Goal: Information Seeking & Learning: Compare options

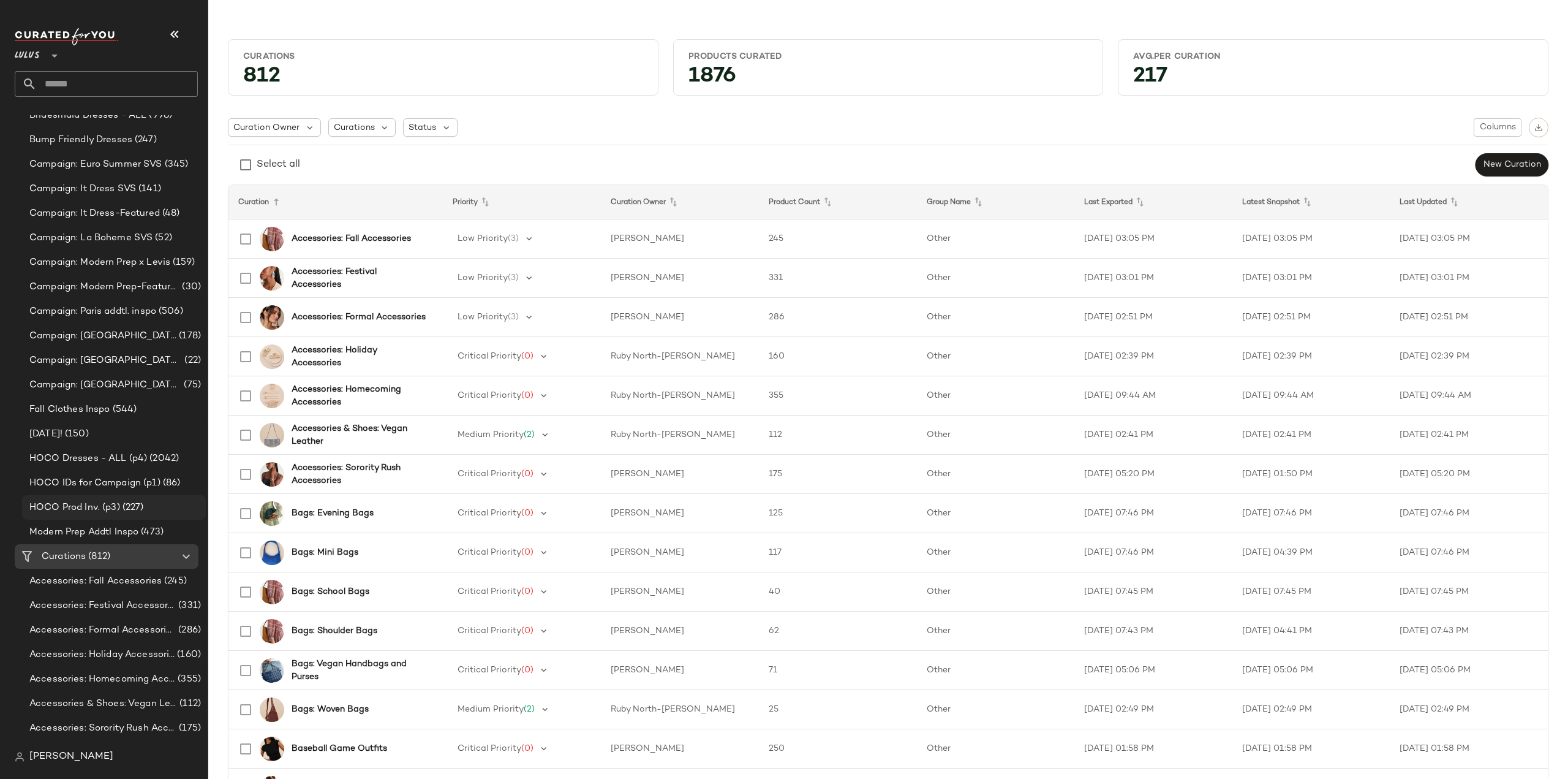
scroll to position [674, 0]
click at [122, 283] on span "Settings" at bounding box center [132, 283] width 40 height 10
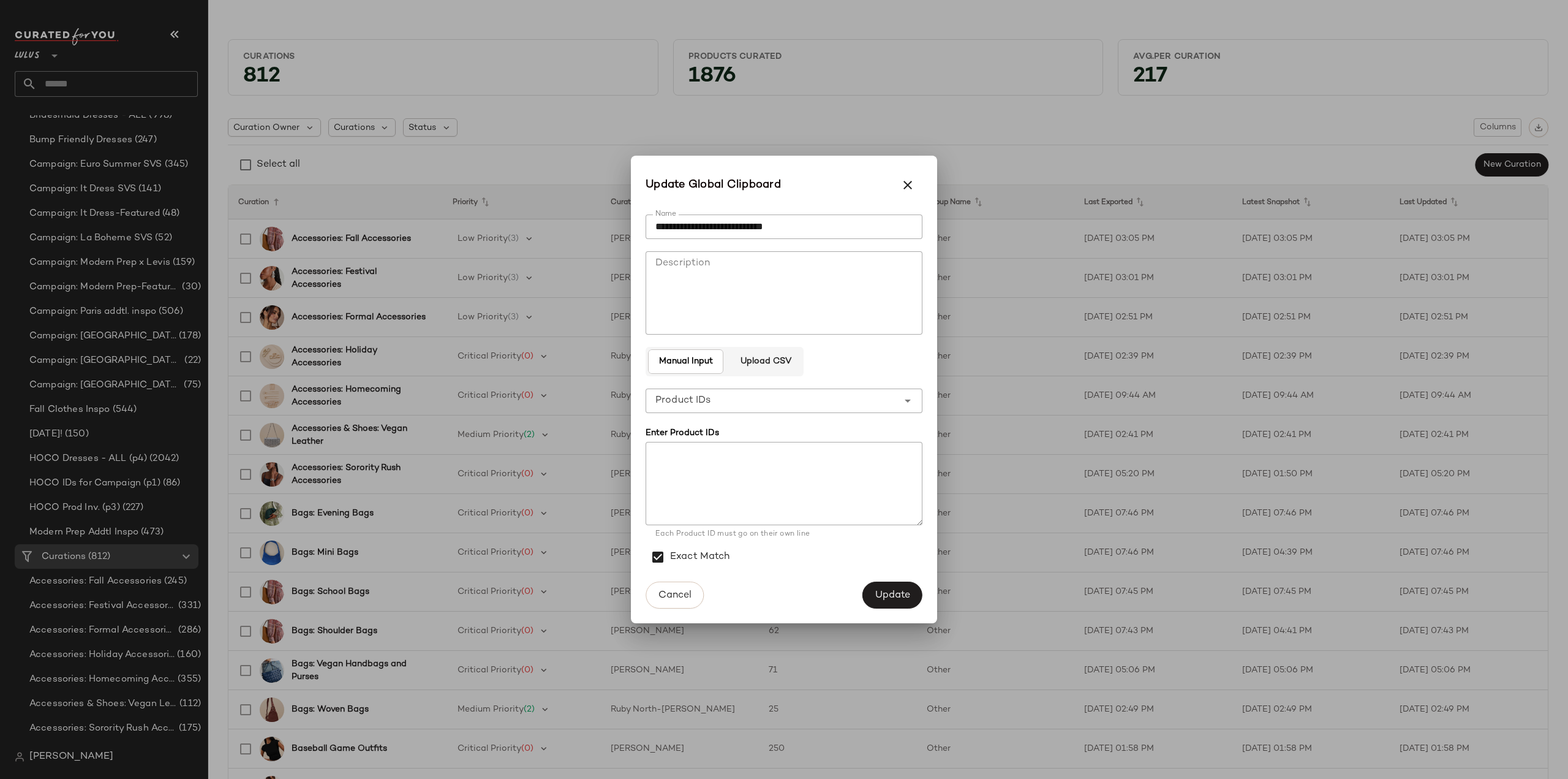
click at [724, 453] on textarea at bounding box center [784, 483] width 277 height 83
paste textarea "******* ******* ******* ******* ******* ******* ******* ******* ******* *******…"
type textarea "******* ******* ******* ******* ******* ******* ******* ******* ******* *******…"
click at [900, 596] on span "Update" at bounding box center [892, 595] width 36 height 12
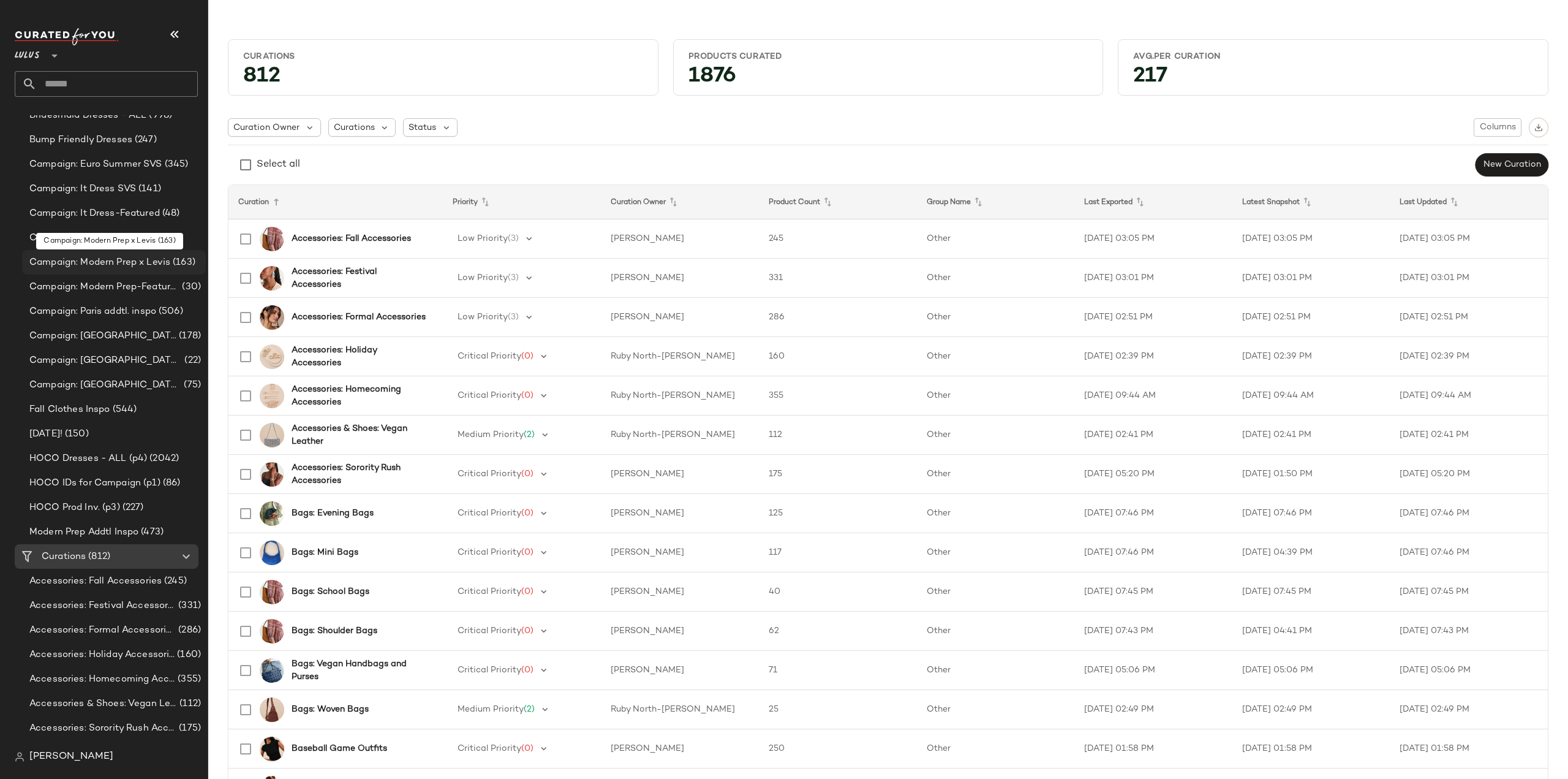
click at [120, 264] on span "Campaign: Modern Prep x Levis" at bounding box center [99, 263] width 141 height 14
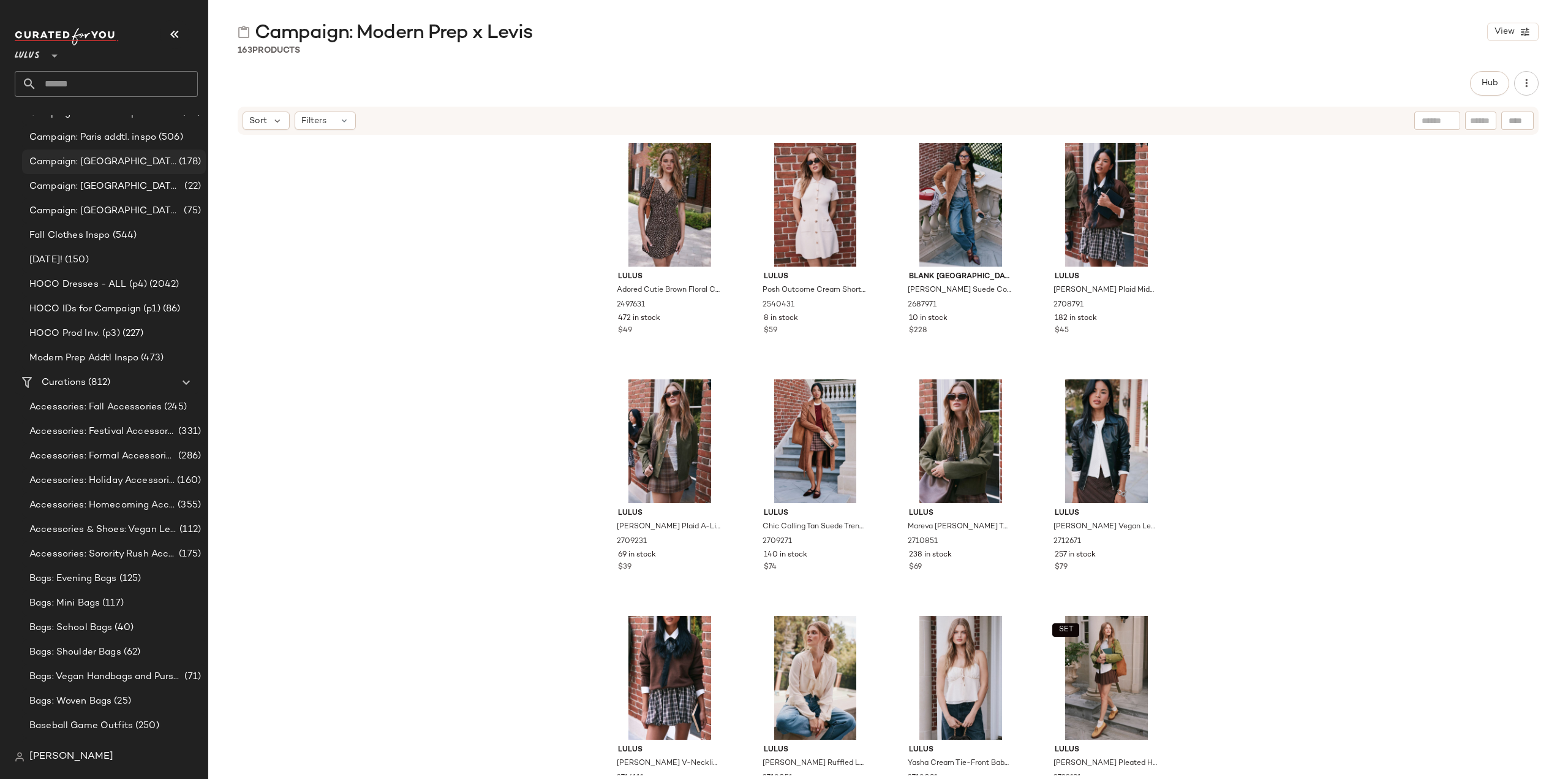
scroll to position [858, 0]
click at [122, 87] on input "text" at bounding box center [117, 83] width 161 height 25
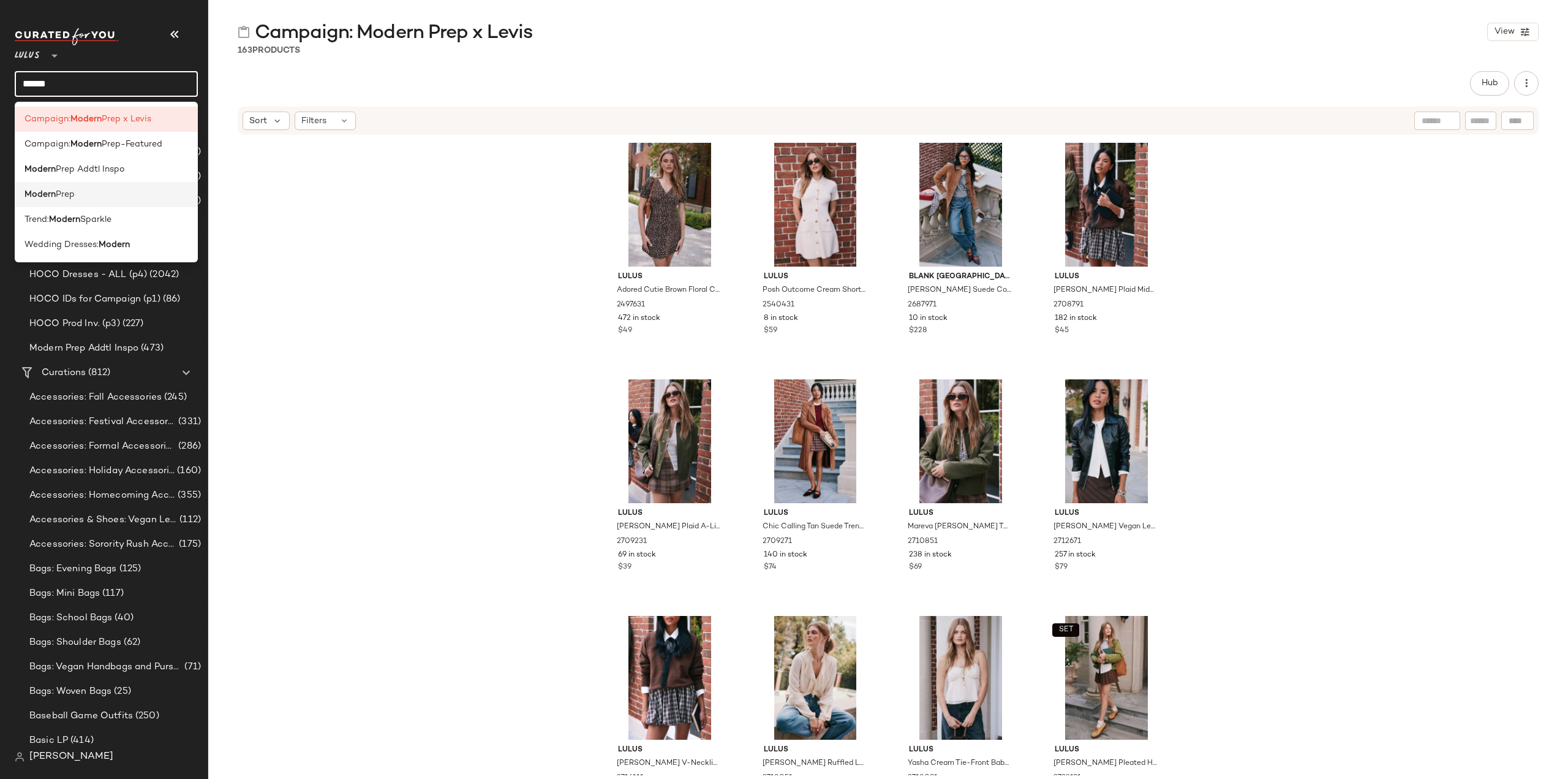
type input "******"
click at [63, 195] on span "Prep" at bounding box center [65, 195] width 19 height 13
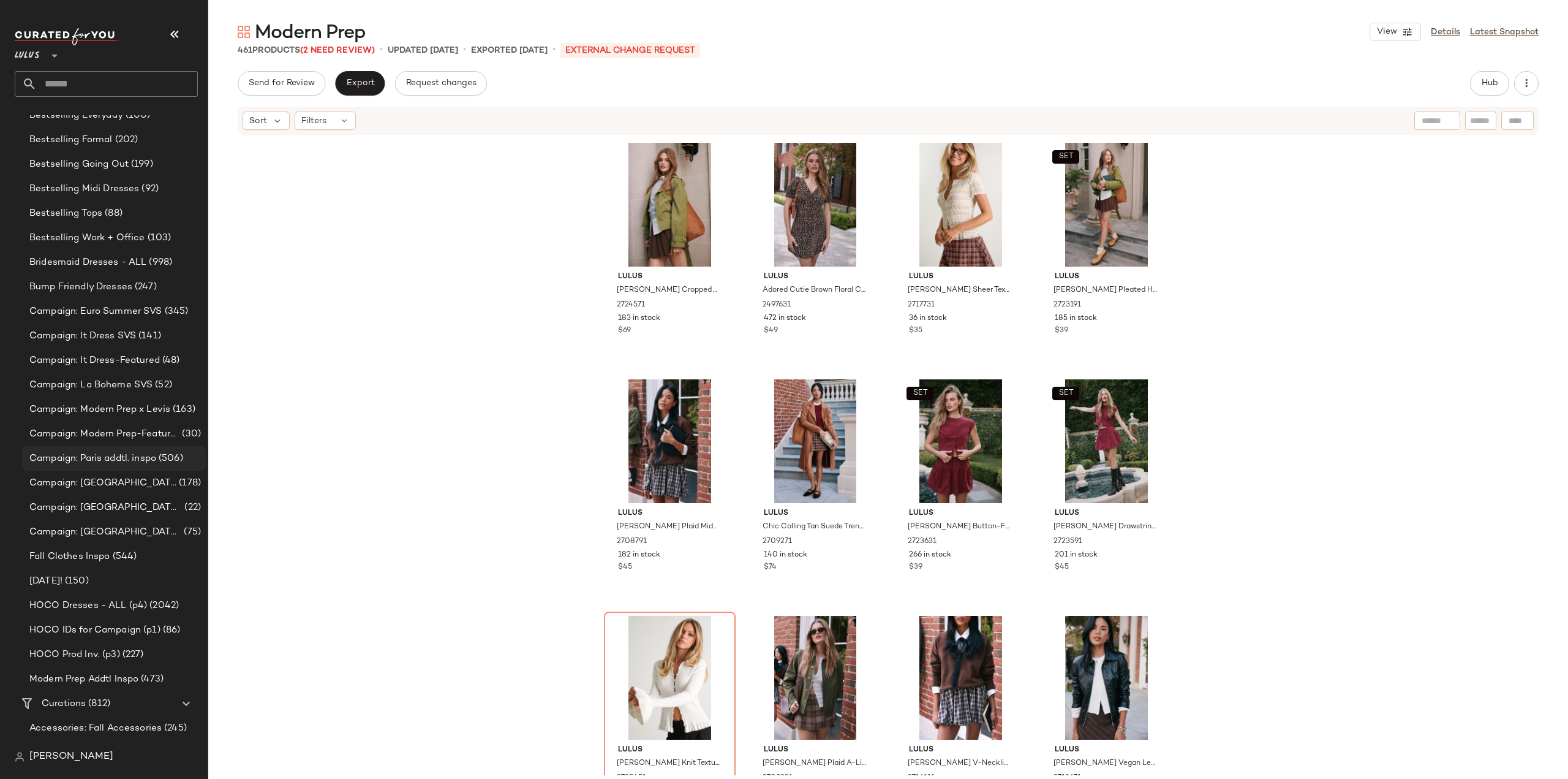
scroll to position [490, 0]
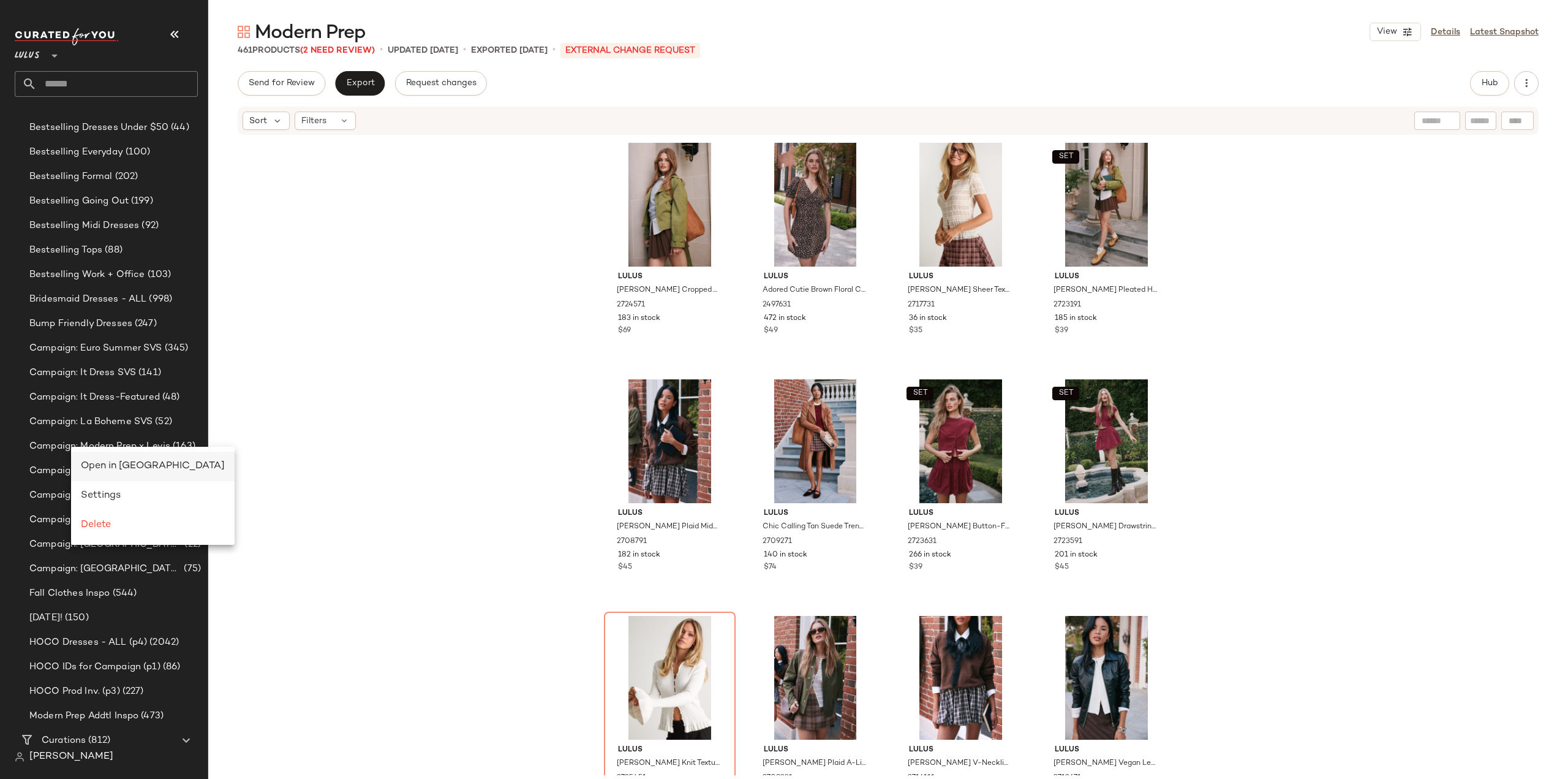
click at [129, 463] on span "Open in Split View" at bounding box center [152, 465] width 144 height 10
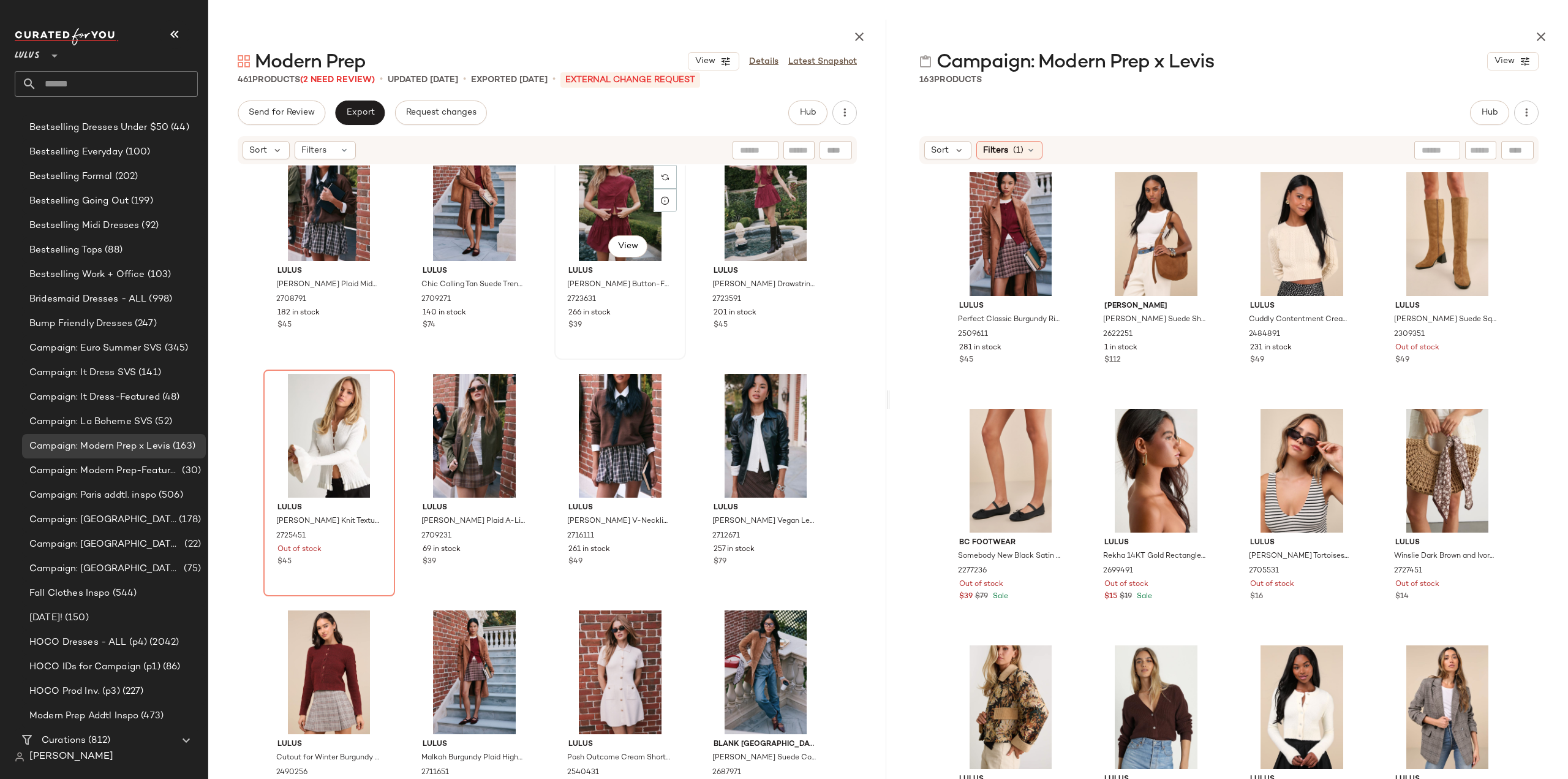
scroll to position [316, 0]
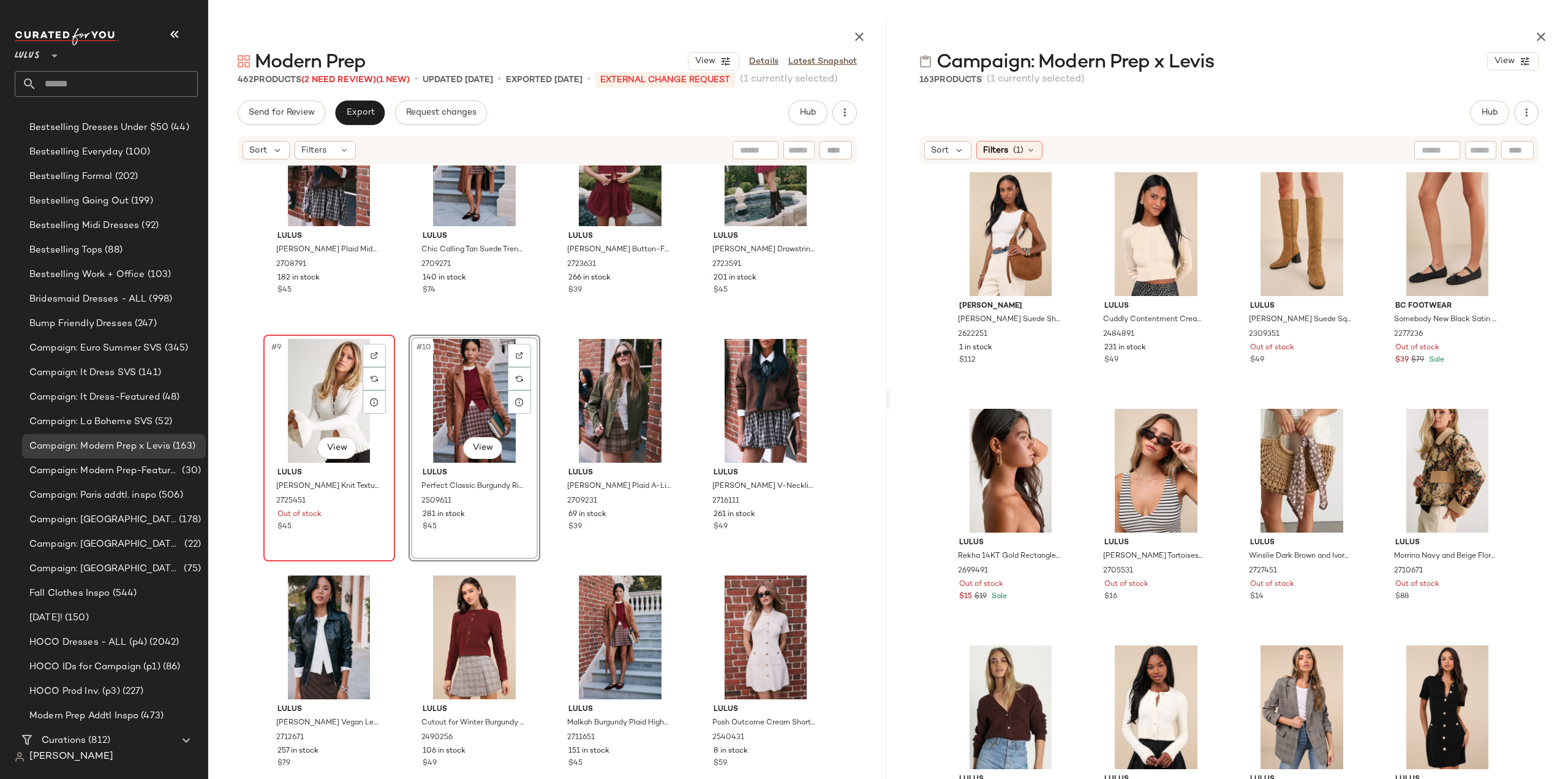
click at [339, 532] on div "Lulus Arlinda Ivory Knit Textured Cardigan Sweater Top 2725451 Out of stock $45" at bounding box center [329, 498] width 123 height 71
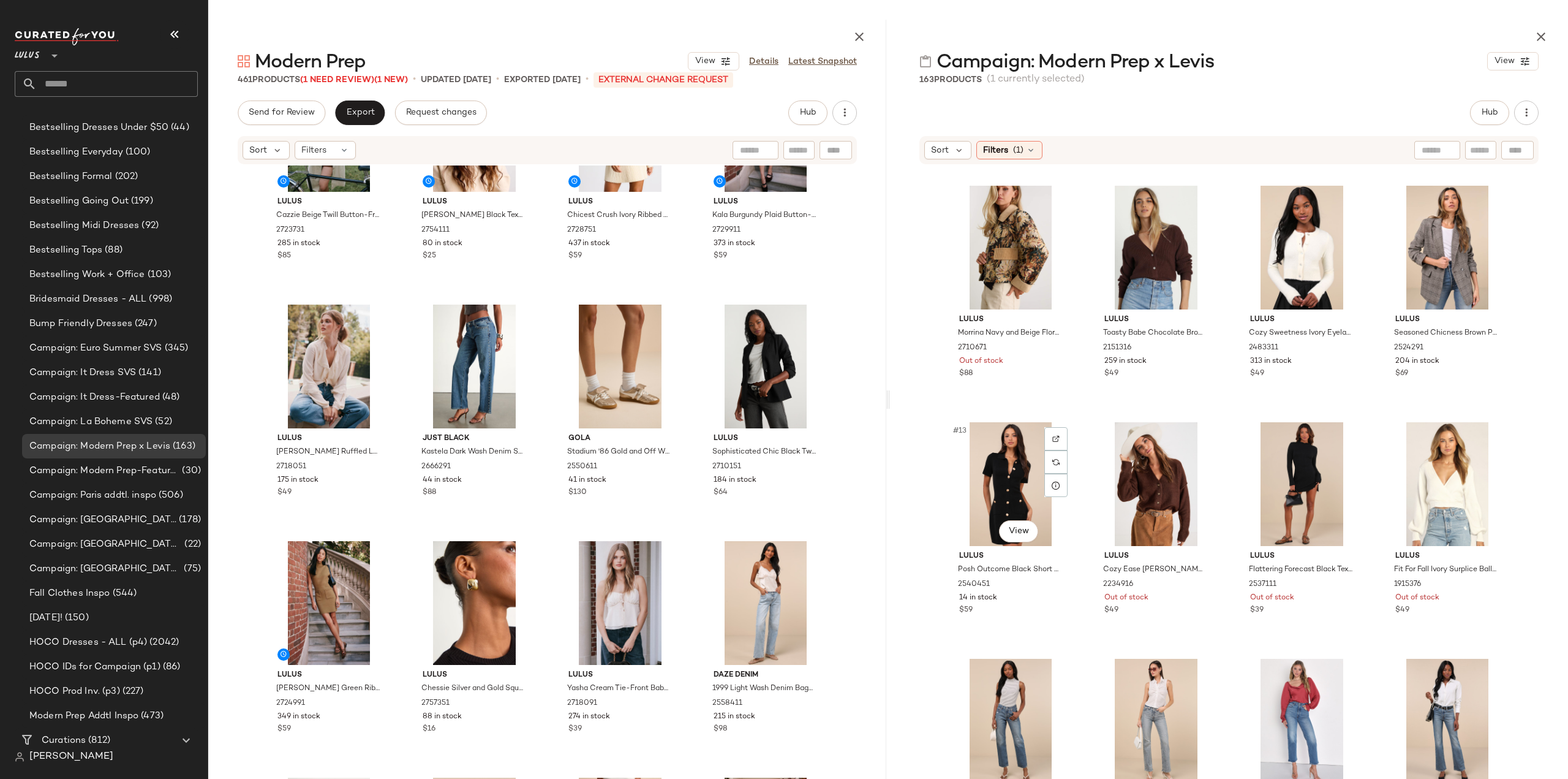
scroll to position [546, 0]
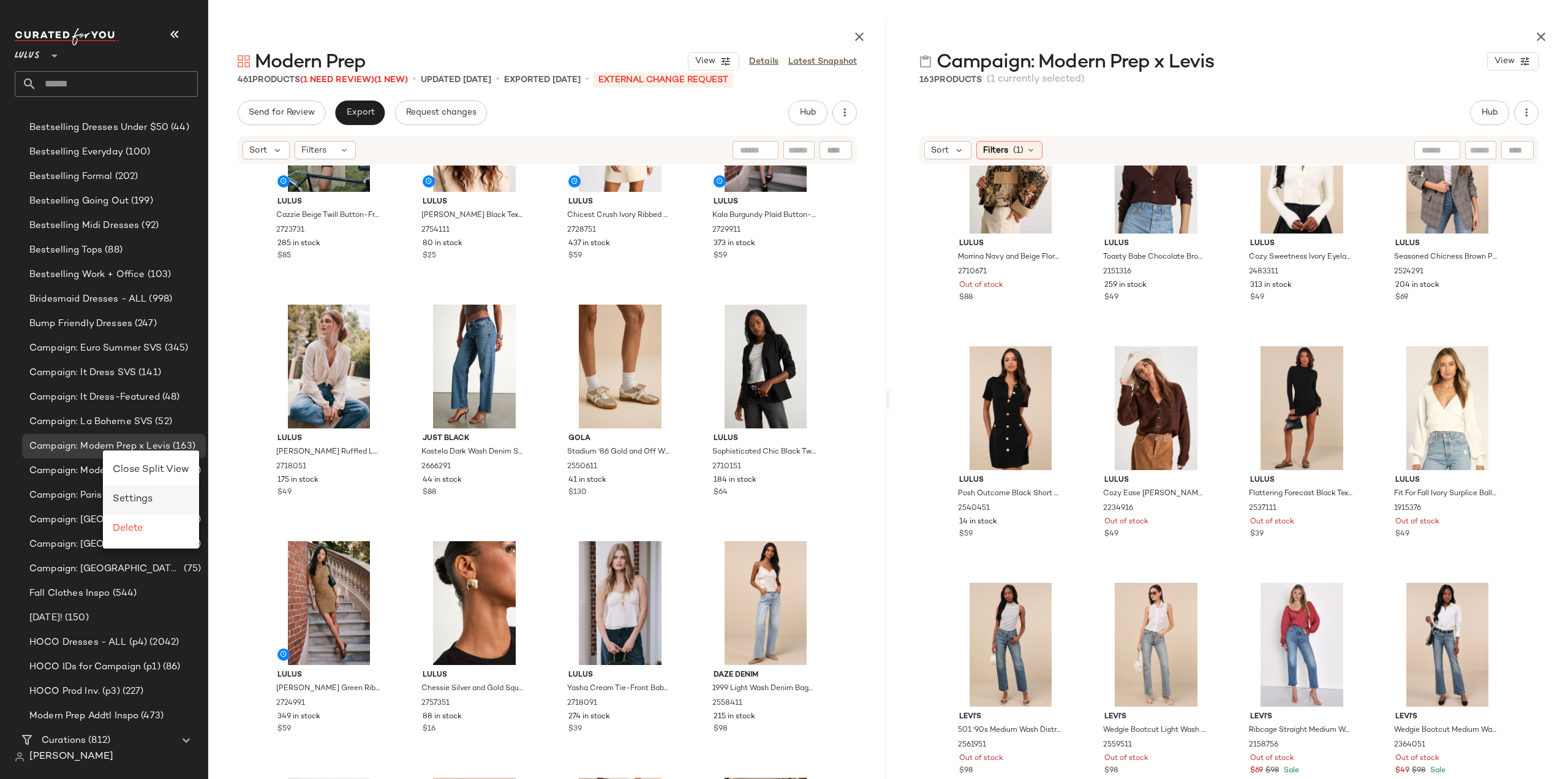
click at [122, 498] on span "Settings" at bounding box center [133, 499] width 40 height 10
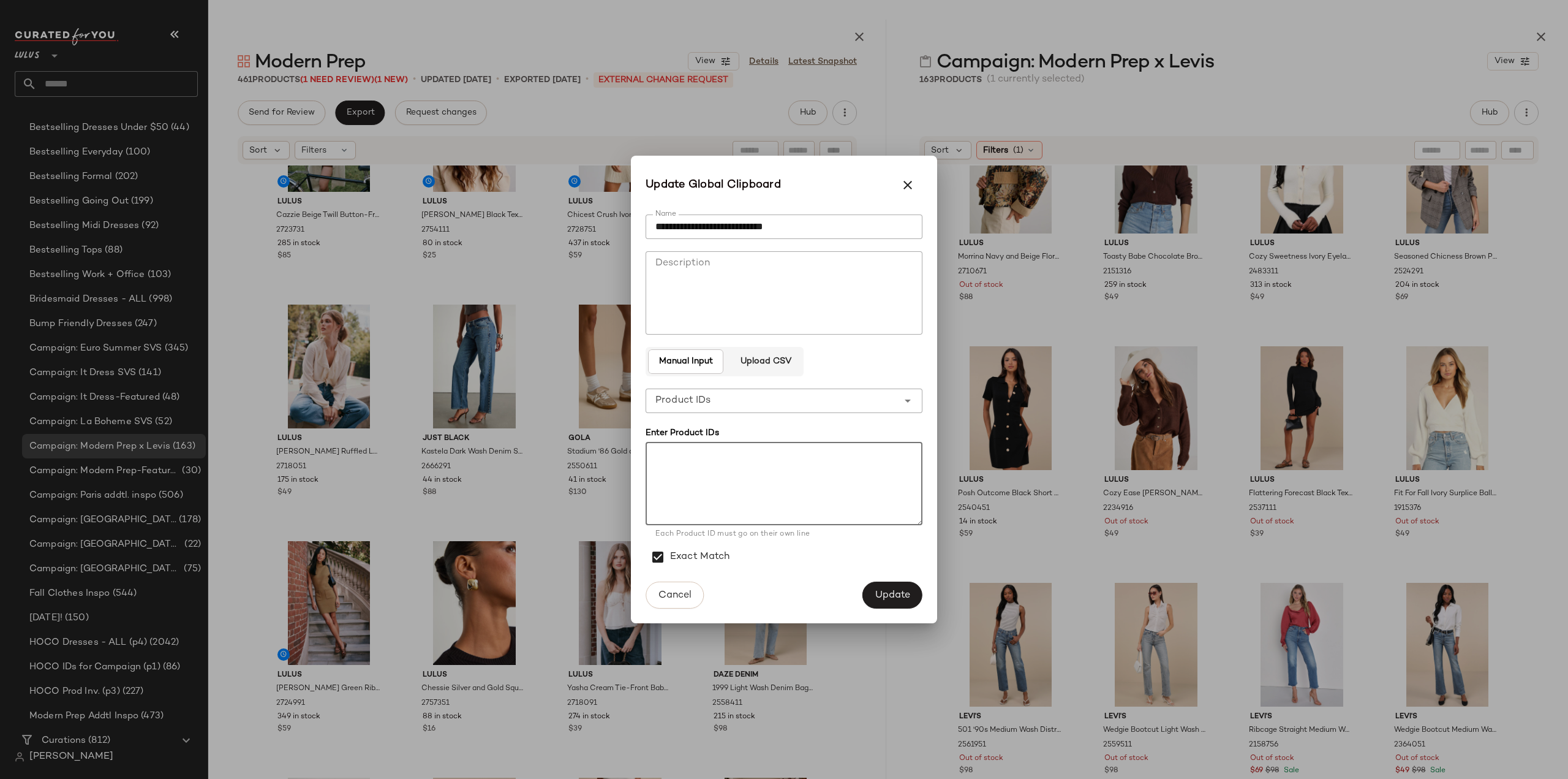
click at [686, 477] on textarea at bounding box center [784, 483] width 277 height 83
paste textarea "******* ******* ******* ******* ******* ******* ******* ******* ******* *******…"
type textarea "******* ******* ******* ******* ******* ******* ******* ******* ******* *******…"
click at [907, 592] on span "Update" at bounding box center [892, 595] width 36 height 12
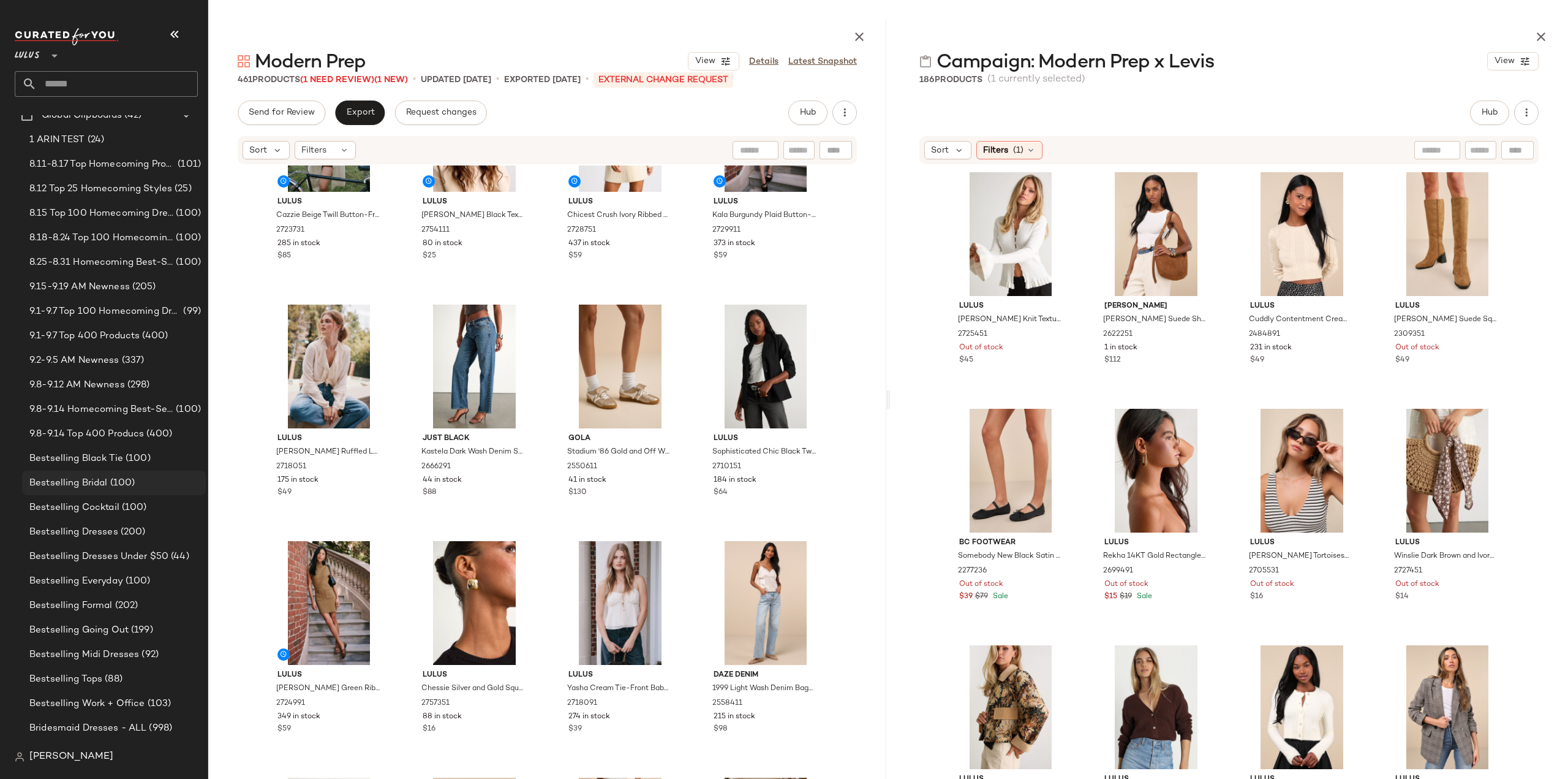
scroll to position [0, 0]
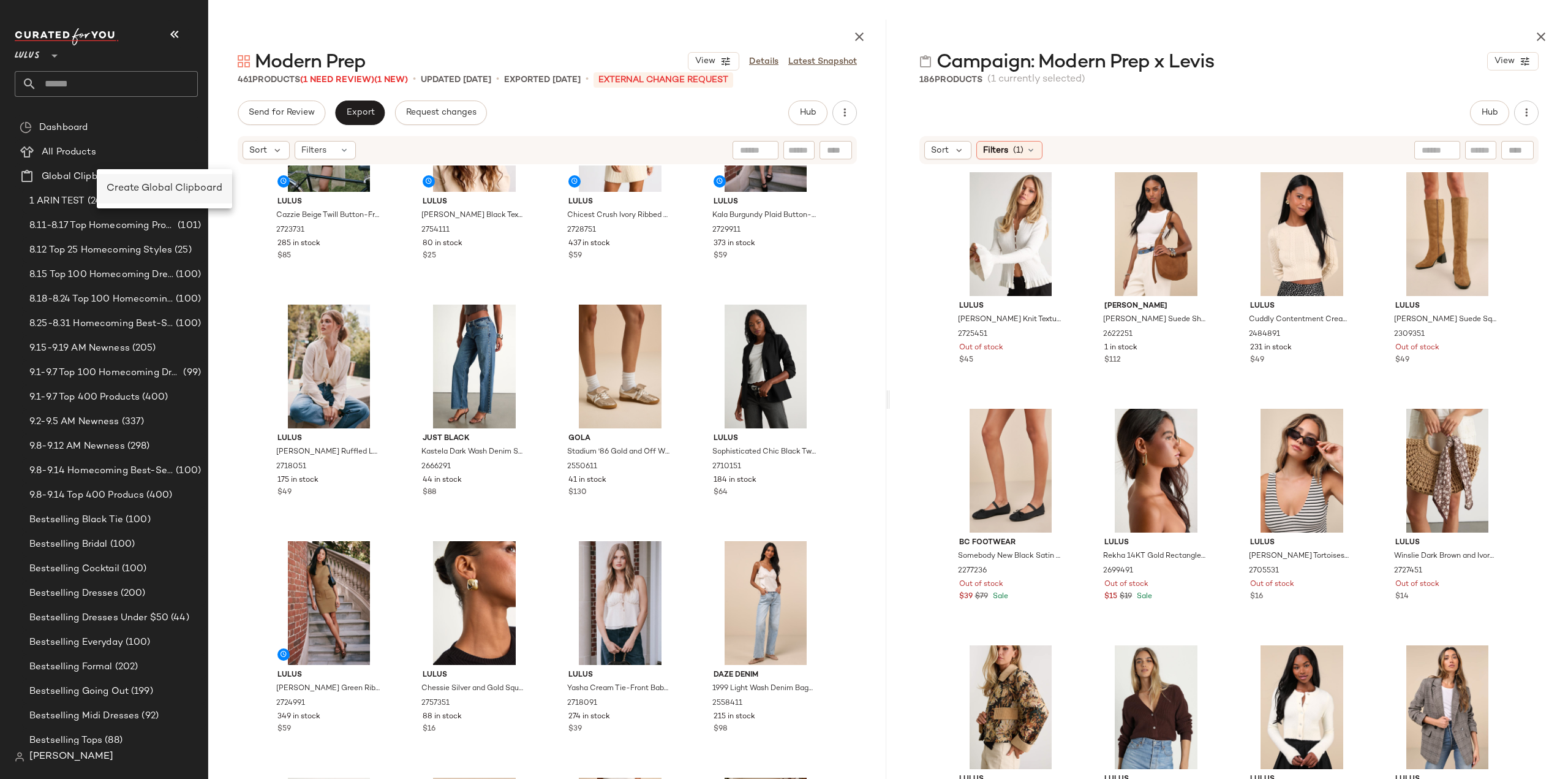
click at [117, 187] on span "Create Global Clipboard" at bounding box center [164, 188] width 116 height 10
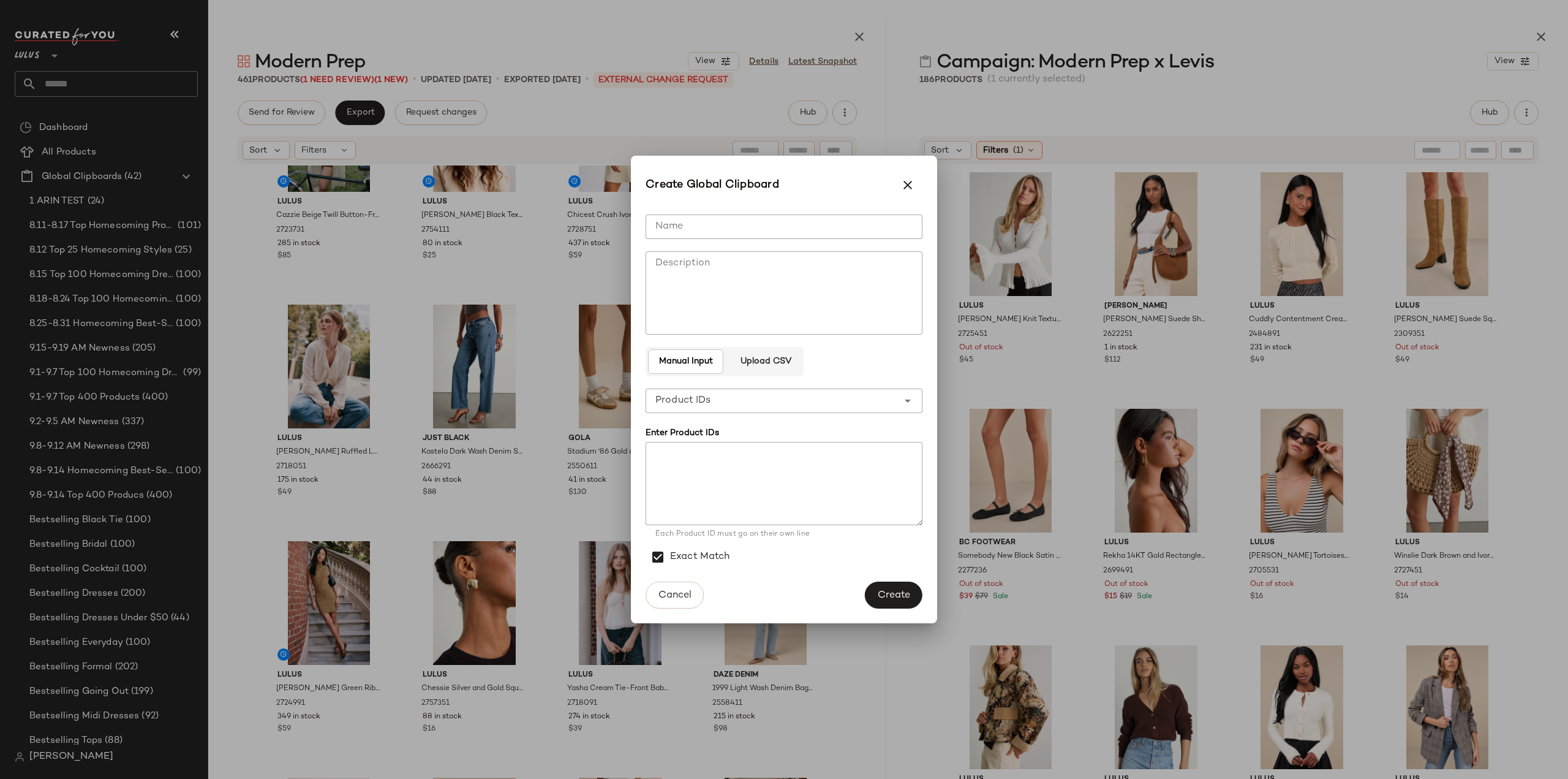
click at [688, 228] on input "Name" at bounding box center [784, 226] width 277 height 25
type input "*****"
click at [707, 471] on textarea at bounding box center [784, 483] width 277 height 83
paste textarea "******* ******* ******* ******* ******* ******* ******* ******* ******* *******…"
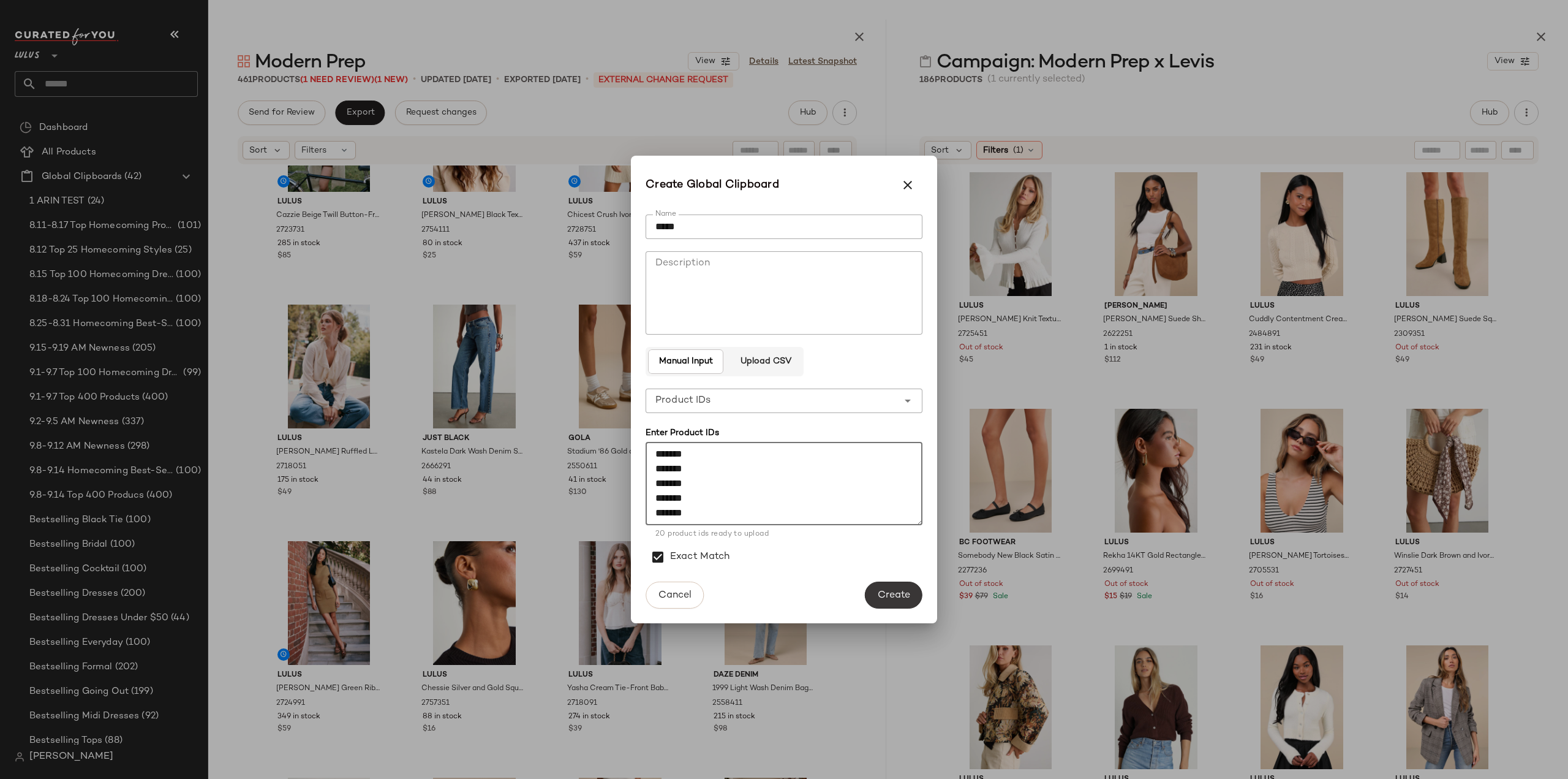
type textarea "******* ******* ******* ******* ******* ******* ******* ******* ******* *******…"
click at [893, 604] on button "Create" at bounding box center [893, 595] width 58 height 27
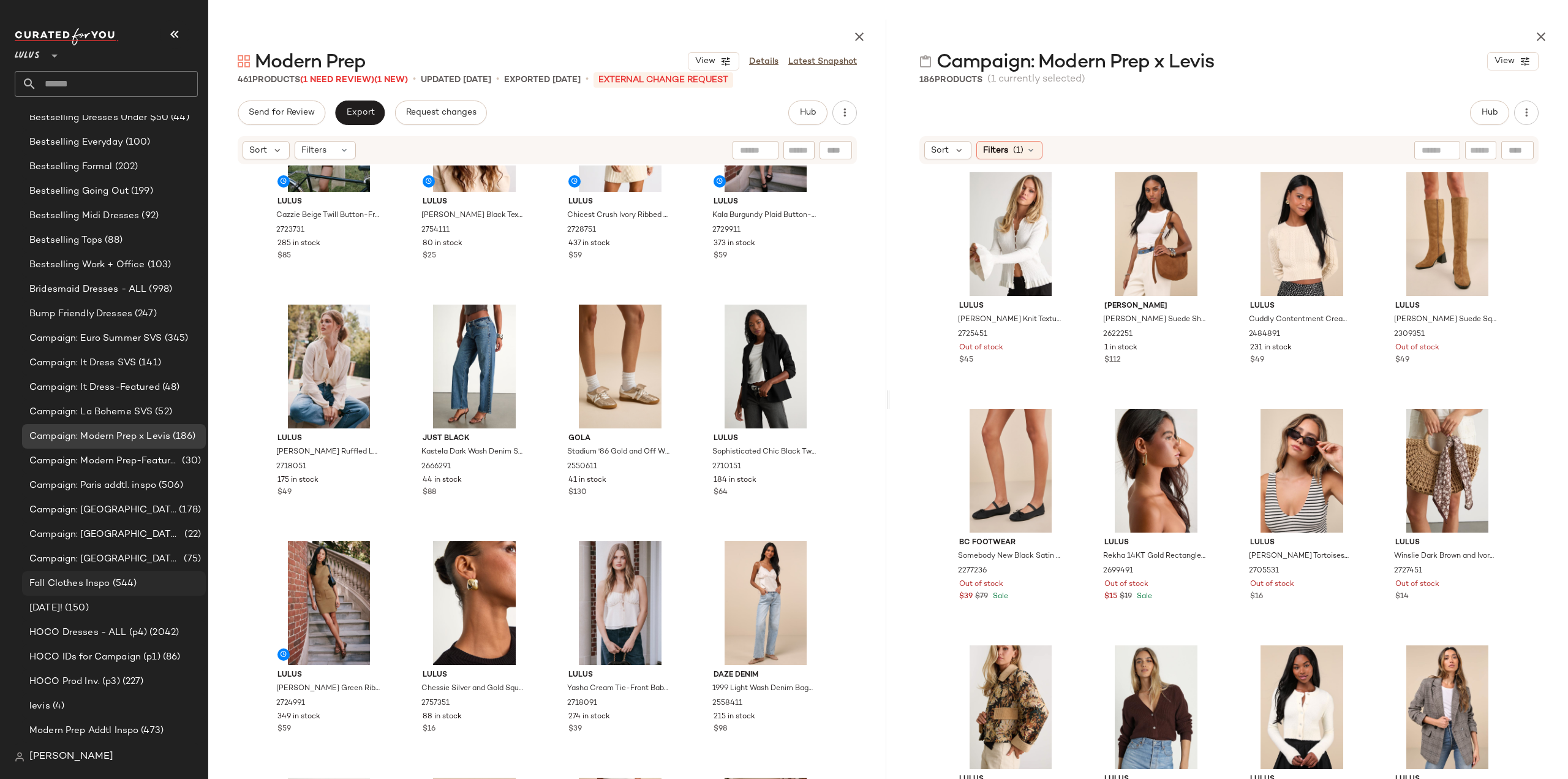
scroll to position [551, 0]
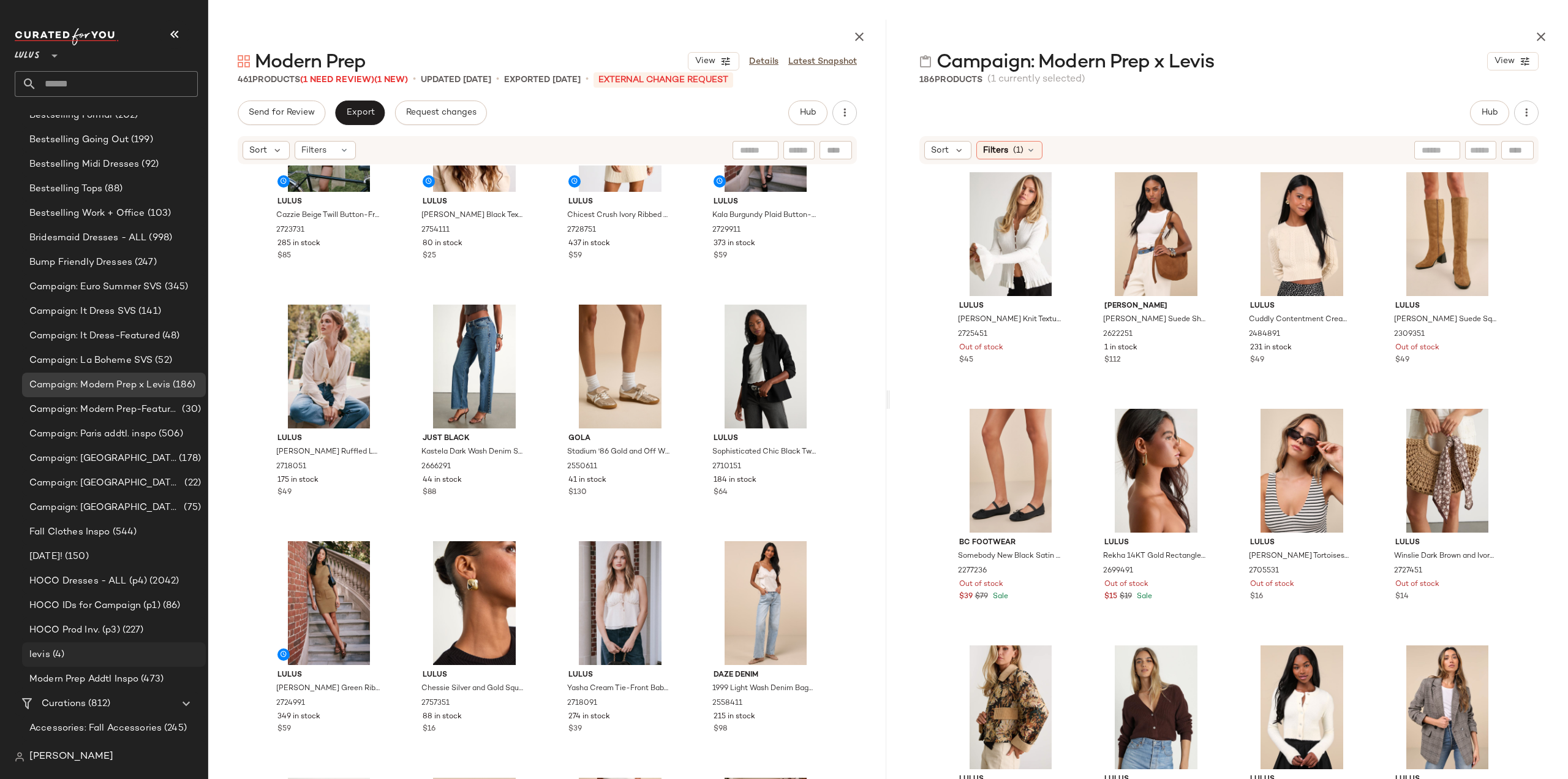
click at [41, 659] on span "levis" at bounding box center [40, 655] width 21 height 14
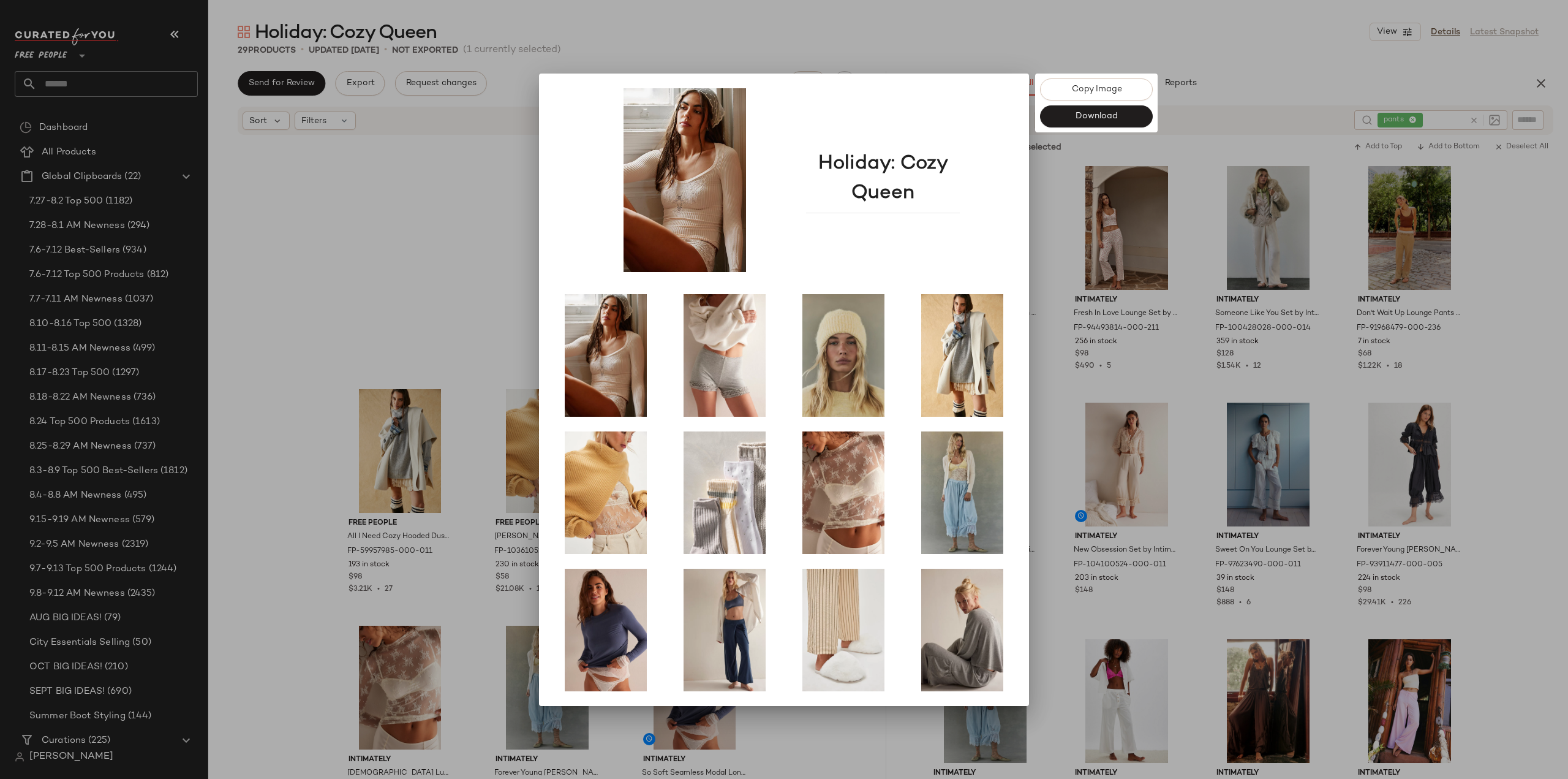
scroll to position [5943, 0]
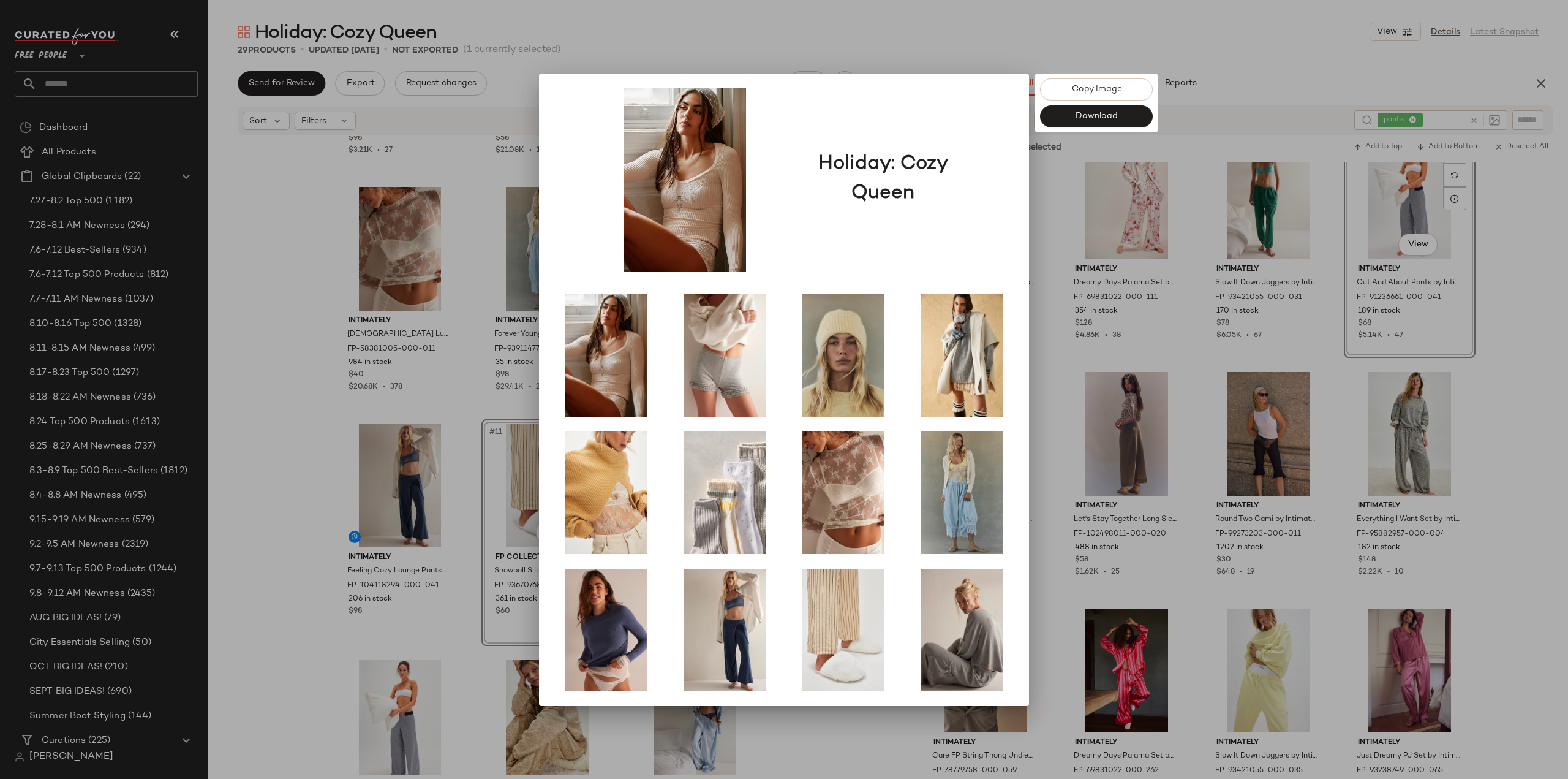
click at [950, 45] on div at bounding box center [784, 389] width 1568 height 779
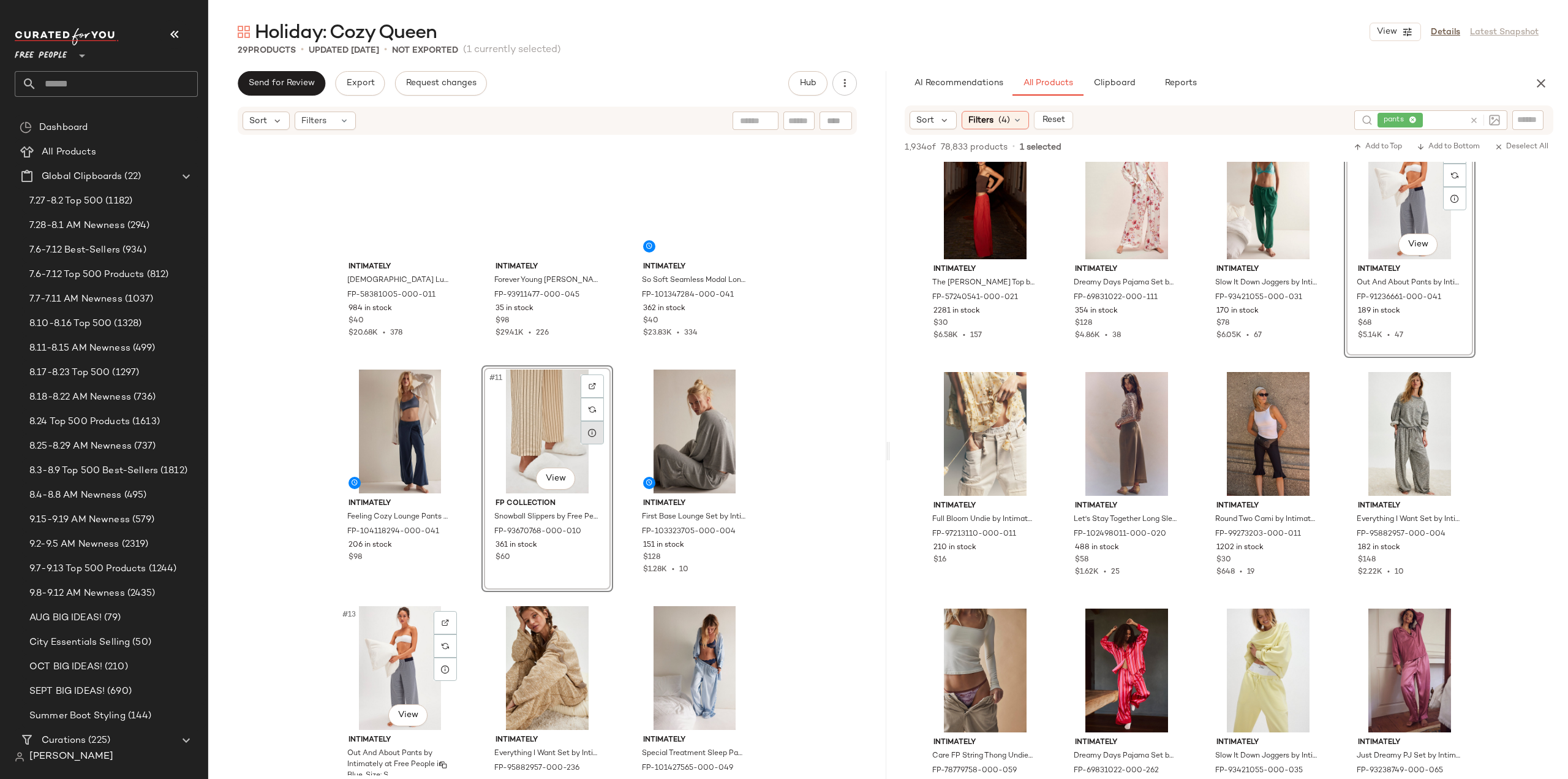
scroll to position [438, 0]
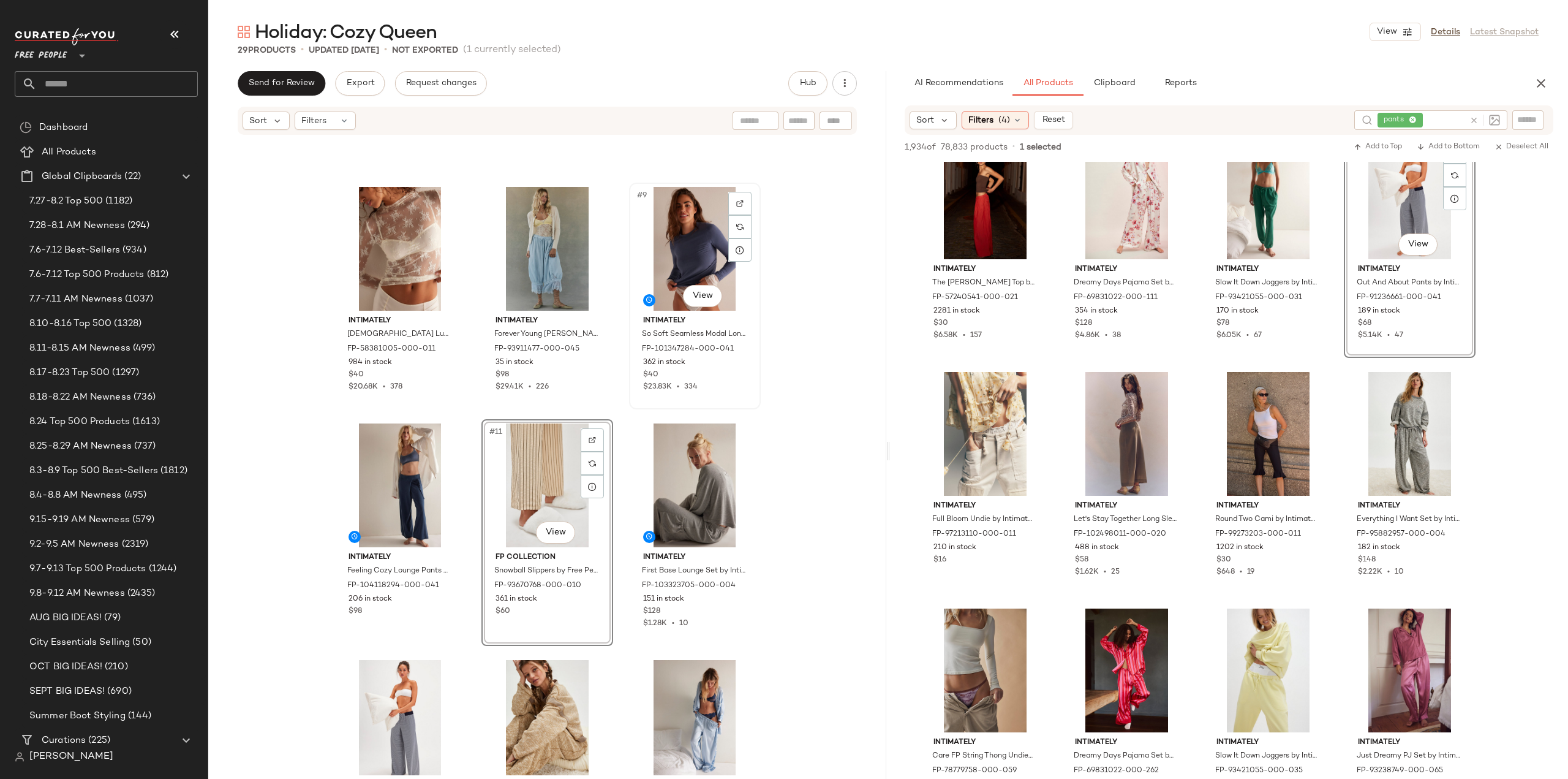
click at [722, 388] on div "$23.83K • 334" at bounding box center [695, 388] width 103 height 11
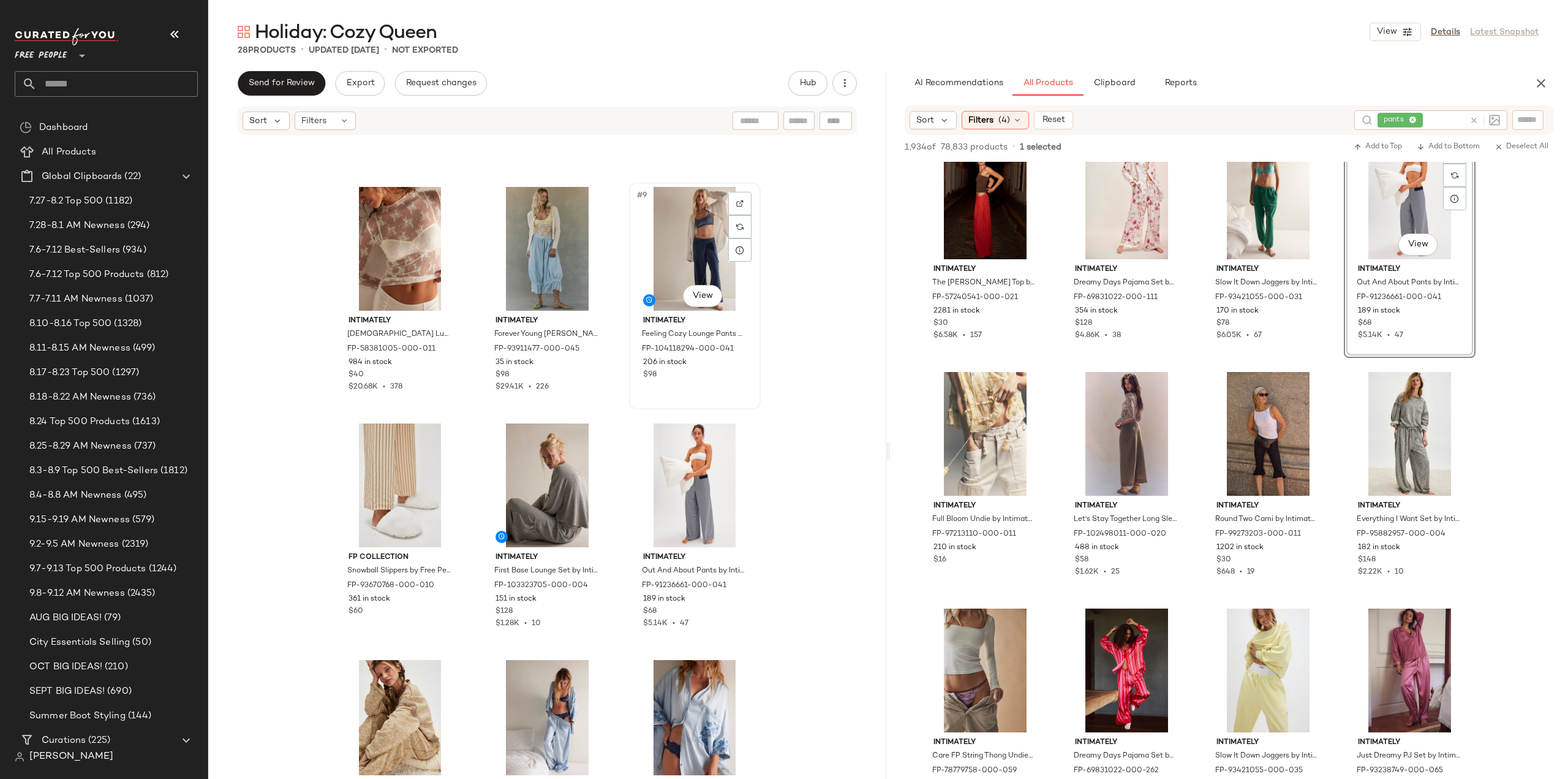
click at [722, 376] on div "$98" at bounding box center [695, 375] width 103 height 11
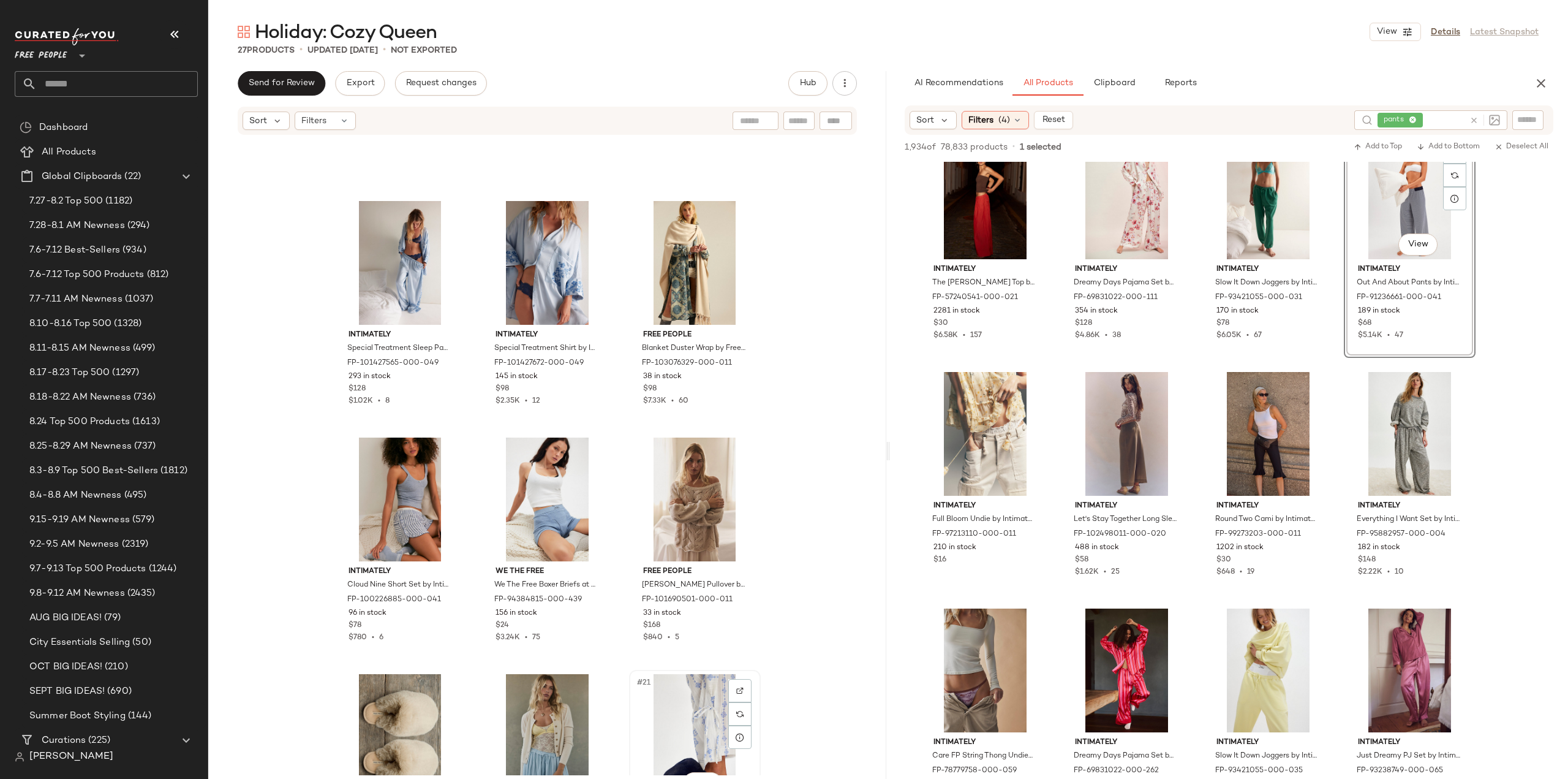
scroll to position [806, 0]
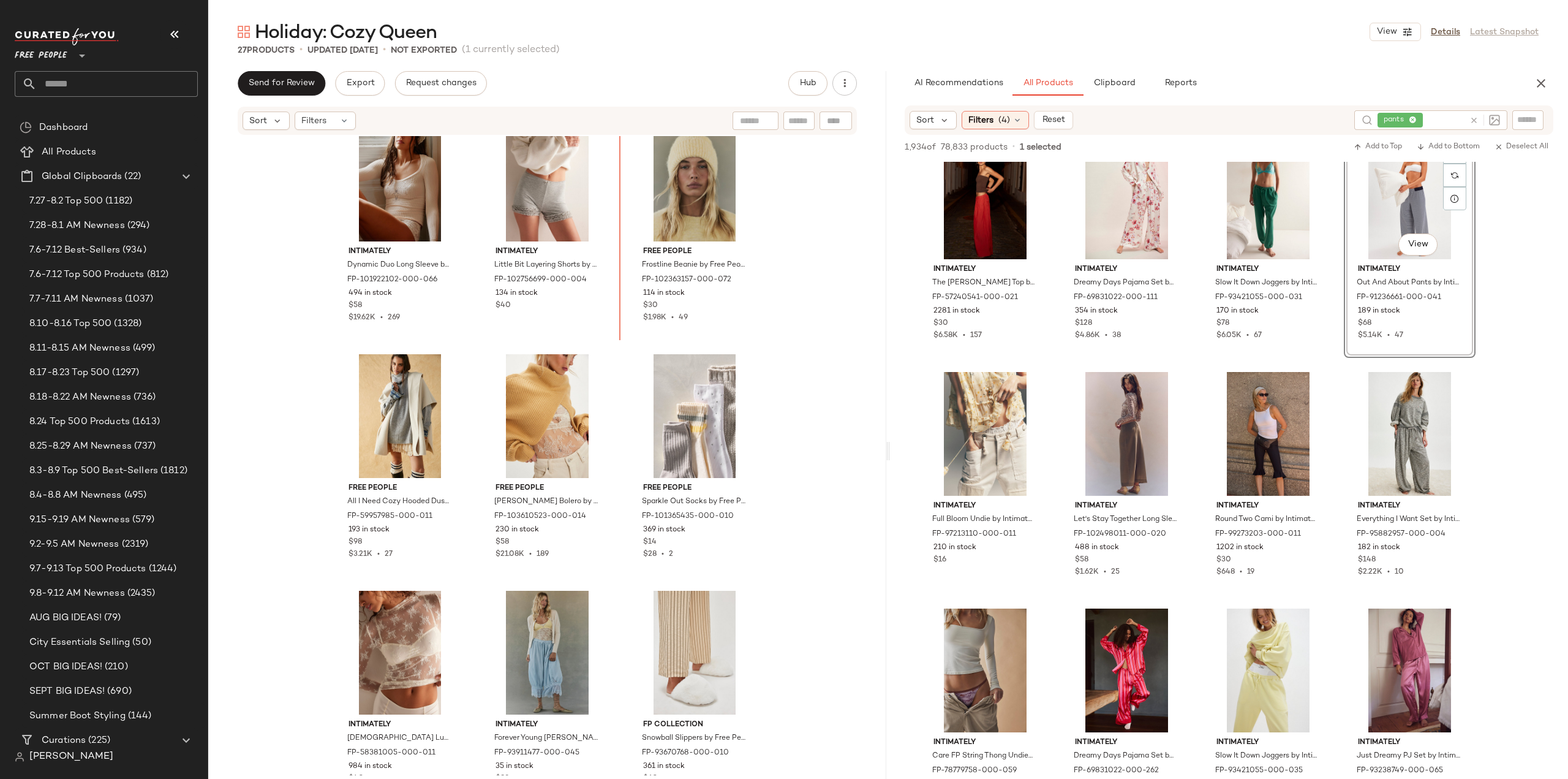
scroll to position [25, 0]
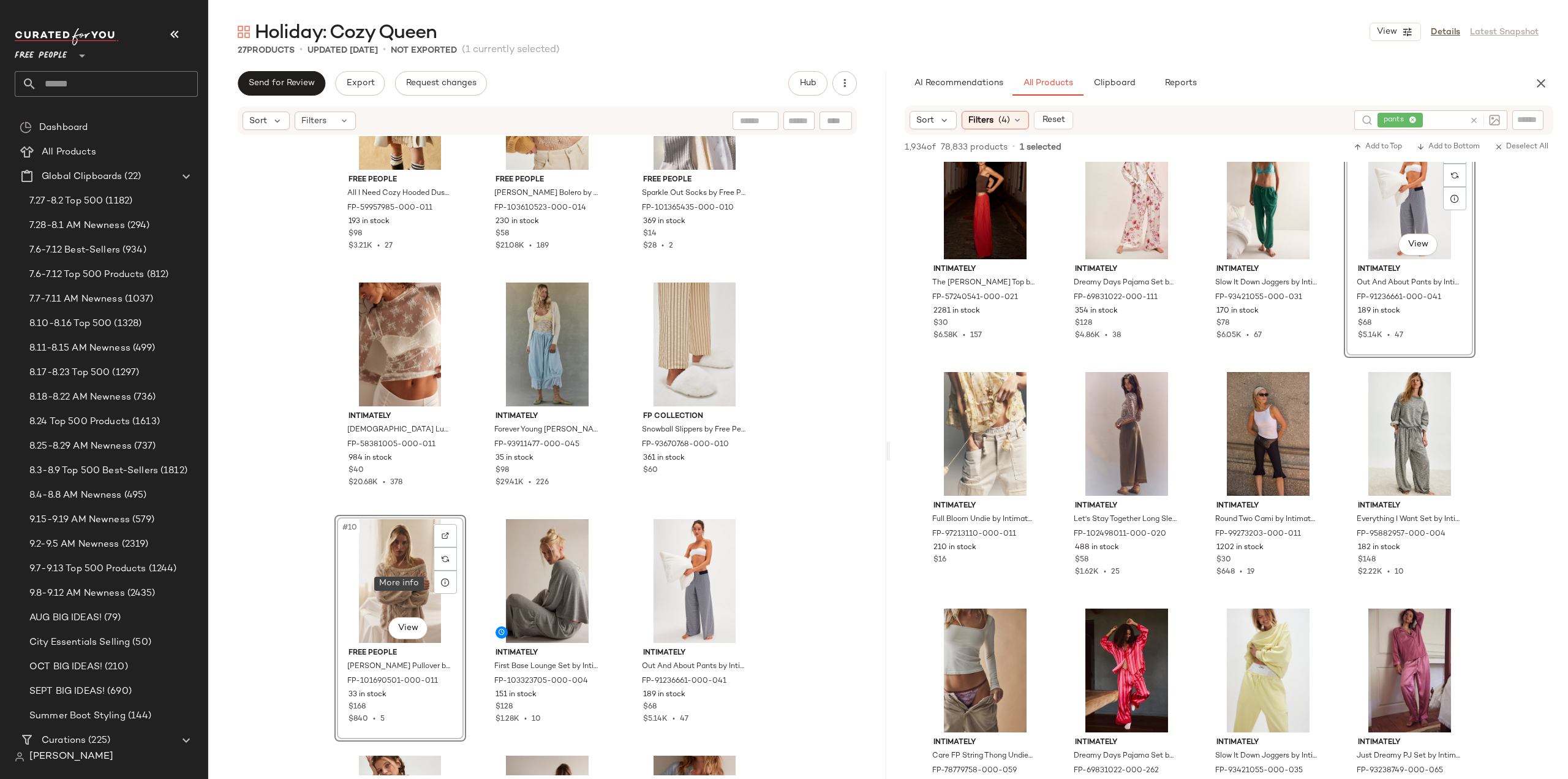
scroll to position [341, 0]
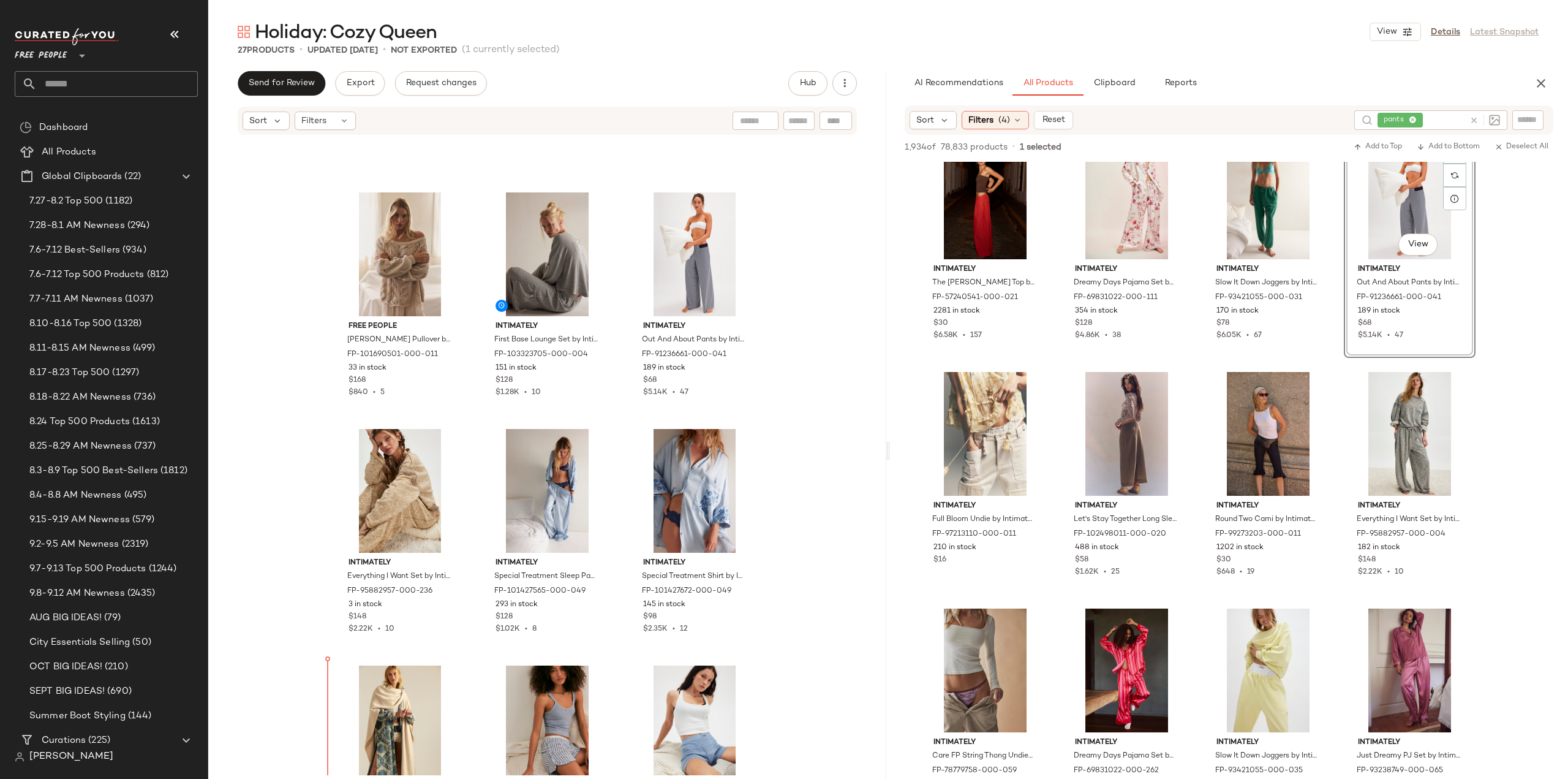
scroll to position [664, 0]
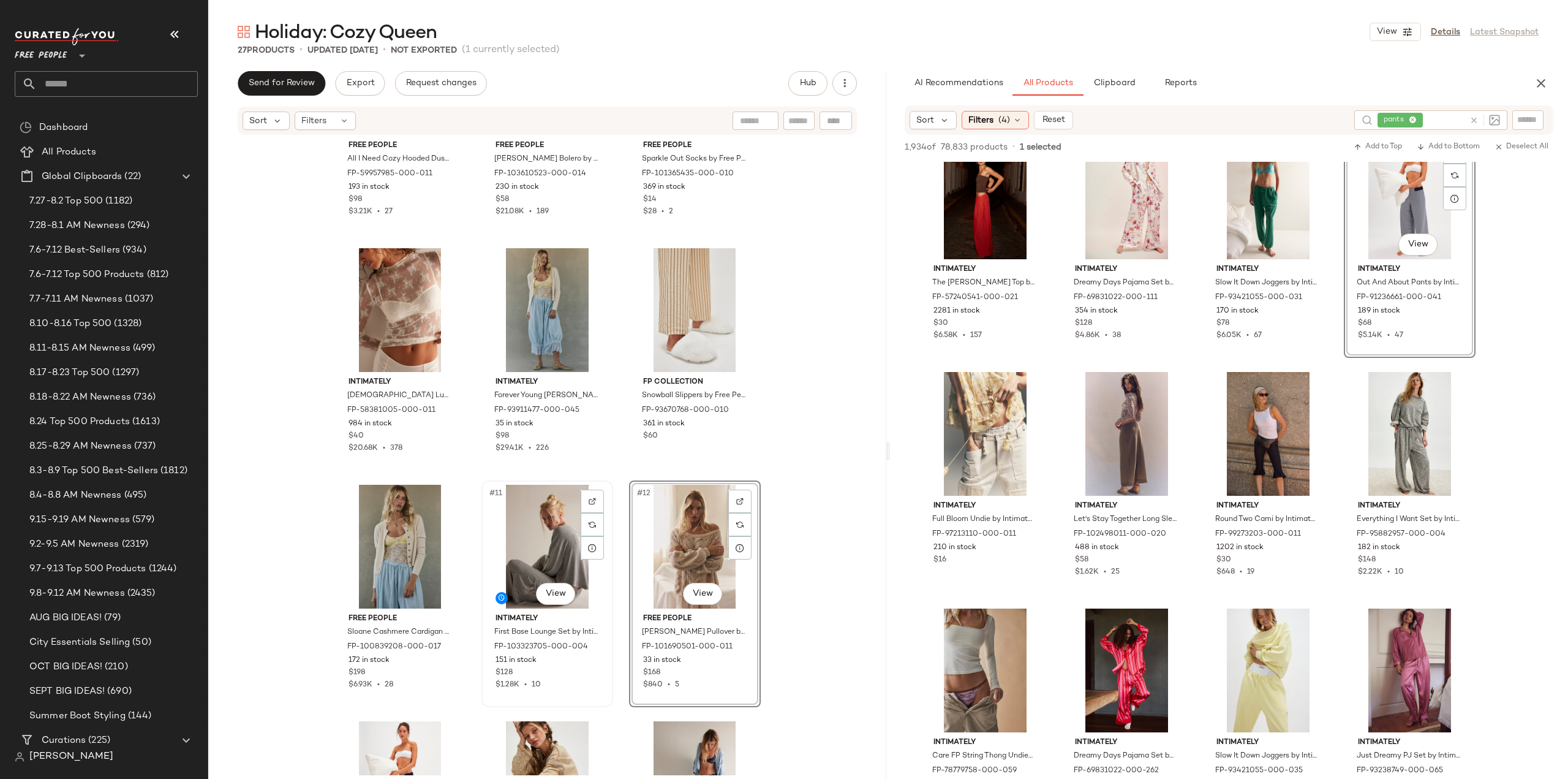
scroll to position [500, 0]
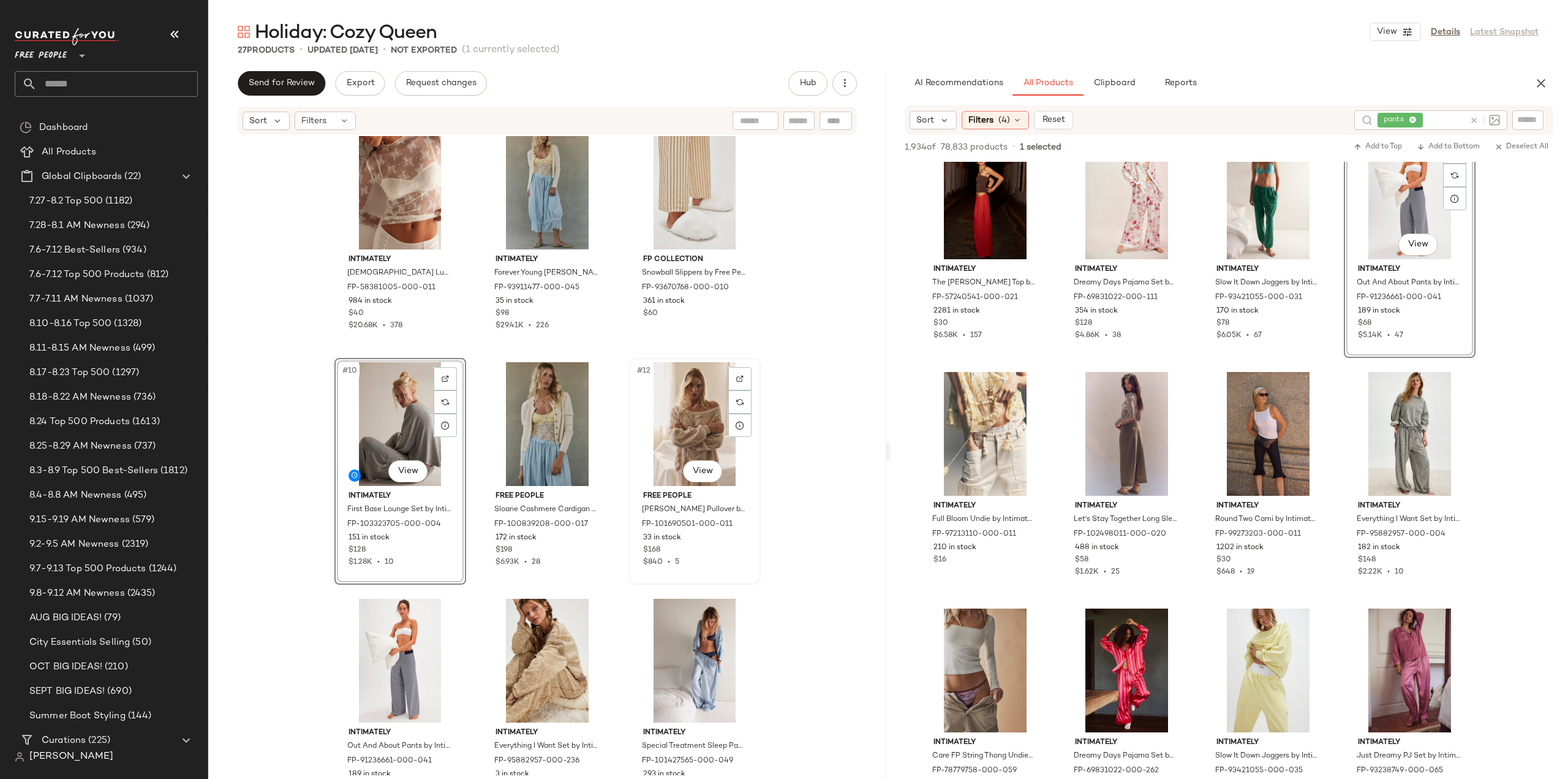
scroll to position [561, 0]
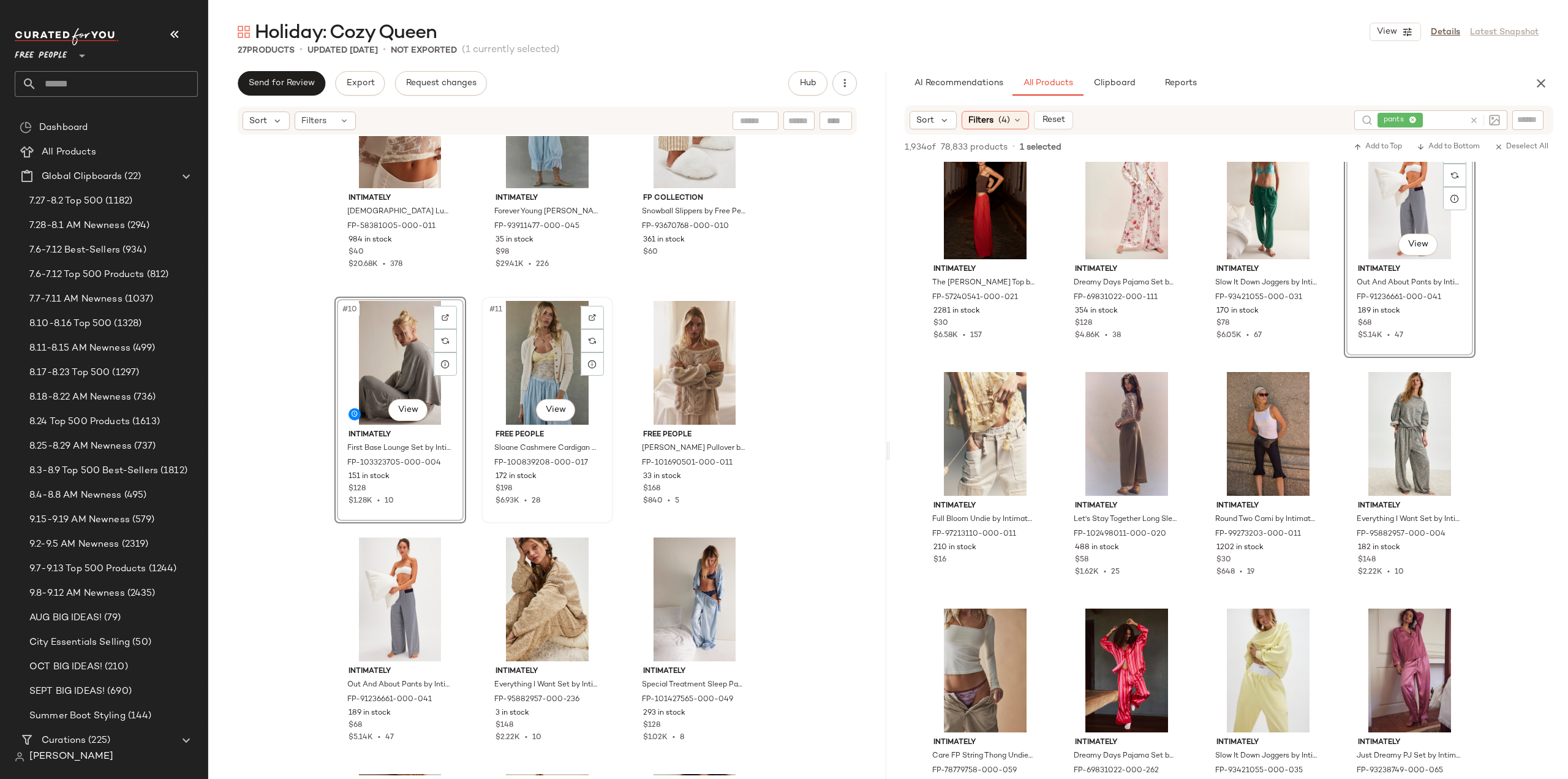
click at [564, 495] on div "Free People Sloane Cashmere Cardigan by Free People in White, Size: S FP-100839…" at bounding box center [547, 465] width 123 height 82
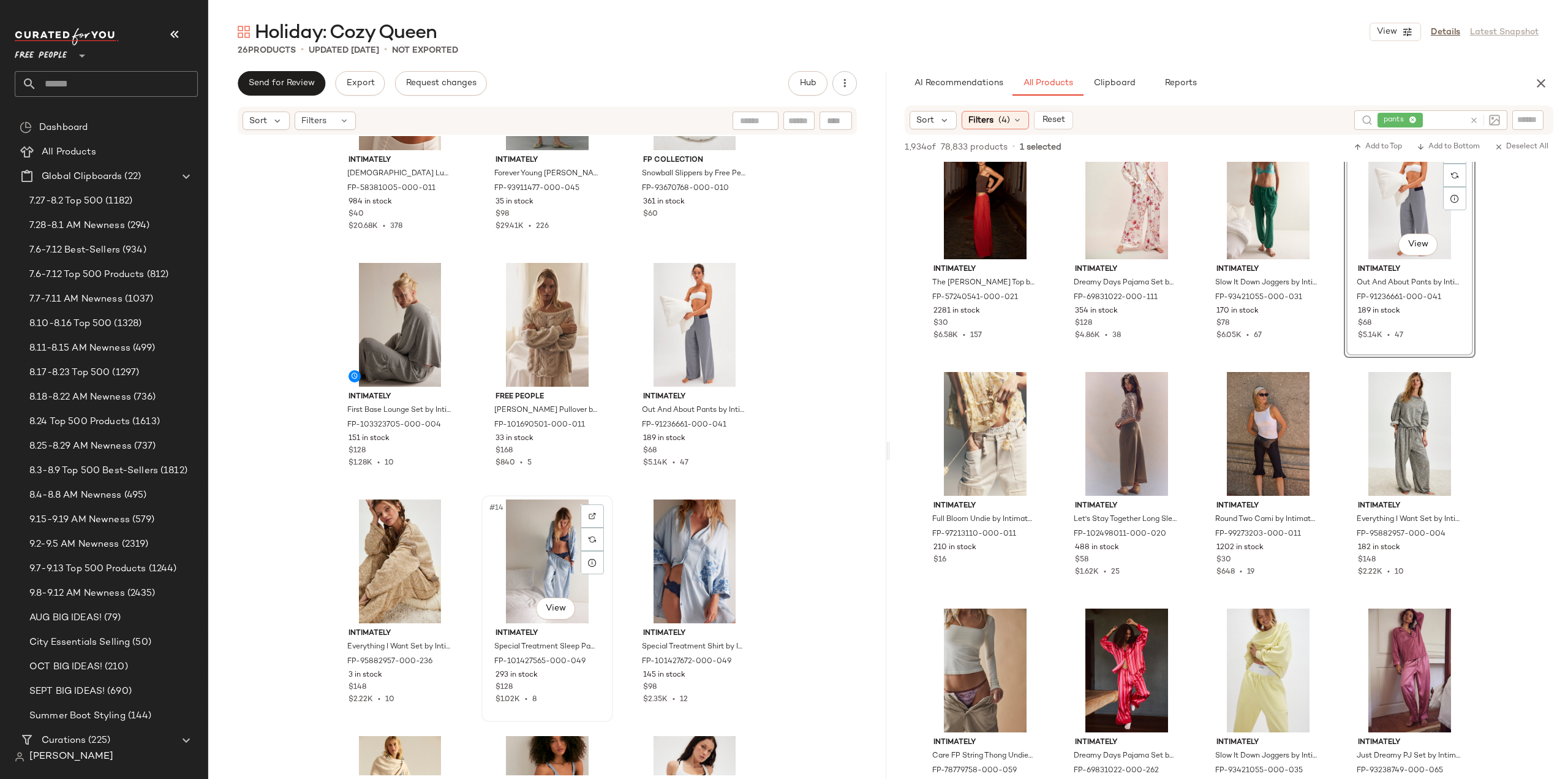
scroll to position [684, 0]
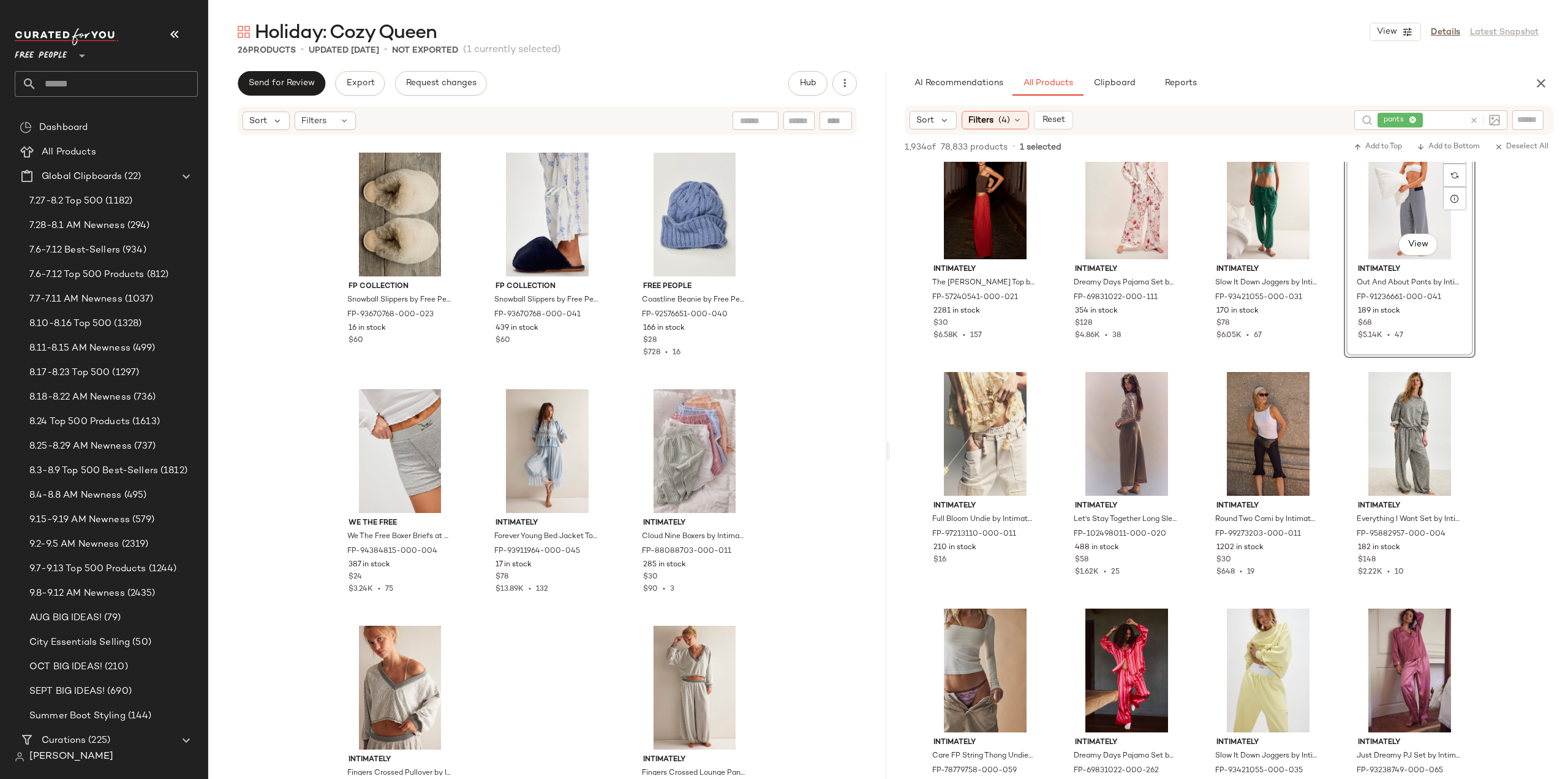
scroll to position [1491, 0]
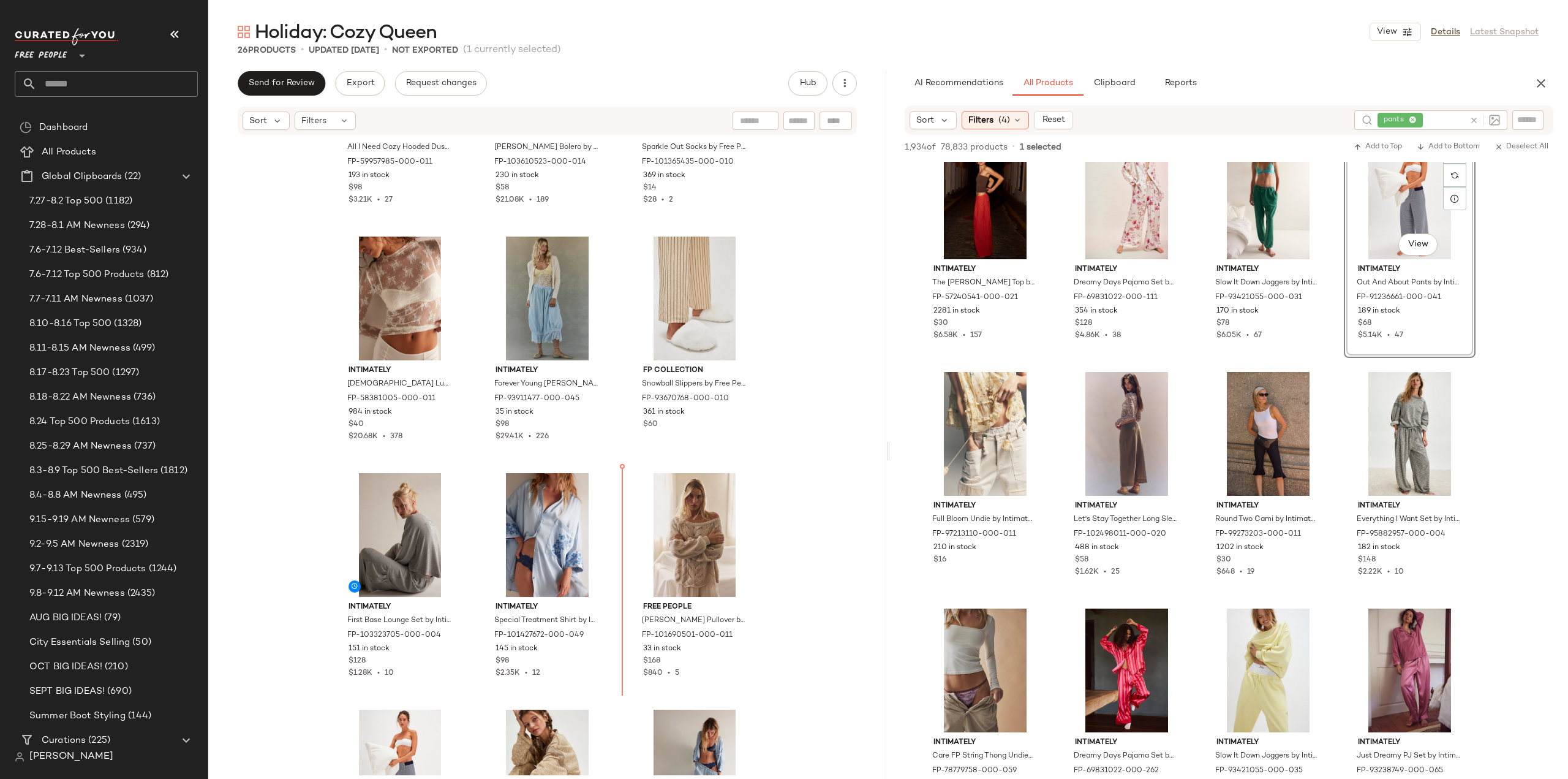
scroll to position [390, 0]
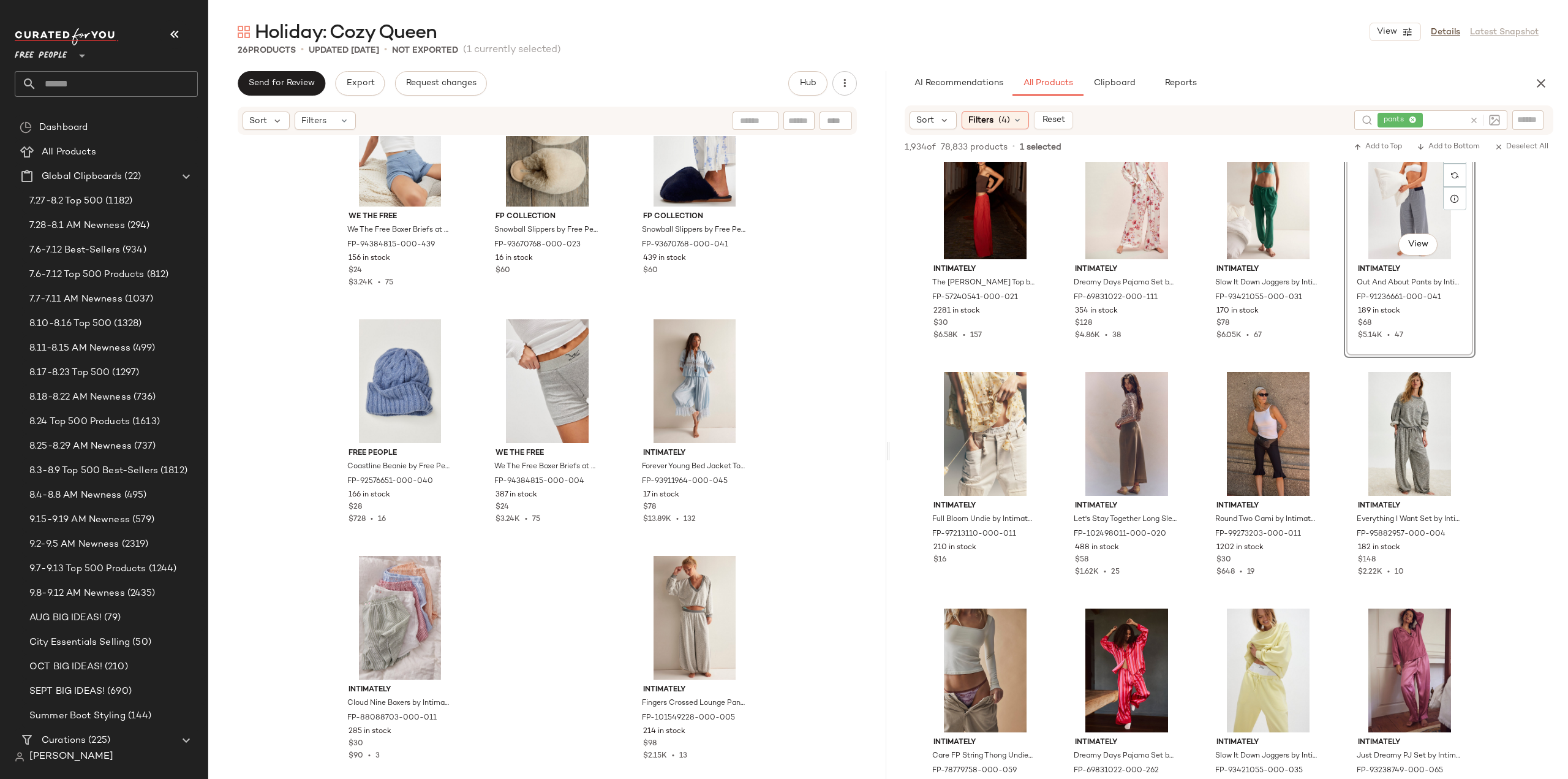
scroll to position [1491, 0]
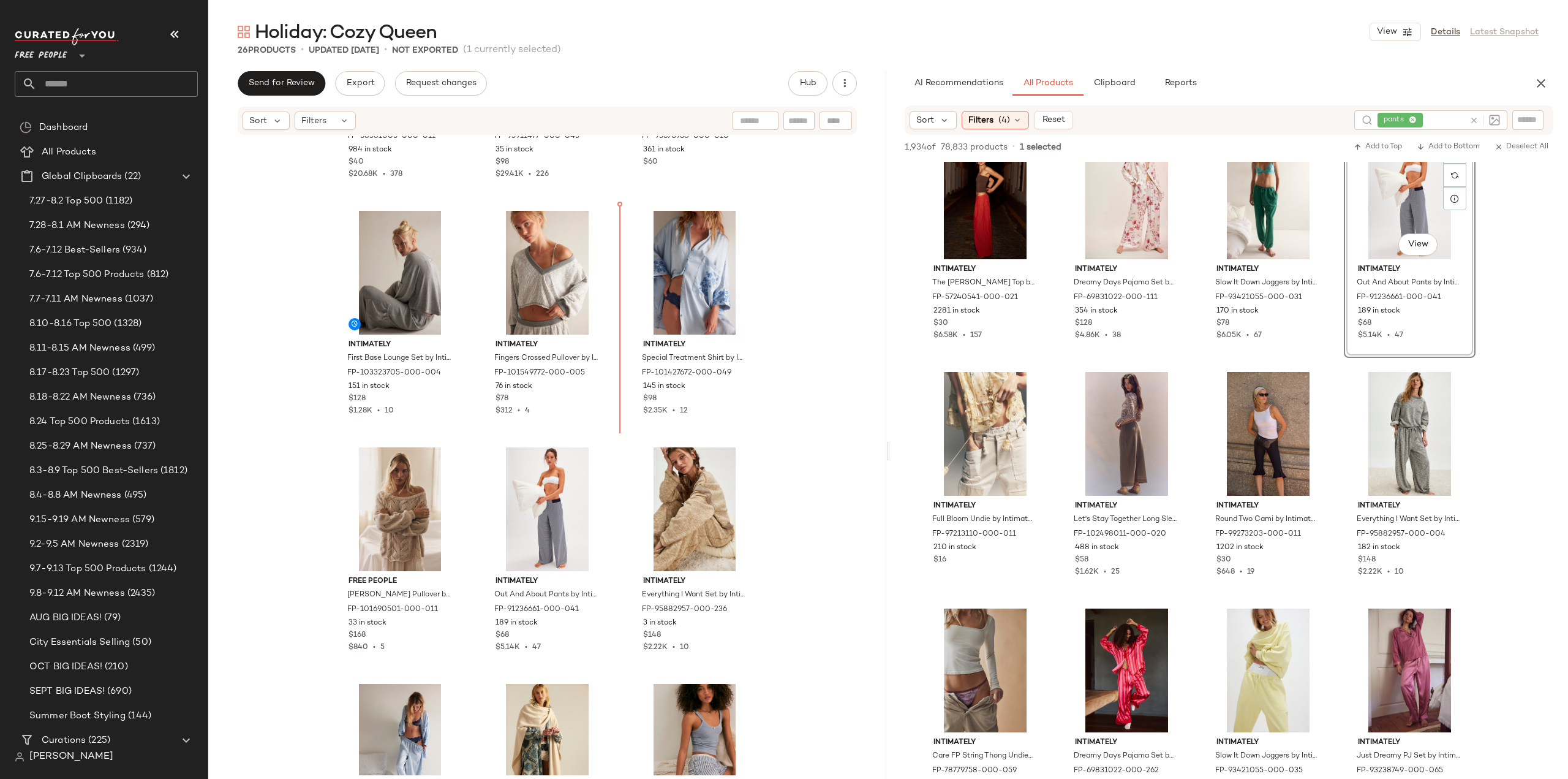
scroll to position [635, 0]
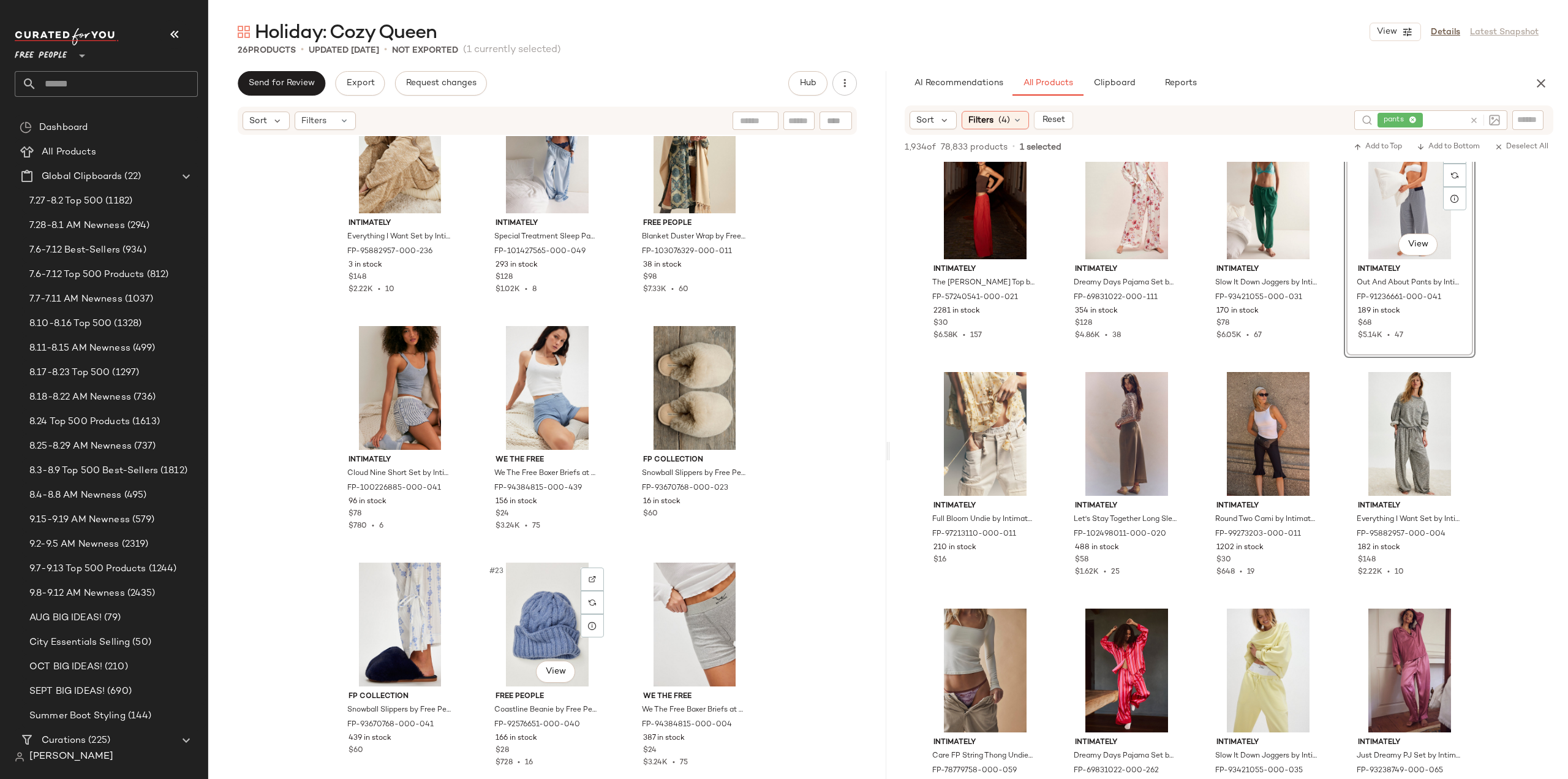
scroll to position [1062, 0]
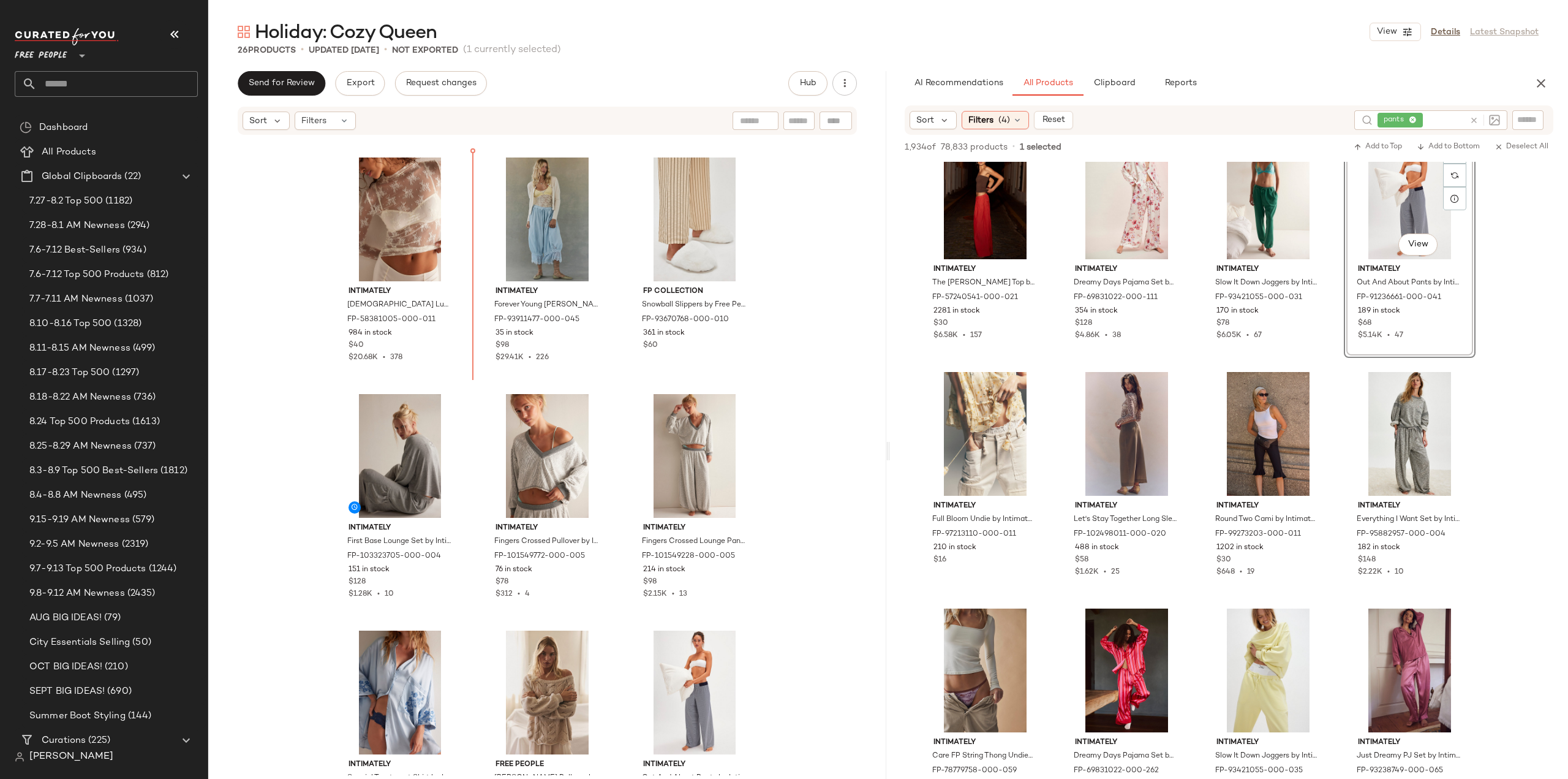
scroll to position [436, 0]
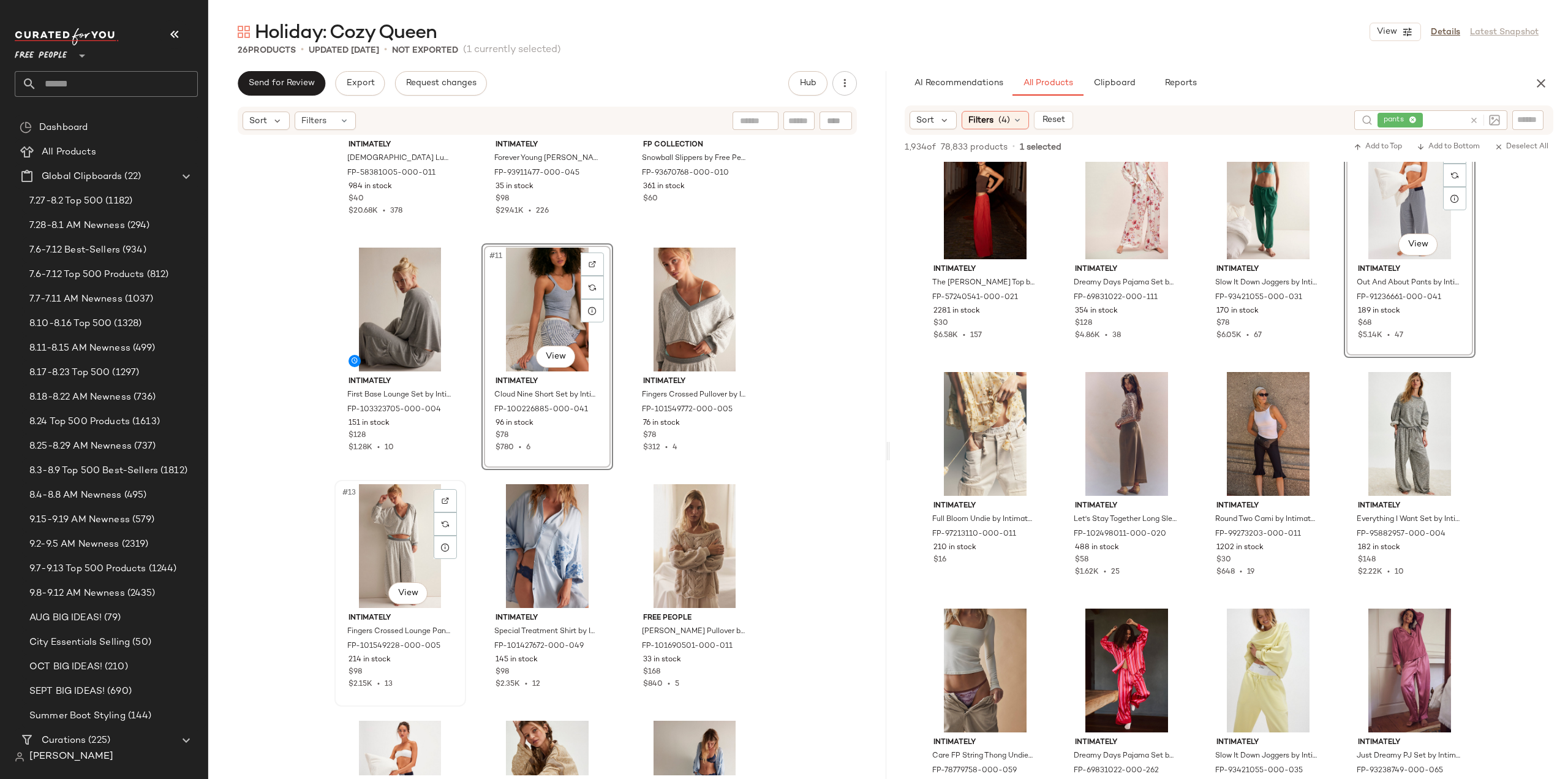
scroll to position [620, 0]
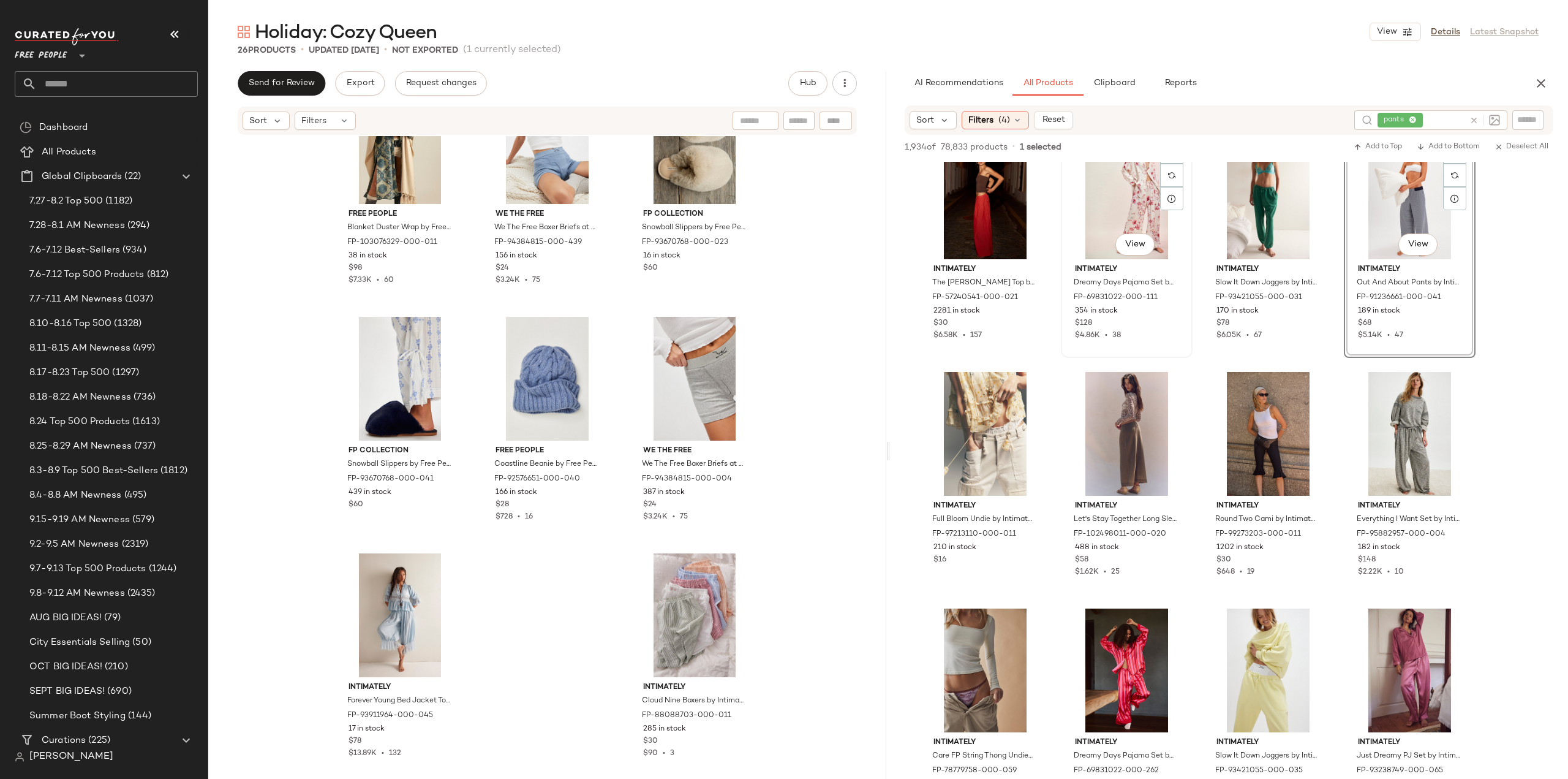
scroll to position [5698, 0]
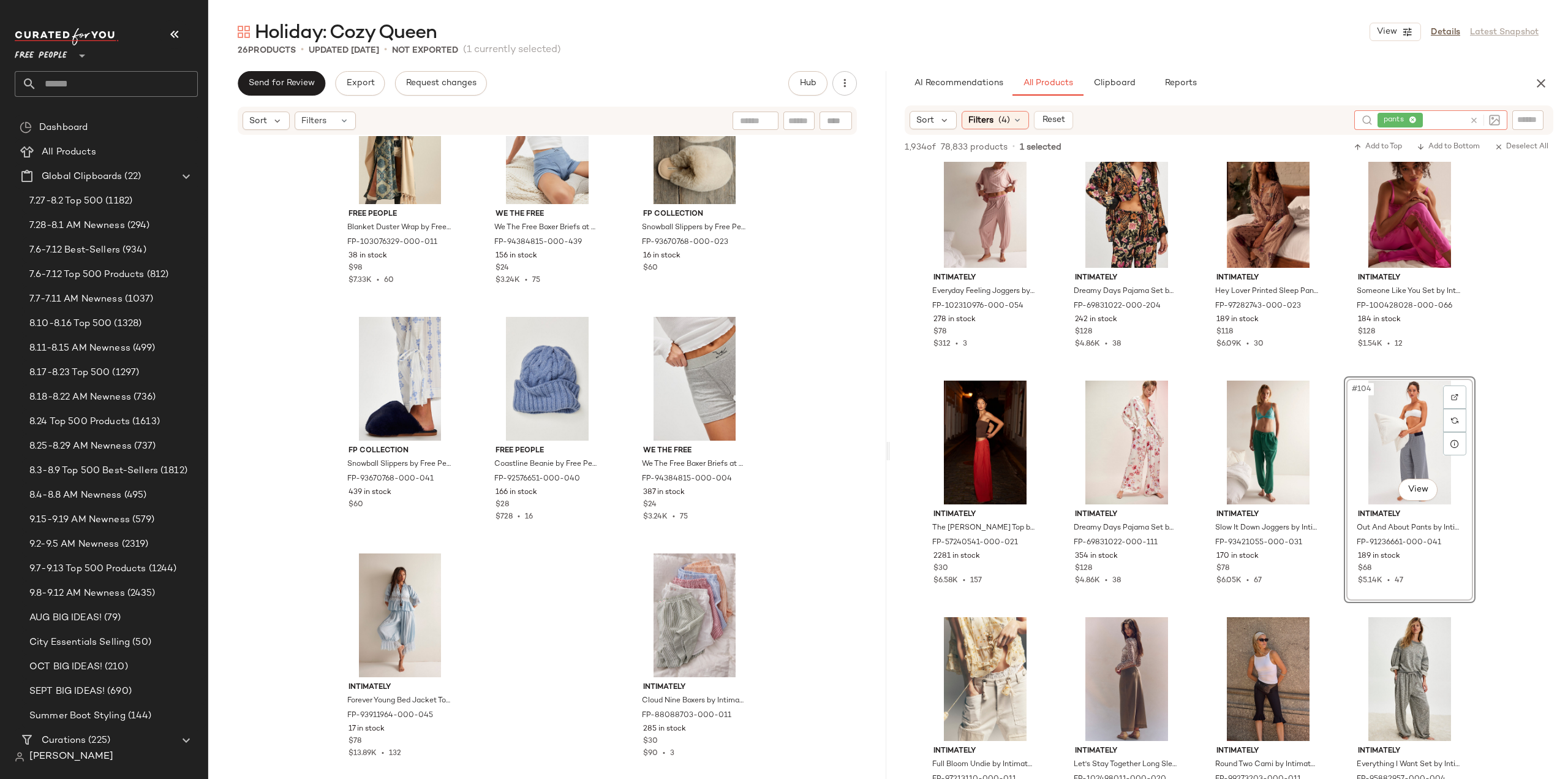
click at [1474, 118] on icon at bounding box center [1474, 121] width 10 height 10
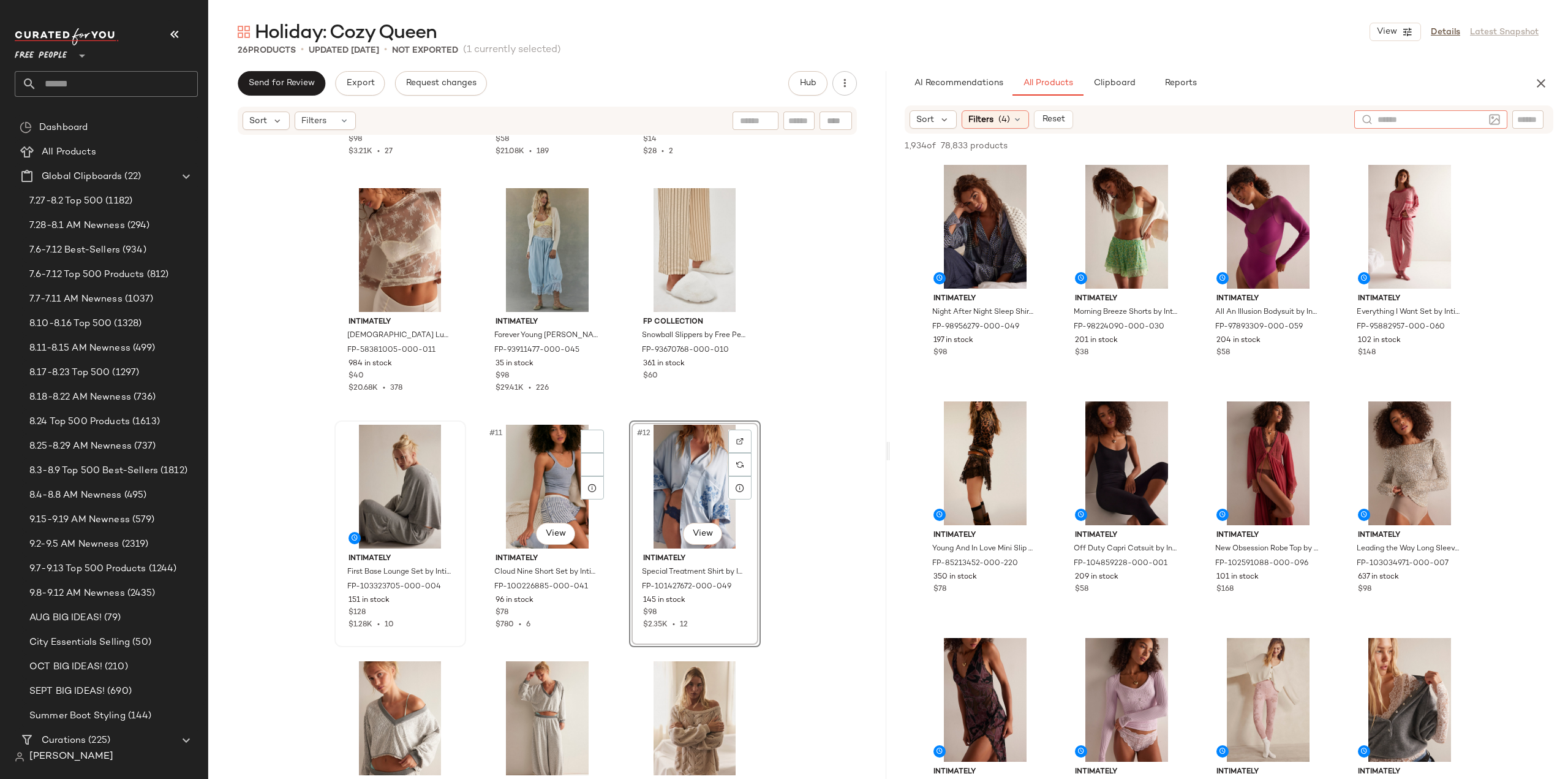
scroll to position [438, 0]
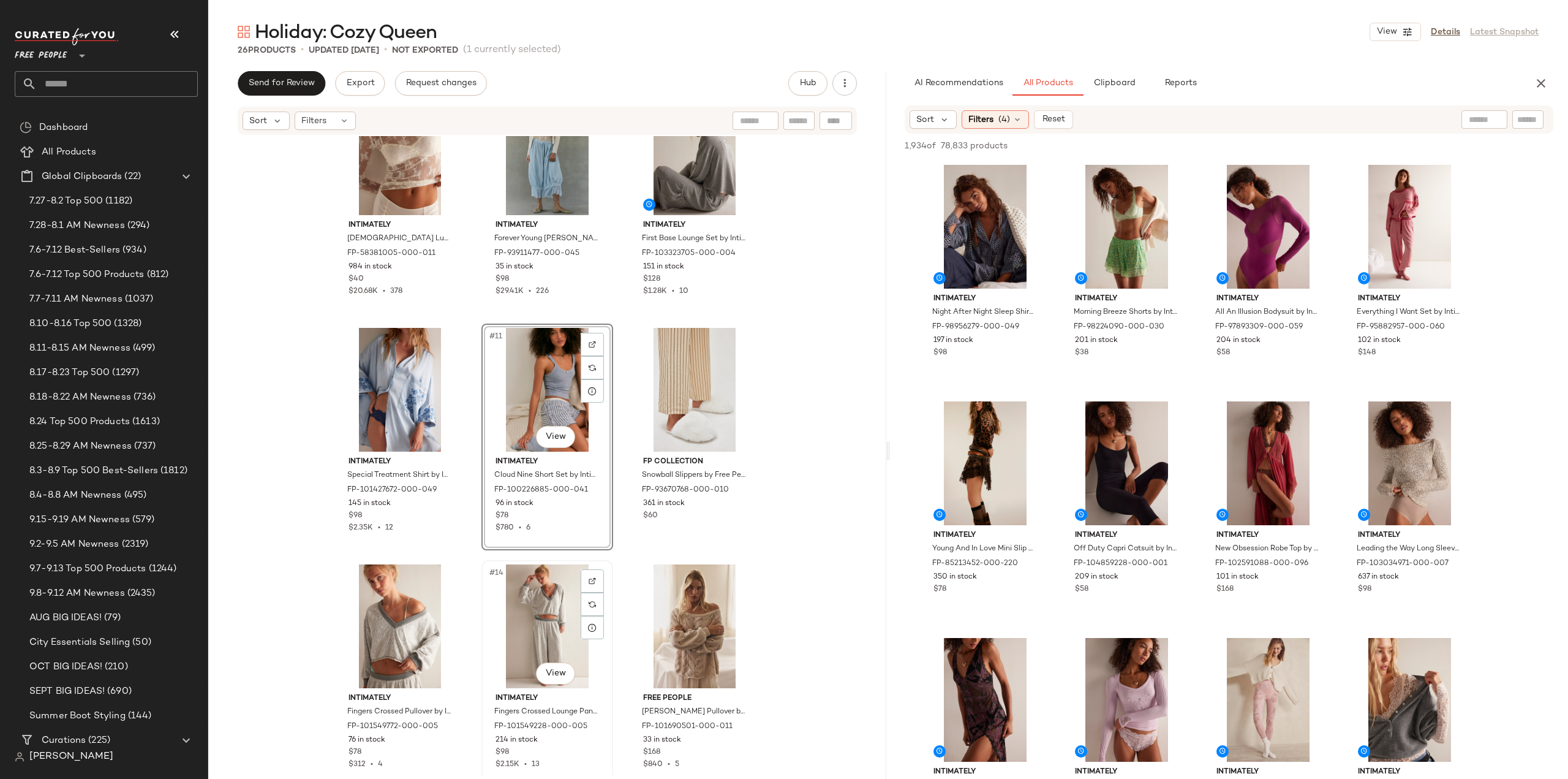
scroll to position [561, 0]
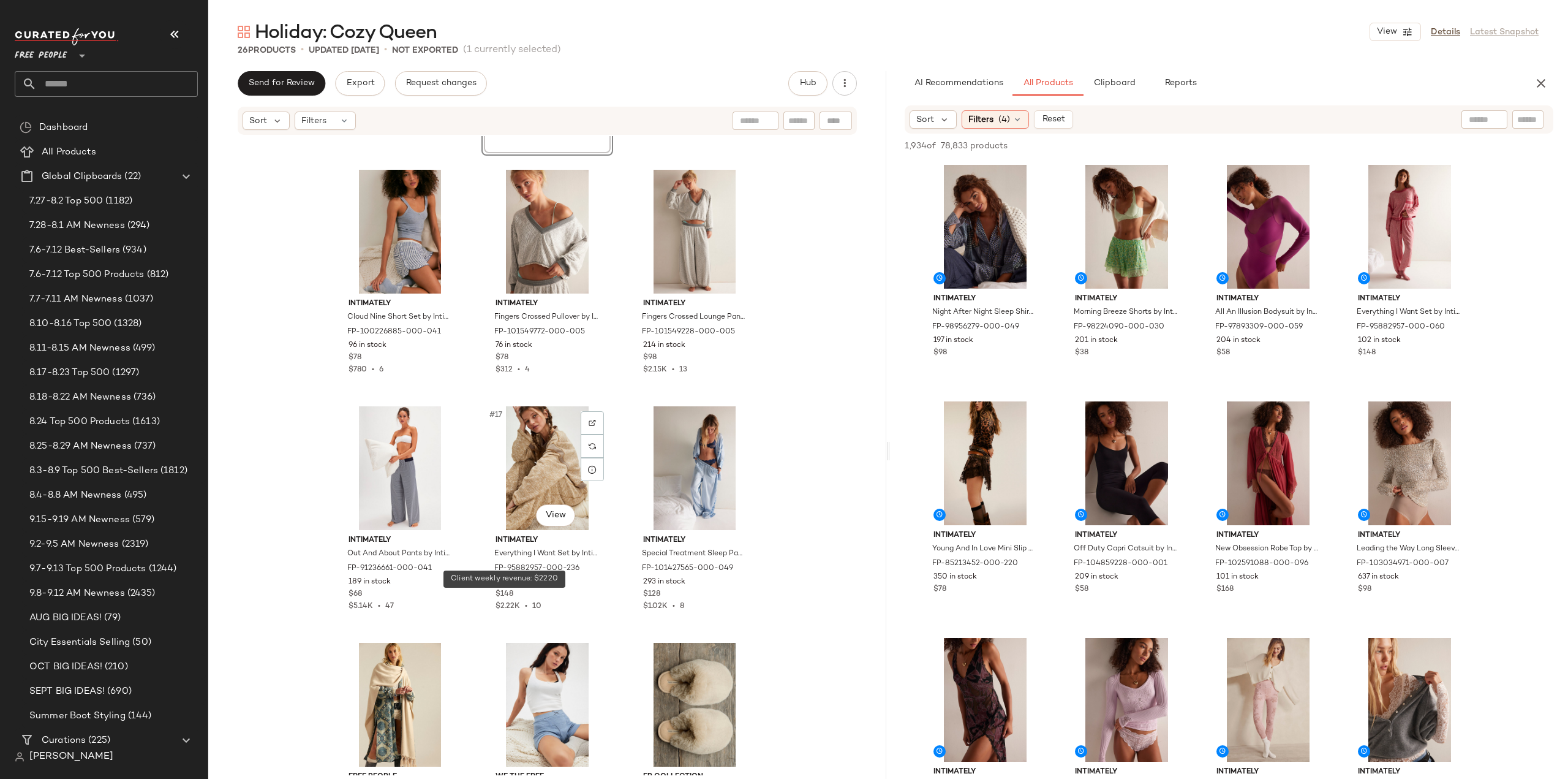
scroll to position [990, 0]
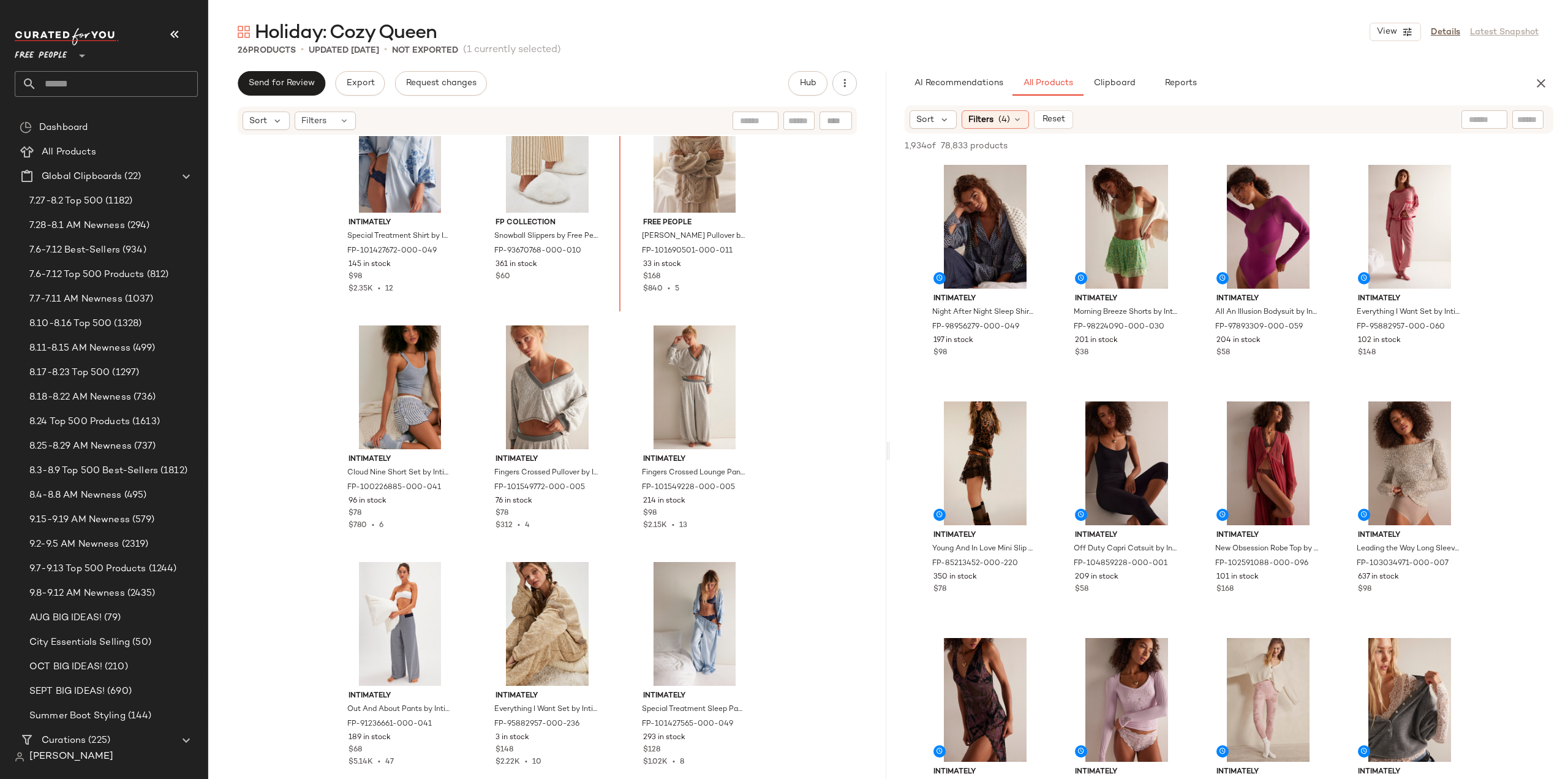
scroll to position [769, 0]
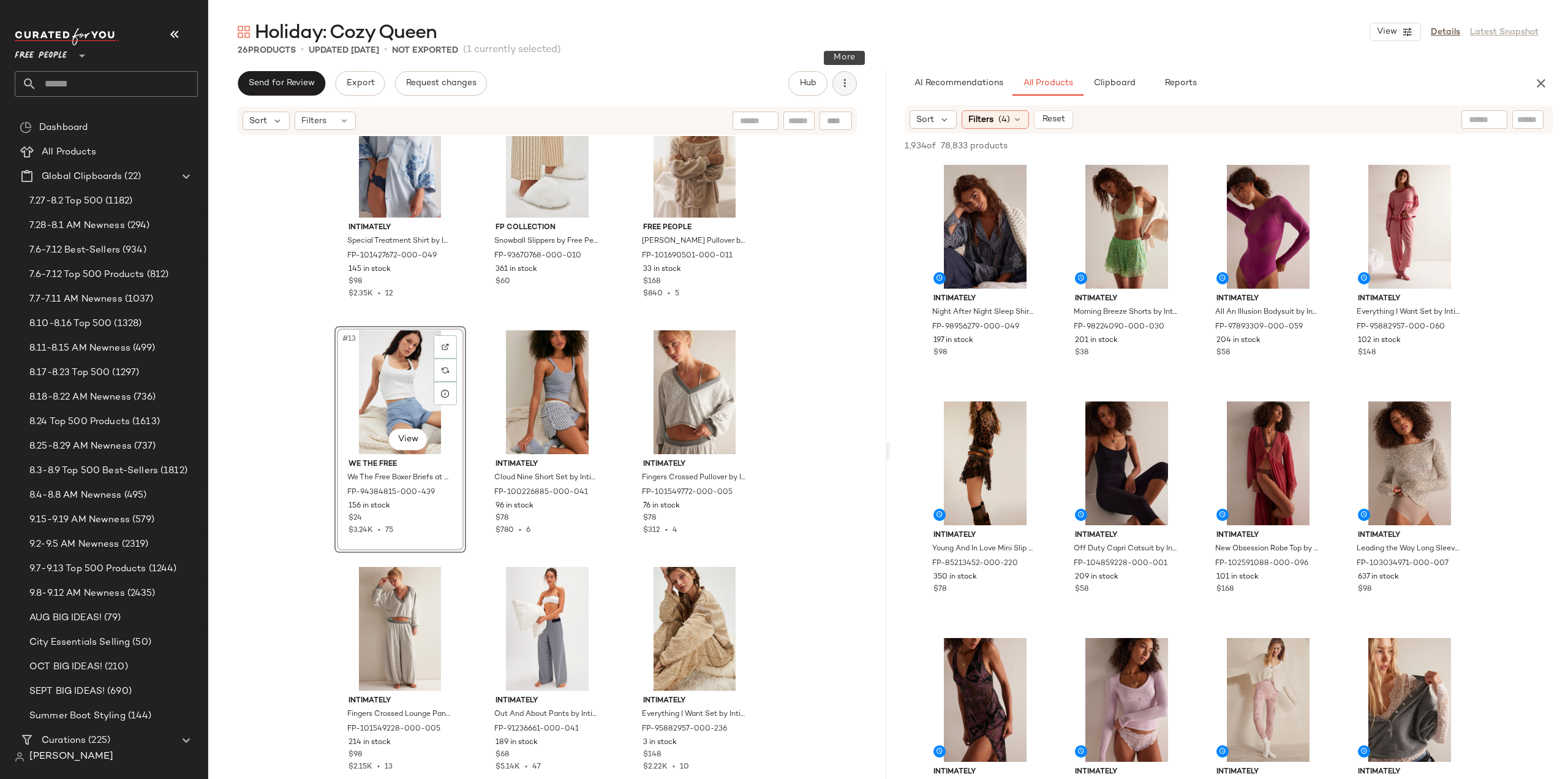
click at [842, 82] on icon "button" at bounding box center [844, 83] width 12 height 12
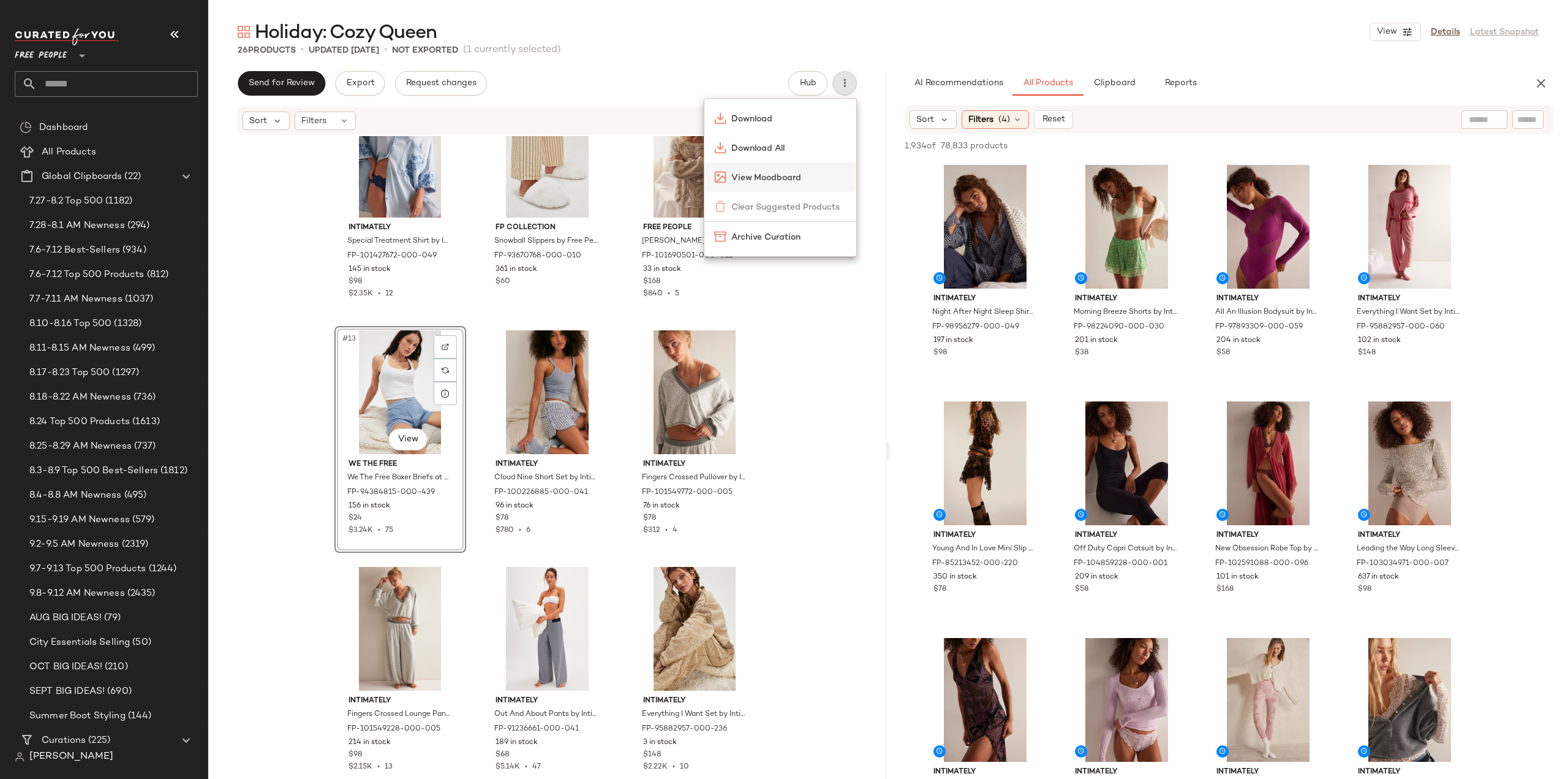
click at [756, 174] on span "View Moodboard" at bounding box center [788, 178] width 115 height 13
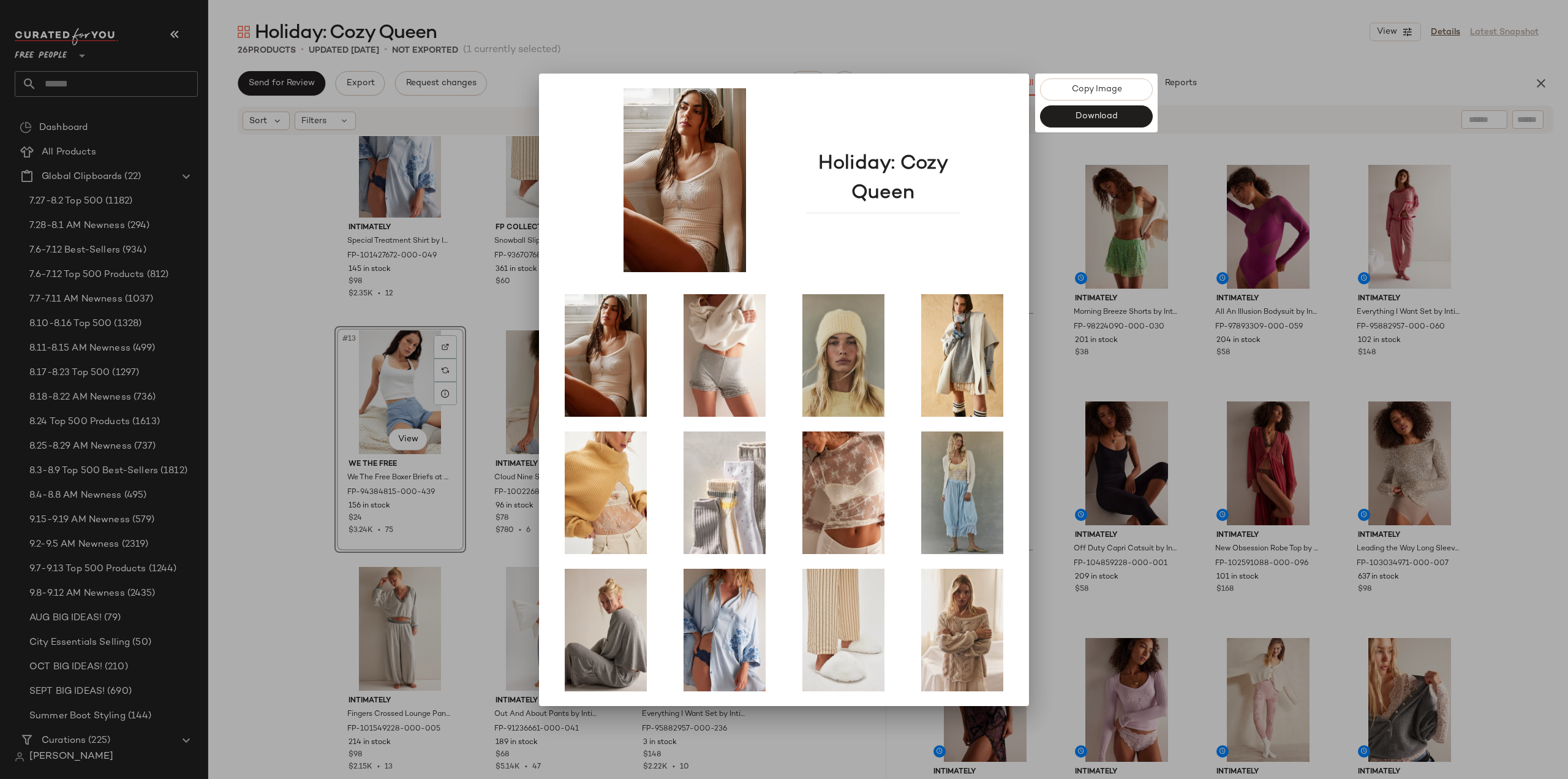
click at [278, 415] on div at bounding box center [784, 389] width 1568 height 779
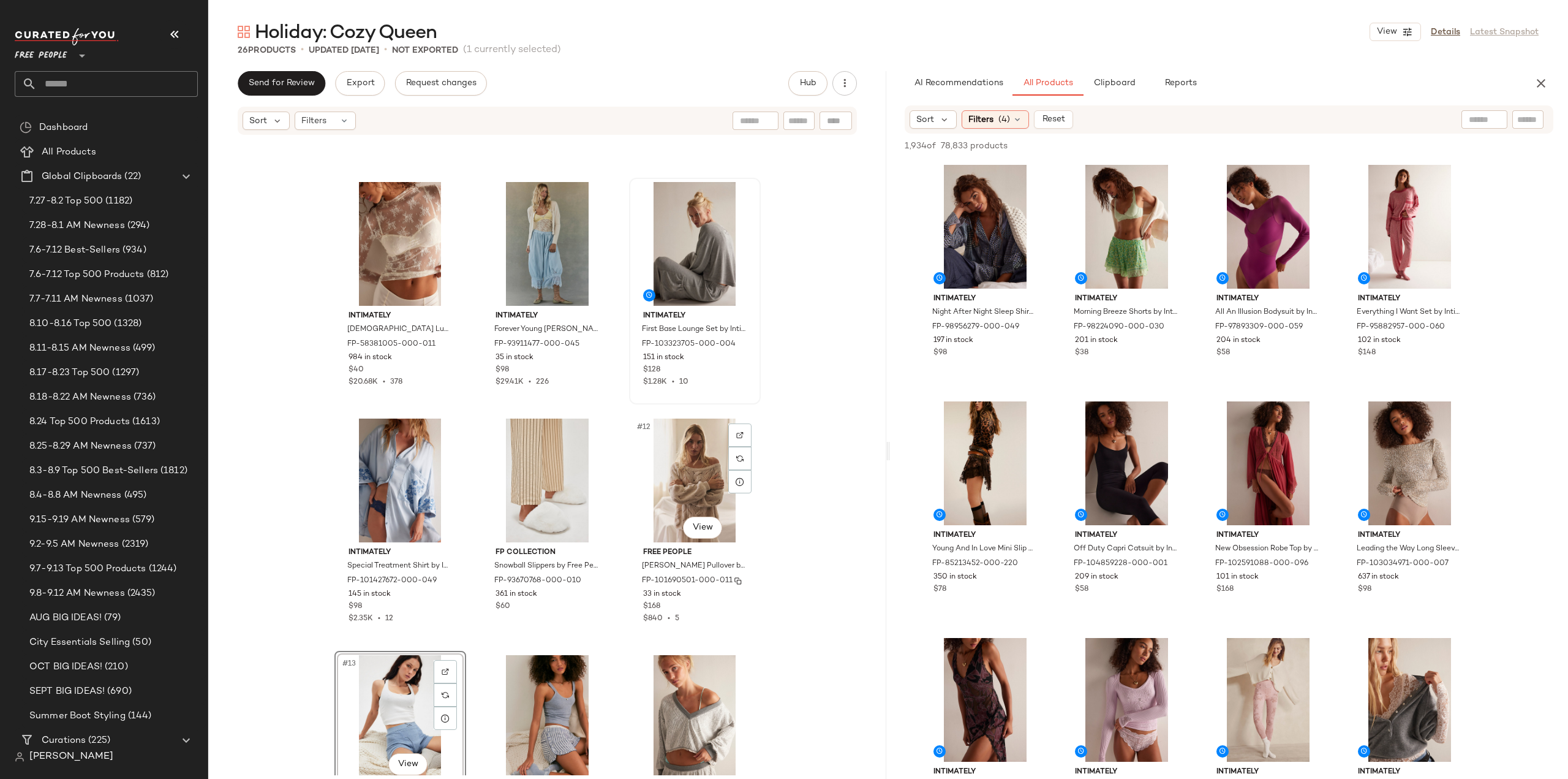
scroll to position [401, 0]
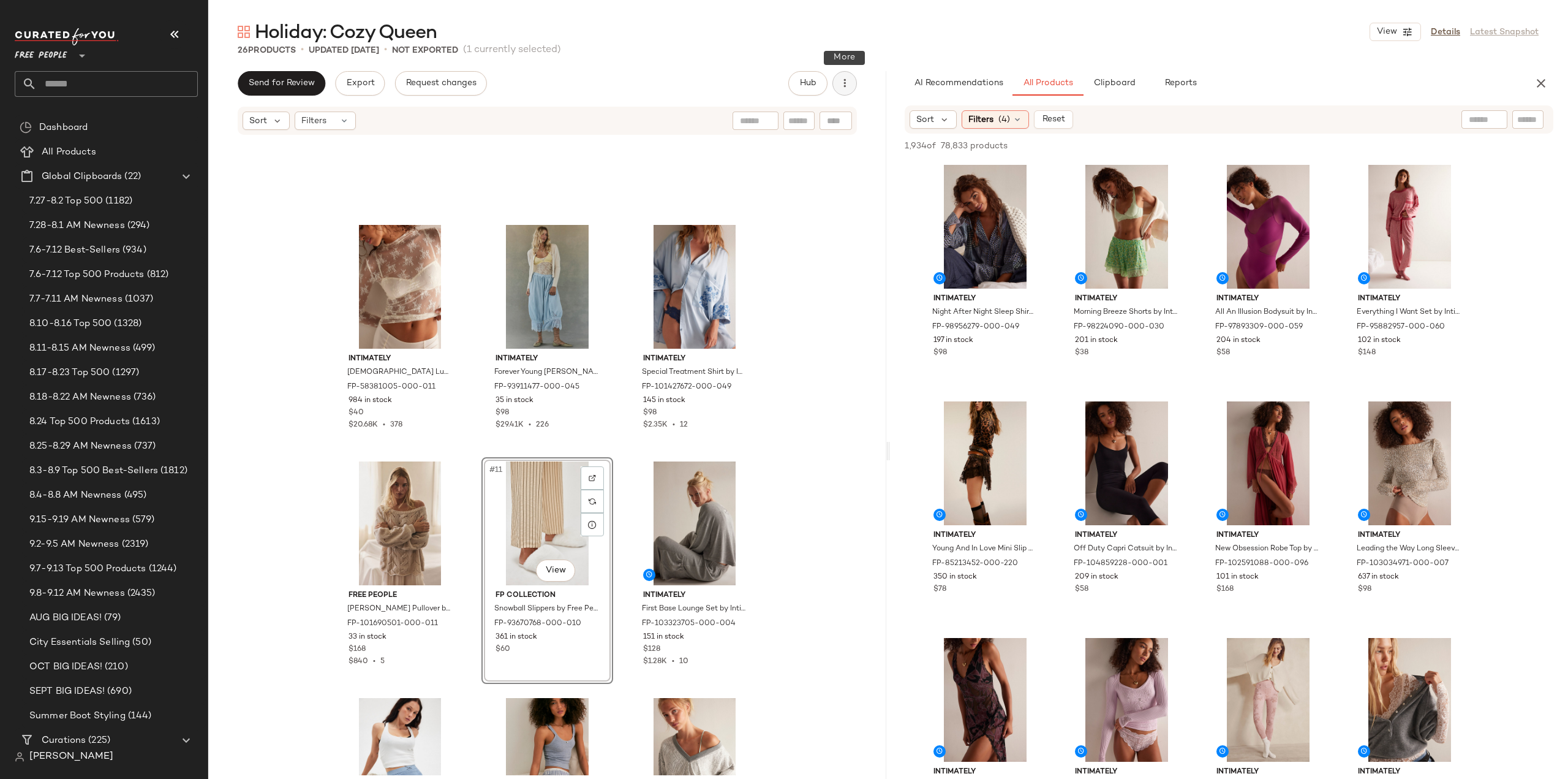
click at [838, 82] on icon "button" at bounding box center [844, 83] width 12 height 12
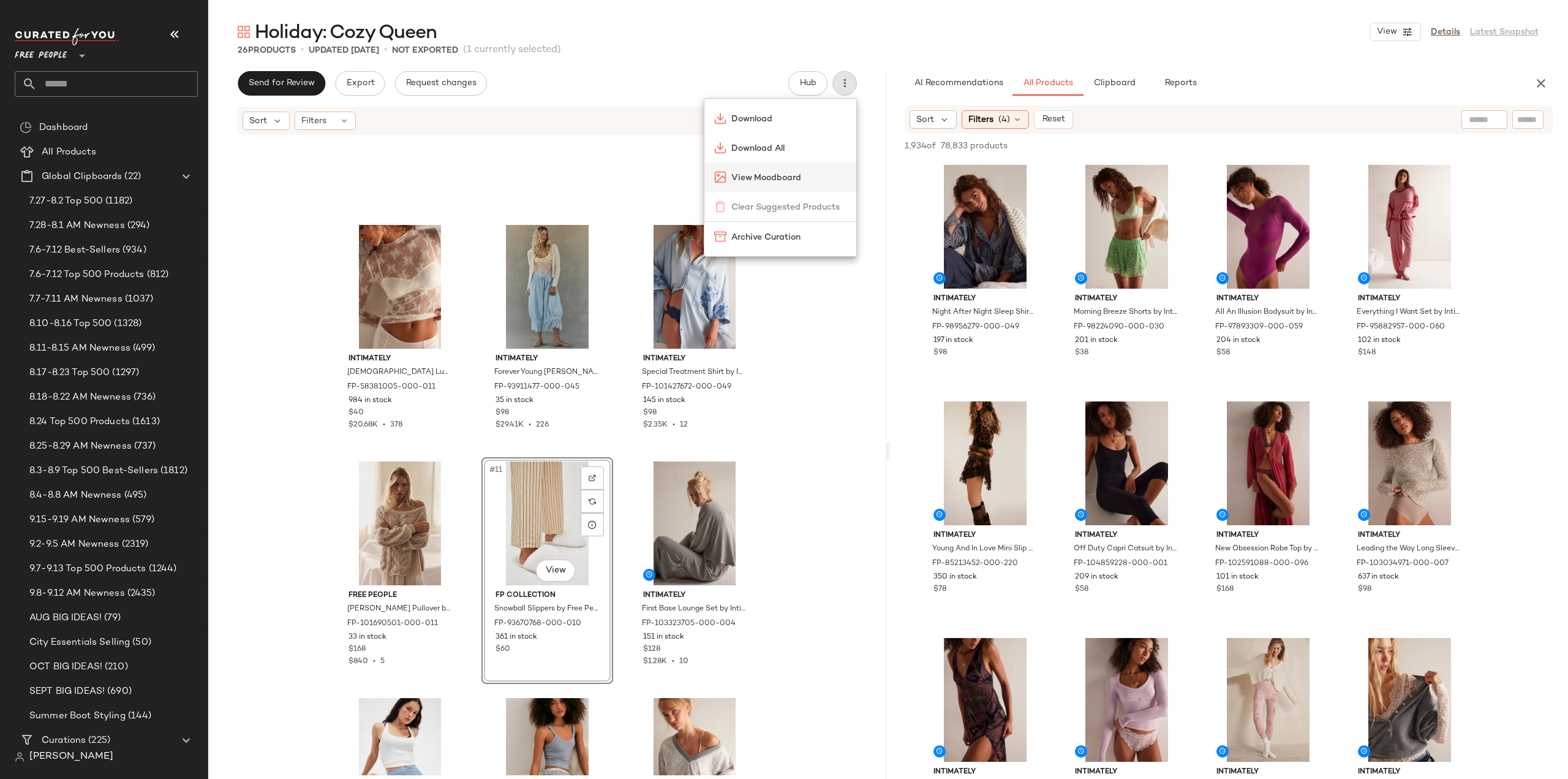
click at [755, 183] on span "View Moodboard" at bounding box center [788, 178] width 115 height 13
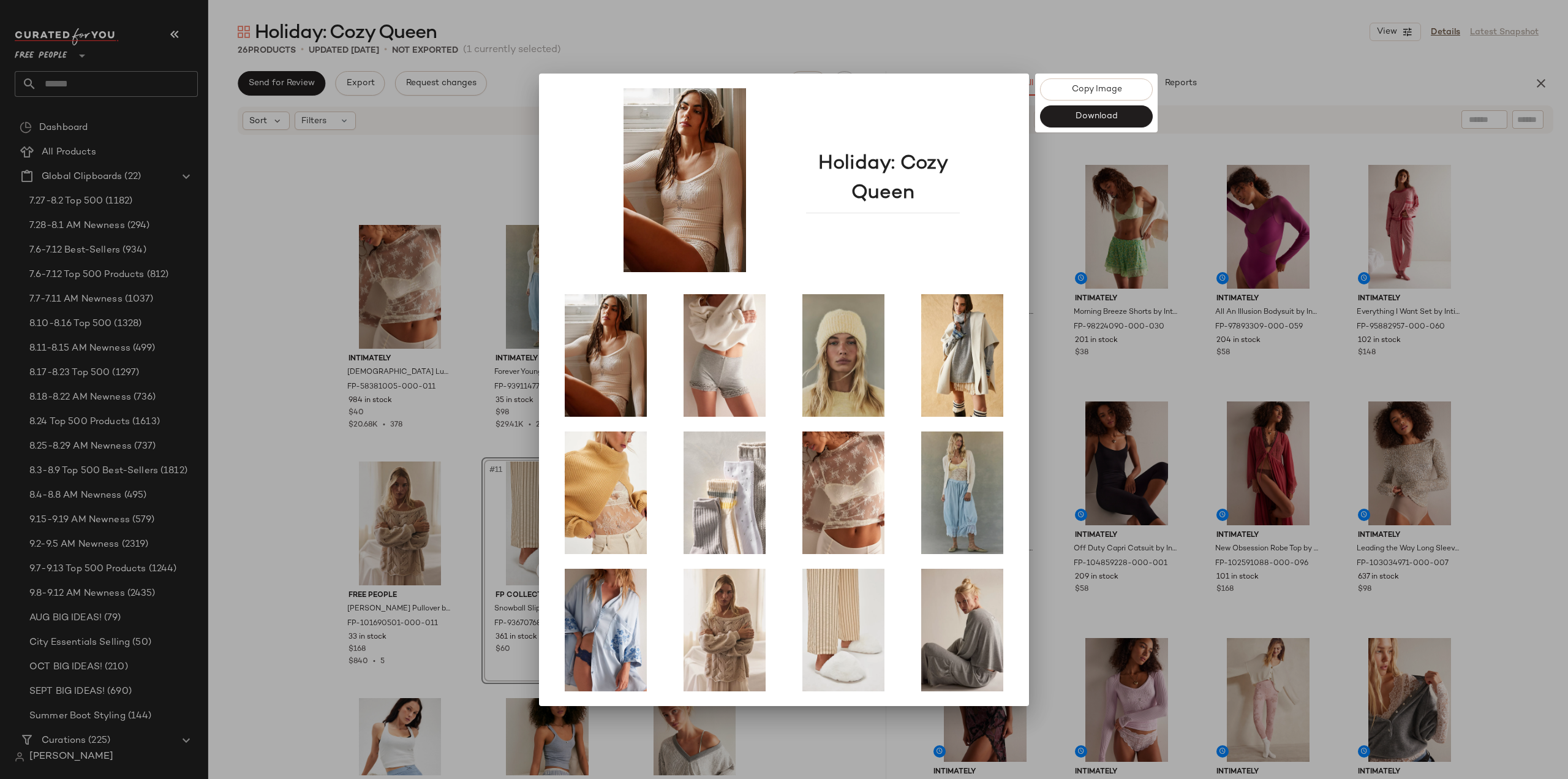
click at [273, 199] on div at bounding box center [784, 389] width 1568 height 779
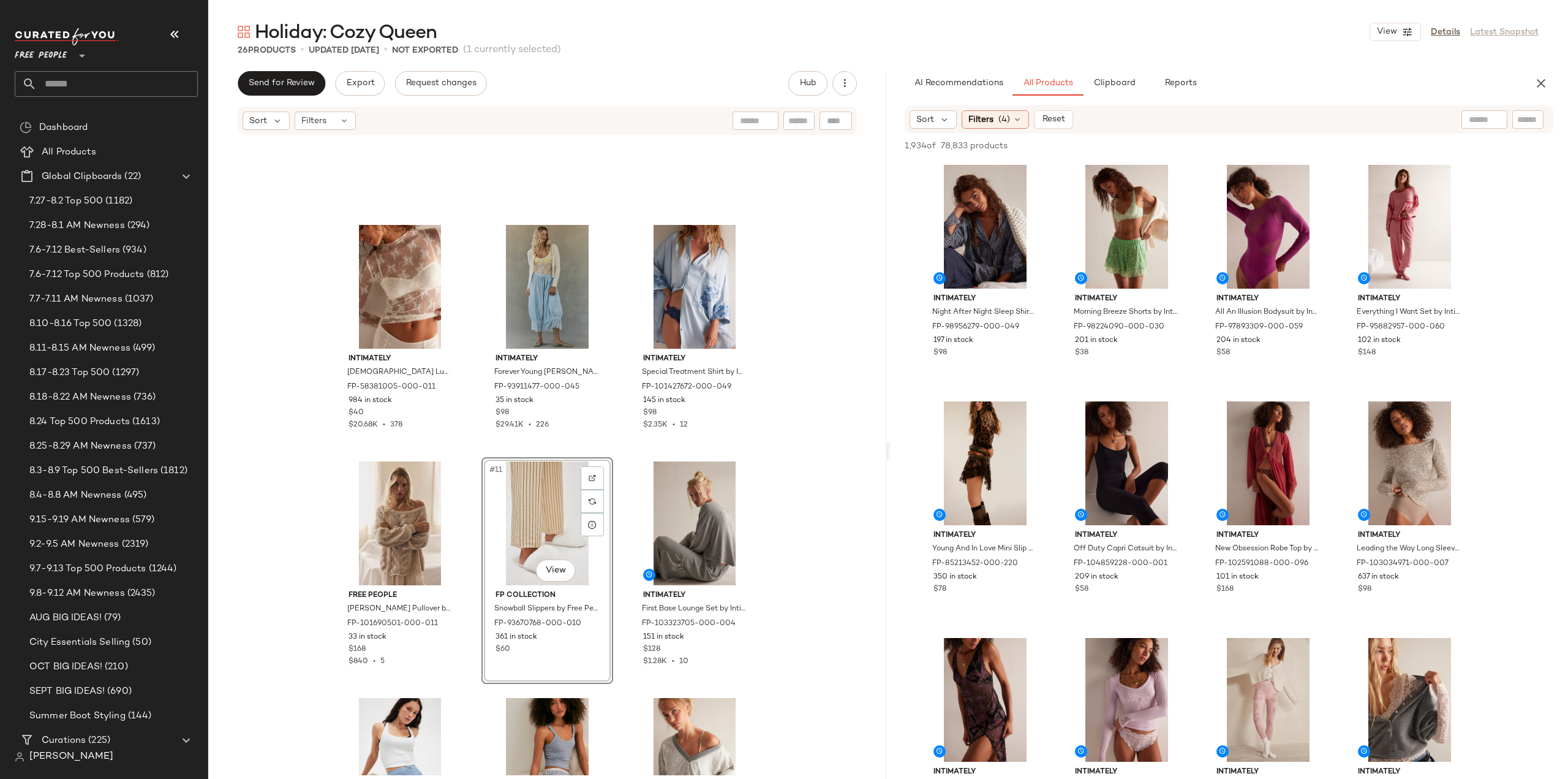
click at [97, 84] on input "text" at bounding box center [117, 83] width 161 height 25
type input "*****"
click at [71, 122] on b "Quiet" at bounding box center [69, 119] width 23 height 13
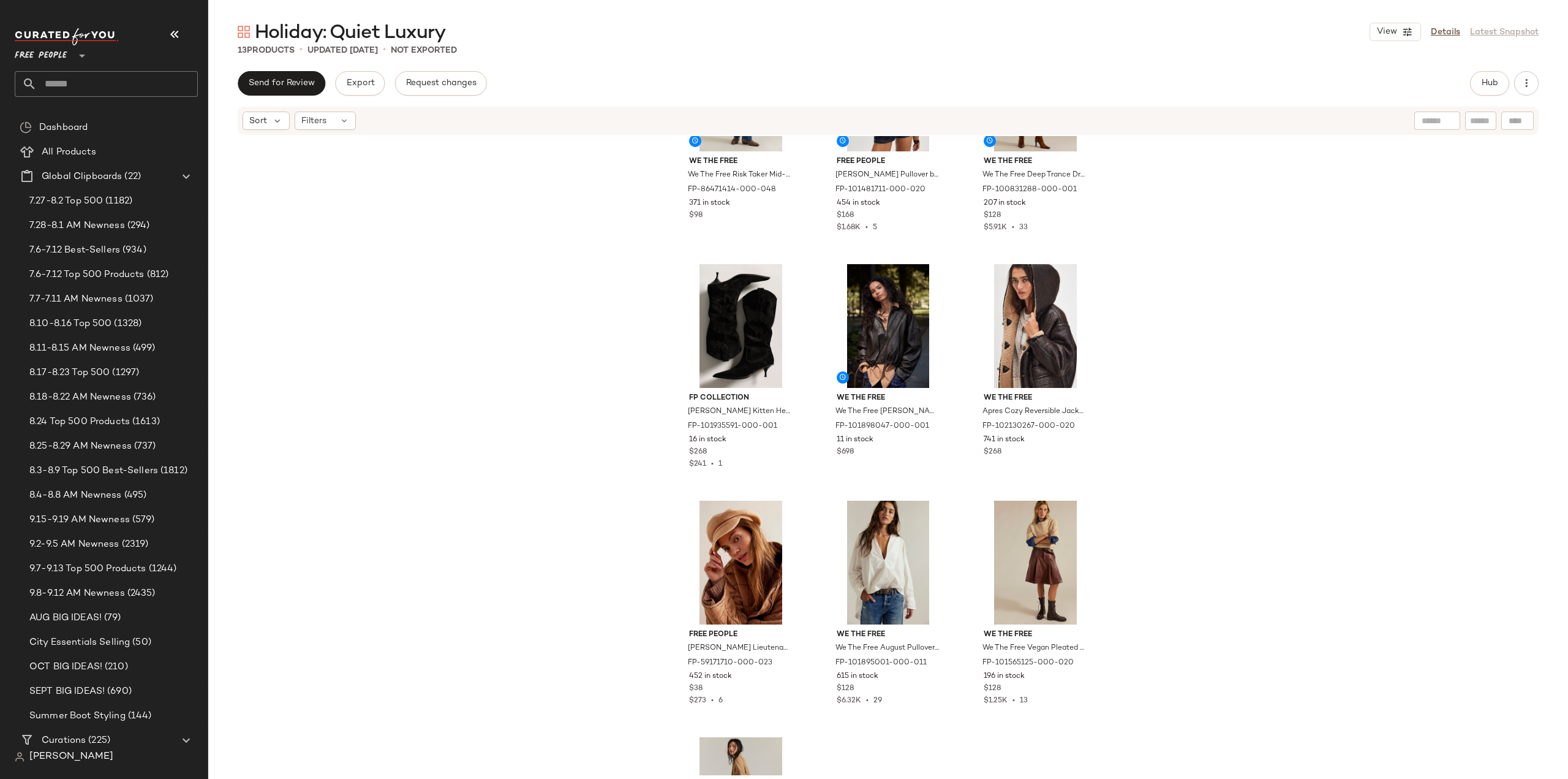
scroll to position [300, 0]
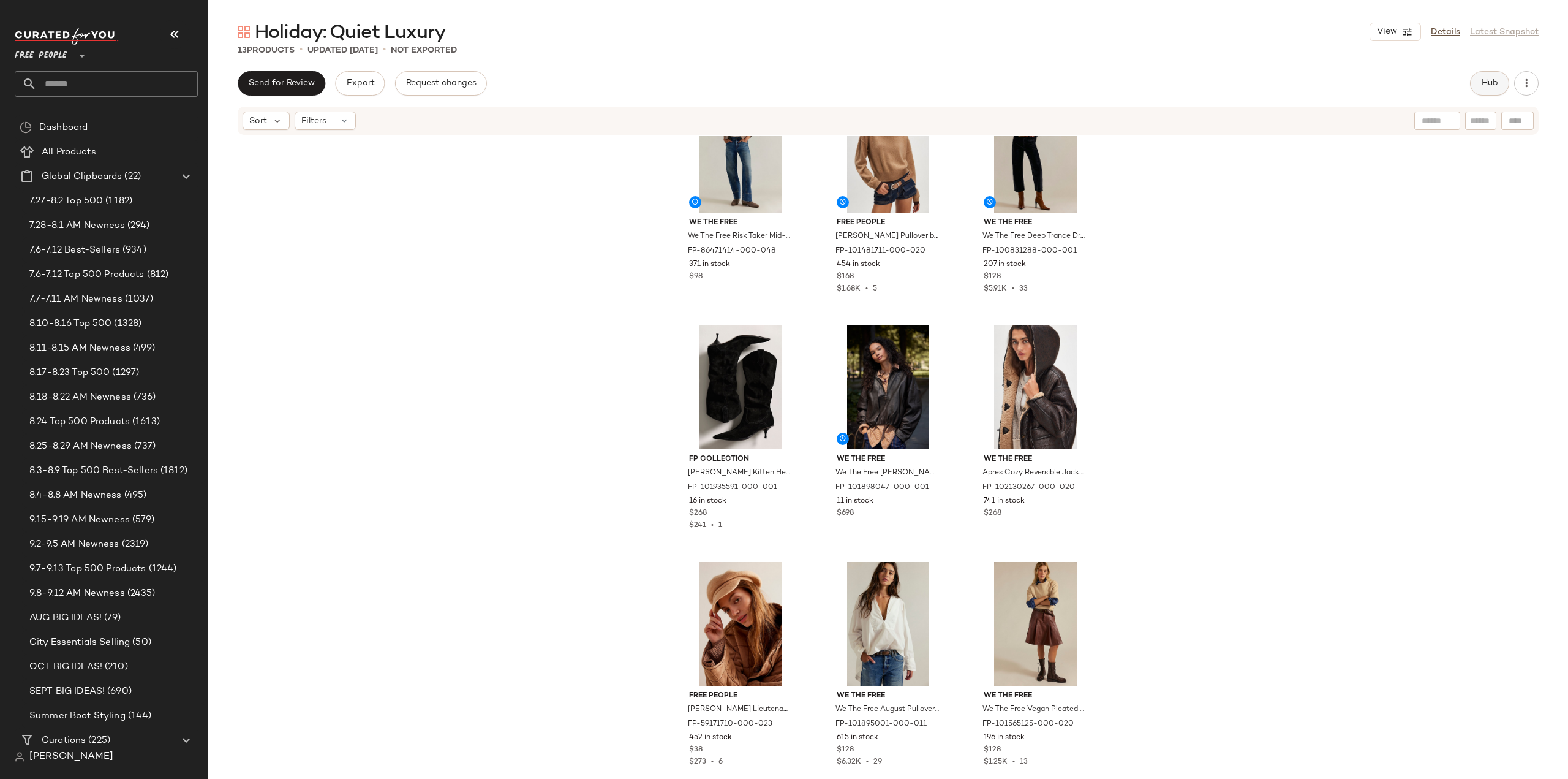
click at [1481, 85] on span "Hub" at bounding box center [1490, 83] width 17 height 10
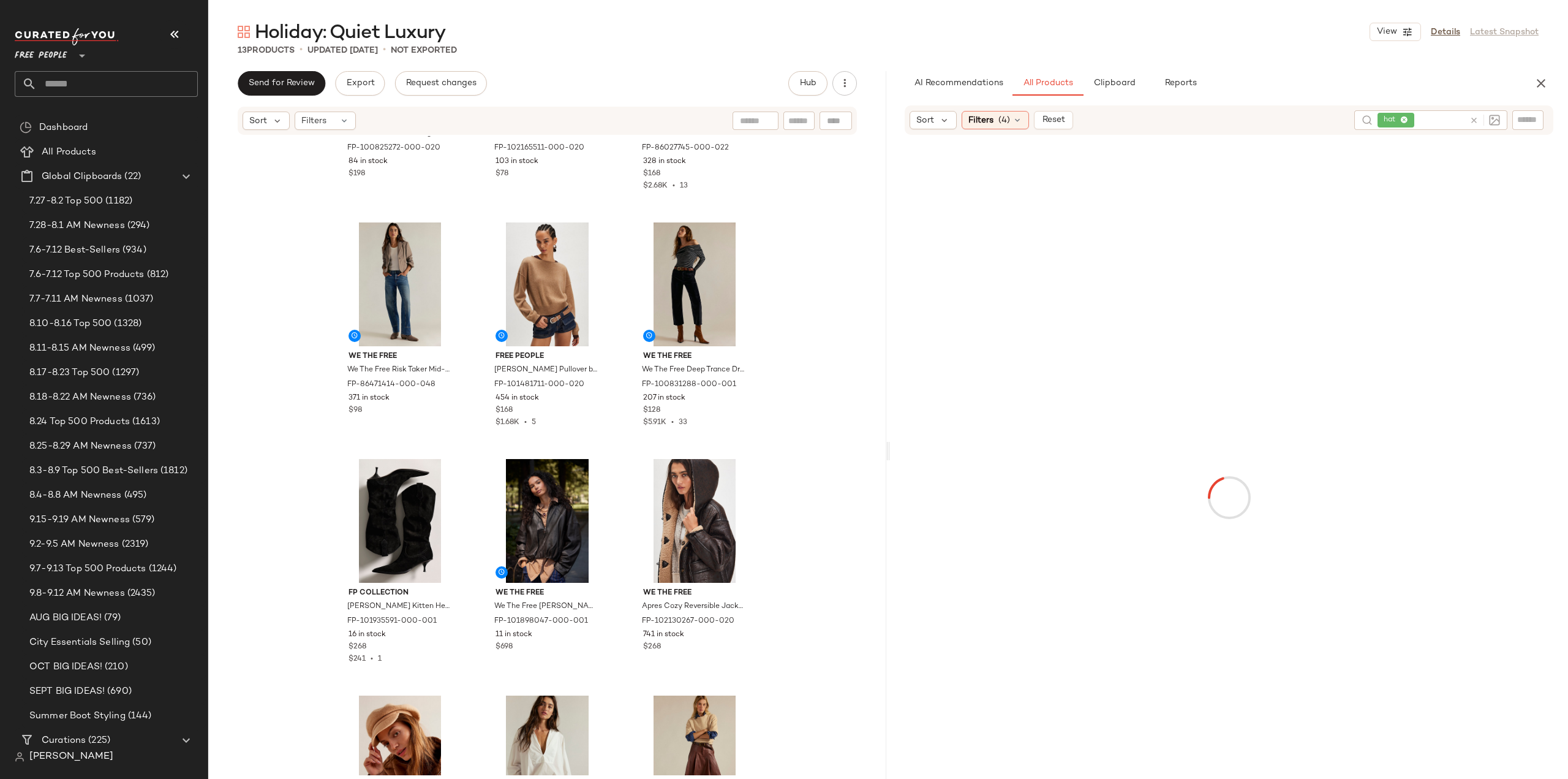
scroll to position [0, 0]
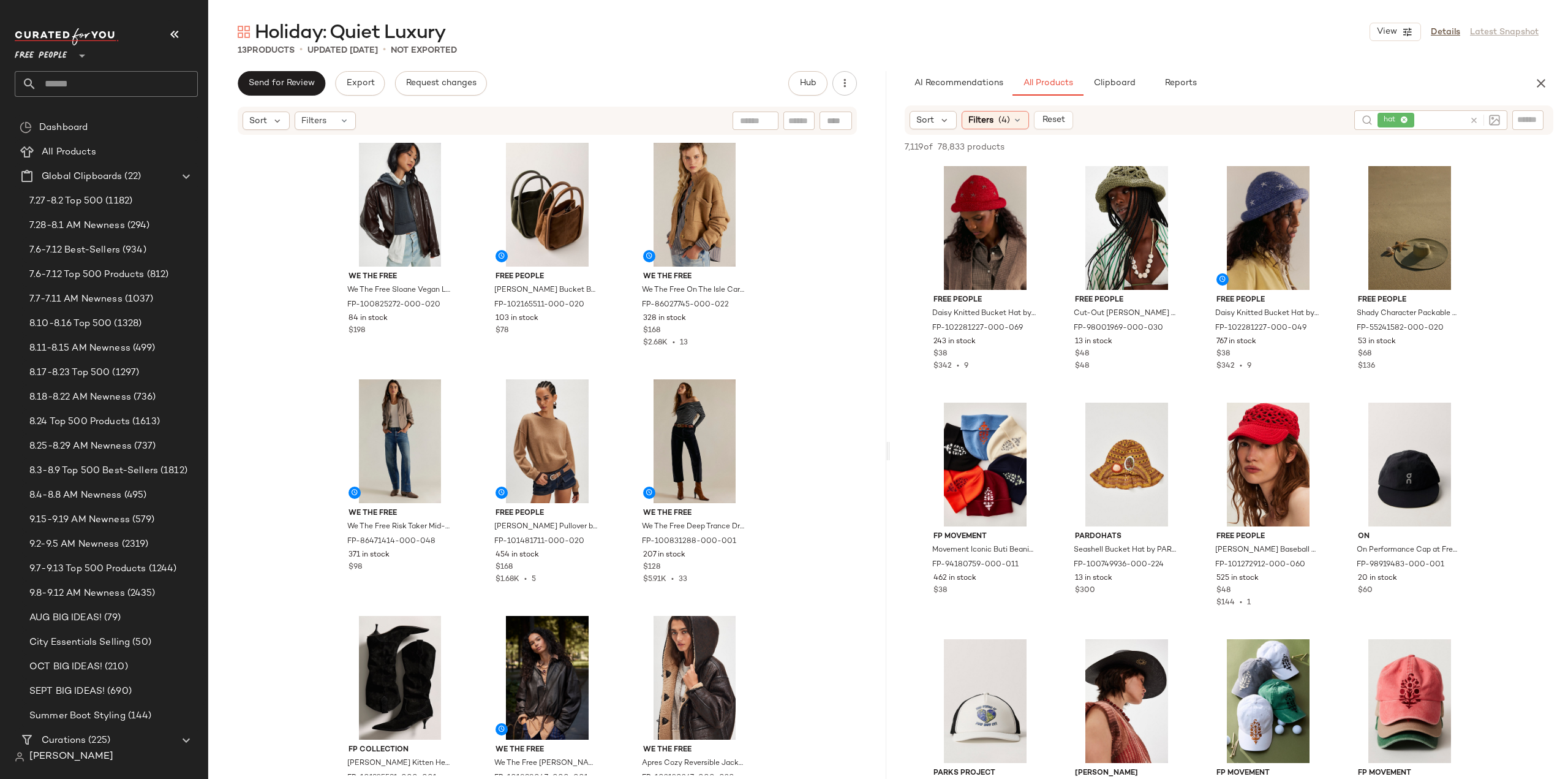
click at [1474, 120] on icon at bounding box center [1474, 121] width 10 height 10
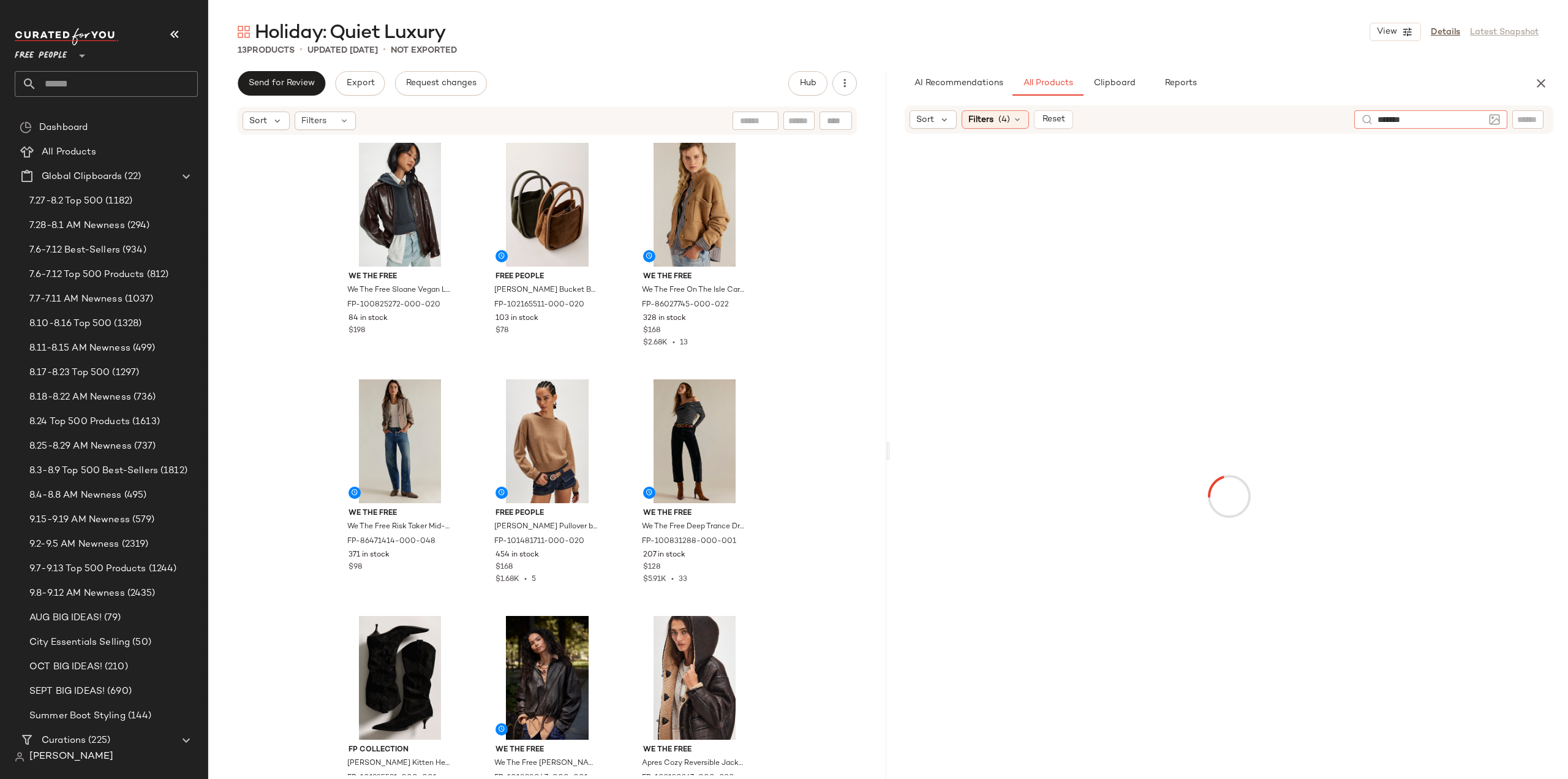
type input "********"
click at [986, 118] on span "Filters" at bounding box center [981, 121] width 25 height 13
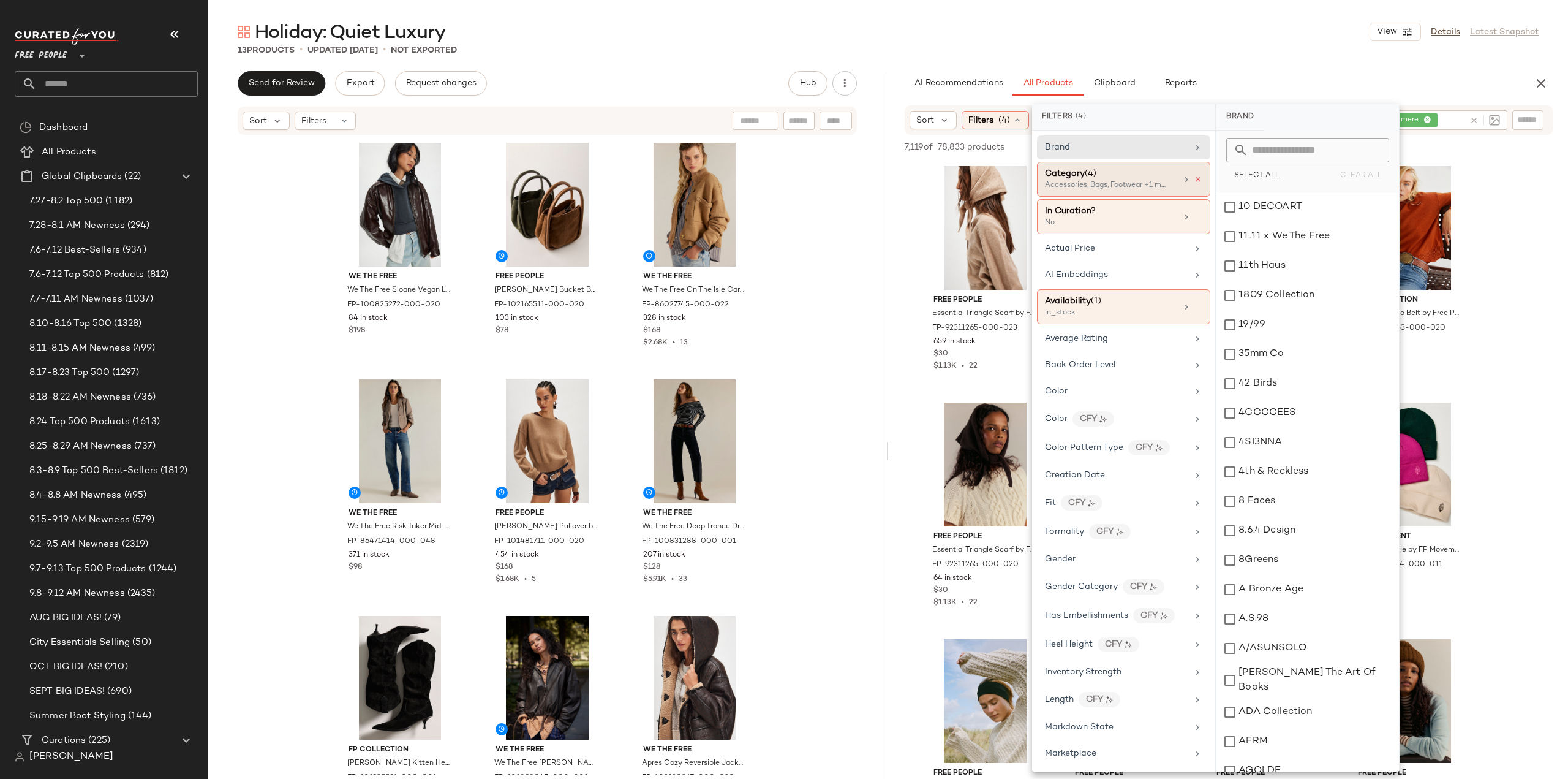
click at [1194, 179] on icon at bounding box center [1198, 179] width 9 height 9
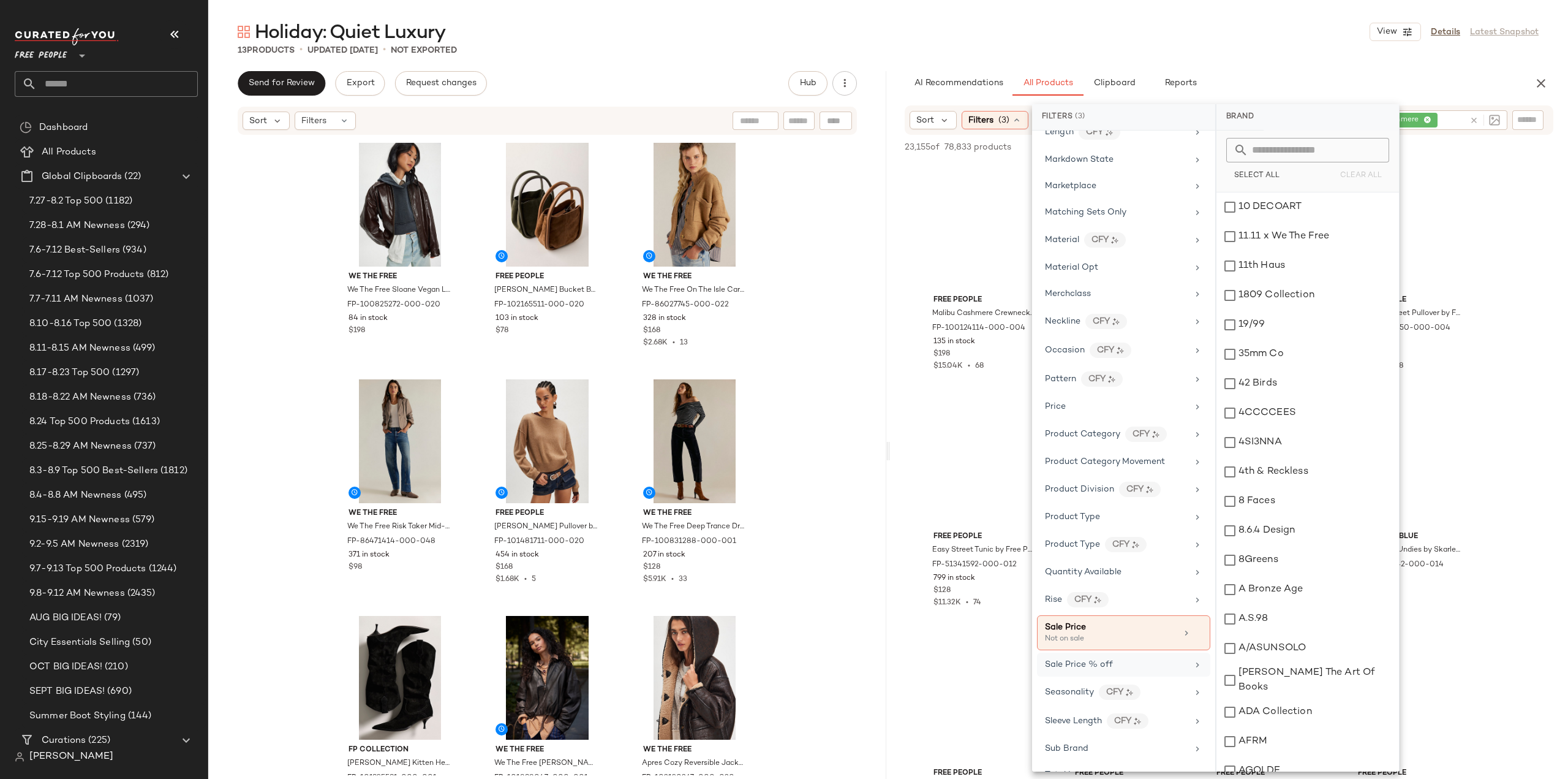
scroll to position [667, 0]
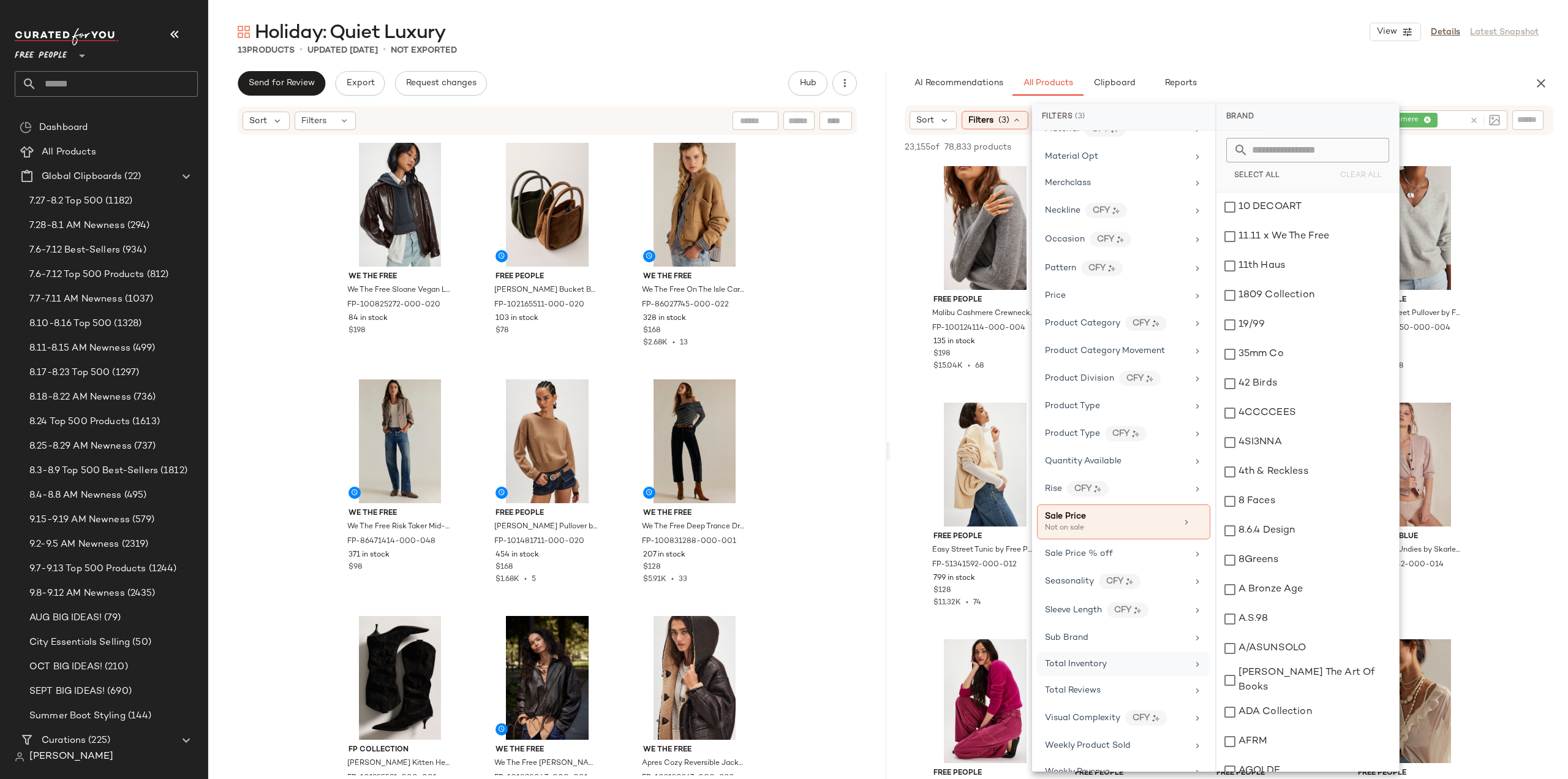
click at [1074, 659] on span "Total Inventory" at bounding box center [1076, 664] width 62 height 10
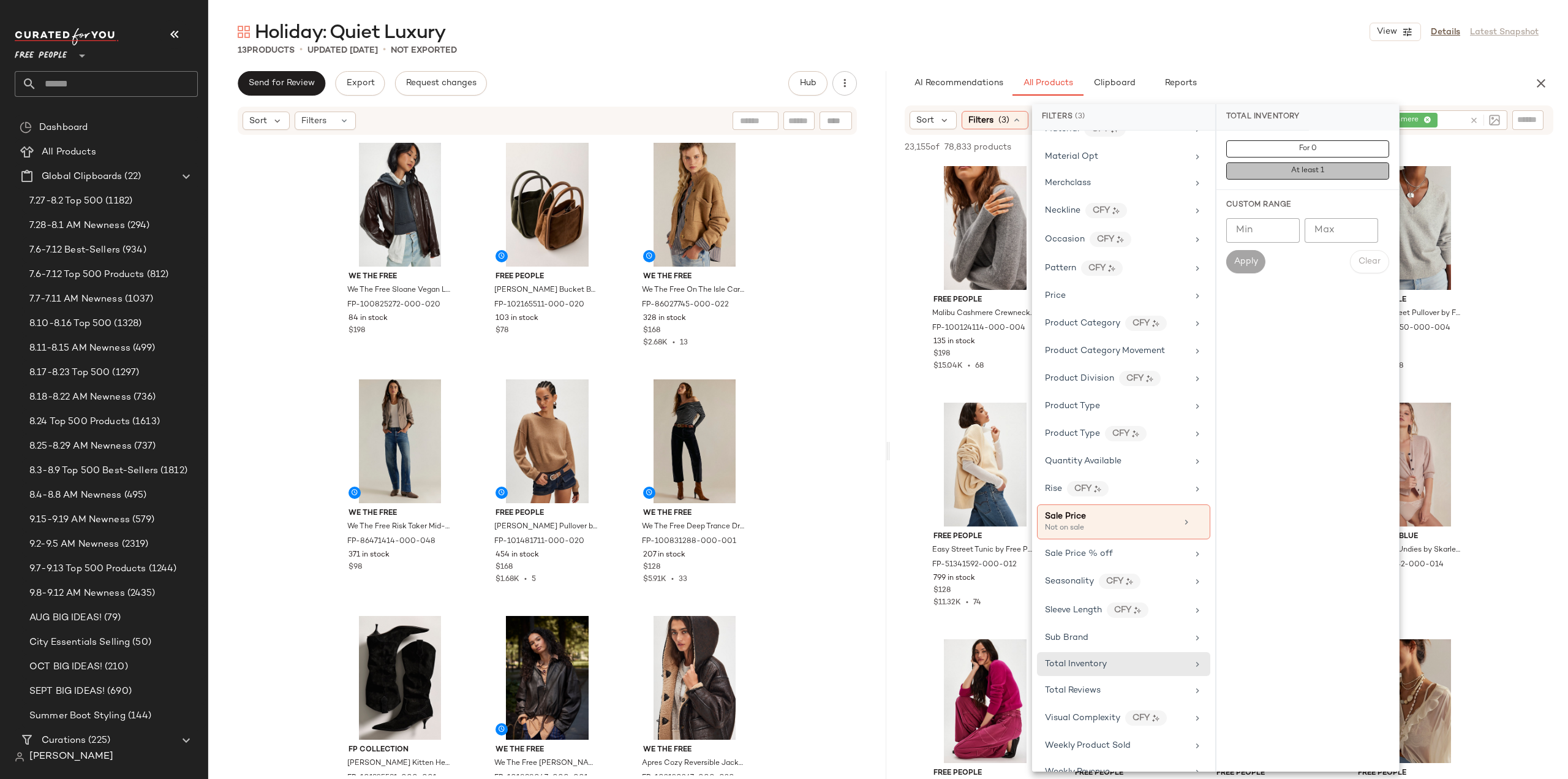
click at [1274, 171] on button "At least 1" at bounding box center [1308, 171] width 163 height 17
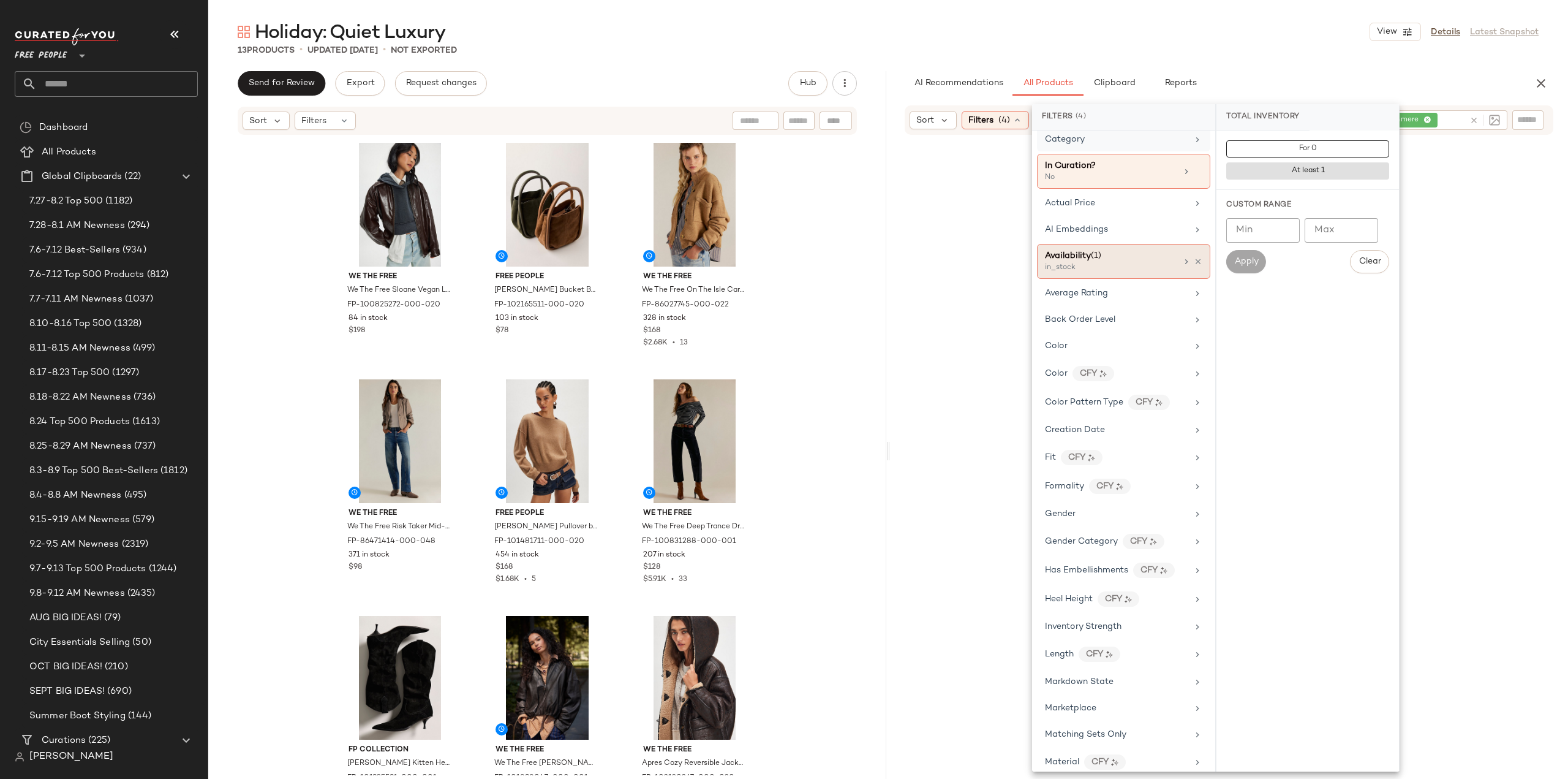
scroll to position [0, 0]
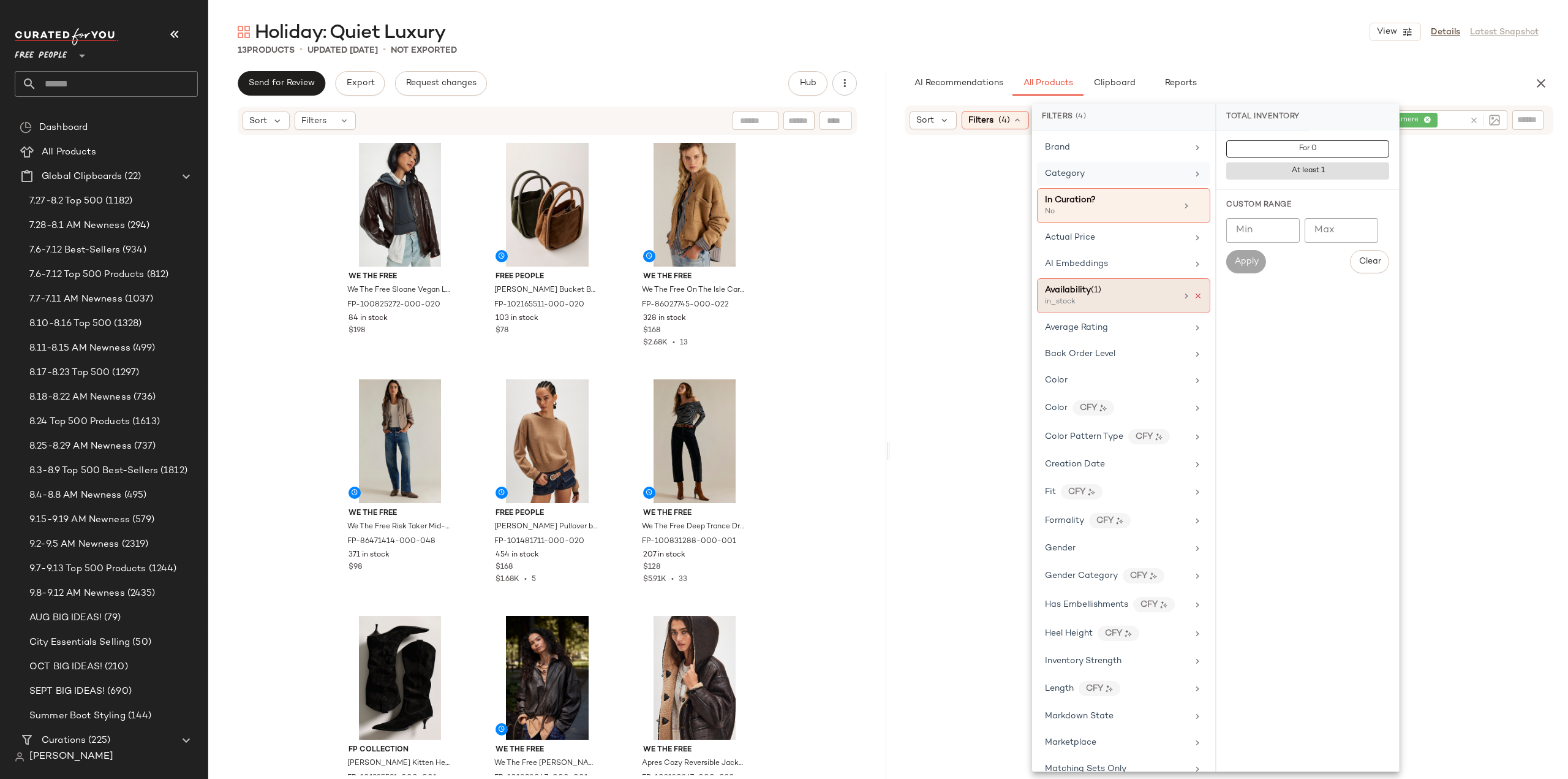
click at [1195, 294] on icon at bounding box center [1198, 295] width 9 height 9
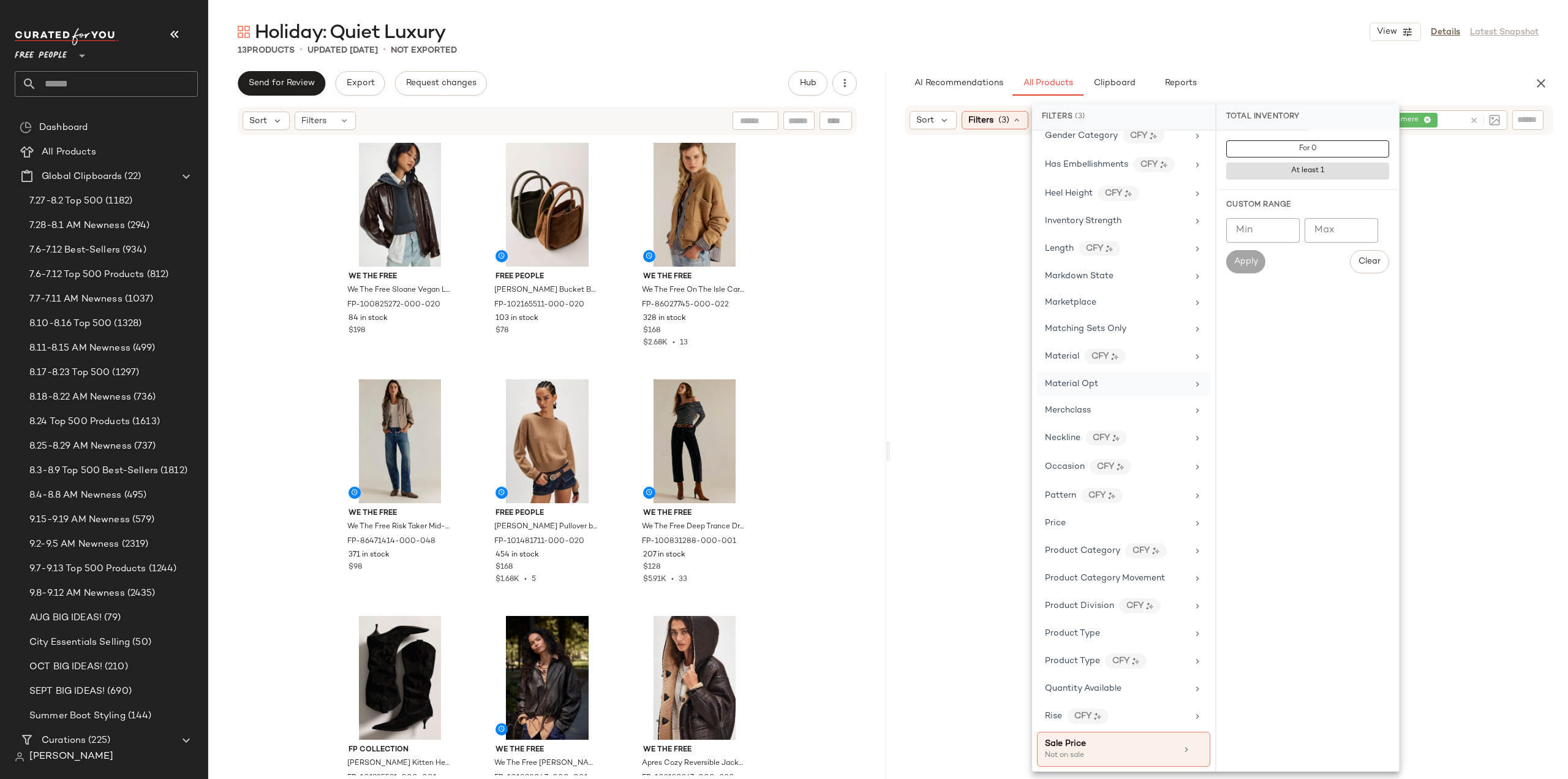
scroll to position [613, 0]
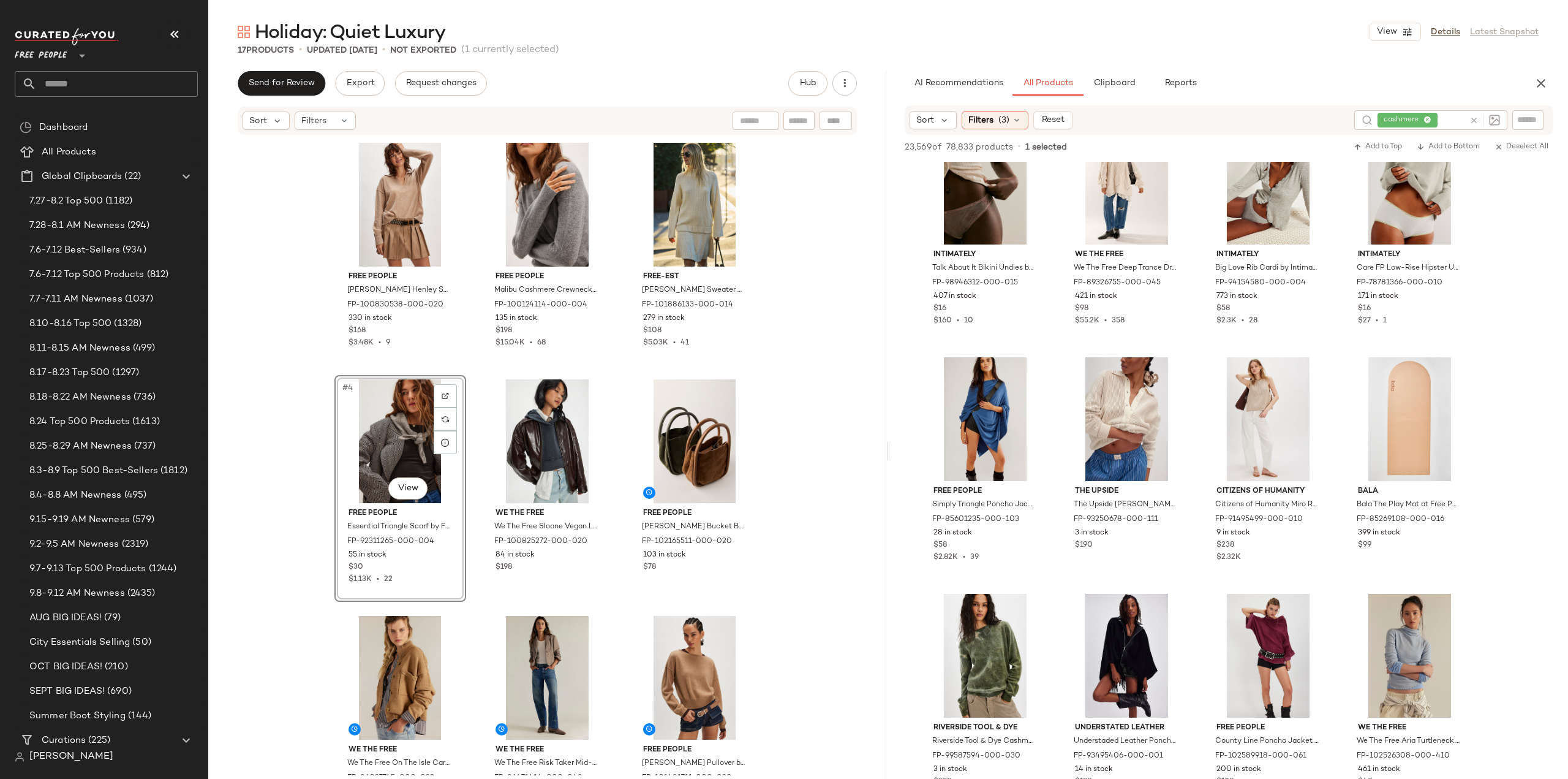
scroll to position [21617, 0]
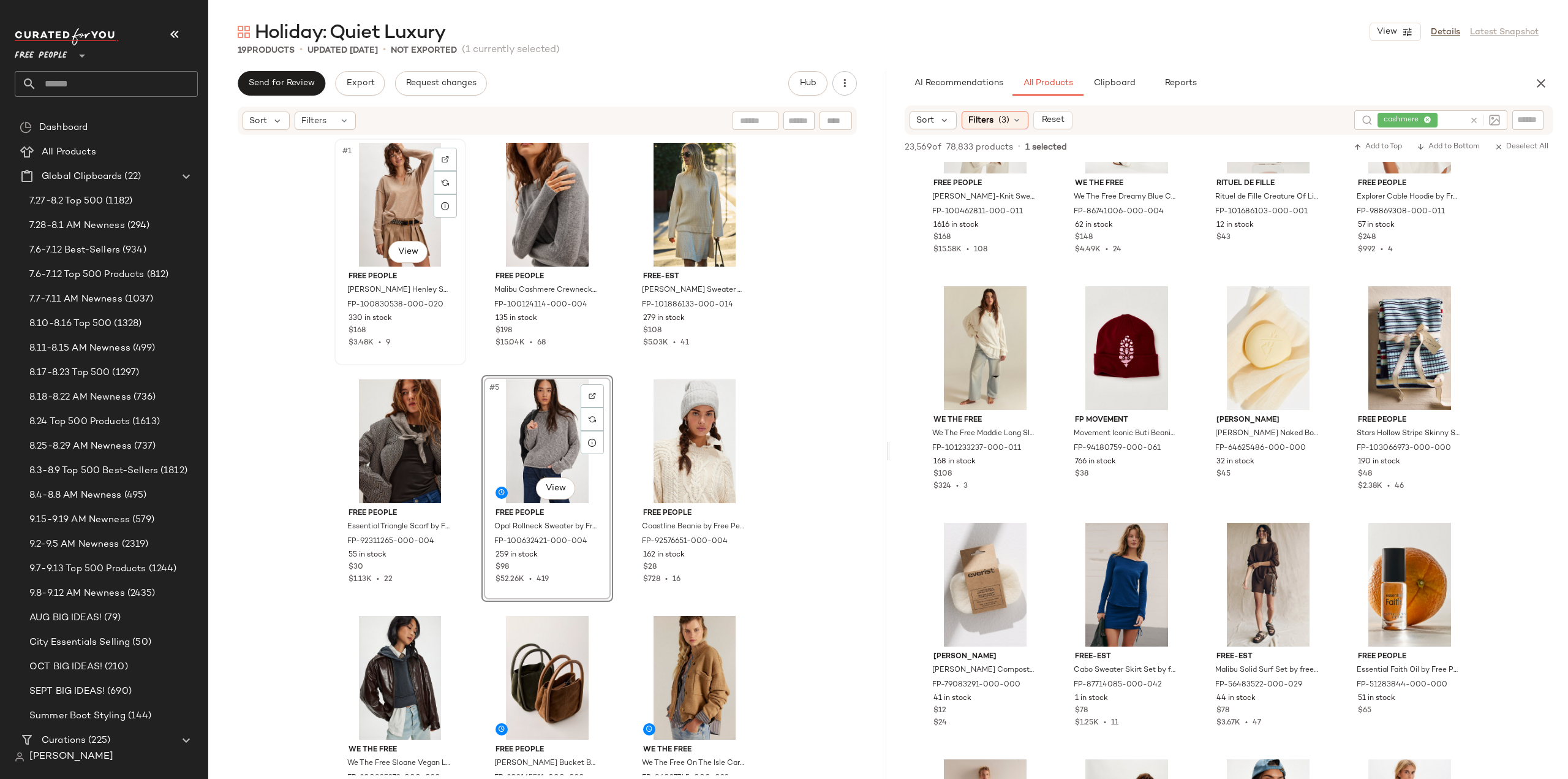
click at [428, 342] on div "$3.48K • 9" at bounding box center [400, 343] width 103 height 11
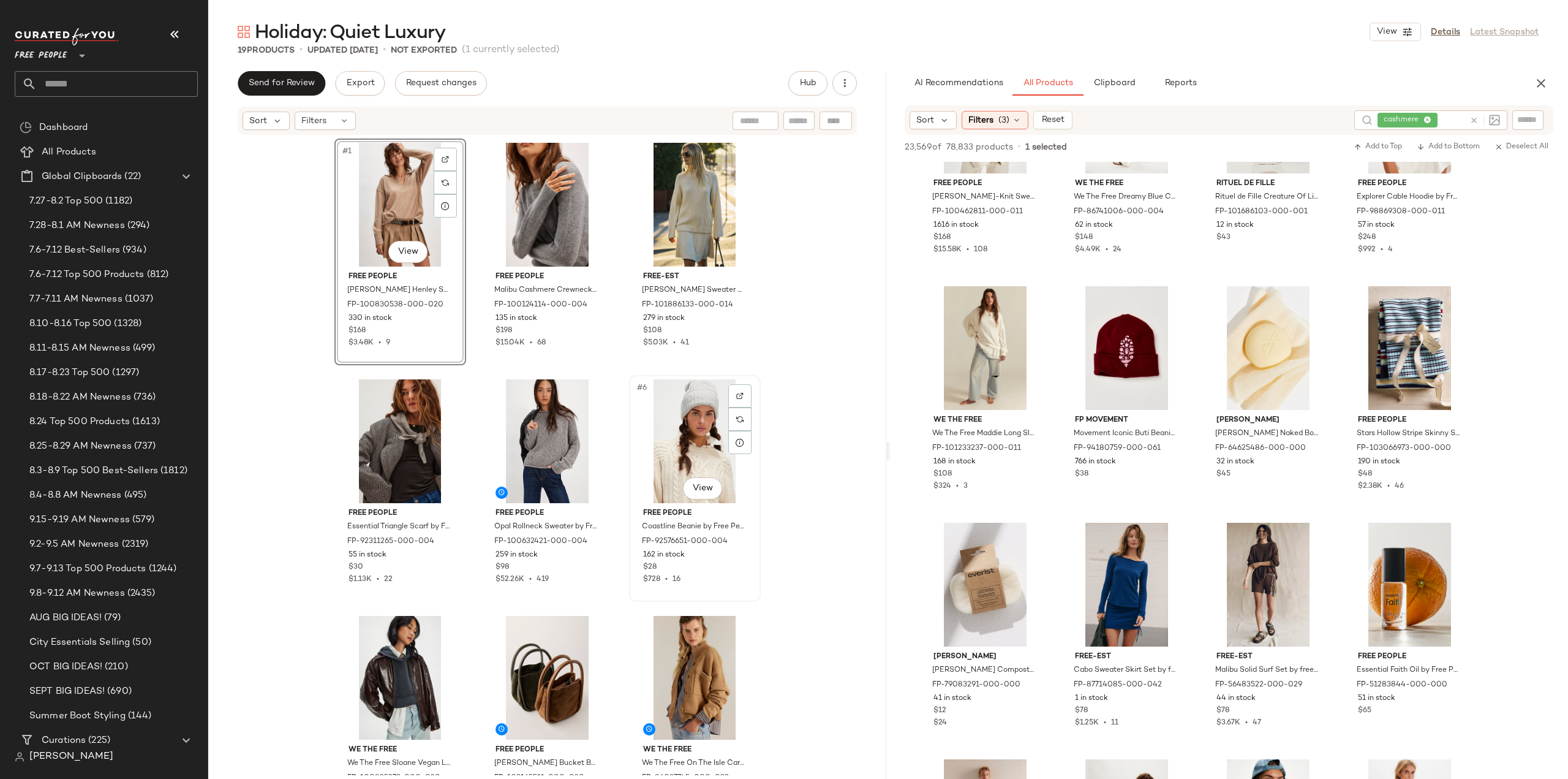
click at [734, 583] on div "$728 • 16" at bounding box center [695, 580] width 103 height 11
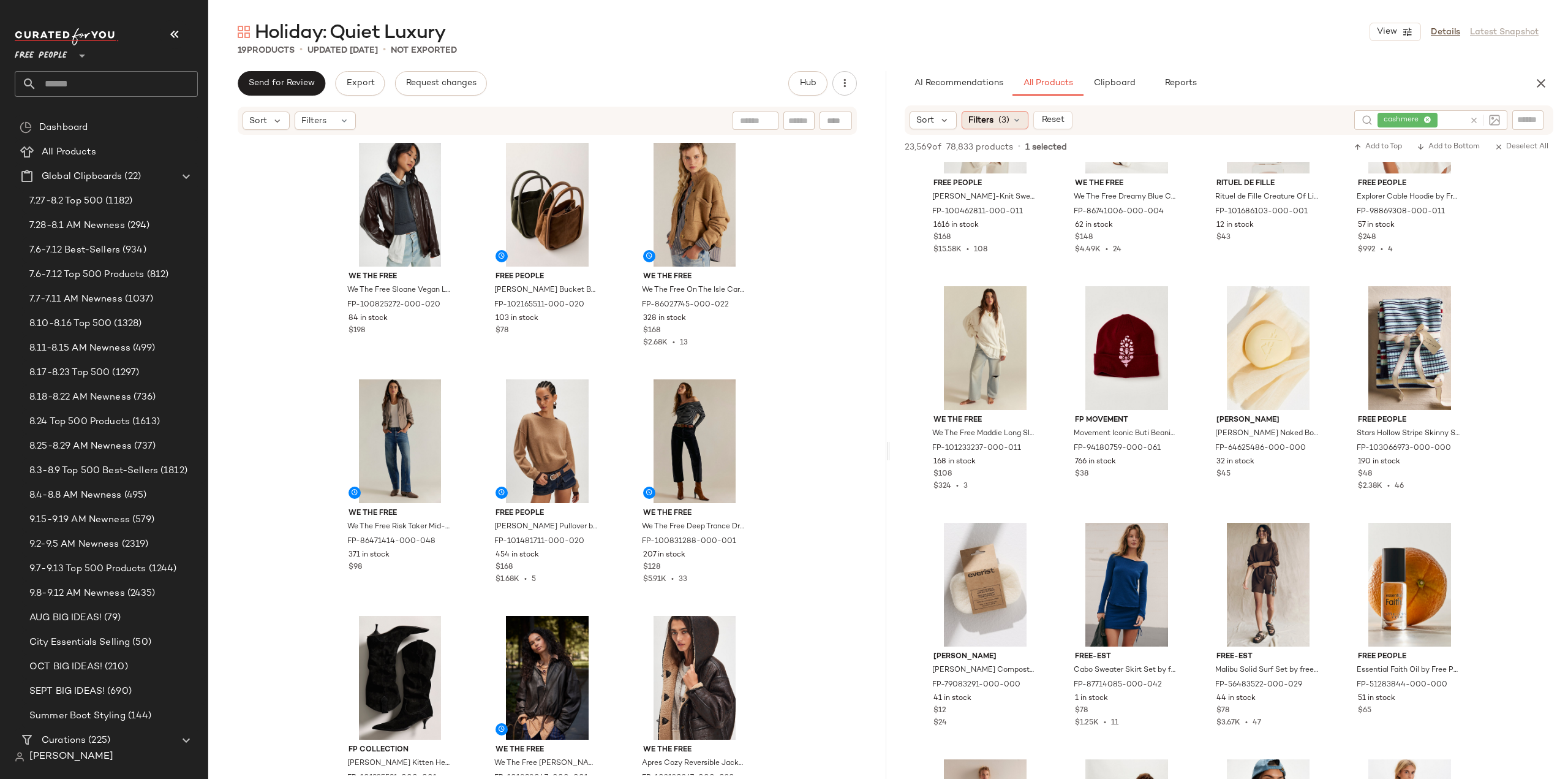
click at [1008, 125] on span "(3)" at bounding box center [1004, 121] width 11 height 13
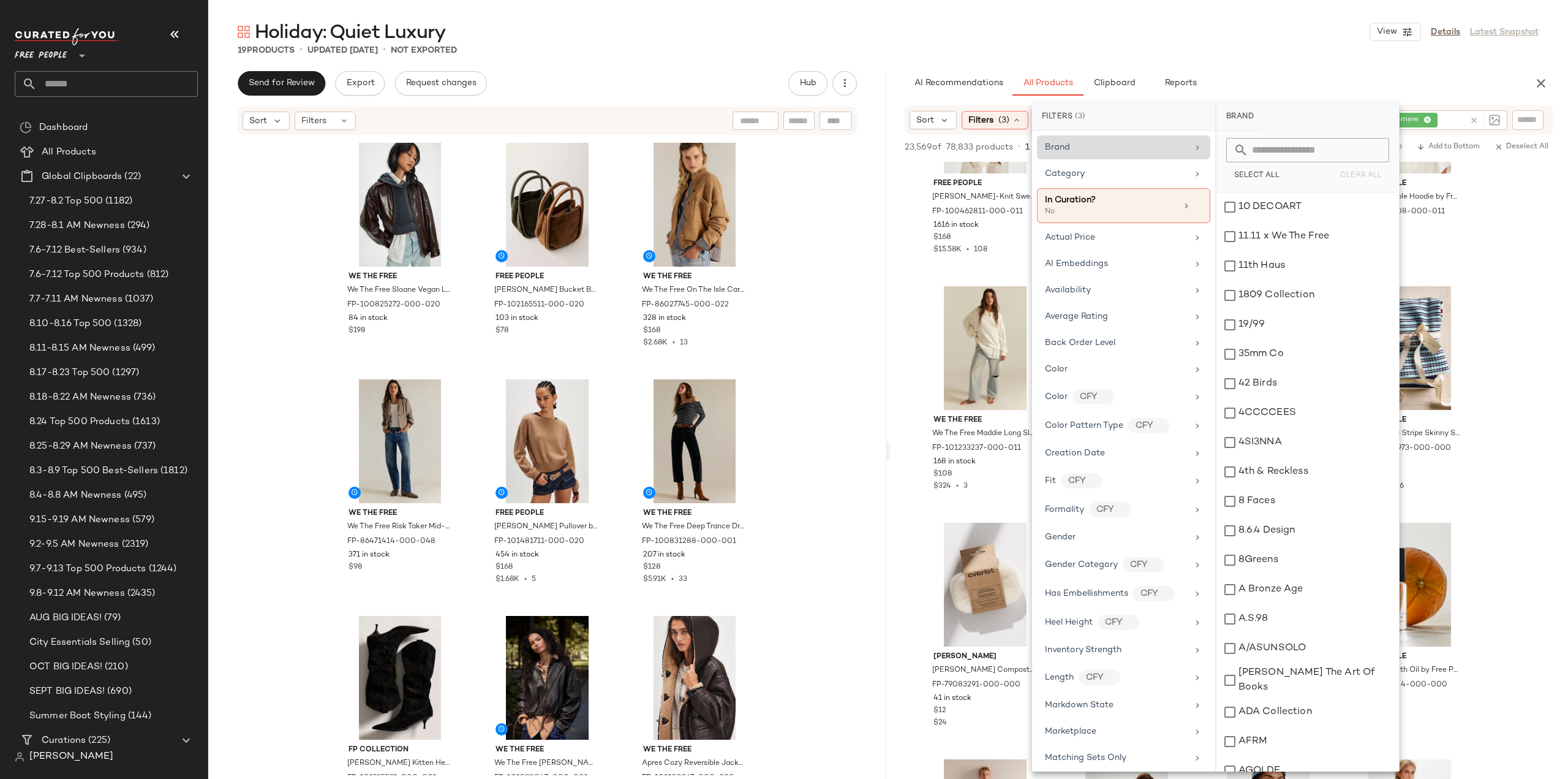
click at [1470, 118] on icon at bounding box center [1474, 121] width 10 height 10
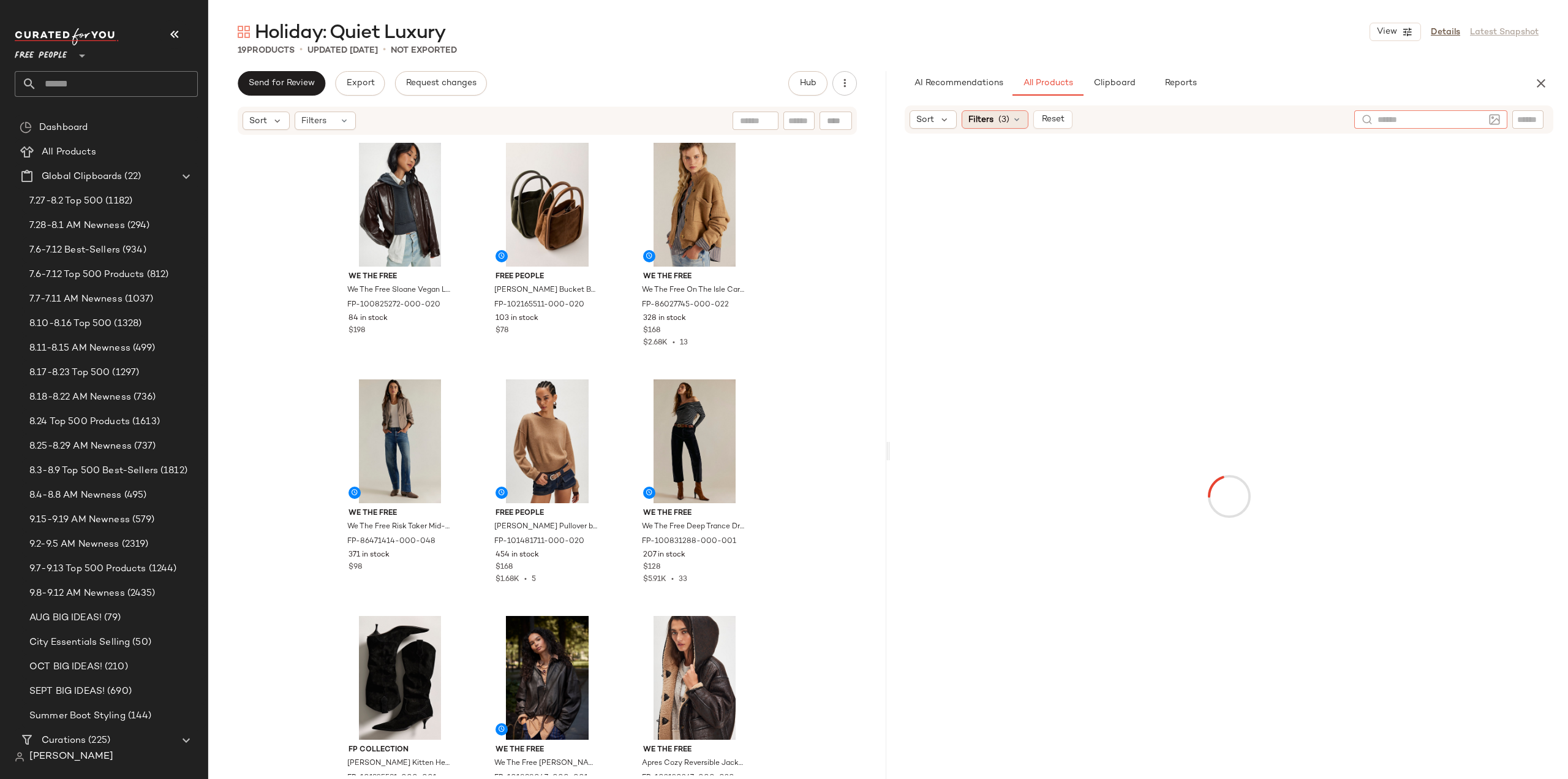
click at [996, 117] on div "Filters (3)" at bounding box center [995, 119] width 67 height 18
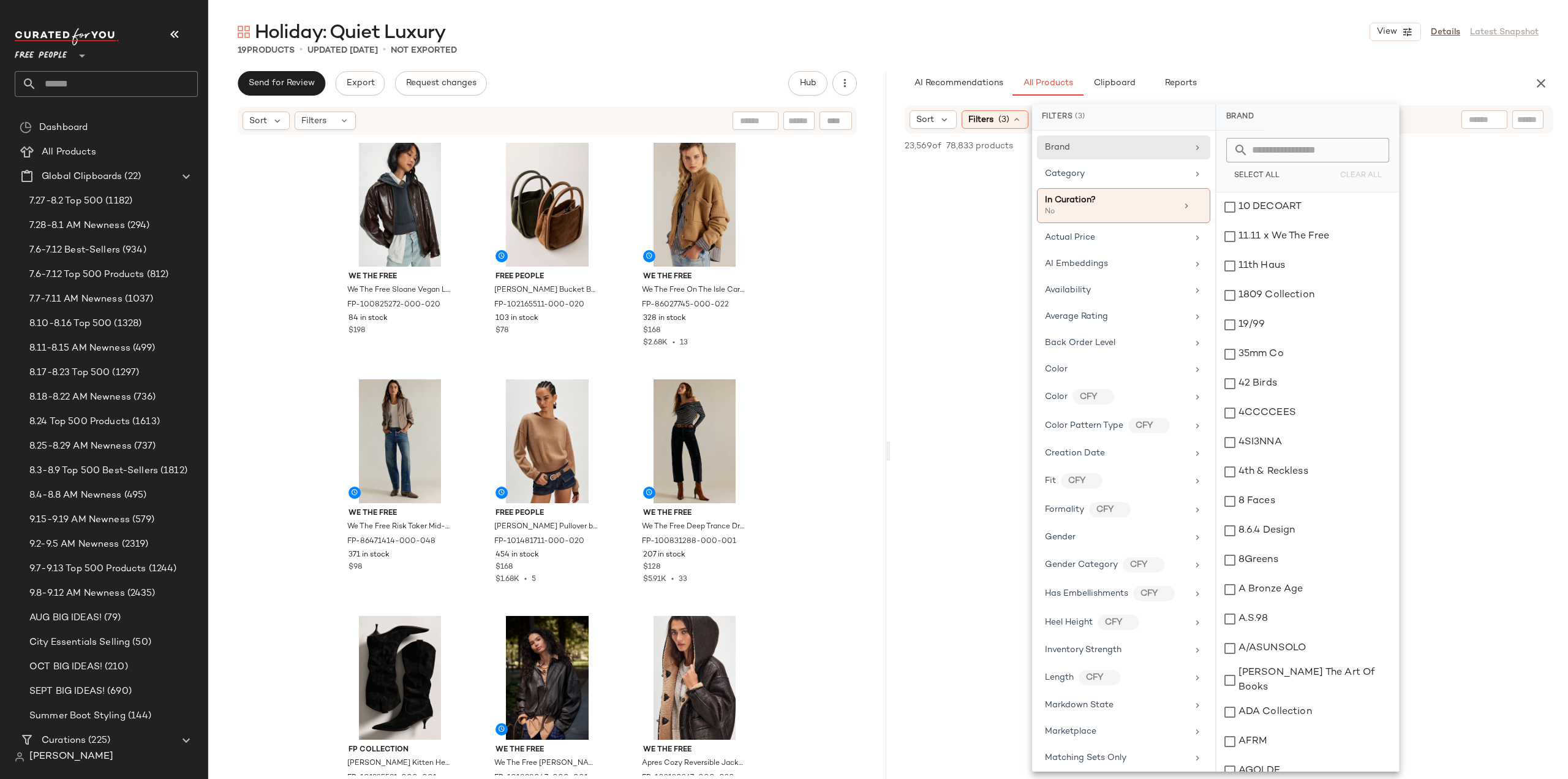
click at [1275, 148] on input "text" at bounding box center [1315, 150] width 133 height 25
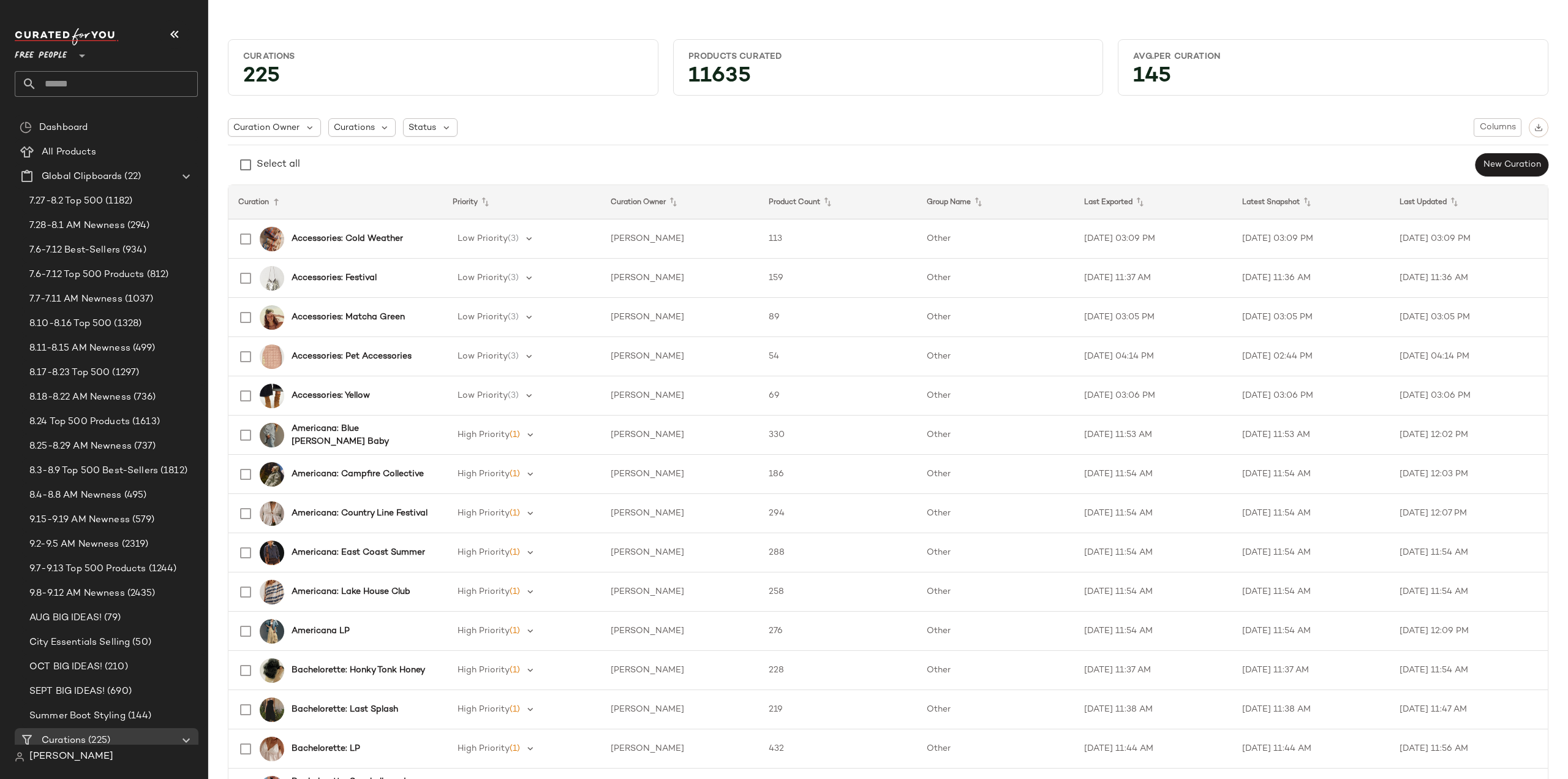
click at [98, 83] on input "text" at bounding box center [117, 83] width 161 height 25
type input "*"
type input "*****"
click at [76, 118] on b "Quiet" at bounding box center [69, 119] width 23 height 13
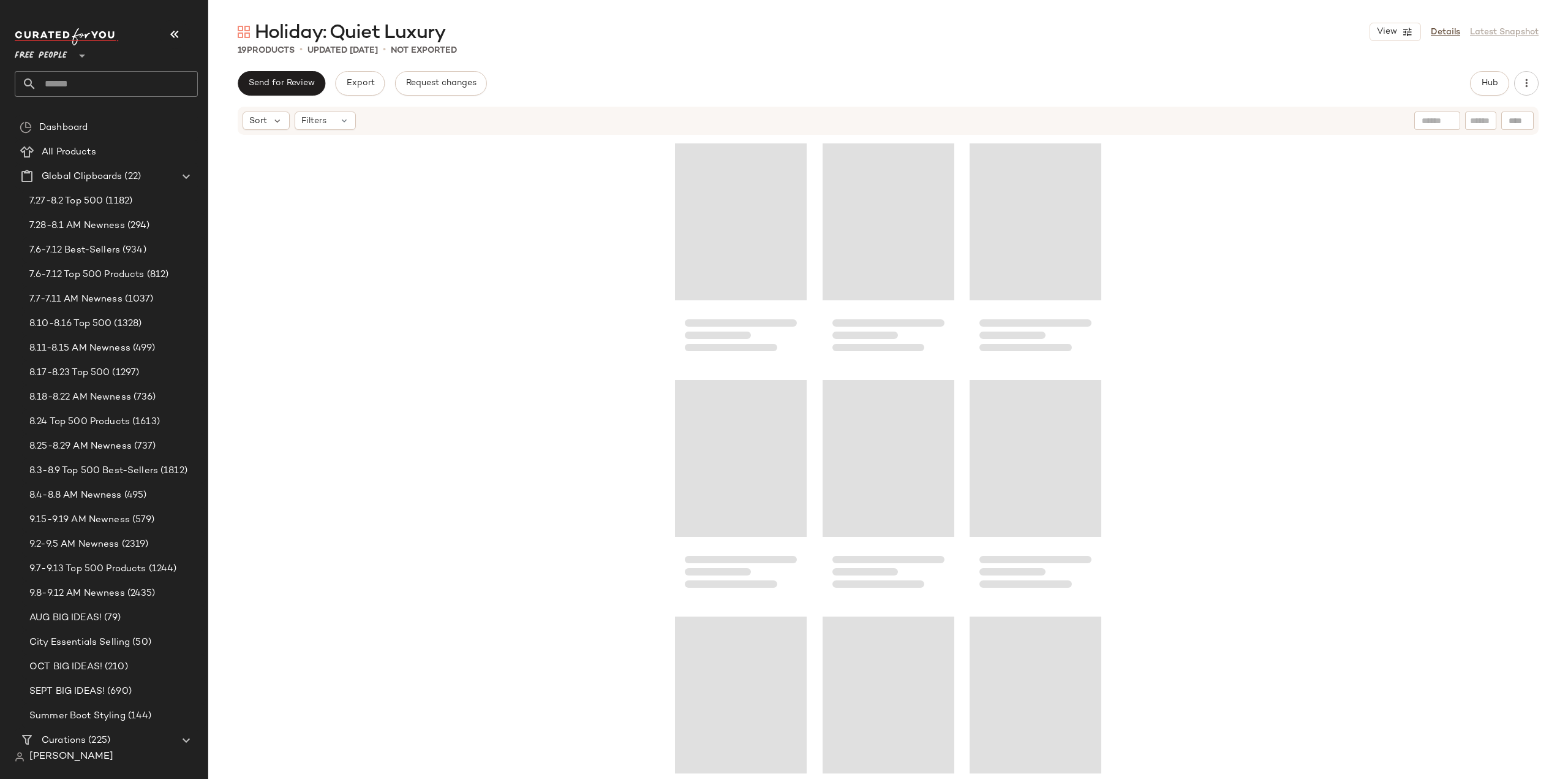
scroll to position [1018, 0]
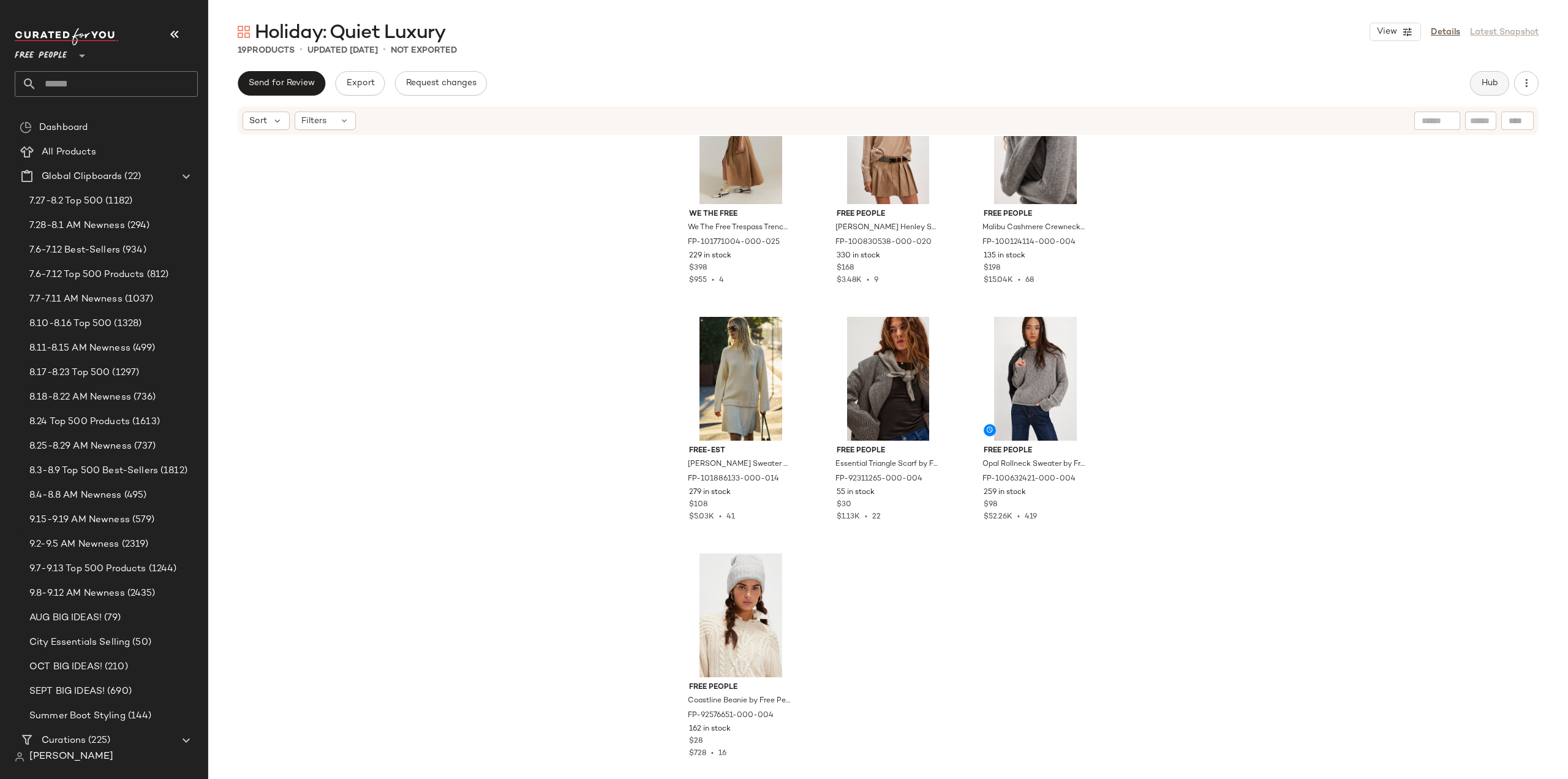
click at [1481, 87] on span "Hub" at bounding box center [1490, 83] width 17 height 10
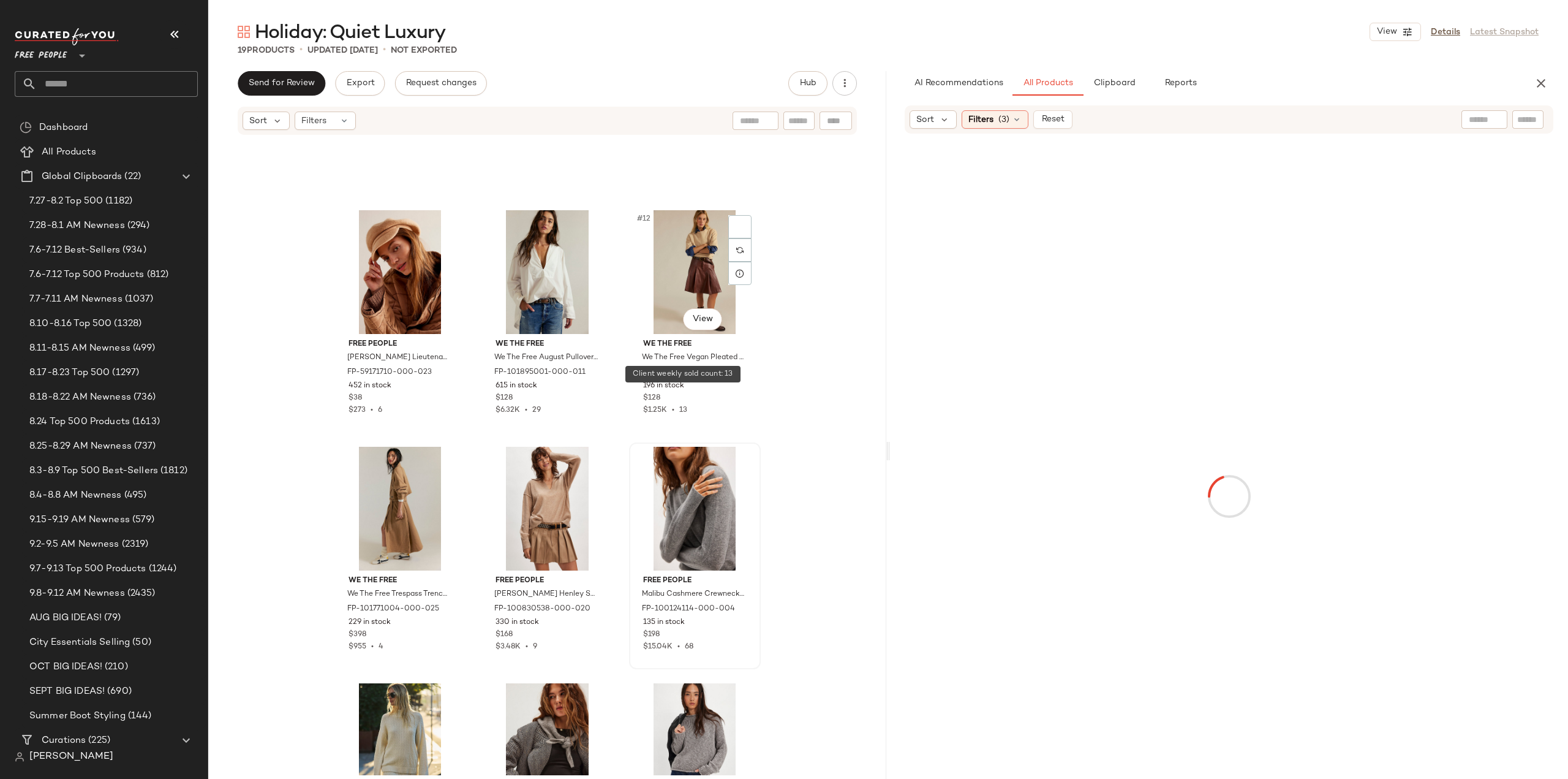
scroll to position [588, 0]
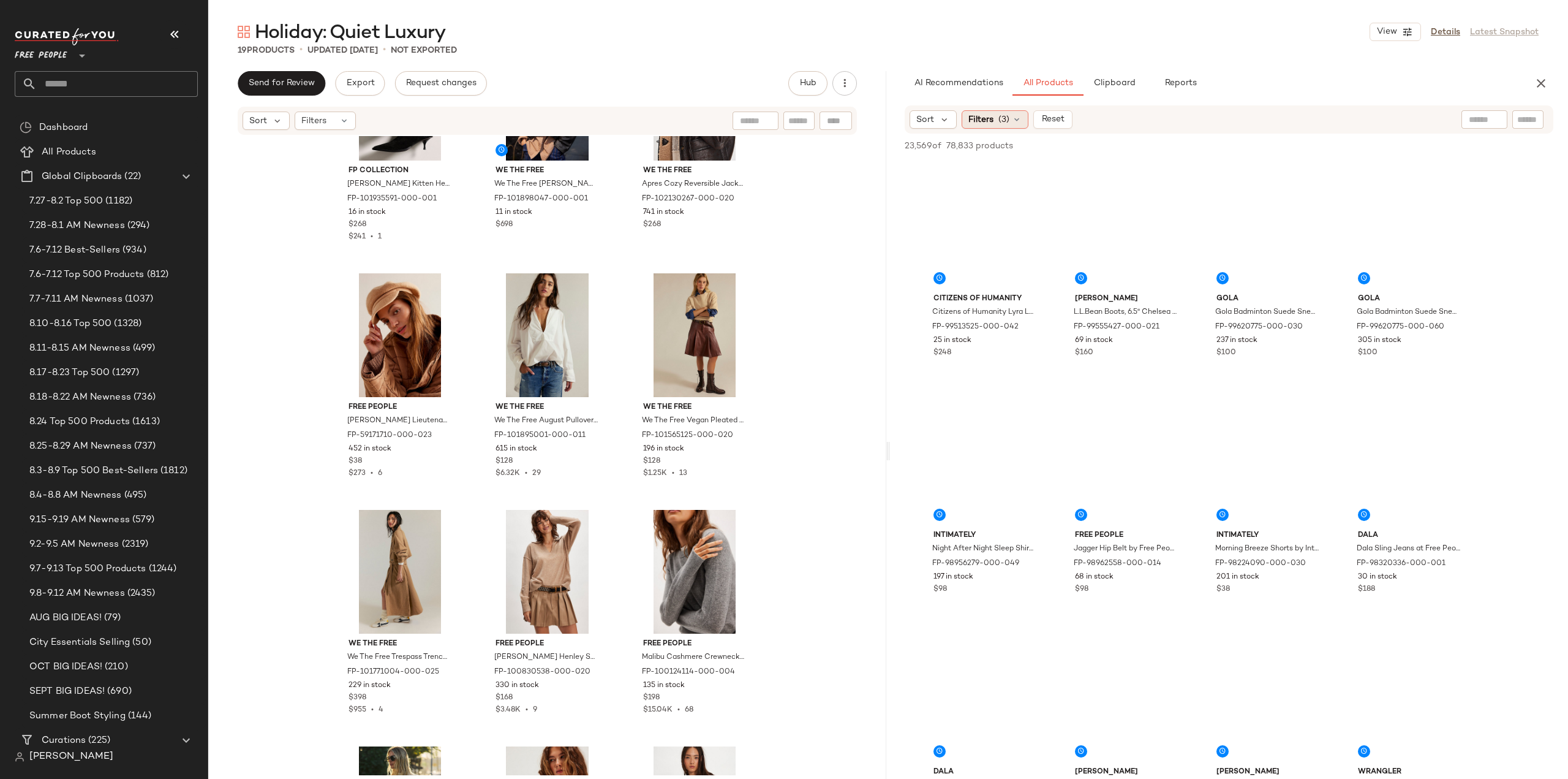
click at [993, 114] on div "Filters (3)" at bounding box center [995, 119] width 67 height 18
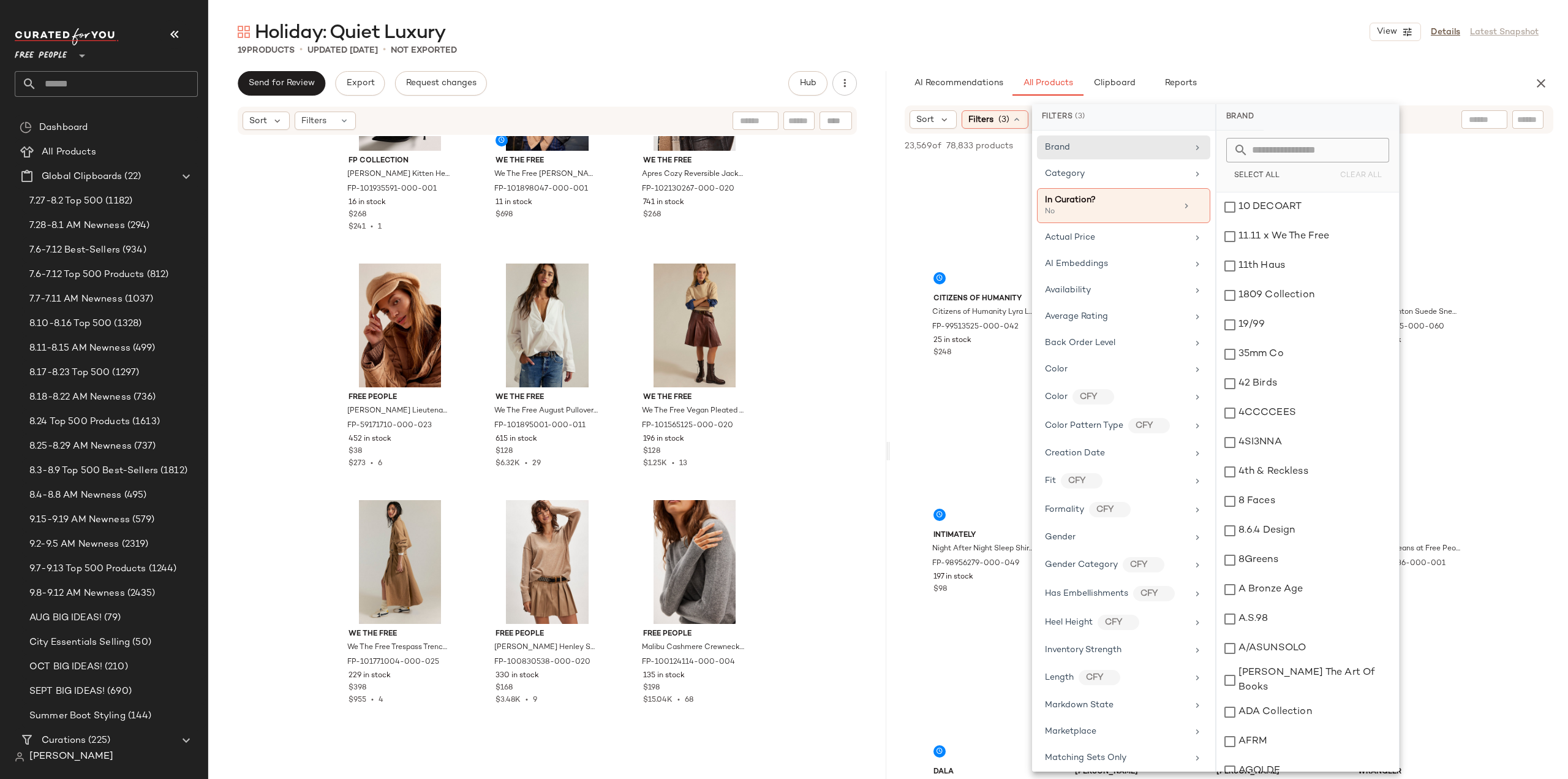
click at [1274, 148] on input "text" at bounding box center [1315, 150] width 133 height 25
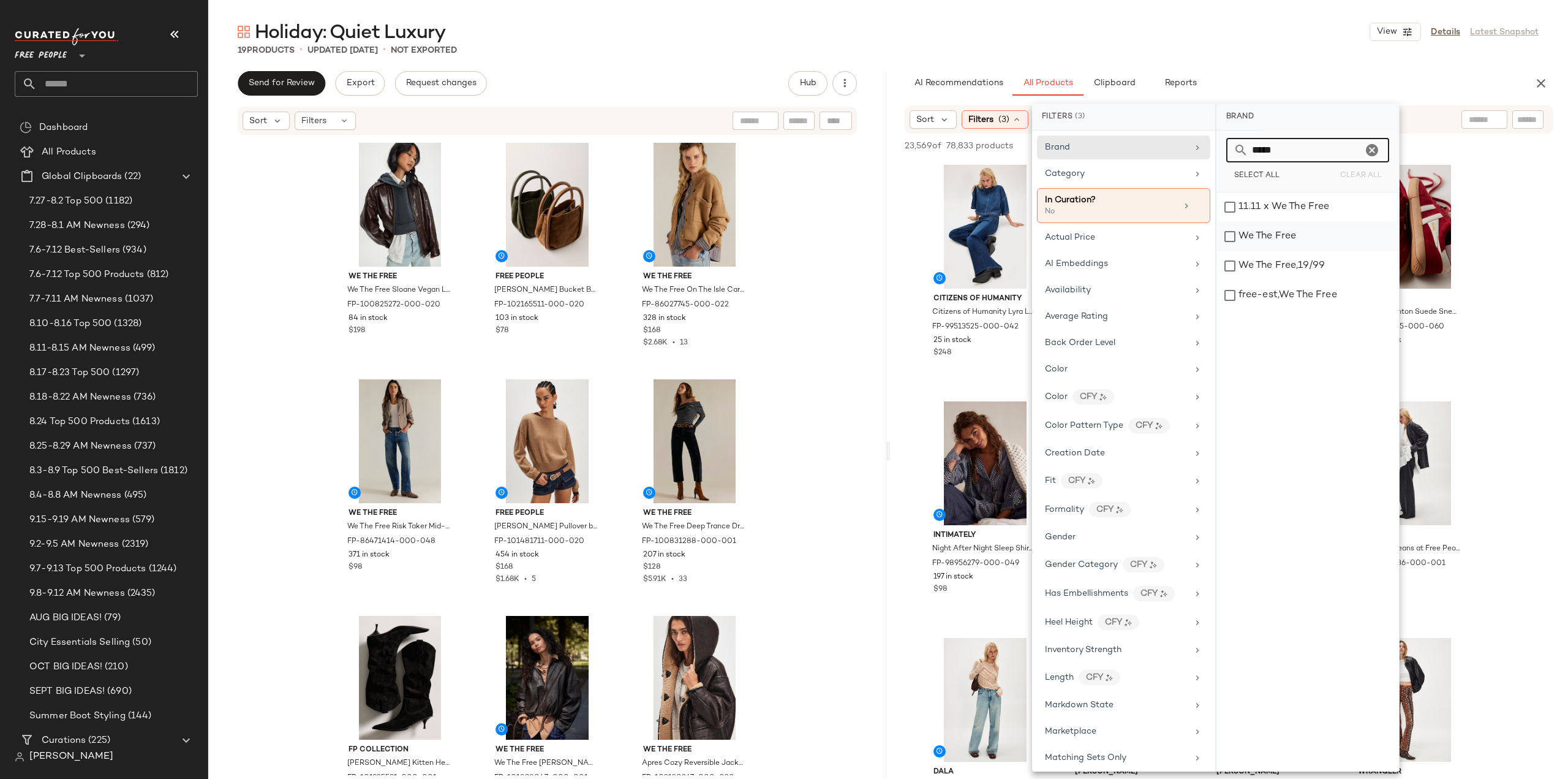
type input "*****"
click at [1224, 237] on div "We The Free" at bounding box center [1308, 236] width 183 height 29
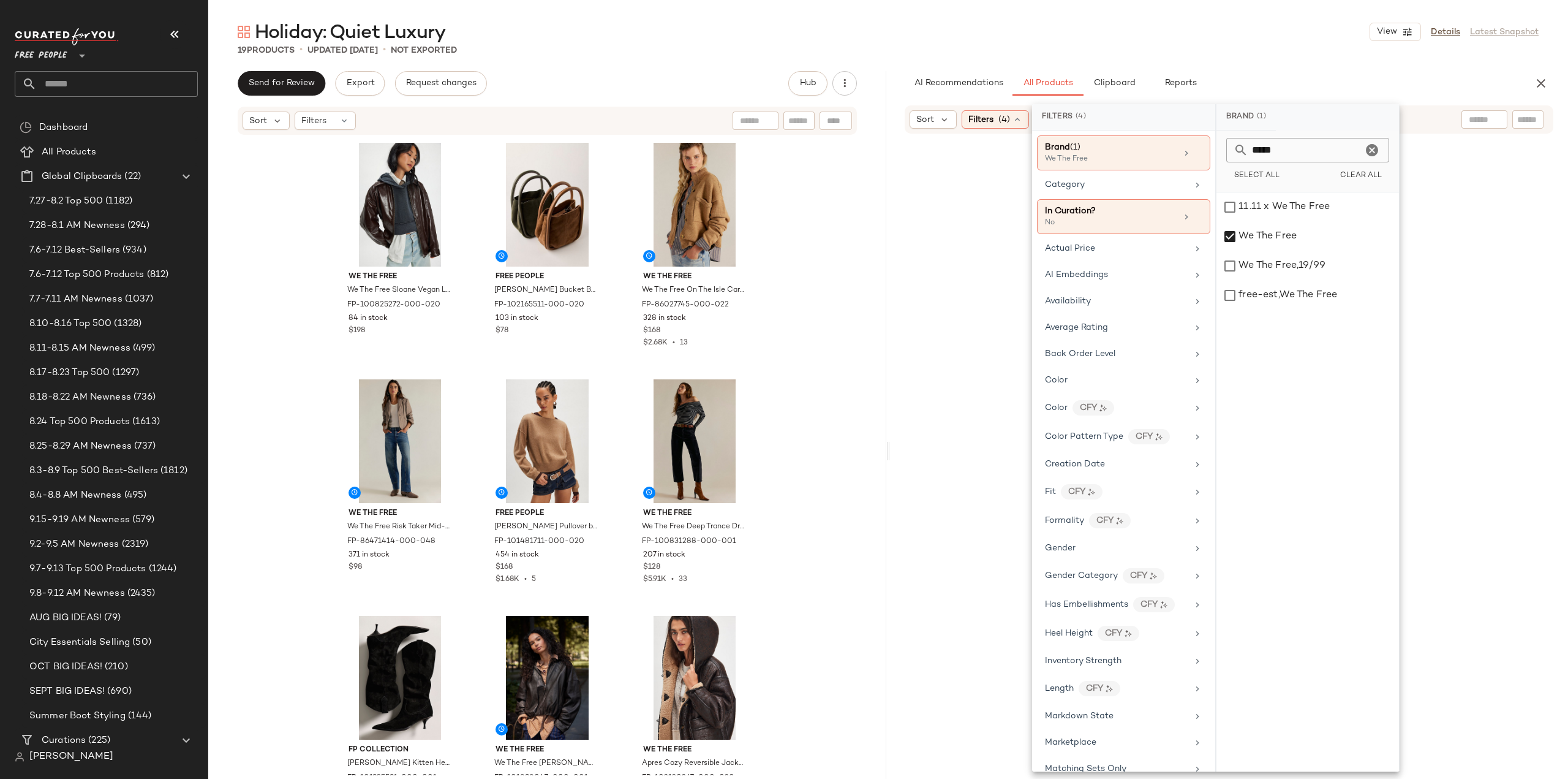
click at [903, 323] on div at bounding box center [1229, 496] width 673 height 720
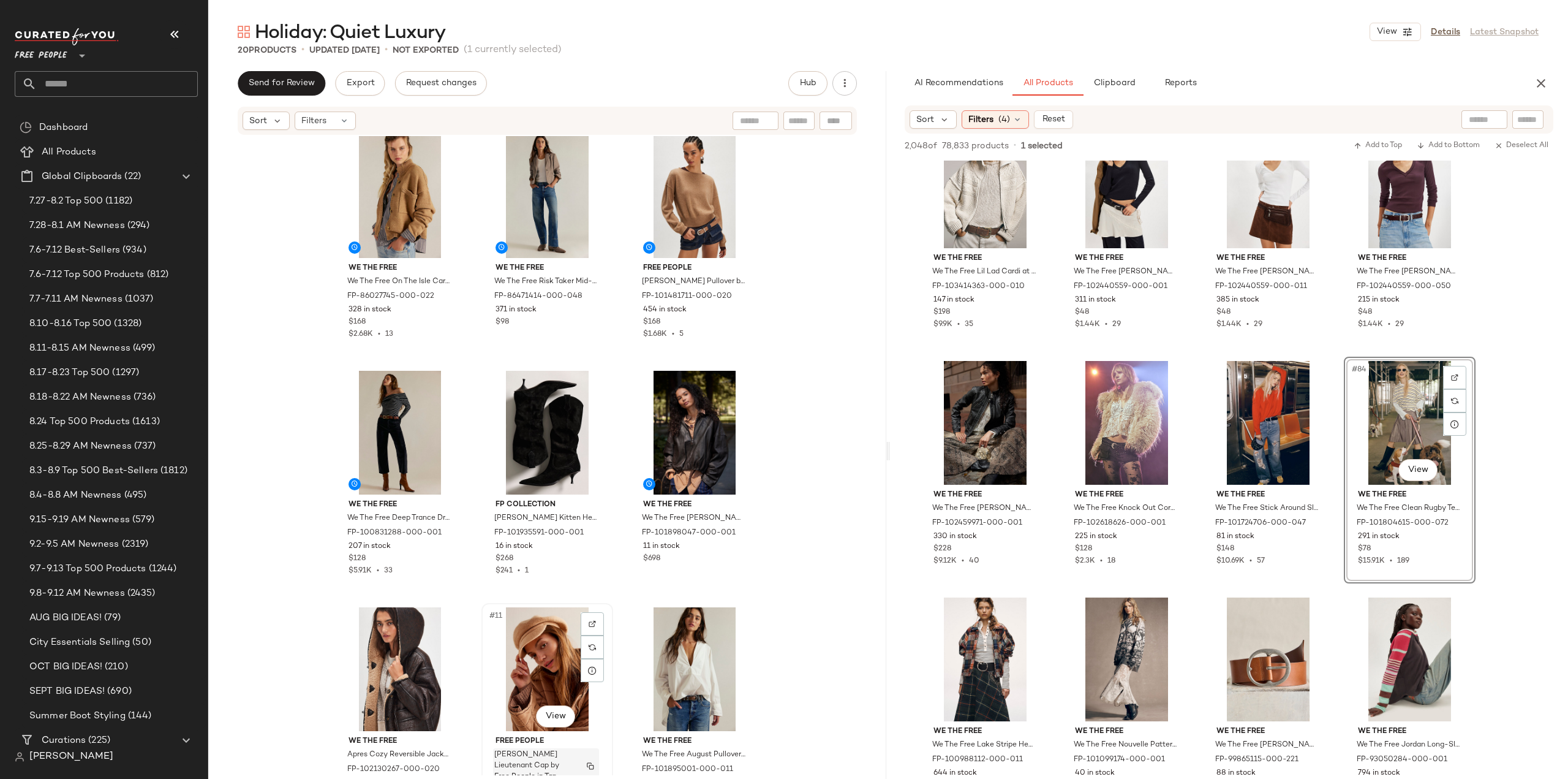
scroll to position [61, 0]
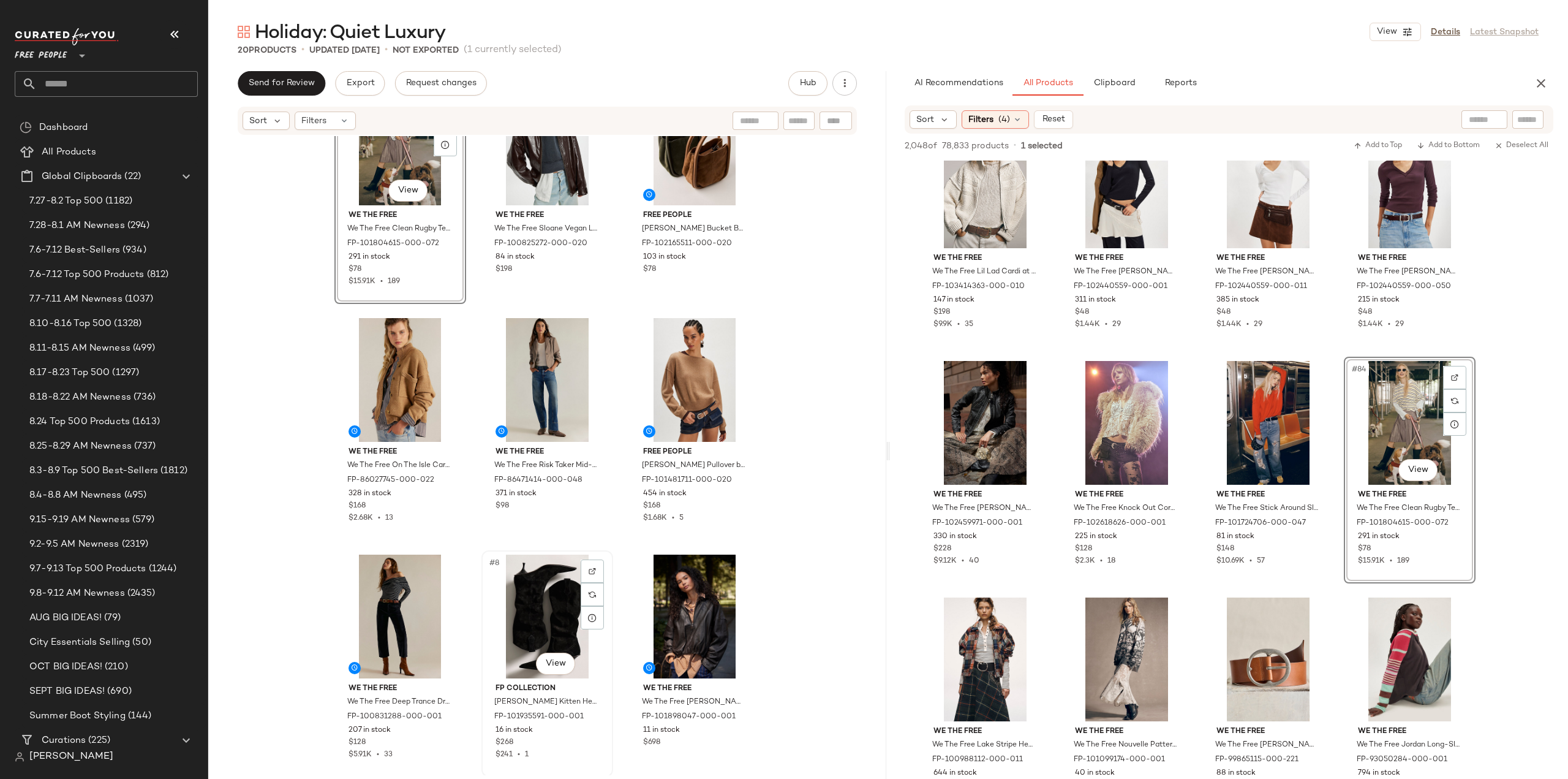
click at [571, 736] on div "FP Collection Daisy Slouchy Kitten Heel Boots by Free People in Black, Size: US…" at bounding box center [547, 719] width 123 height 82
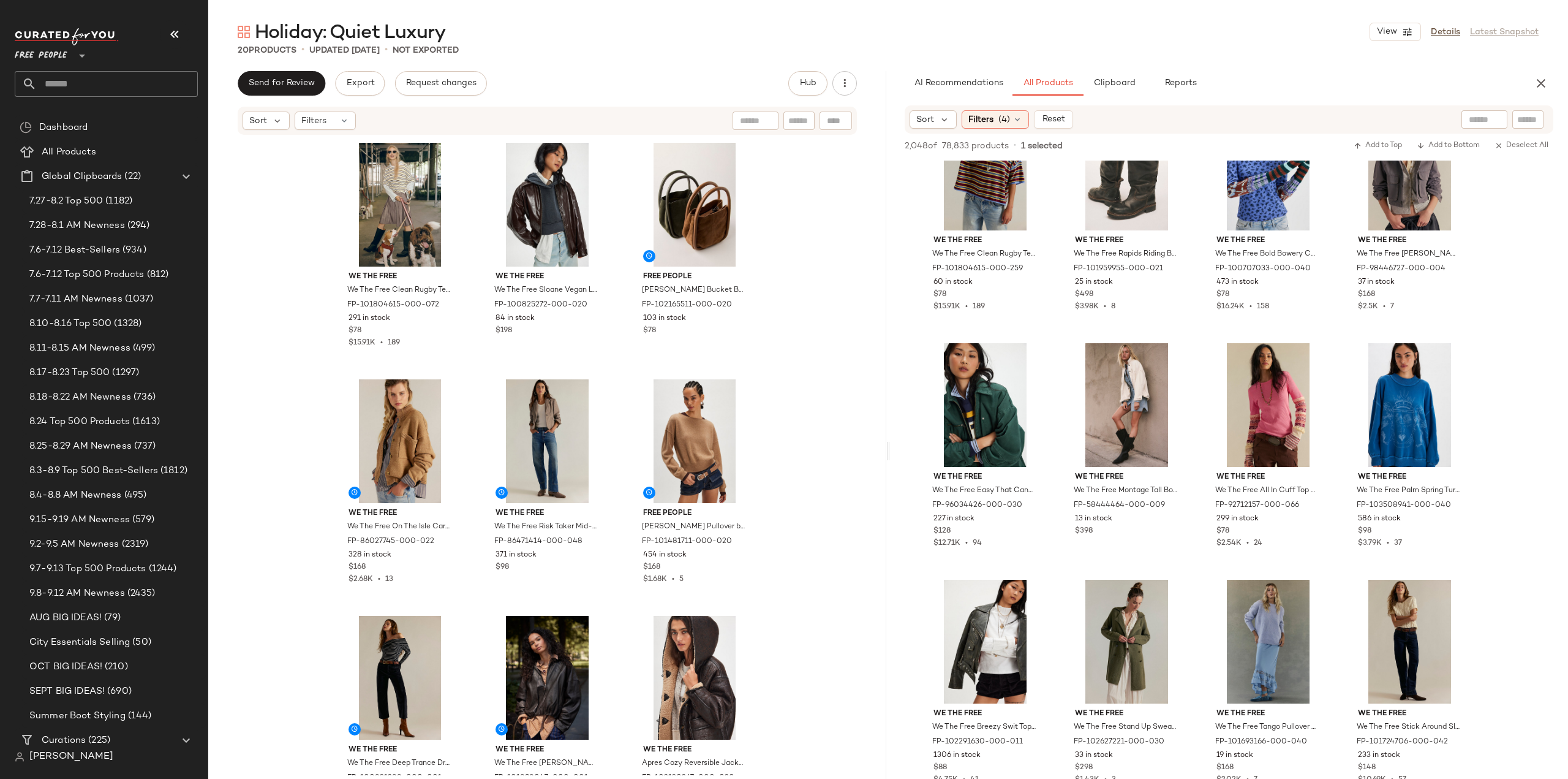
scroll to position [8883, 0]
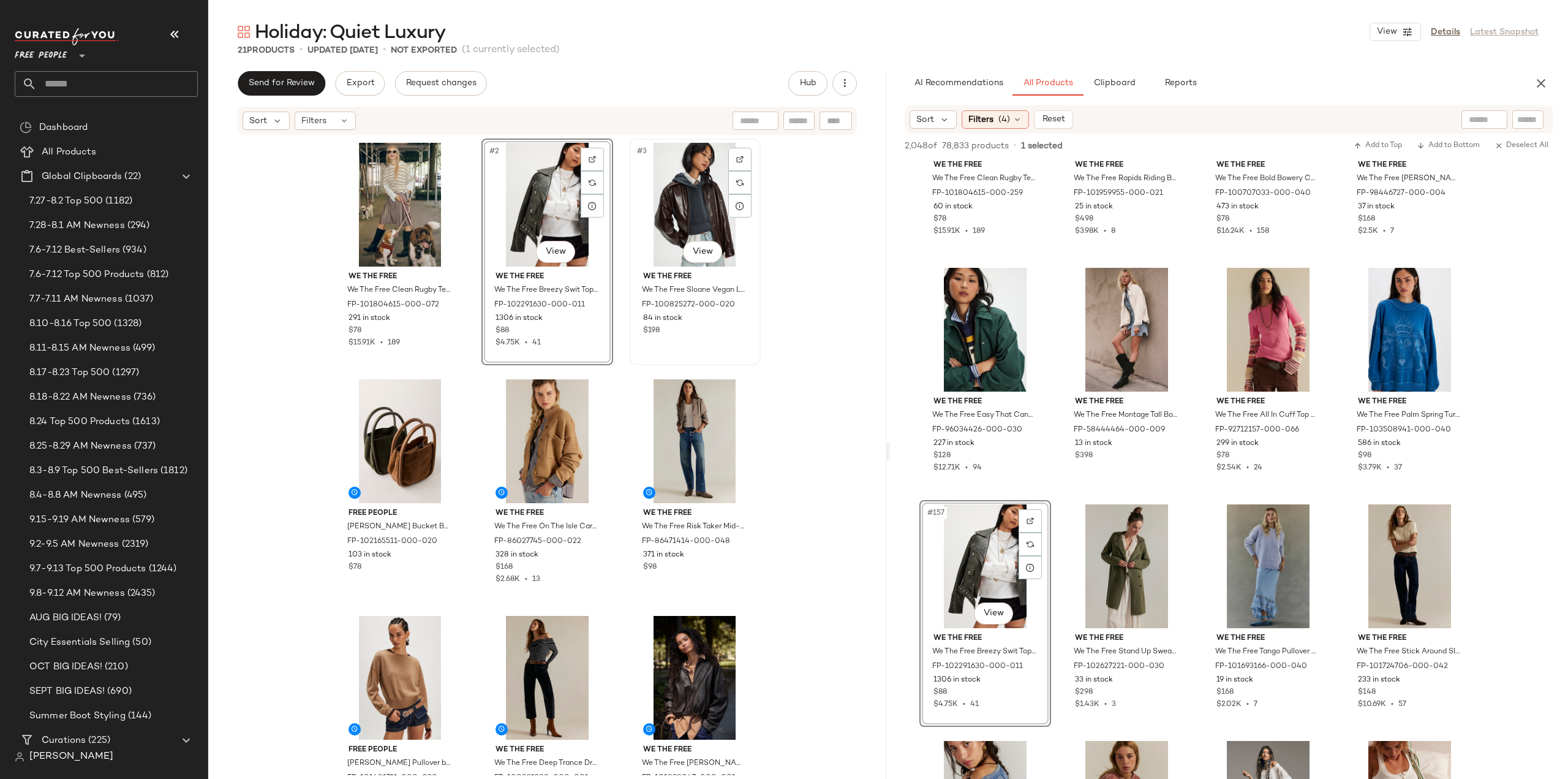
click at [709, 321] on div "84 in stock" at bounding box center [695, 318] width 103 height 11
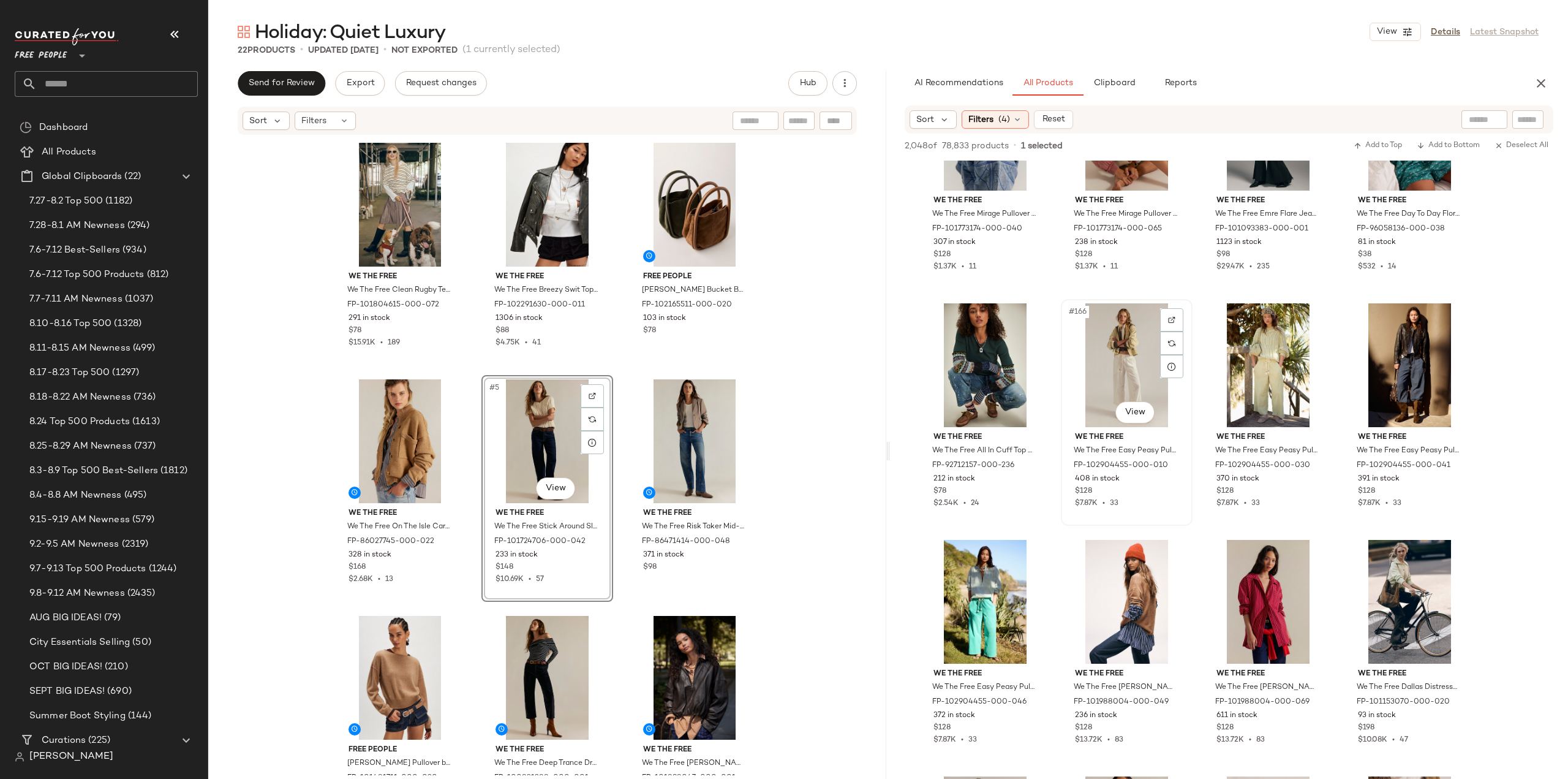
scroll to position [9619, 0]
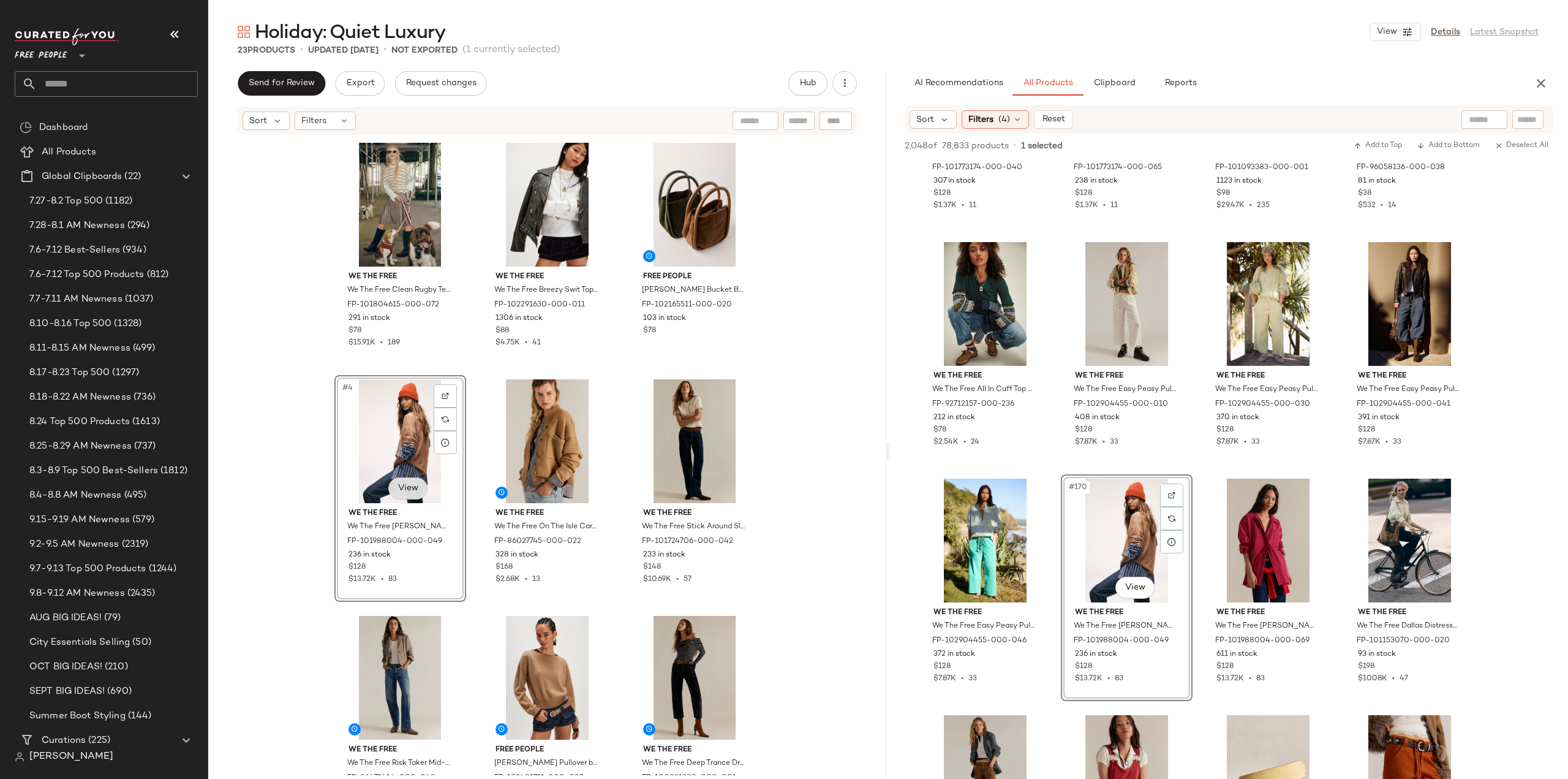
click at [395, 484] on body "Free People ** Dashboard All Products Global Clipboards (22) 7.27-8.2 Top 500 (…" at bounding box center [784, 389] width 1568 height 779
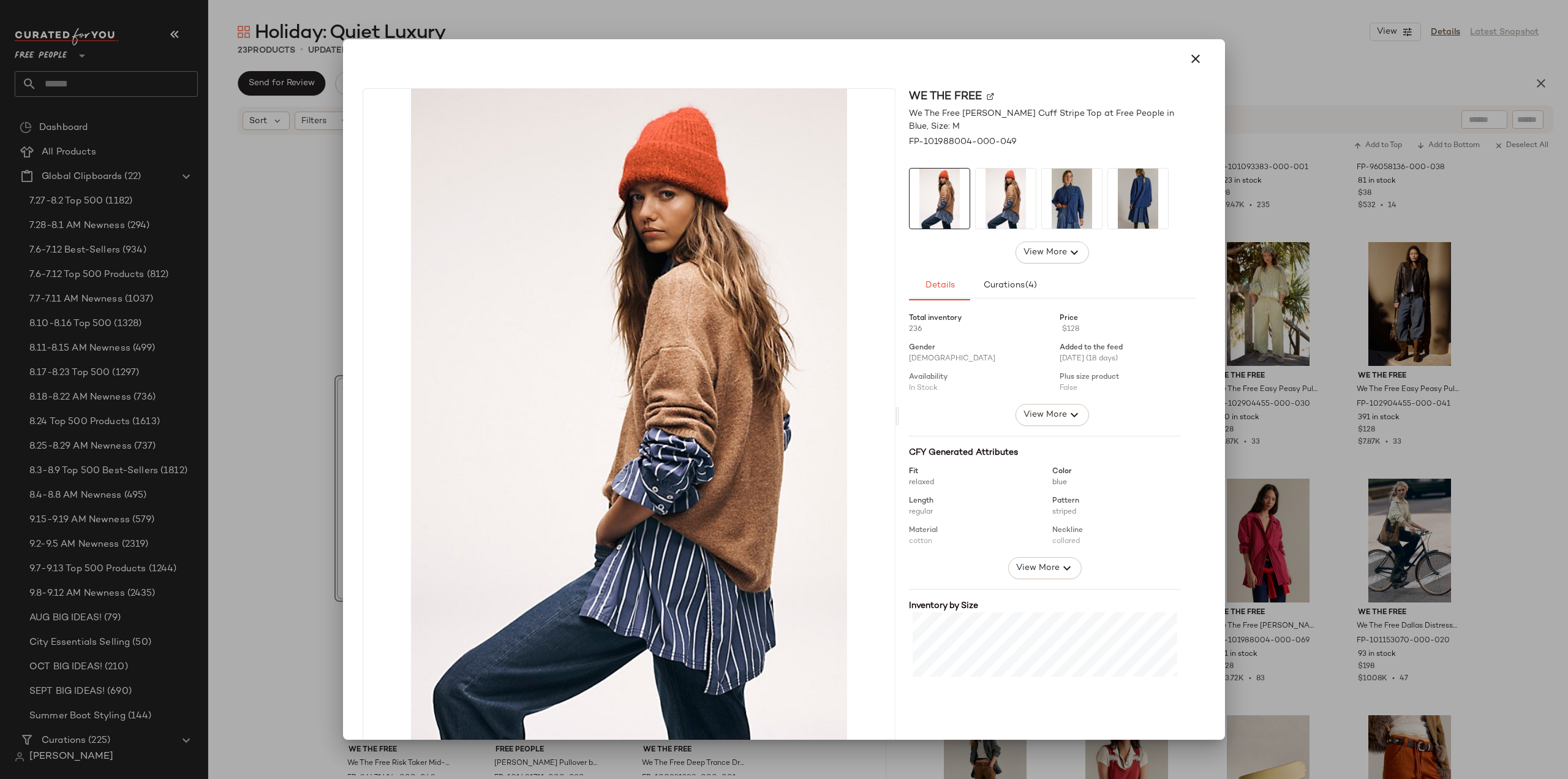
click at [1128, 197] on img at bounding box center [1138, 199] width 60 height 60
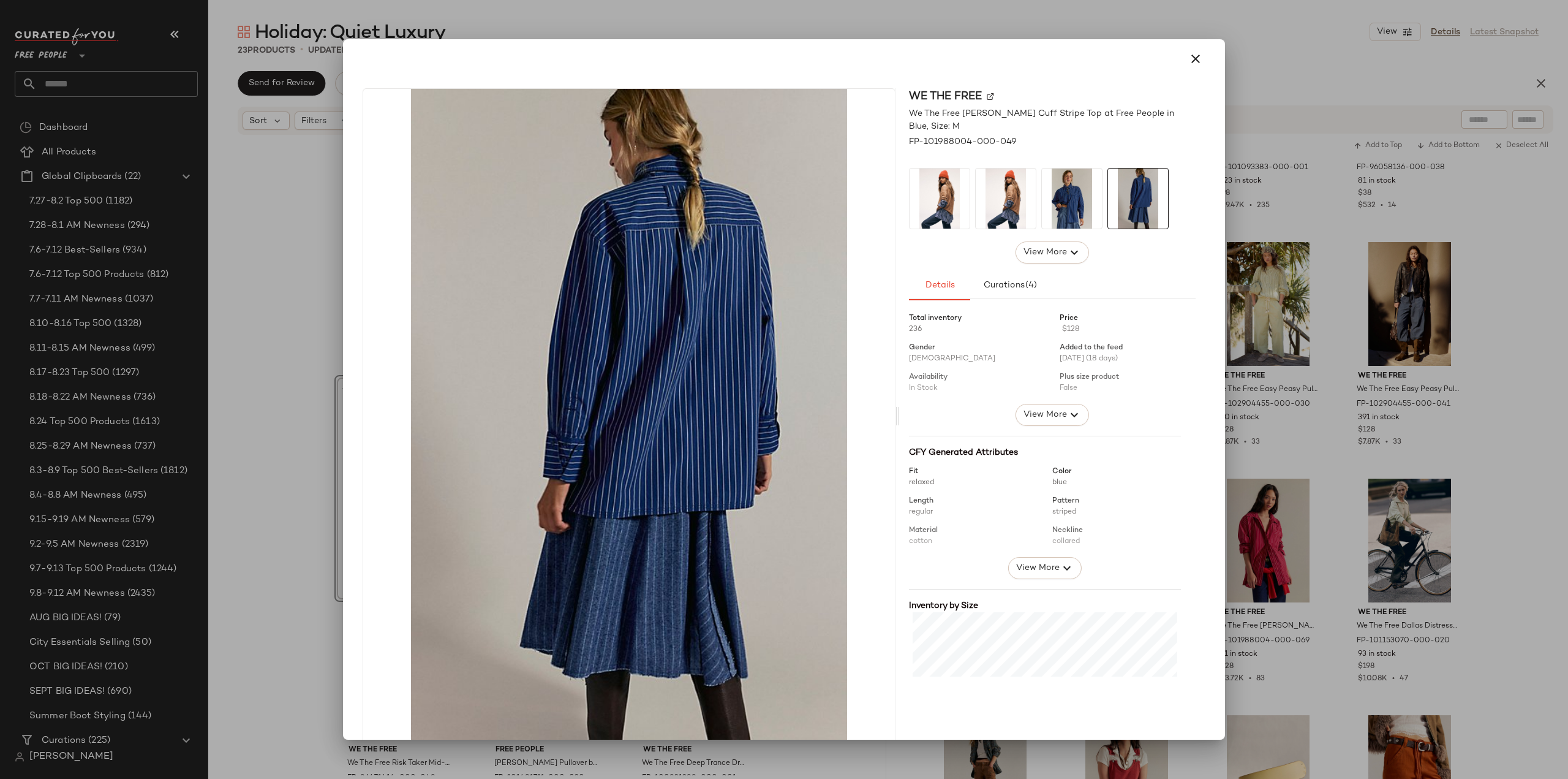
click at [1056, 200] on img at bounding box center [1072, 199] width 60 height 60
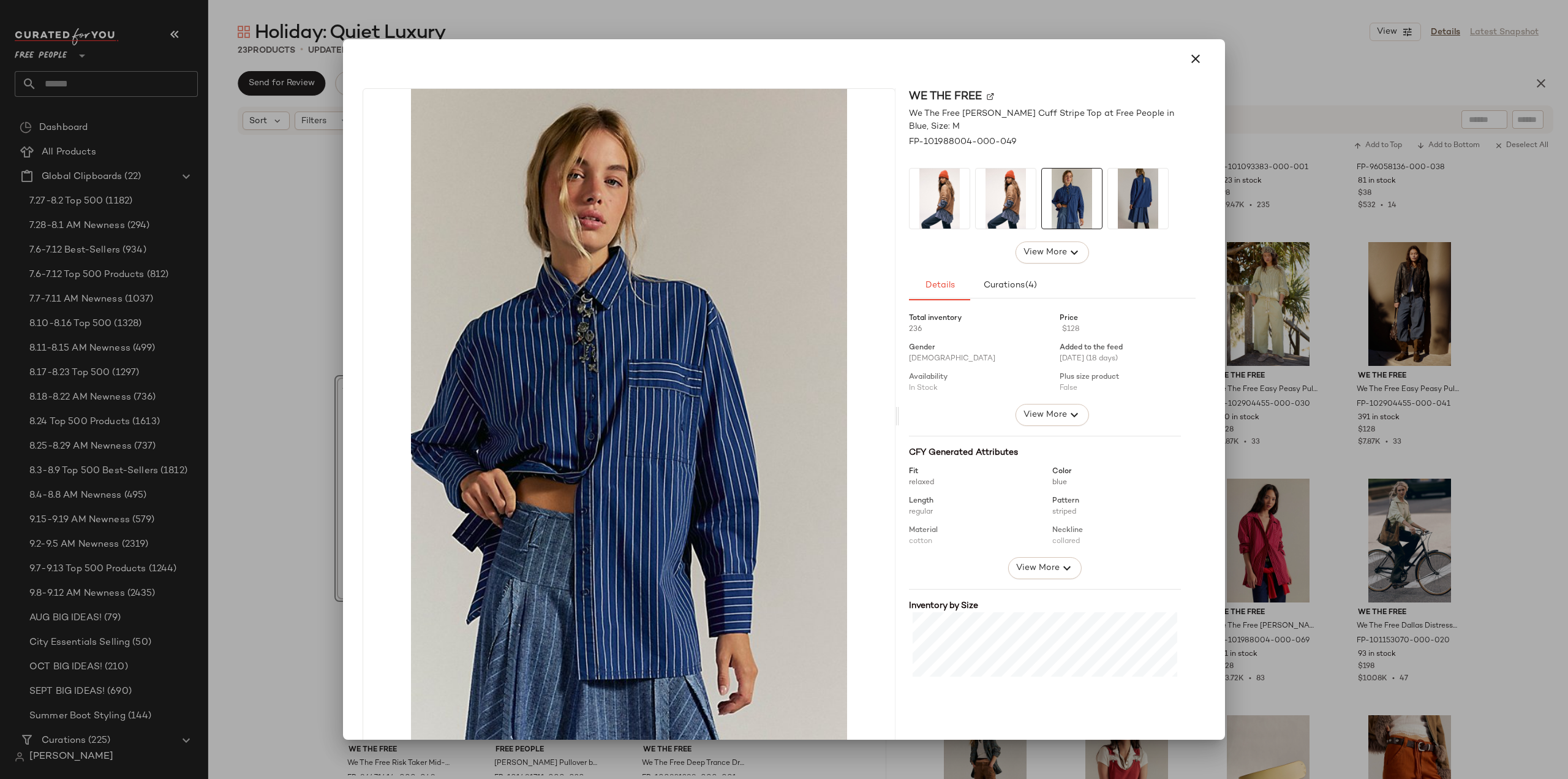
click at [938, 205] on img at bounding box center [940, 199] width 60 height 60
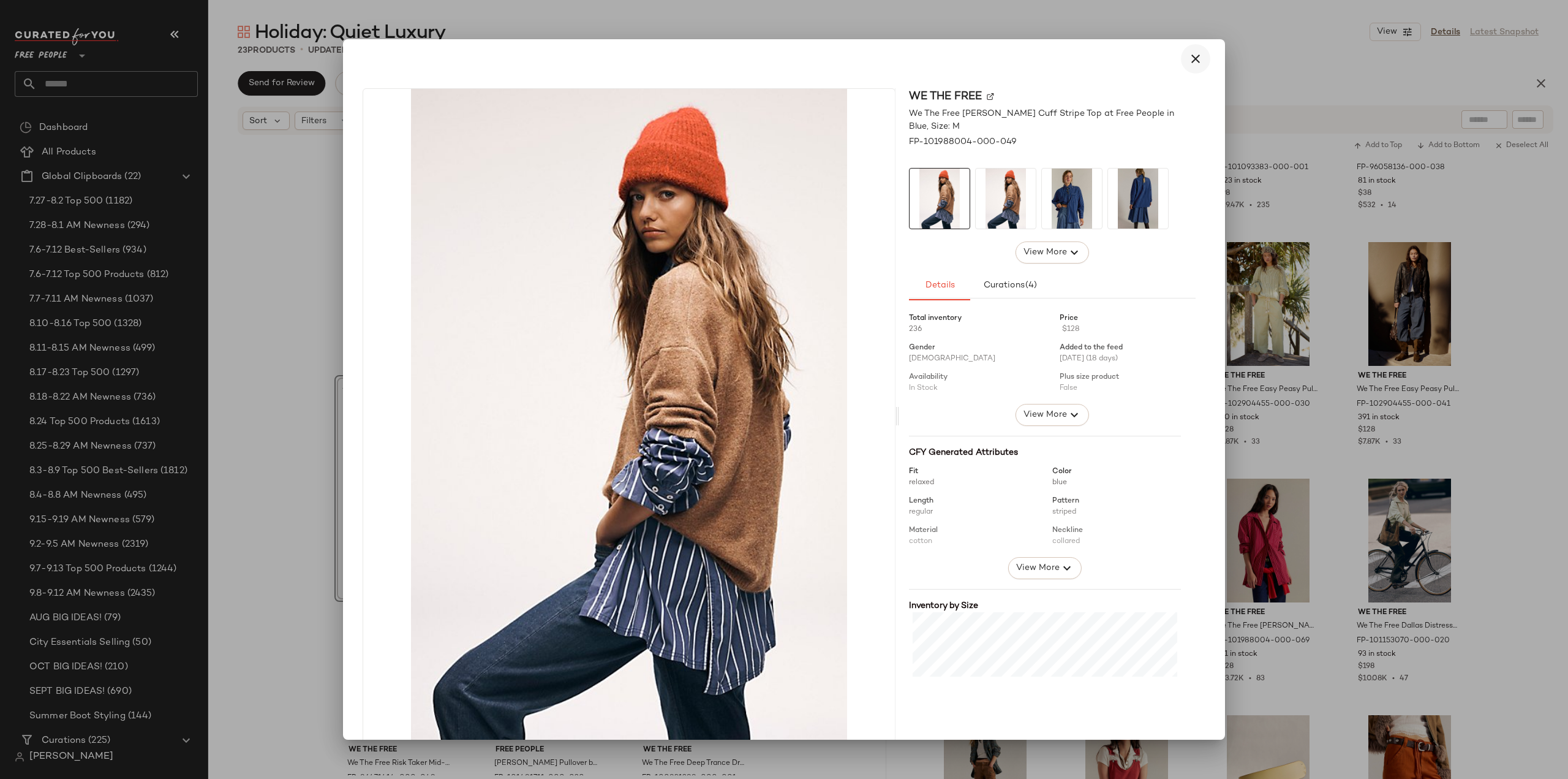
click at [1181, 56] on button "button" at bounding box center [1196, 59] width 29 height 29
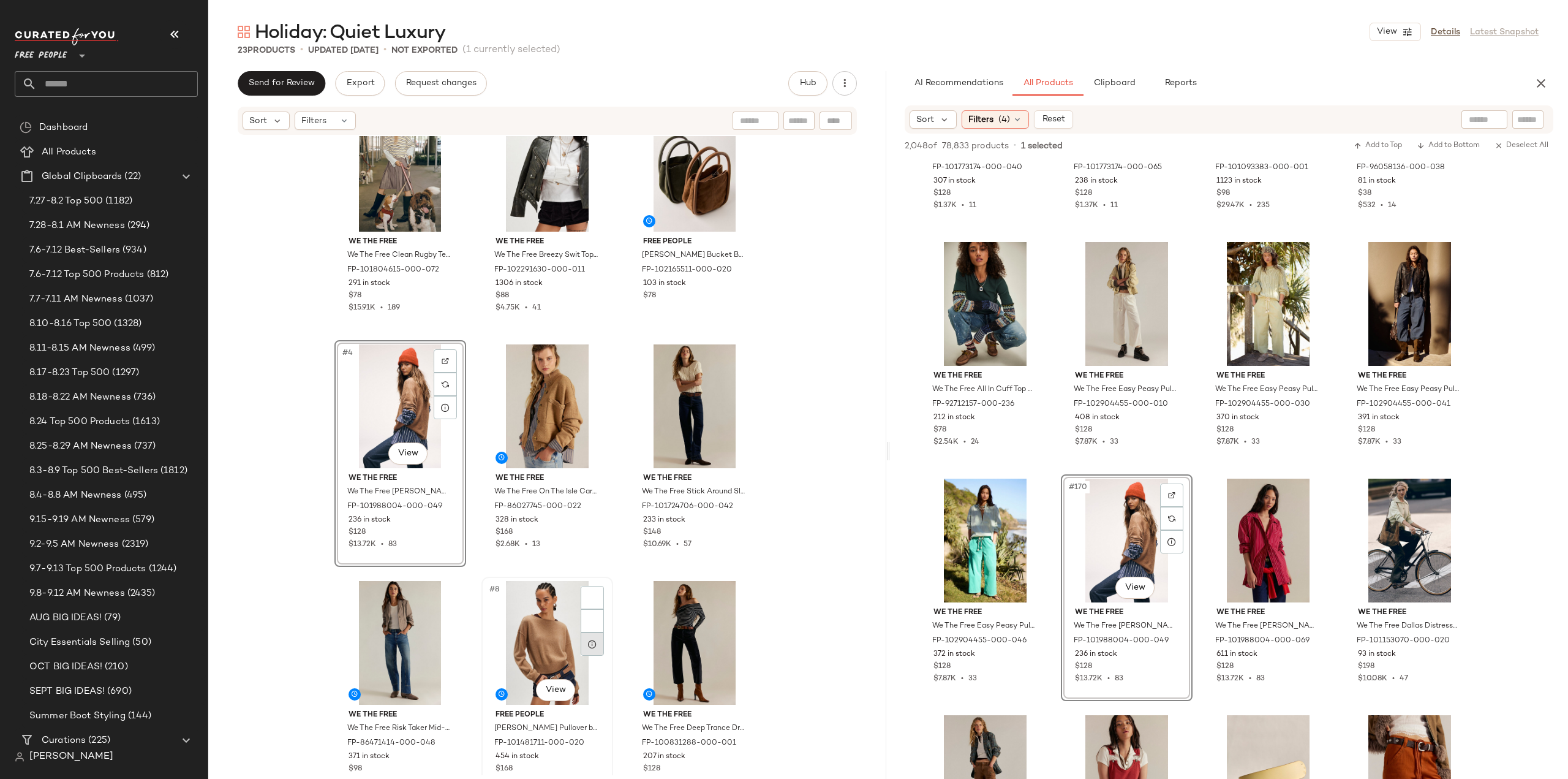
scroll to position [61, 0]
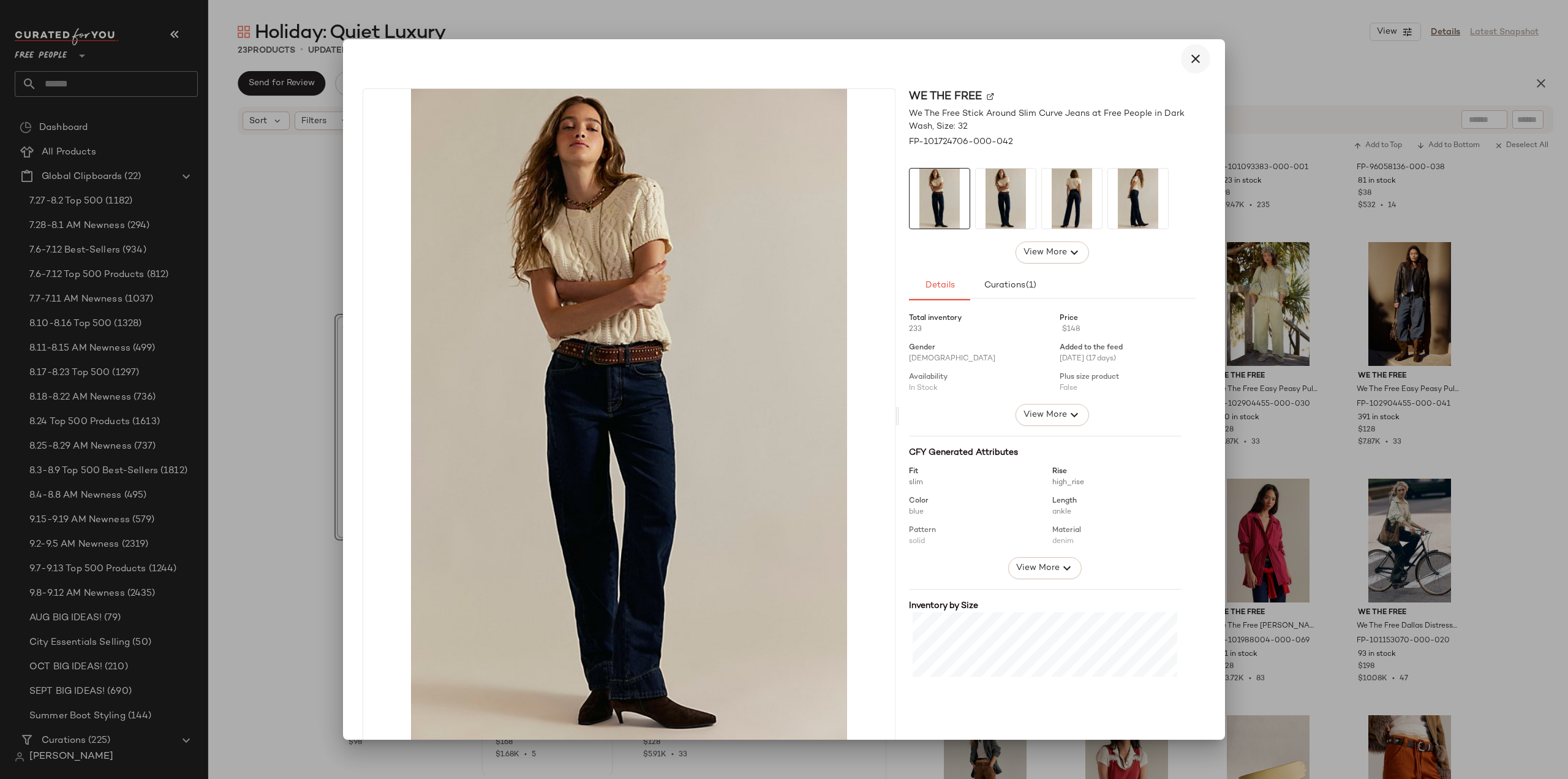
click at [1189, 58] on icon "button" at bounding box center [1196, 59] width 15 height 15
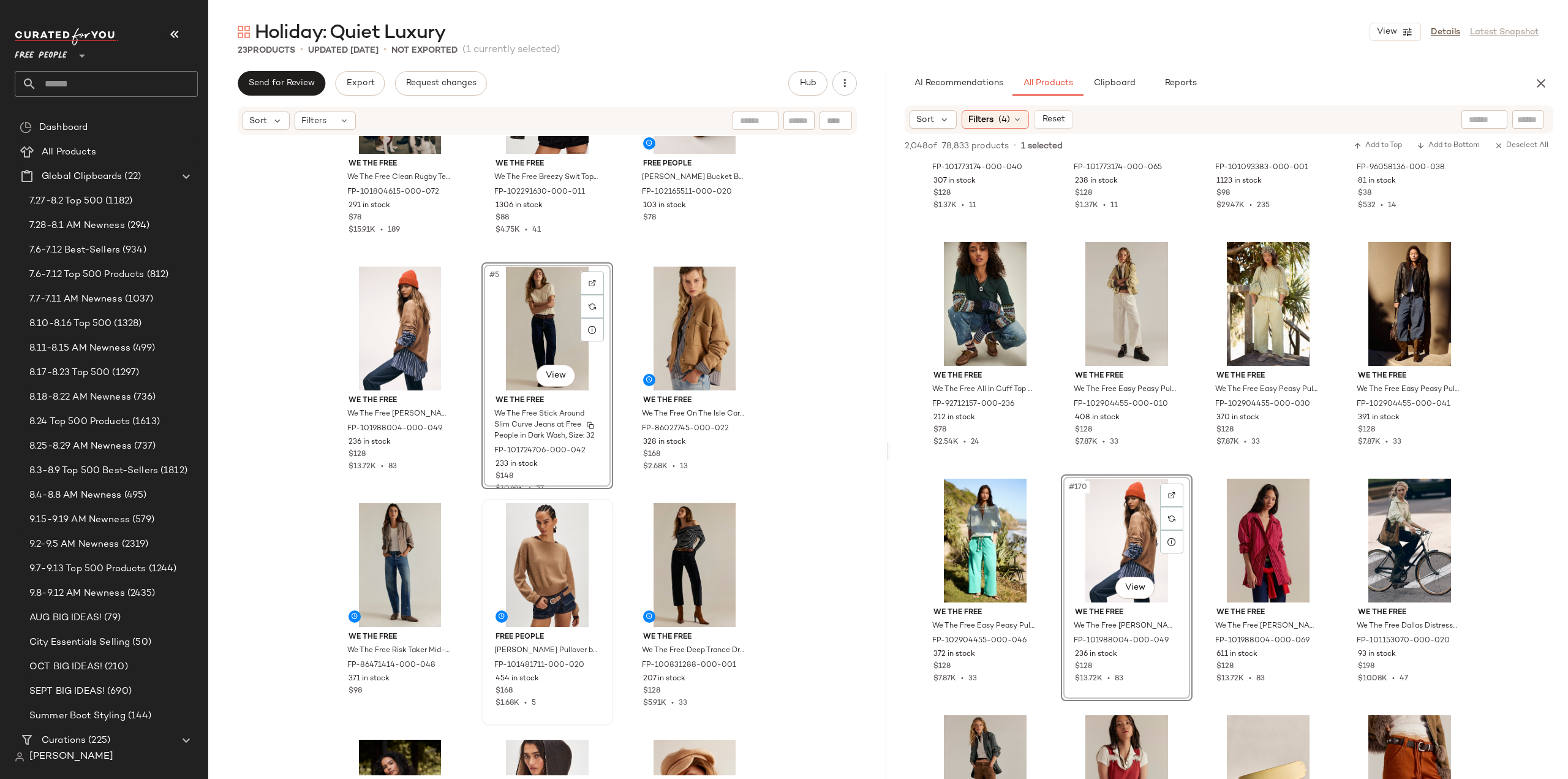
scroll to position [122, 0]
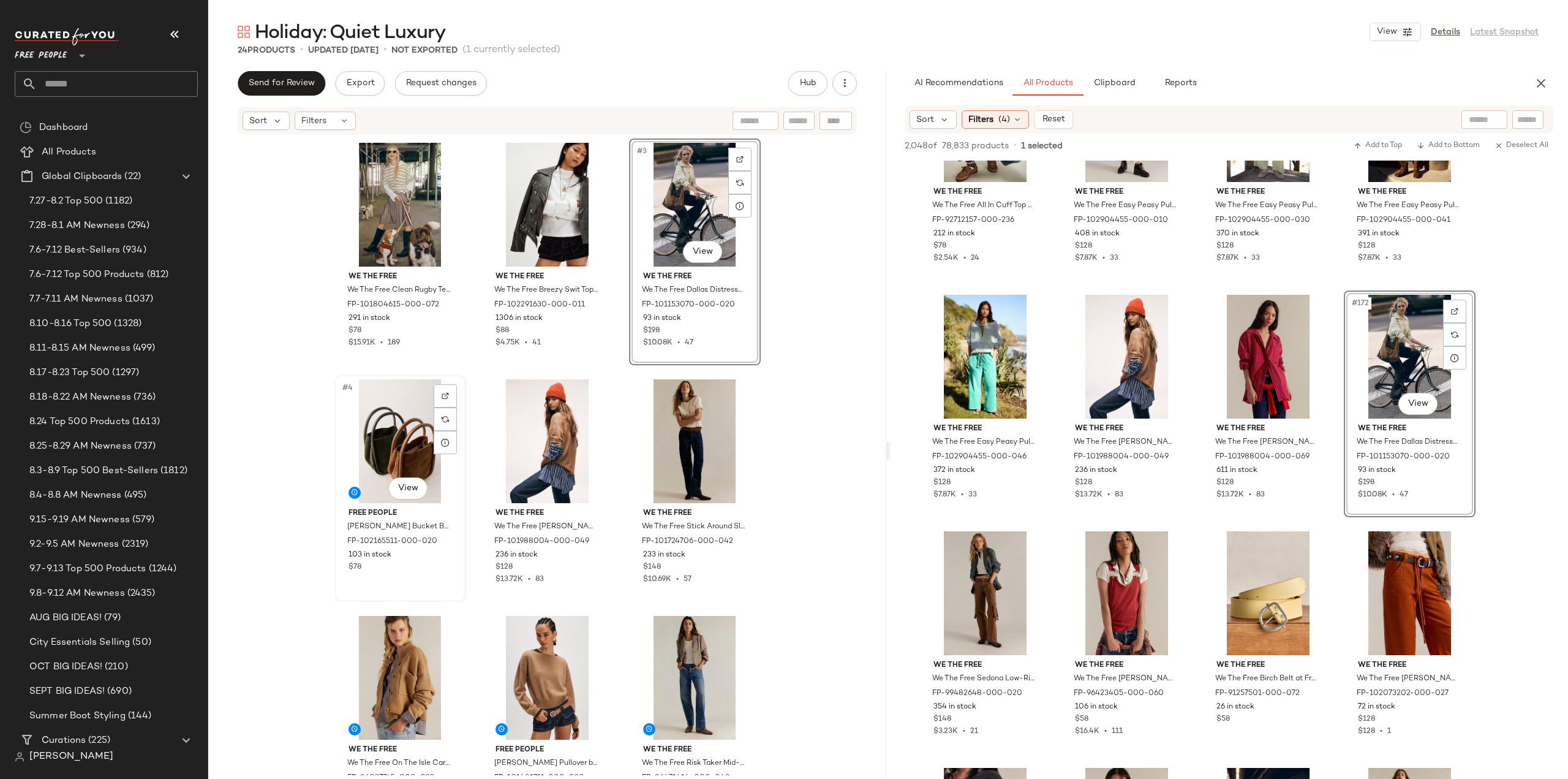
click at [436, 565] on div "$78" at bounding box center [400, 568] width 103 height 11
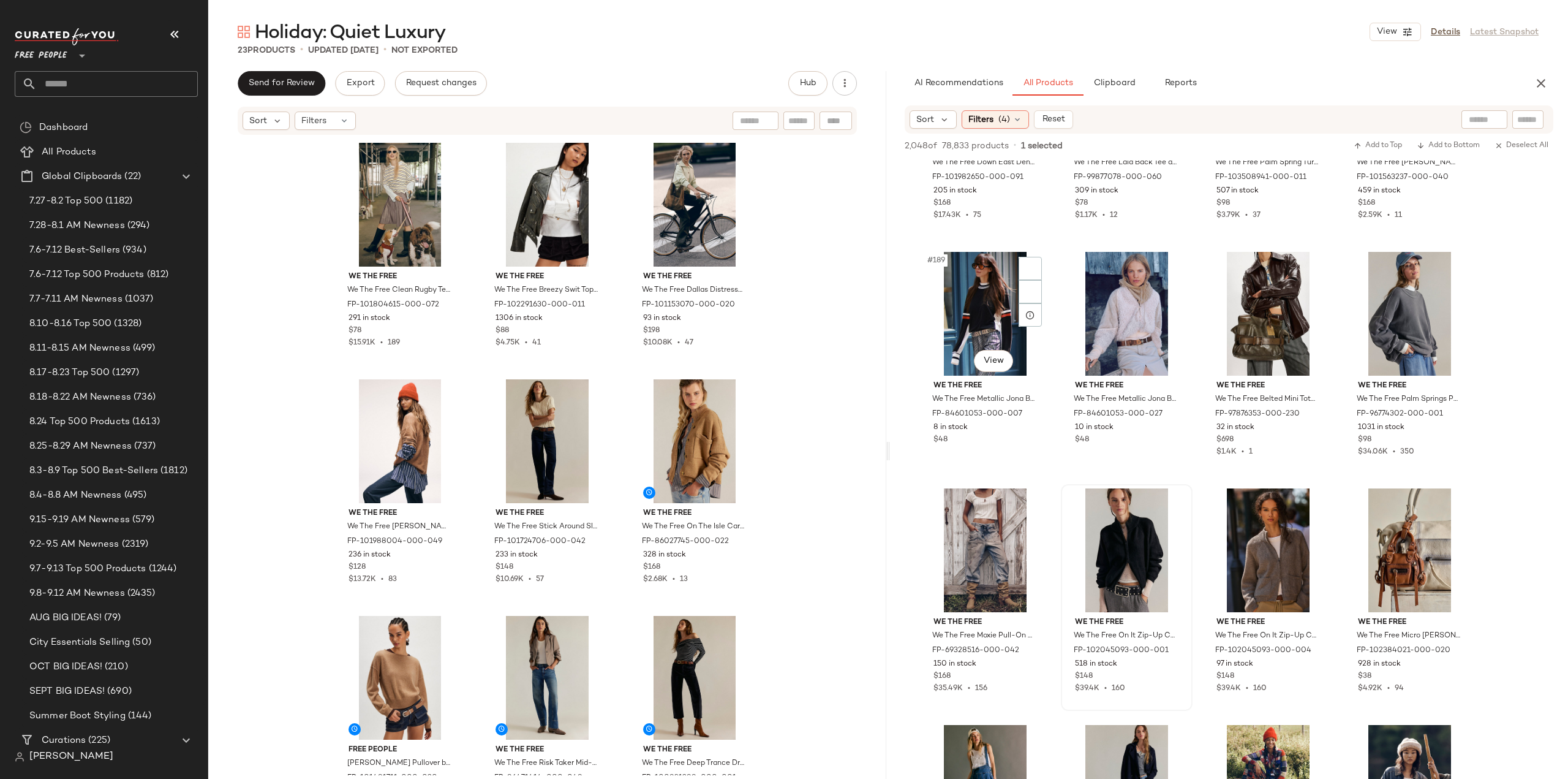
scroll to position [11151, 0]
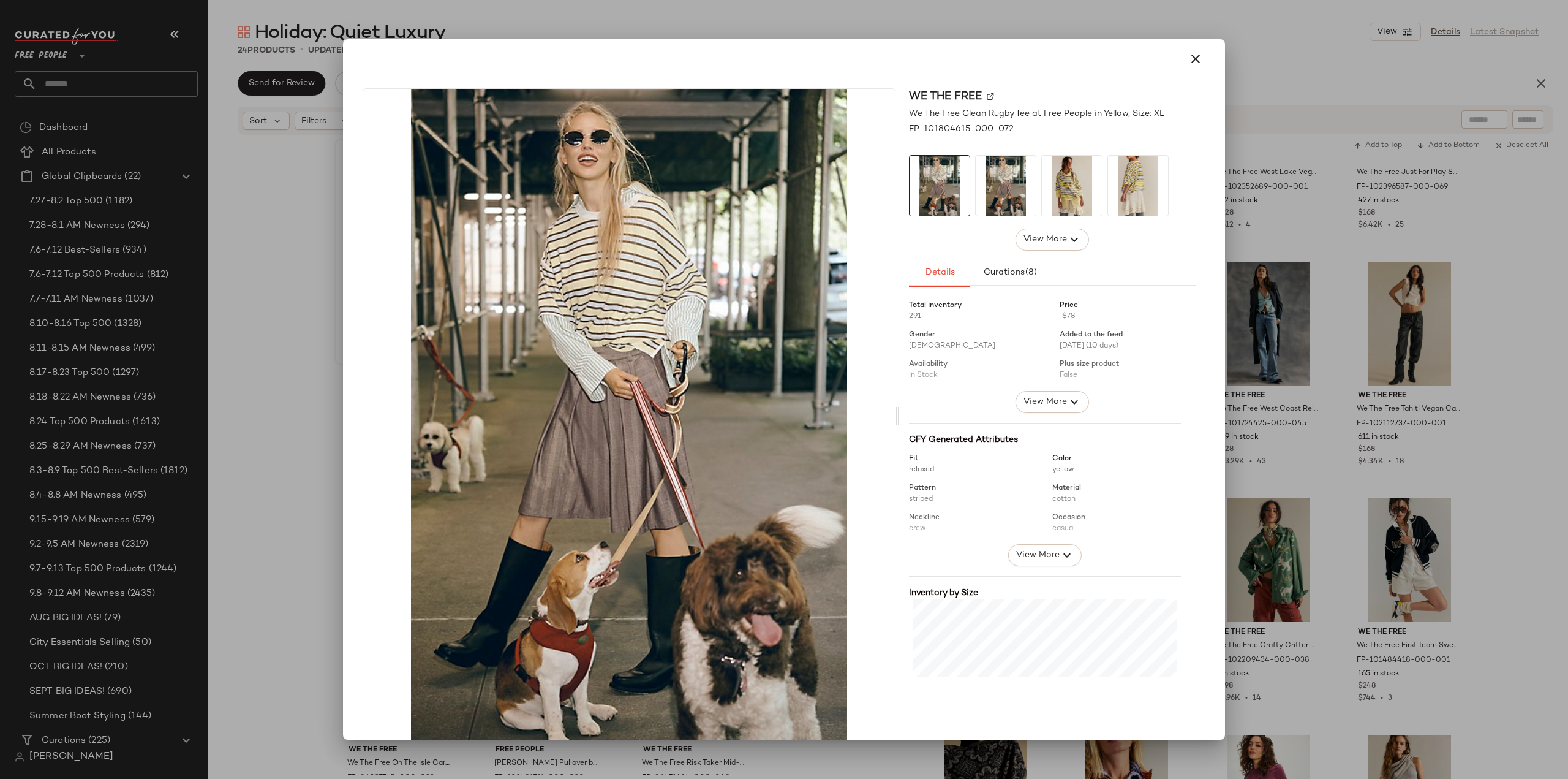
click at [1076, 191] on img at bounding box center [1072, 186] width 60 height 60
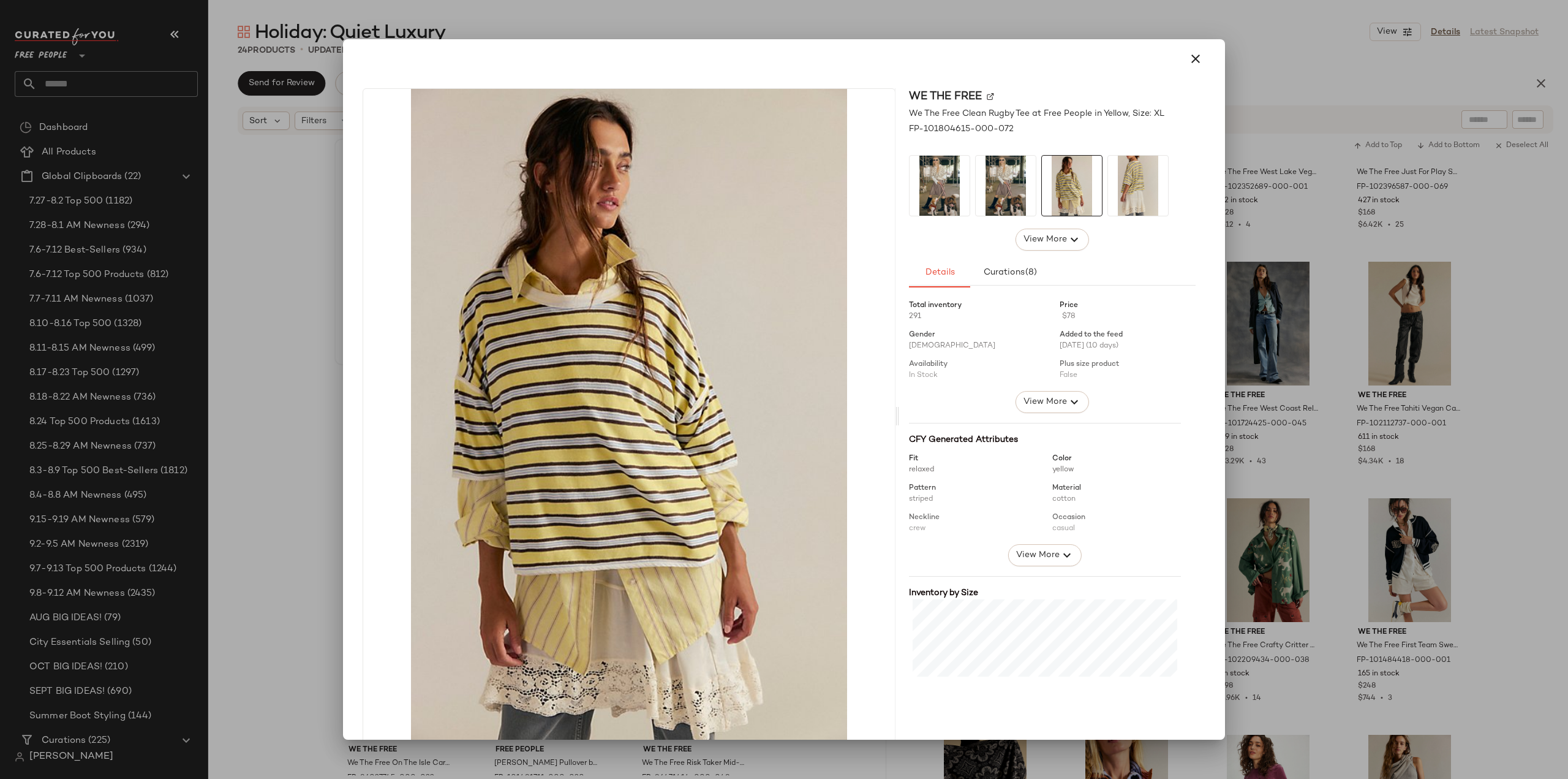
click at [1111, 188] on img at bounding box center [1138, 186] width 60 height 60
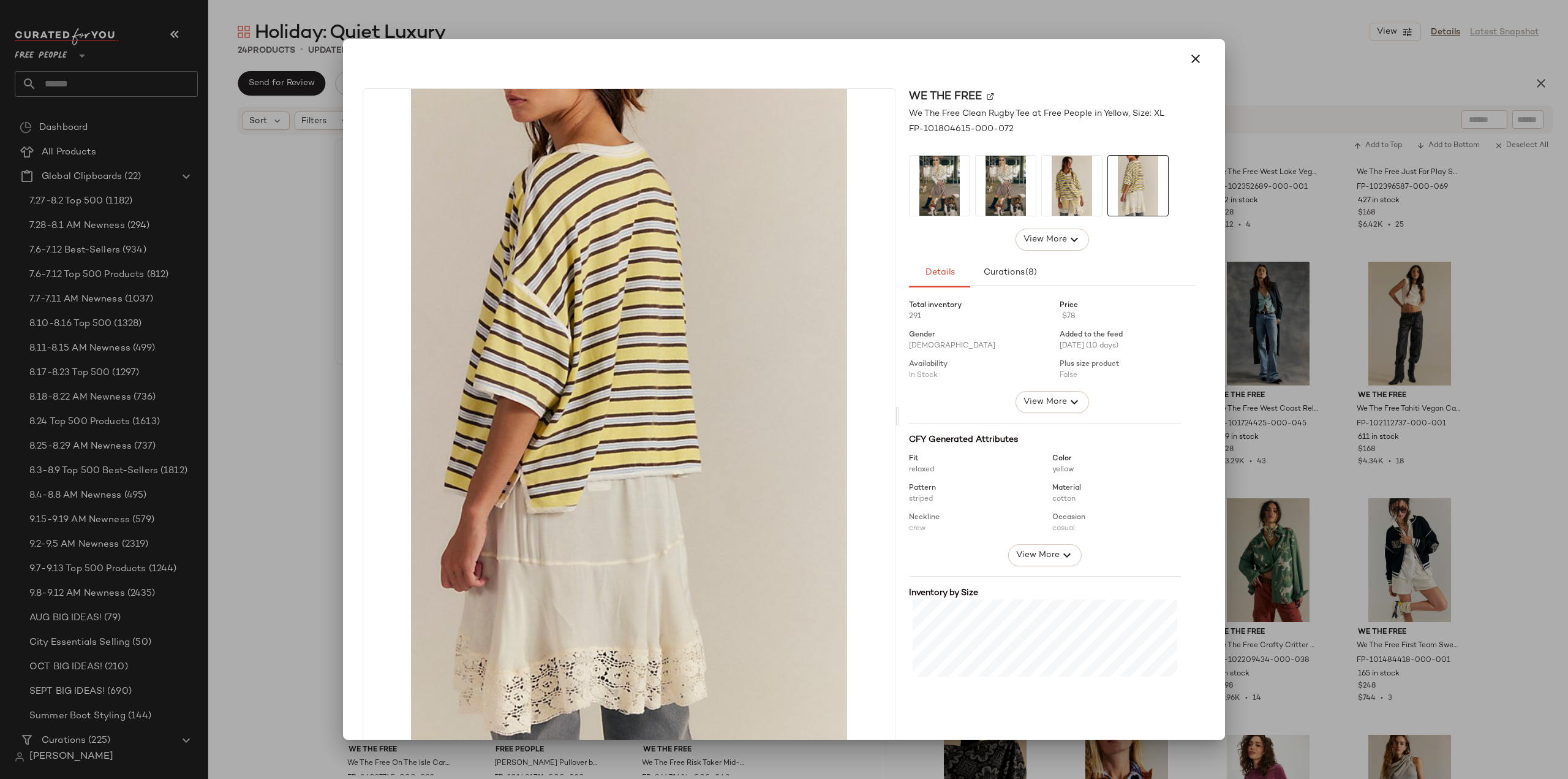
click at [927, 191] on img at bounding box center [940, 186] width 60 height 60
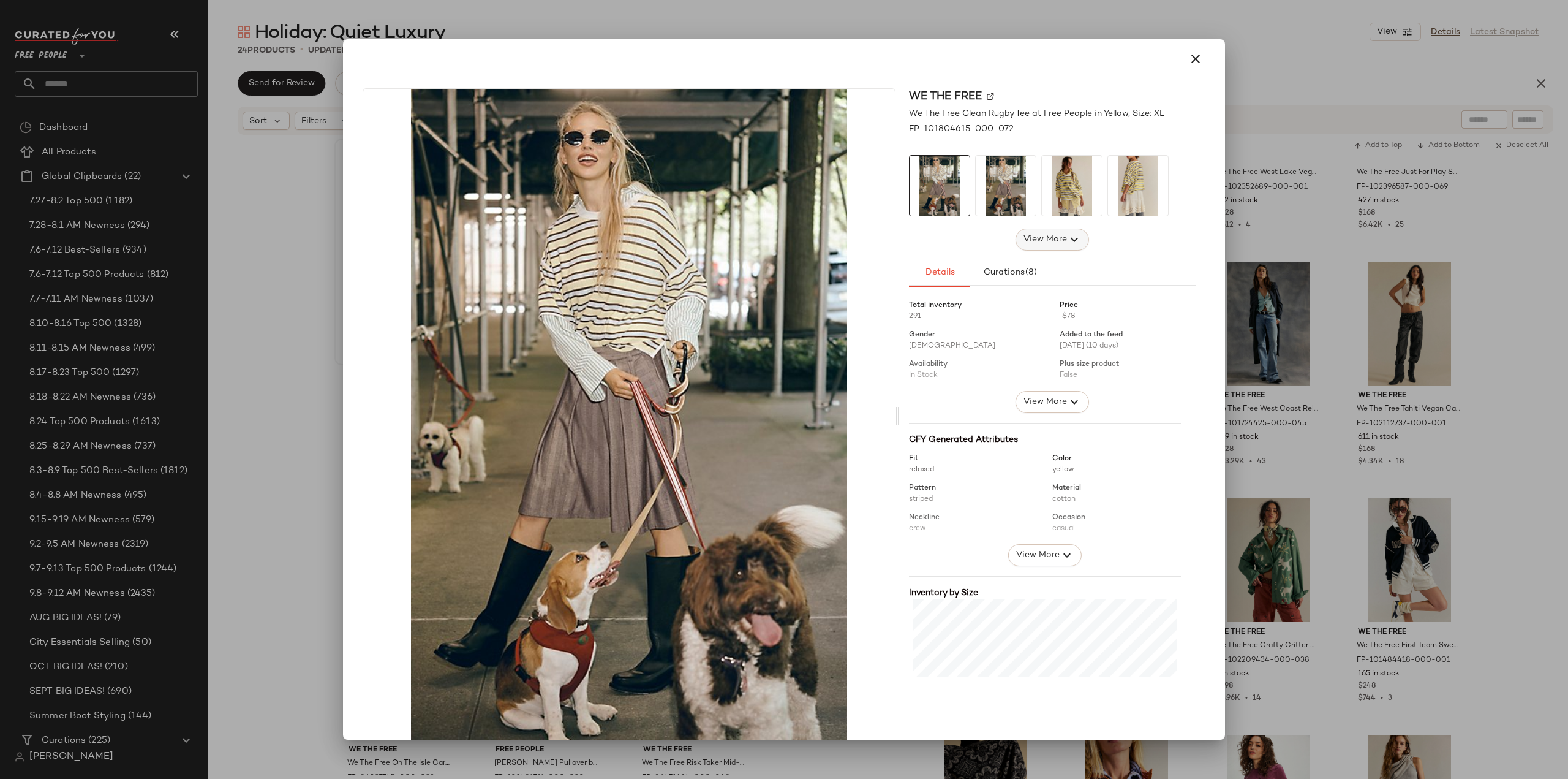
click at [1043, 242] on span "View More" at bounding box center [1045, 239] width 44 height 15
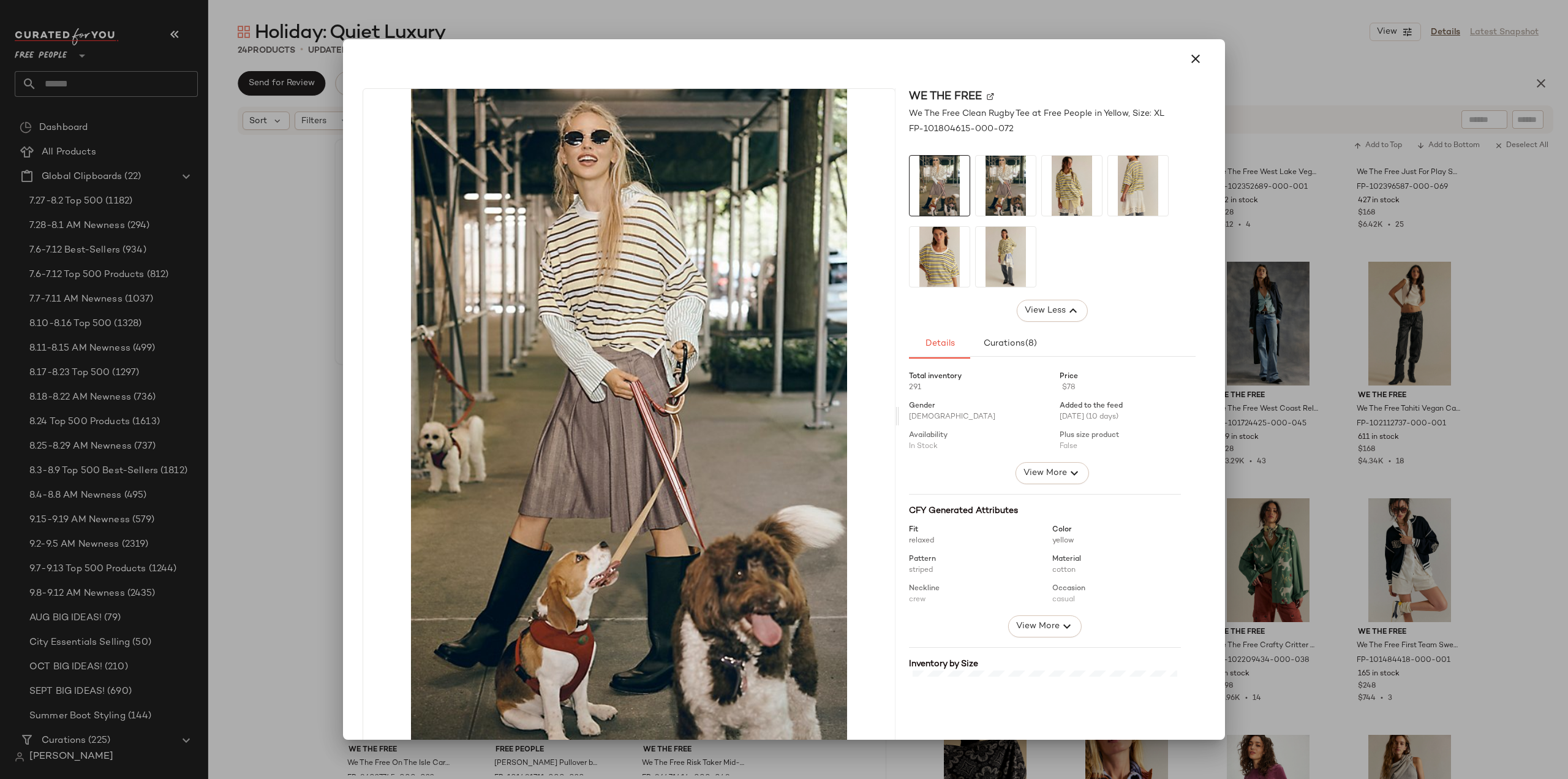
click at [929, 262] on img at bounding box center [940, 256] width 60 height 60
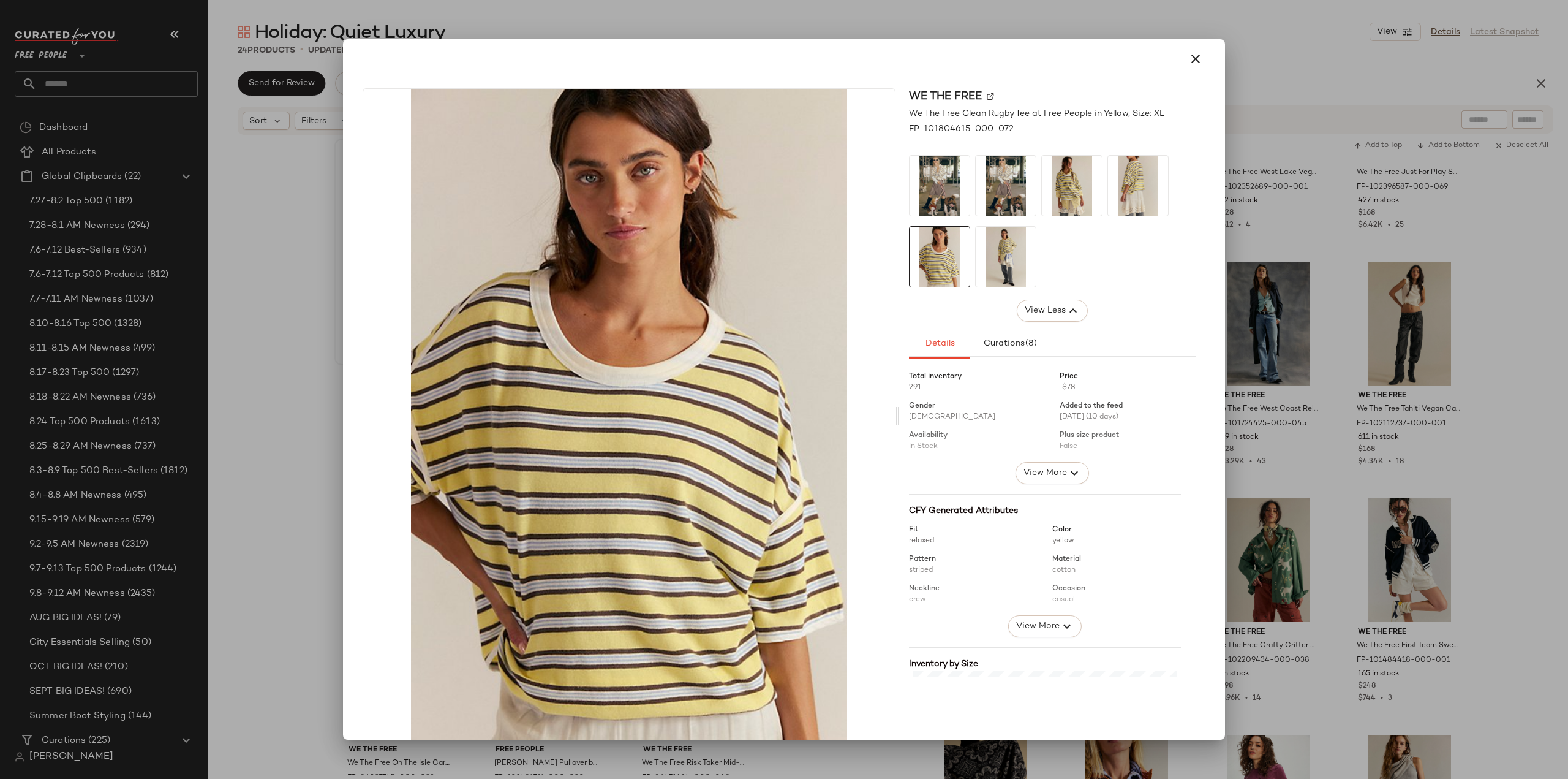
click at [999, 264] on img at bounding box center [1006, 256] width 60 height 60
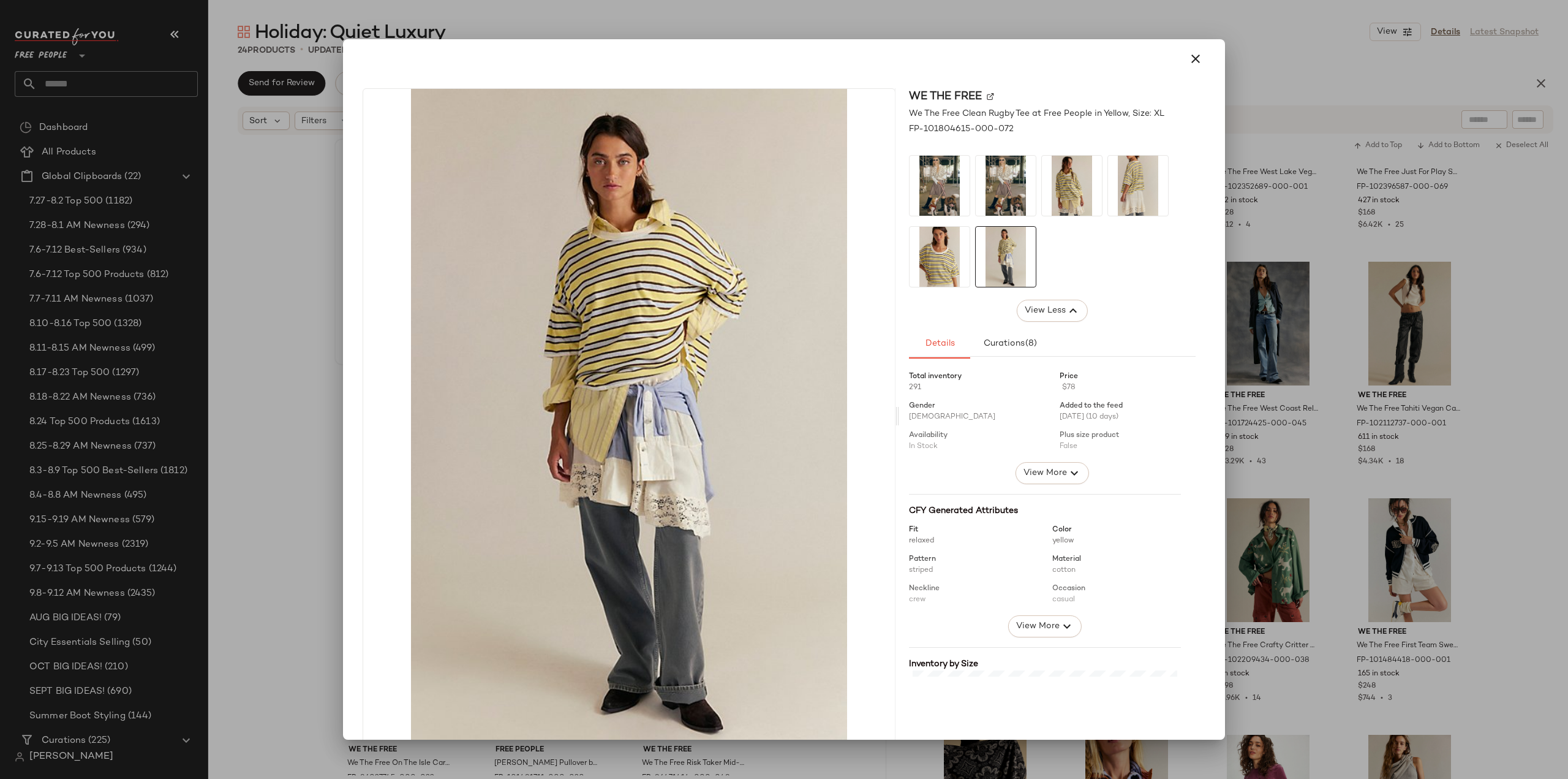
click at [931, 188] on img at bounding box center [940, 186] width 60 height 60
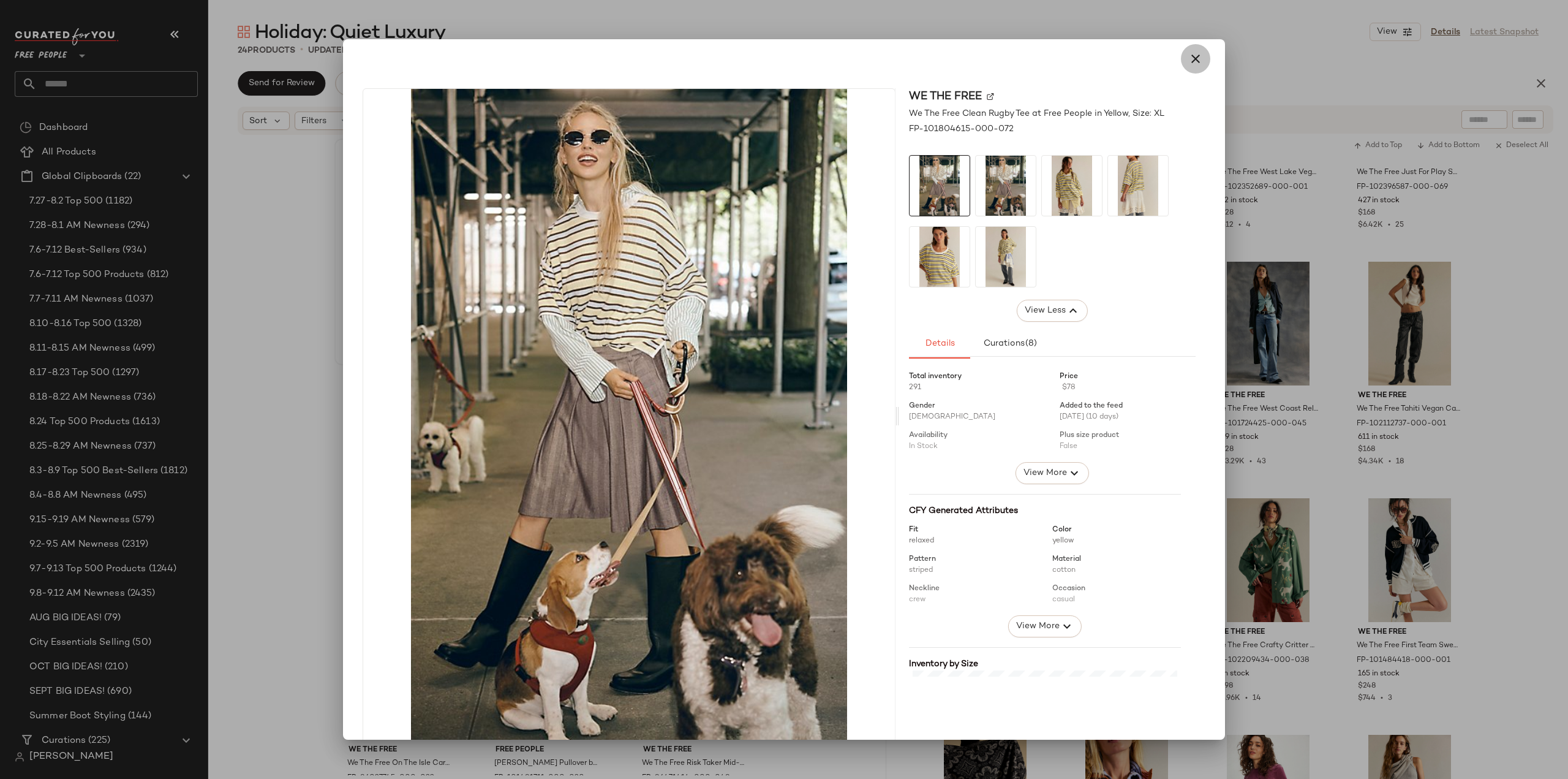
click at [1189, 56] on icon "button" at bounding box center [1196, 59] width 15 height 15
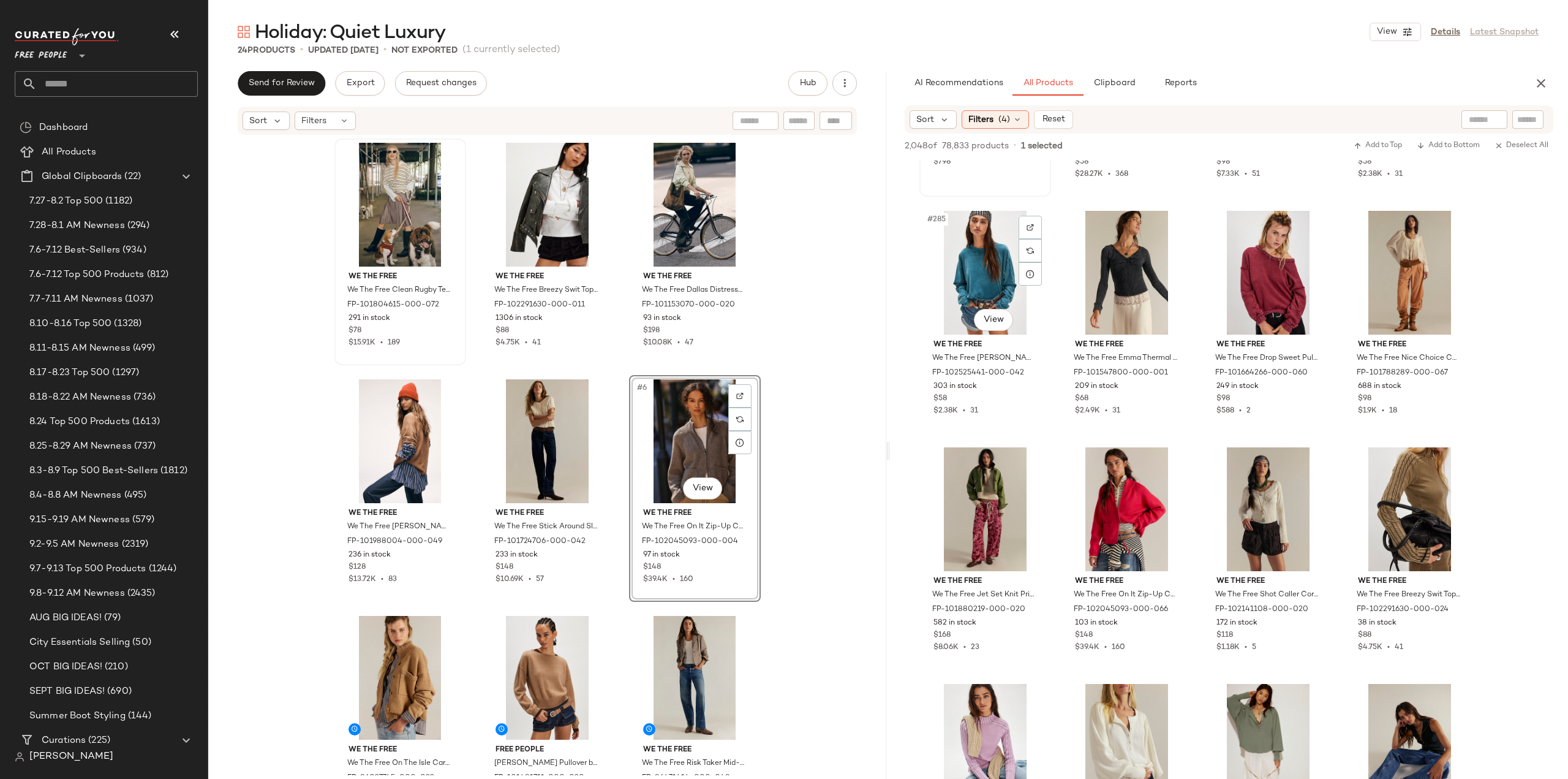
scroll to position [16787, 0]
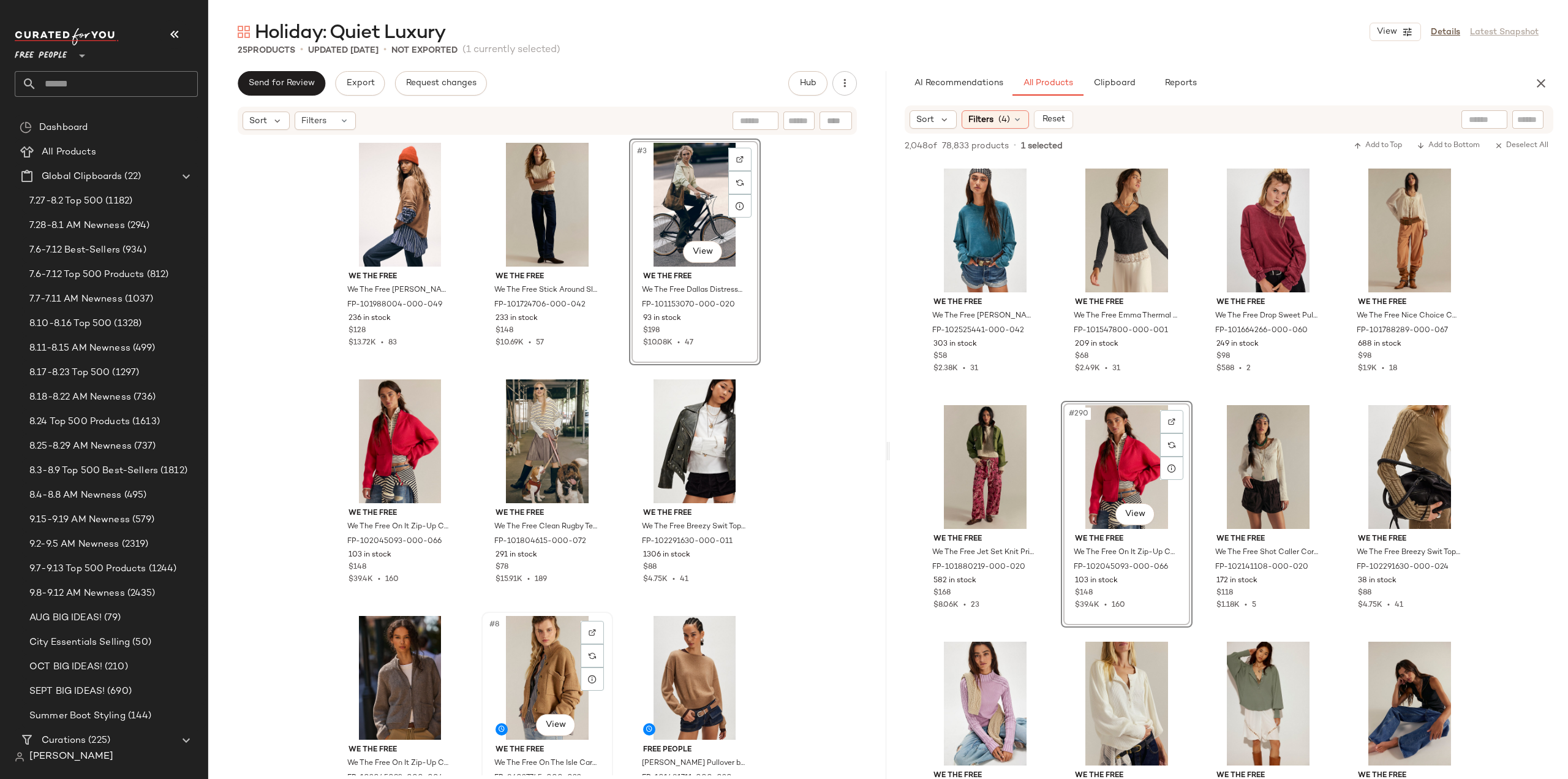
scroll to position [2, 0]
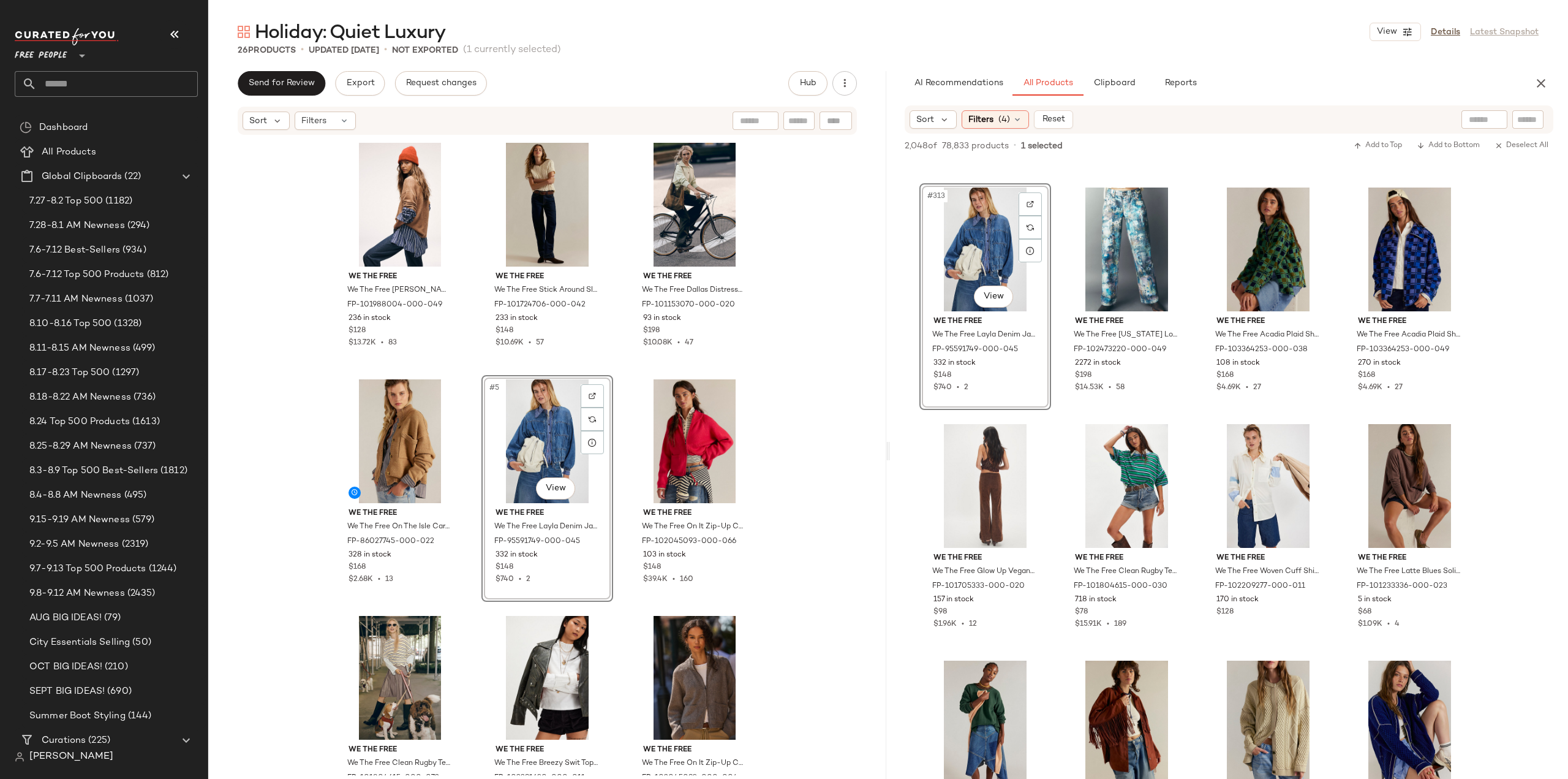
scroll to position [17951, 0]
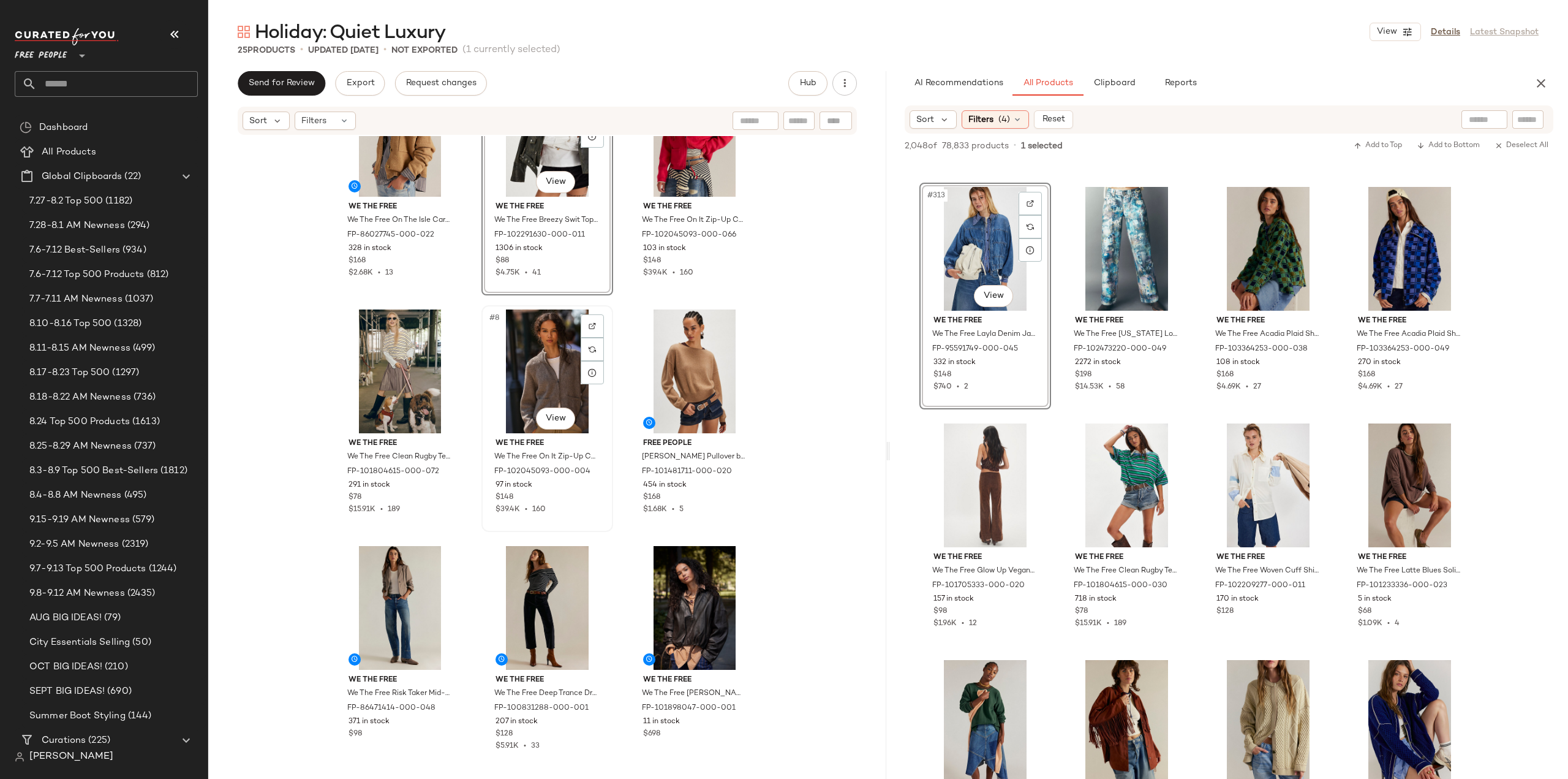
scroll to position [61, 0]
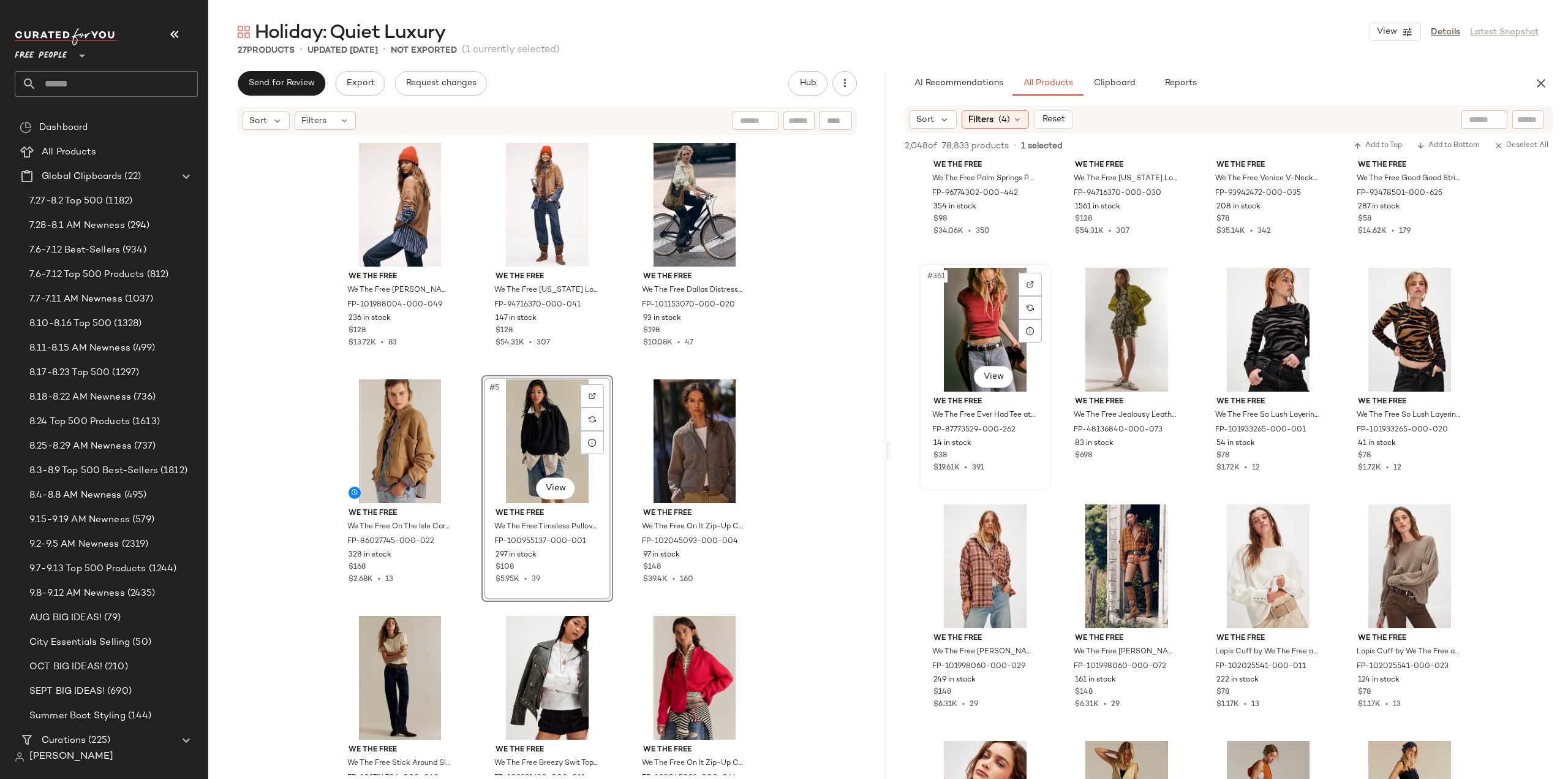
scroll to position [21076, 0]
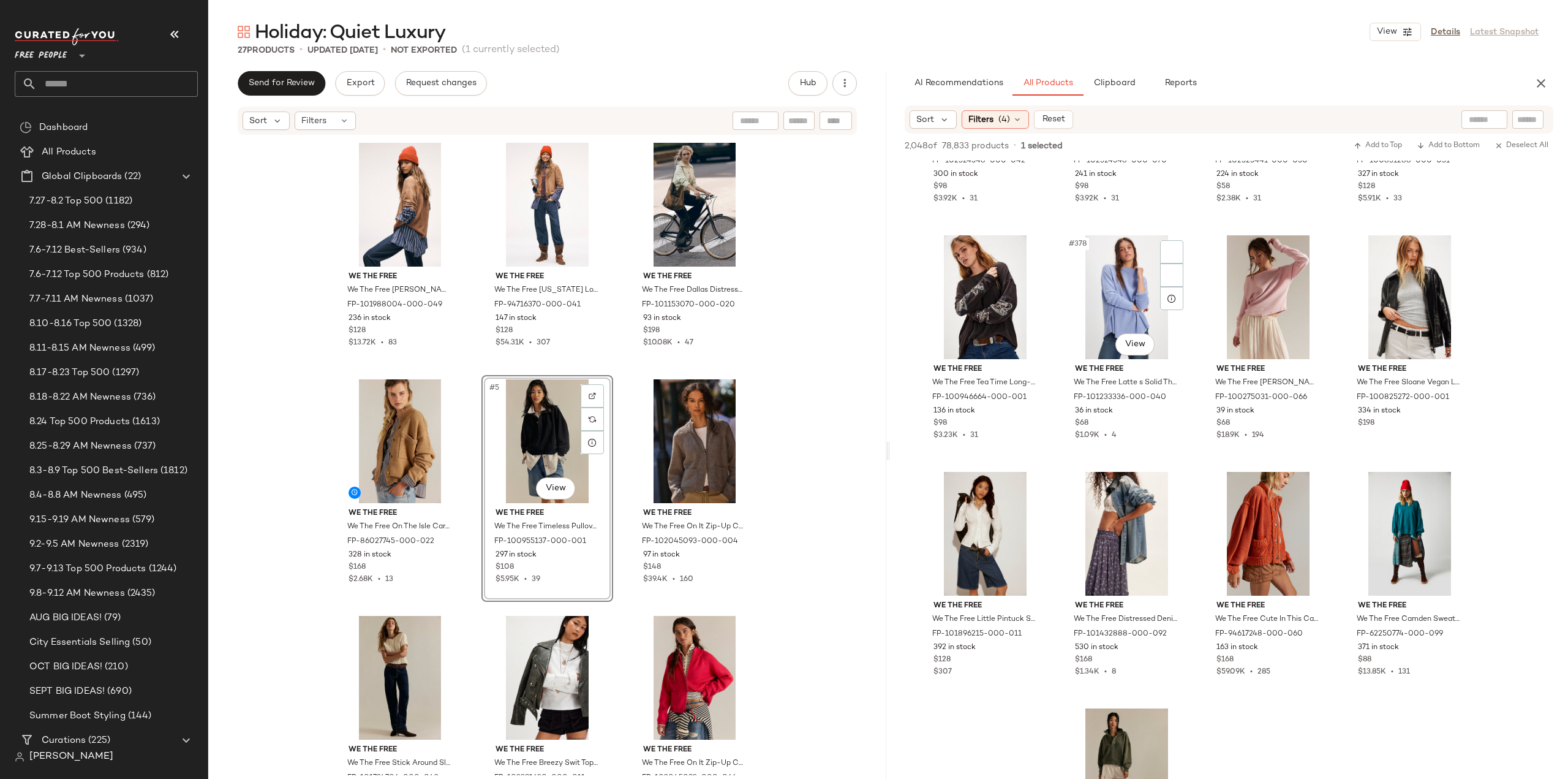
scroll to position [21689, 0]
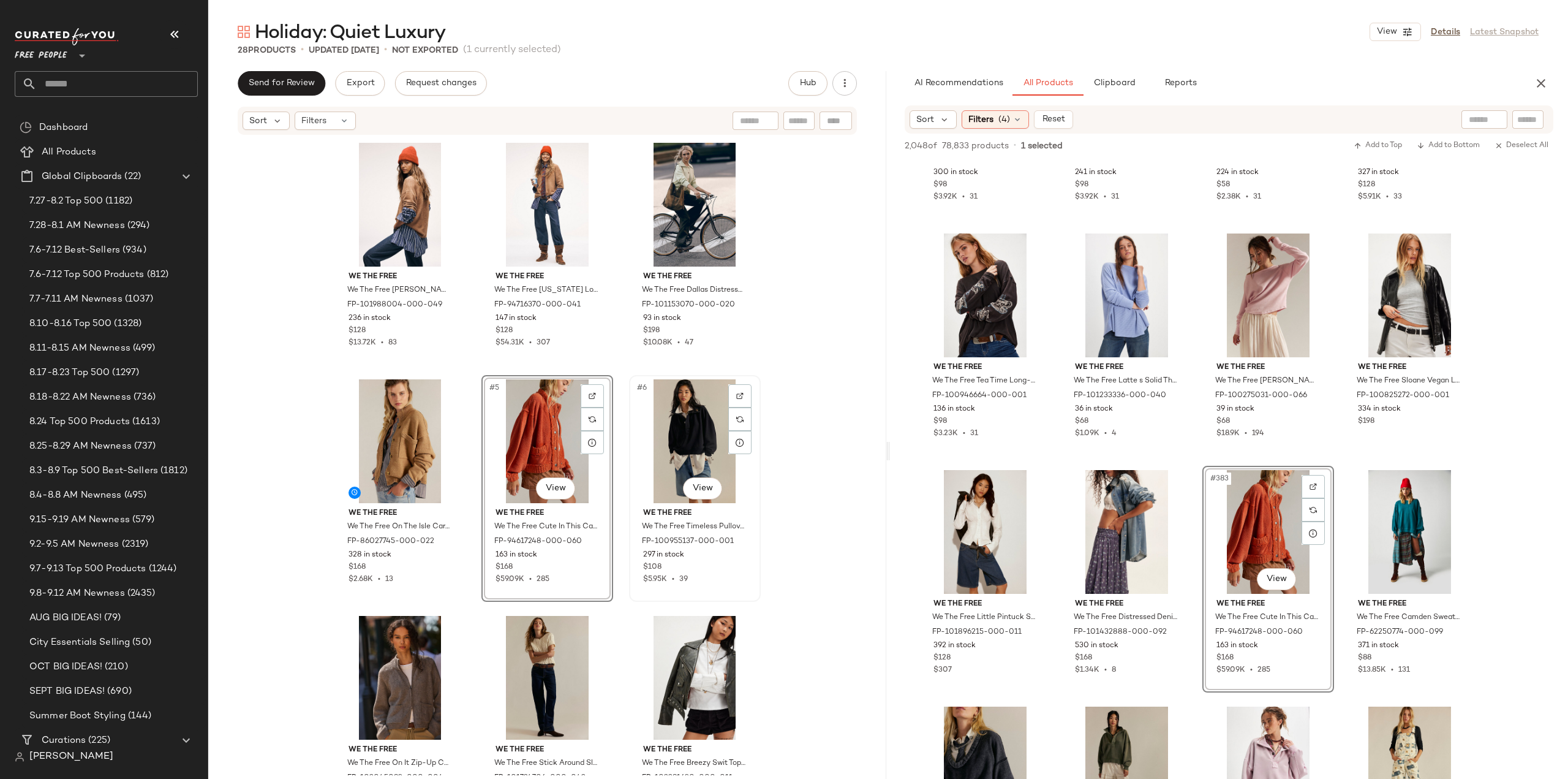
click at [719, 583] on div "$5.95K • 39" at bounding box center [695, 580] width 103 height 11
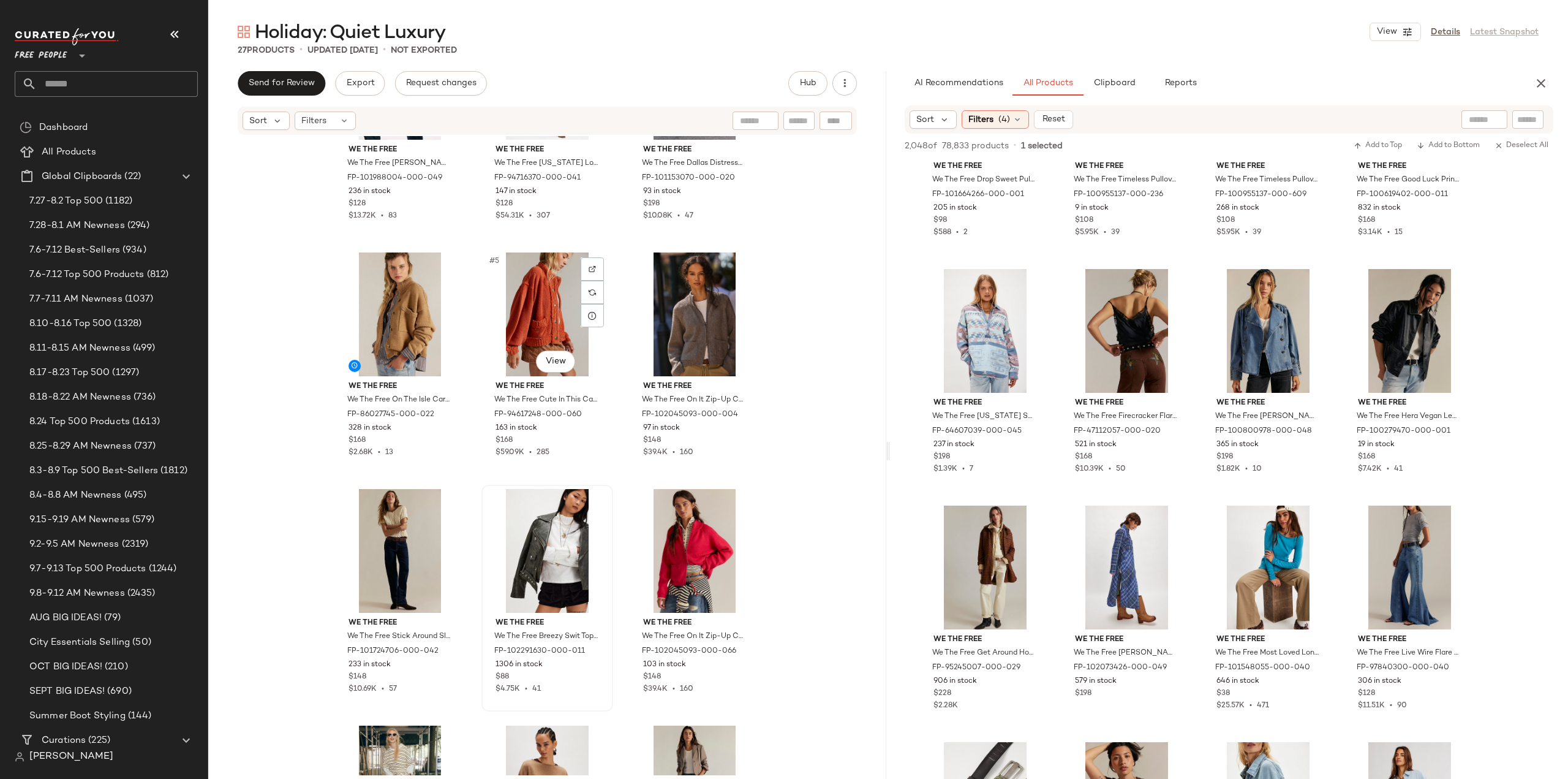
scroll to position [183, 0]
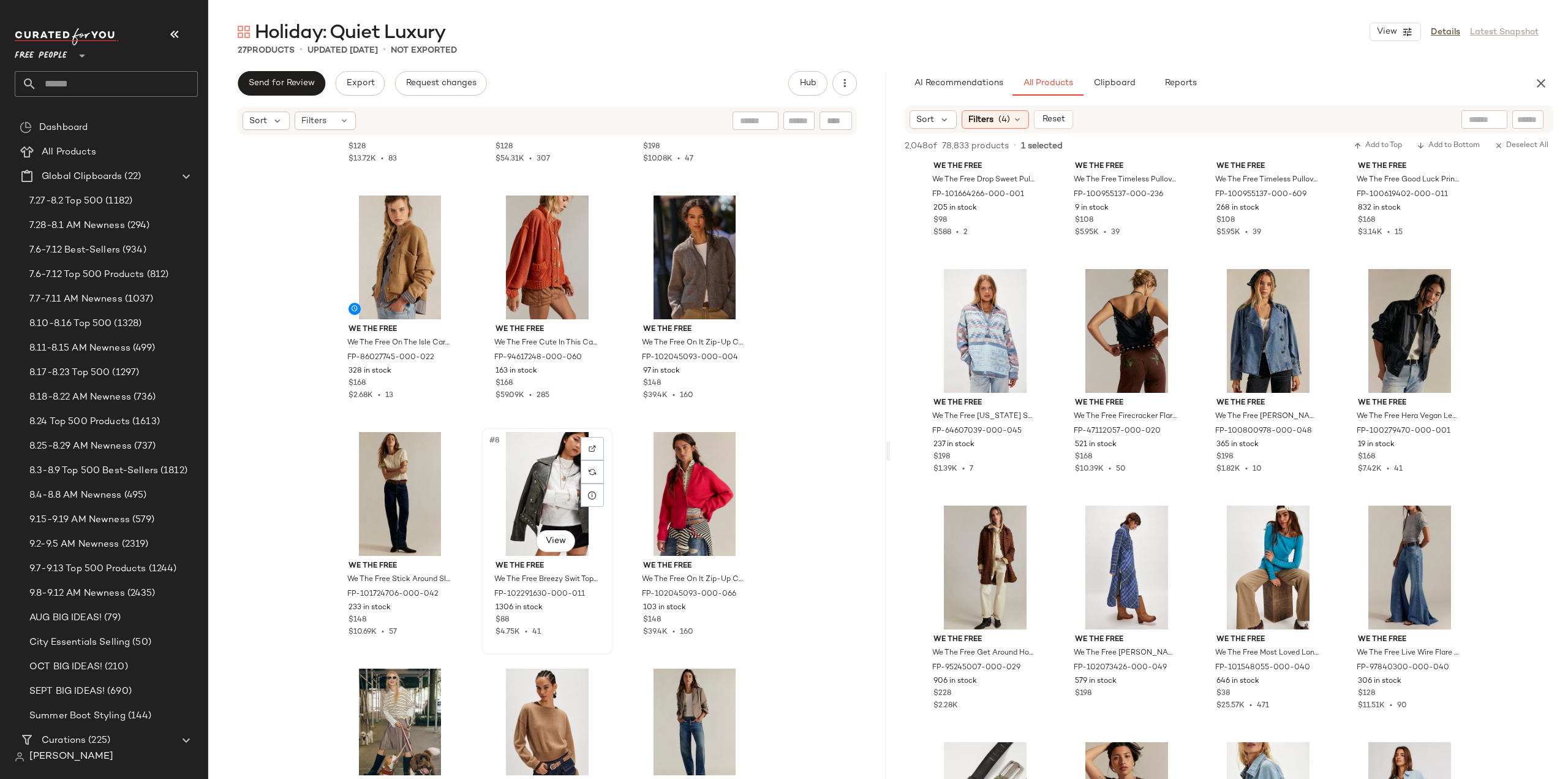
click at [570, 634] on div "$4.75K • 41" at bounding box center [547, 632] width 103 height 11
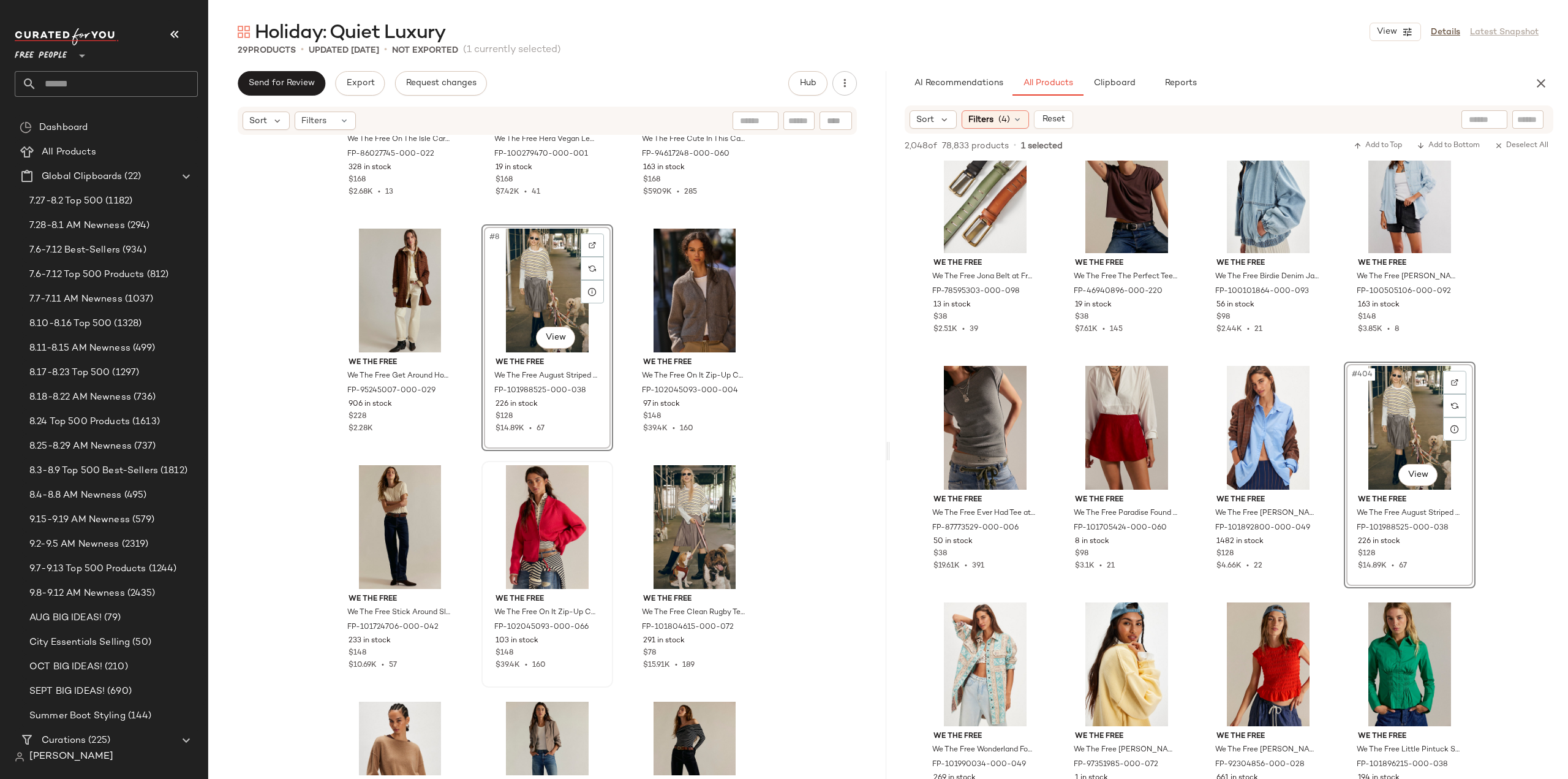
scroll to position [438, 0]
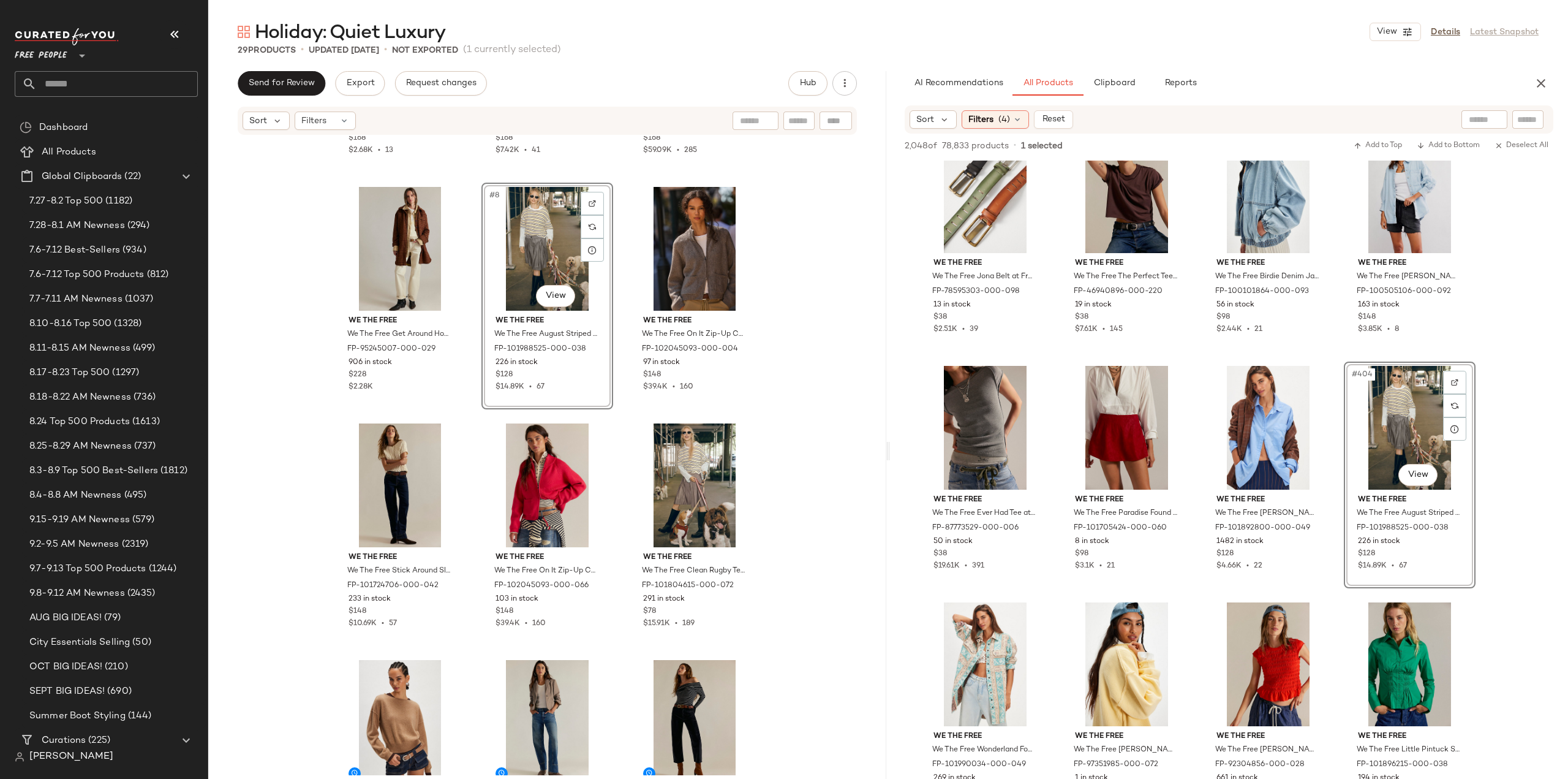
click at [566, 381] on div "#8 View We The Free We The Free August Striped Pullover at Free People in Green…" at bounding box center [547, 295] width 132 height 226
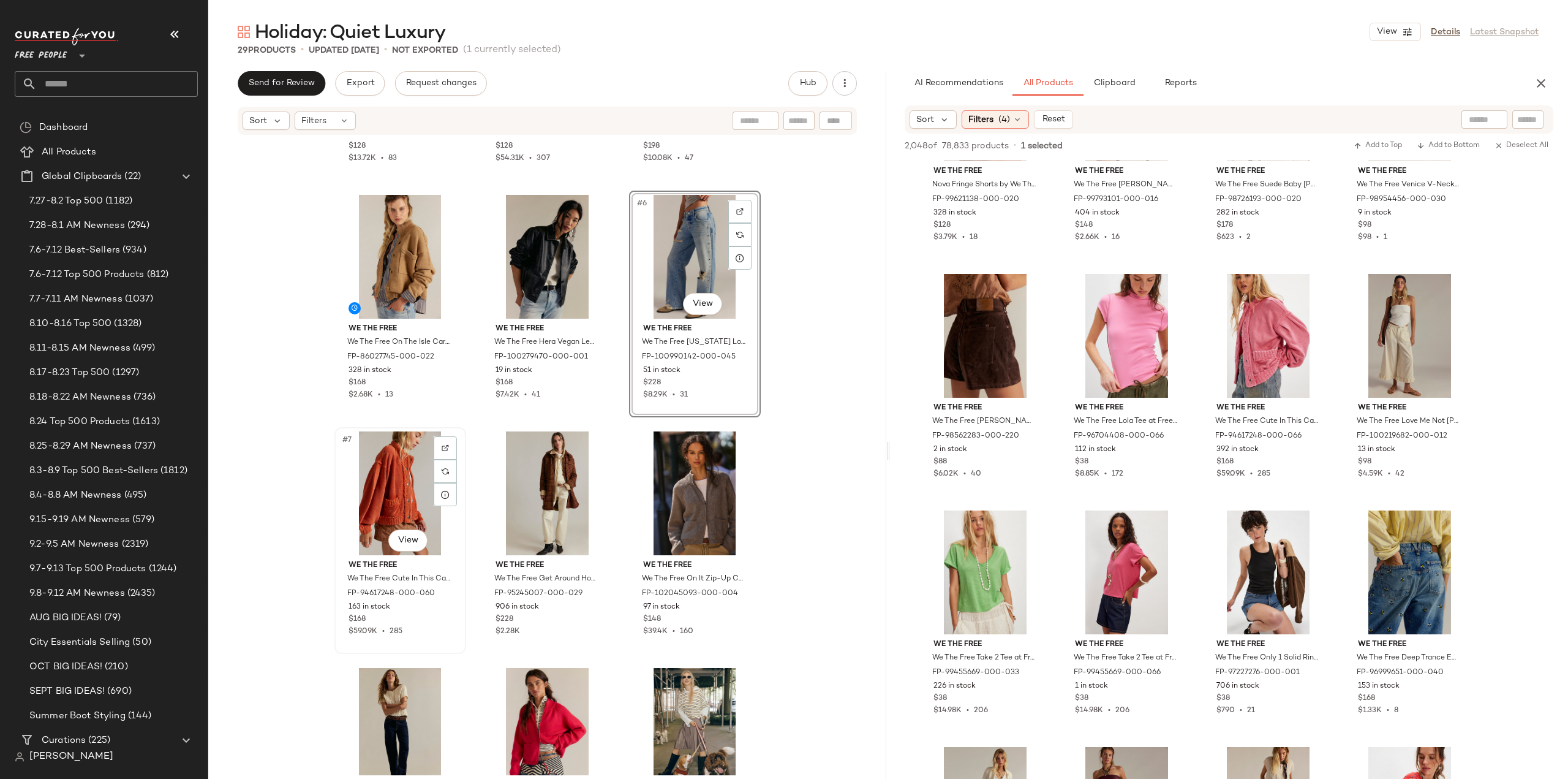
scroll to position [183, 0]
click at [429, 619] on div "$168" at bounding box center [400, 620] width 103 height 11
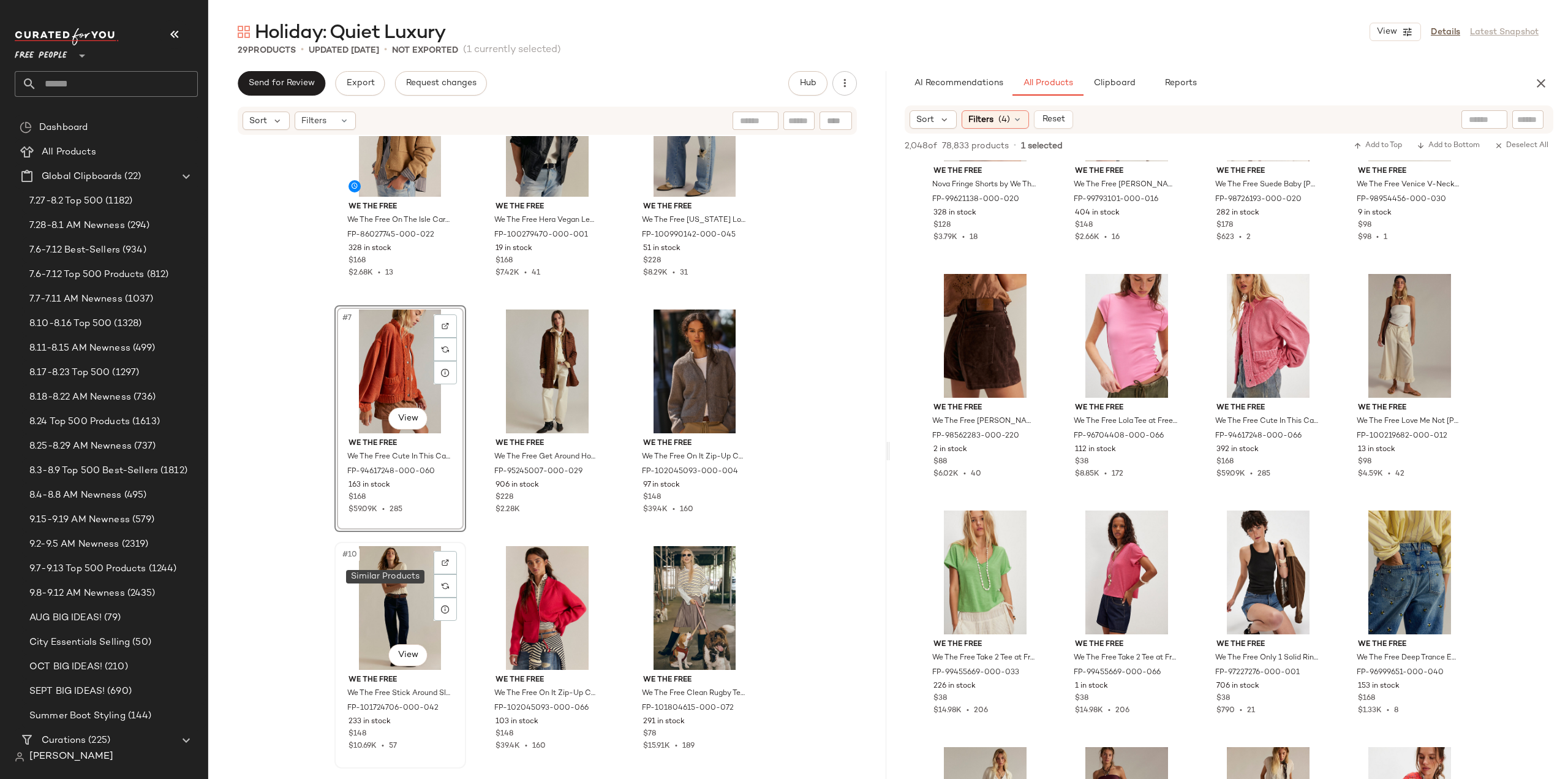
scroll to position [438, 0]
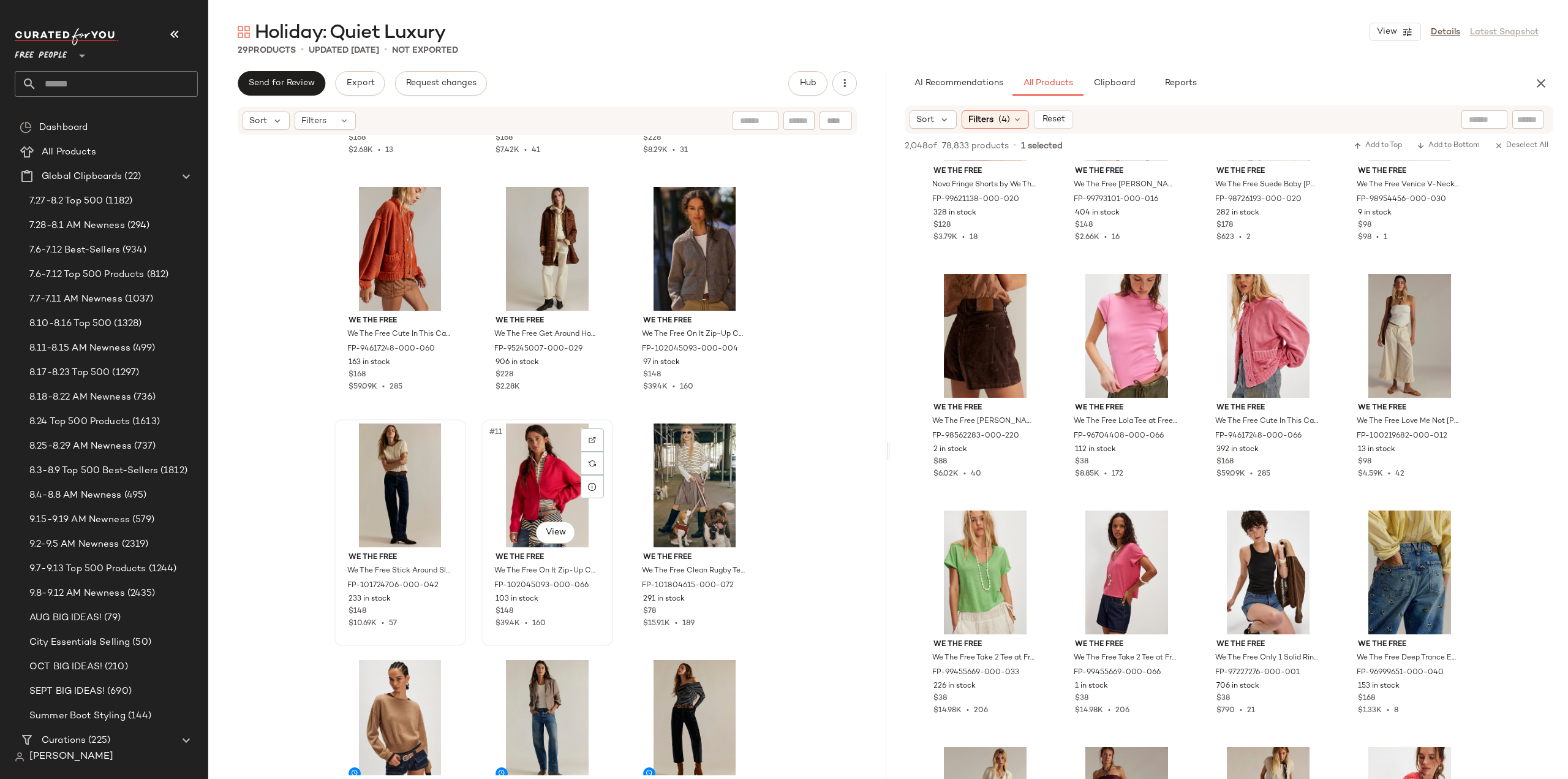
click at [570, 629] on div "$39.4K • 160" at bounding box center [547, 623] width 103 height 11
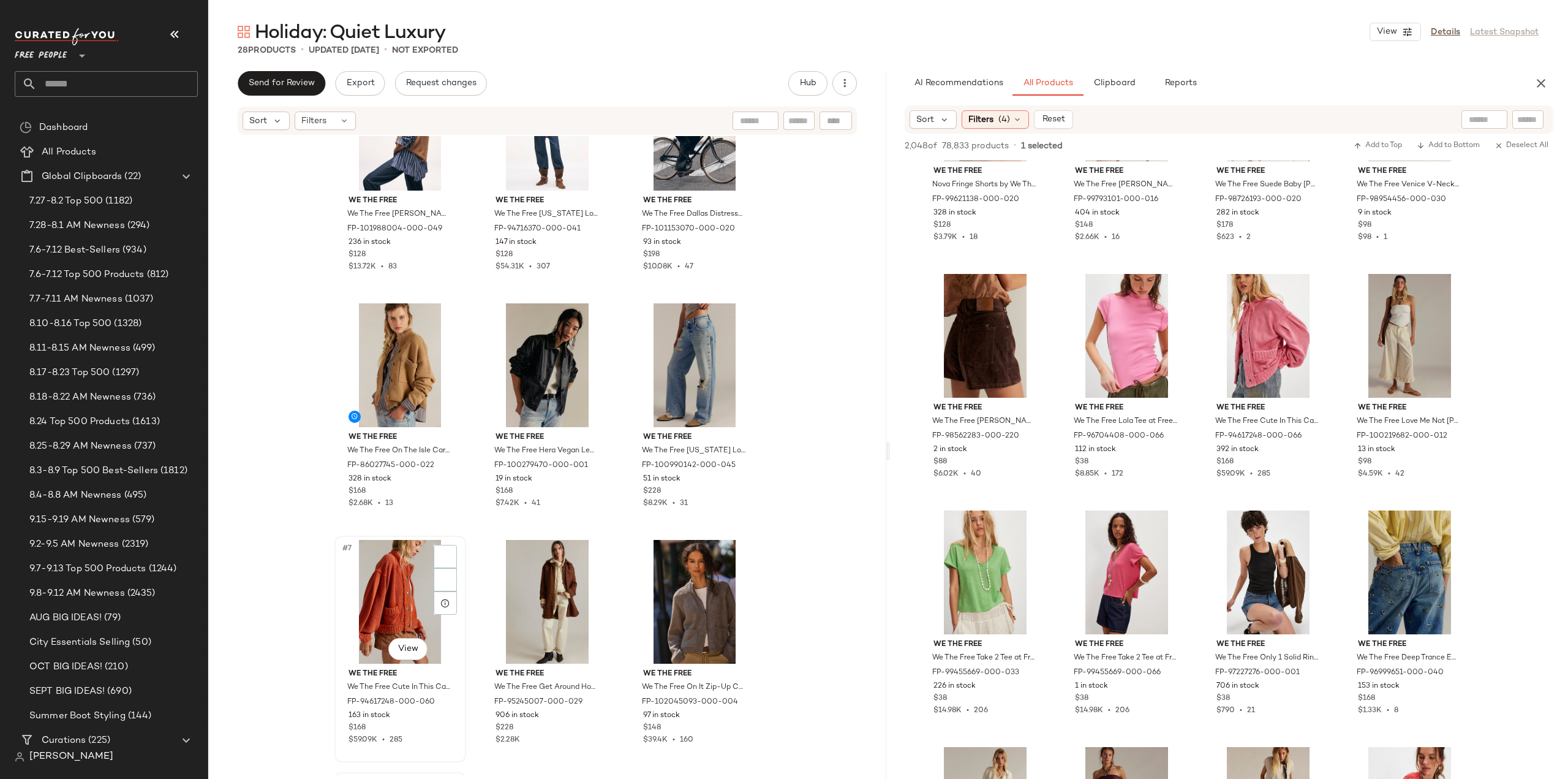
scroll to position [183, 0]
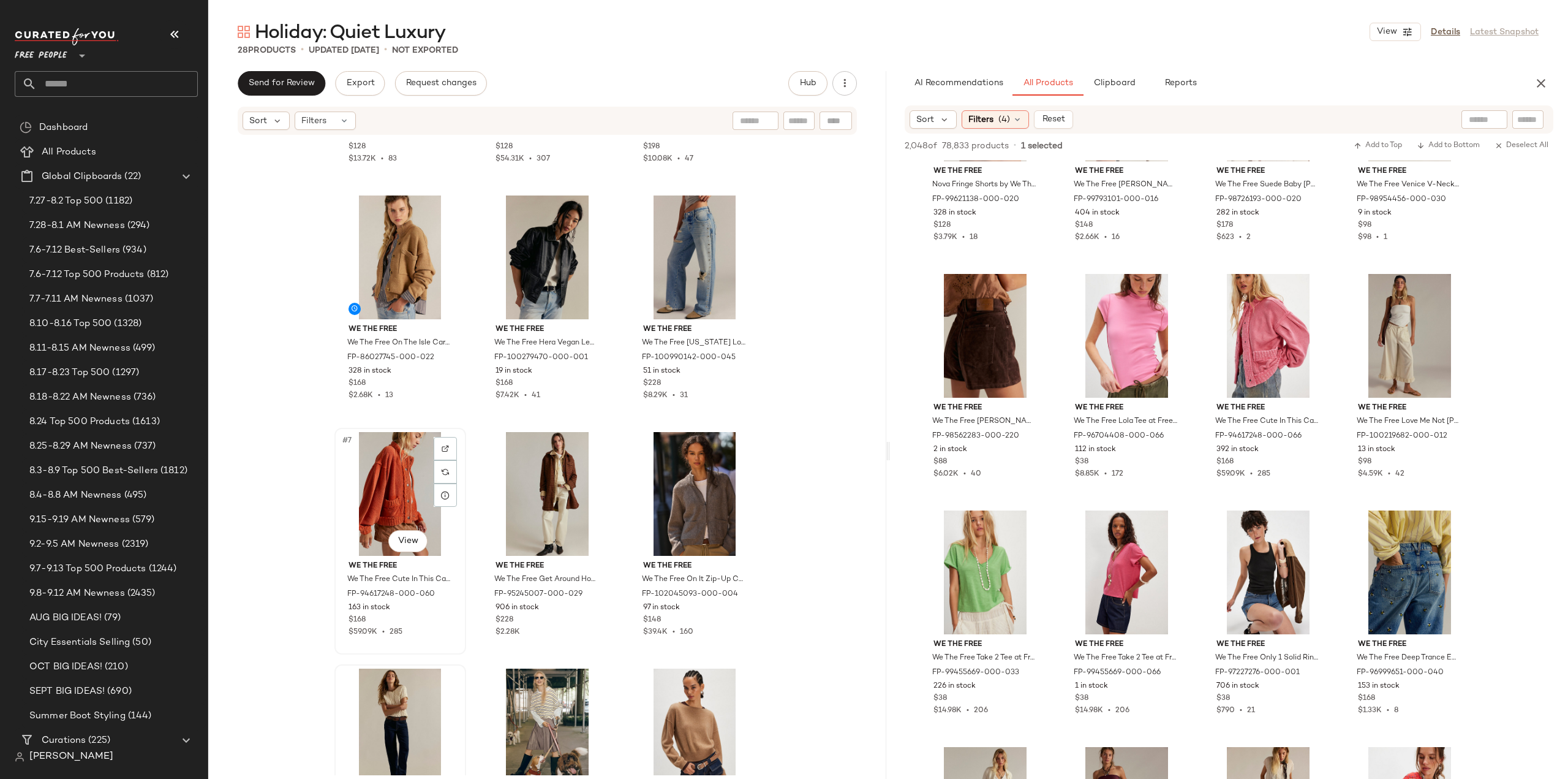
click at [428, 623] on div "$168" at bounding box center [400, 620] width 103 height 11
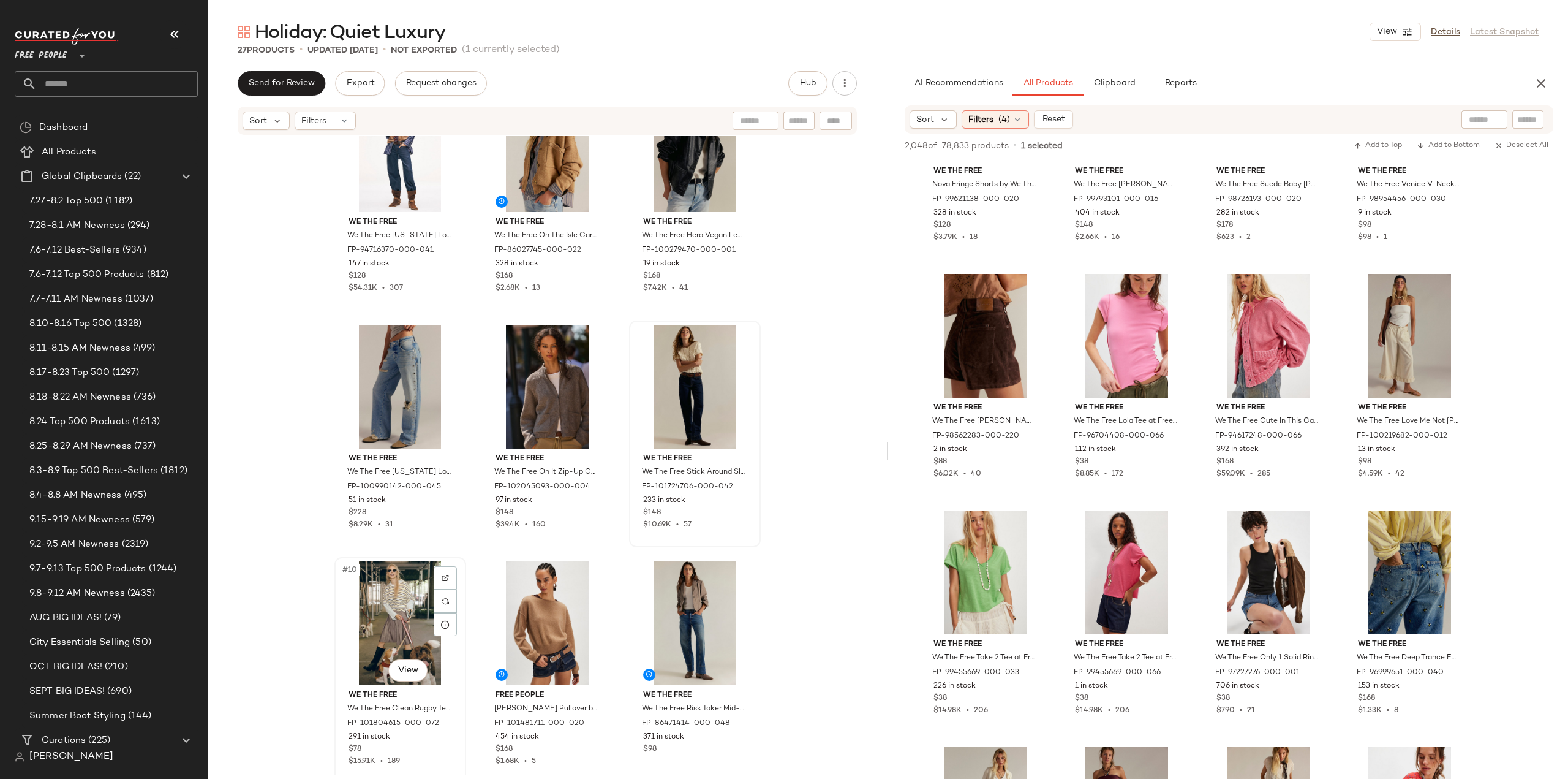
scroll to position [377, 0]
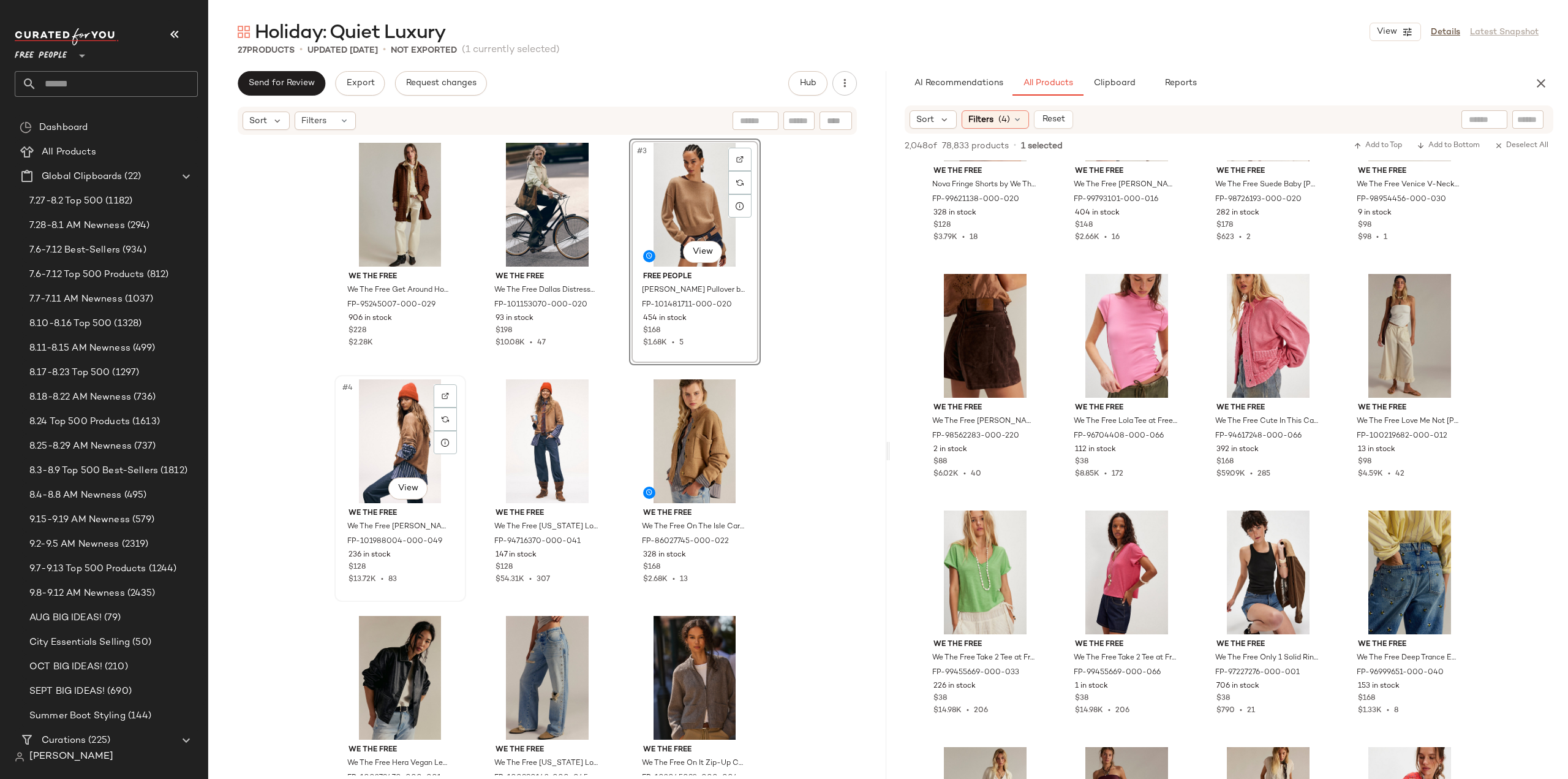
click at [424, 579] on div "$13.72K • 83" at bounding box center [400, 580] width 103 height 11
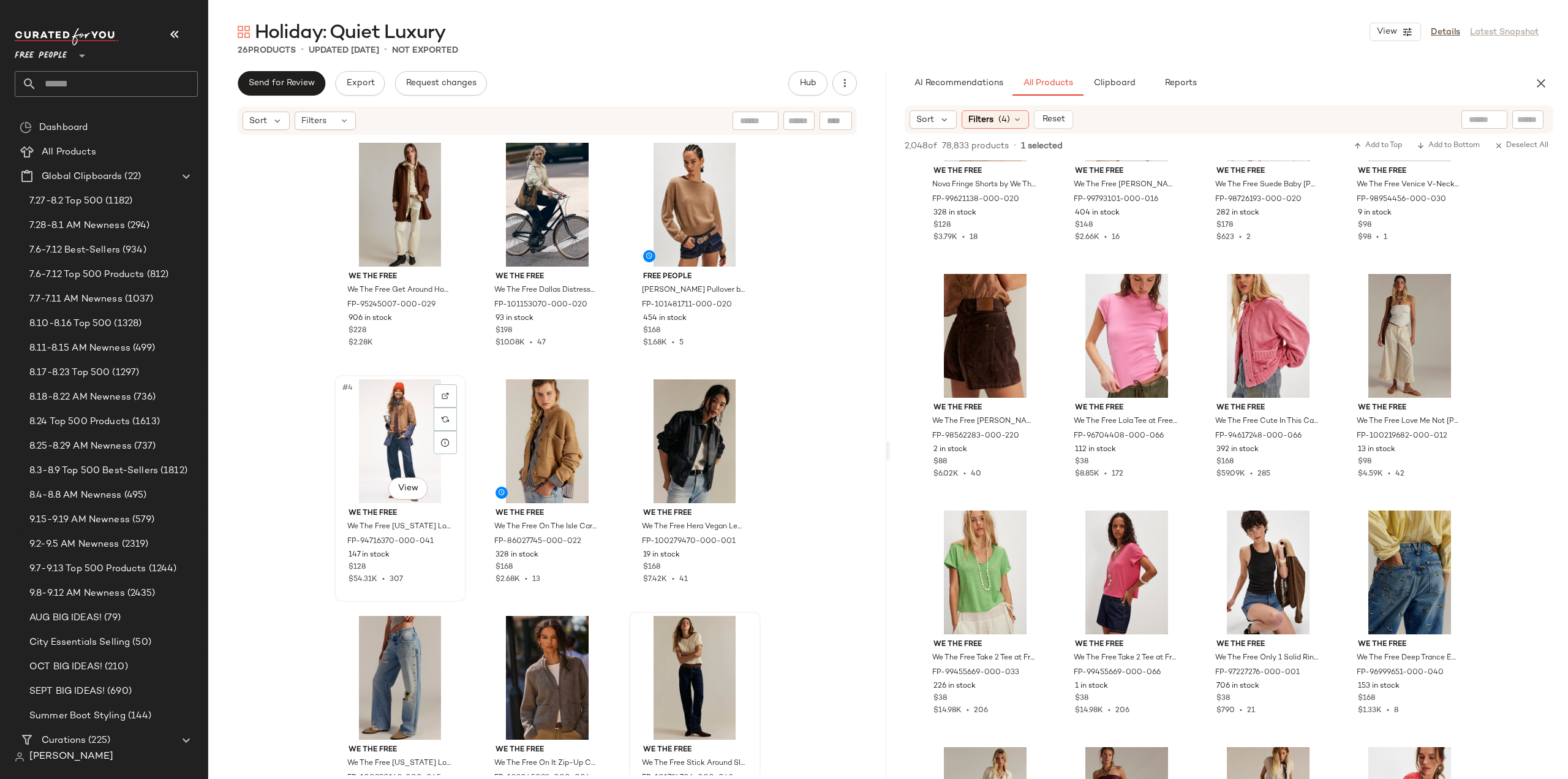
click at [414, 577] on div "$54.31K • 307" at bounding box center [400, 580] width 103 height 11
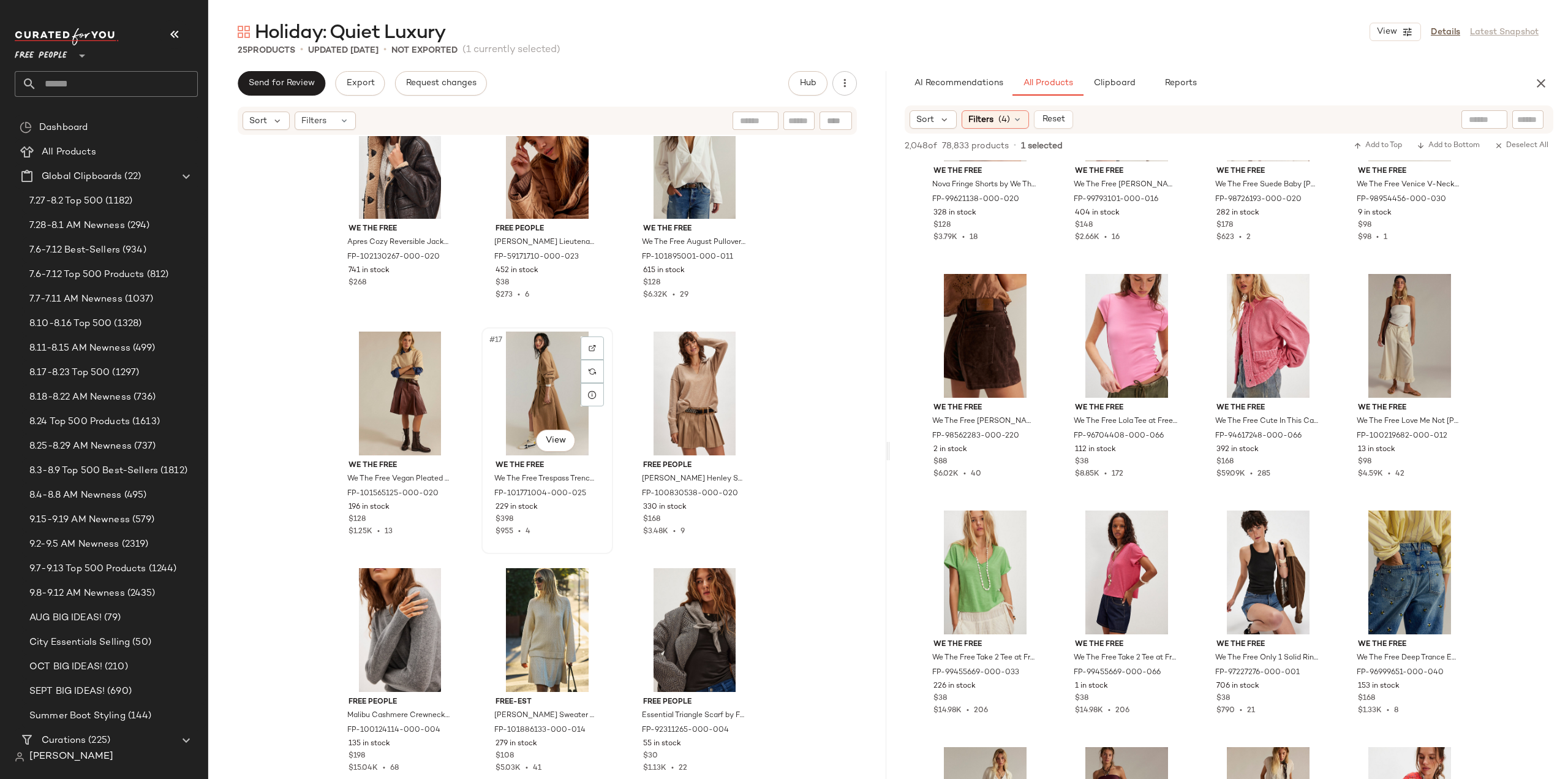
scroll to position [1001, 0]
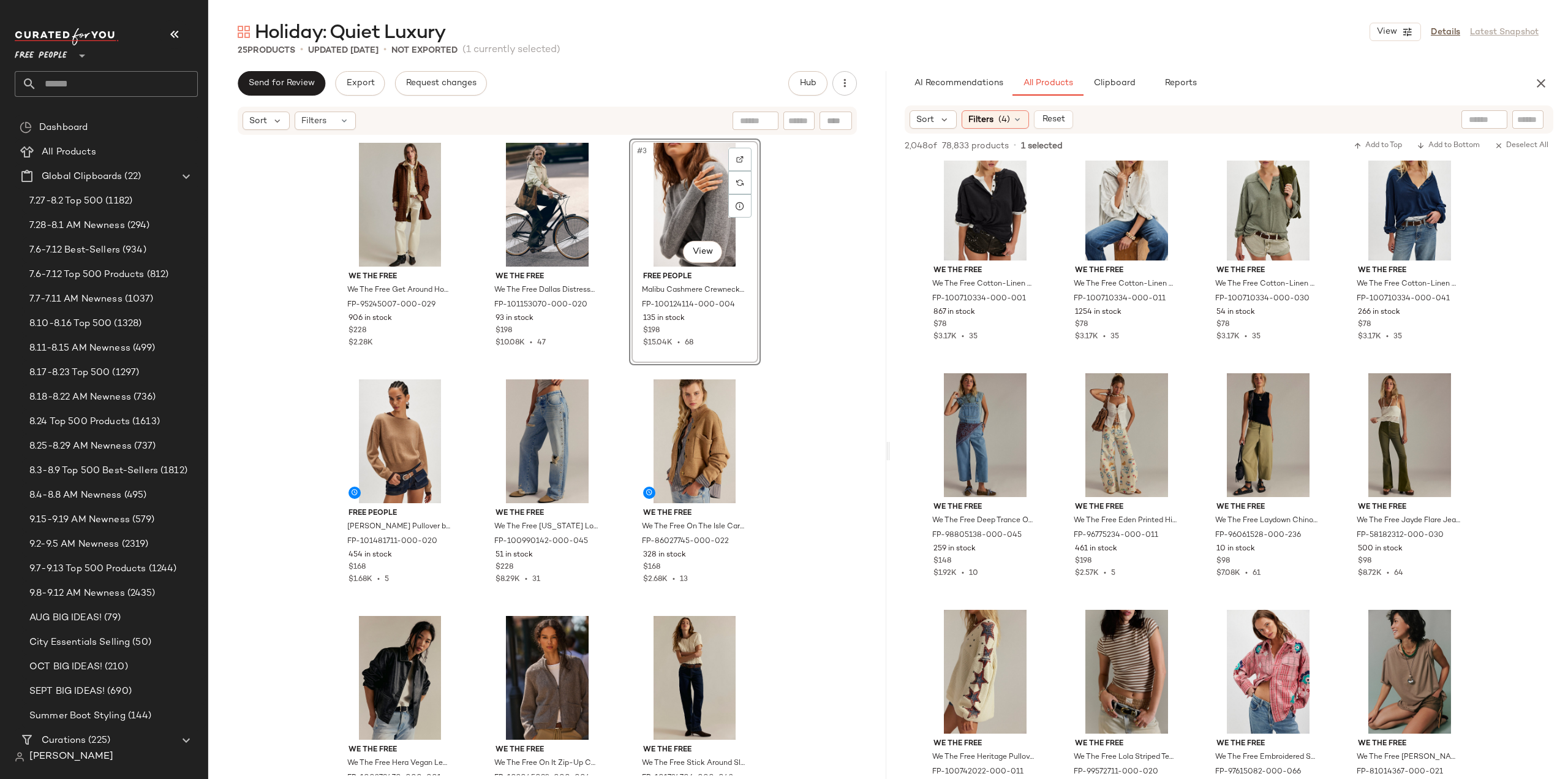
scroll to position [42756, 0]
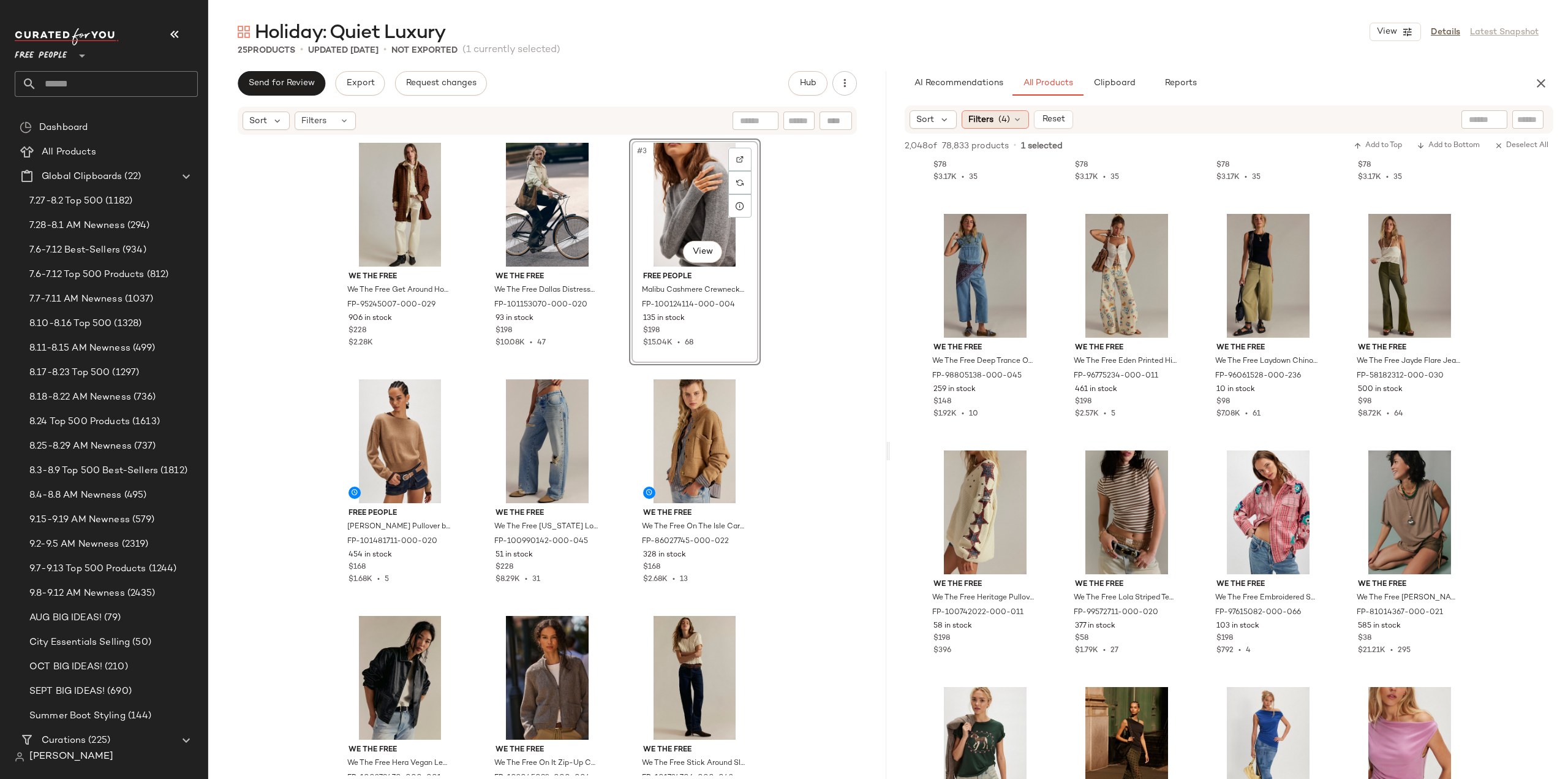
click at [985, 119] on span "Filters" at bounding box center [981, 120] width 25 height 13
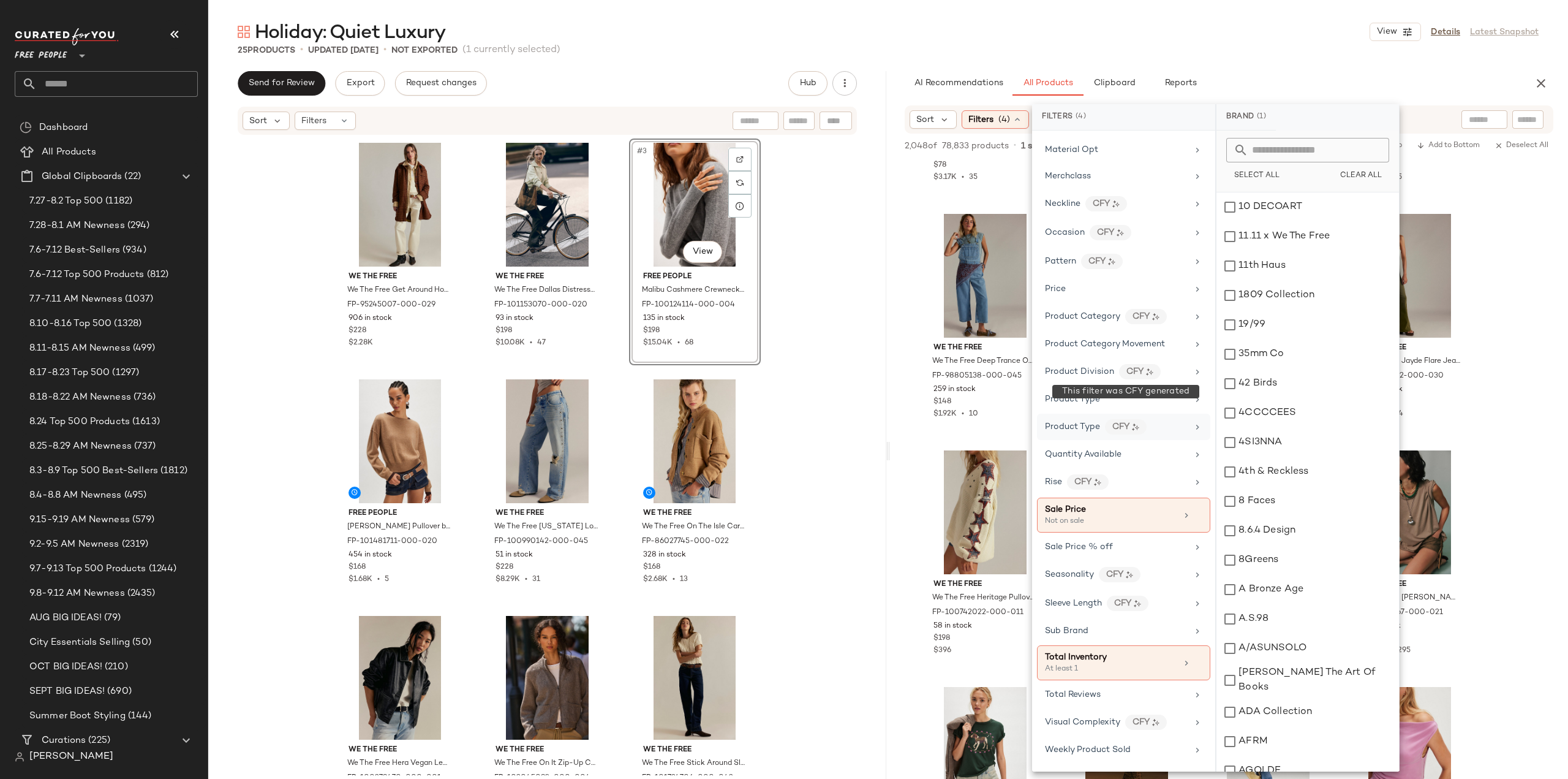
scroll to position [678, 0]
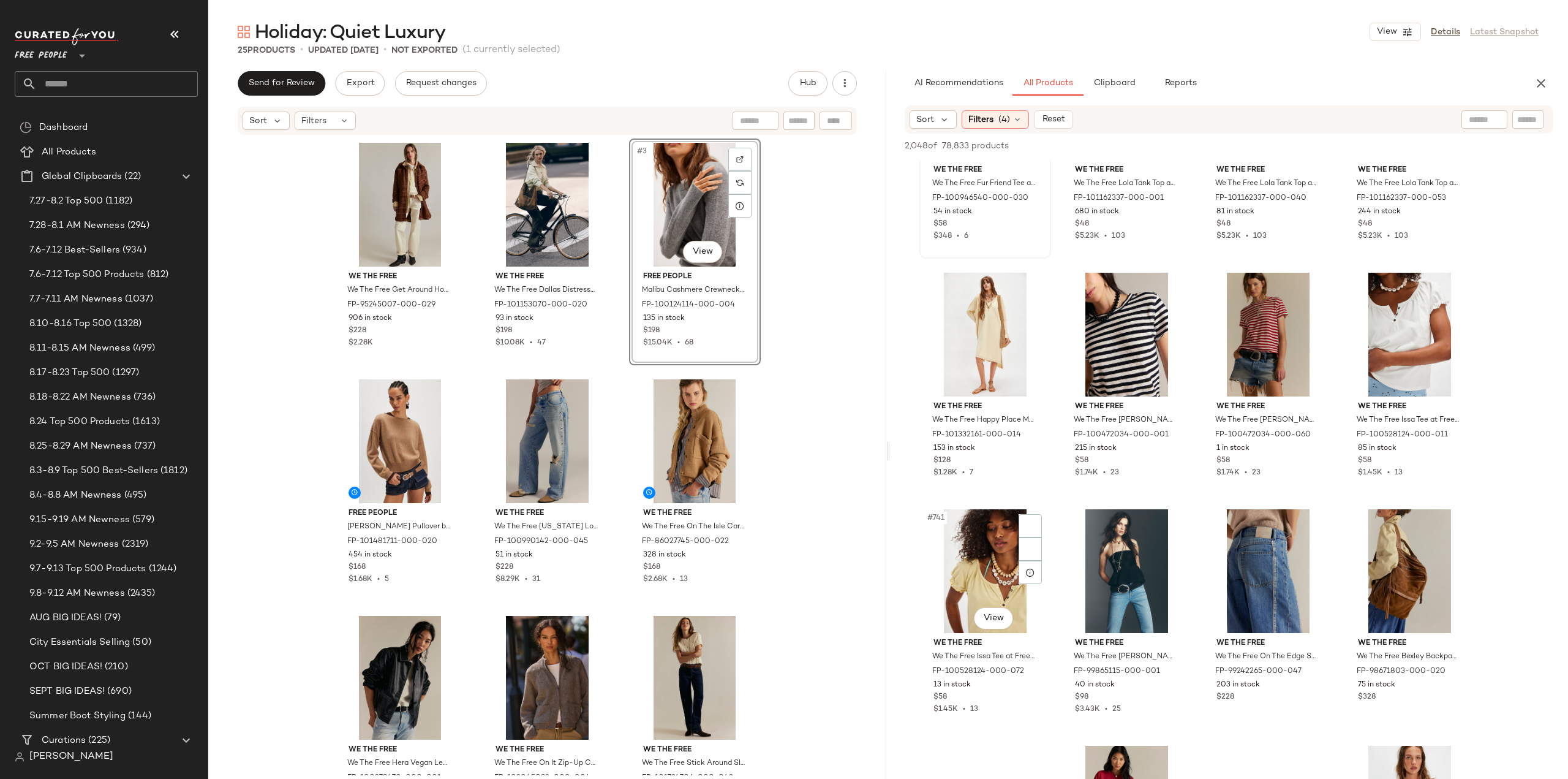
scroll to position [43614, 0]
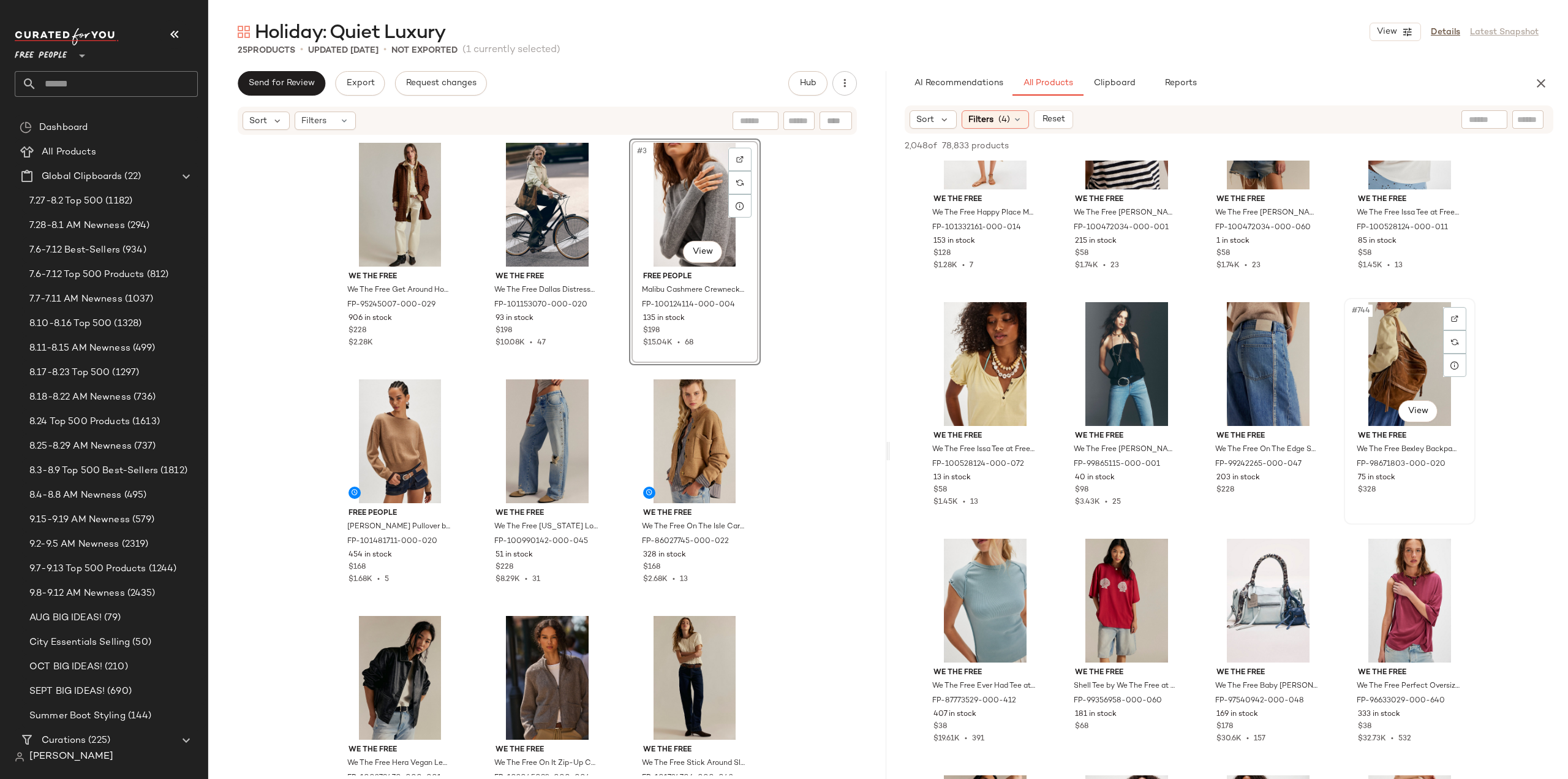
click at [1398, 369] on div "#744 View" at bounding box center [1409, 364] width 123 height 124
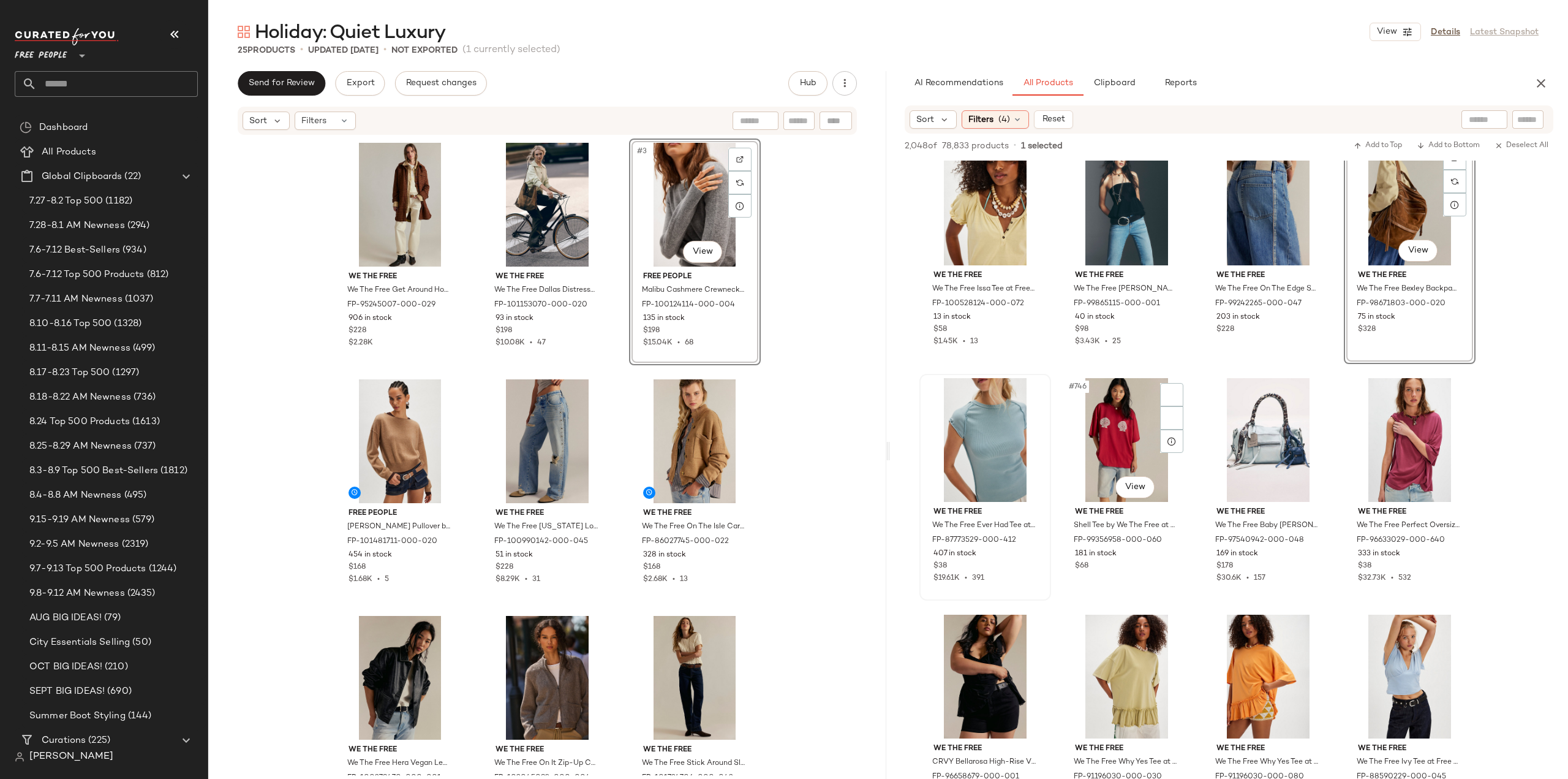
scroll to position [43798, 0]
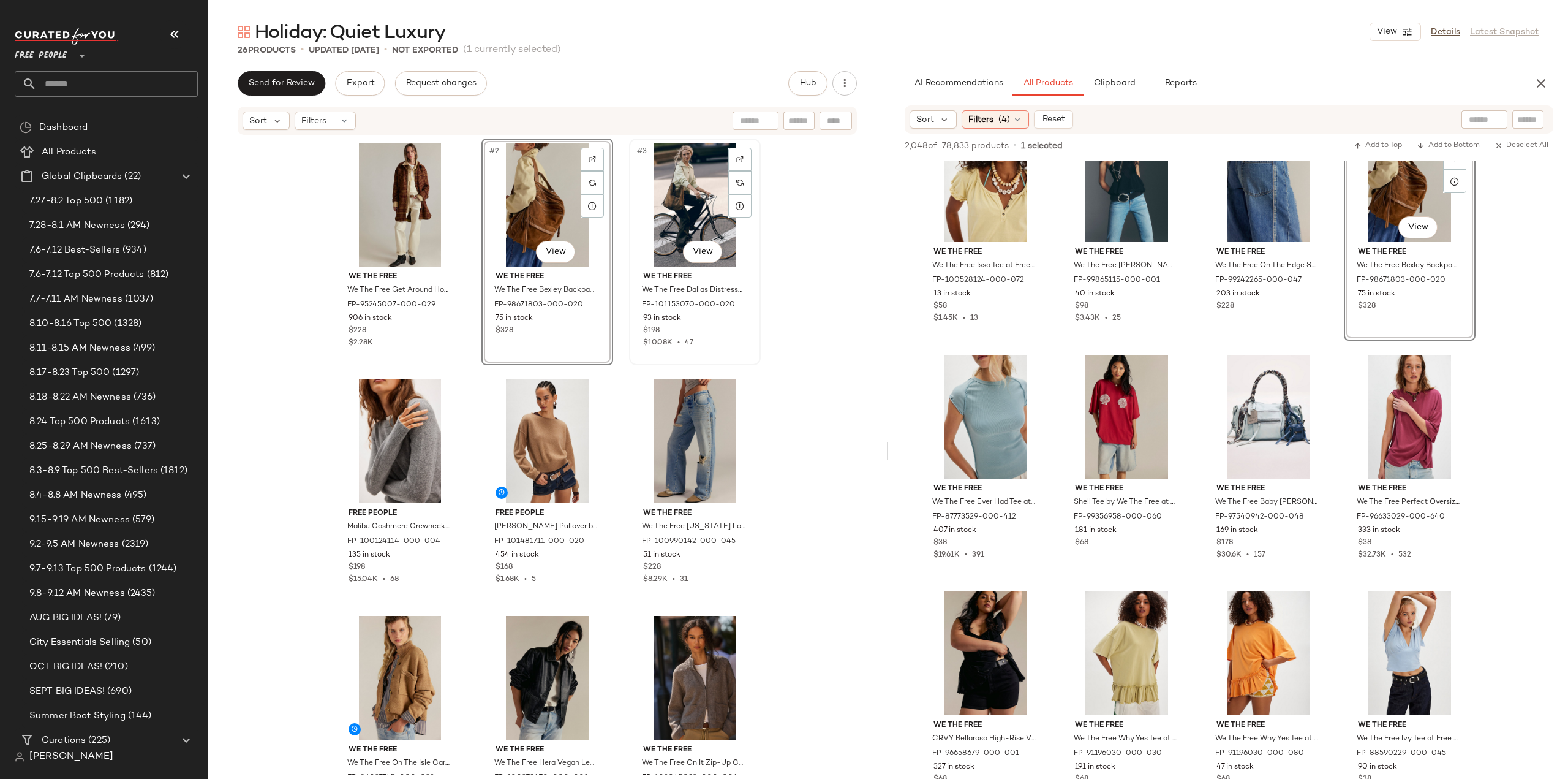
click at [722, 340] on div "$10.08K • 47" at bounding box center [695, 343] width 103 height 11
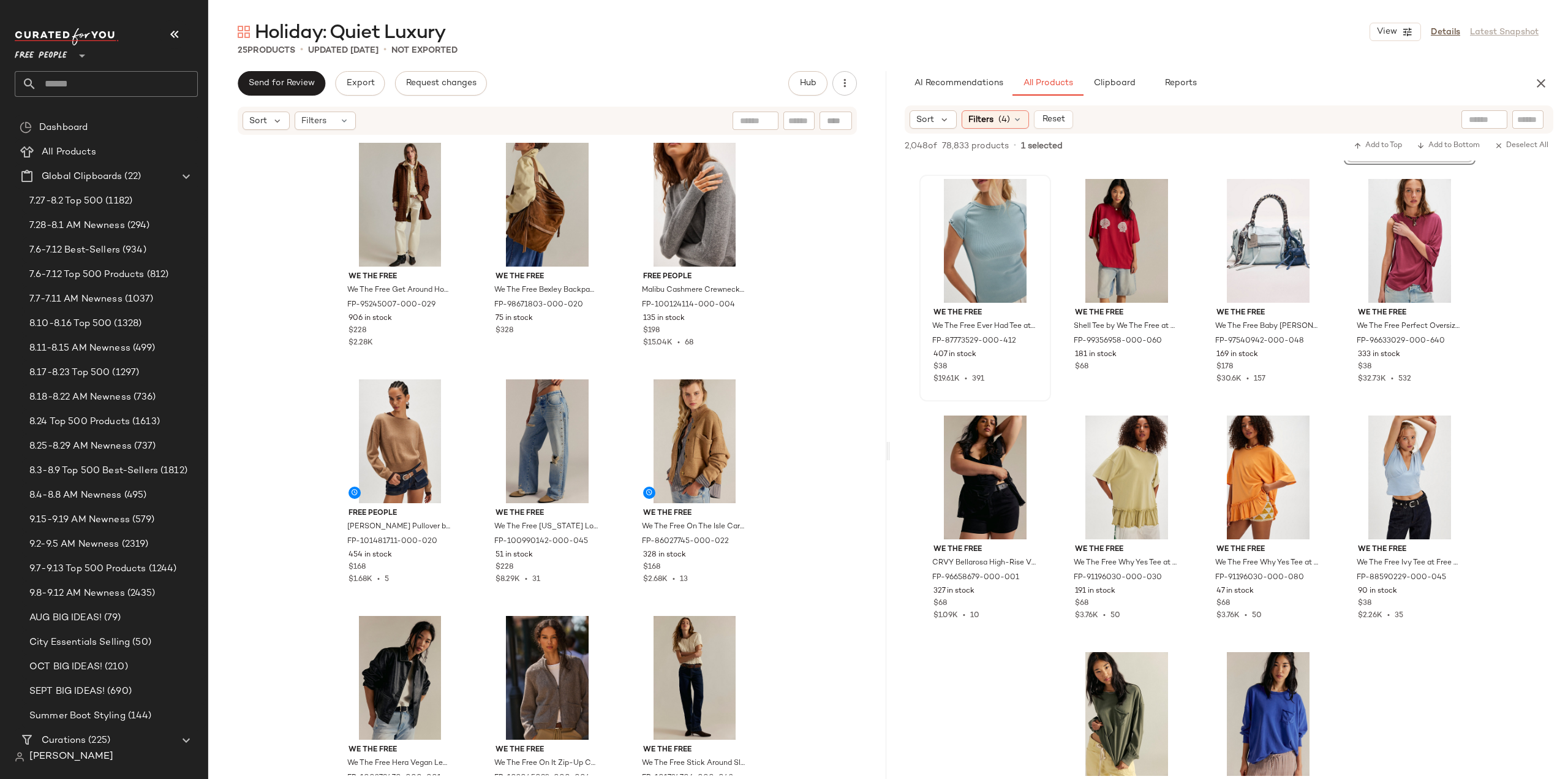
scroll to position [43981, 0]
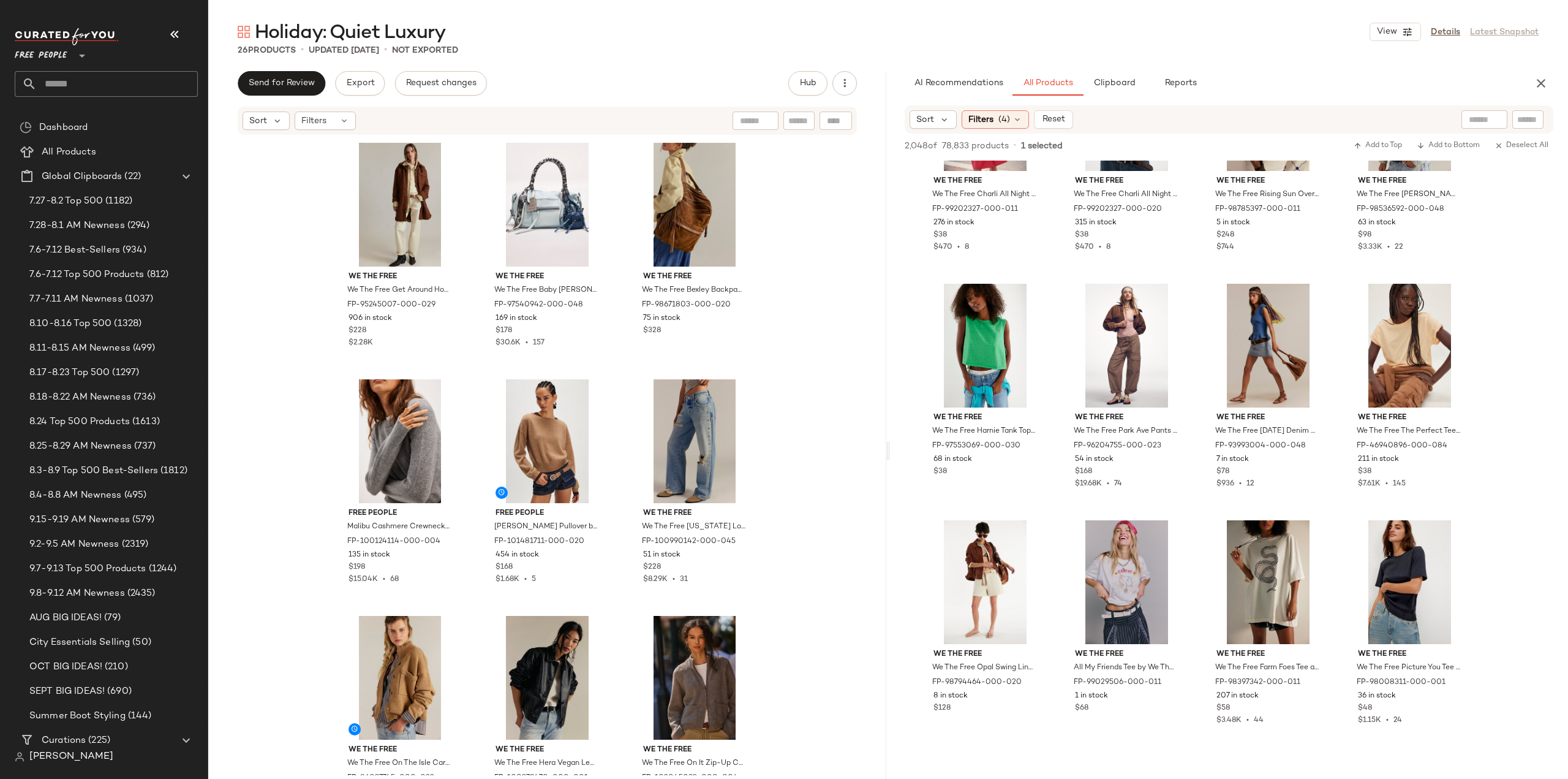
scroll to position [58931, 0]
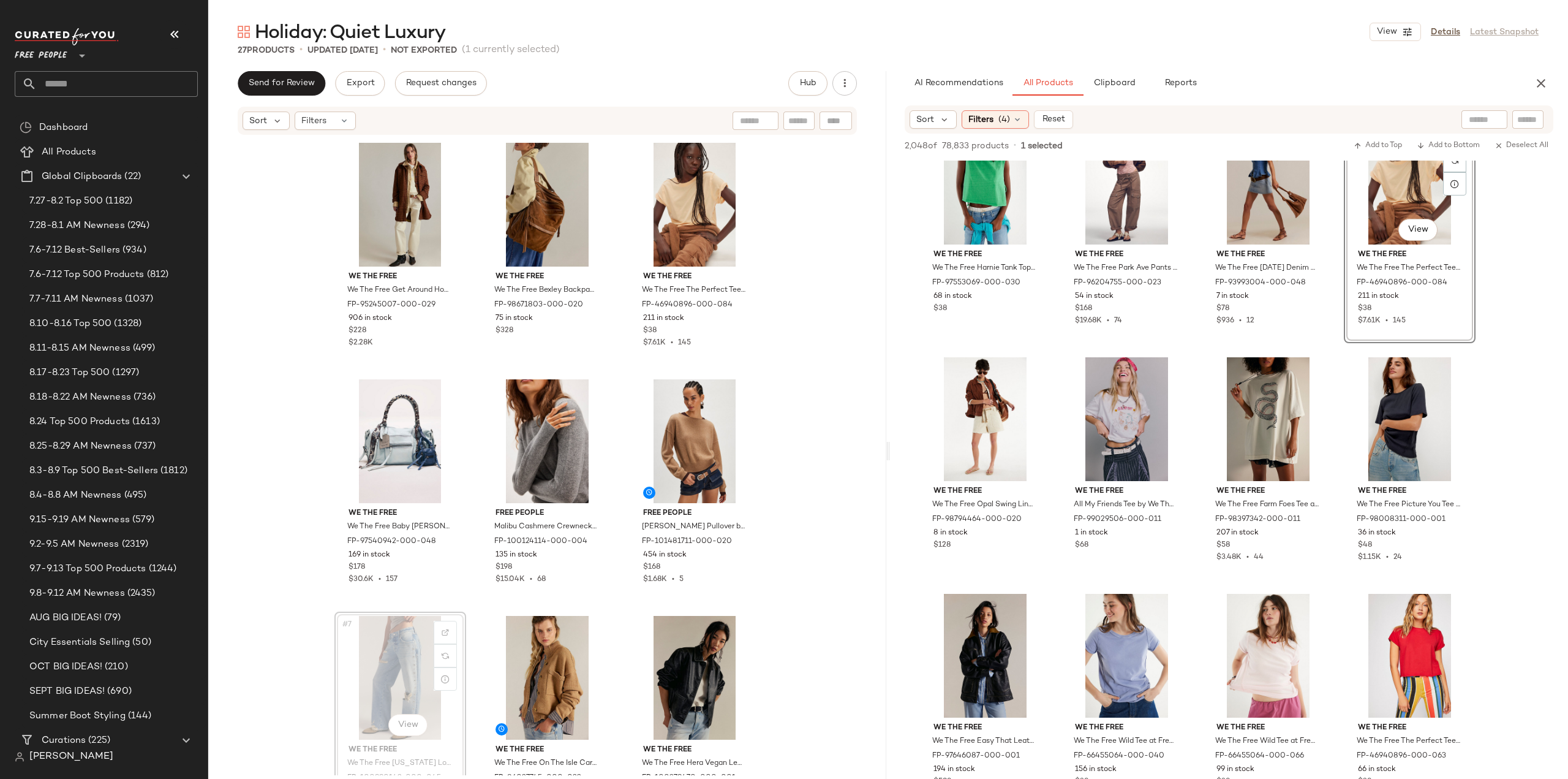
scroll to position [1, 0]
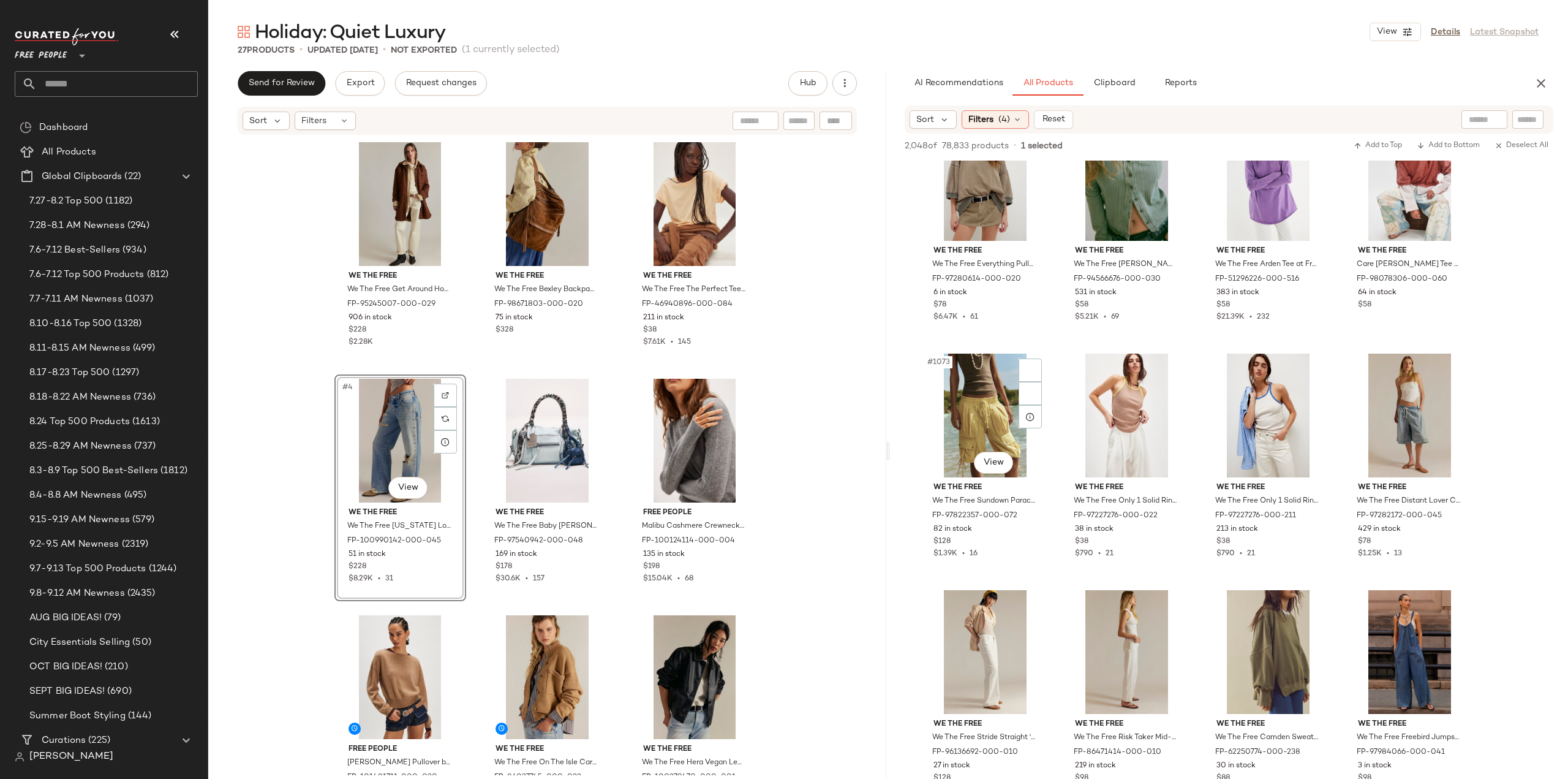
scroll to position [63342, 0]
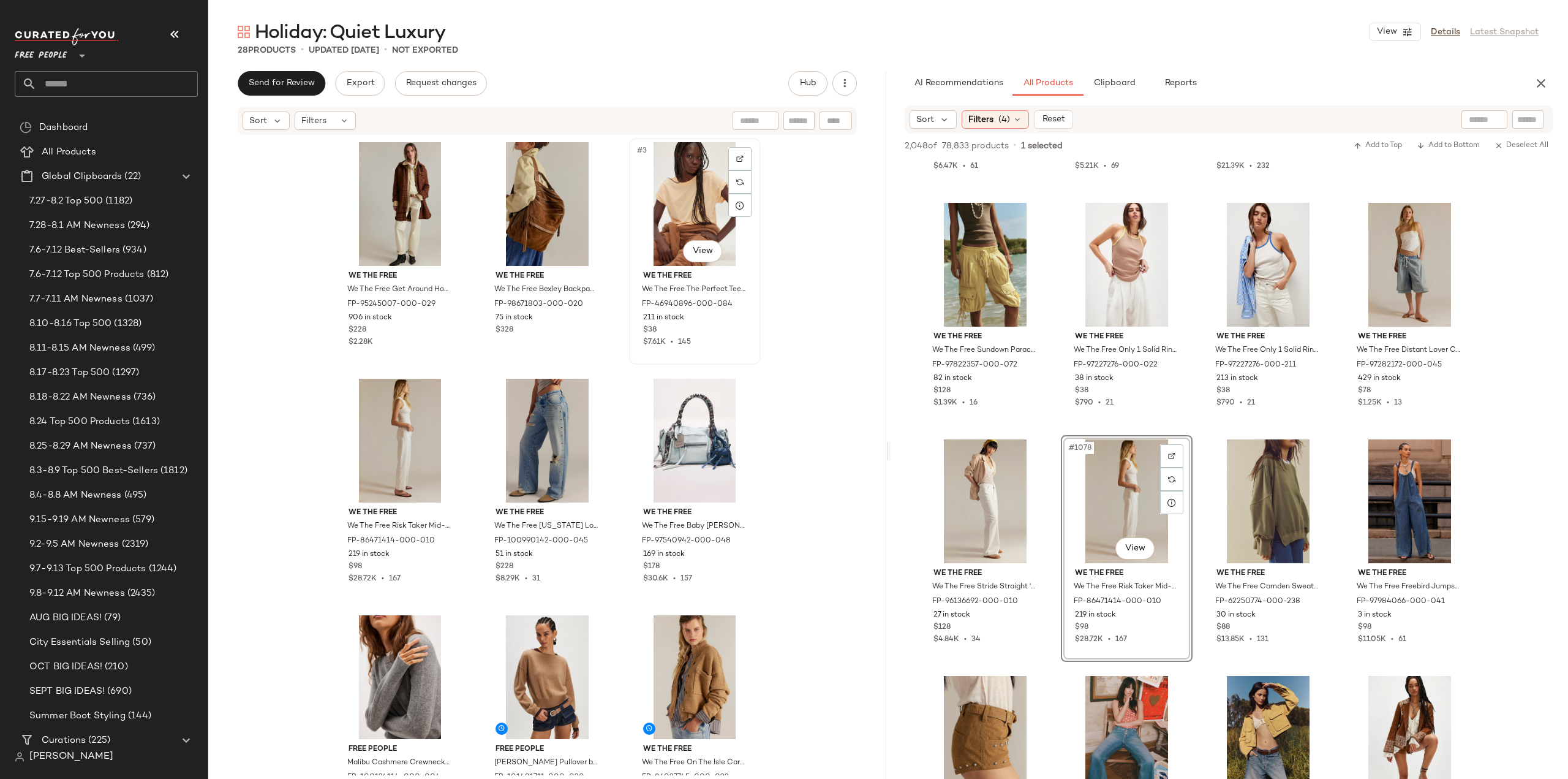
click at [722, 335] on div "We The Free We The Free The Perfect Tee at Free People in Orange, Size: L FP-46…" at bounding box center [695, 307] width 123 height 82
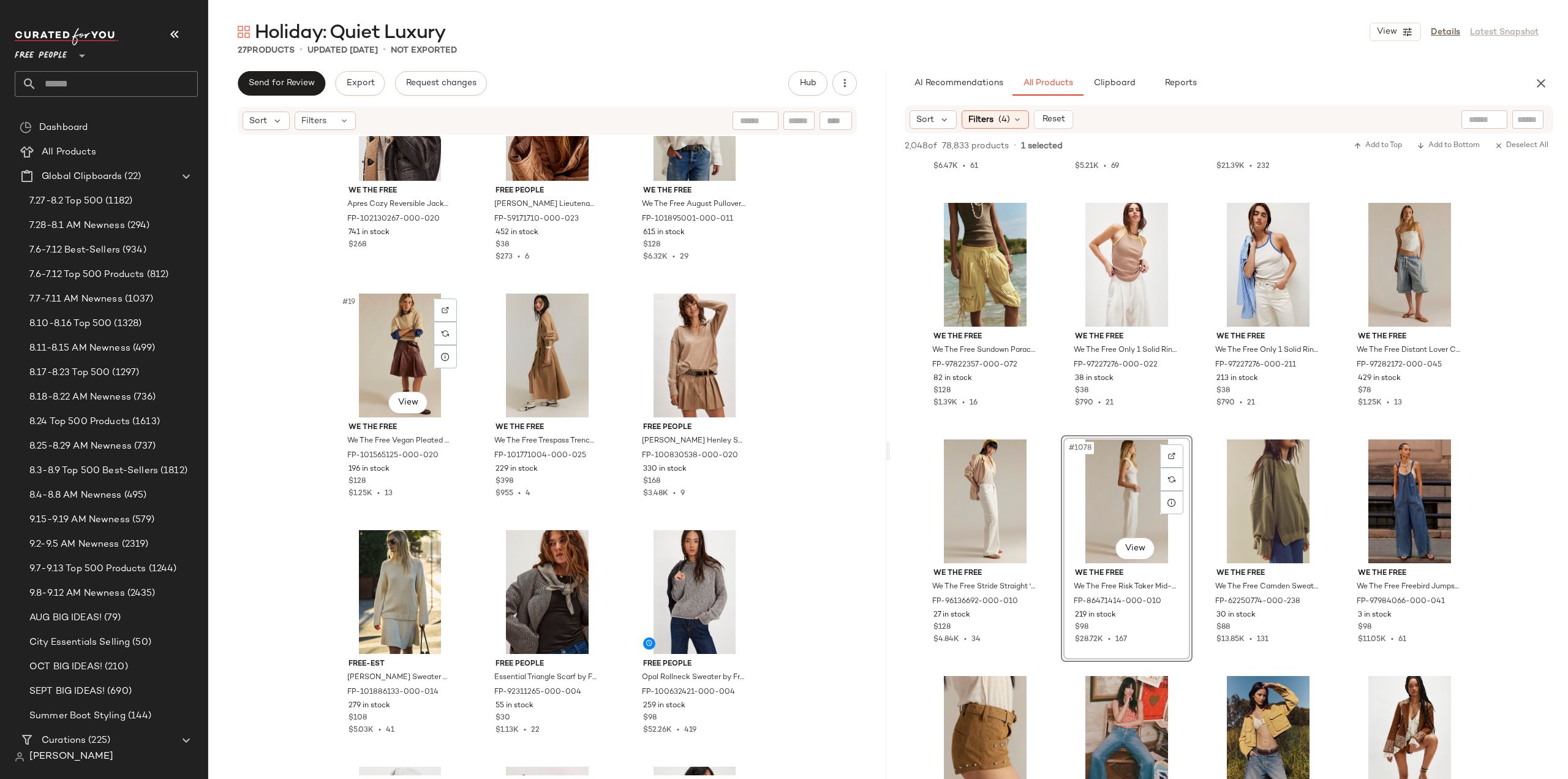
scroll to position [1124, 0]
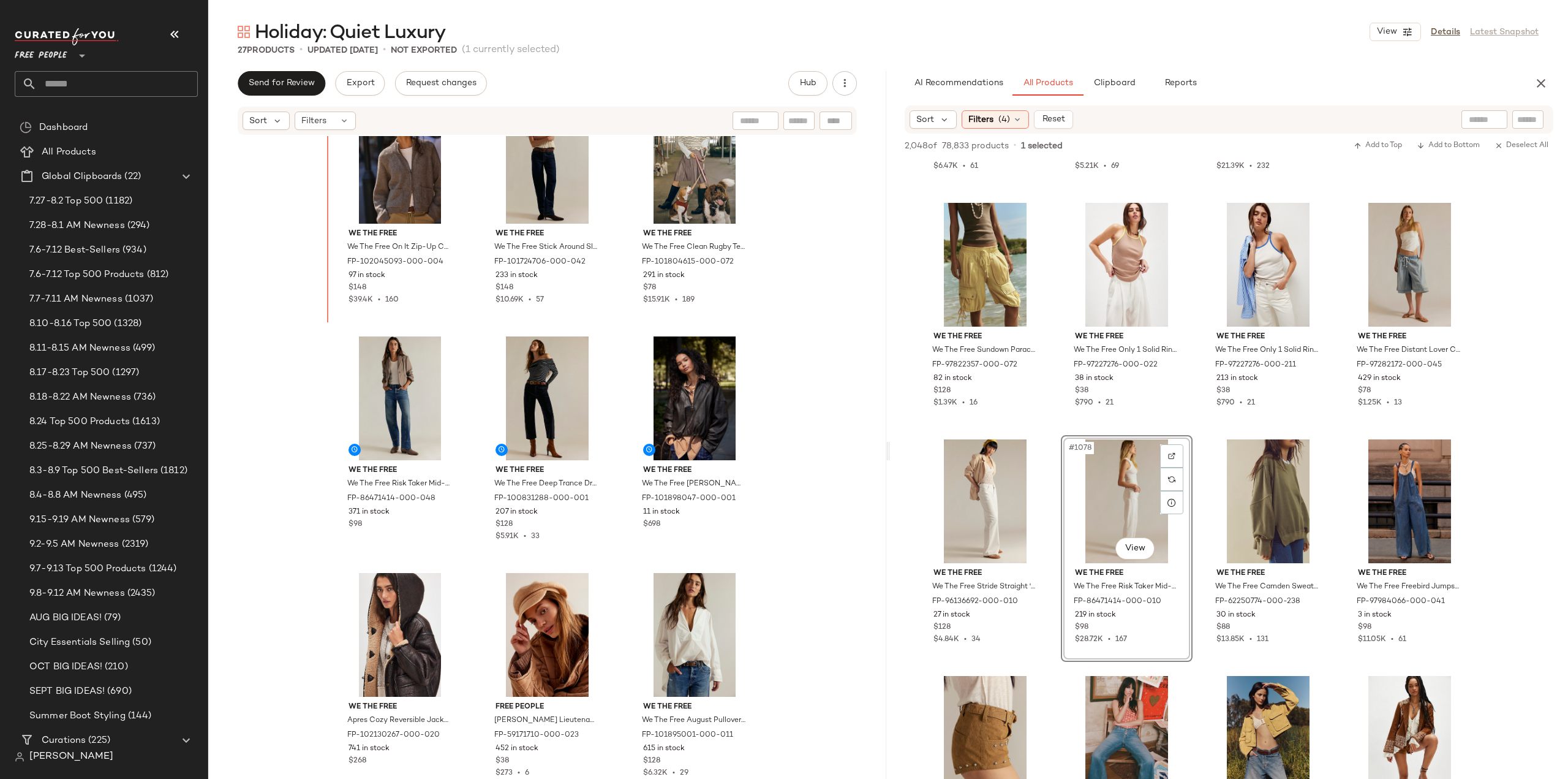
scroll to position [709, 0]
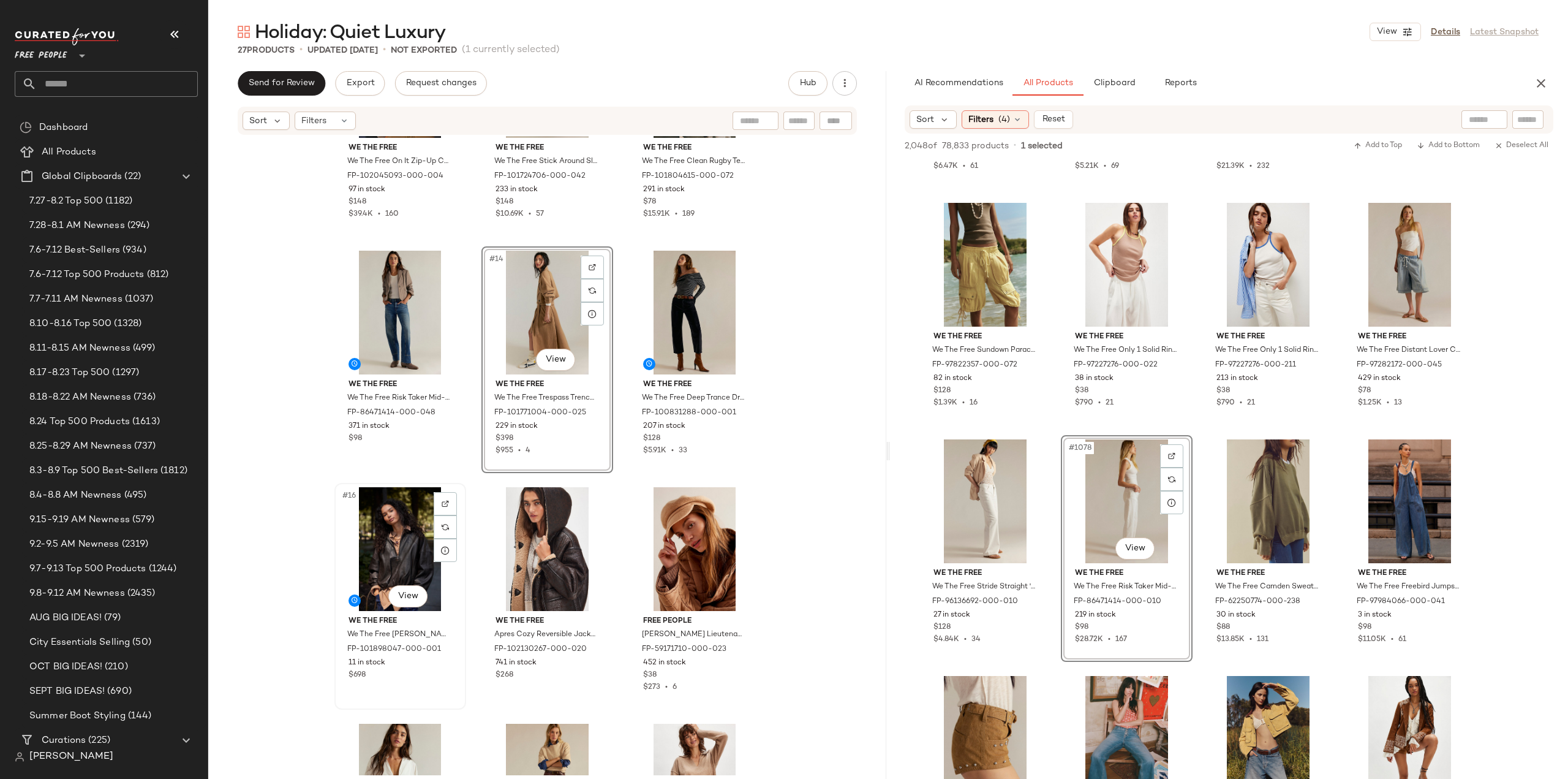
scroll to position [770, 0]
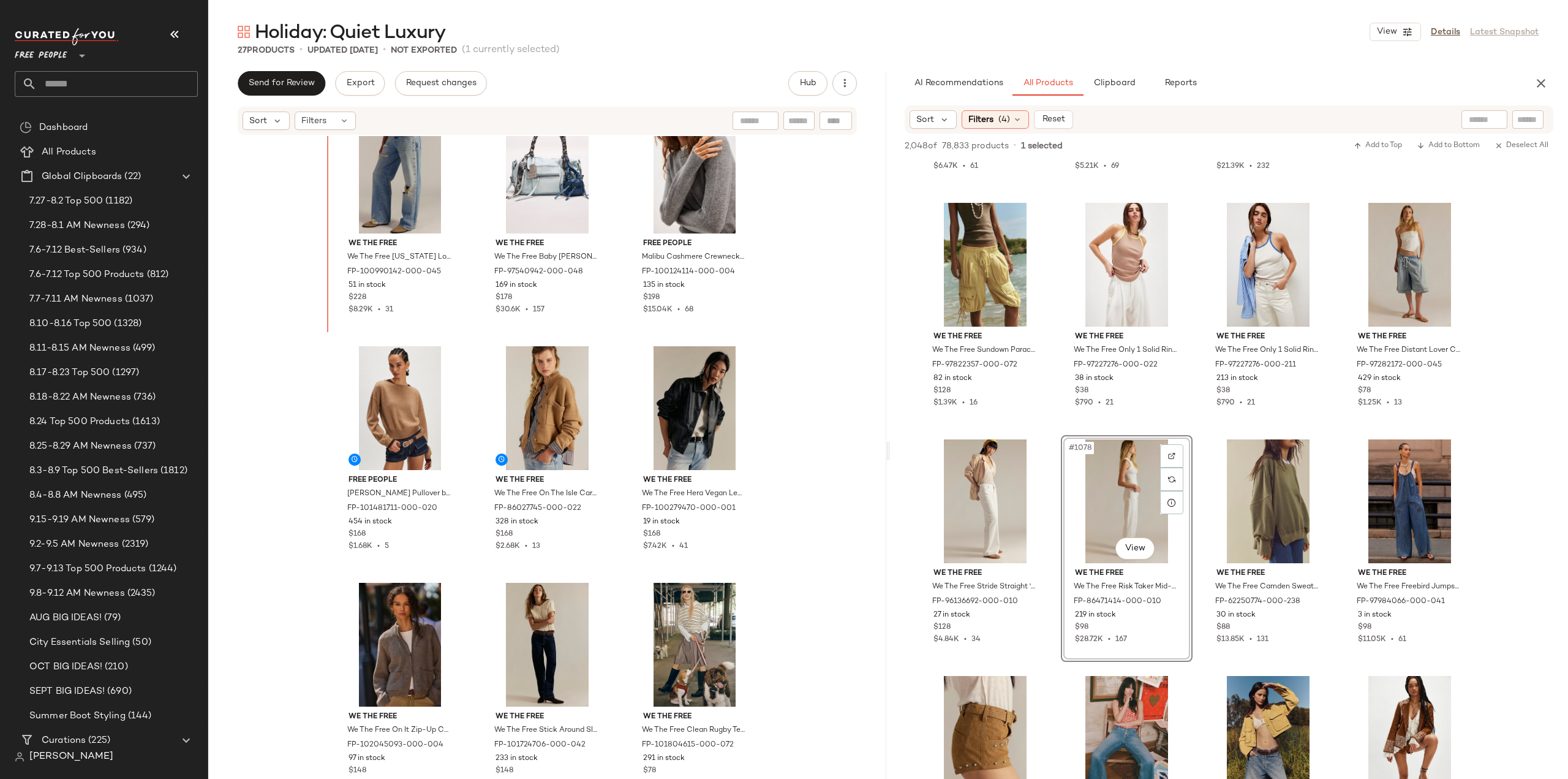
scroll to position [270, 0]
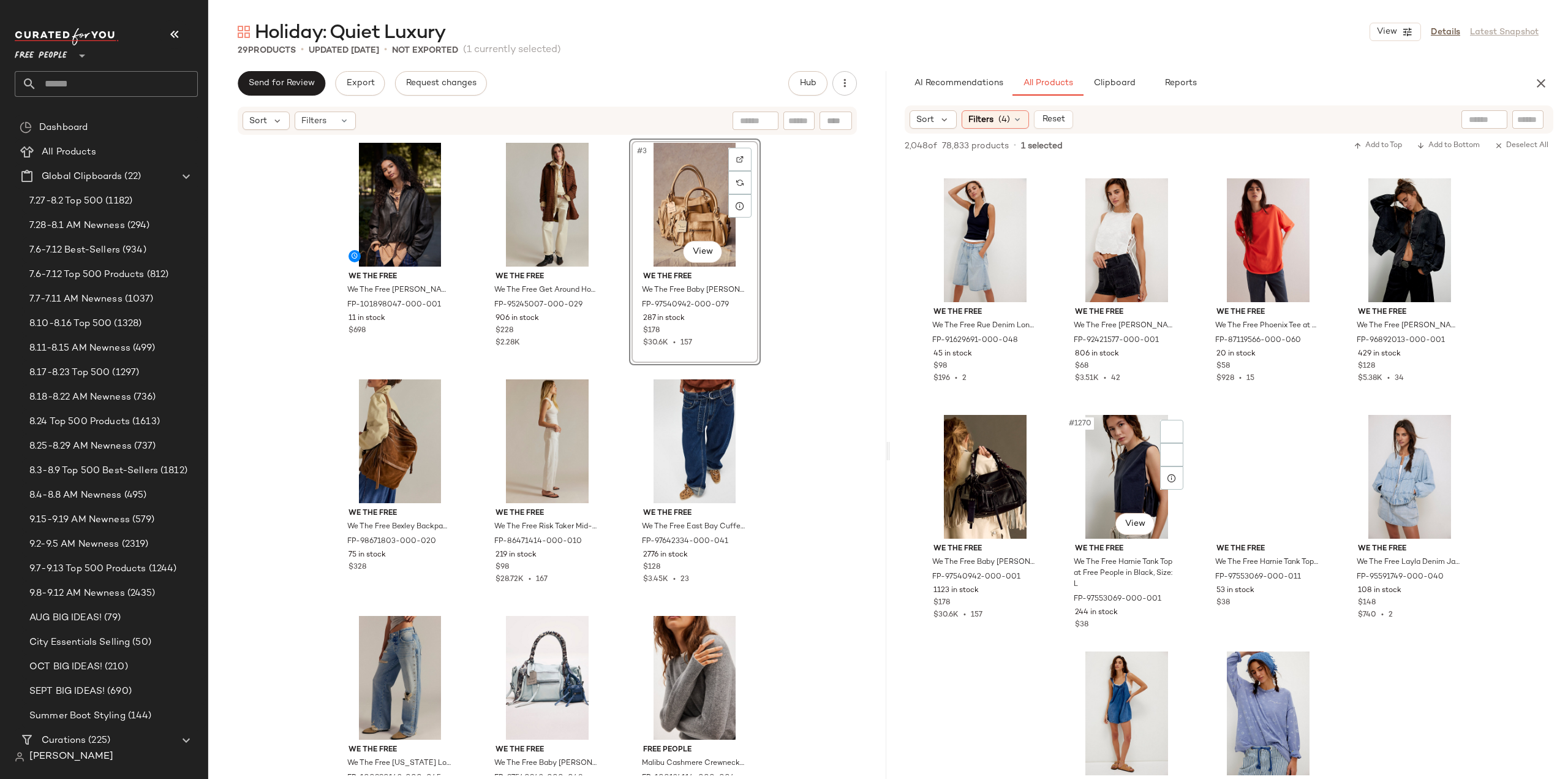
scroll to position [74860, 0]
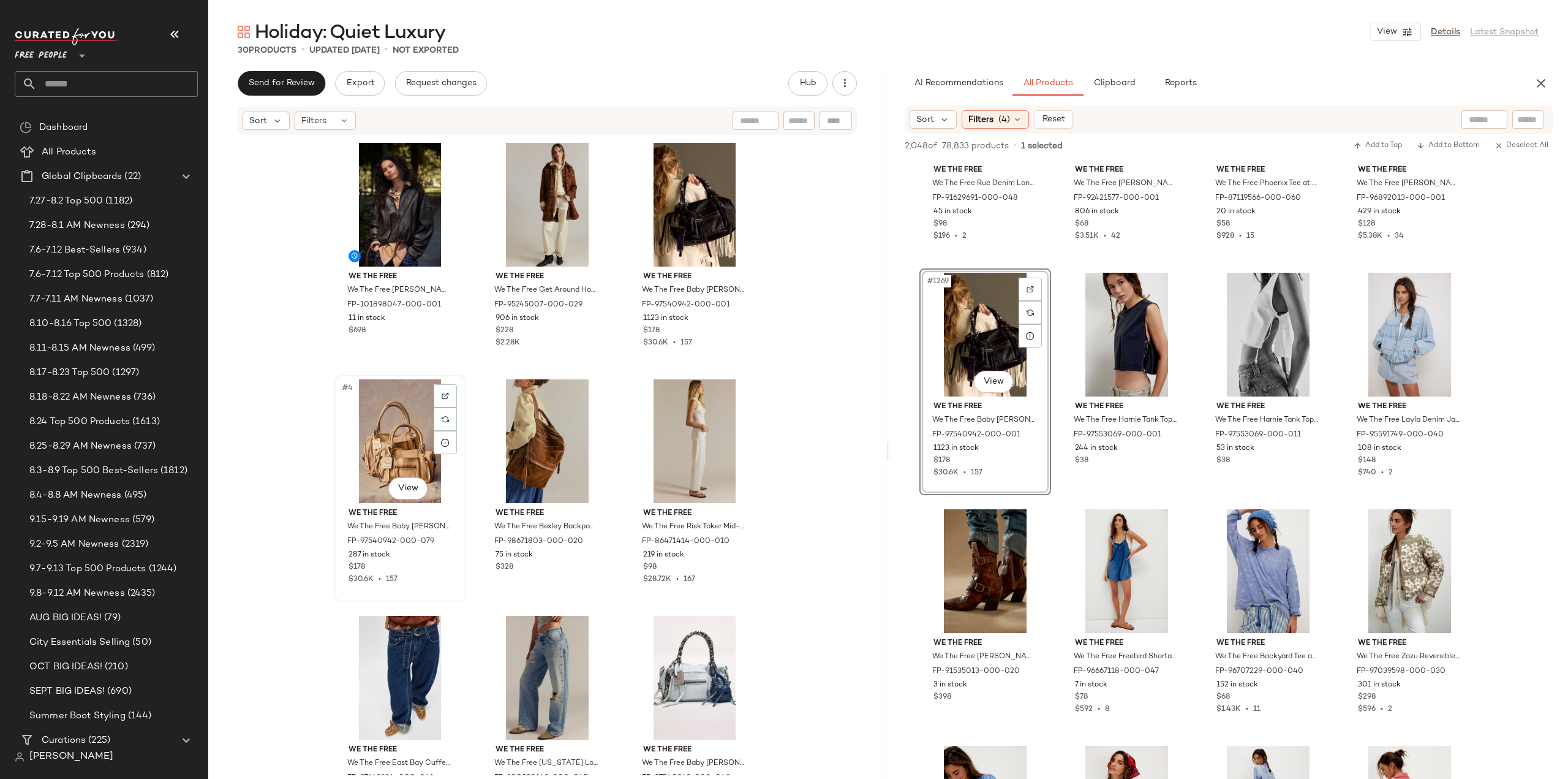
click at [430, 579] on div "$30.6K • 157" at bounding box center [400, 580] width 103 height 11
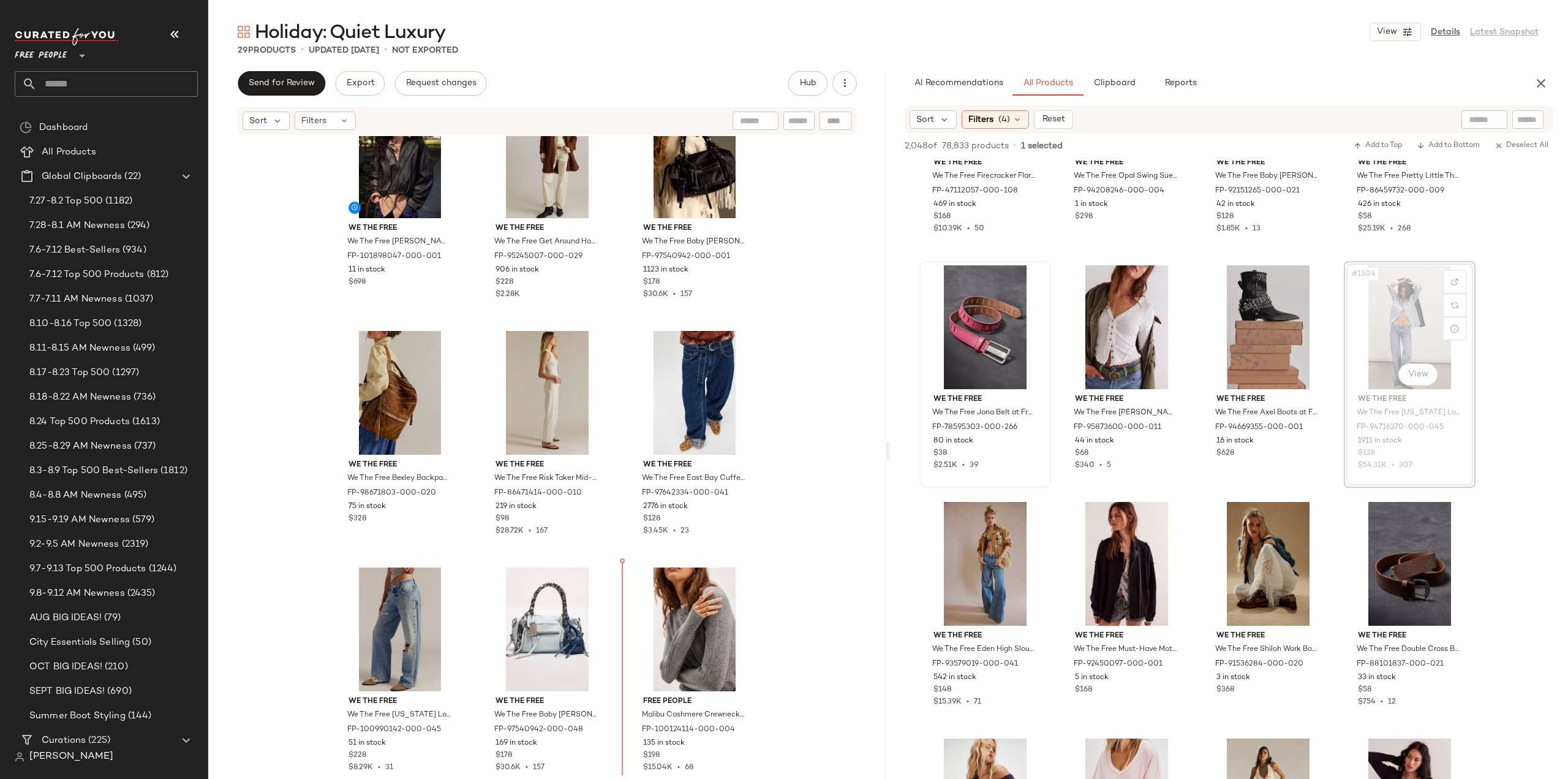
scroll to position [60, 0]
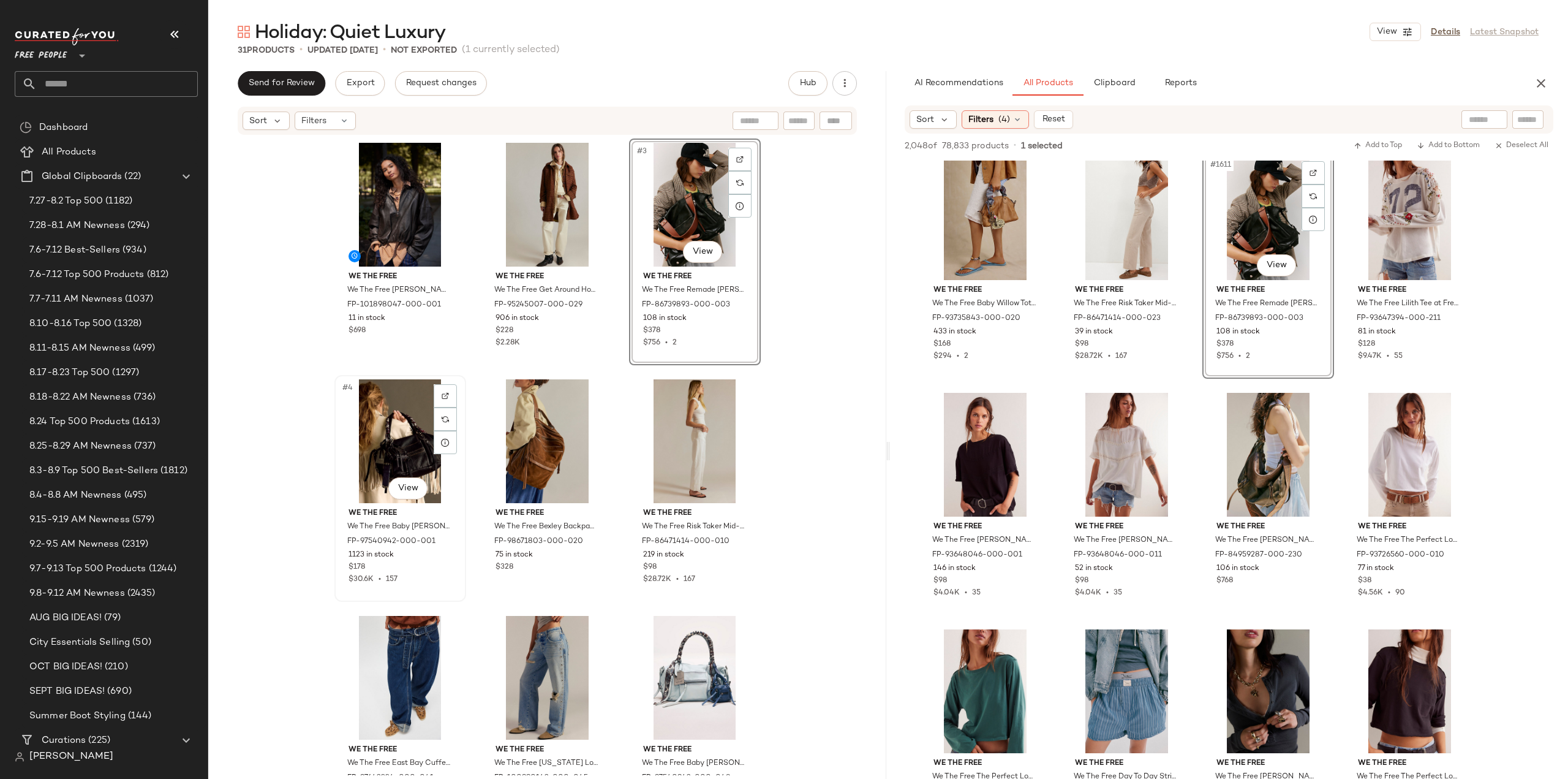
click at [426, 577] on div "$30.6K • 157" at bounding box center [400, 580] width 103 height 11
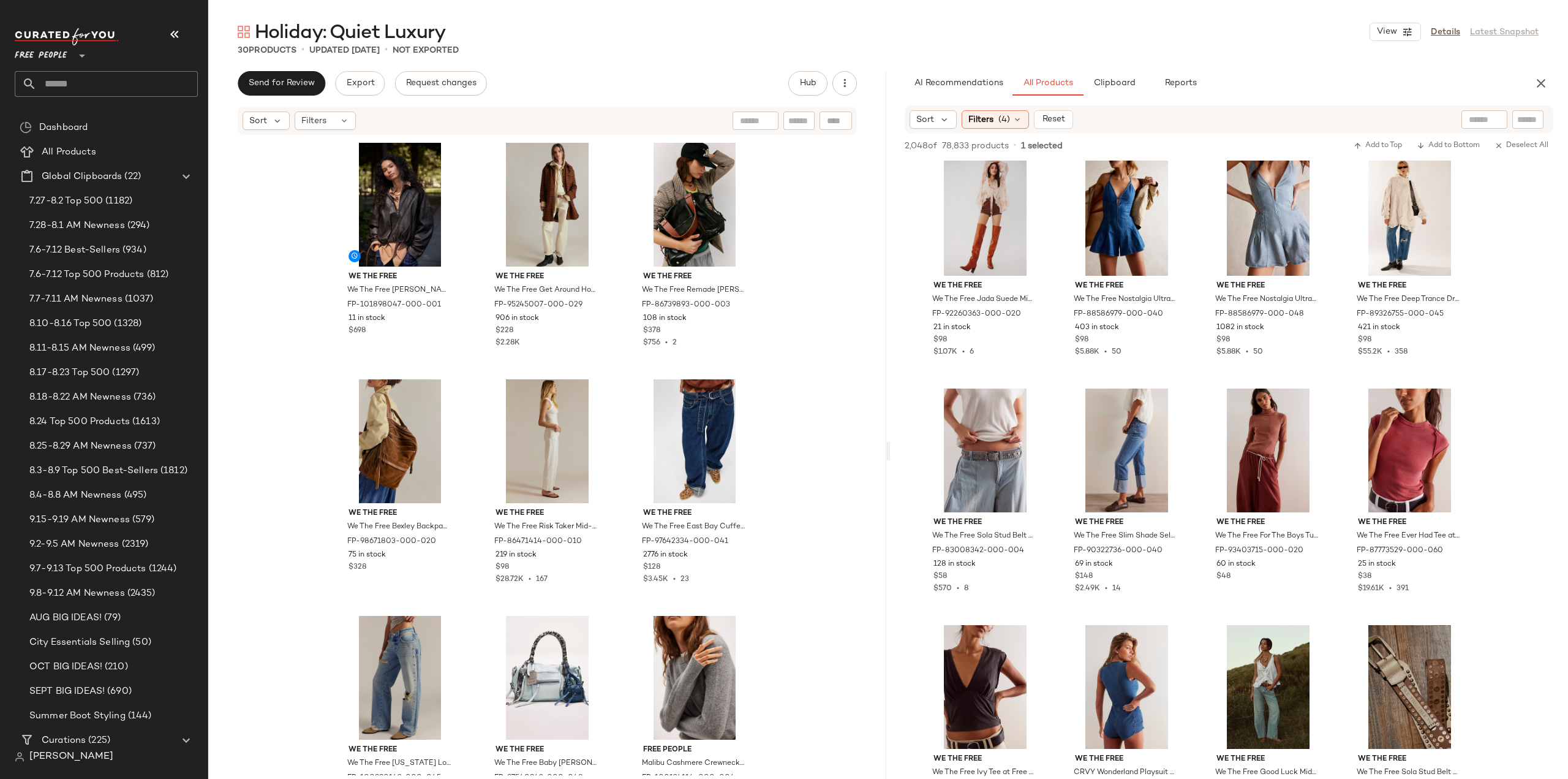
scroll to position [101511, 0]
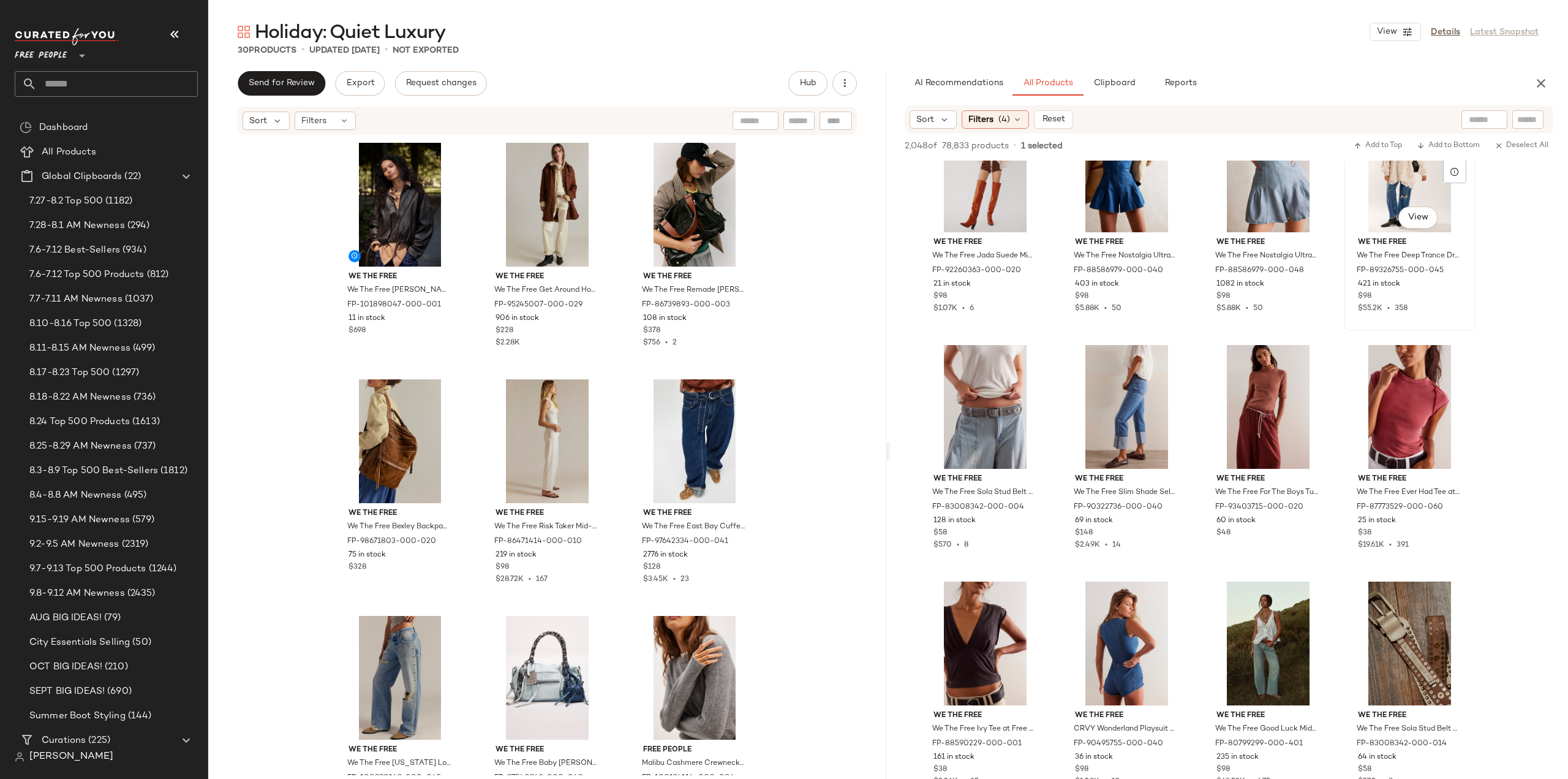
click at [1393, 192] on div "#1720 View" at bounding box center [1409, 171] width 123 height 124
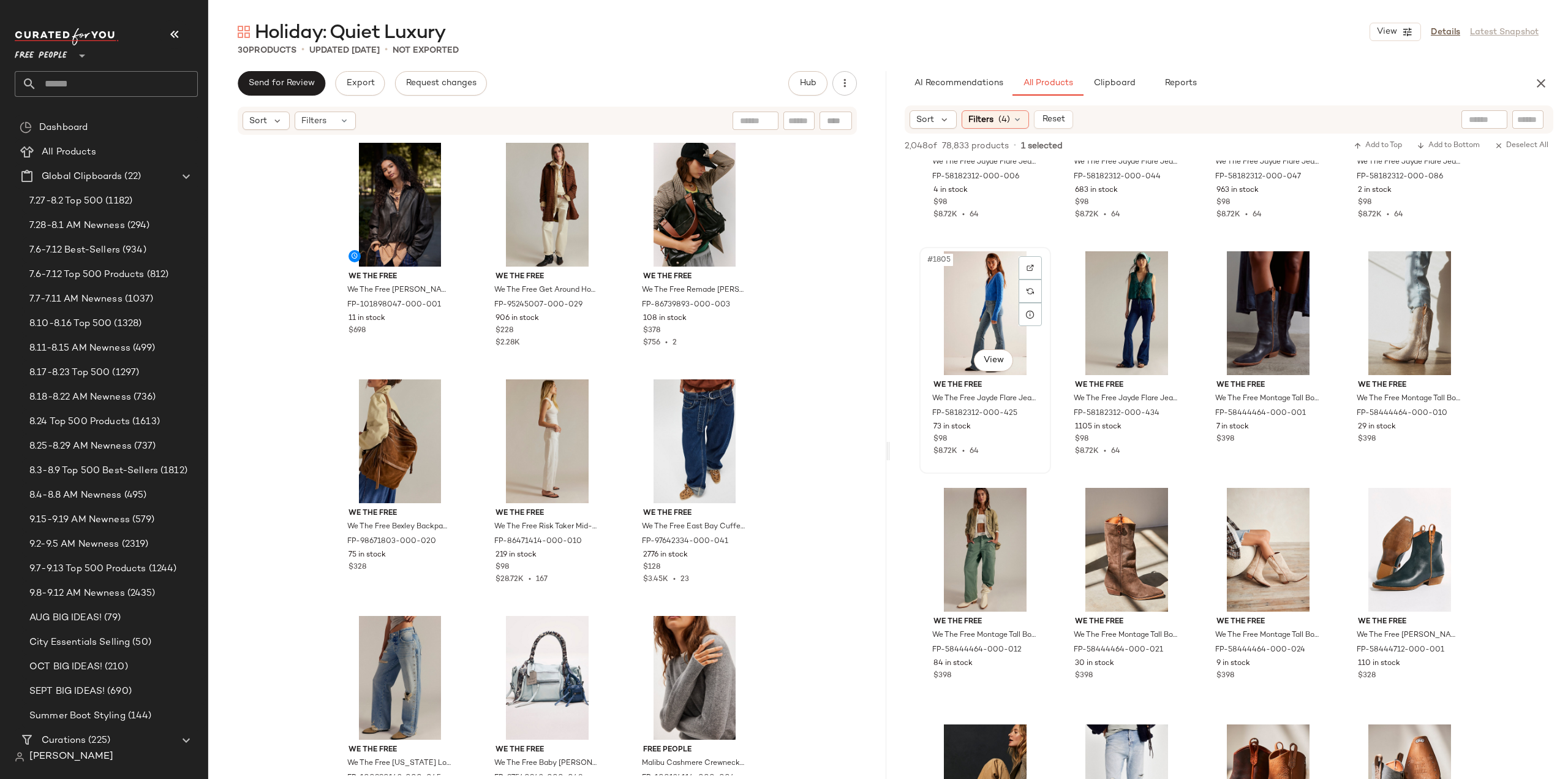
scroll to position [106597, 0]
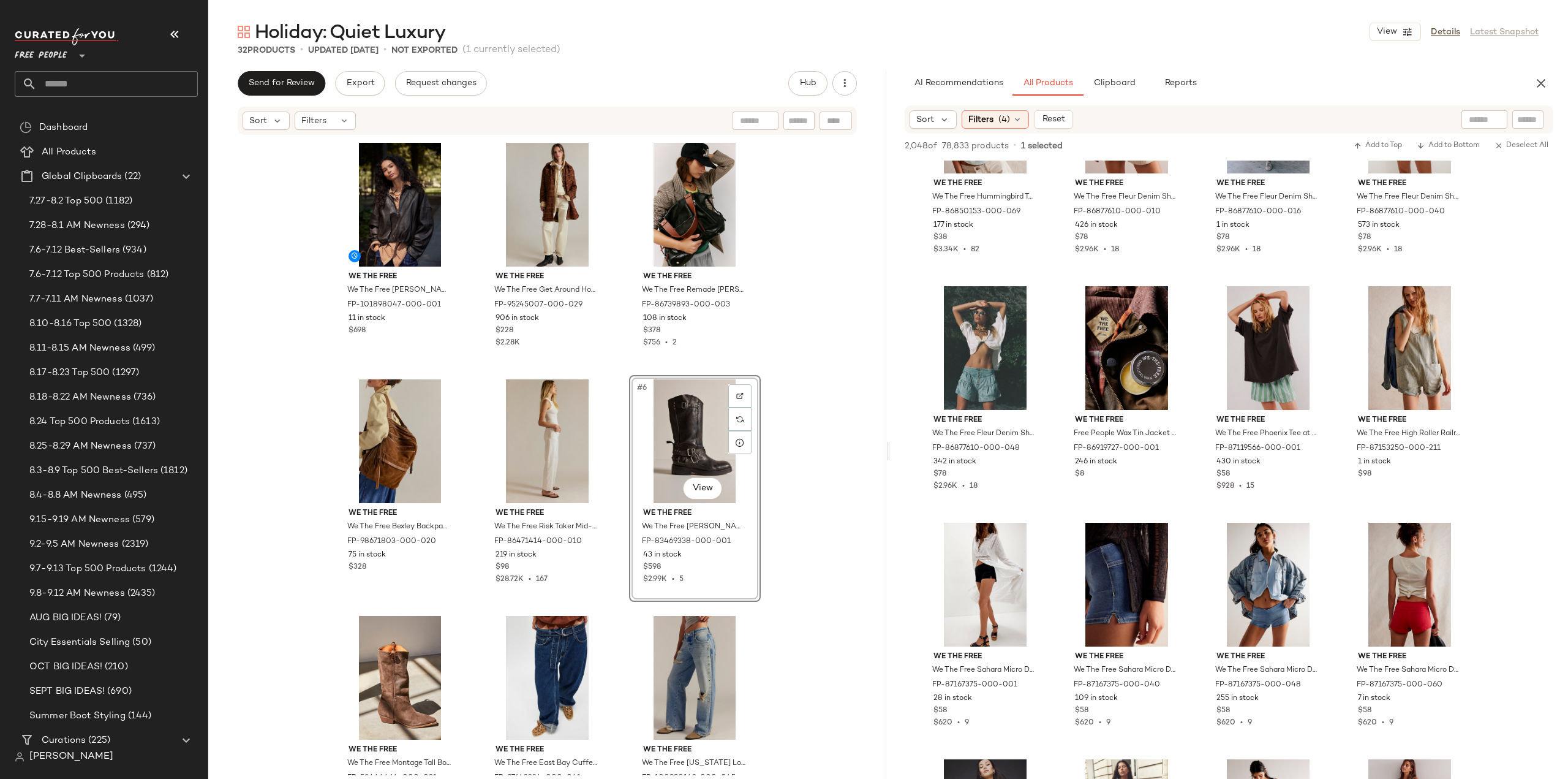
scroll to position [116890, 0]
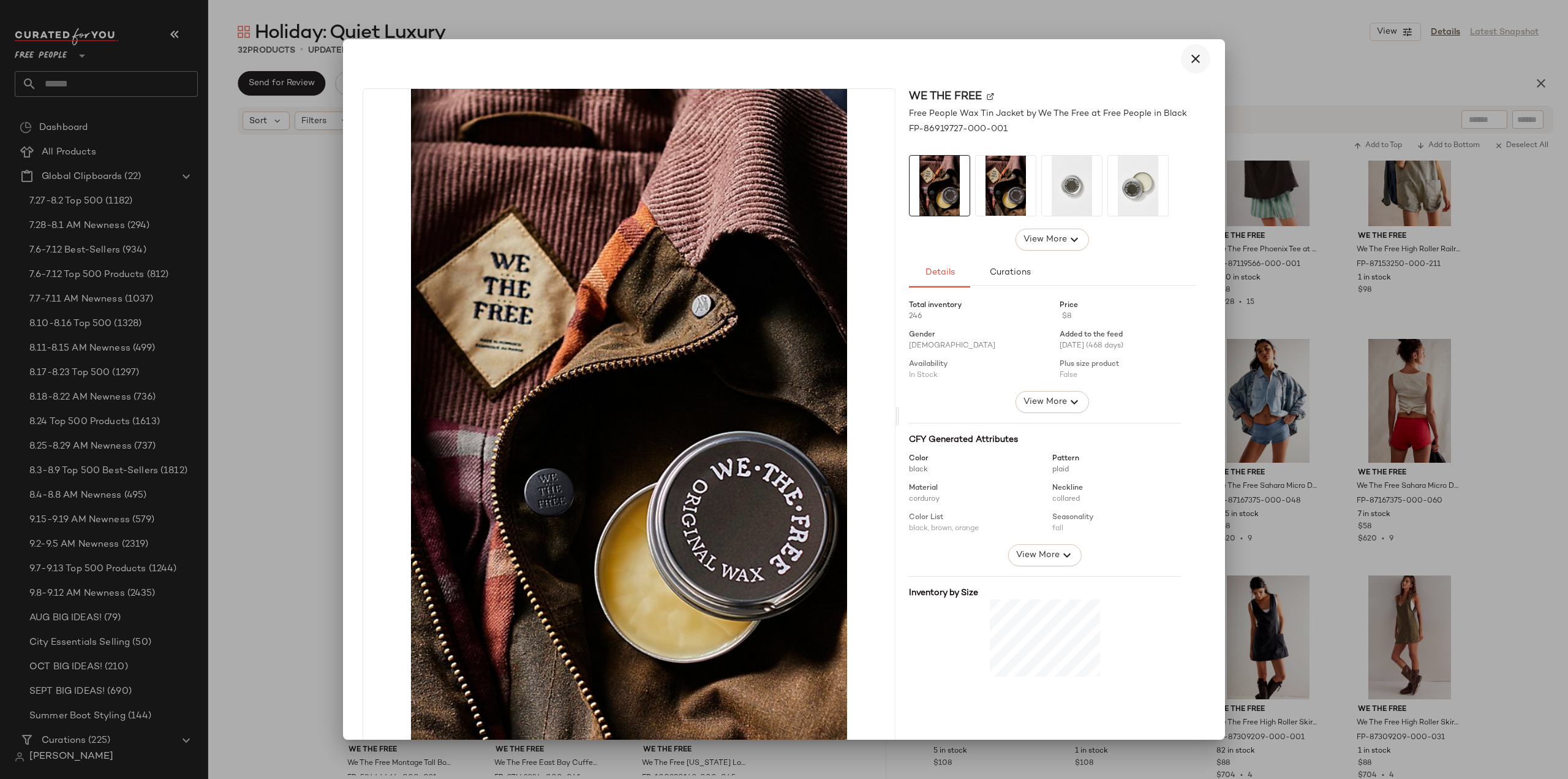
click at [1189, 60] on icon "button" at bounding box center [1196, 59] width 15 height 15
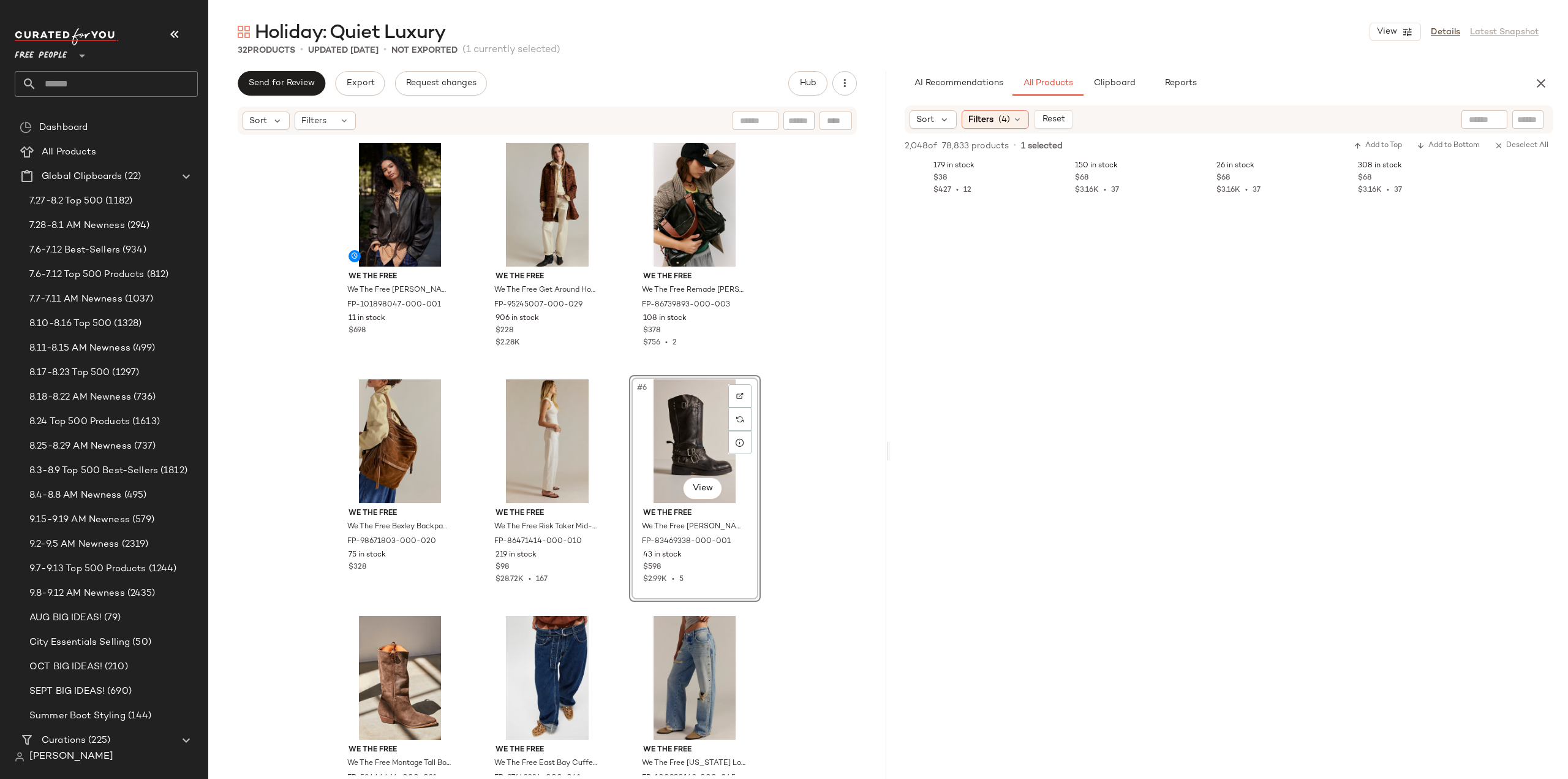
scroll to position [120933, 0]
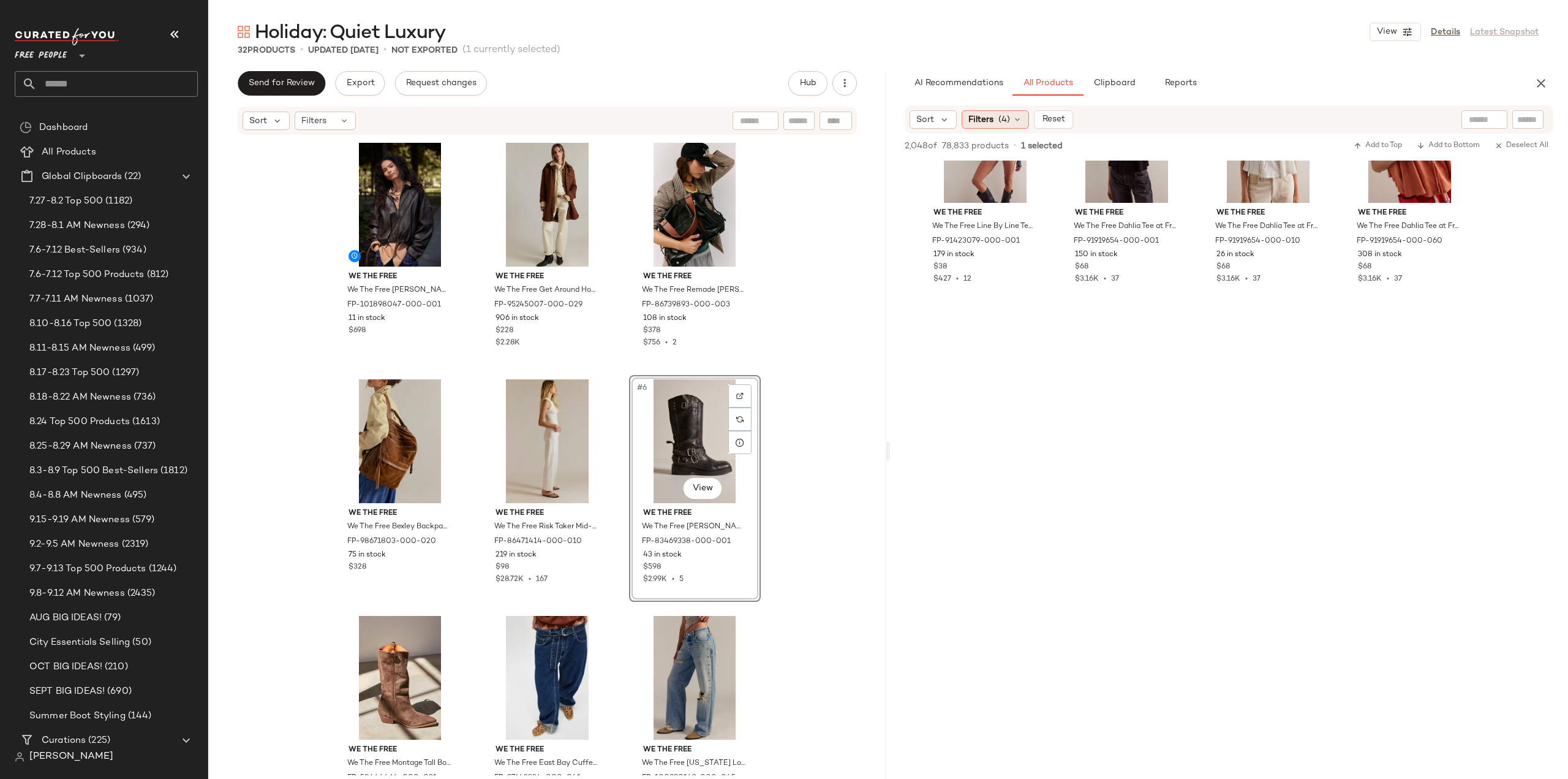
click at [1003, 121] on span "(4)" at bounding box center [1004, 120] width 12 height 13
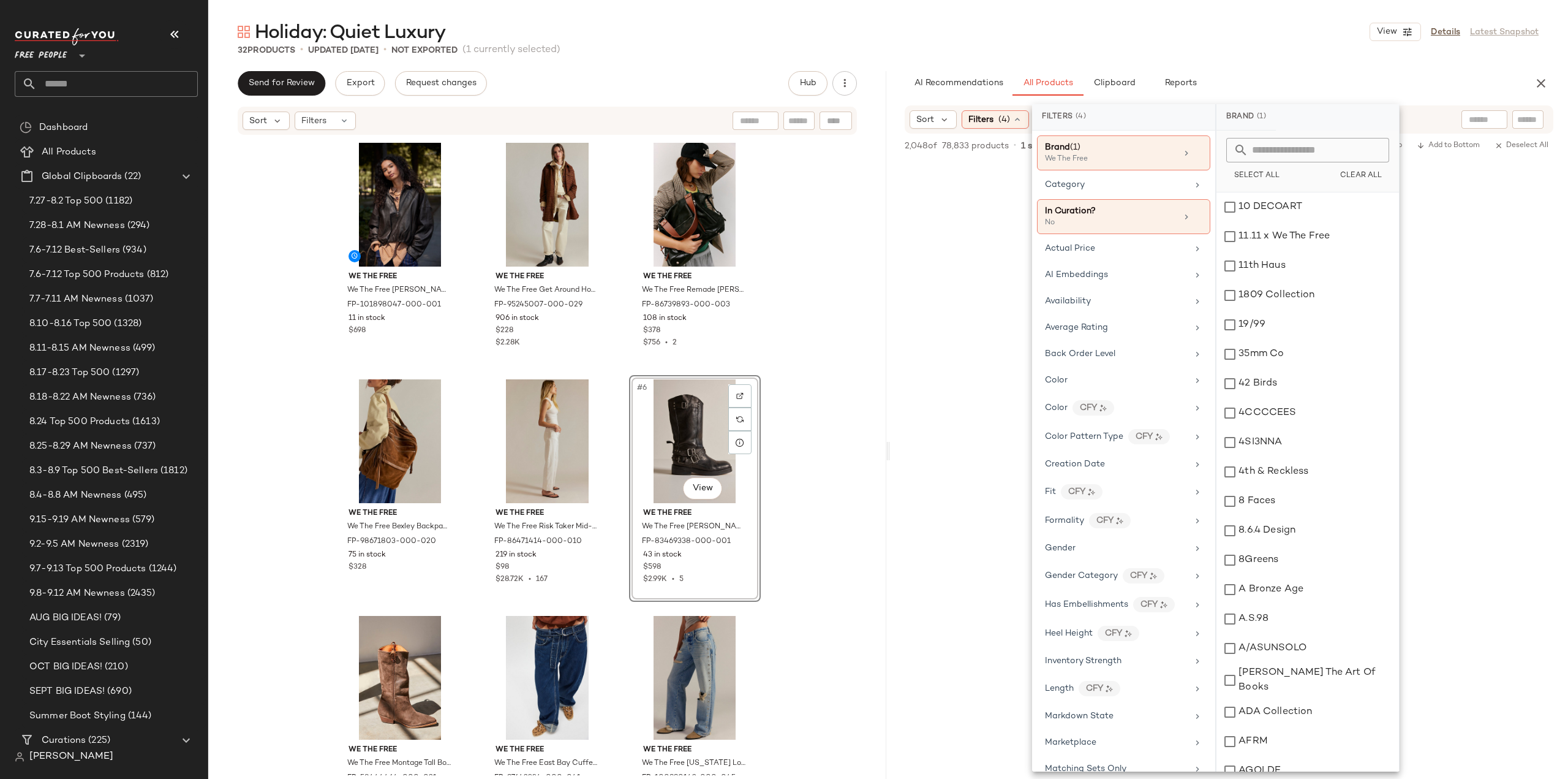
scroll to position [120933, 0]
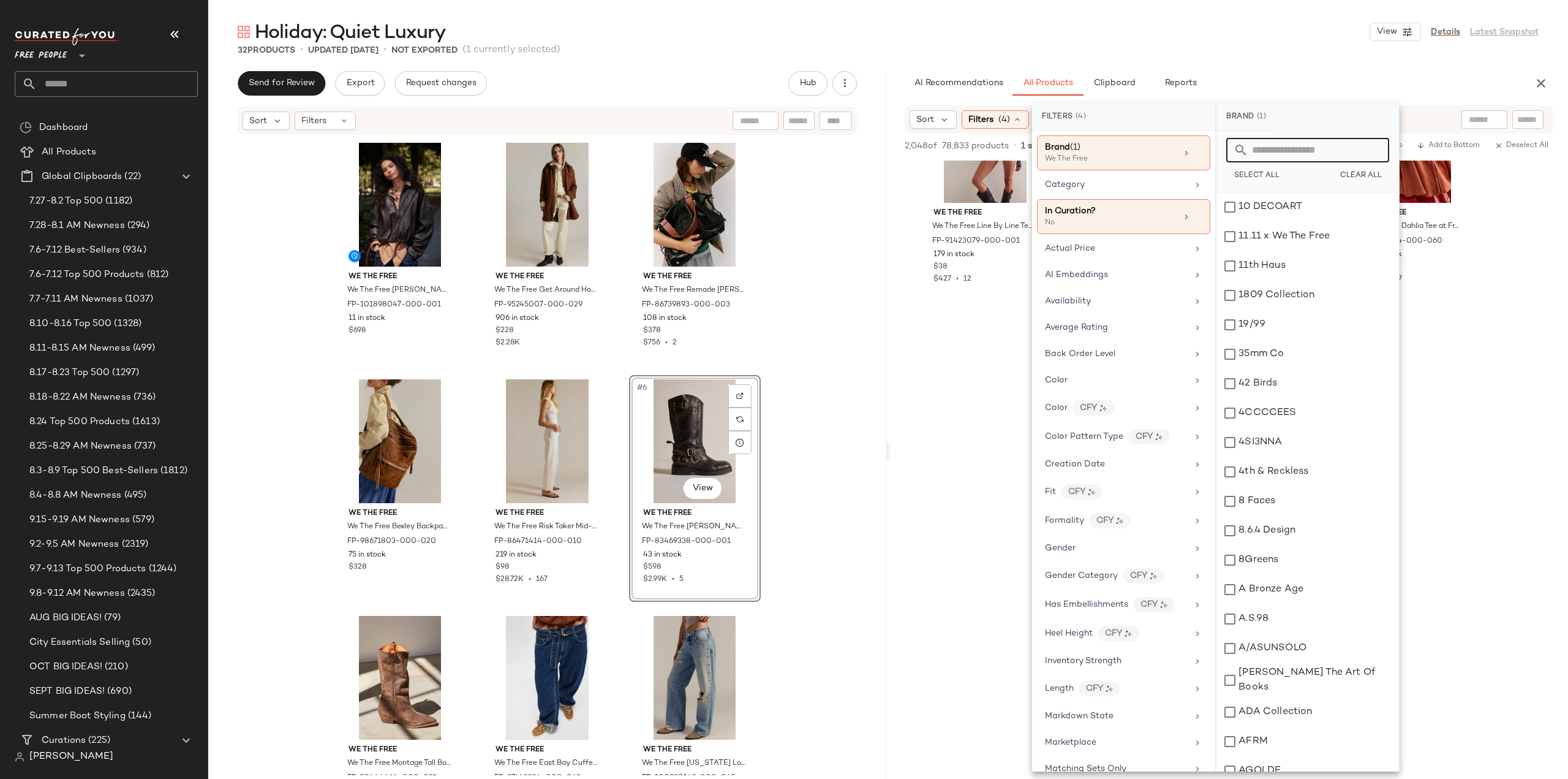
click at [1266, 150] on input "text" at bounding box center [1315, 150] width 133 height 25
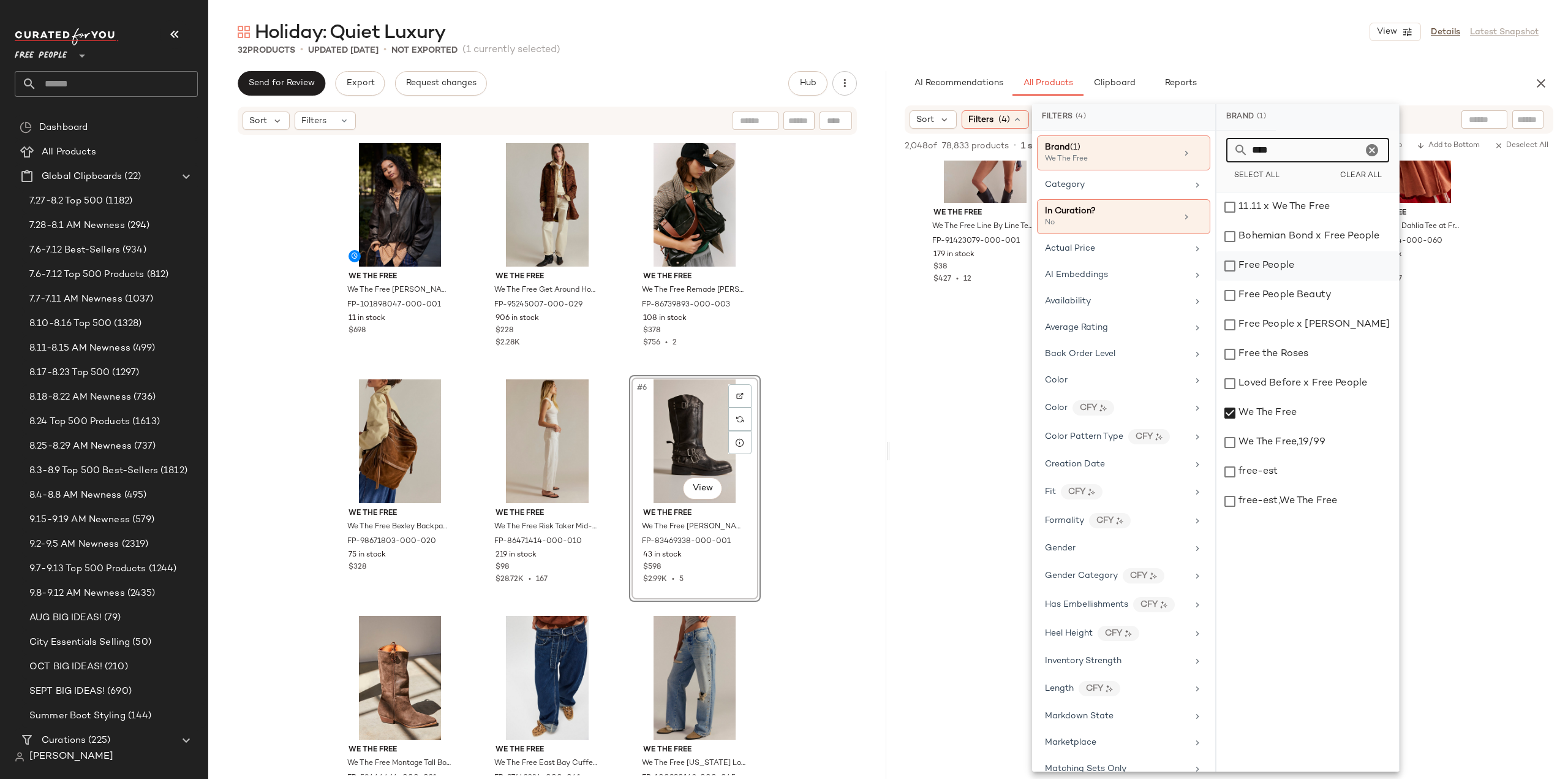
type input "****"
click at [1225, 262] on div "Free People" at bounding box center [1308, 265] width 183 height 29
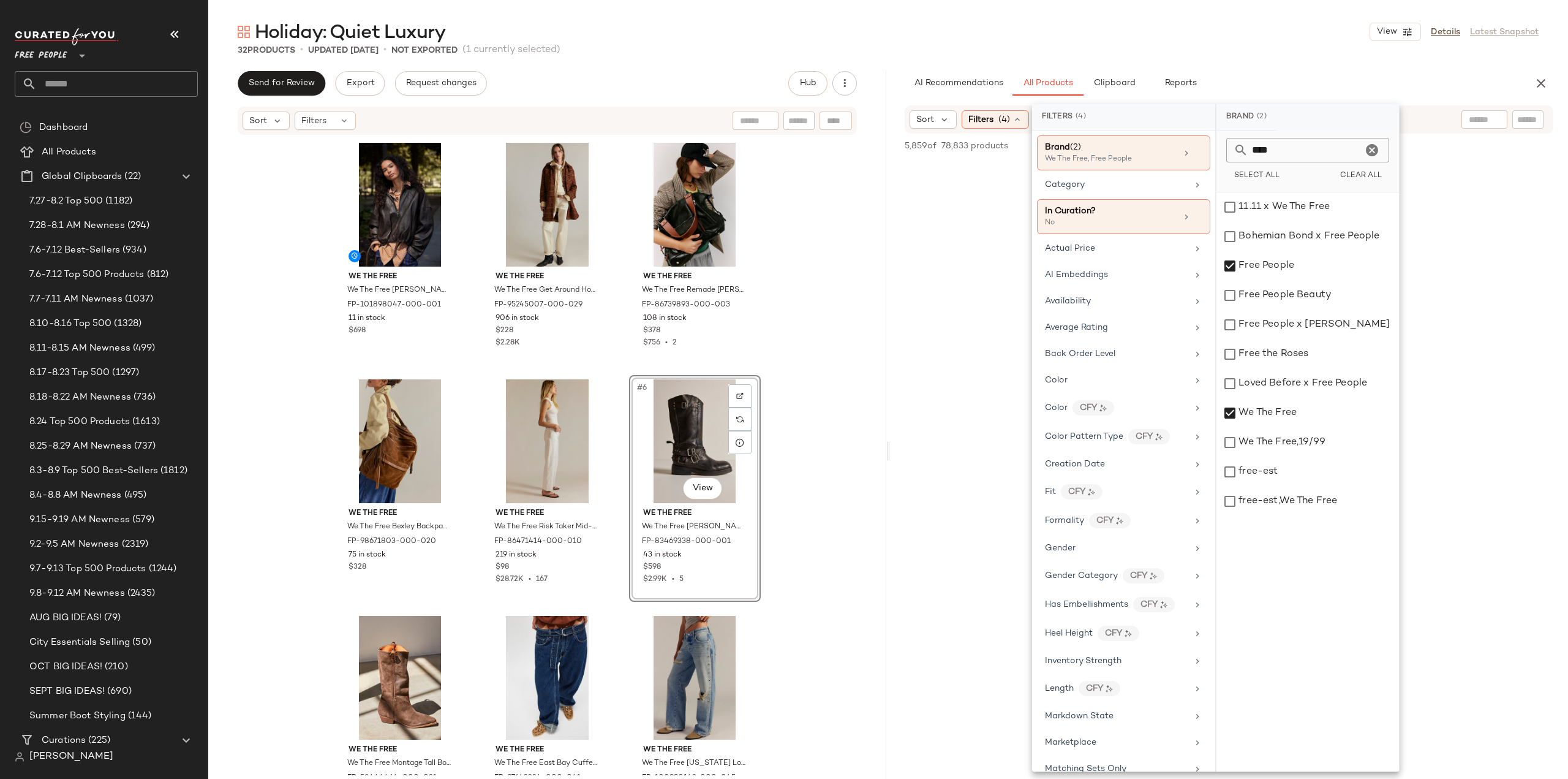
click at [1474, 118] on input "text" at bounding box center [1484, 120] width 31 height 13
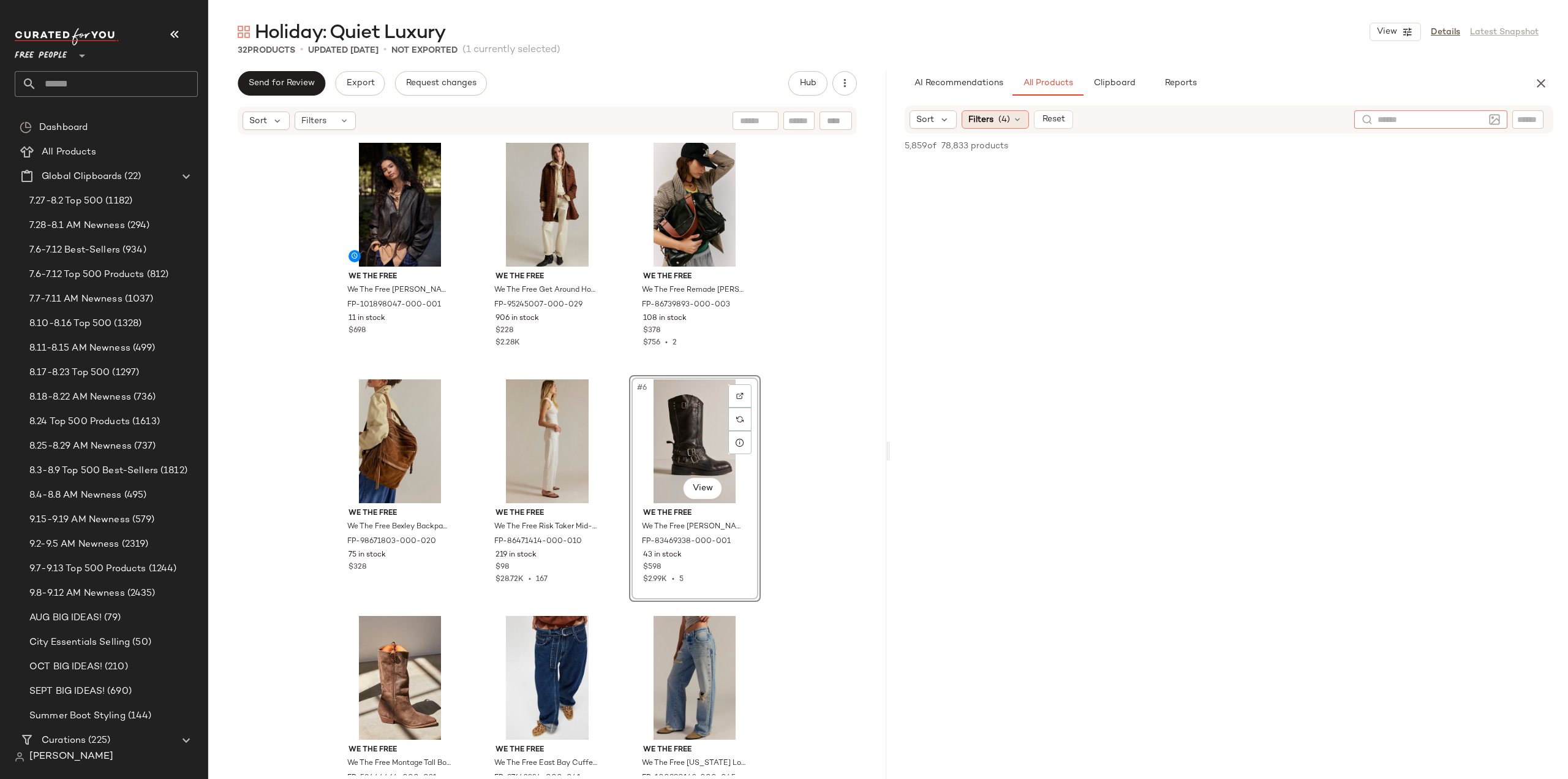
click at [985, 118] on span "Filters" at bounding box center [981, 120] width 25 height 13
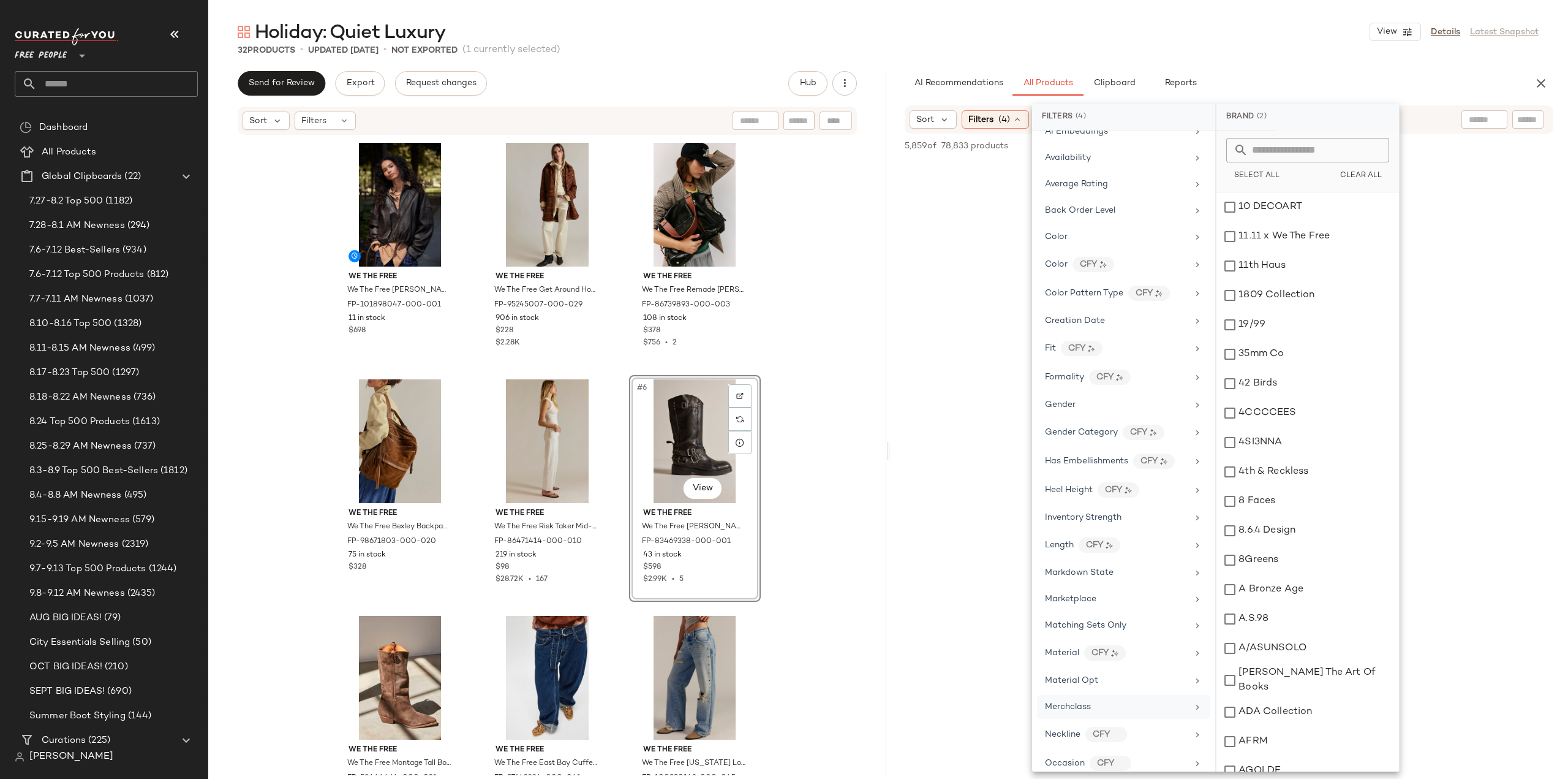
scroll to position [183, 0]
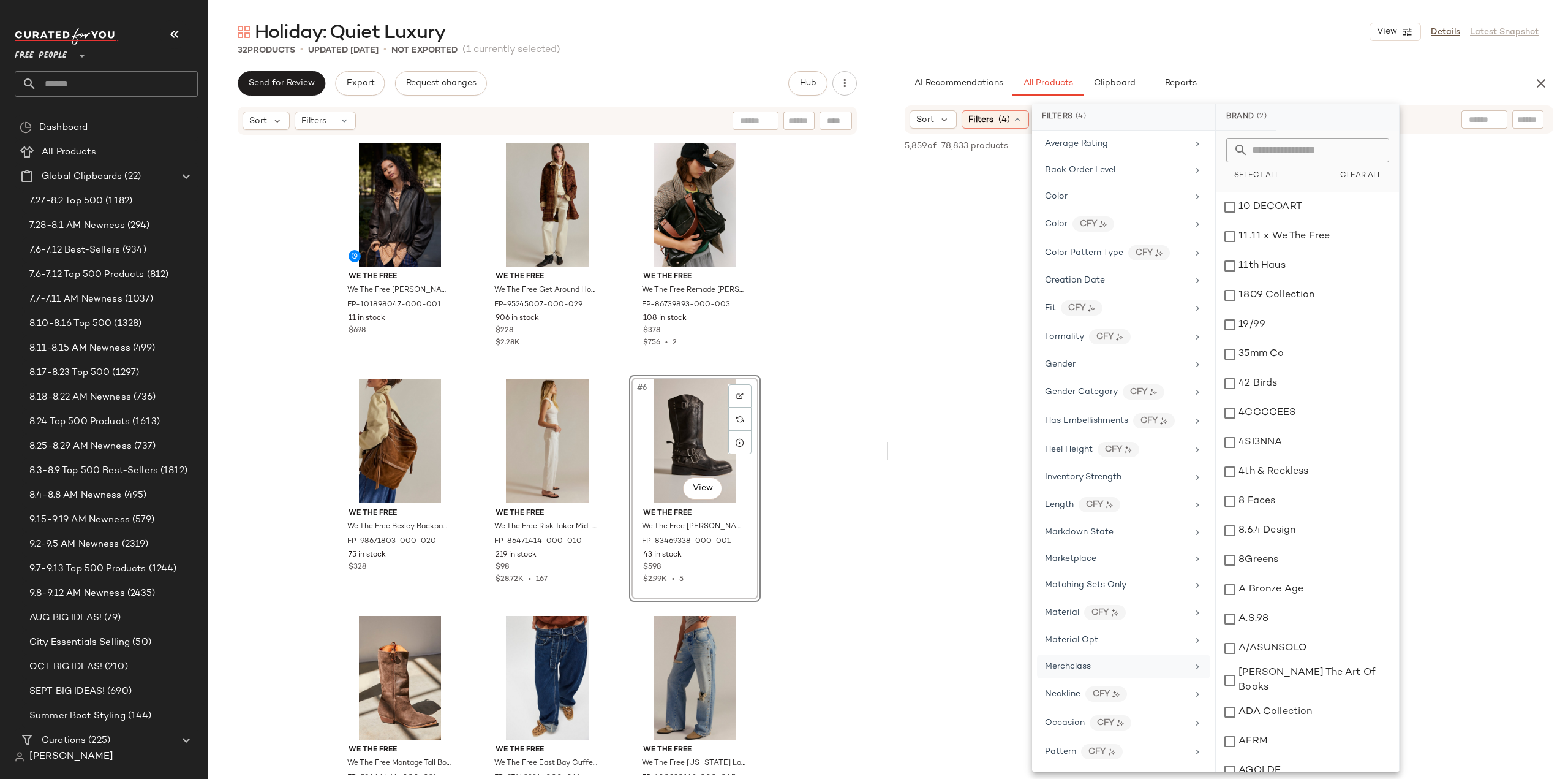
click at [1099, 660] on div "Merchclass" at bounding box center [1116, 666] width 143 height 13
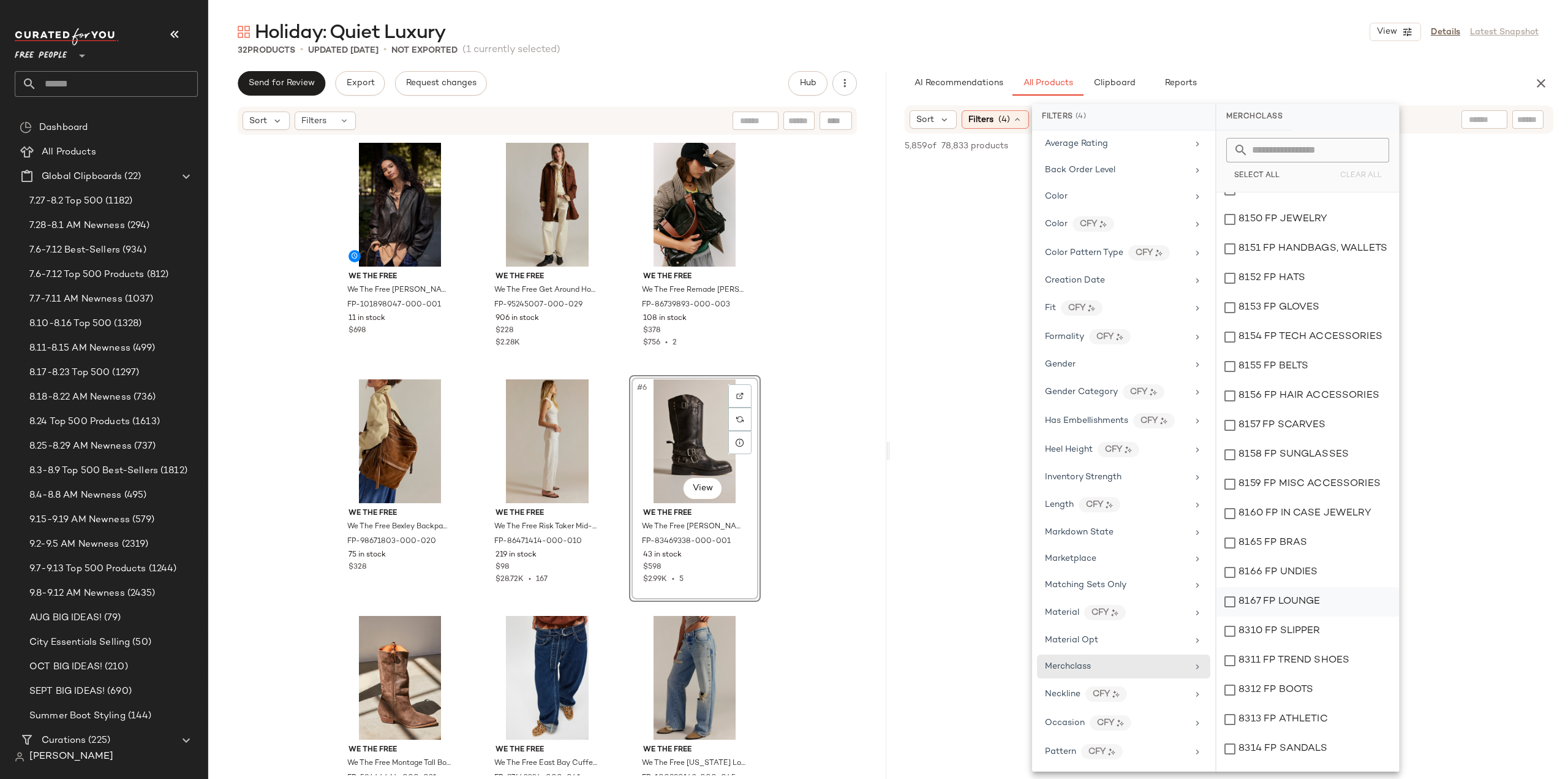
scroll to position [613, 0]
click at [1227, 509] on div "8160 FP IN CASE JEWELRY" at bounding box center [1308, 511] width 183 height 29
click at [907, 503] on div at bounding box center [1229, 496] width 673 height 720
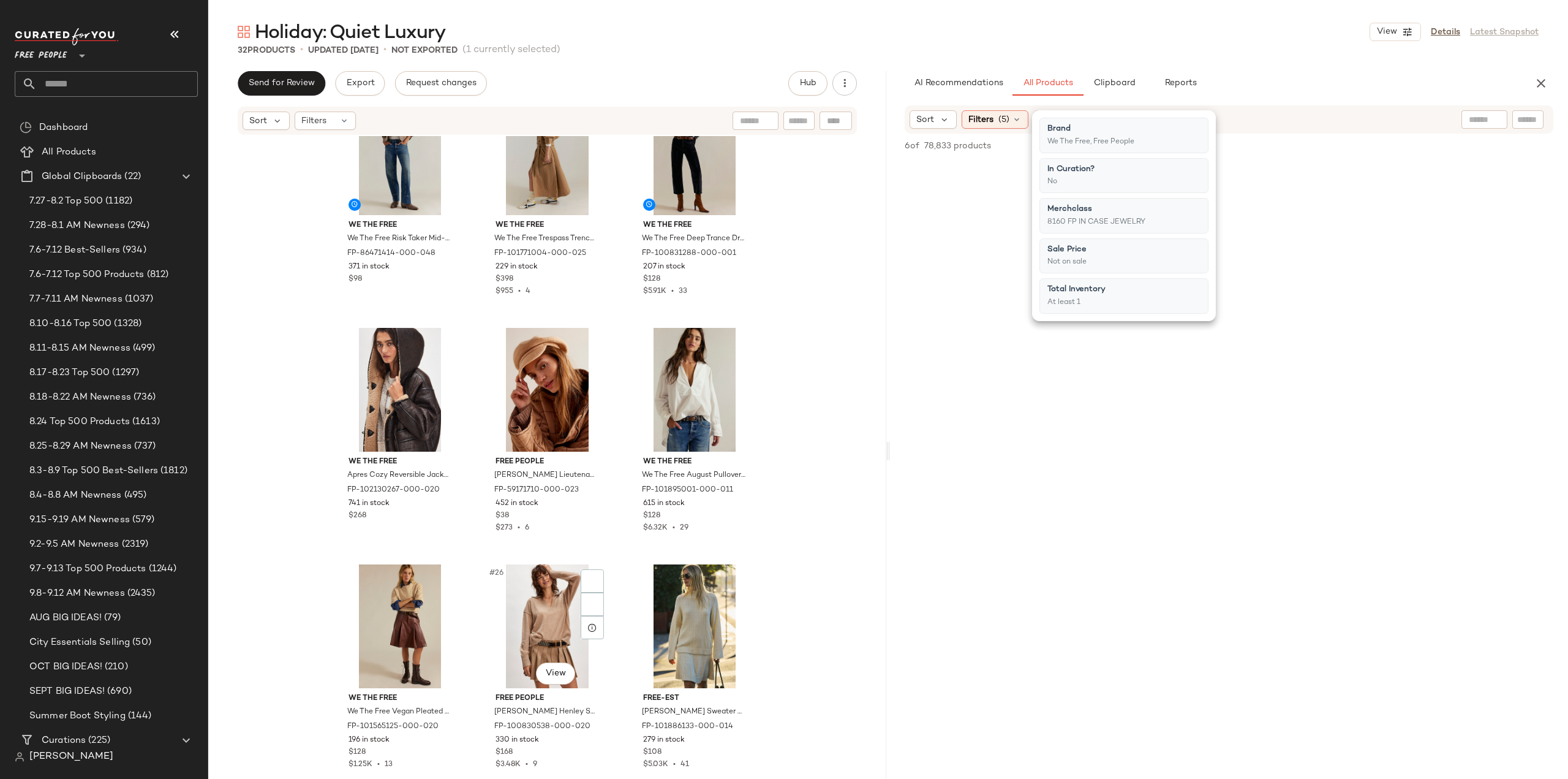
scroll to position [1726, 0]
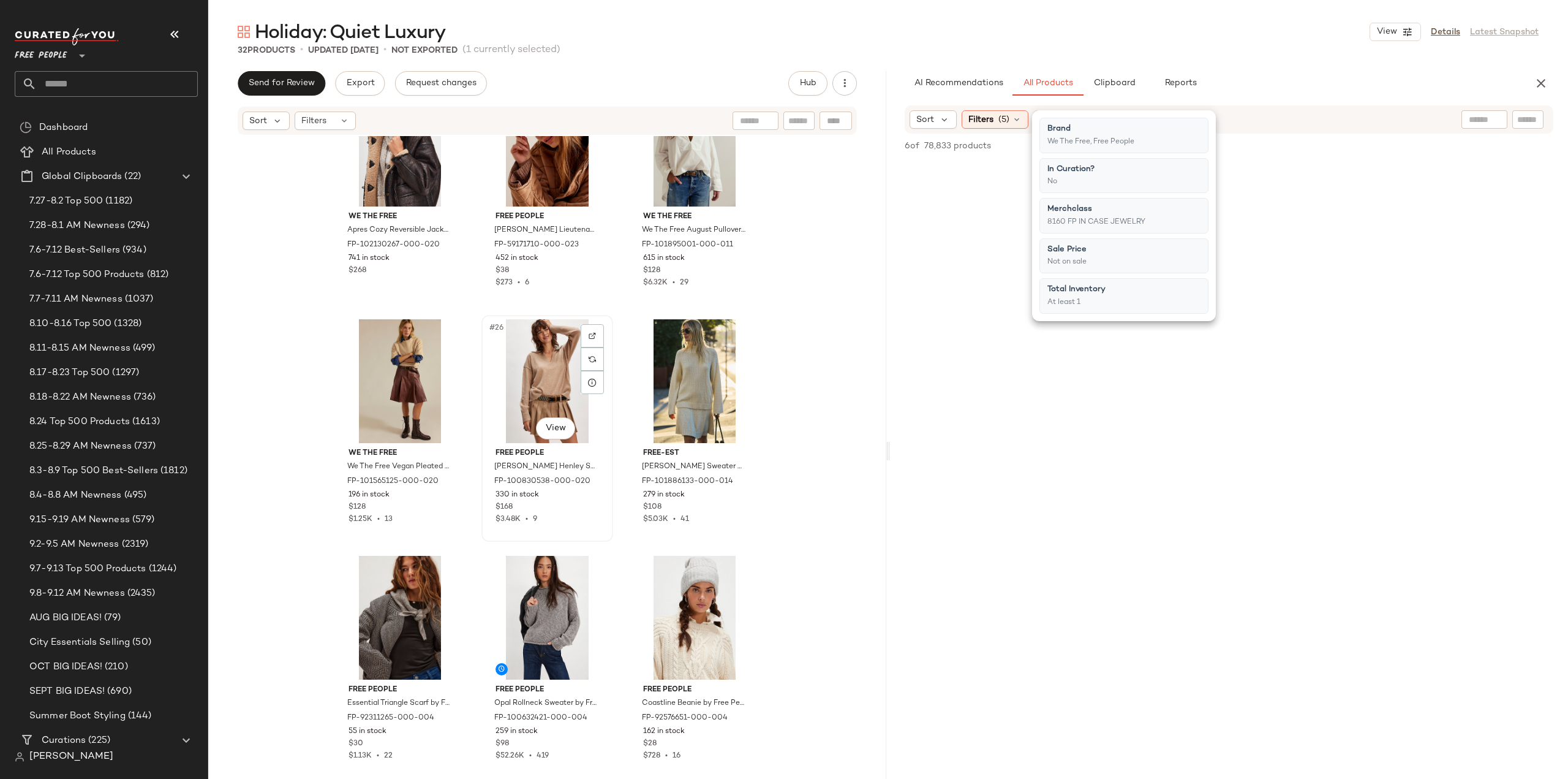
click at [545, 379] on div "#26 View" at bounding box center [547, 381] width 123 height 124
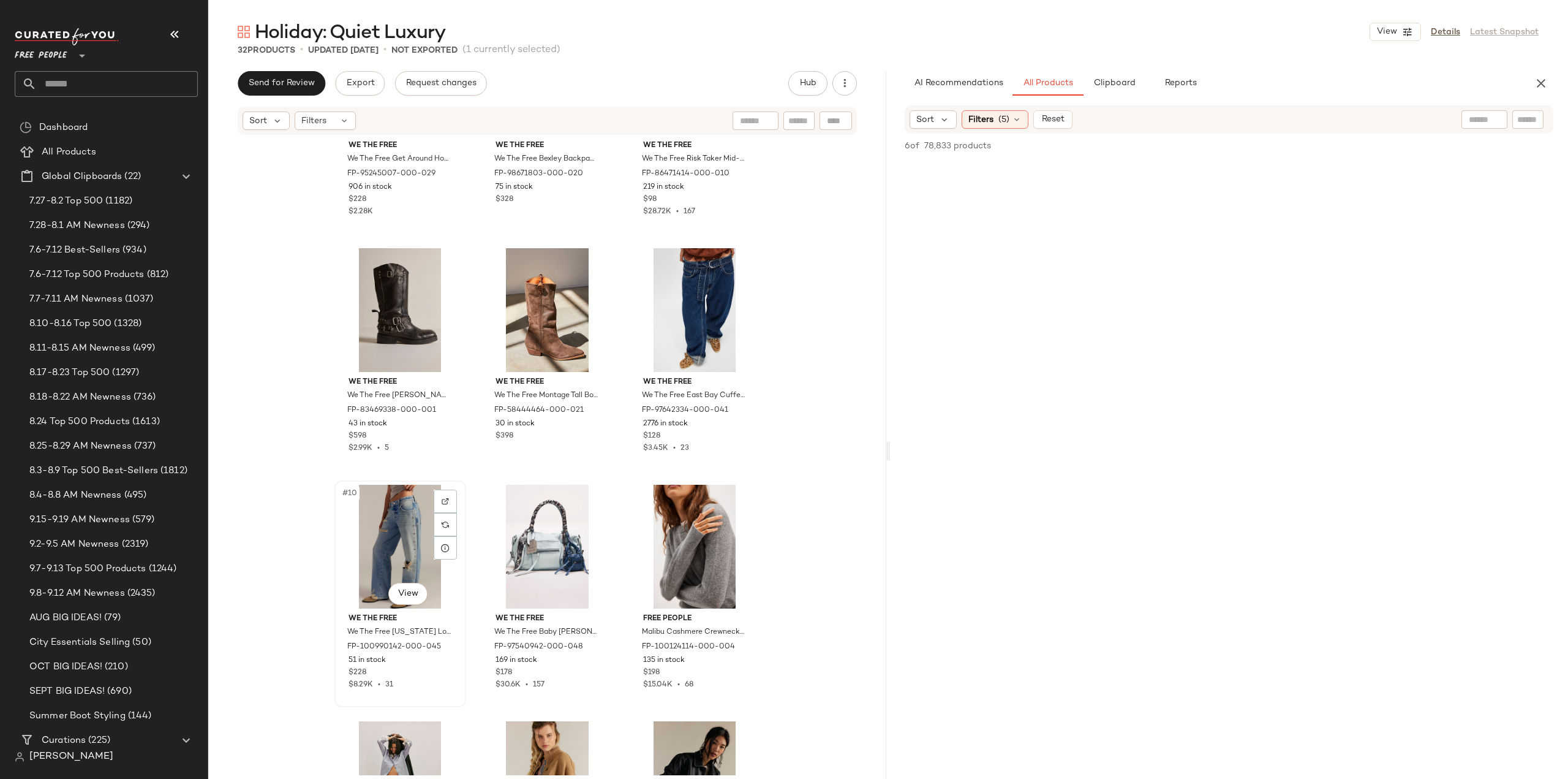
scroll to position [316, 0]
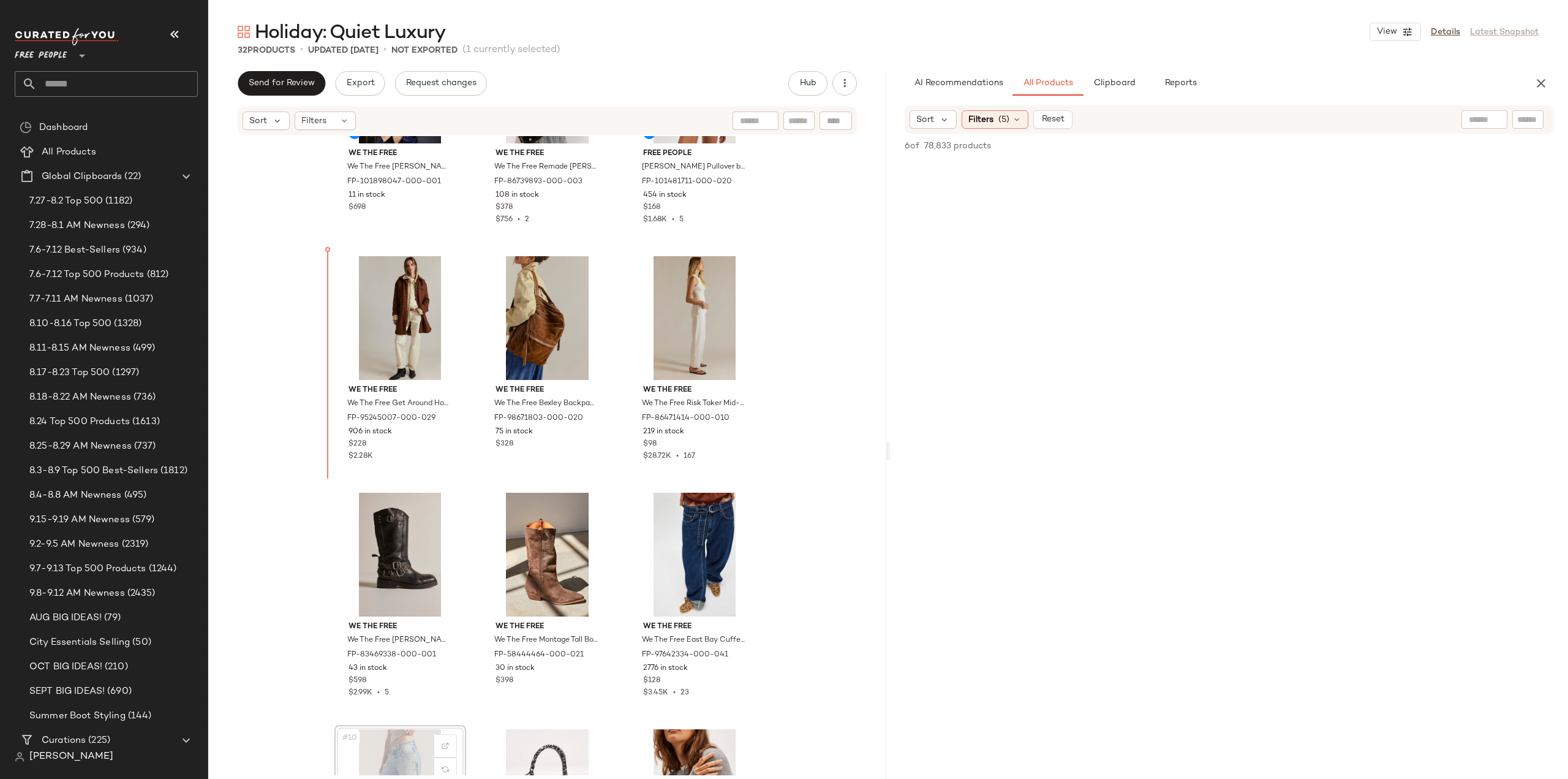
scroll to position [117, 0]
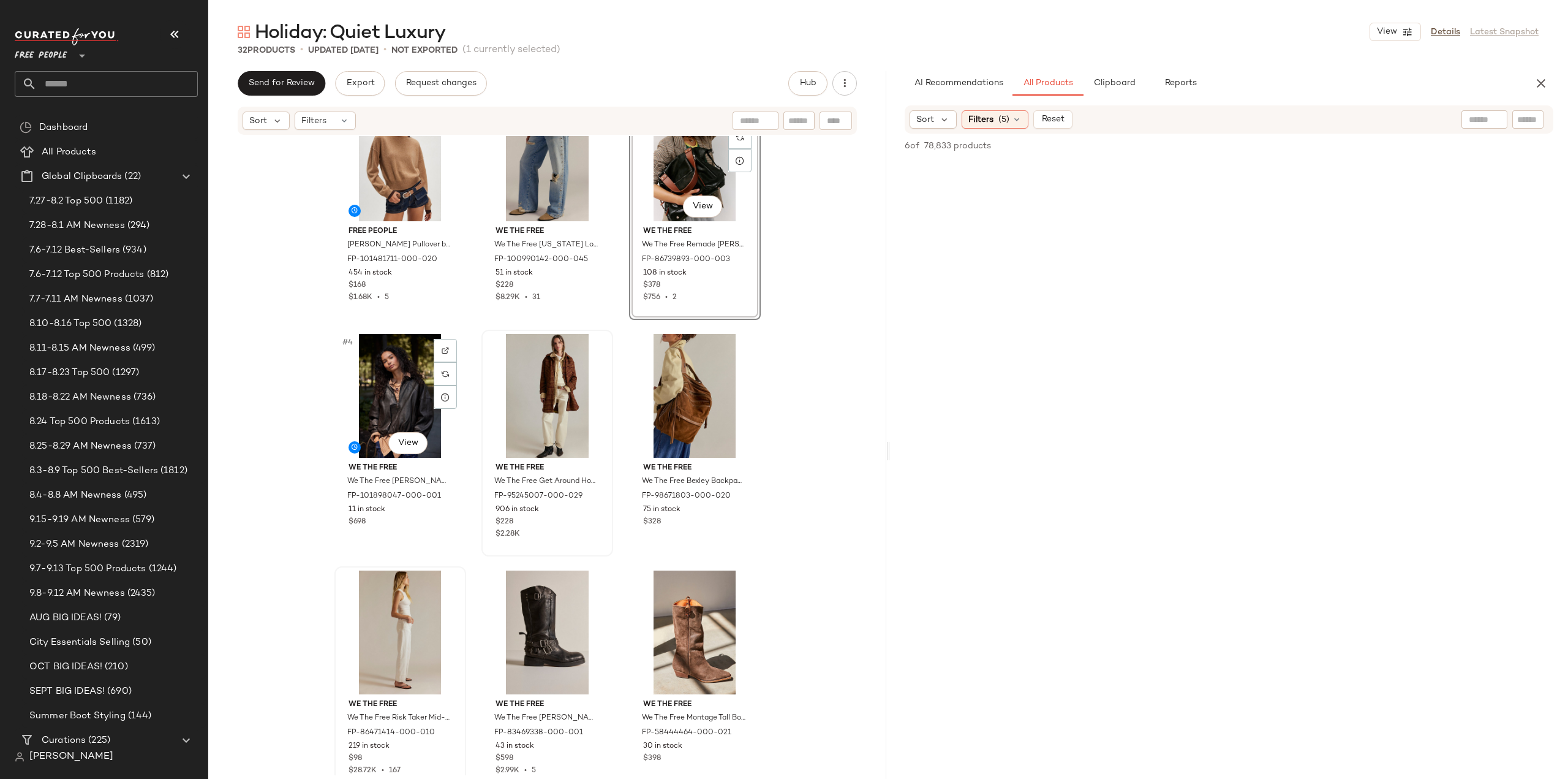
scroll to position [122, 0]
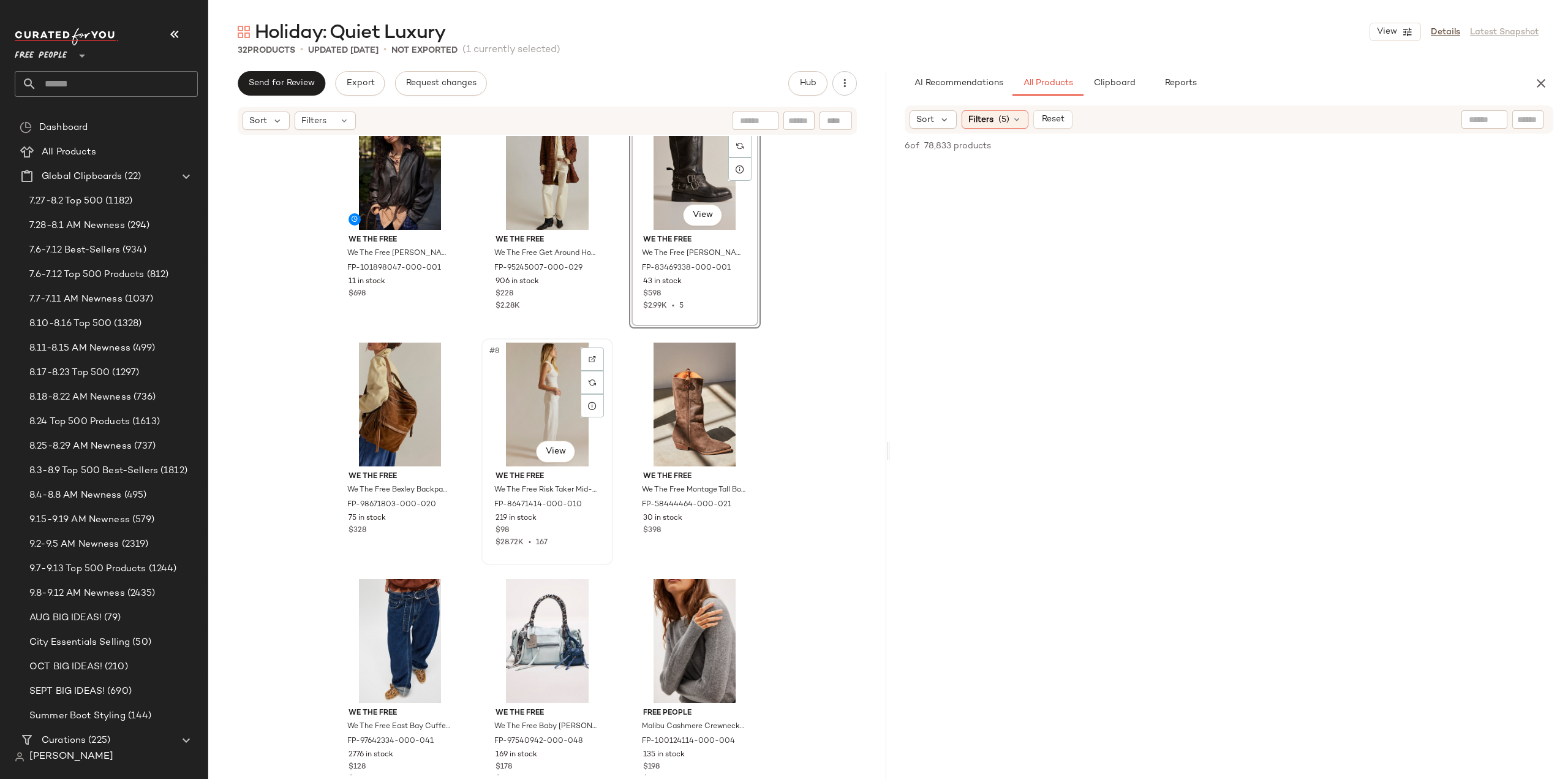
scroll to position [316, 0]
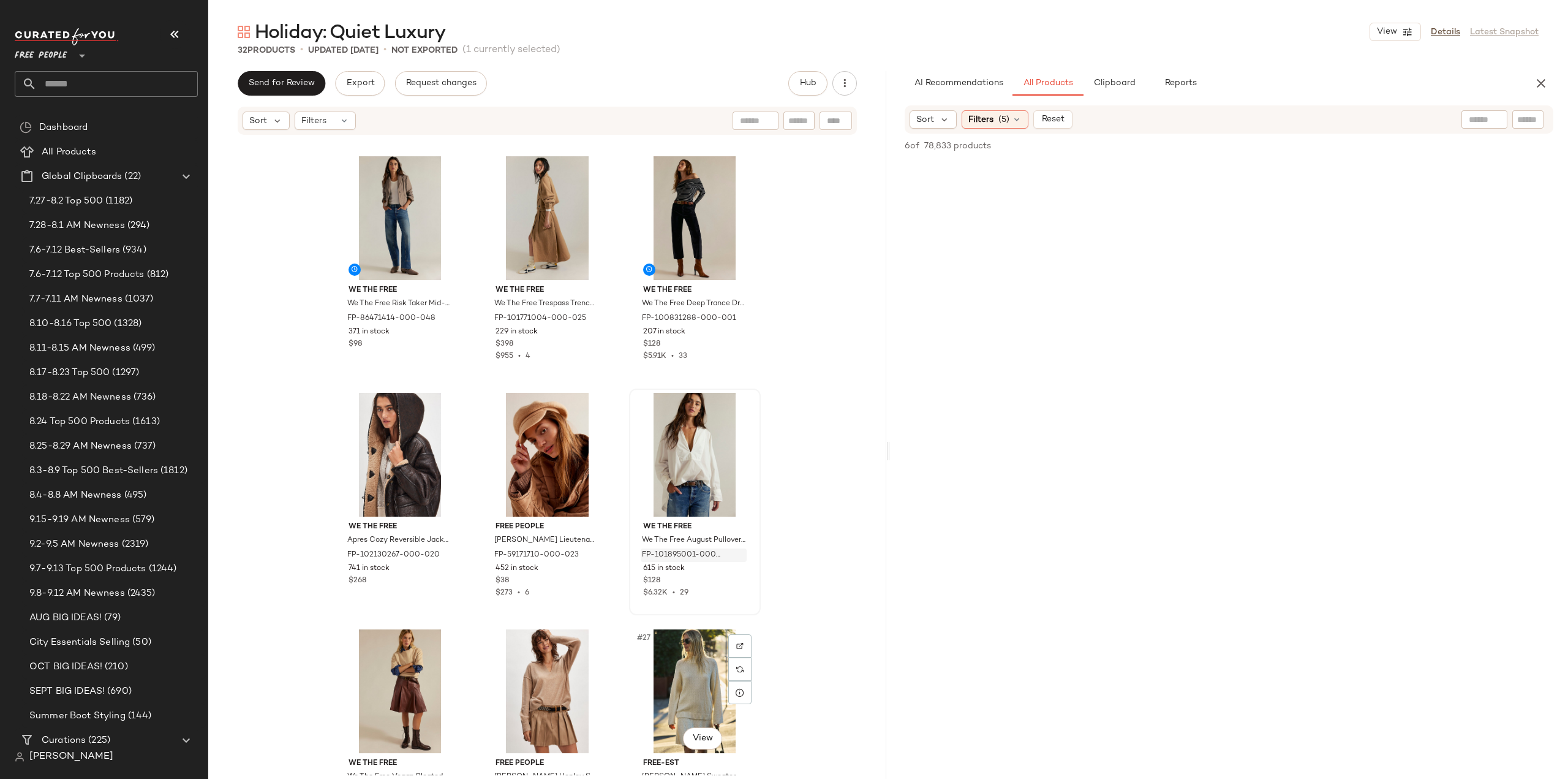
scroll to position [1358, 0]
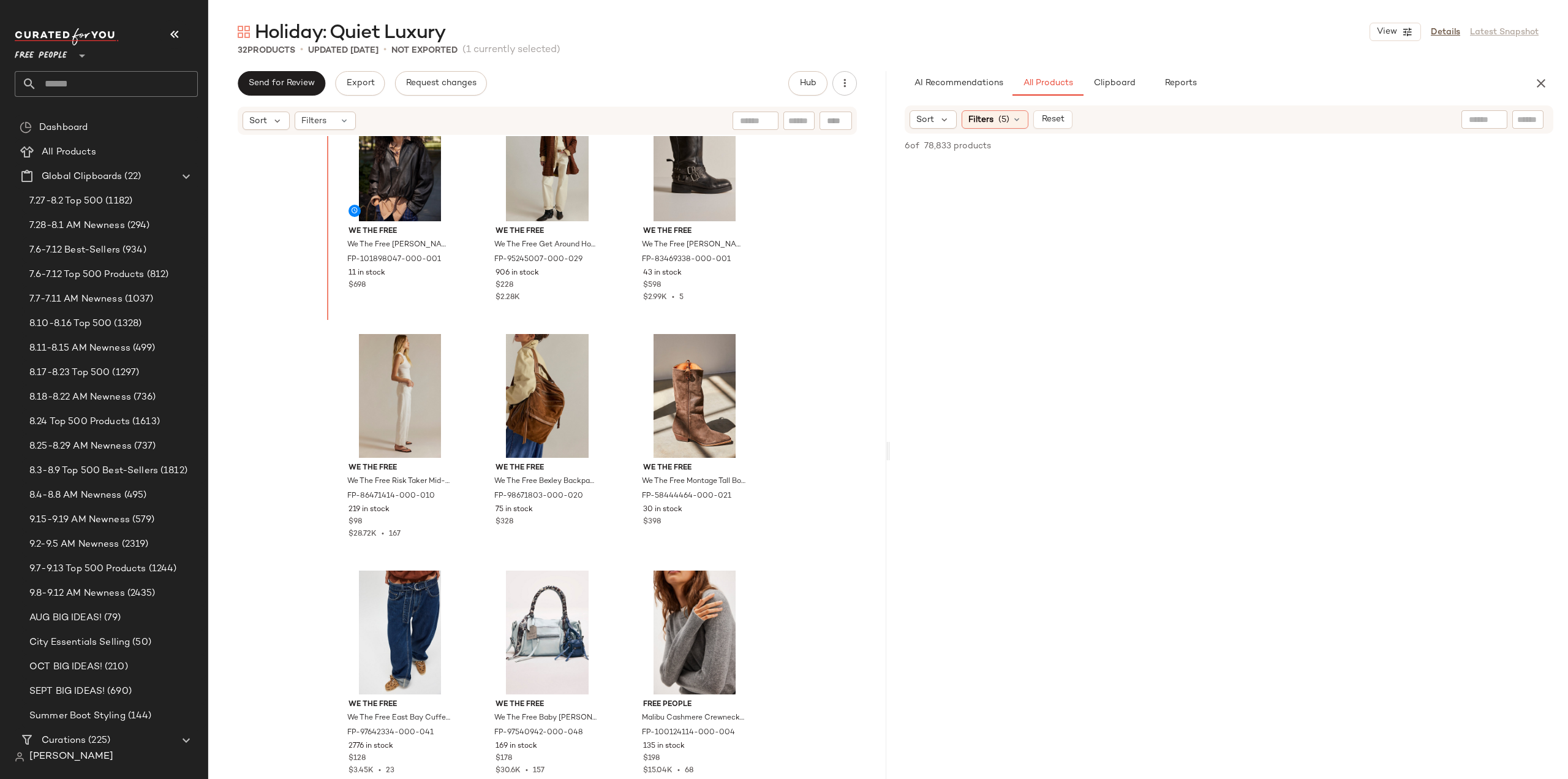
scroll to position [179, 0]
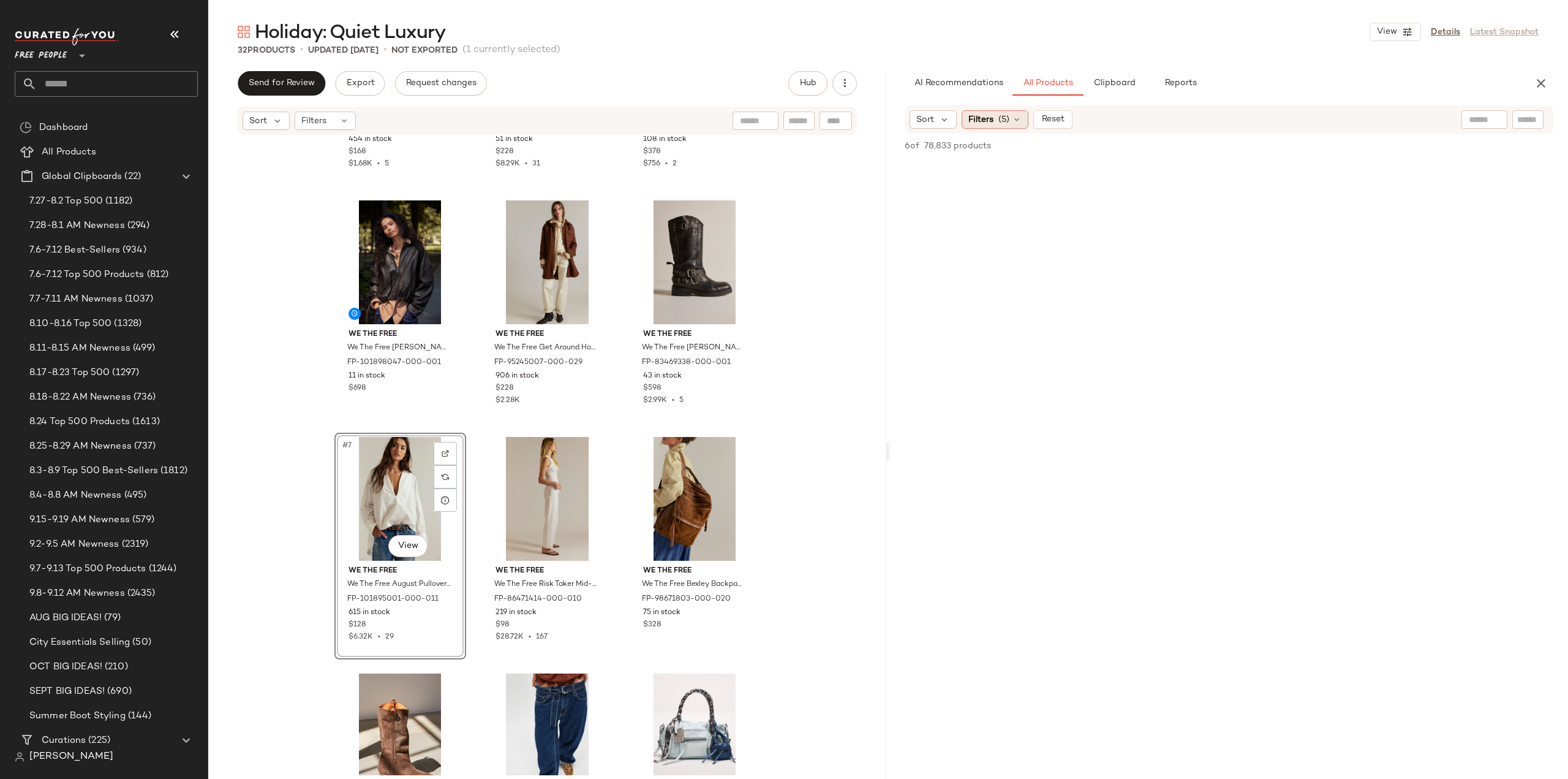
click at [969, 118] on span "Filters" at bounding box center [981, 120] width 25 height 13
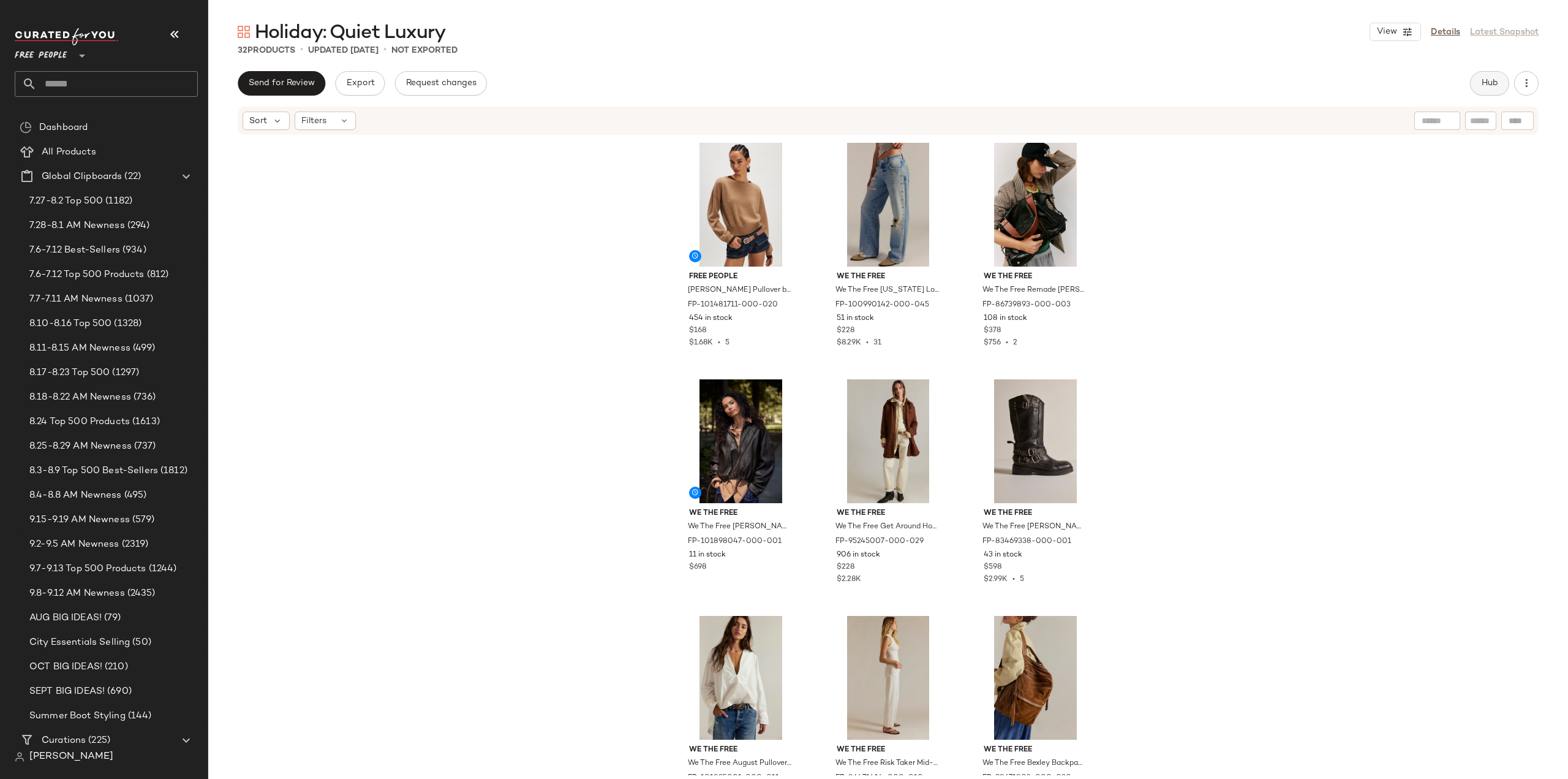
click at [1487, 82] on span "Hub" at bounding box center [1490, 83] width 17 height 10
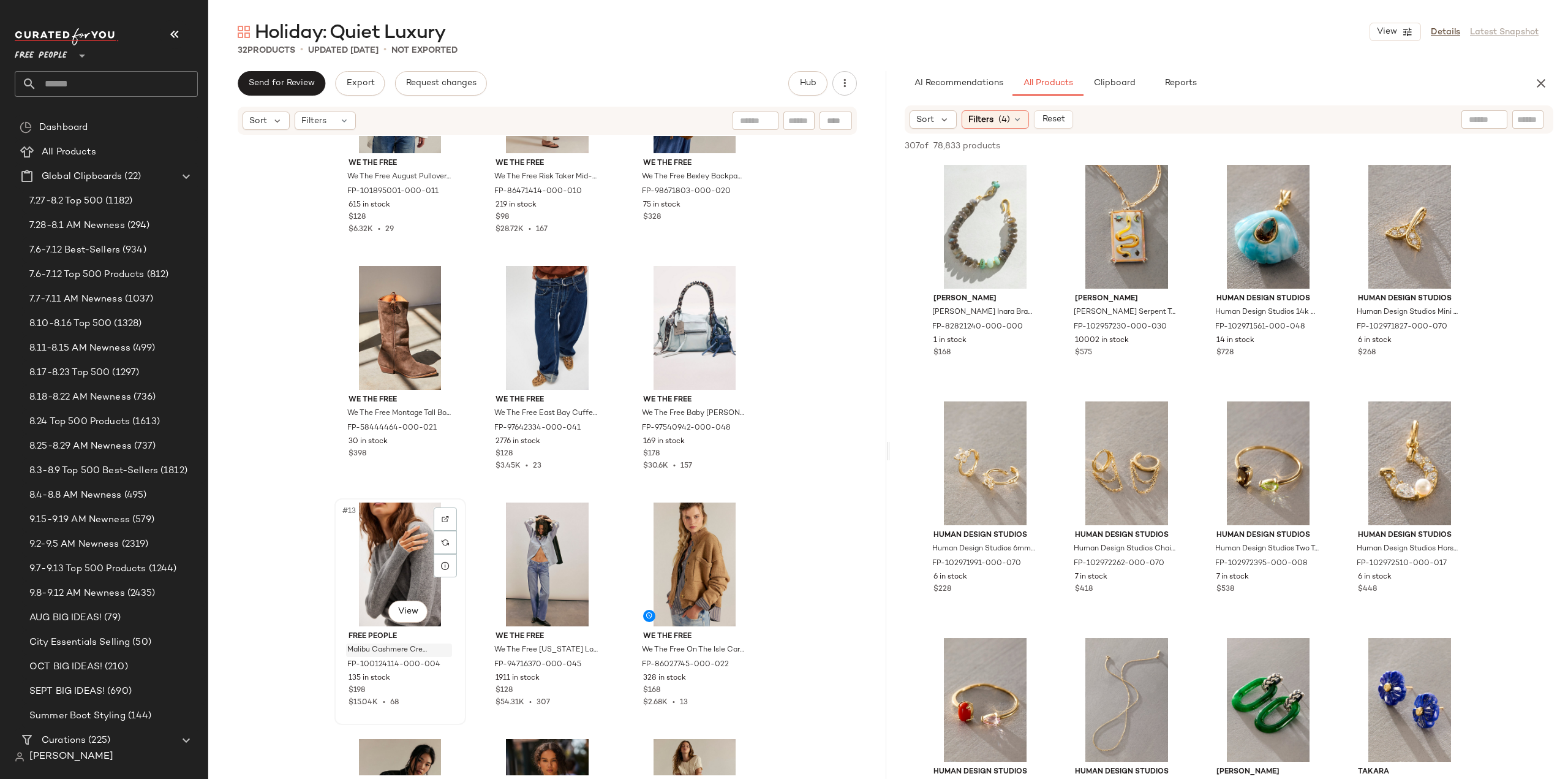
scroll to position [623, 0]
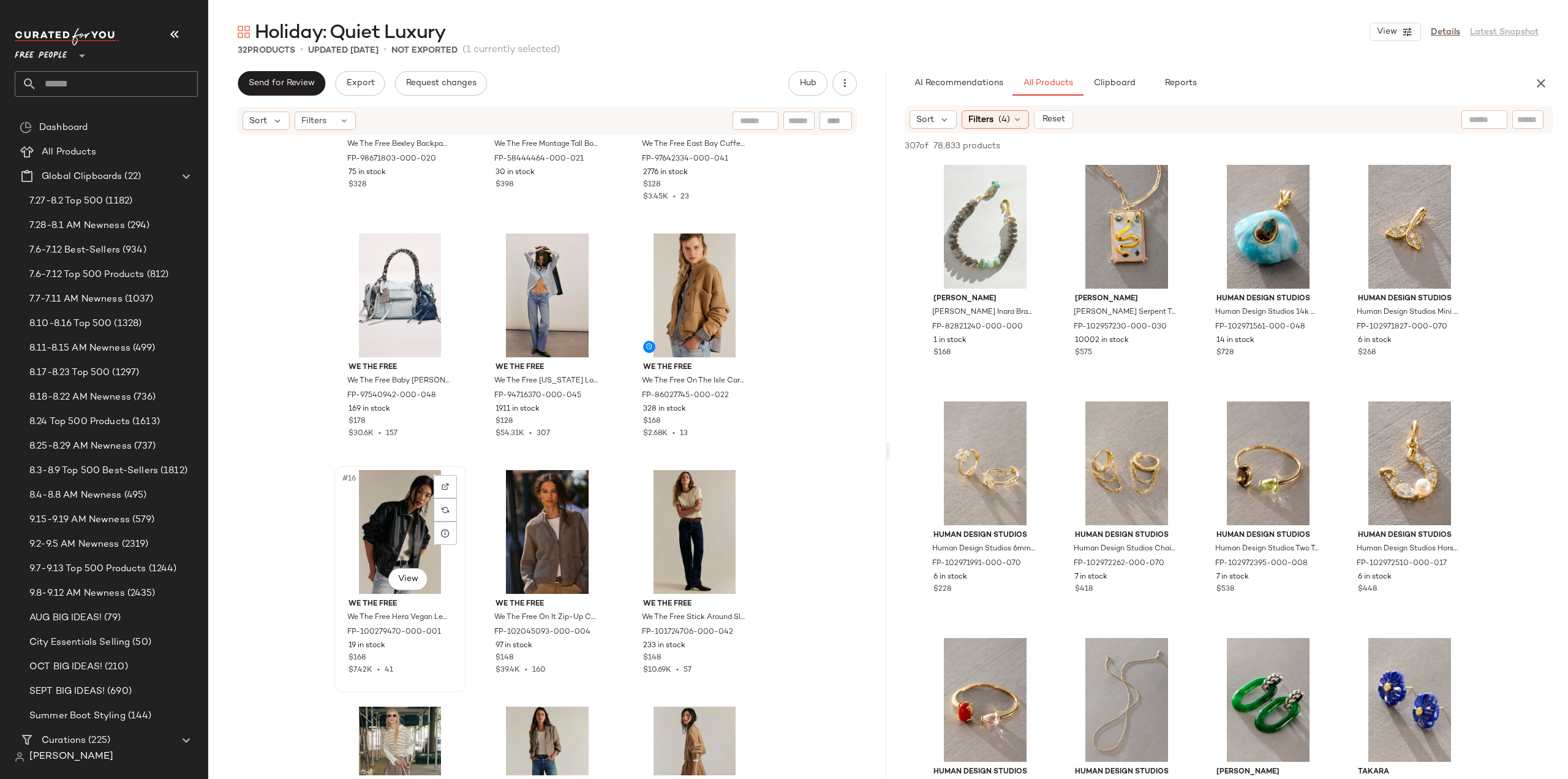
scroll to position [1049, 0]
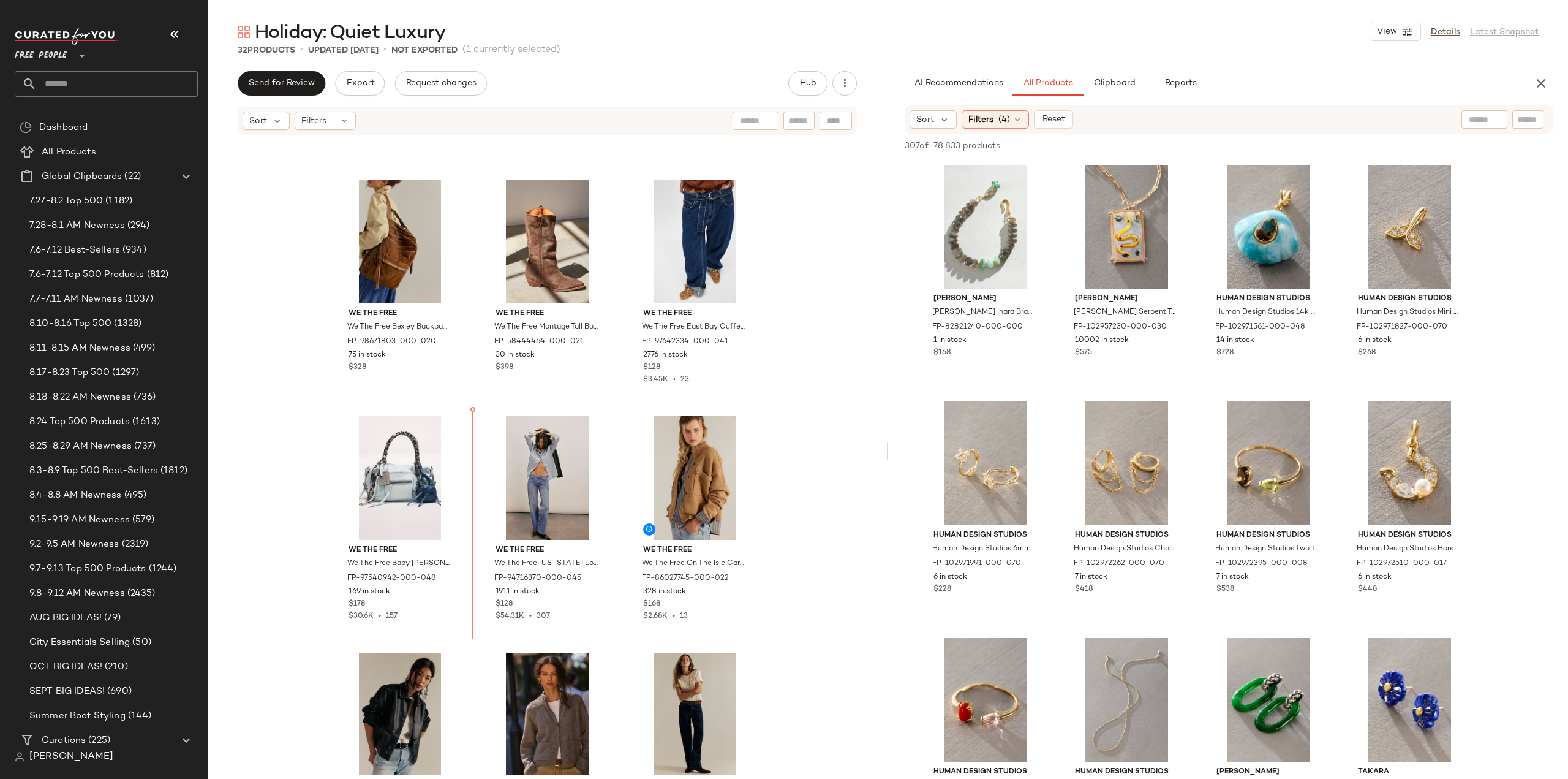
scroll to position [585, 0]
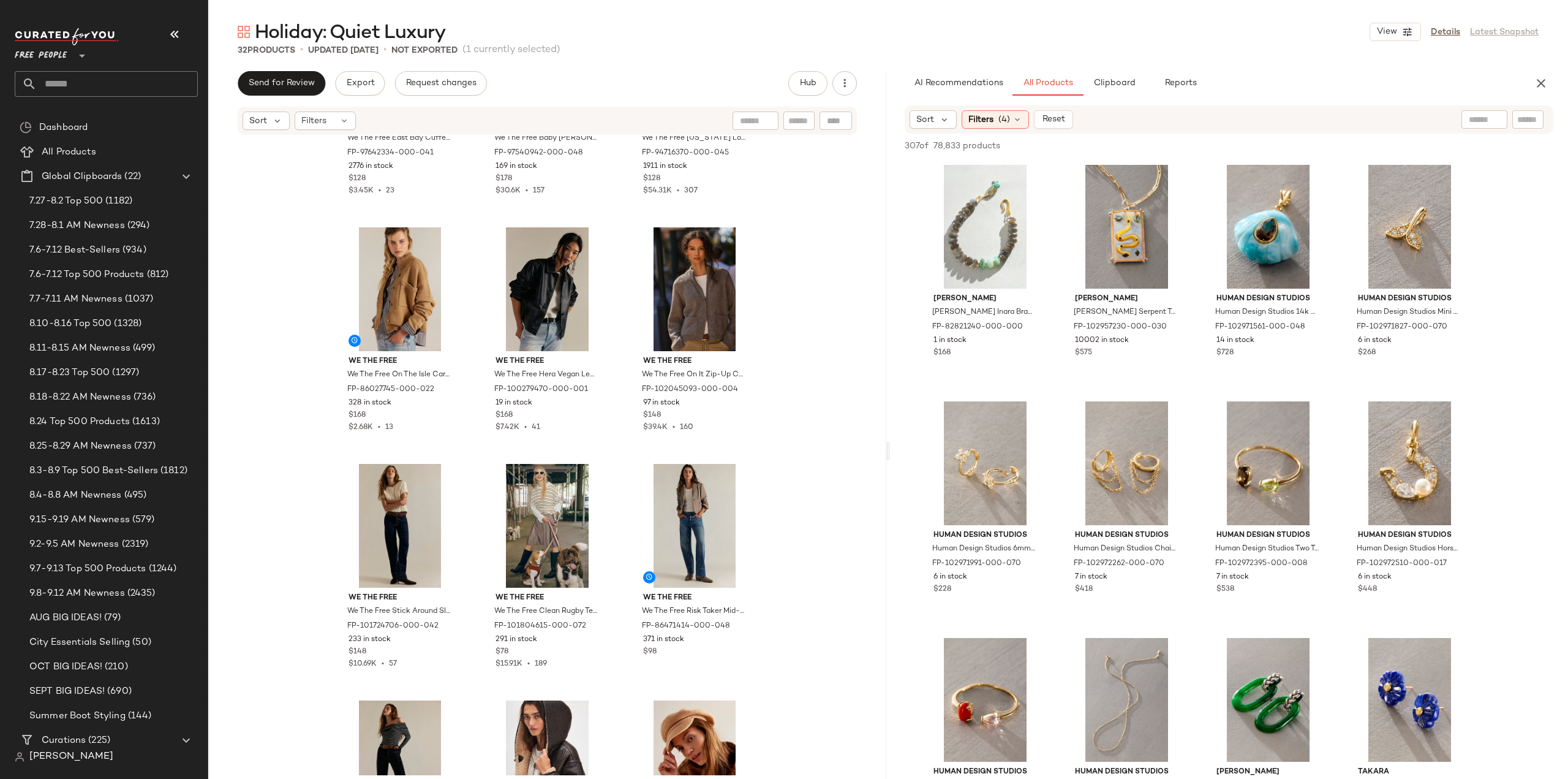
scroll to position [1045, 0]
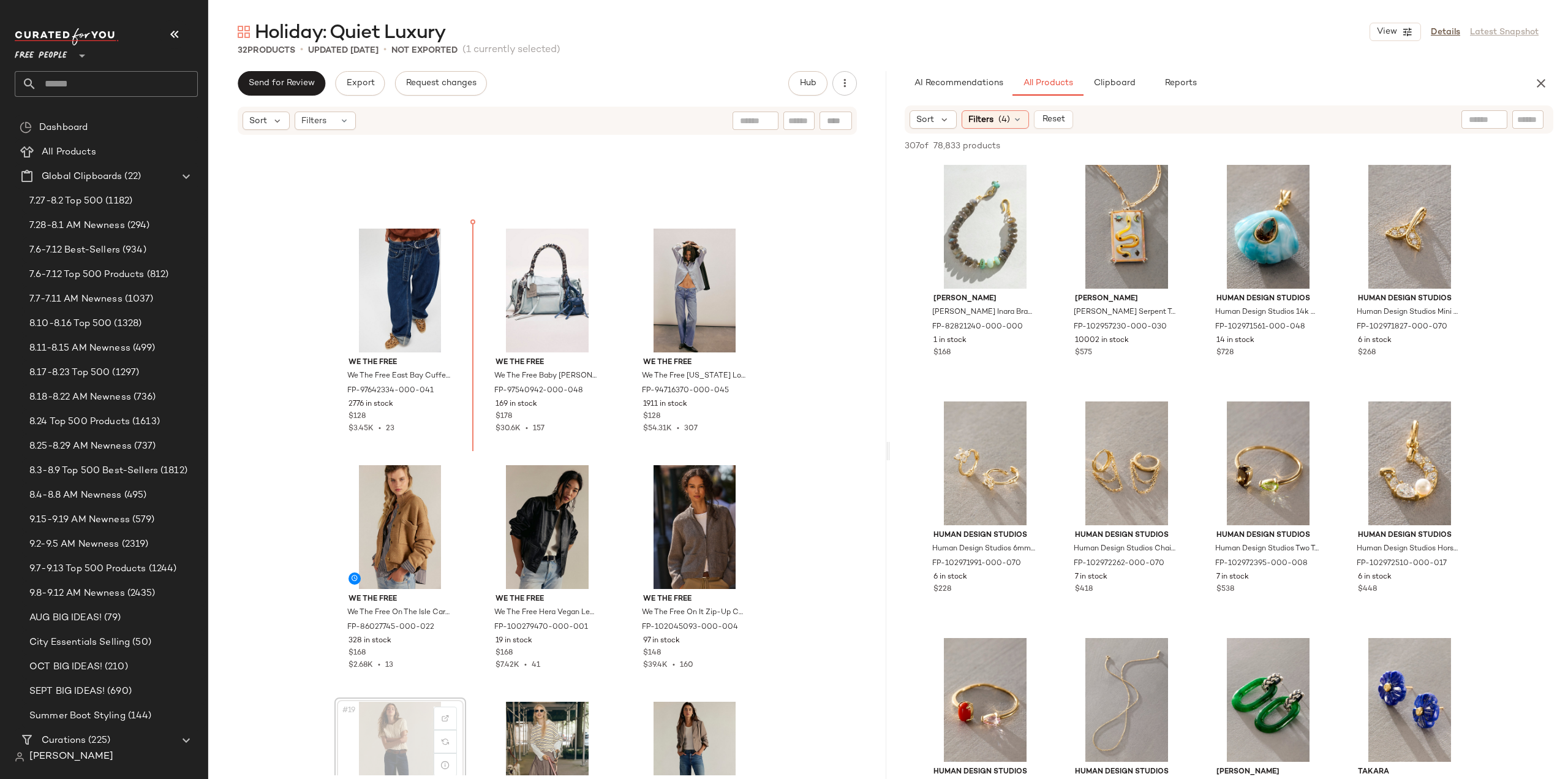
scroll to position [868, 0]
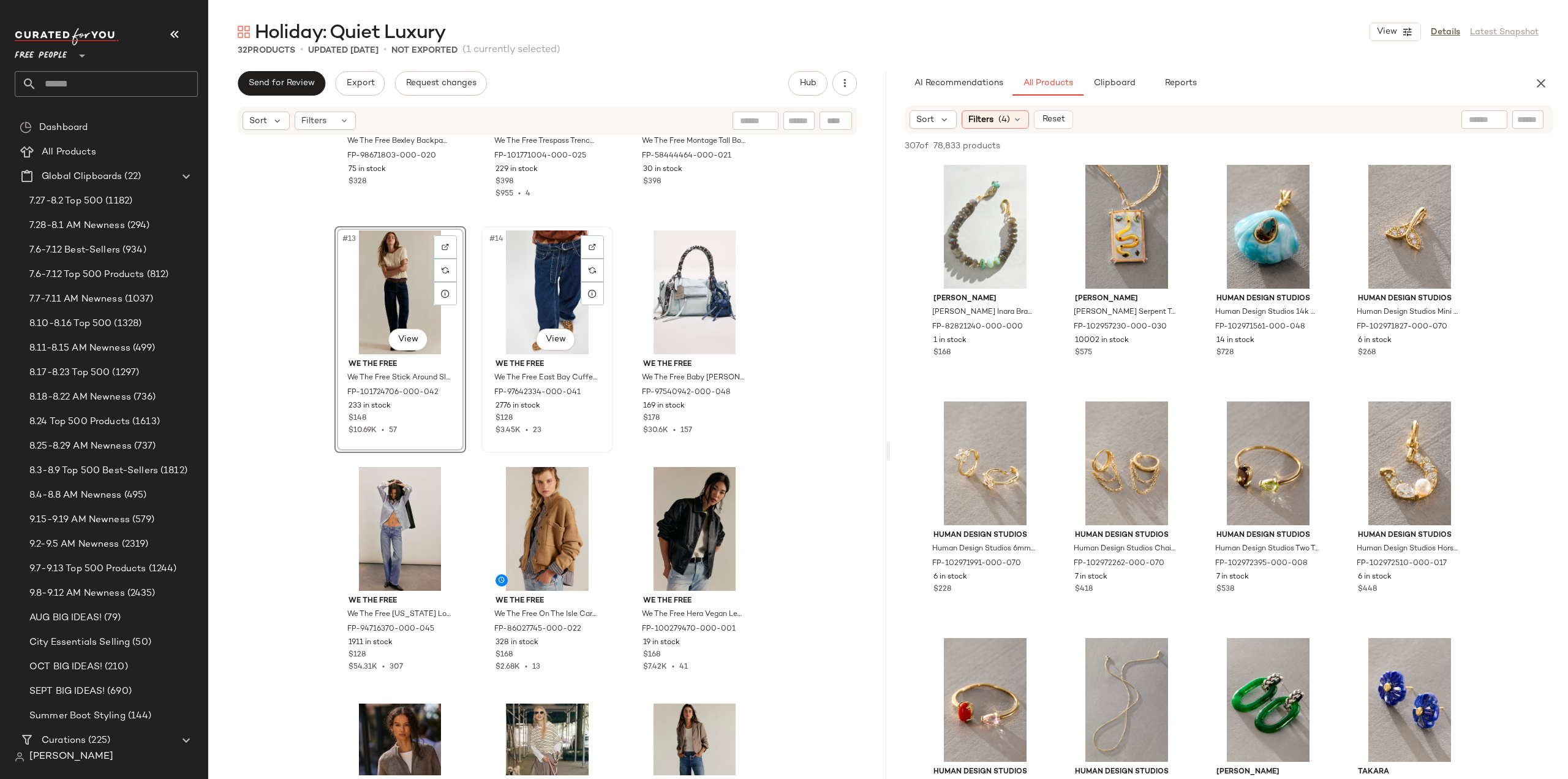
click at [575, 430] on div "$3.45K • 23" at bounding box center [547, 430] width 103 height 11
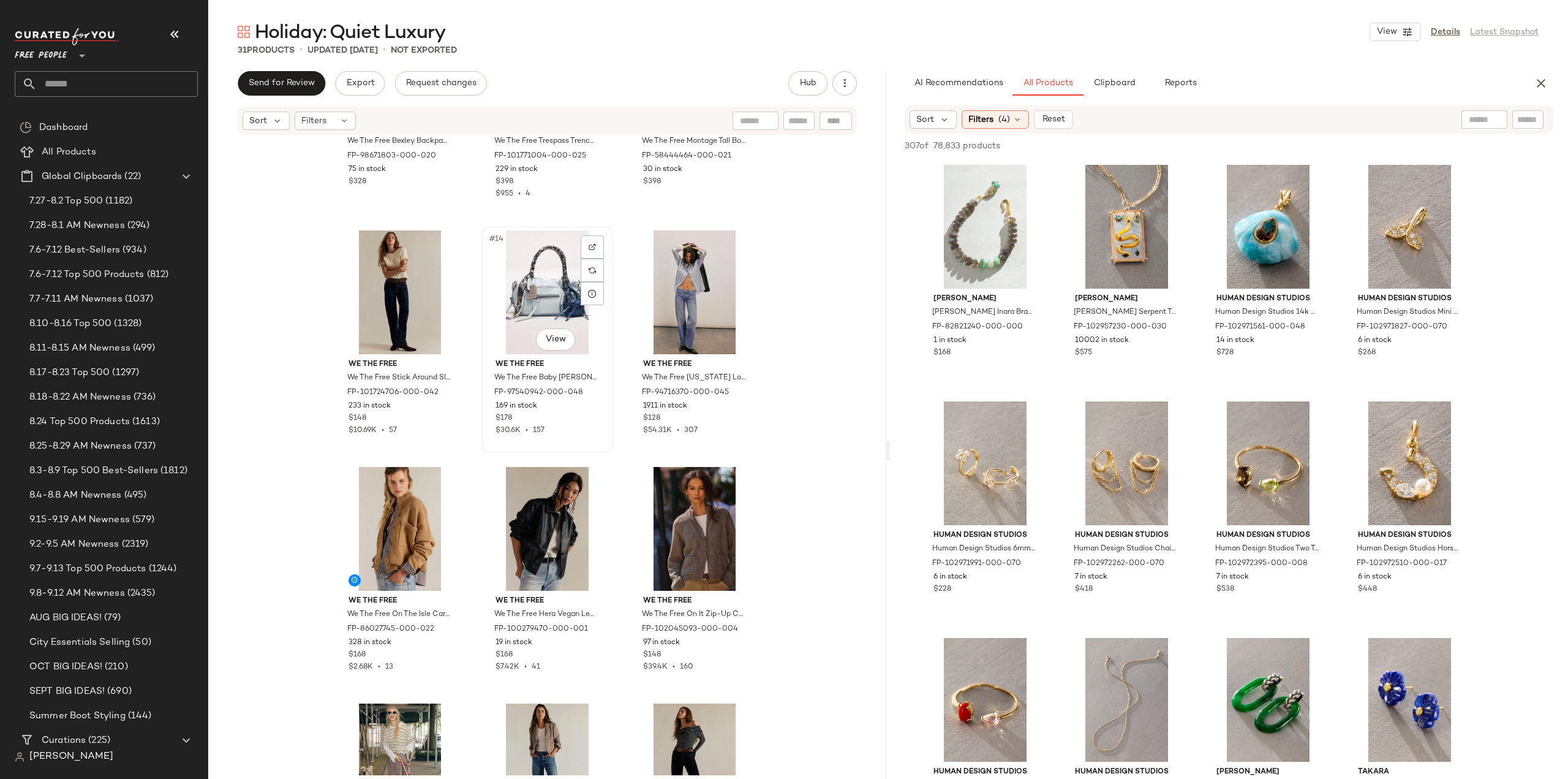
click at [568, 430] on div "$30.6K • 157" at bounding box center [547, 430] width 103 height 11
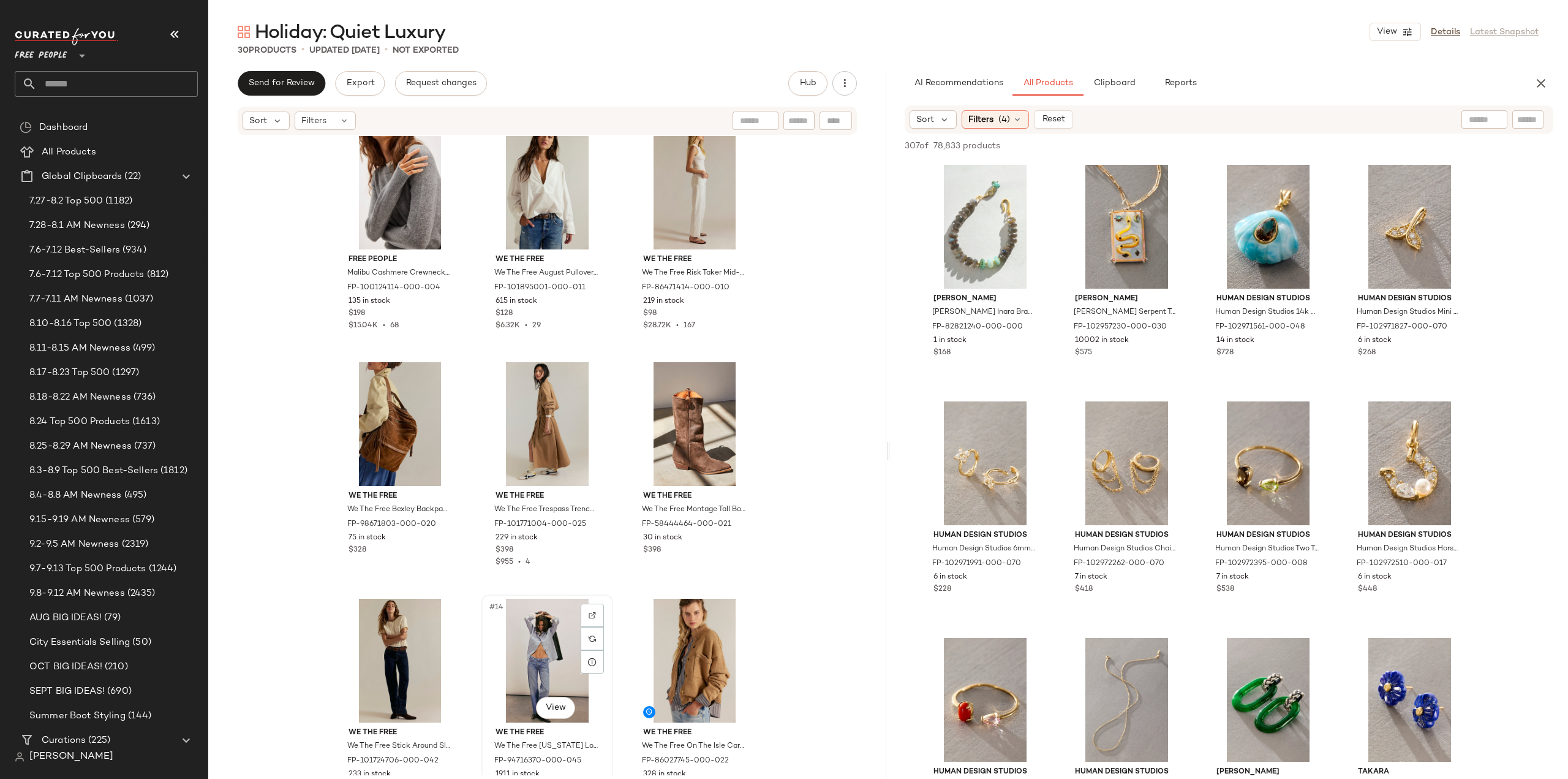
scroll to position [439, 0]
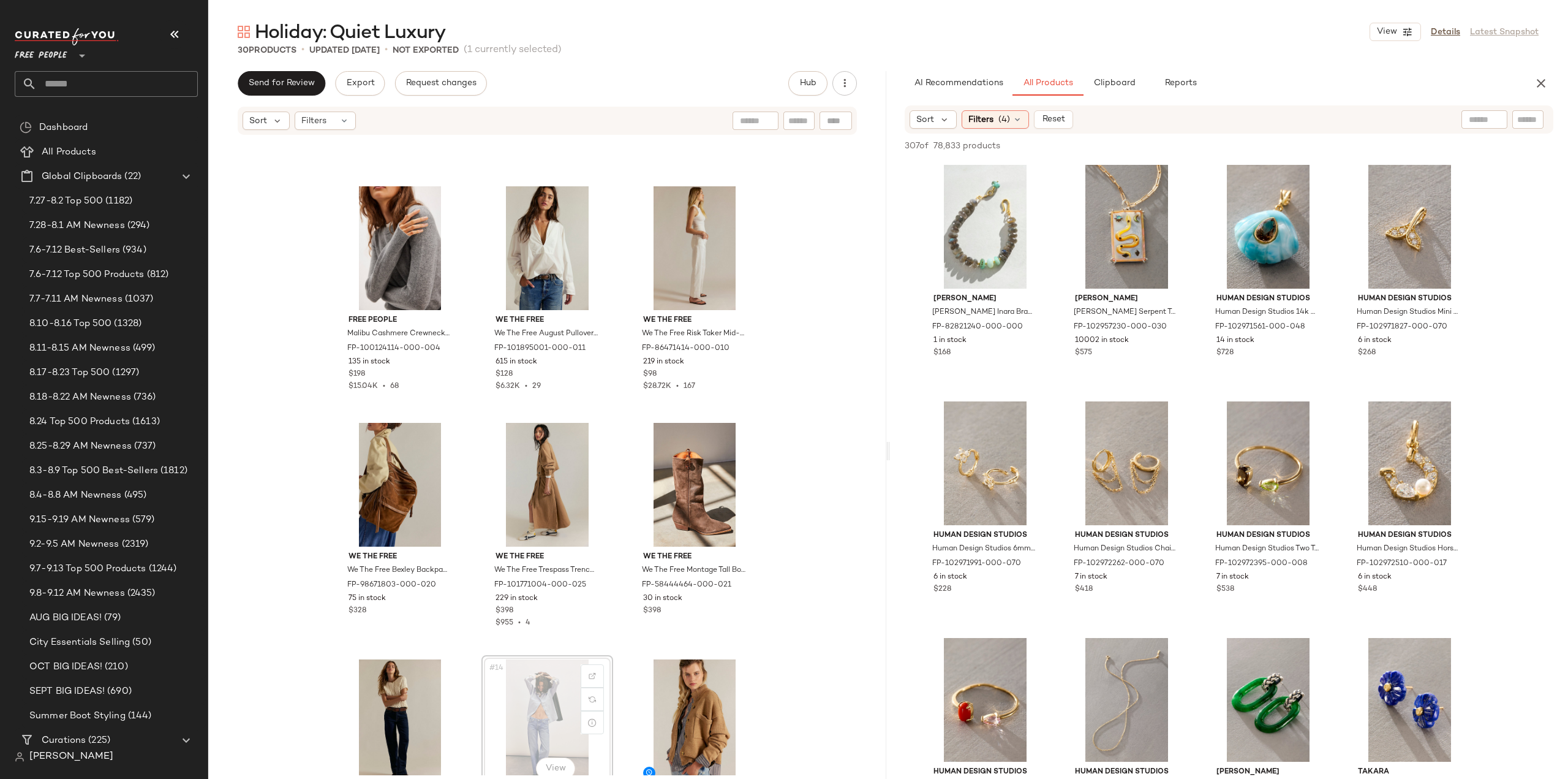
scroll to position [442, 0]
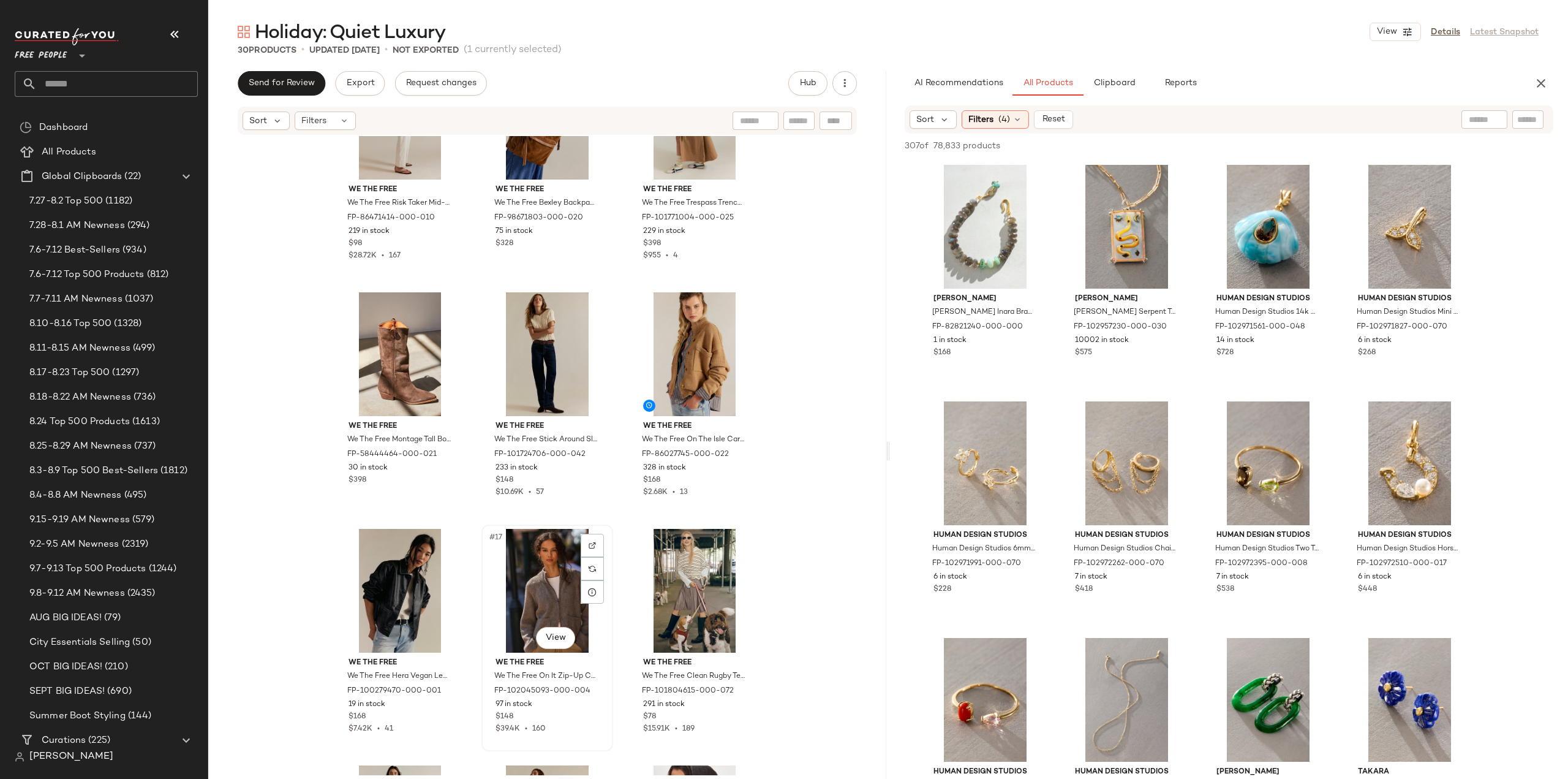
scroll to position [990, 0]
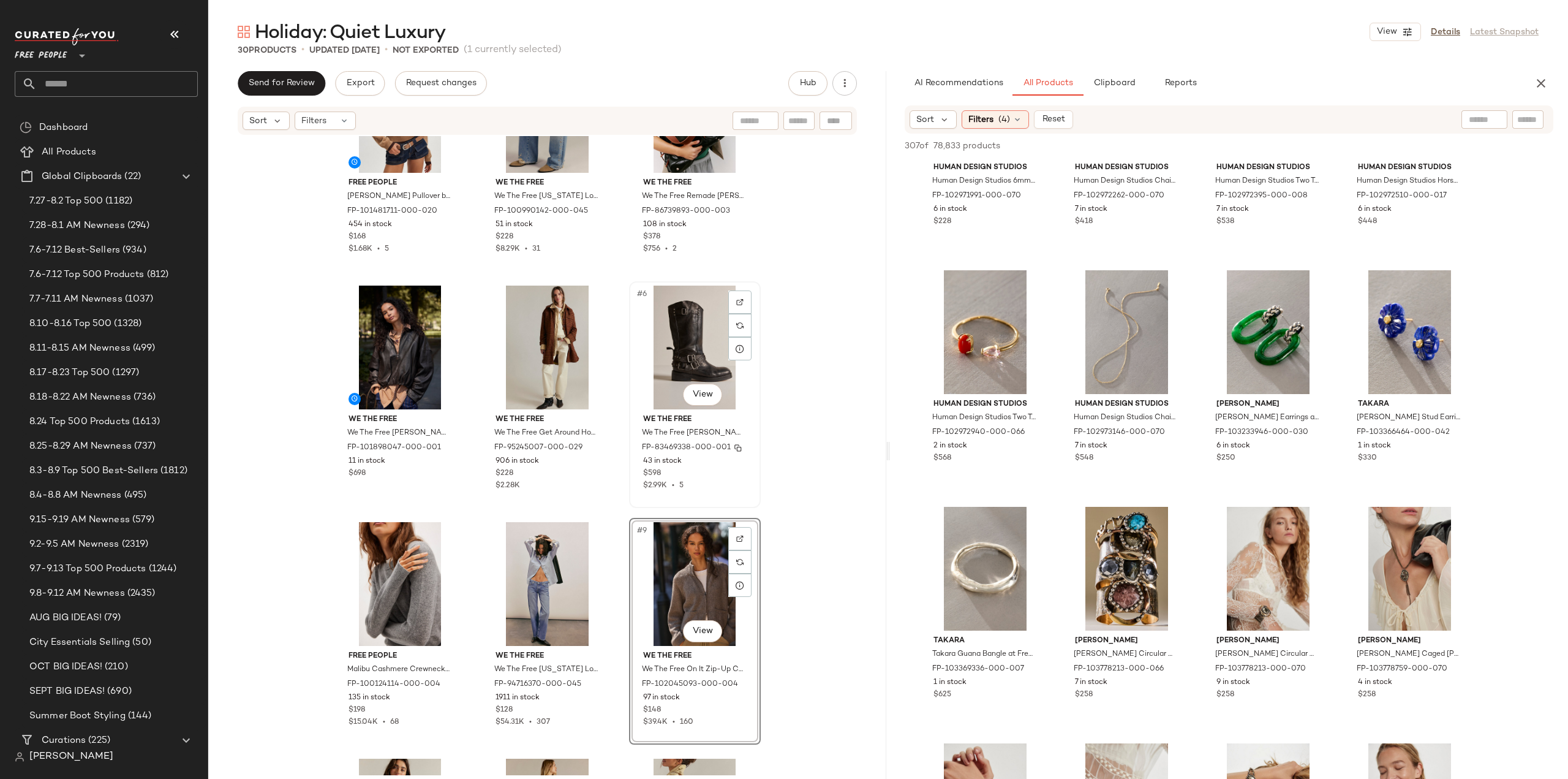
scroll to position [155, 0]
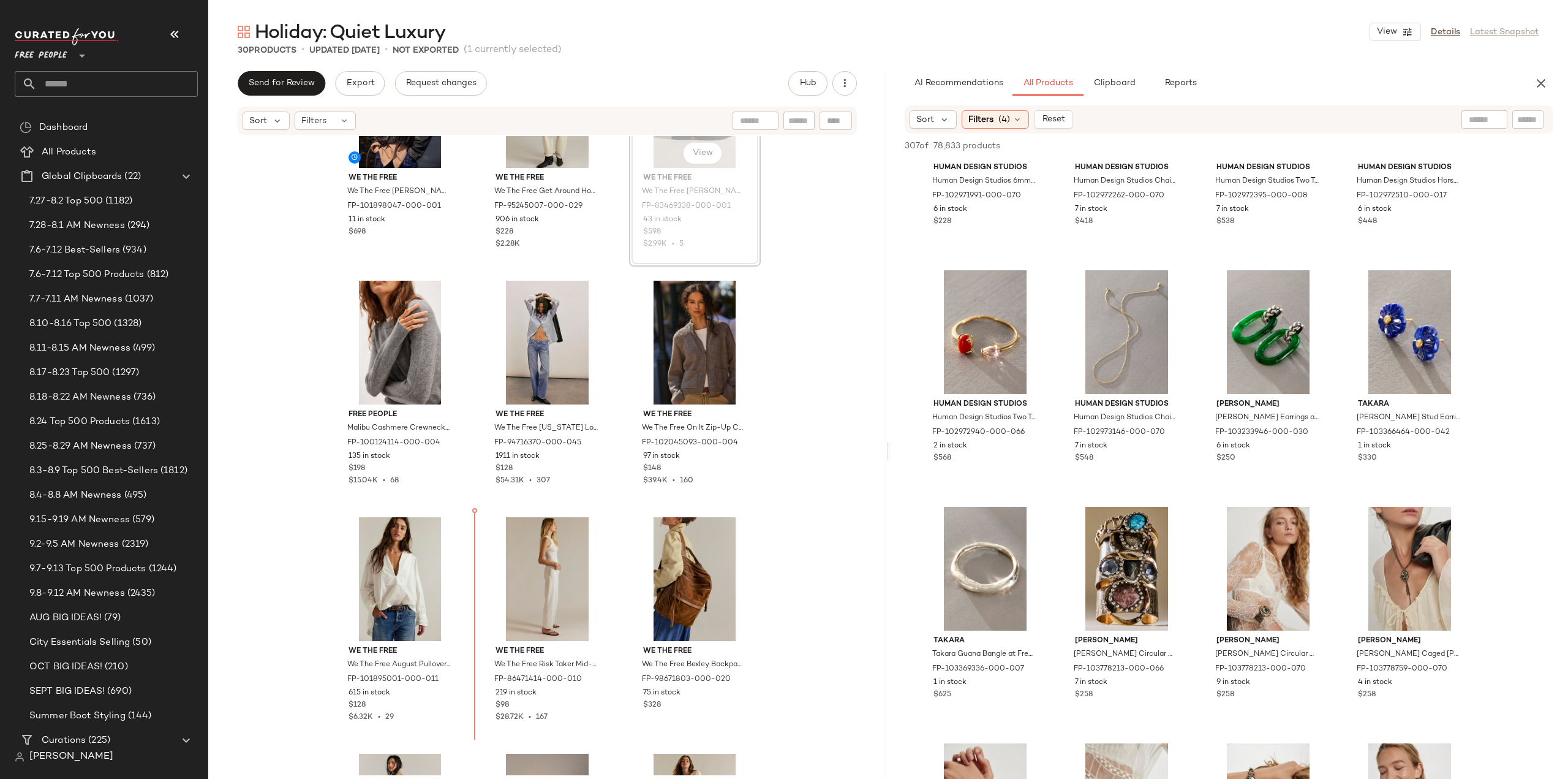
scroll to position [357, 0]
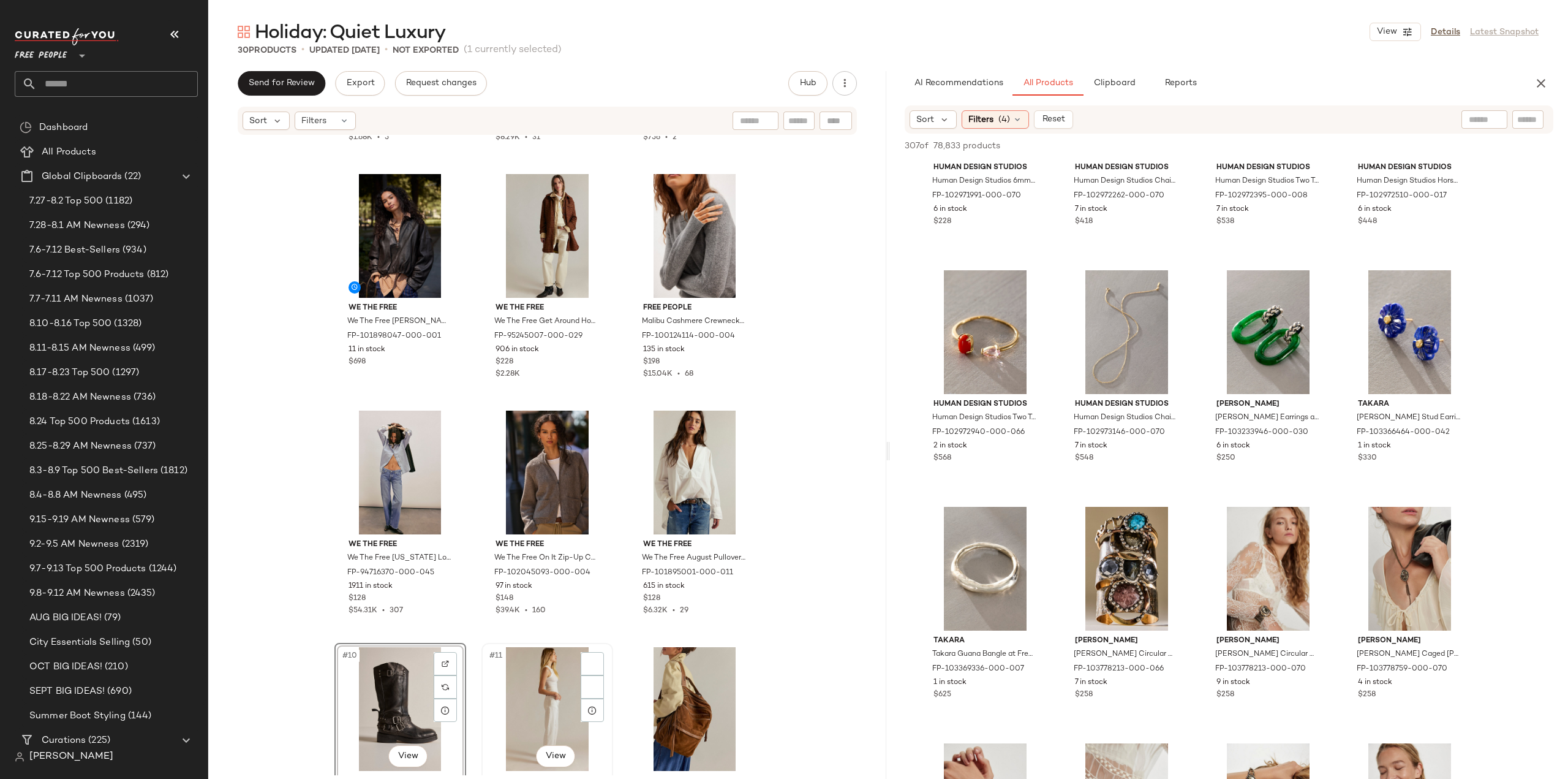
scroll to position [224, 0]
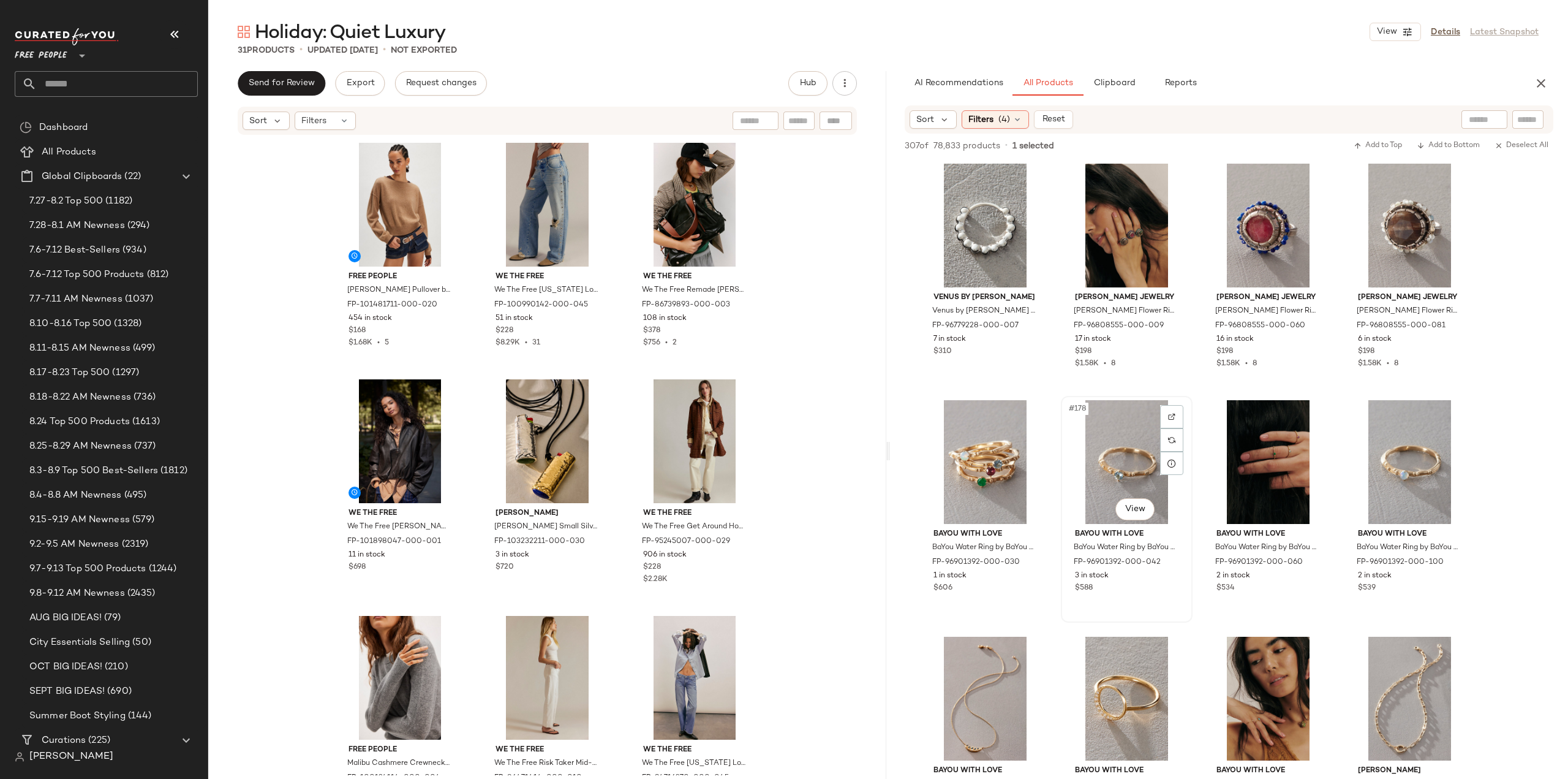
scroll to position [10354, 0]
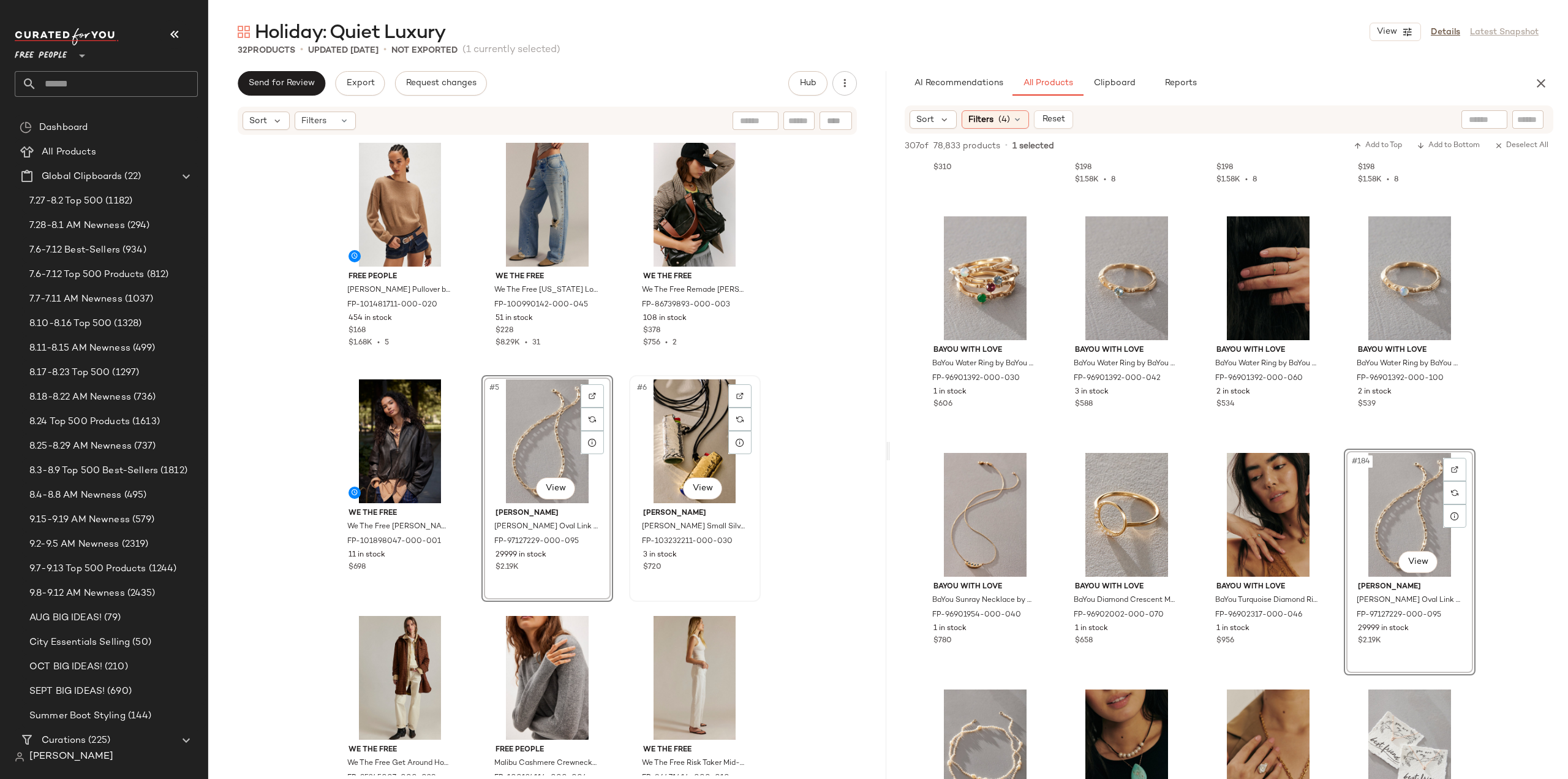
click at [703, 575] on div "#6 View [PERSON_NAME] [PERSON_NAME] Small Silver Lighter Necklace at Free Peopl…" at bounding box center [695, 488] width 129 height 224
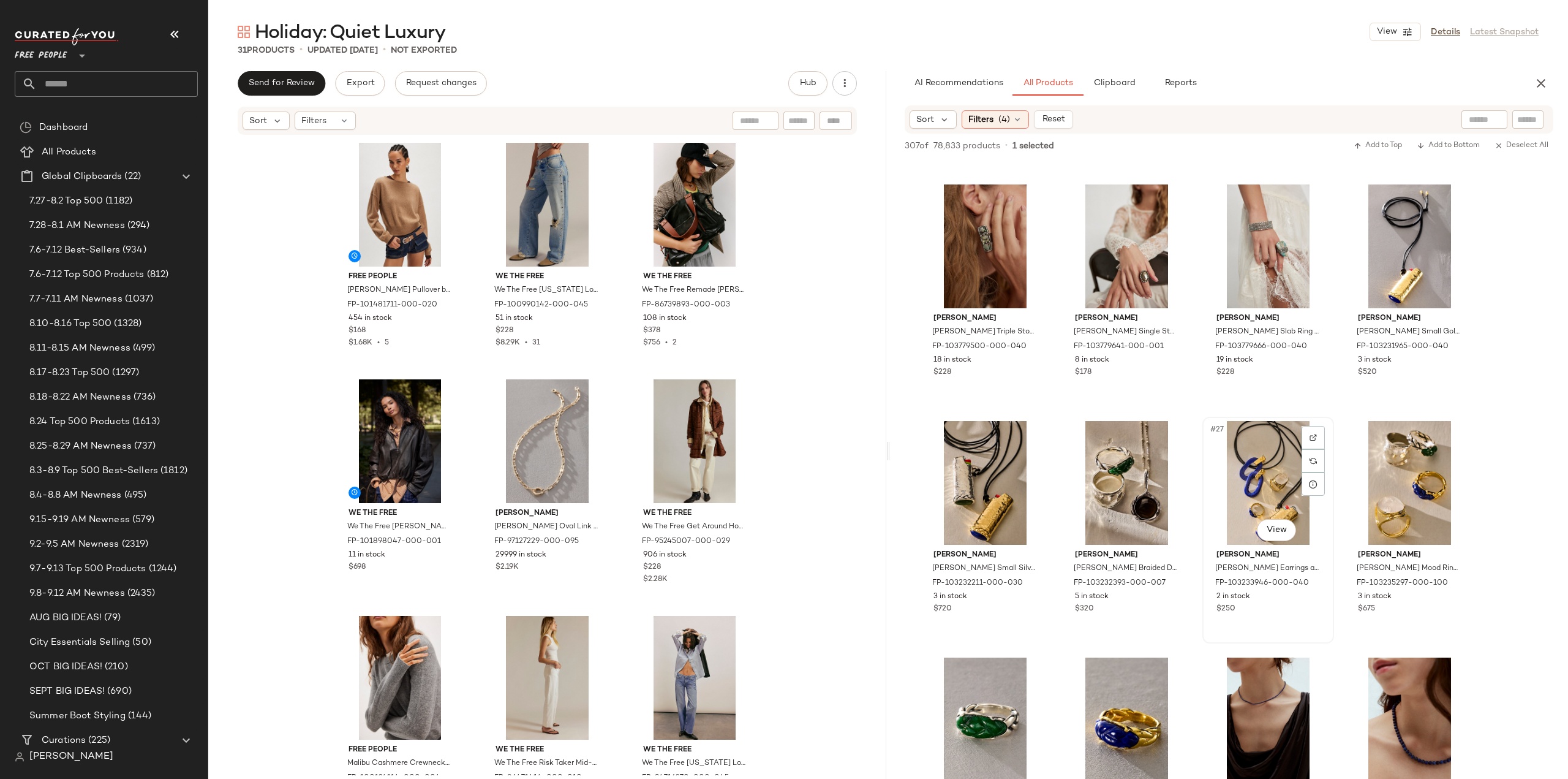
scroll to position [1164, 0]
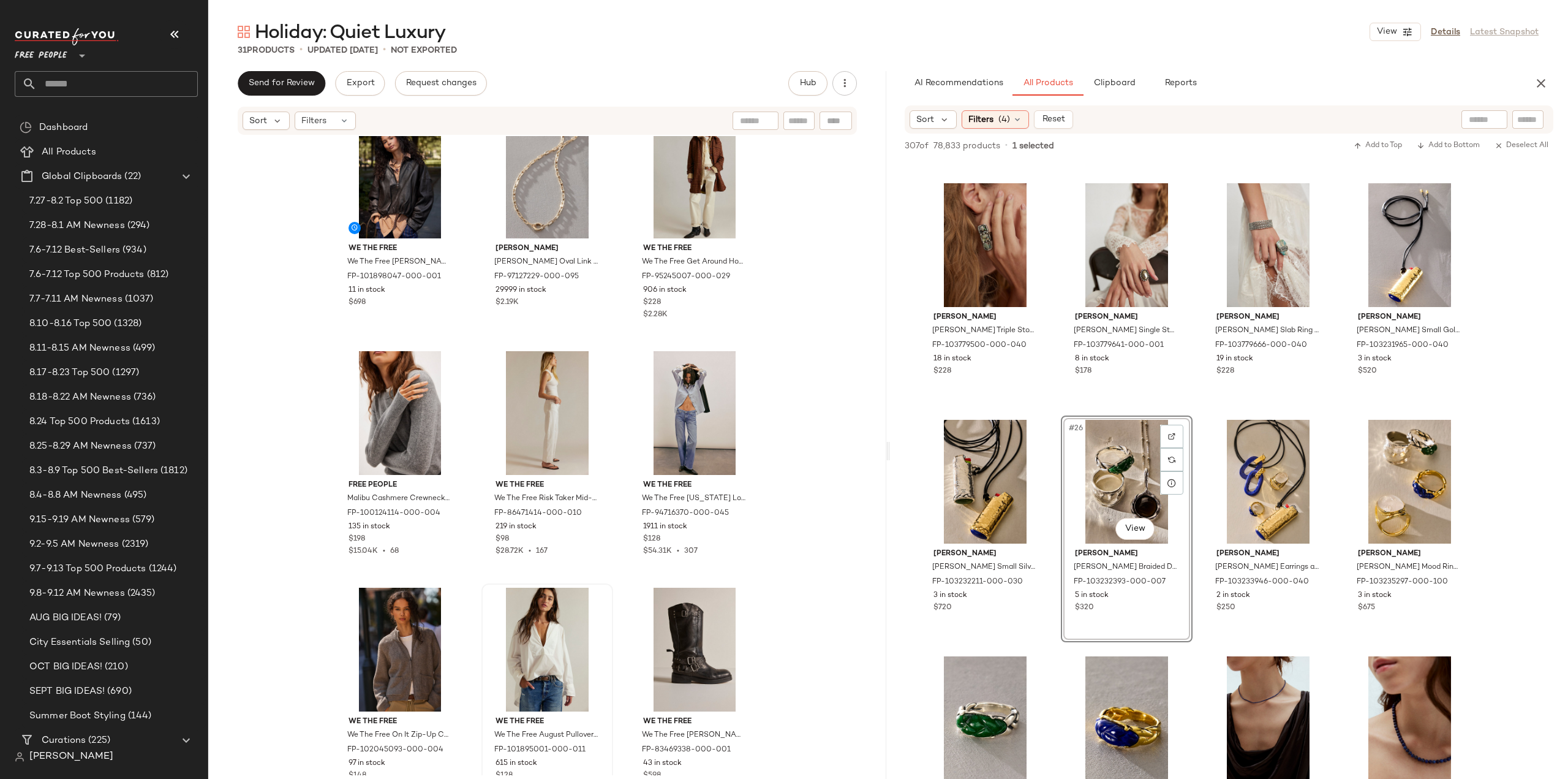
scroll to position [316, 0]
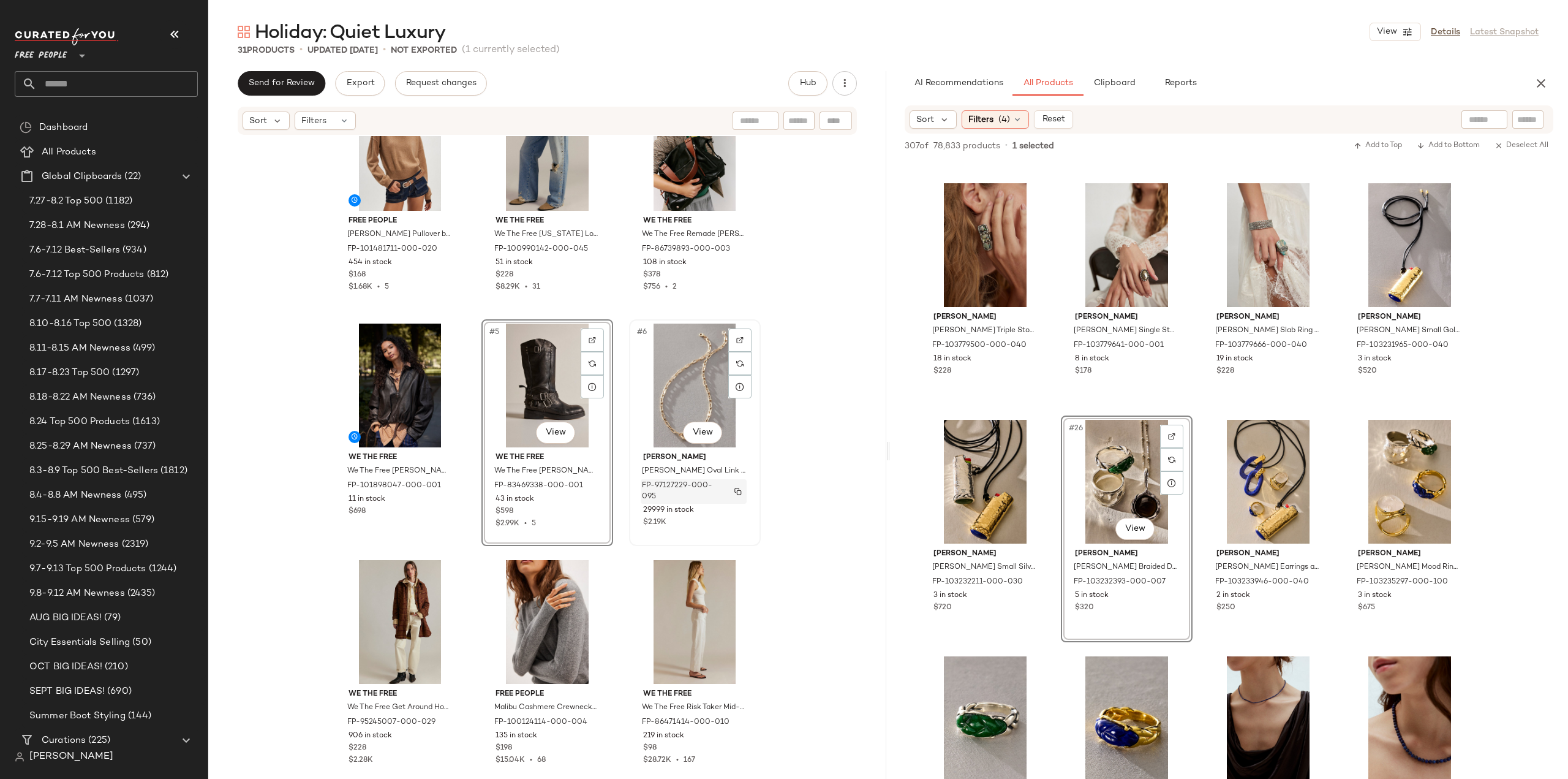
scroll to position [122, 0]
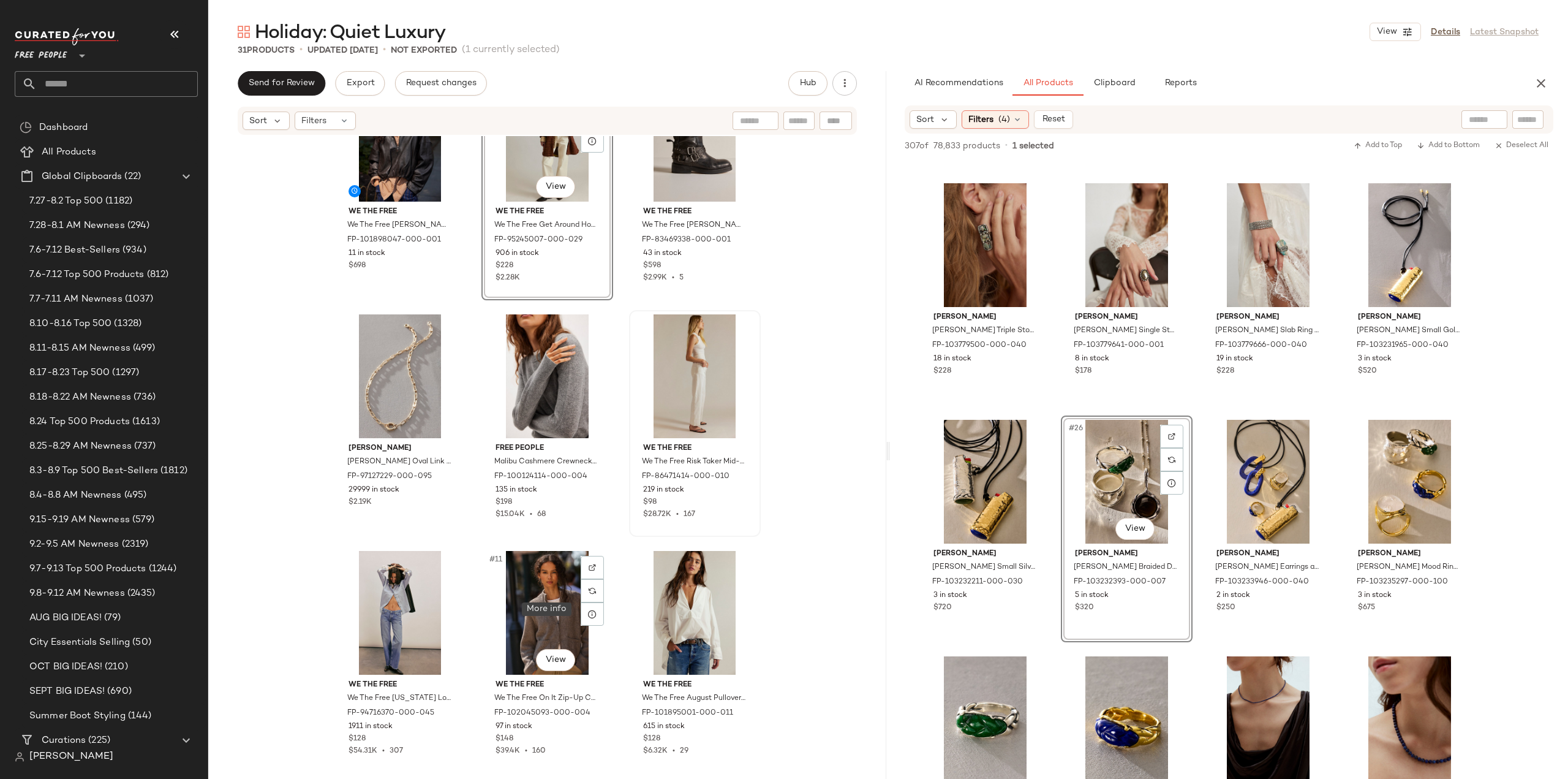
scroll to position [316, 0]
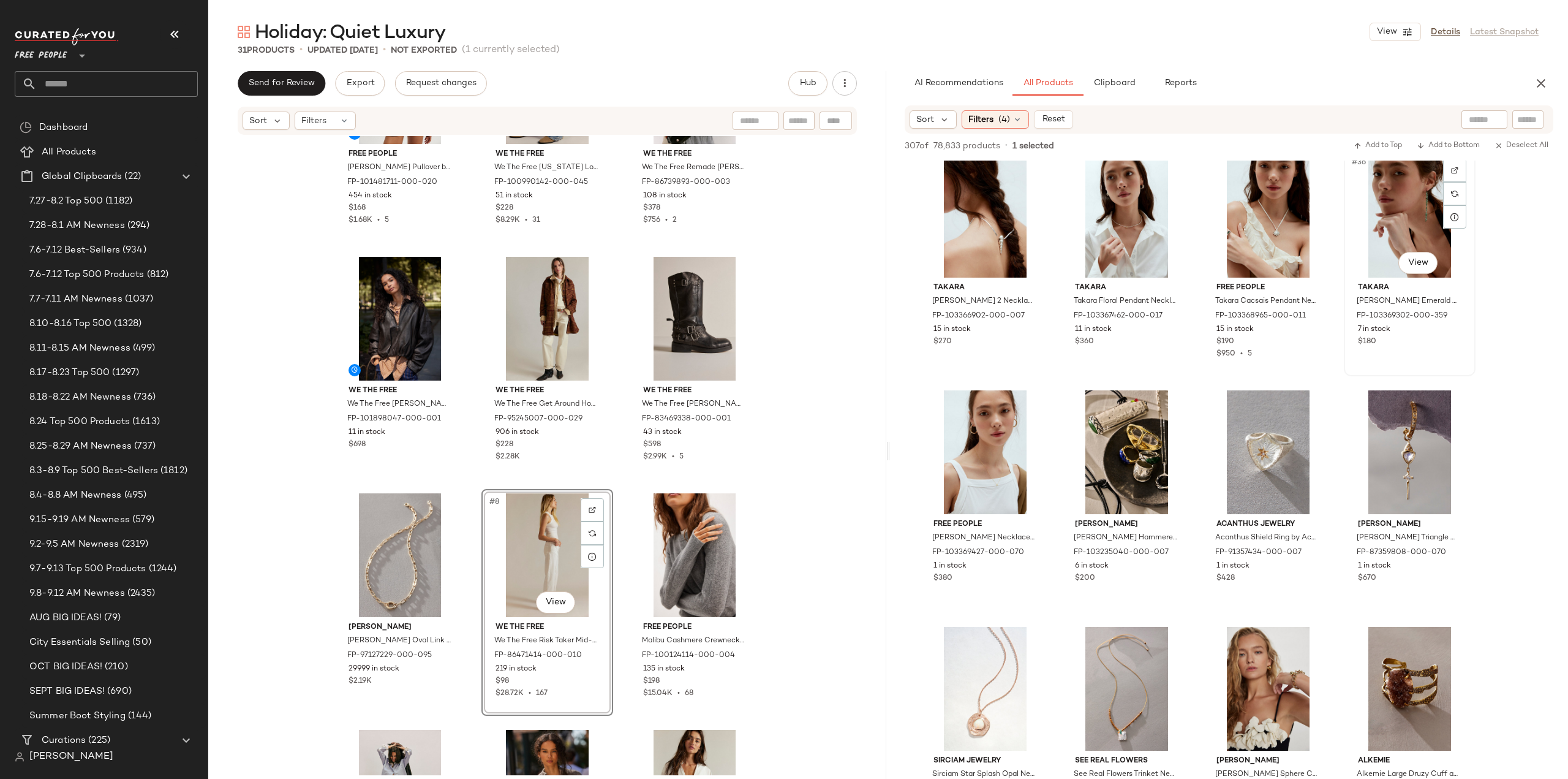
scroll to position [1899, 0]
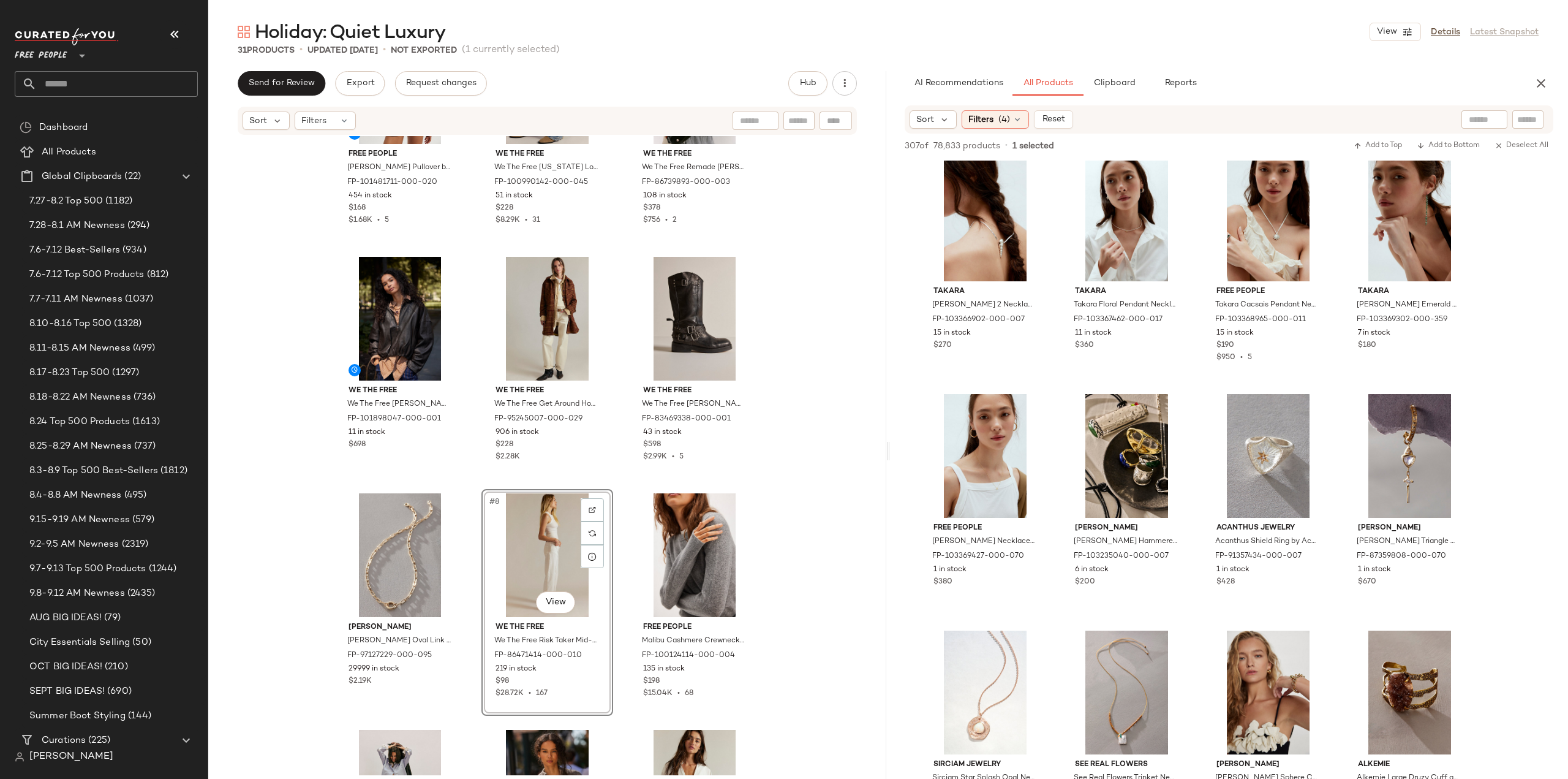
click at [1477, 117] on input "text" at bounding box center [1484, 120] width 31 height 13
type input "********"
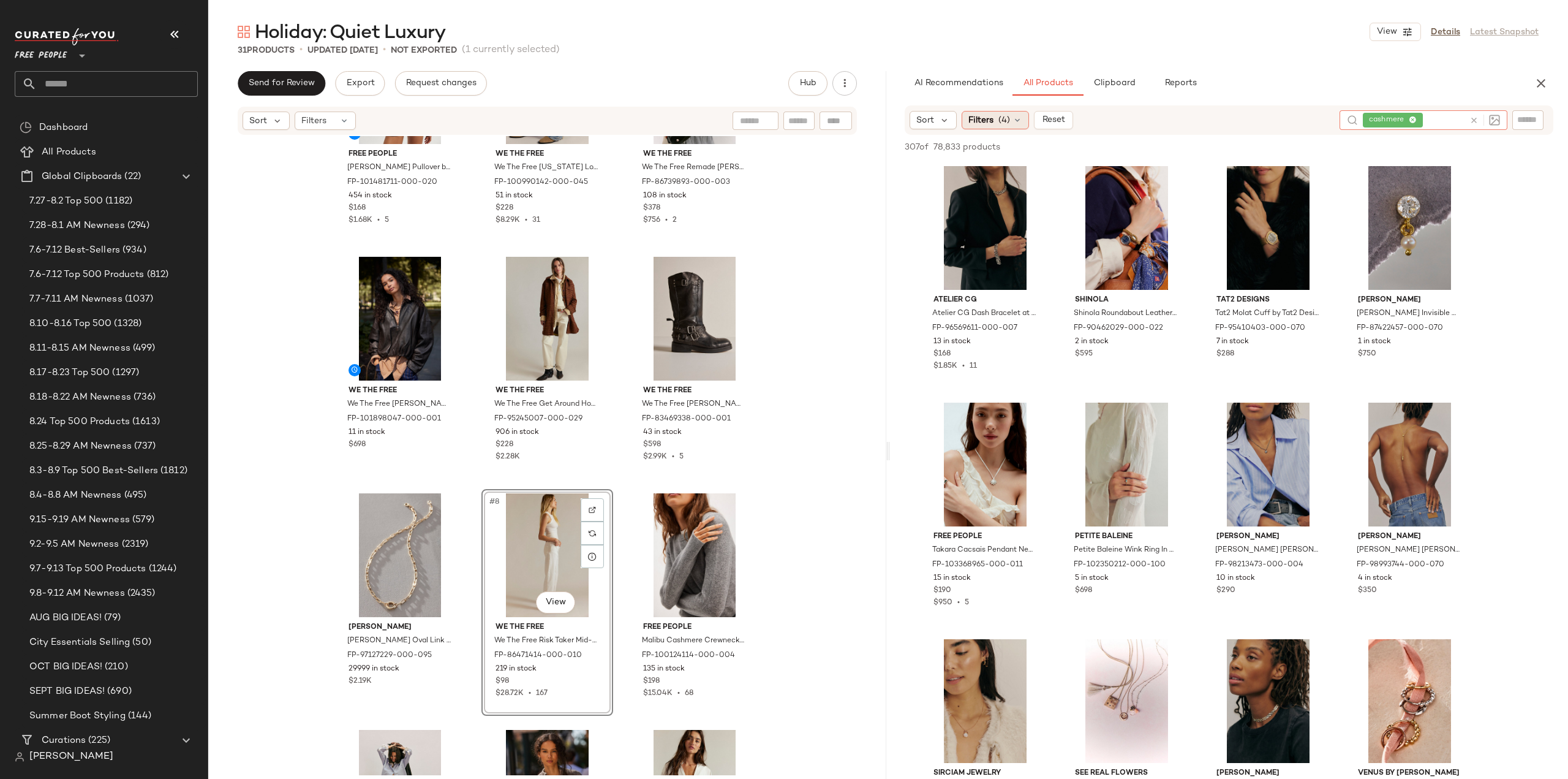
click at [981, 117] on span "Filters" at bounding box center [981, 121] width 25 height 13
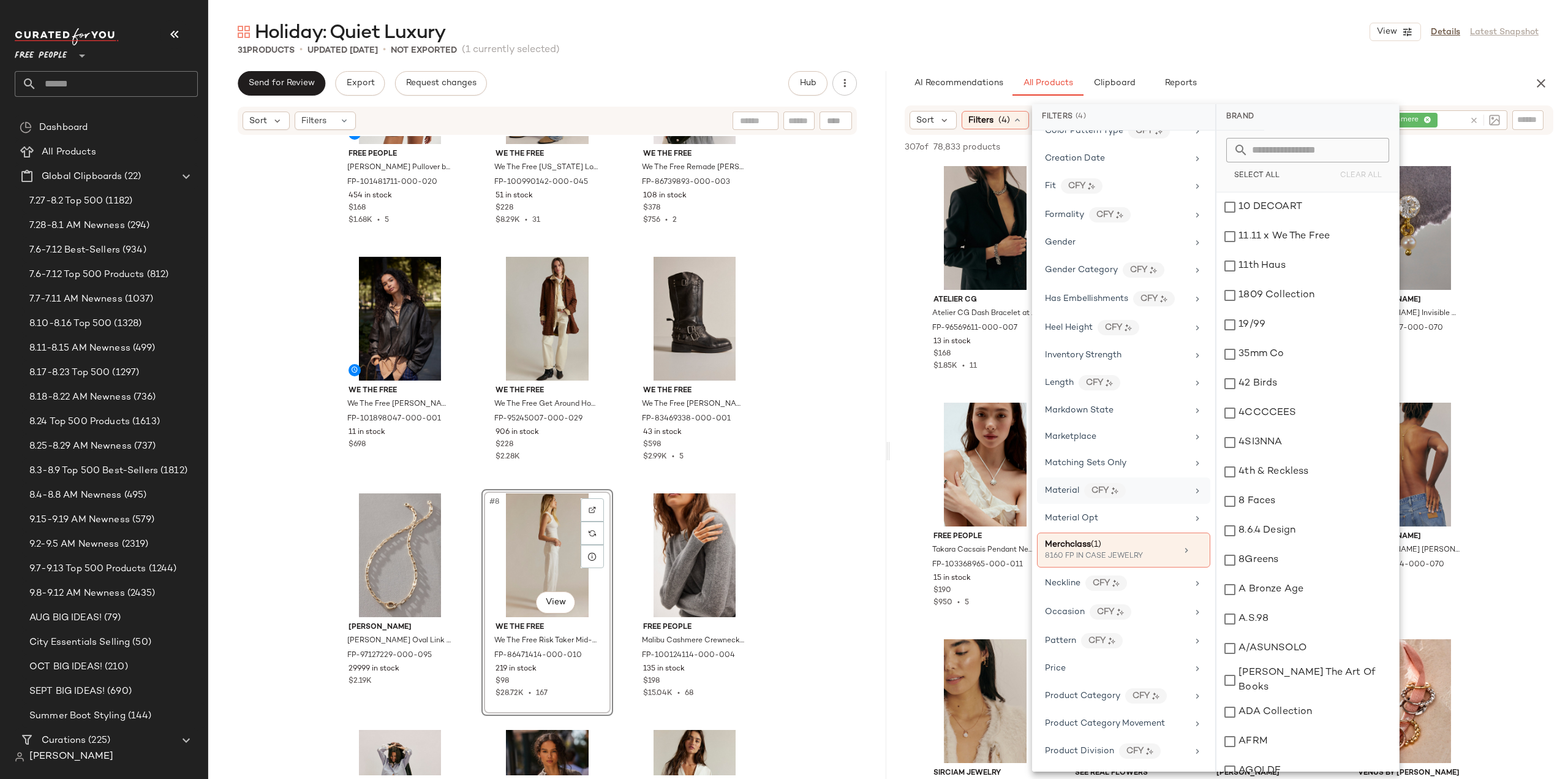
scroll to position [307, 0]
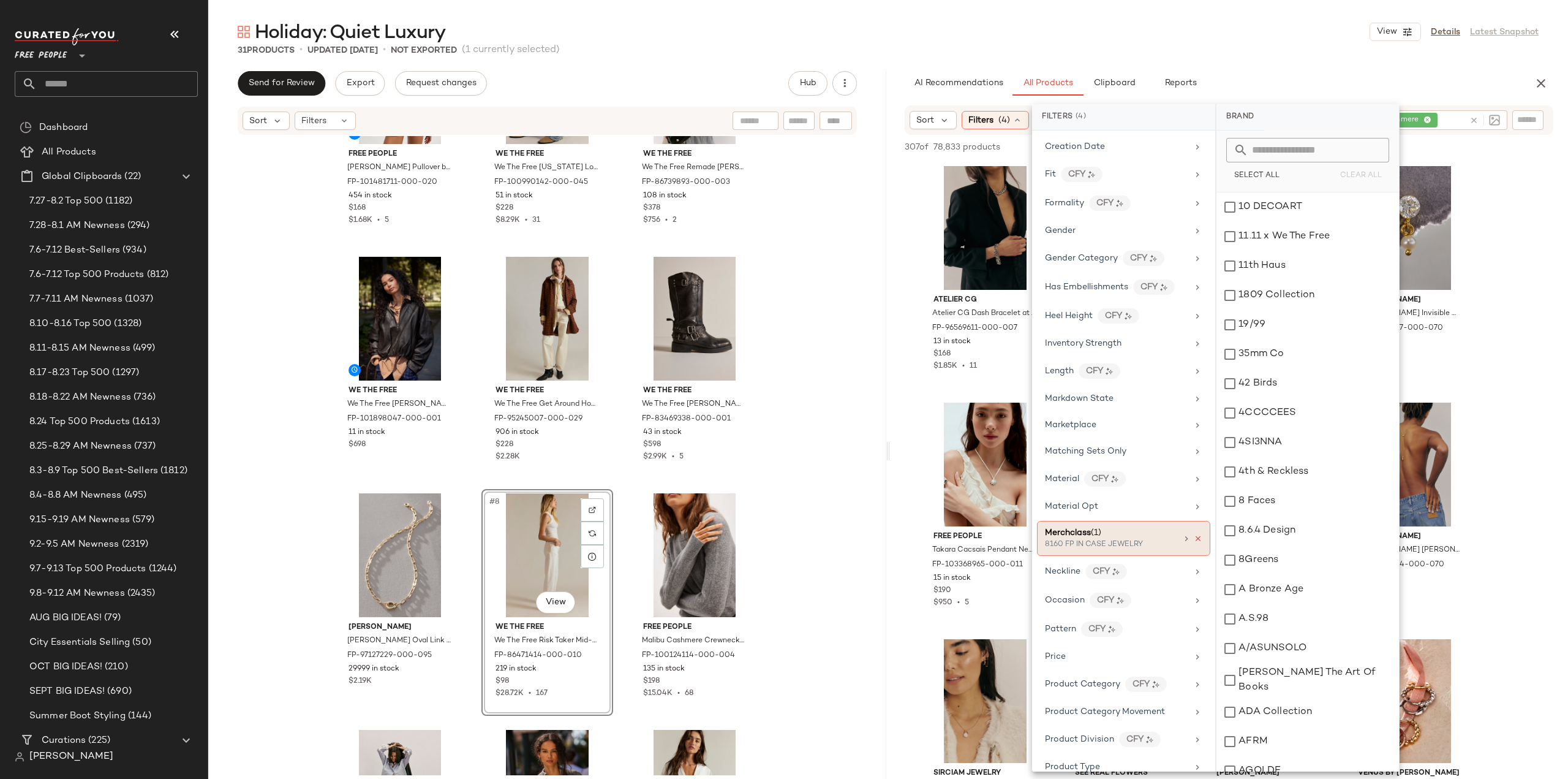
click at [1194, 534] on icon at bounding box center [1198, 538] width 9 height 9
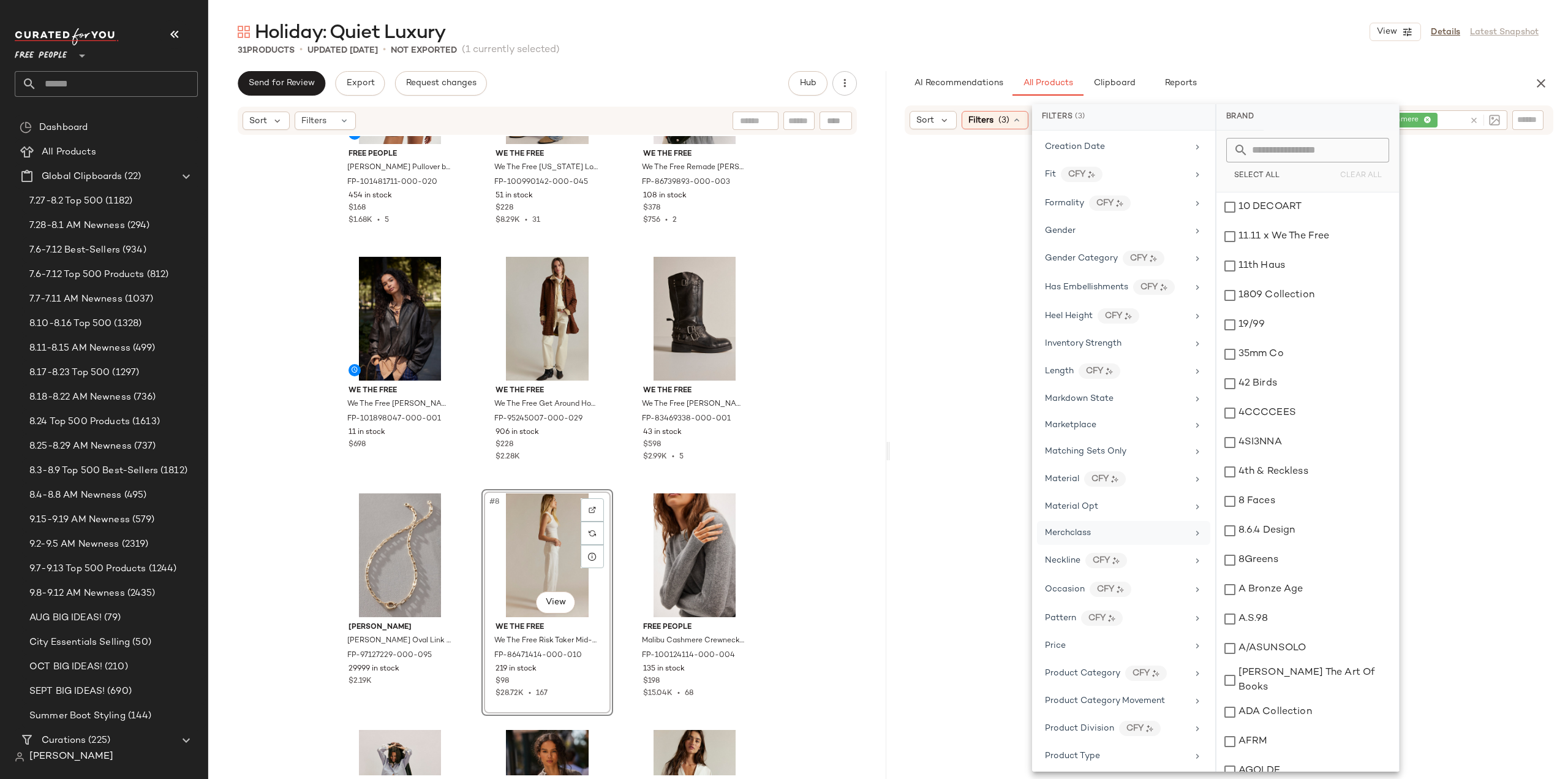
click at [900, 484] on div at bounding box center [1229, 497] width 673 height 720
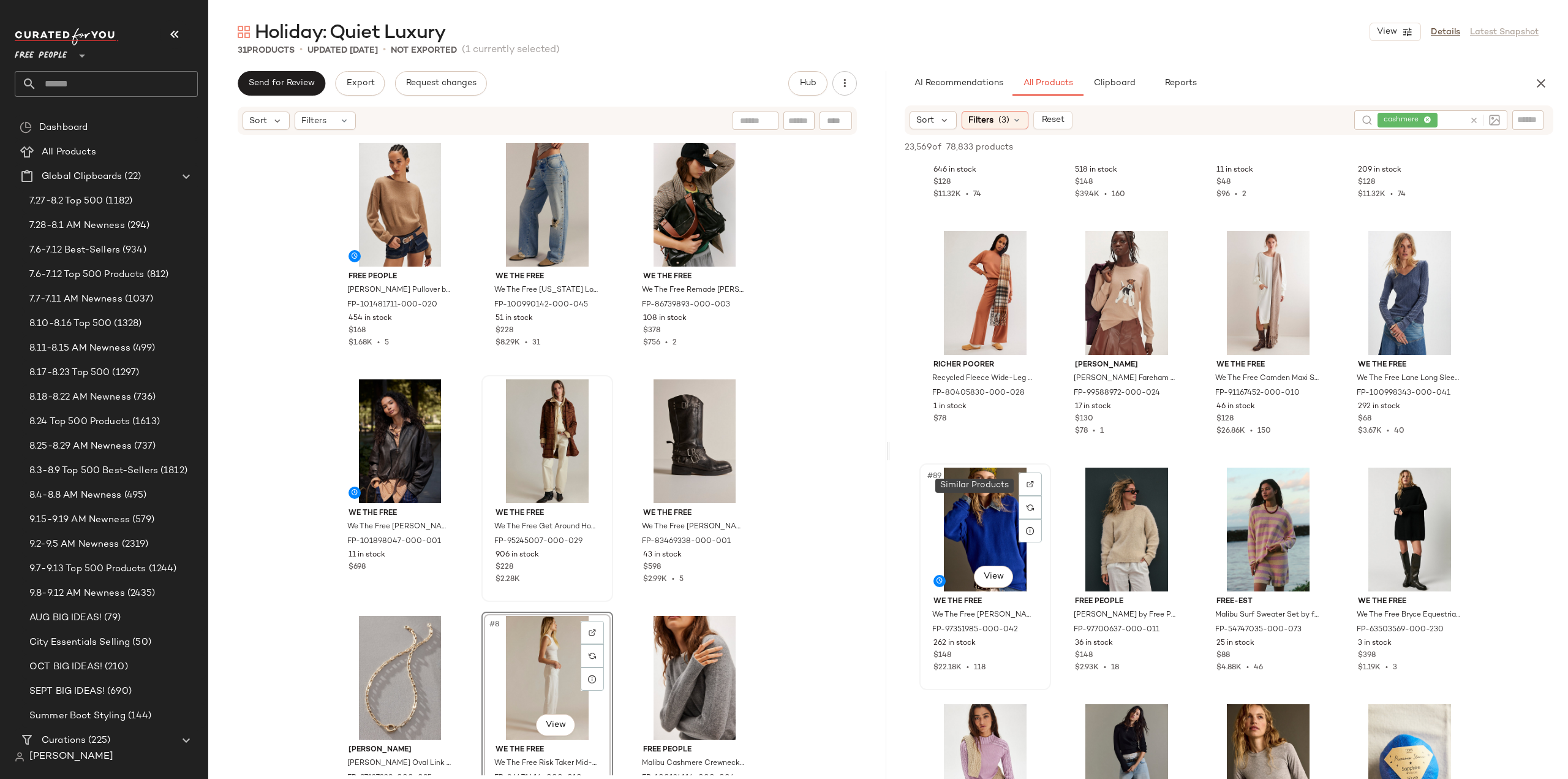
scroll to position [5146, 0]
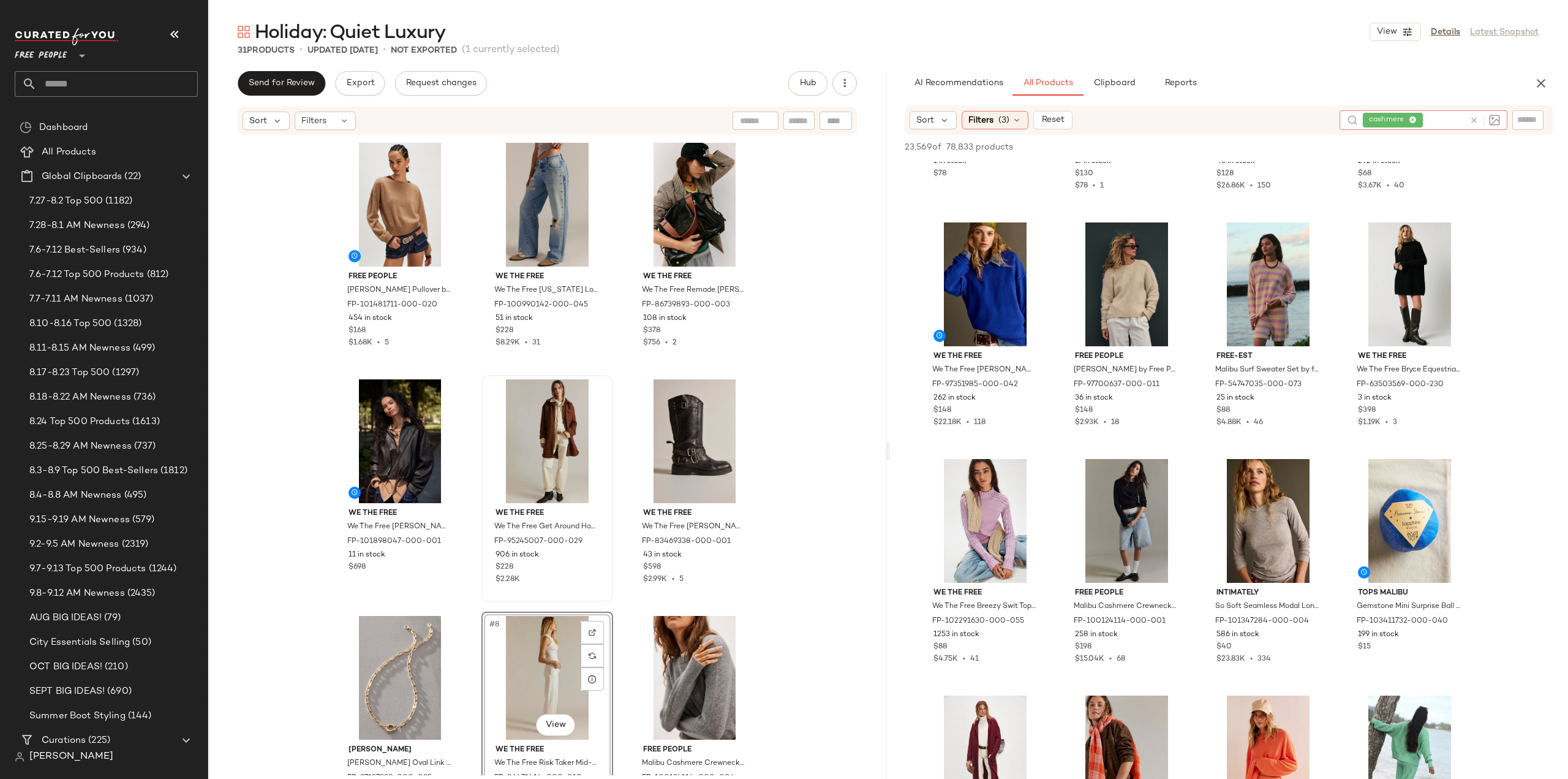
click at [1475, 121] on icon at bounding box center [1474, 121] width 10 height 10
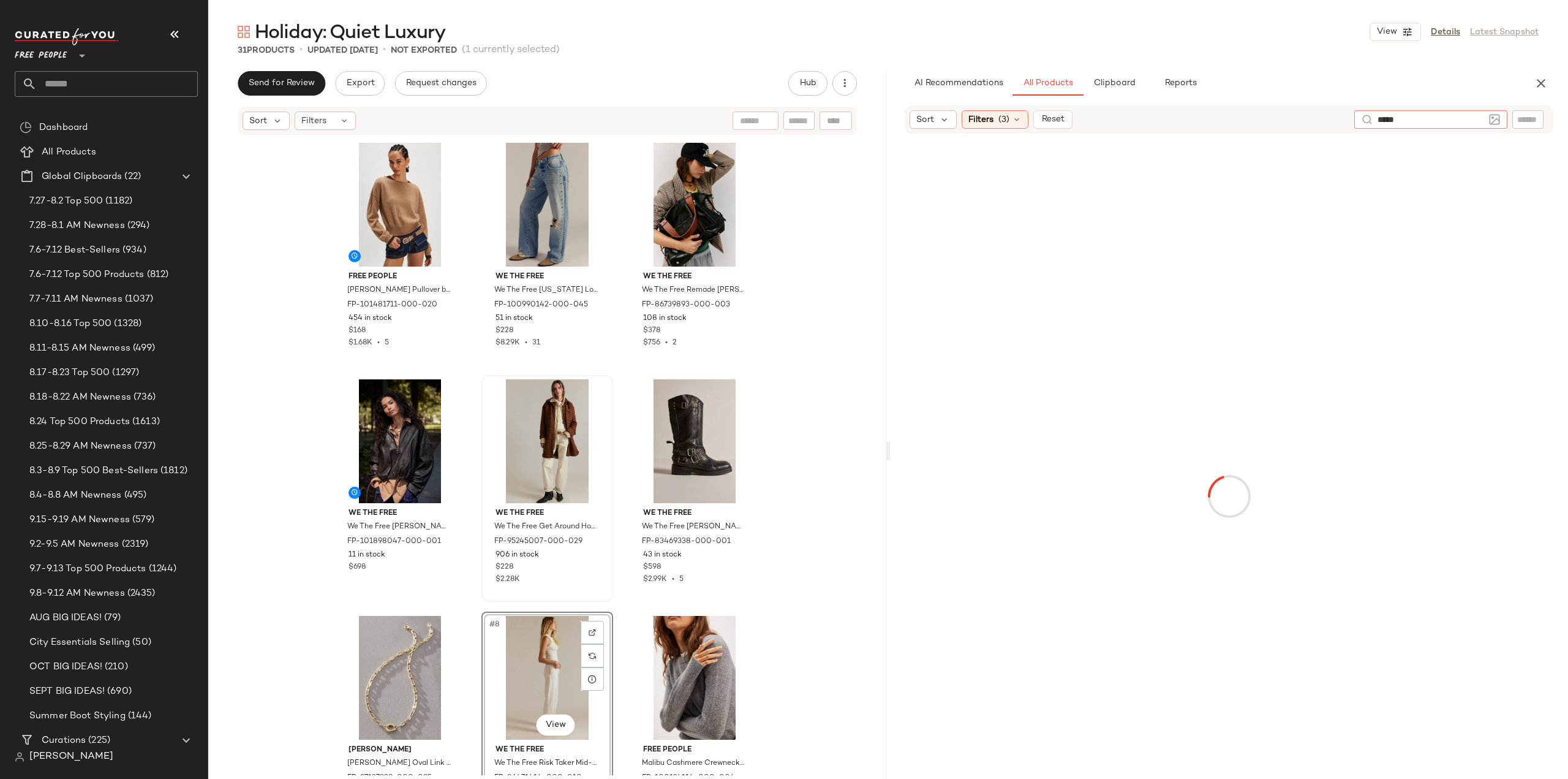
type input "******"
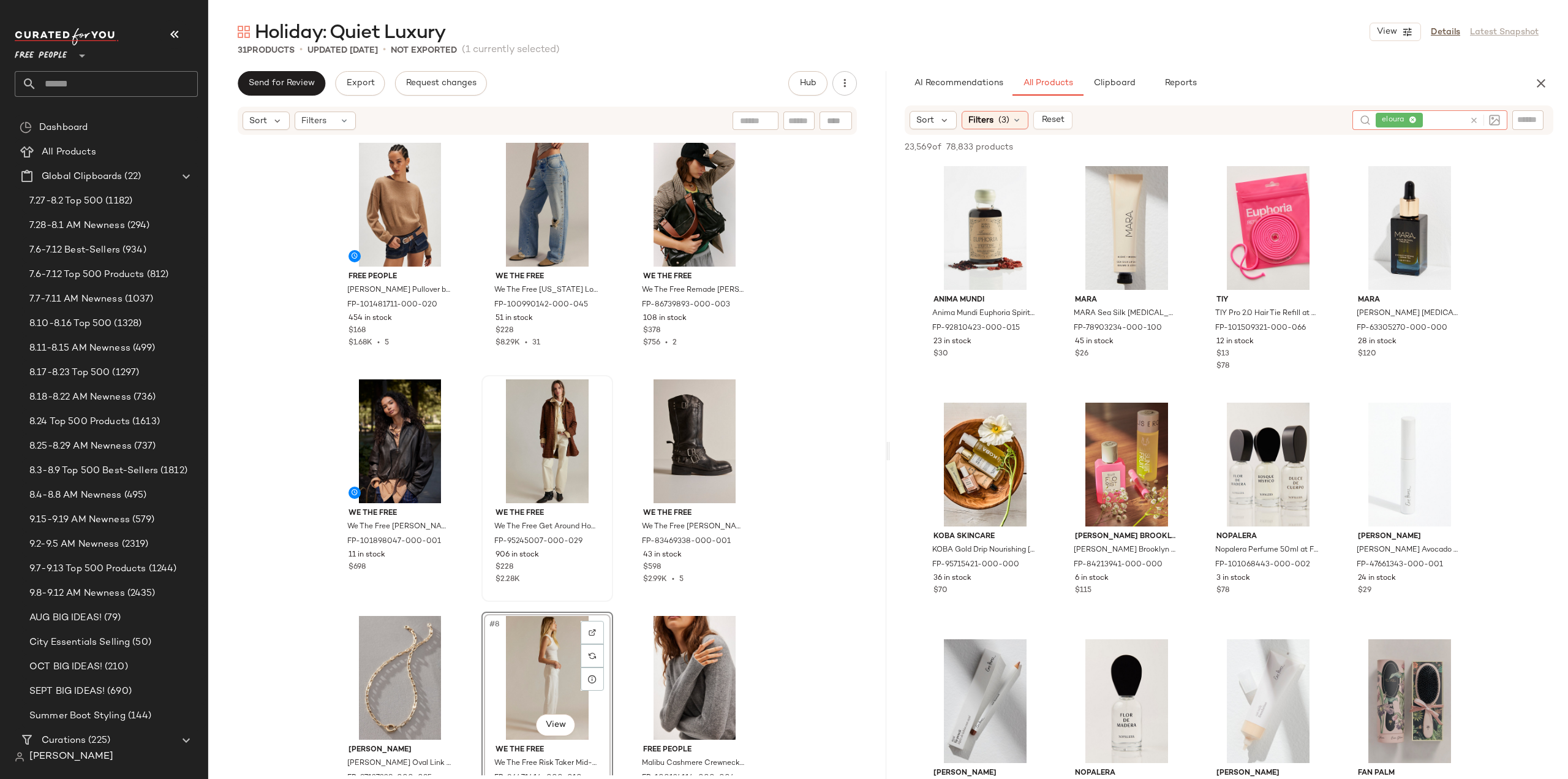
click at [1476, 118] on icon at bounding box center [1474, 121] width 10 height 10
click at [1524, 118] on input "text" at bounding box center [1528, 120] width 21 height 13
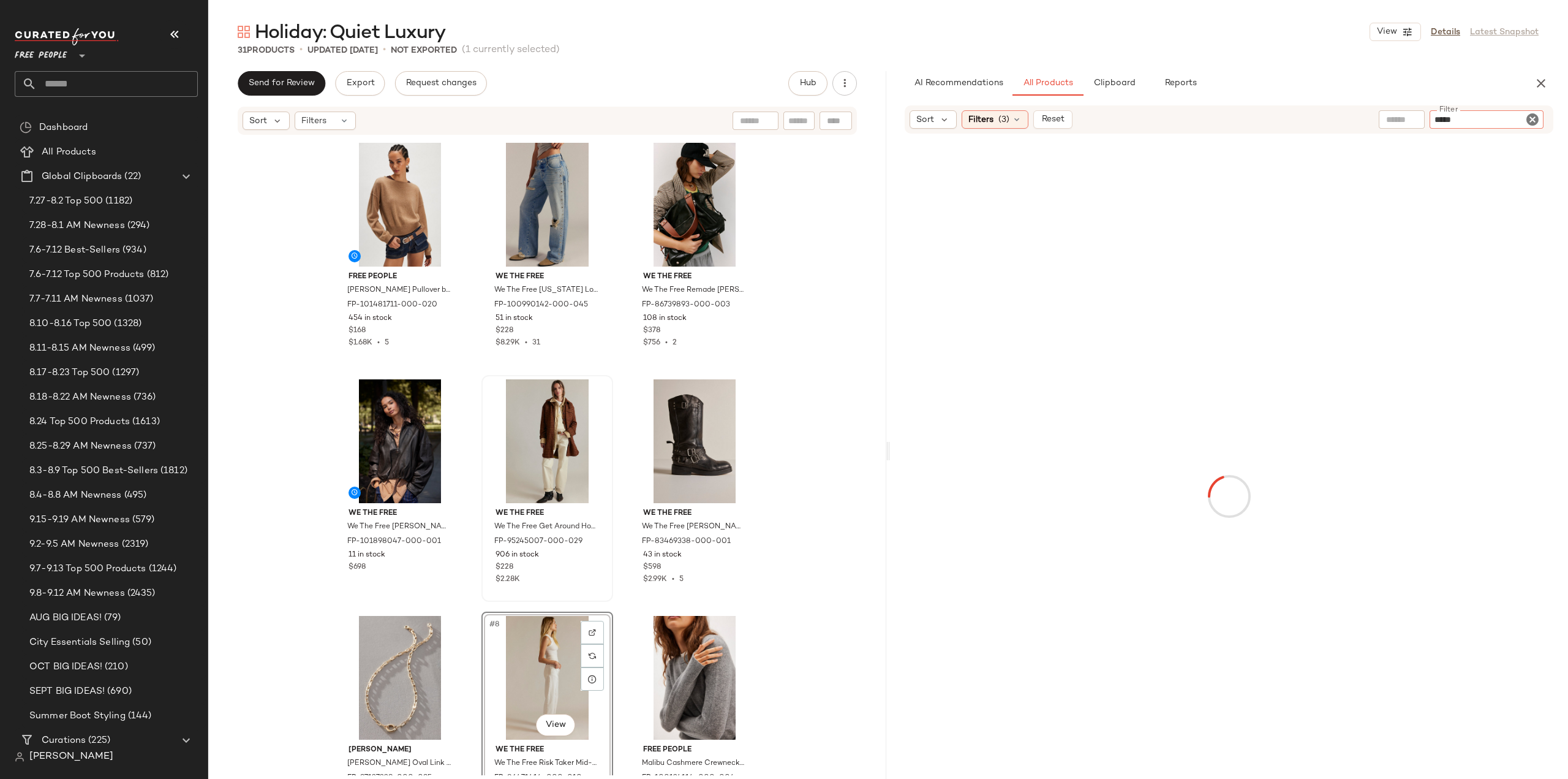
type input "******"
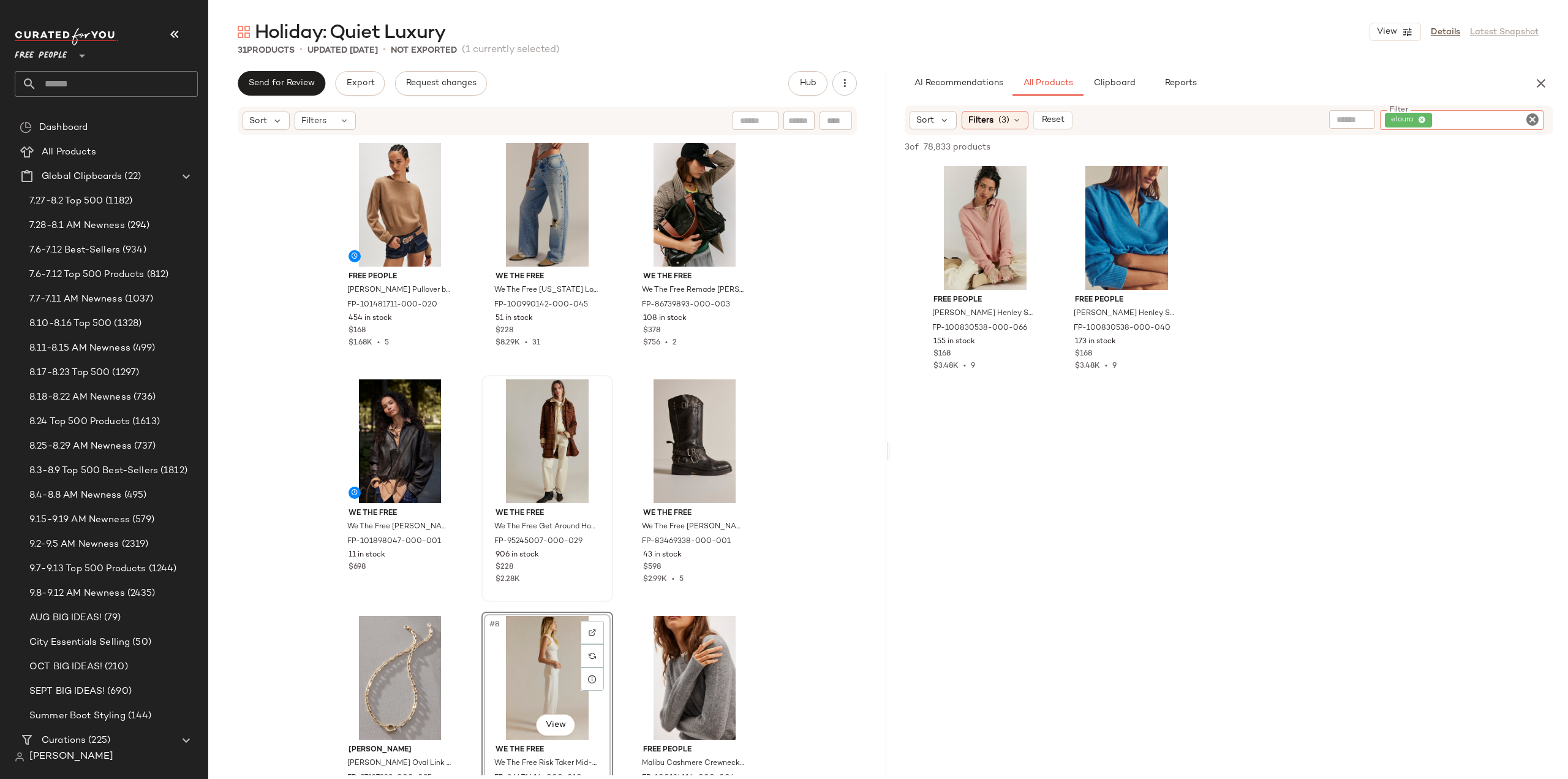
click at [1531, 117] on icon "Clear Filter" at bounding box center [1532, 119] width 15 height 15
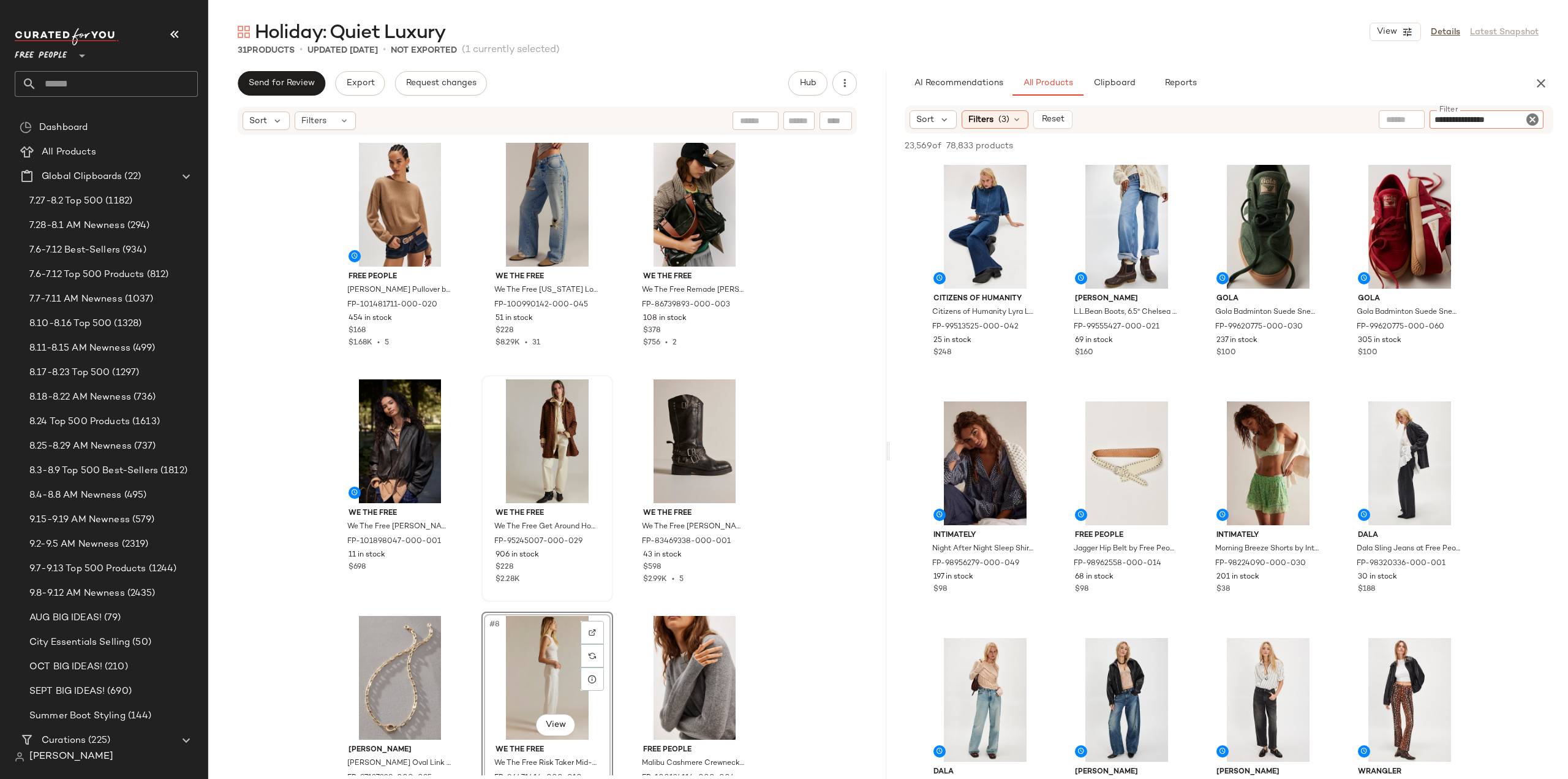
type input "**********"
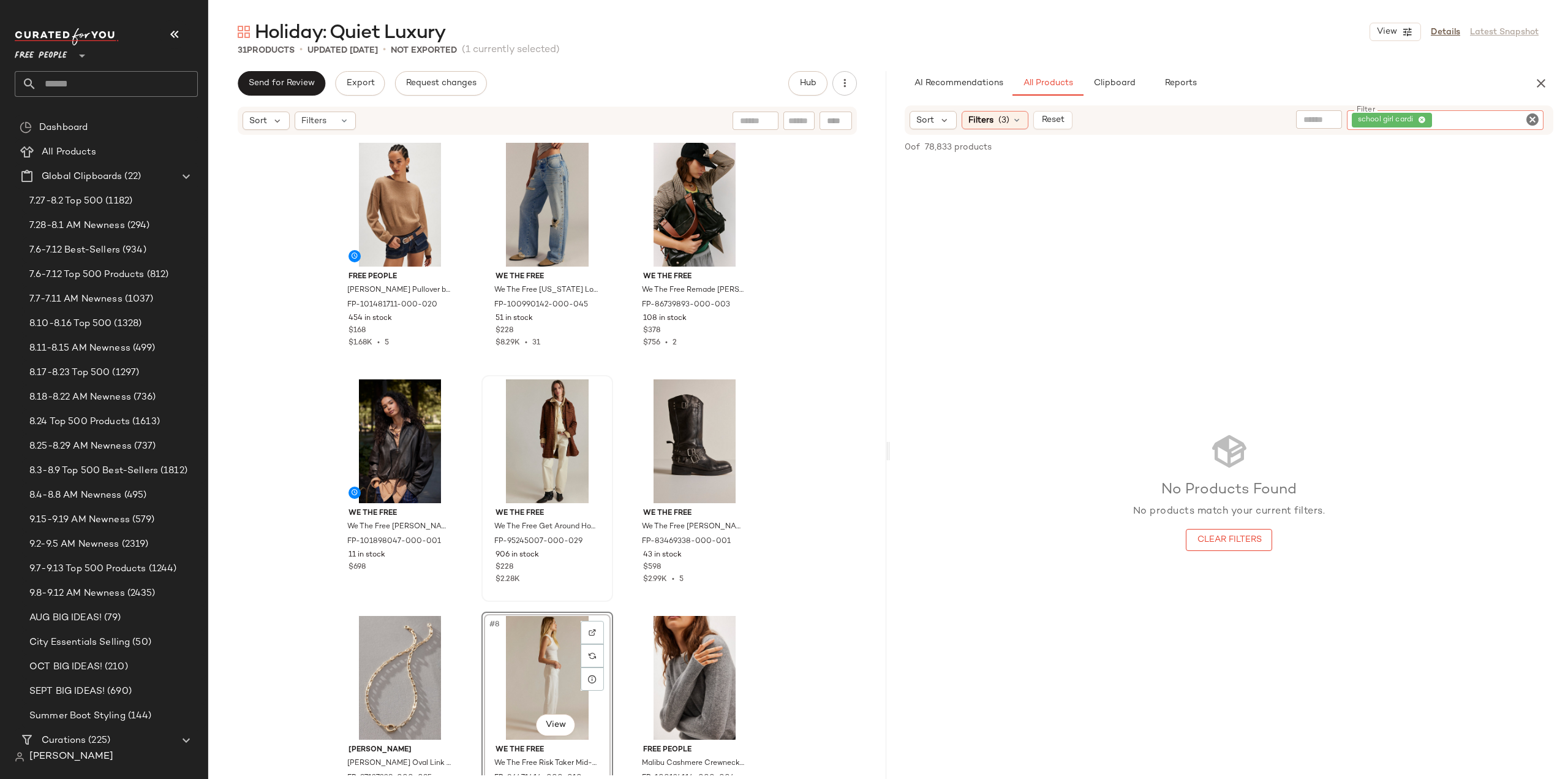
click at [1532, 119] on icon "Clear Filter" at bounding box center [1532, 119] width 15 height 15
type input "******"
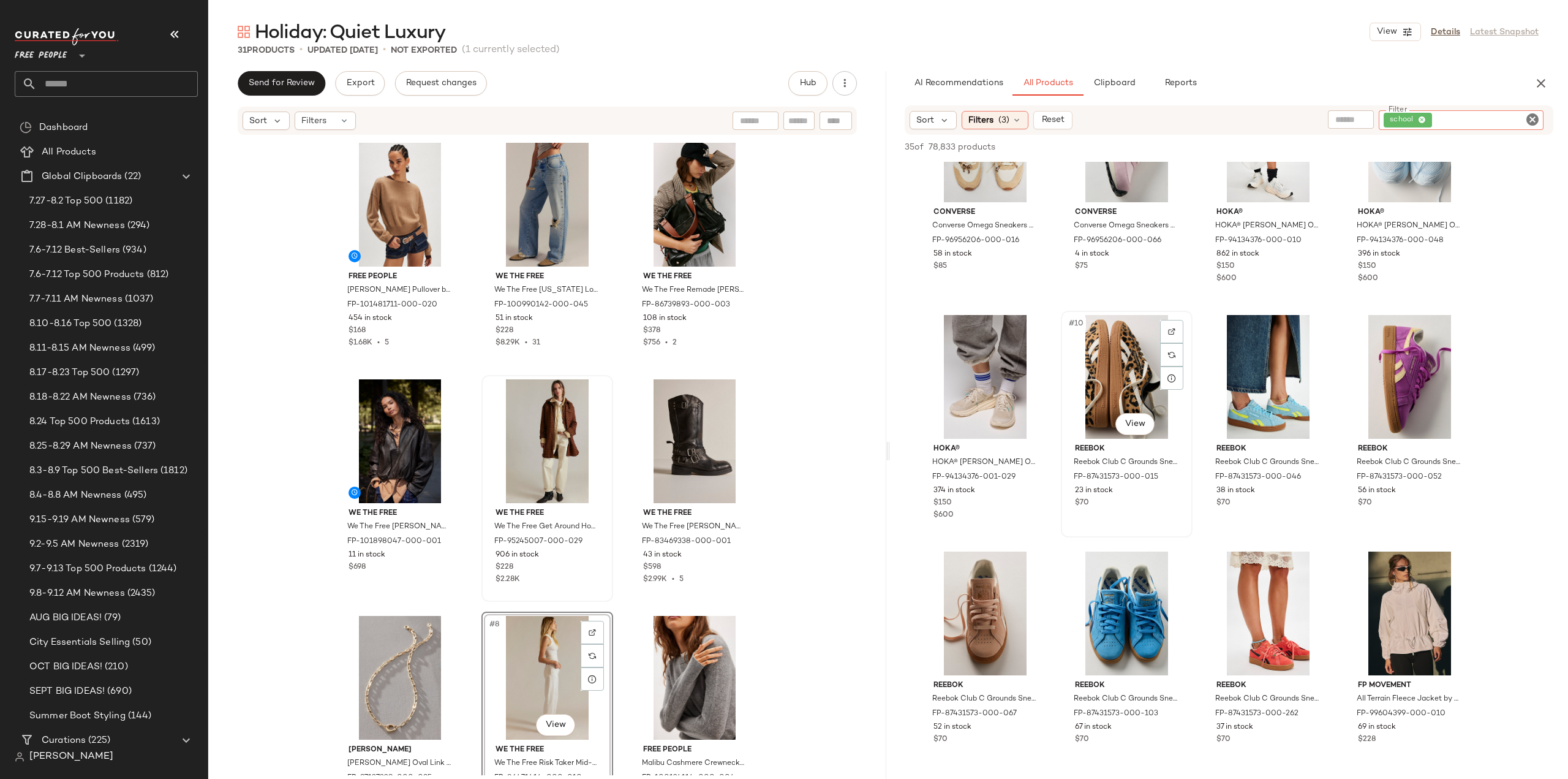
scroll to position [490, 0]
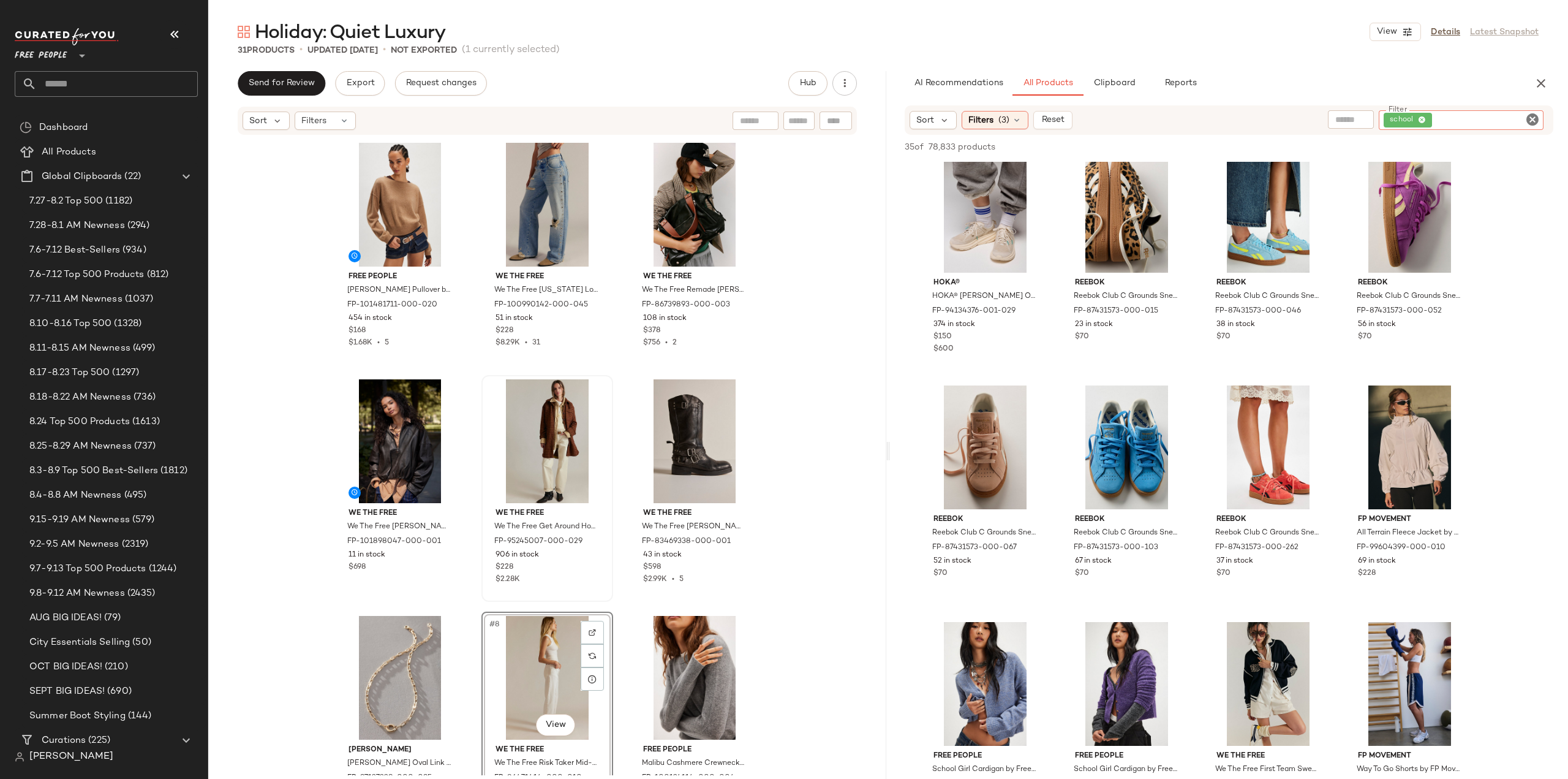
click at [1531, 123] on icon "Clear Filter" at bounding box center [1532, 119] width 15 height 15
type input "*****"
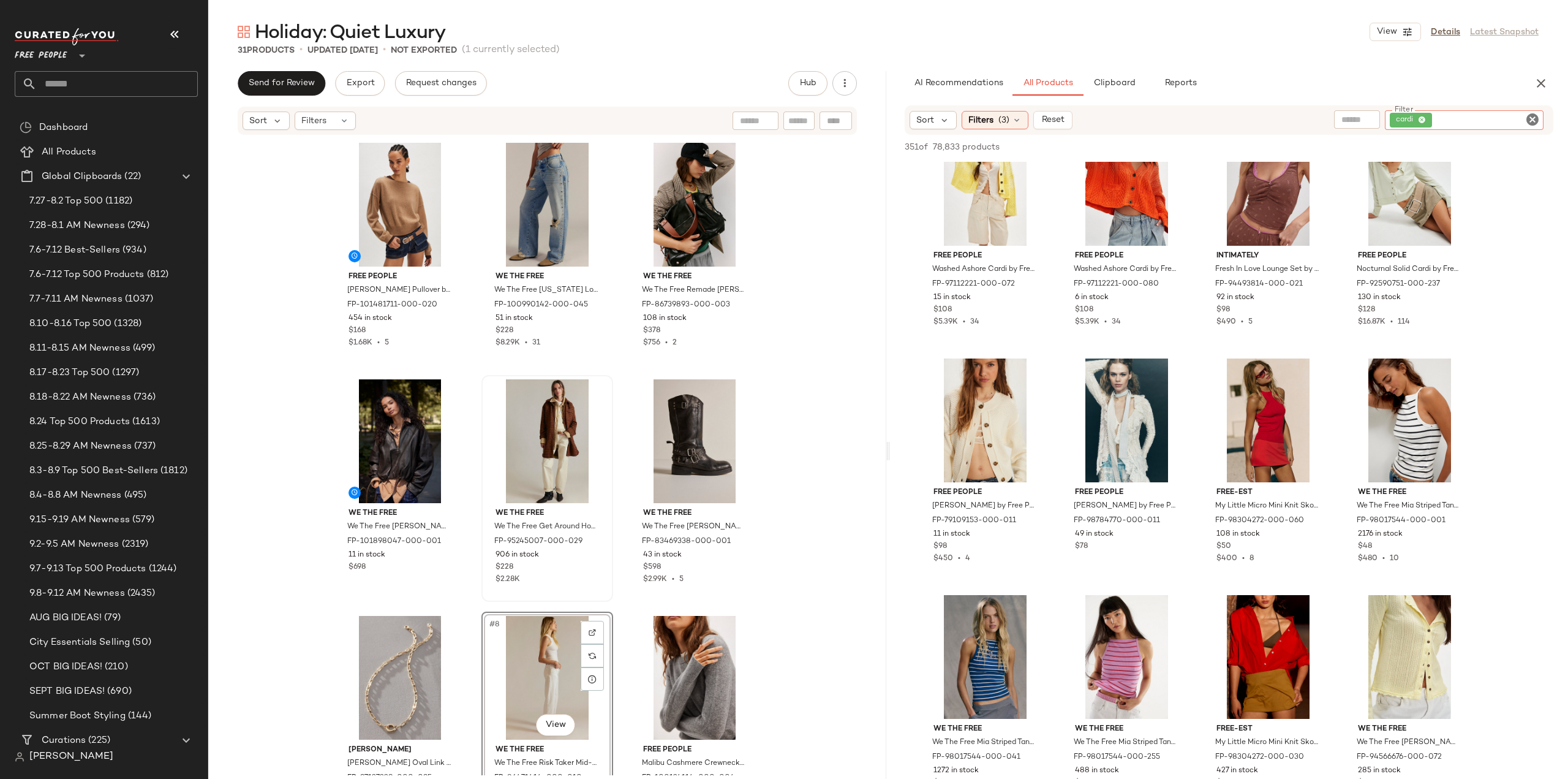
scroll to position [11335, 0]
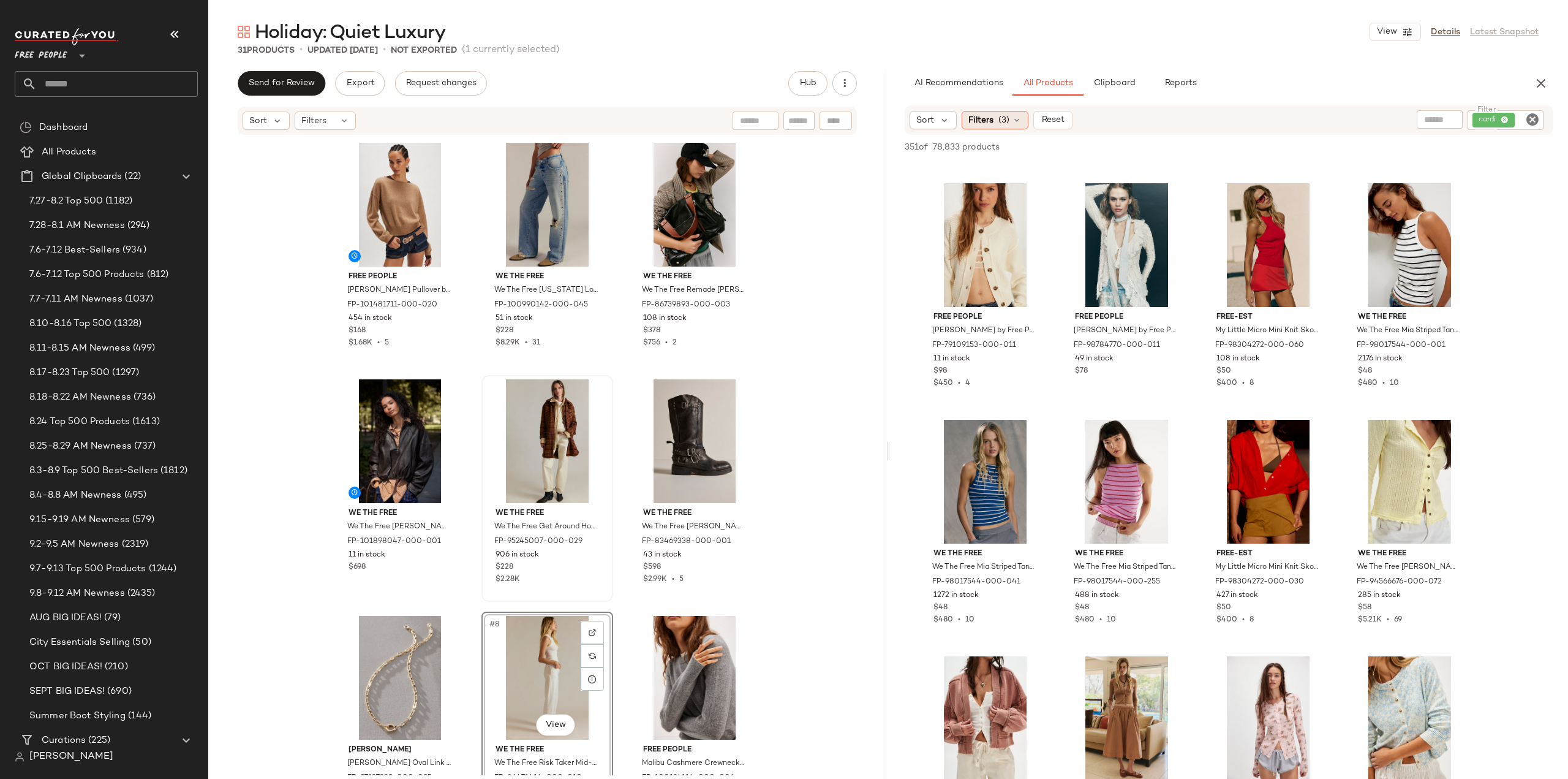
click at [977, 116] on span "Filters" at bounding box center [981, 121] width 25 height 13
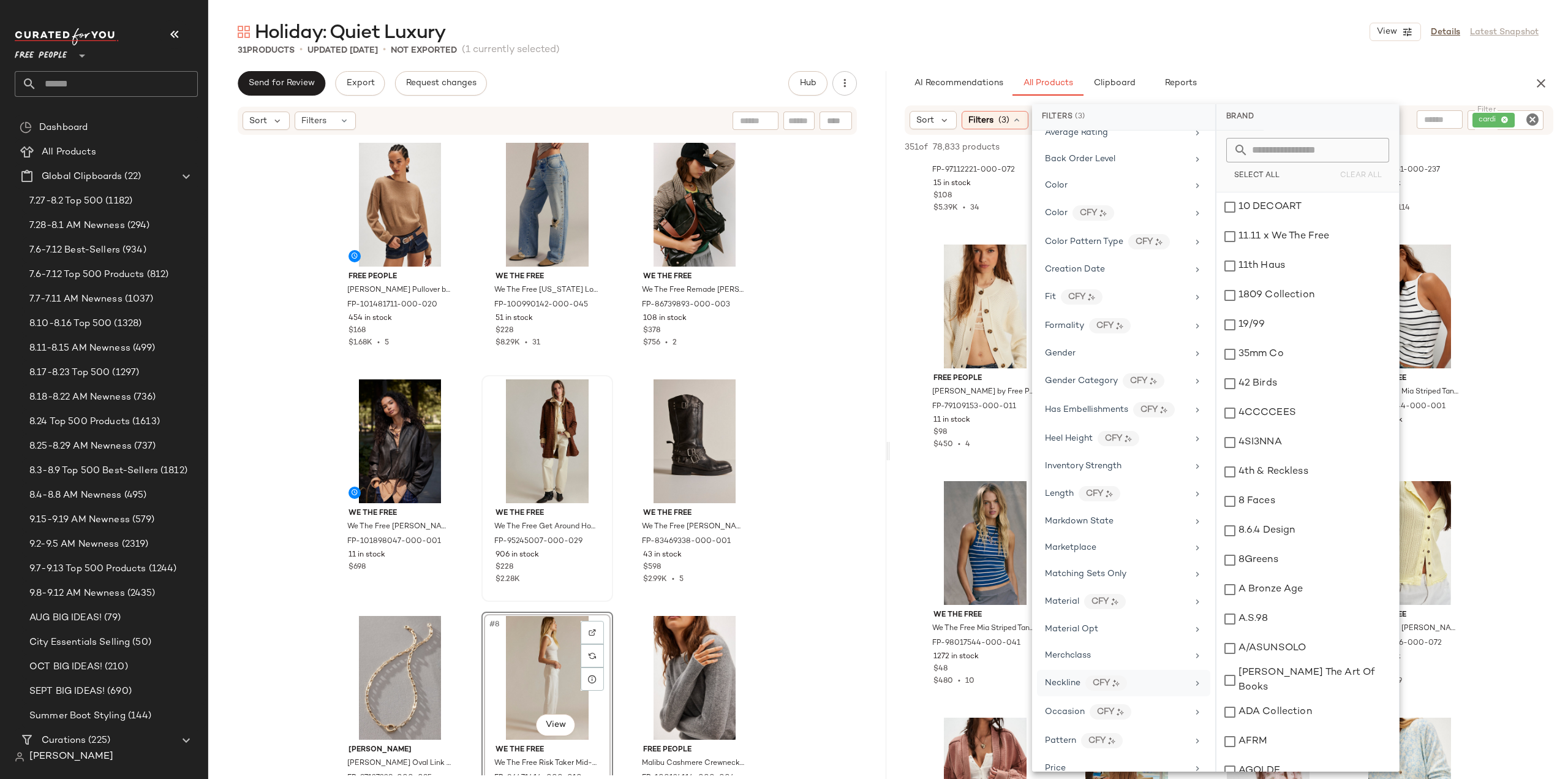
scroll to position [307, 0]
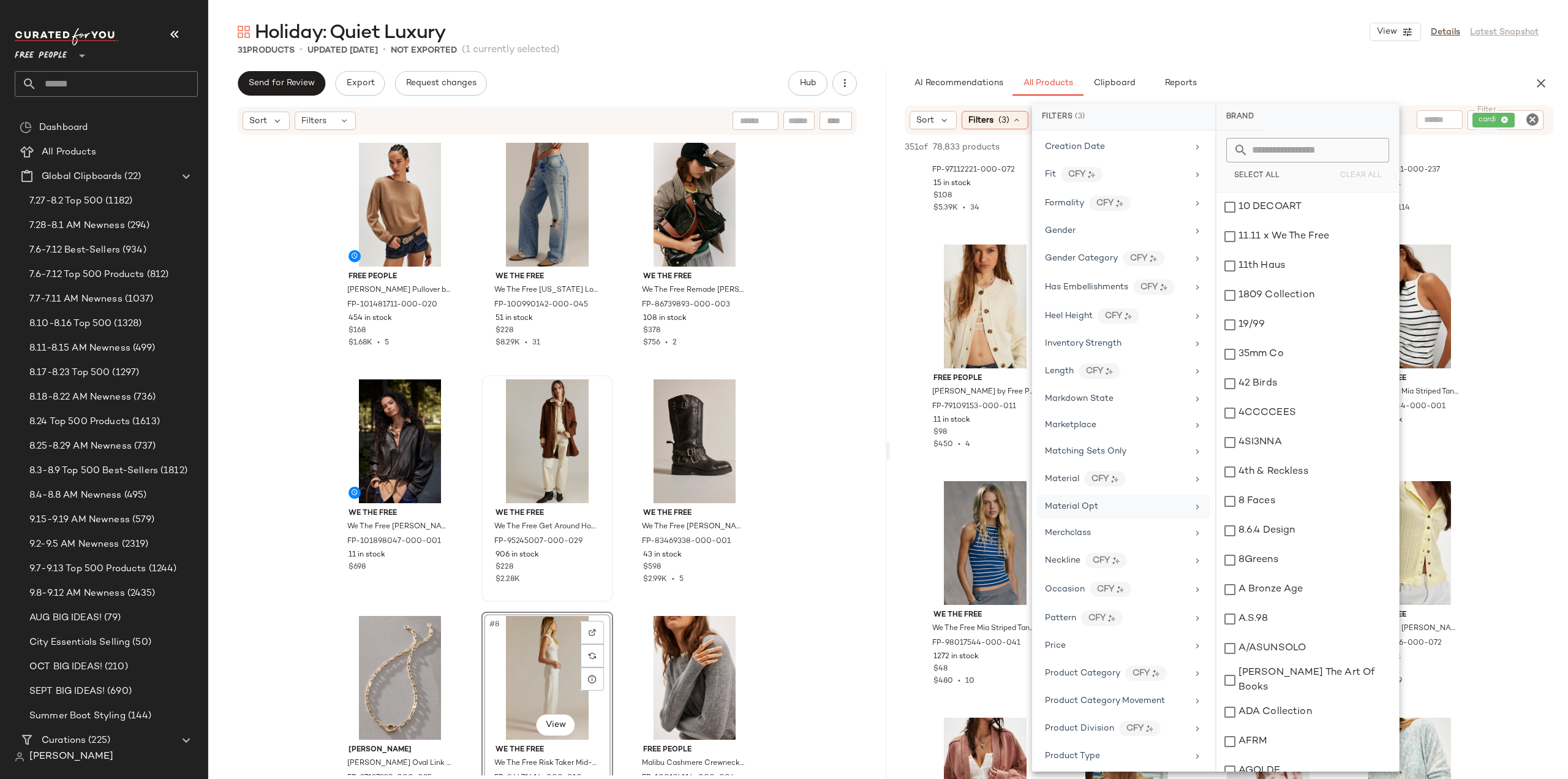
click at [1187, 499] on div "Material Opt" at bounding box center [1123, 507] width 173 height 24
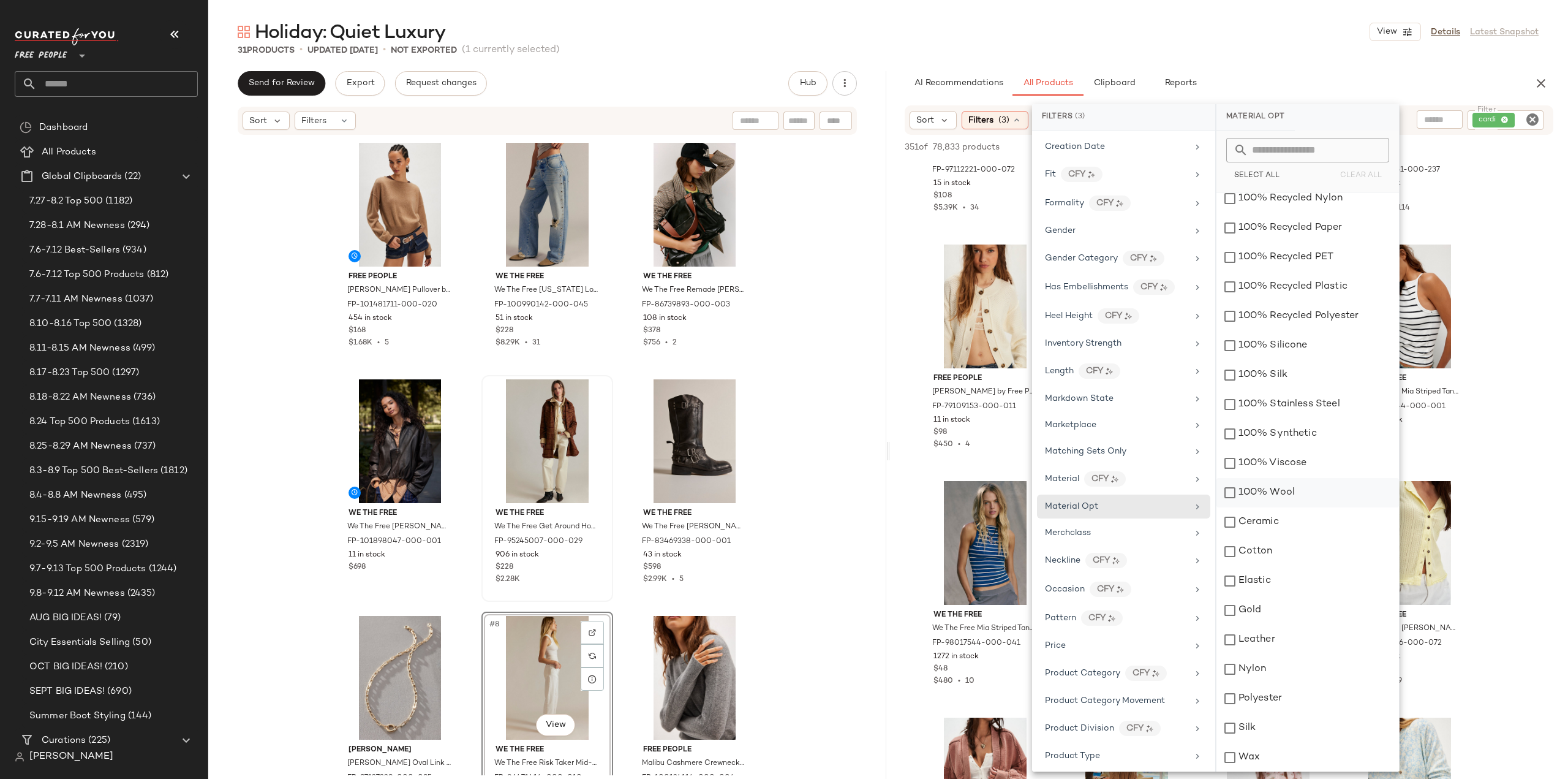
click at [1229, 492] on div "100% Wool" at bounding box center [1308, 492] width 183 height 29
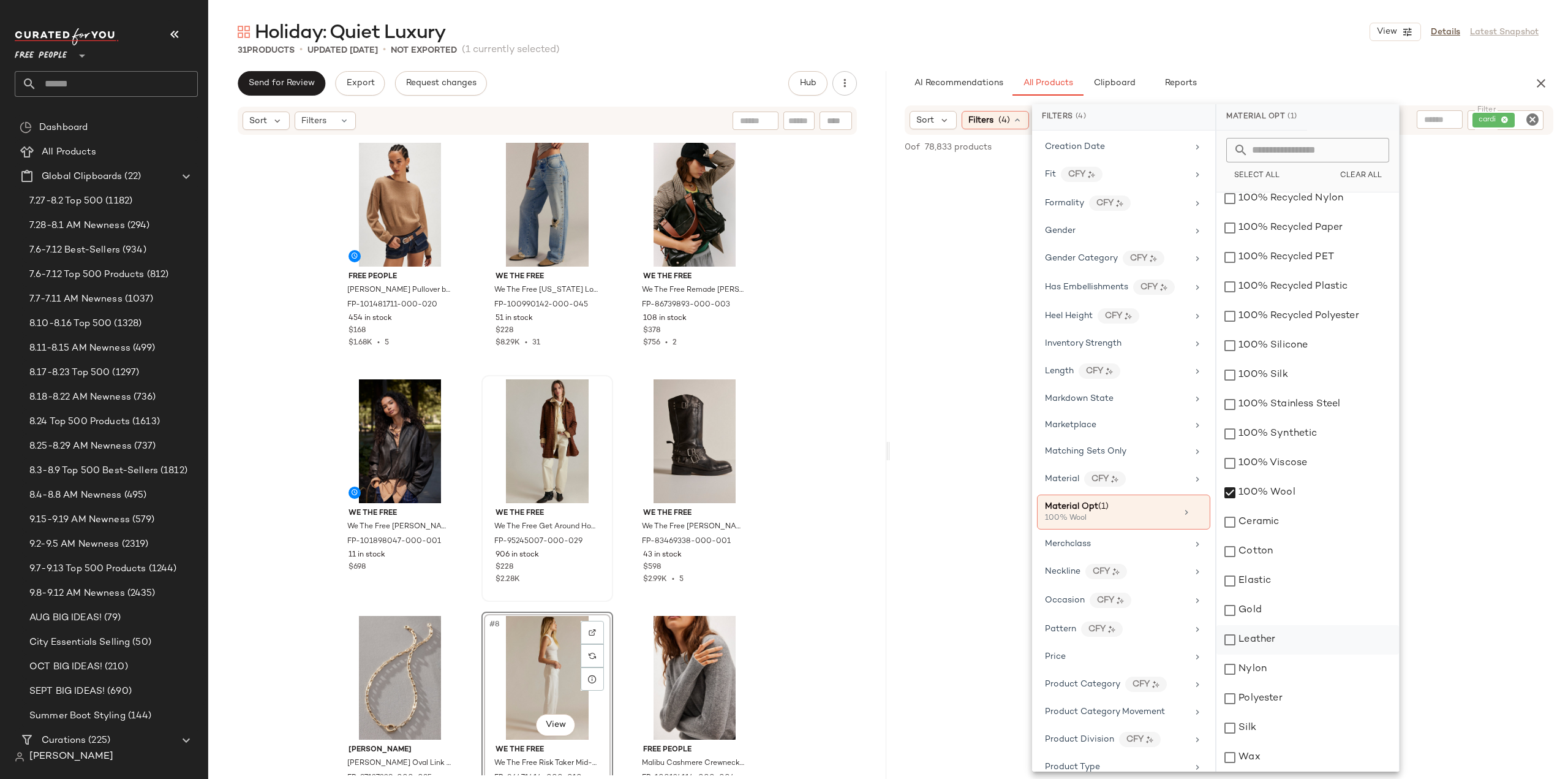
click at [1229, 634] on div "Leather" at bounding box center [1308, 639] width 183 height 29
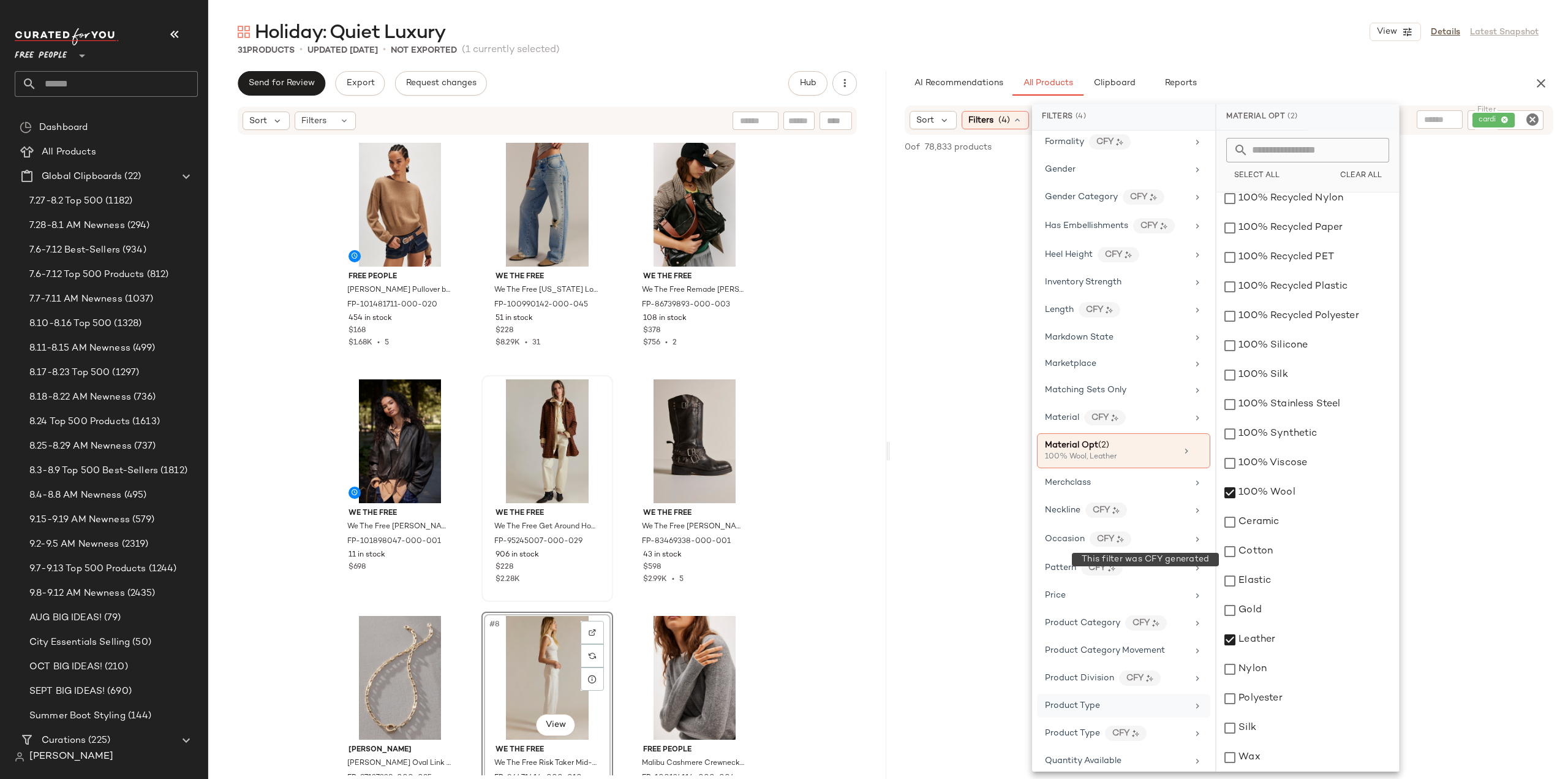
scroll to position [490, 0]
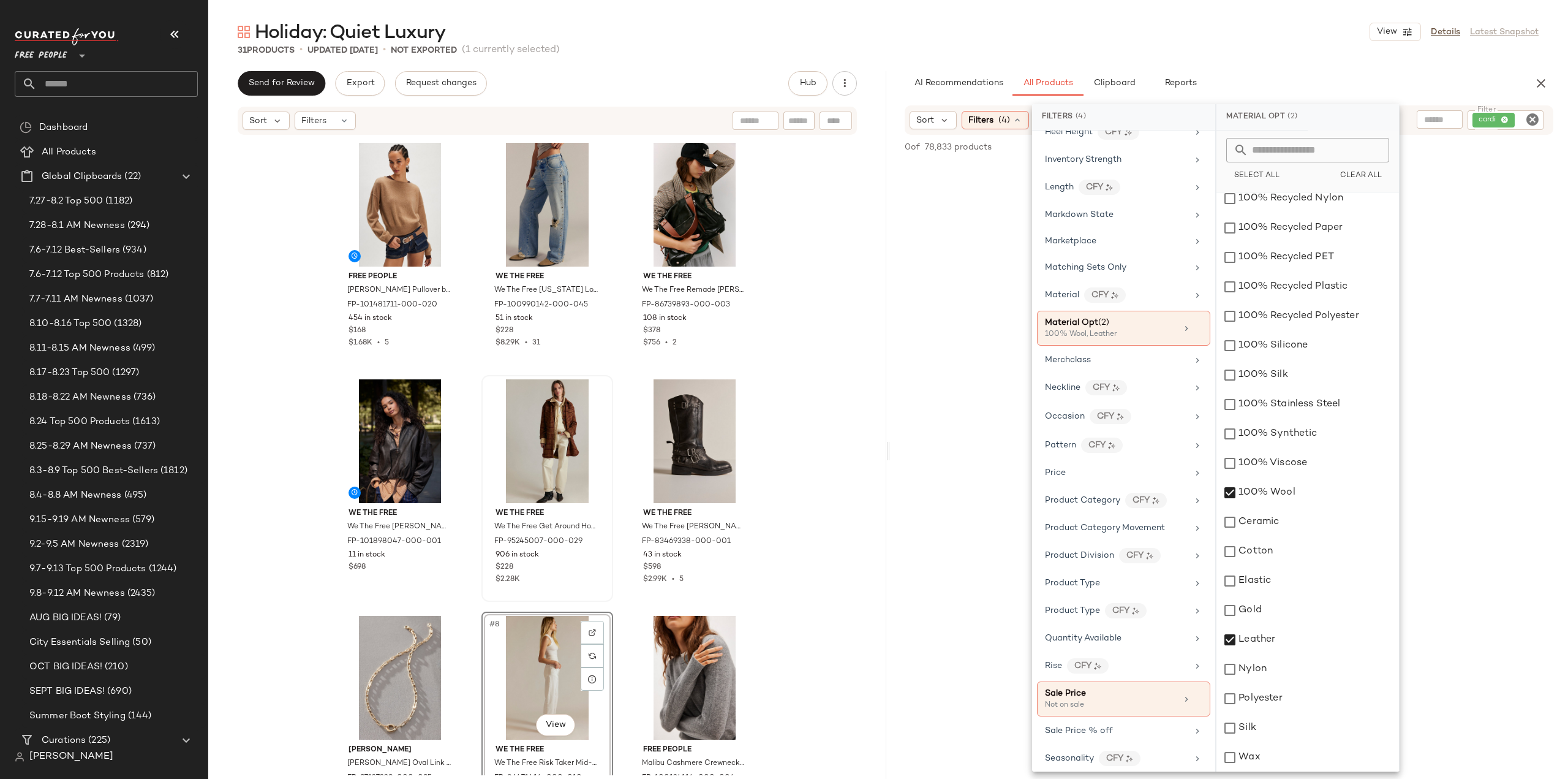
click at [911, 477] on div "No Products Found No products match your current filters. Clear Filters" at bounding box center [1229, 491] width 678 height 658
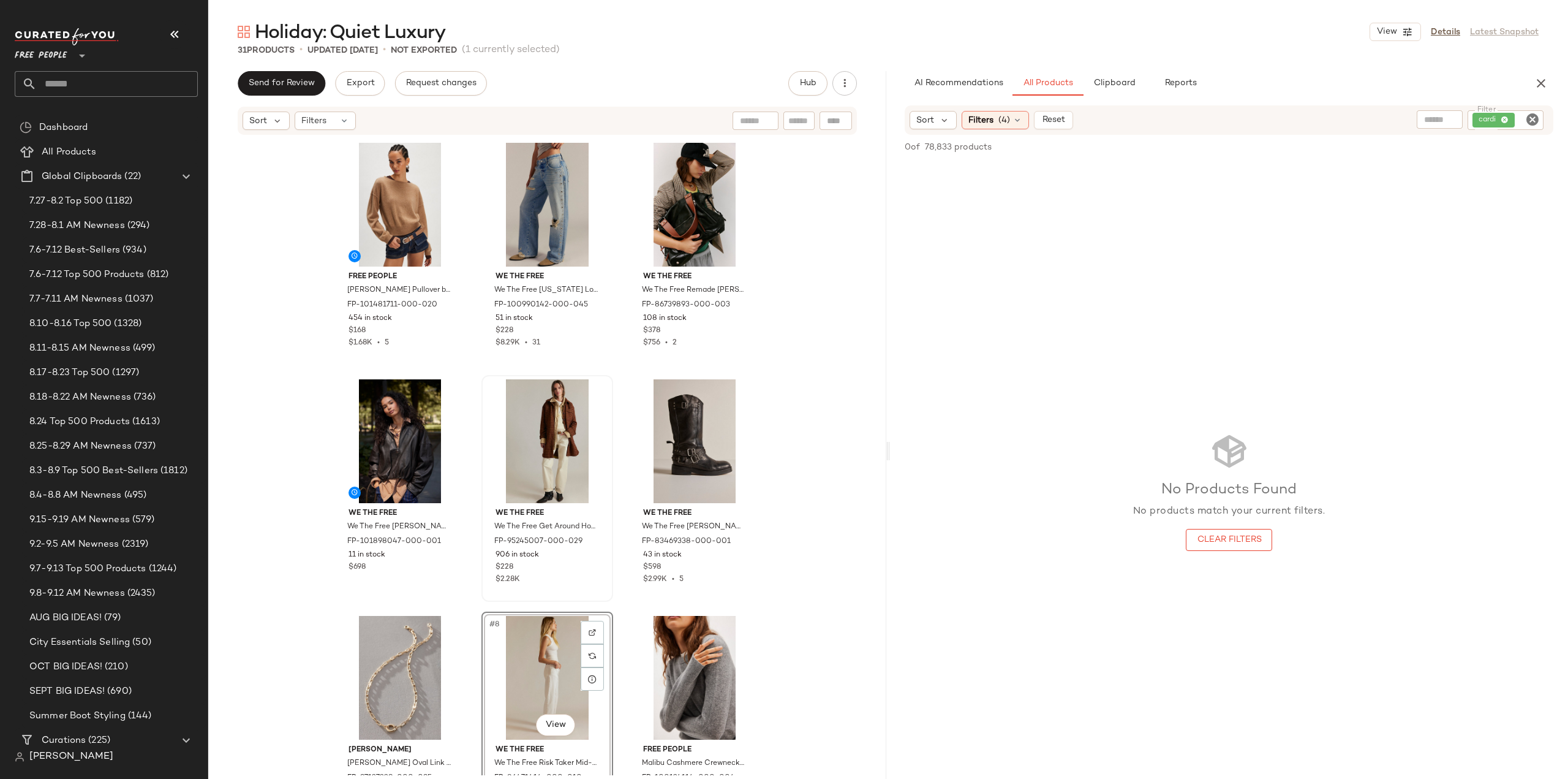
click at [1532, 117] on icon "Clear Filter" at bounding box center [1532, 119] width 15 height 15
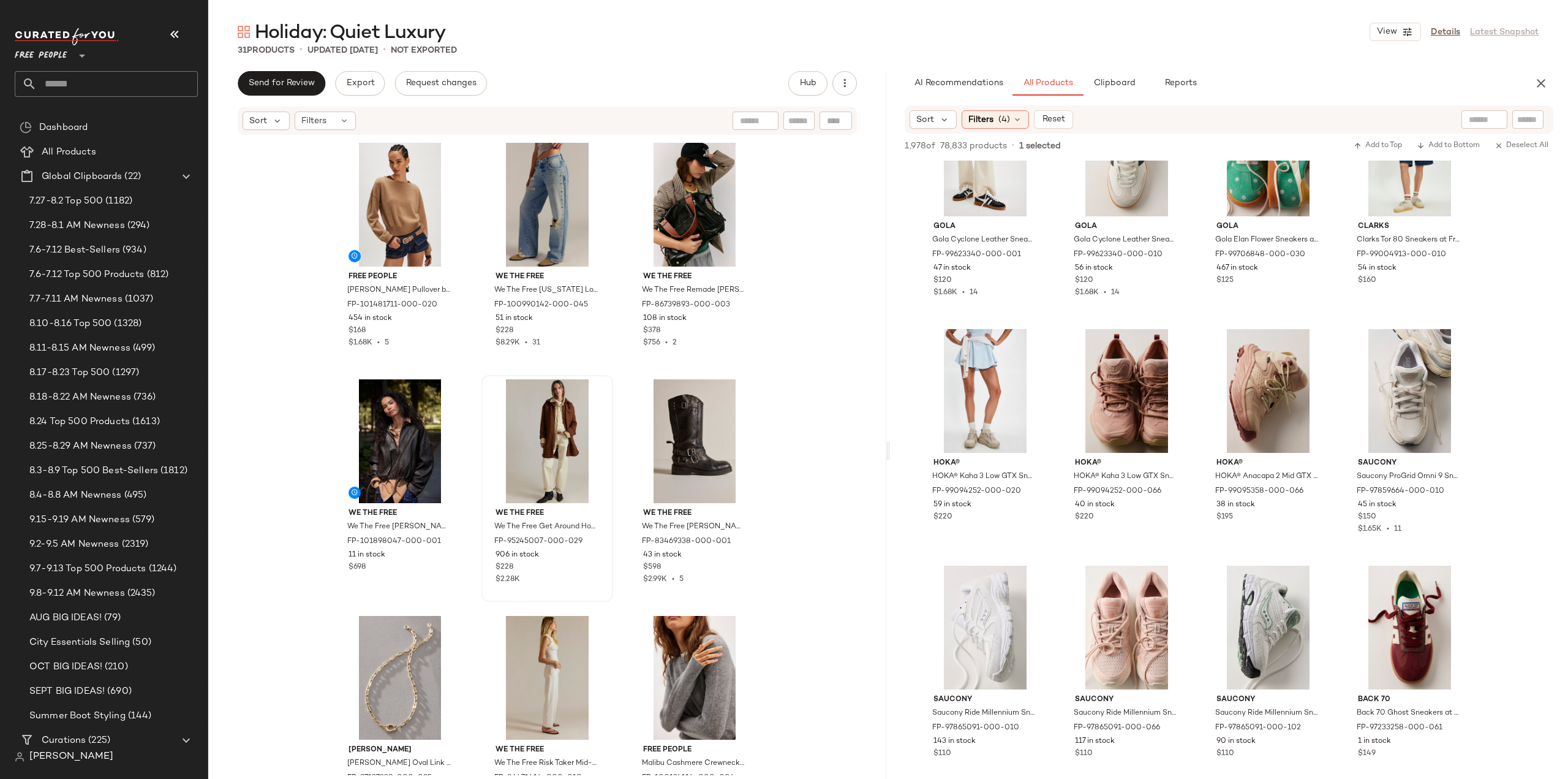
scroll to position [9312, 0]
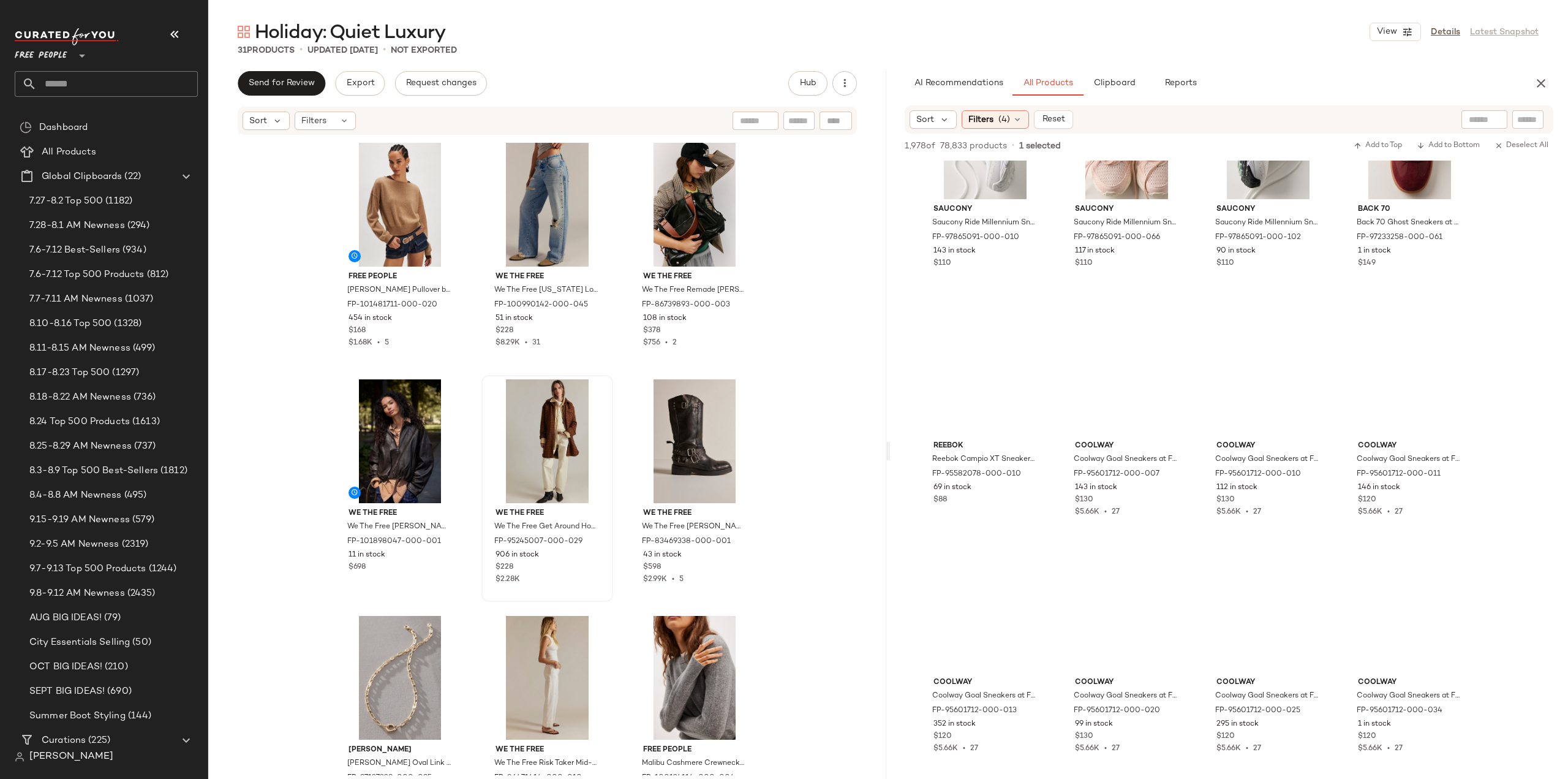
click at [1484, 115] on input "text" at bounding box center [1484, 120] width 31 height 13
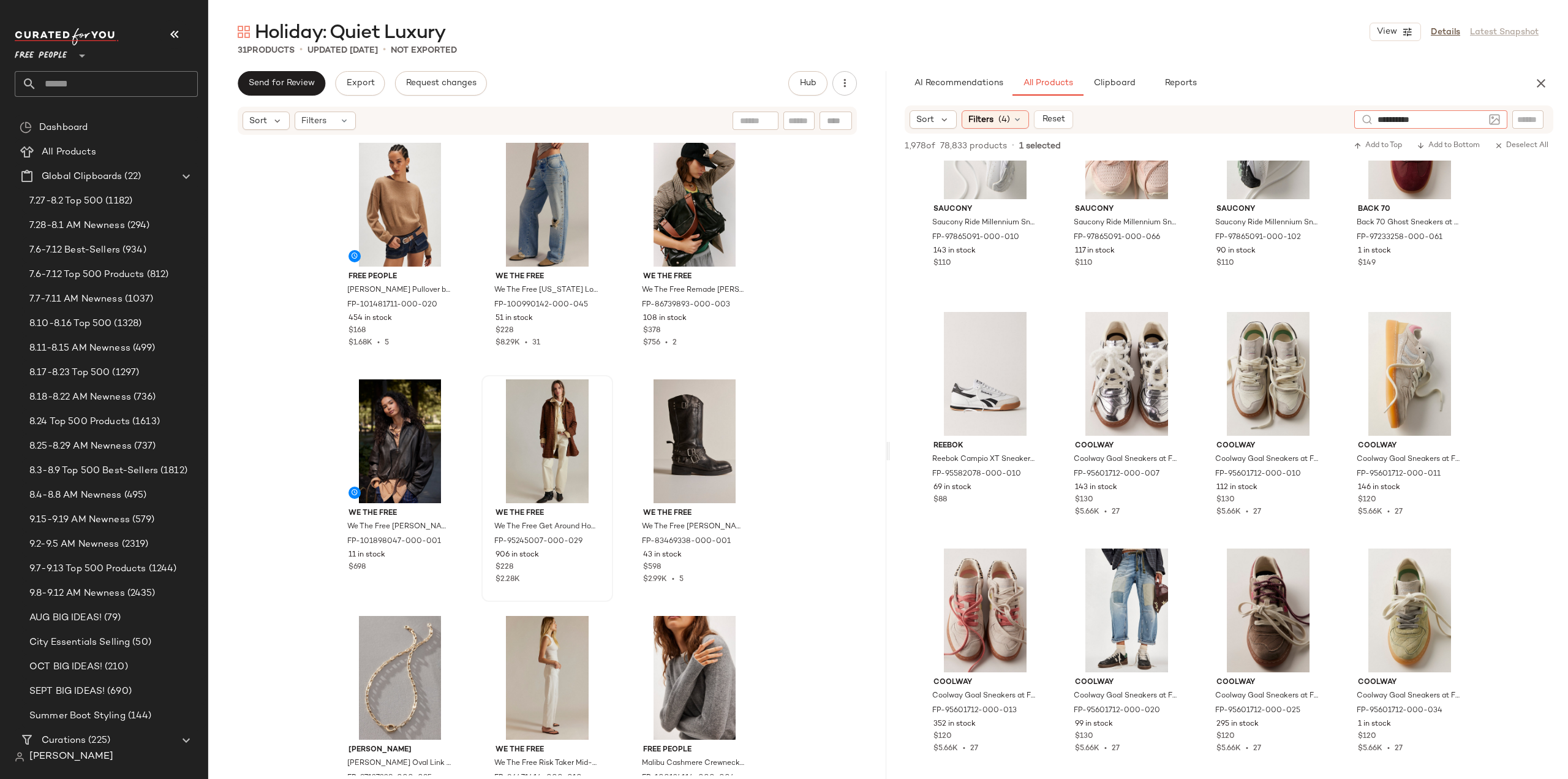
type input "**********"
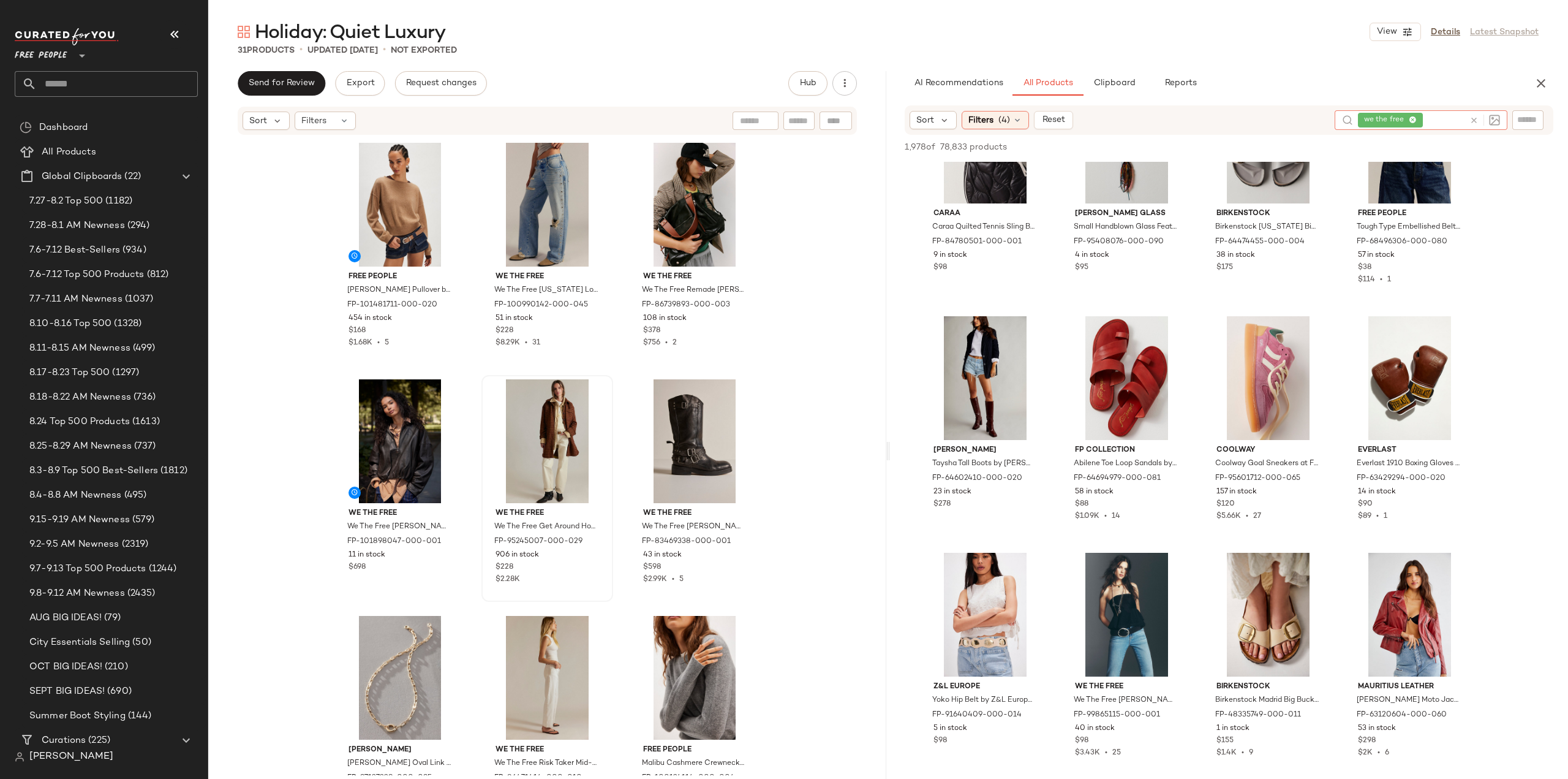
scroll to position [3982, 0]
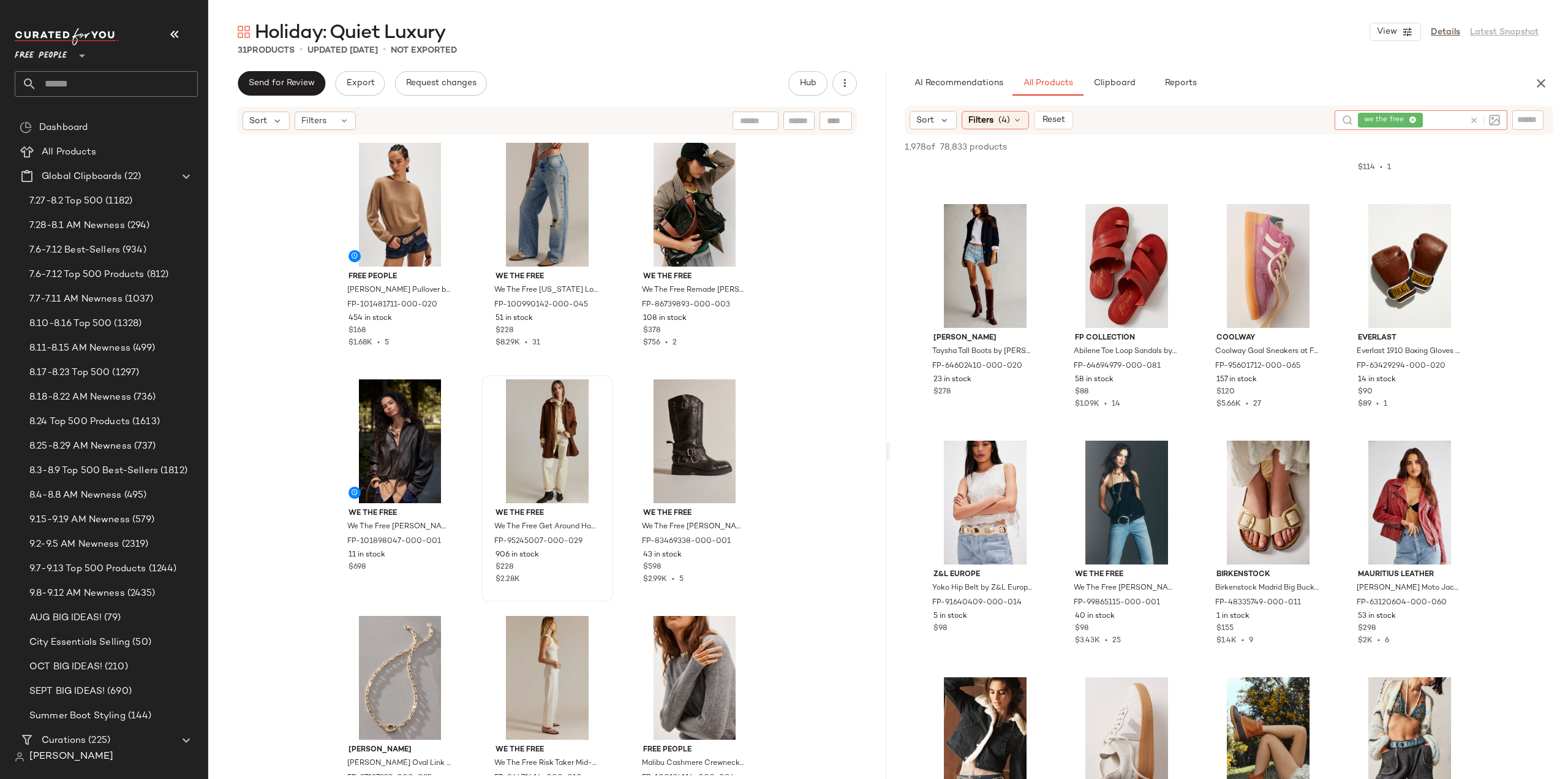
click at [1474, 119] on icon at bounding box center [1474, 121] width 10 height 10
click at [1527, 114] on input "text" at bounding box center [1528, 120] width 21 height 13
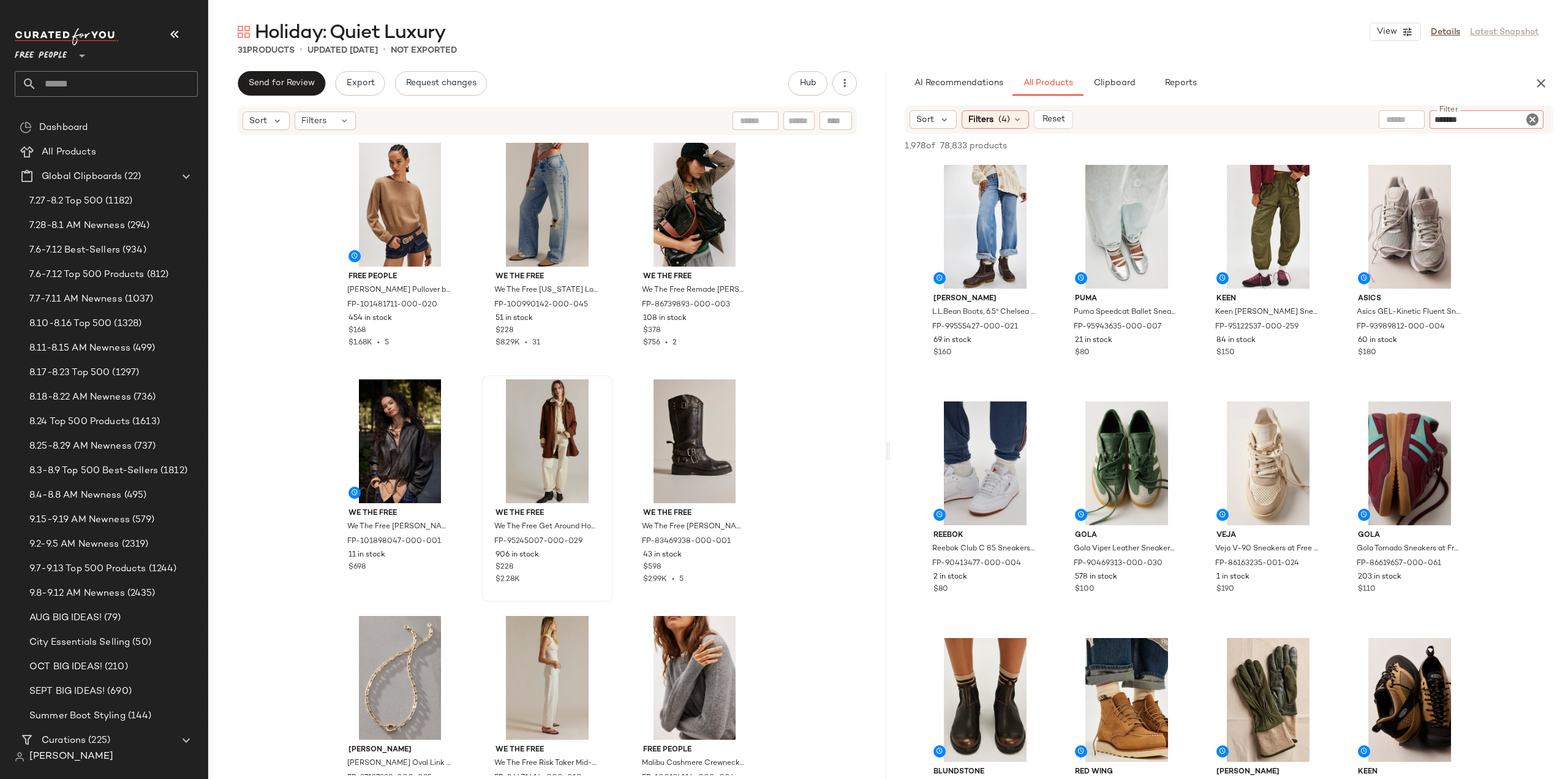
type input "********"
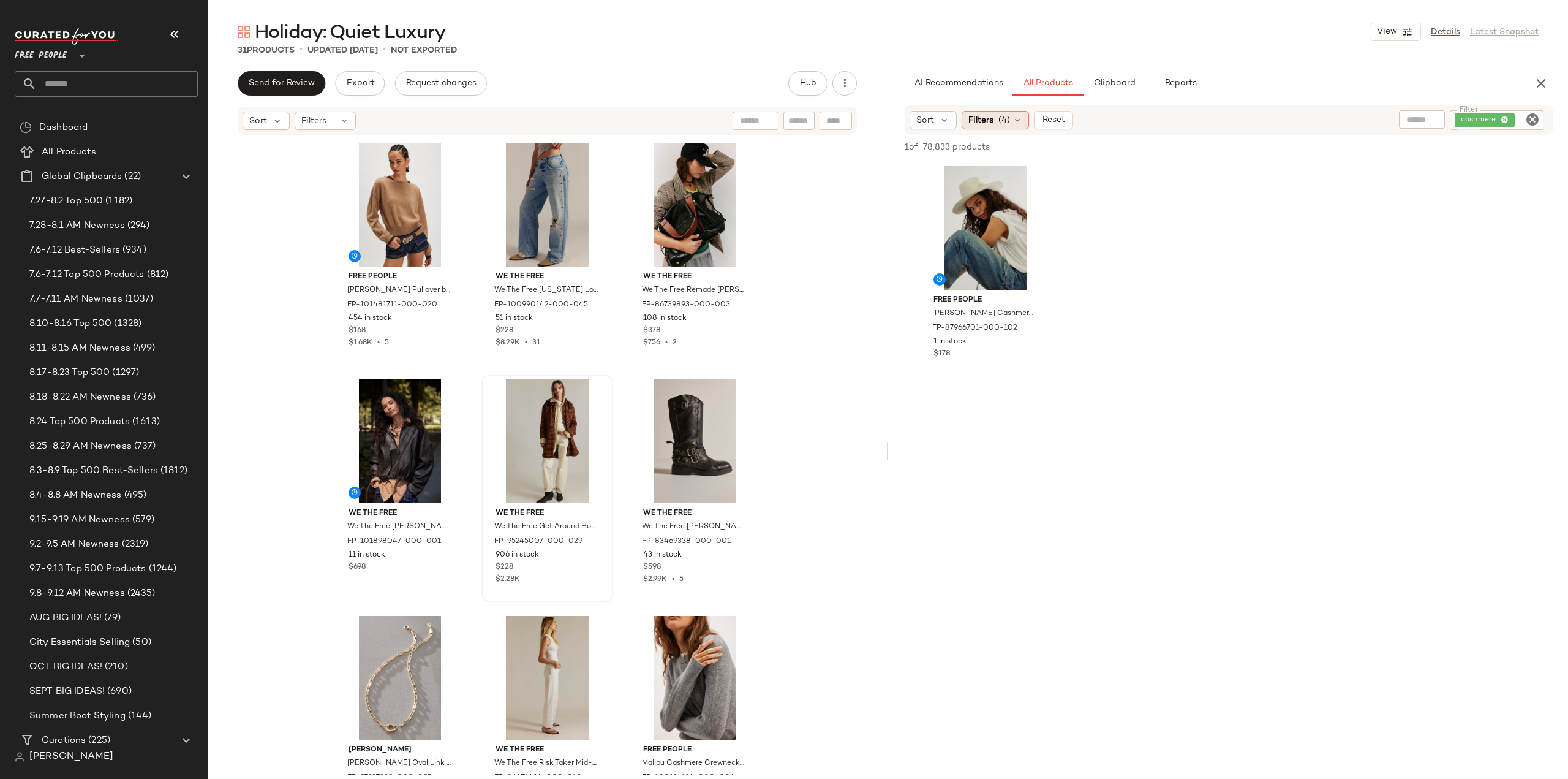
click at [983, 114] on span "Filters" at bounding box center [981, 121] width 25 height 13
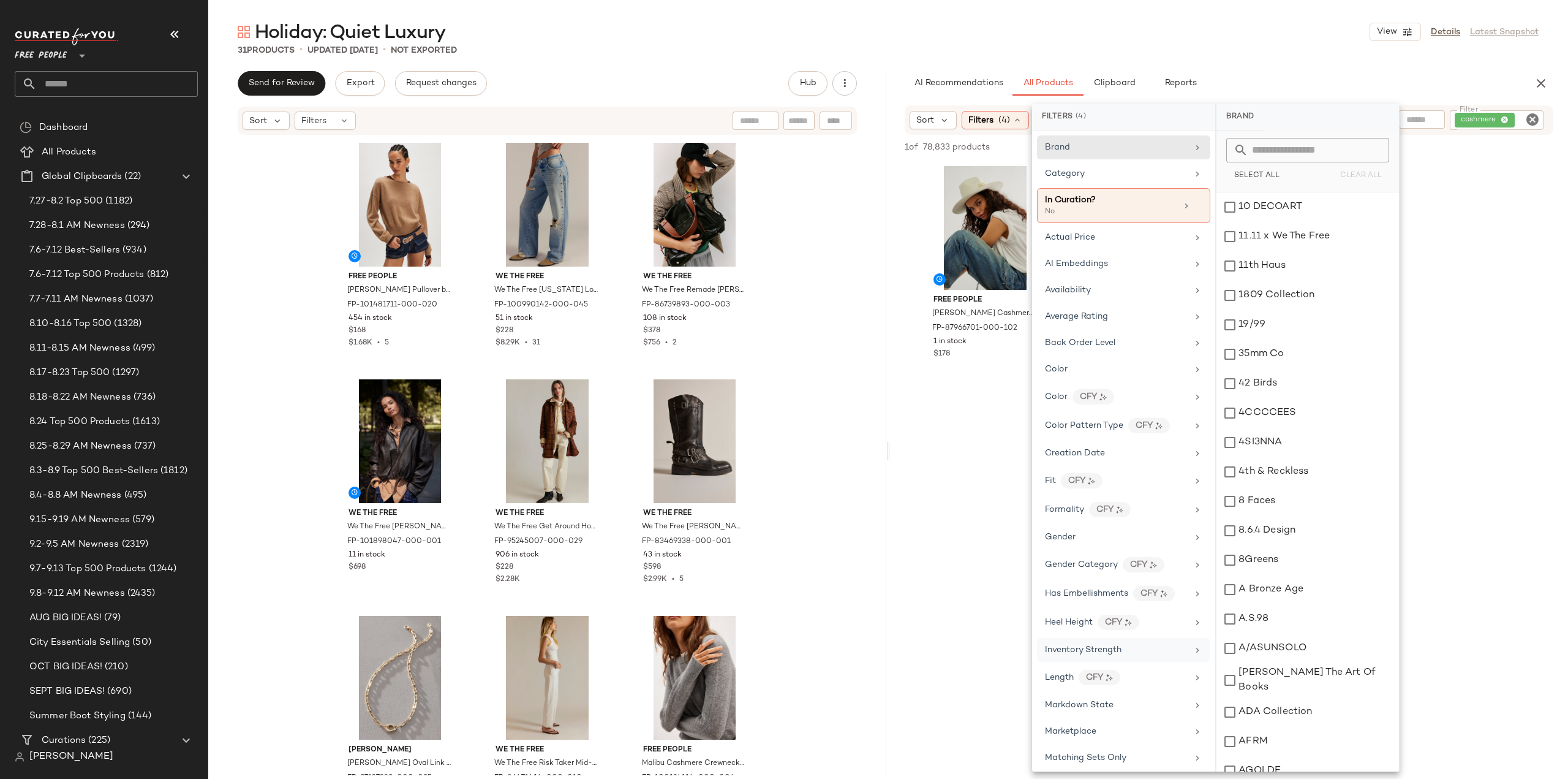
scroll to position [490, 0]
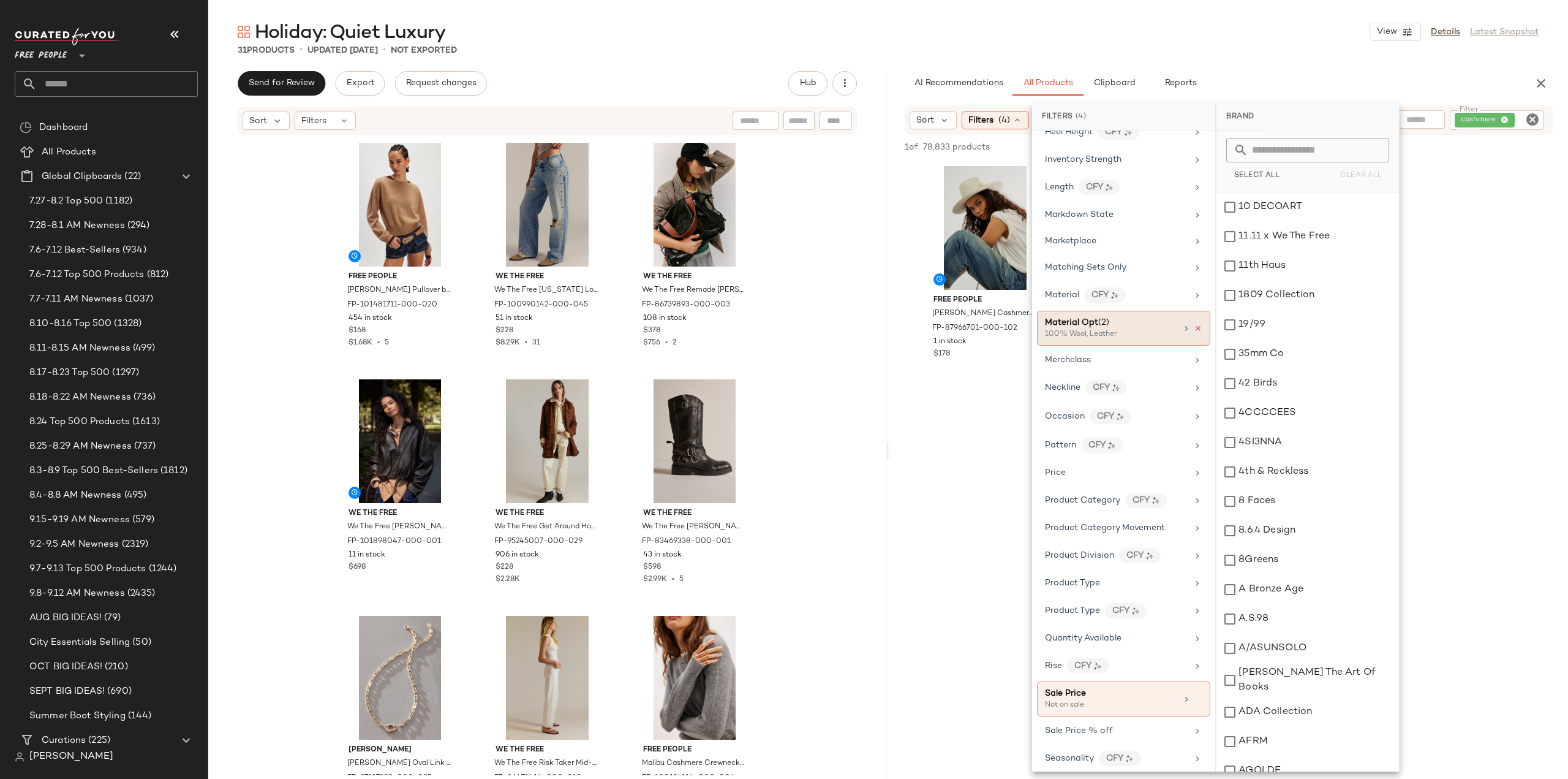
click at [1194, 324] on icon at bounding box center [1198, 328] width 9 height 9
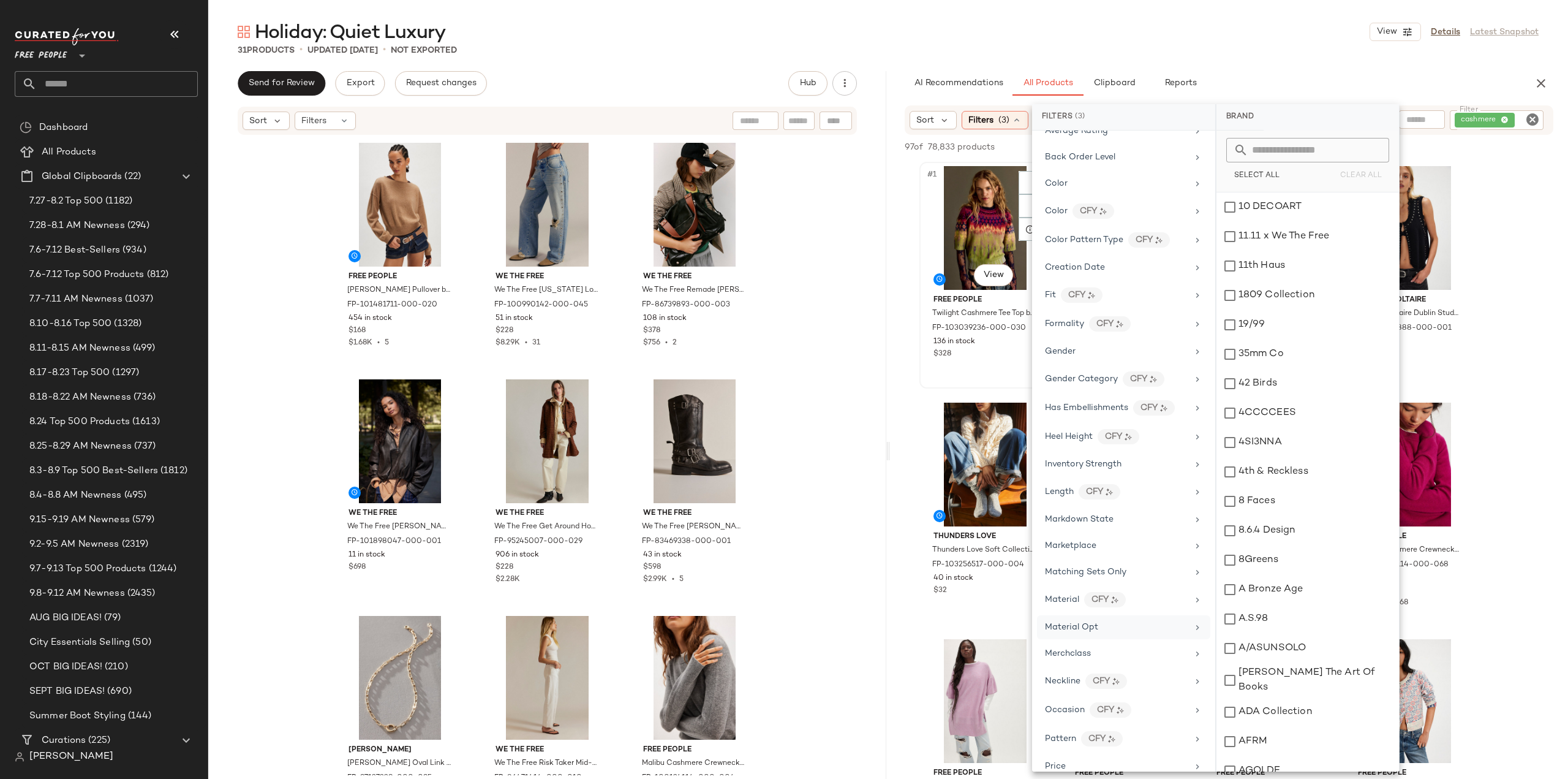
scroll to position [116, 0]
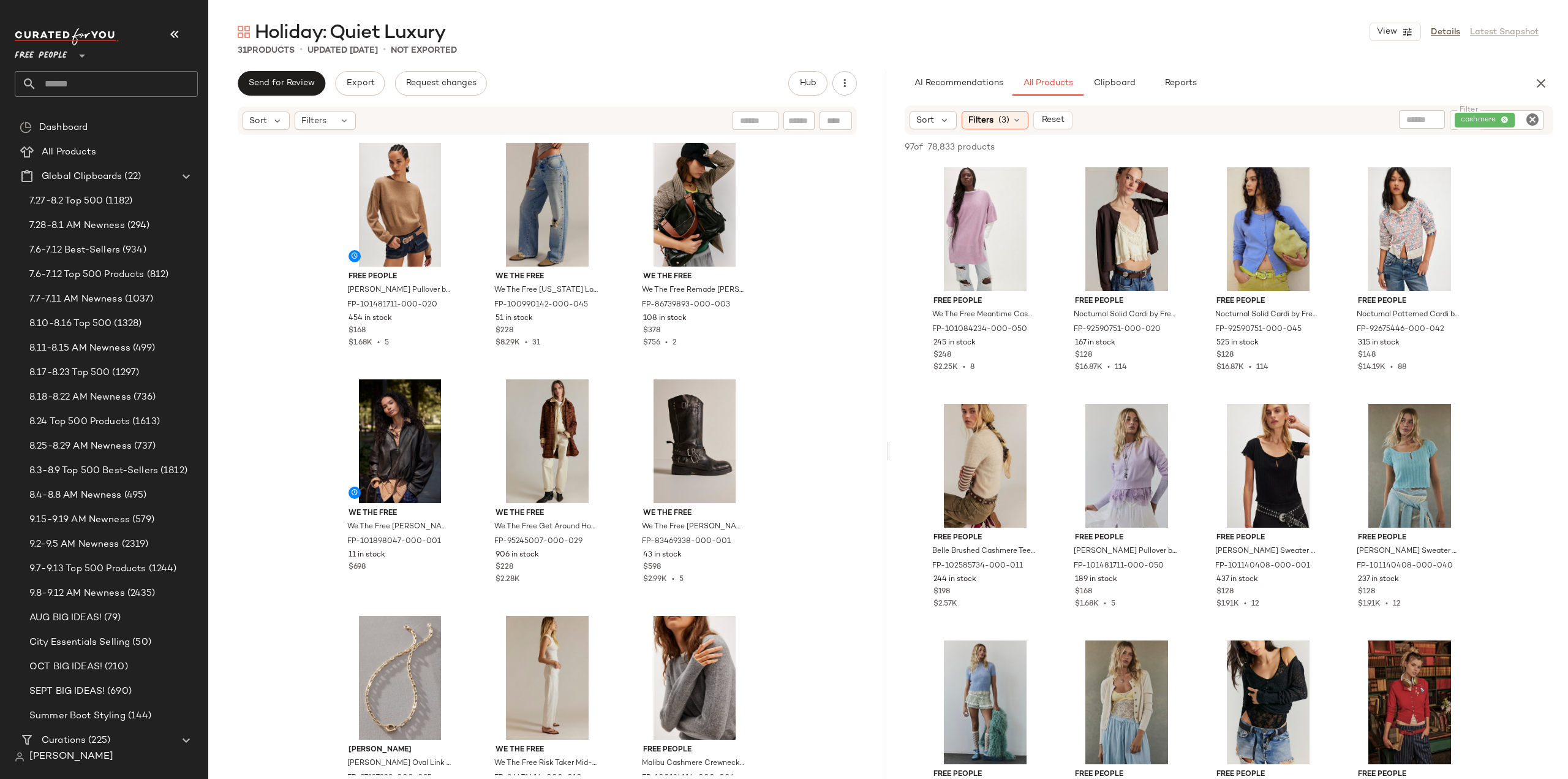
scroll to position [490, 0]
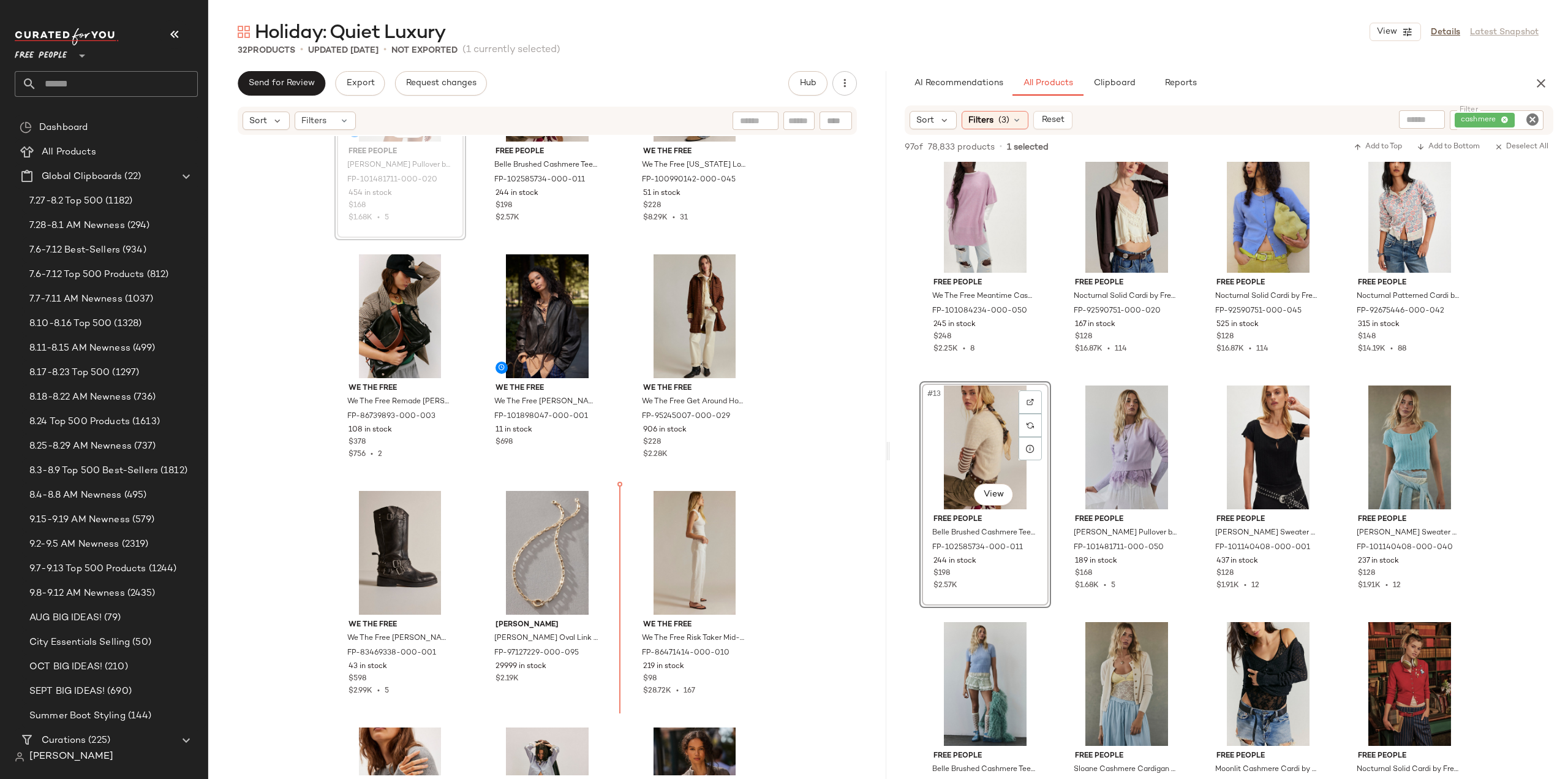
scroll to position [125, 0]
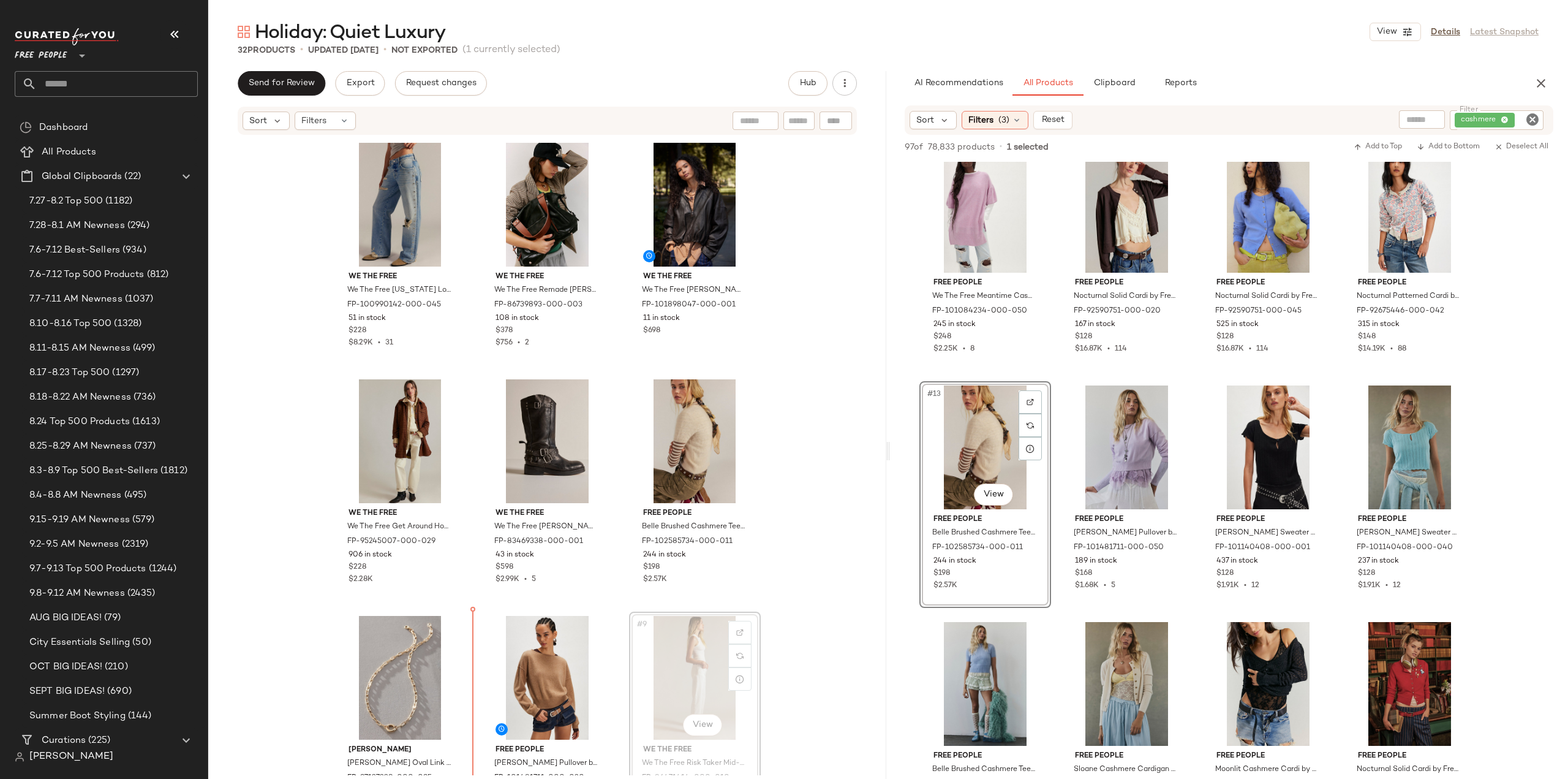
scroll to position [7, 0]
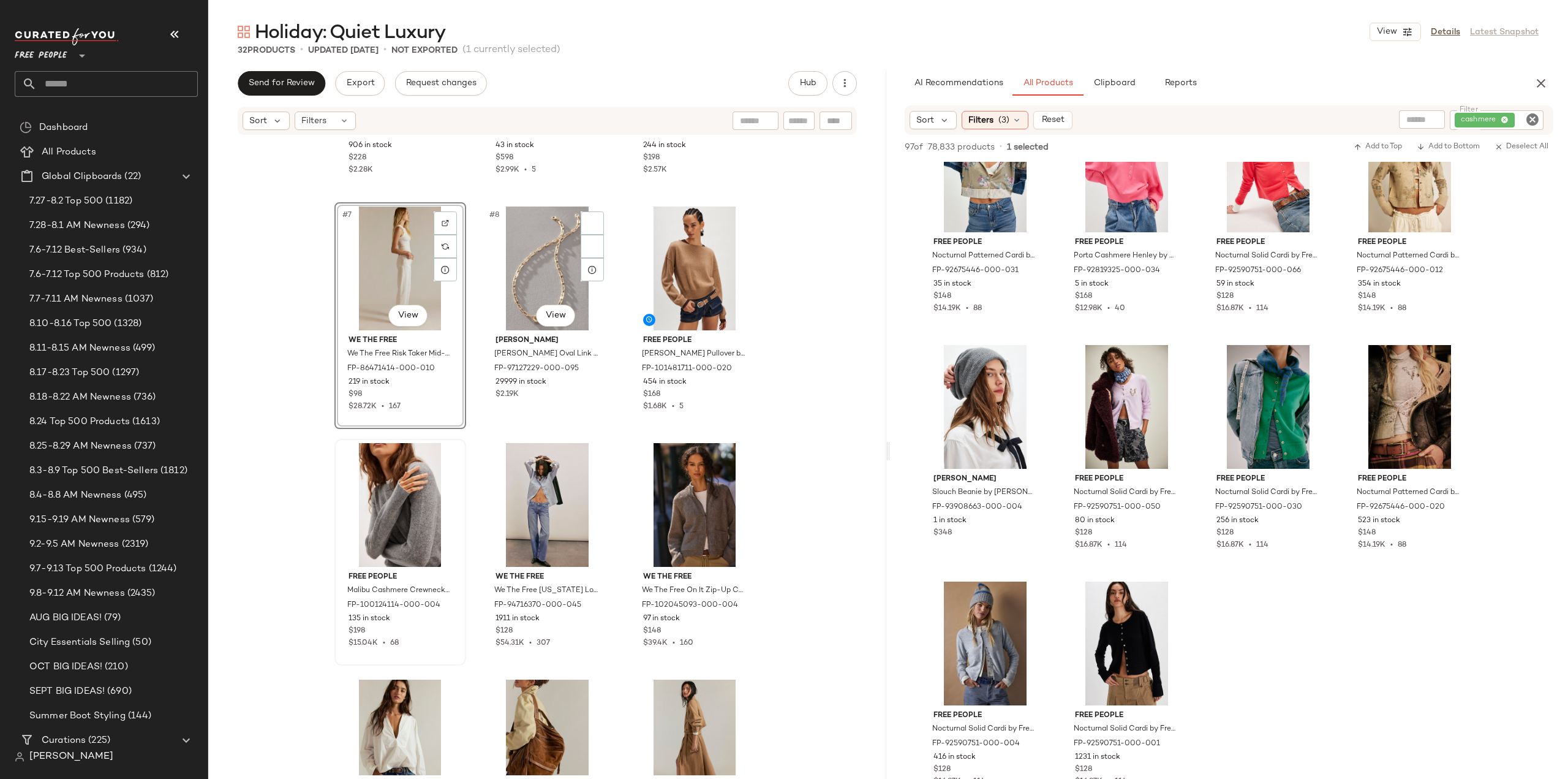
scroll to position [438, 0]
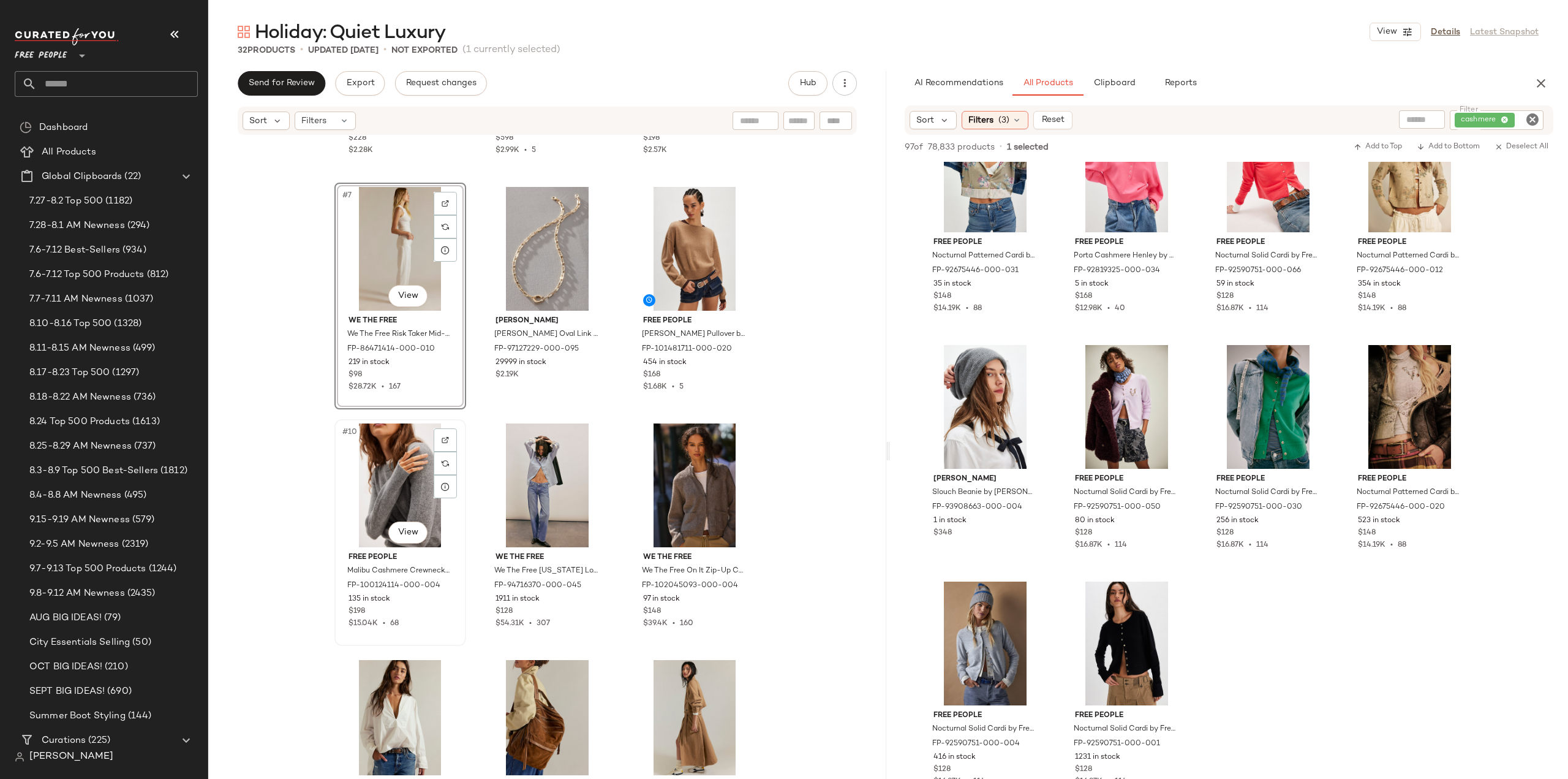
click at [418, 601] on div "135 in stock" at bounding box center [400, 600] width 103 height 11
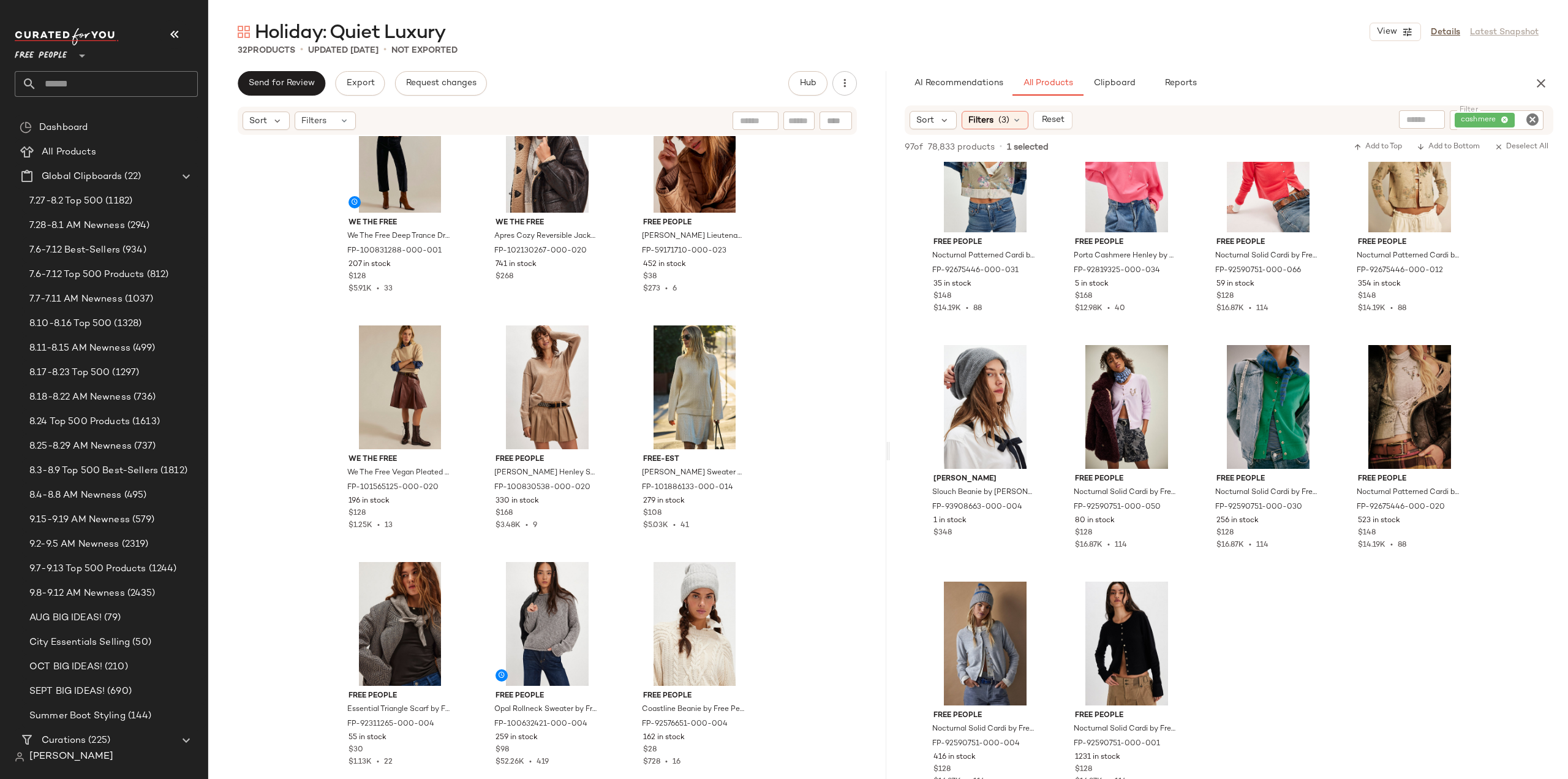
scroll to position [1535, 0]
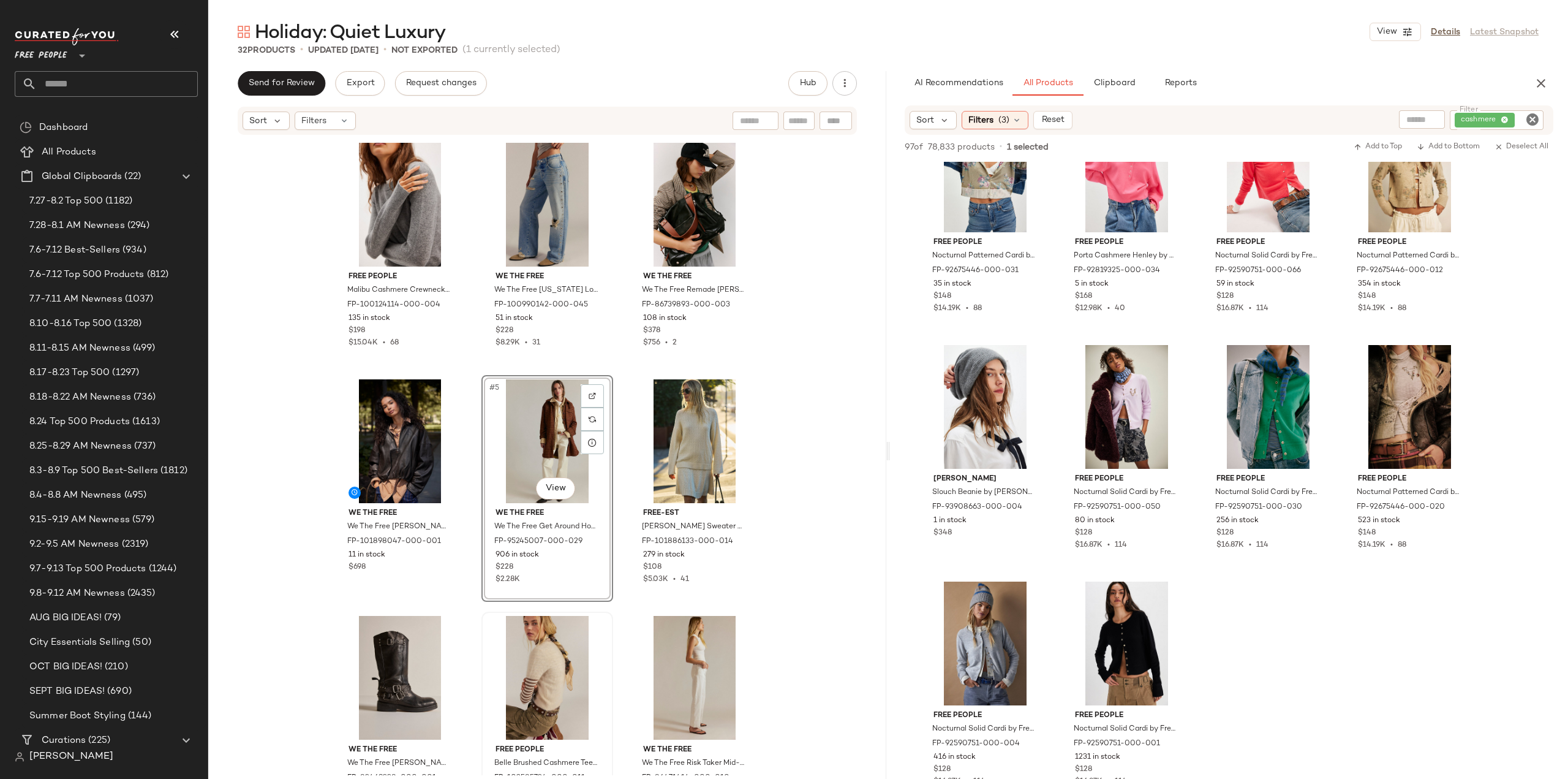
scroll to position [122, 0]
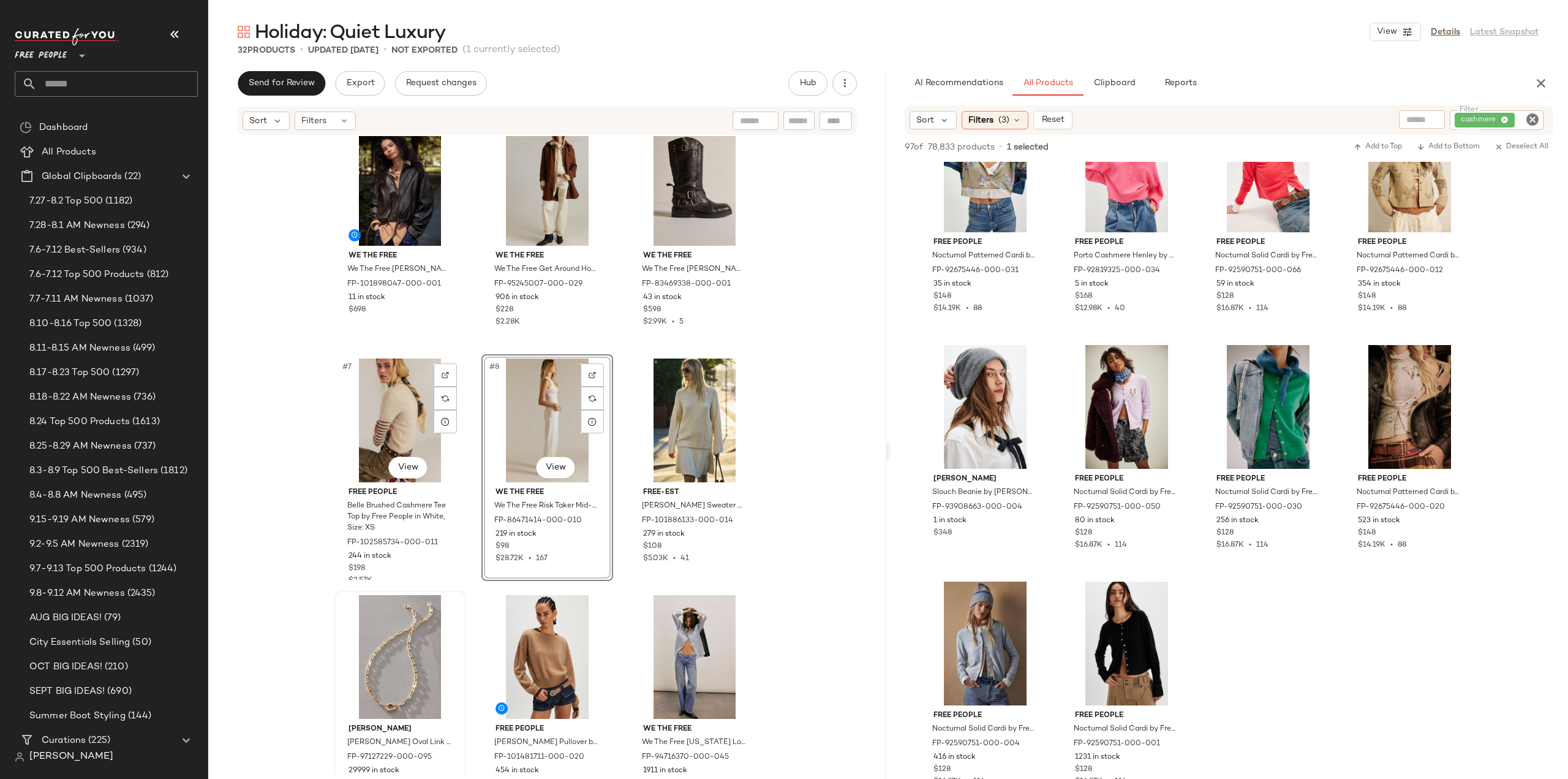
scroll to position [316, 0]
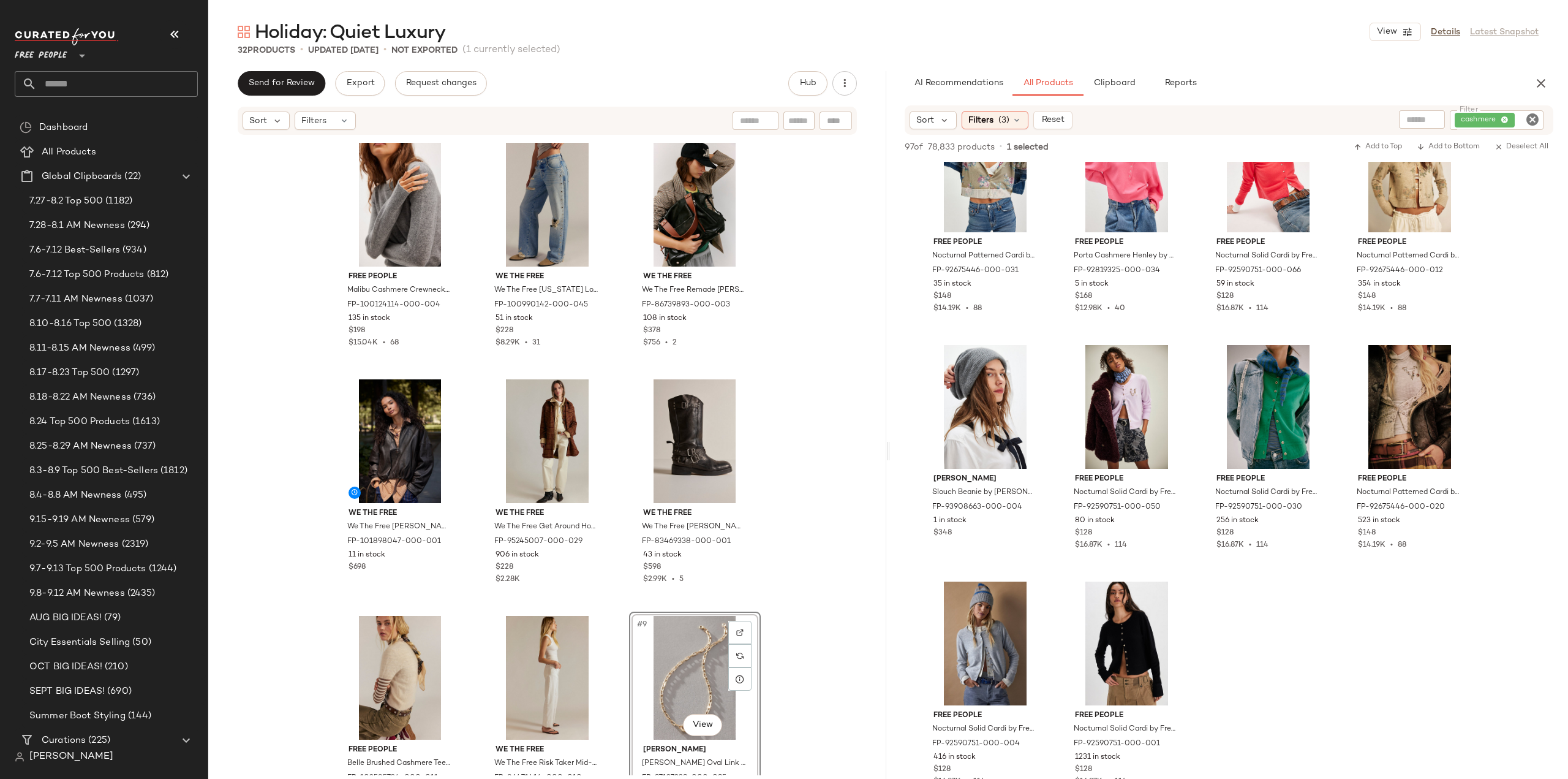
click at [1530, 118] on icon "Clear Filter" at bounding box center [1532, 119] width 15 height 15
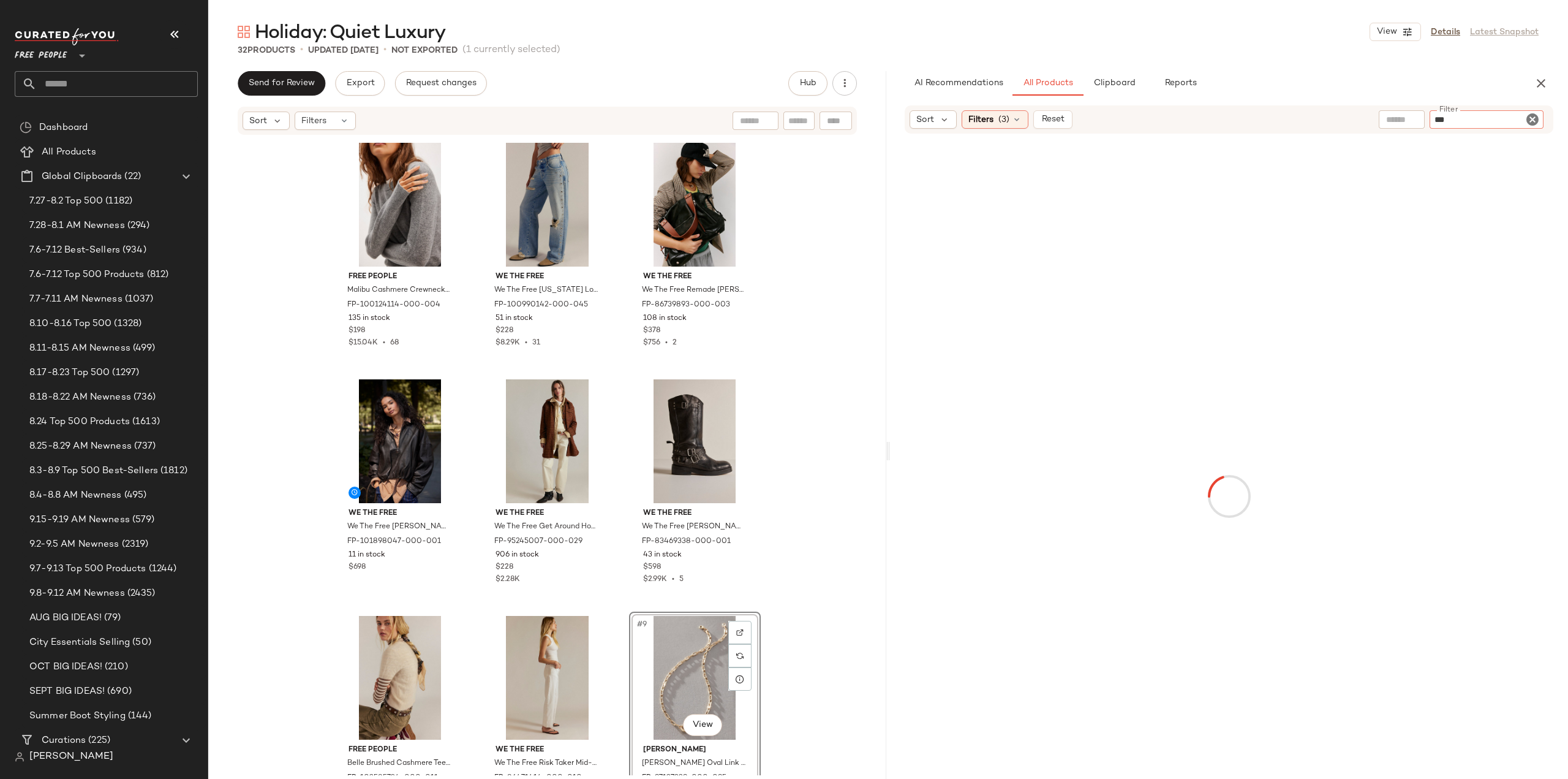
type input "****"
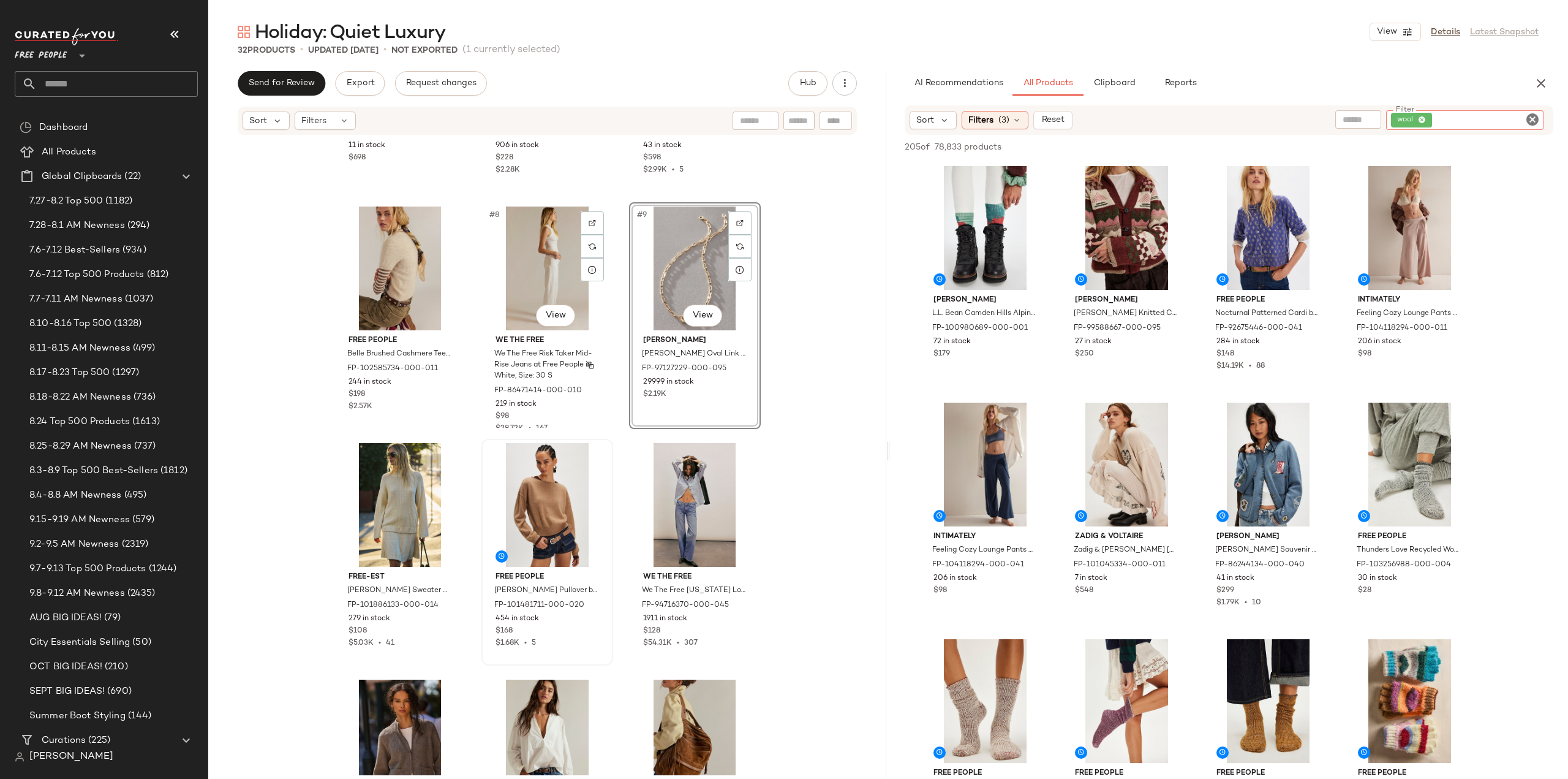
scroll to position [438, 0]
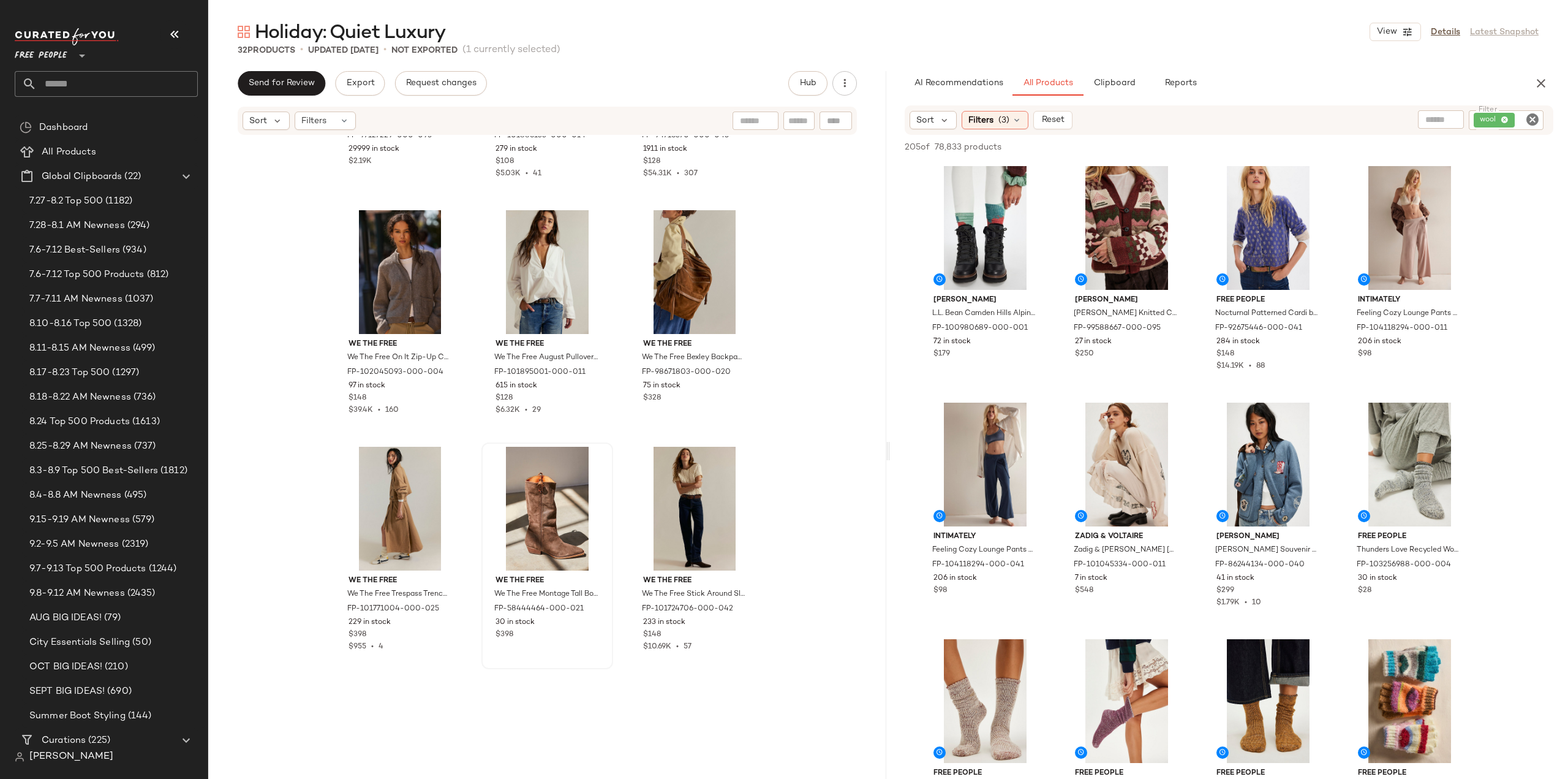
scroll to position [929, 0]
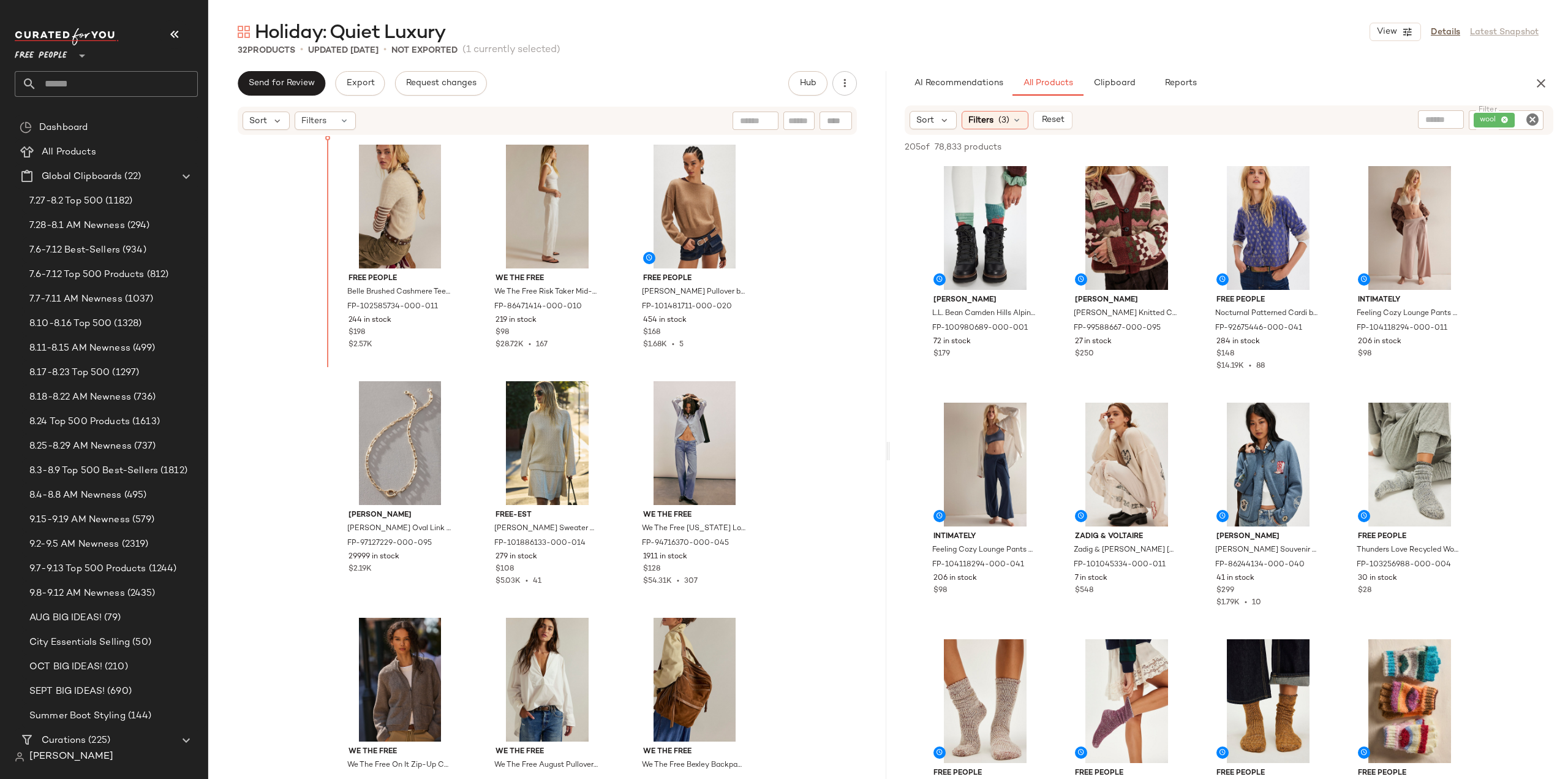
scroll to position [476, 0]
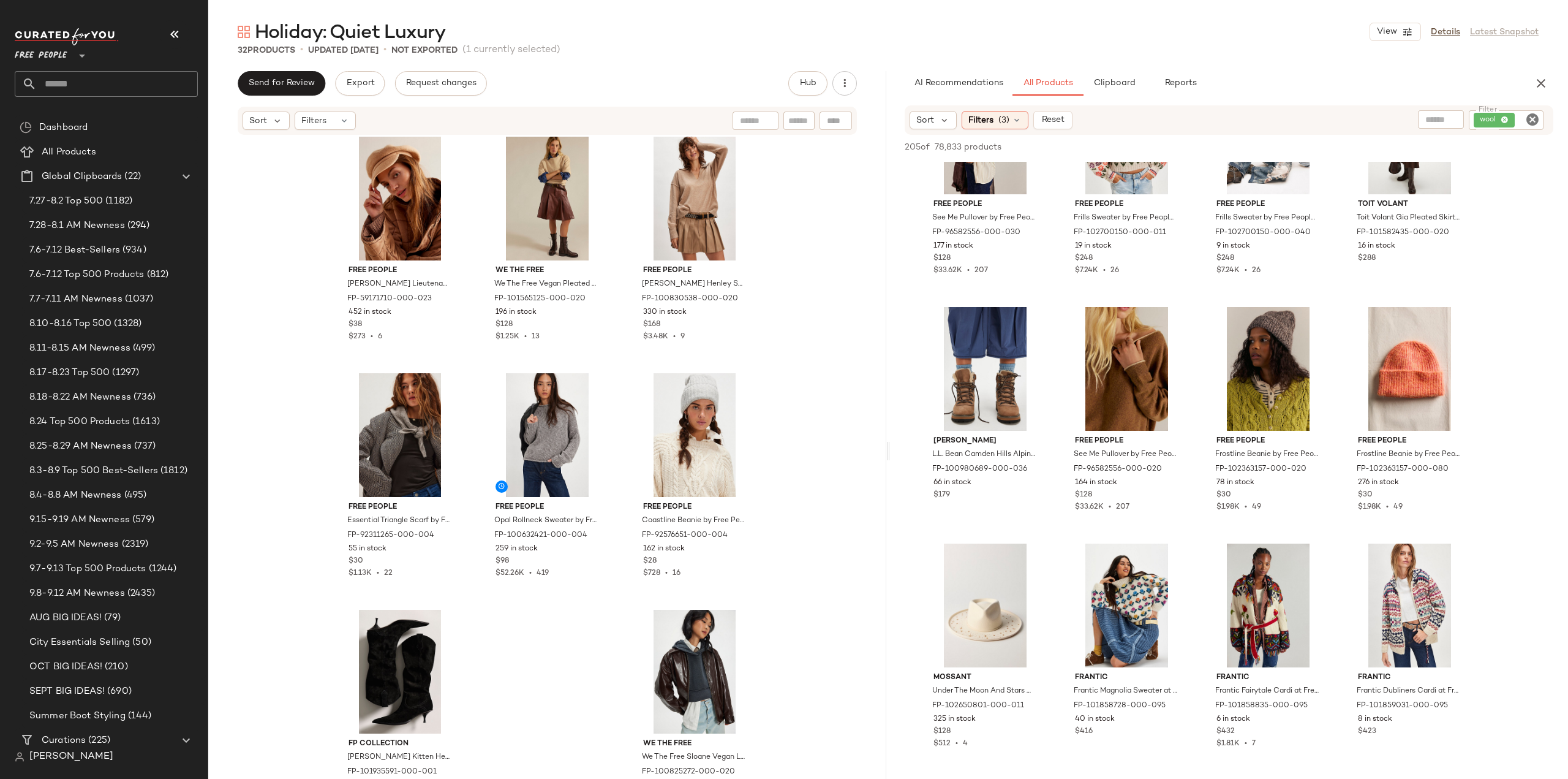
scroll to position [1909, 0]
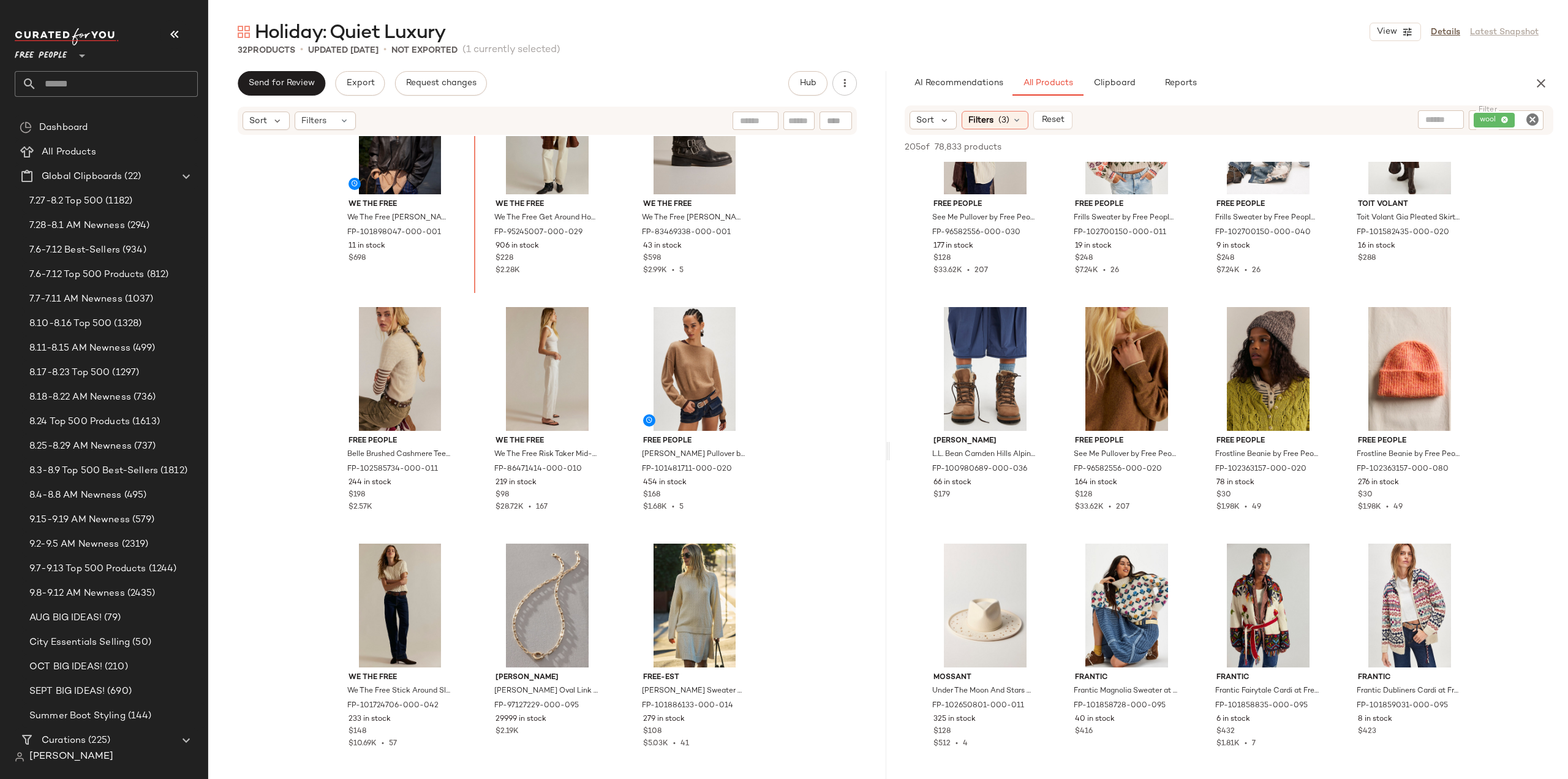
scroll to position [305, 0]
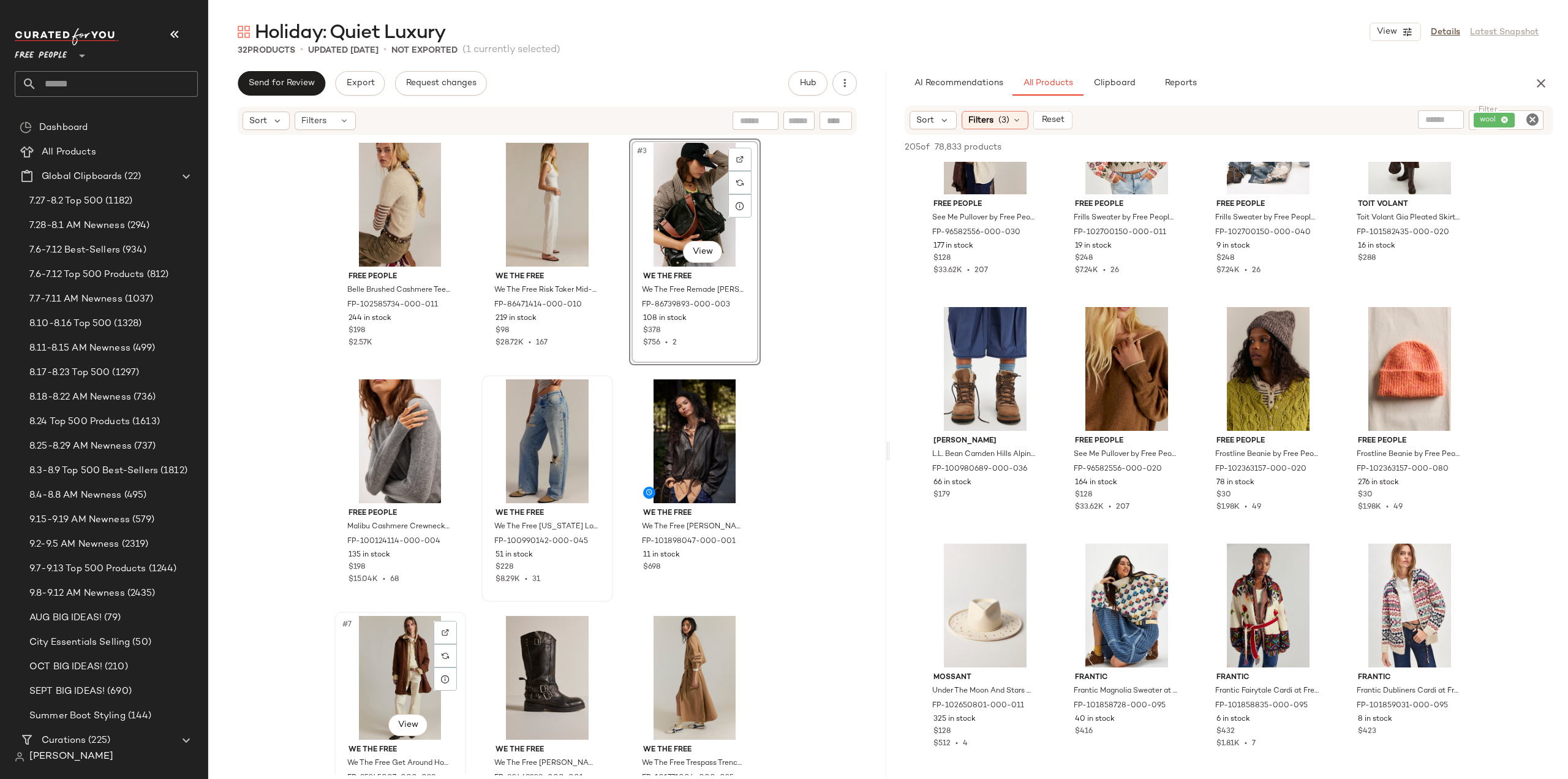
scroll to position [2, 0]
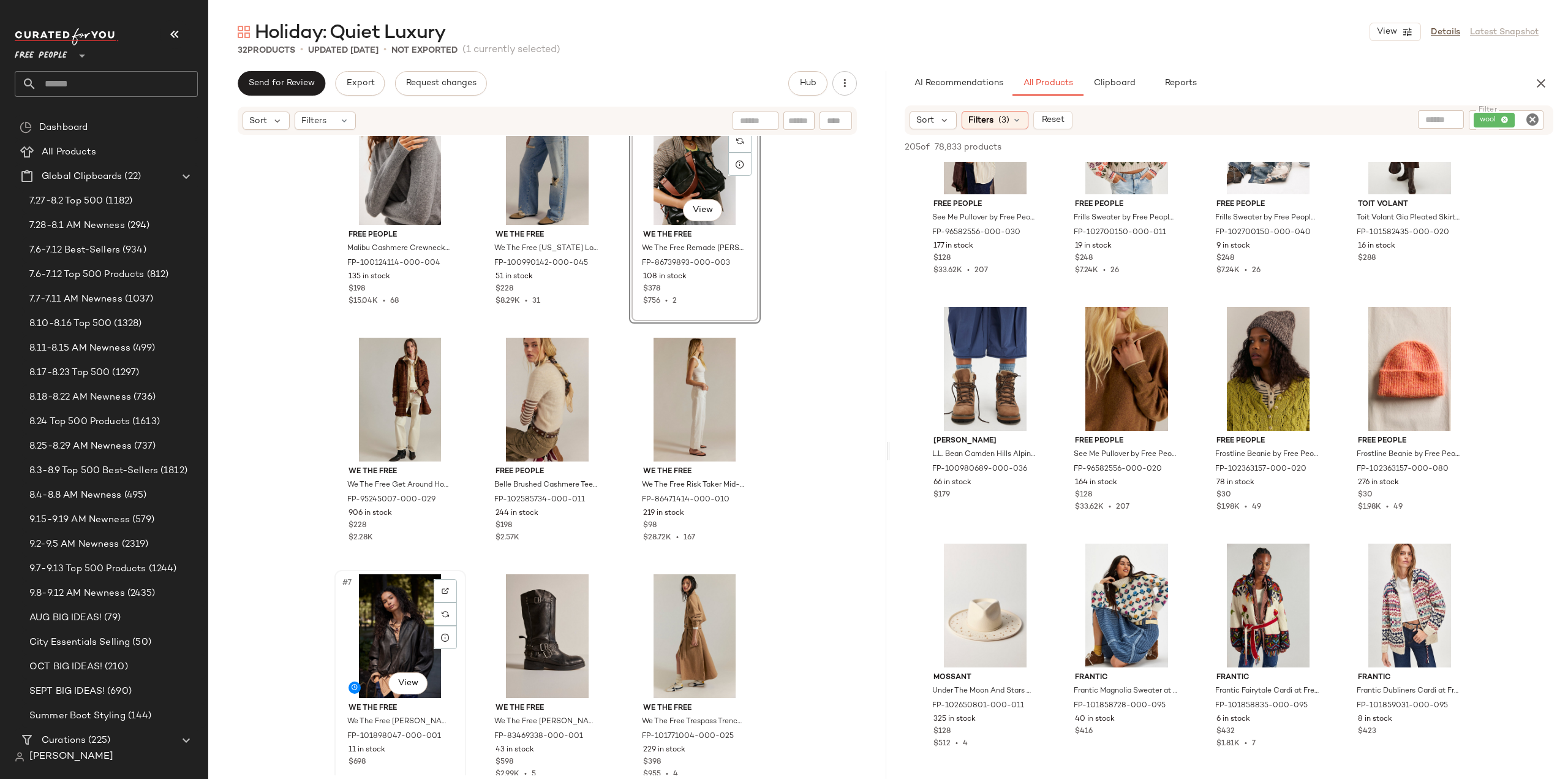
scroll to position [61, 0]
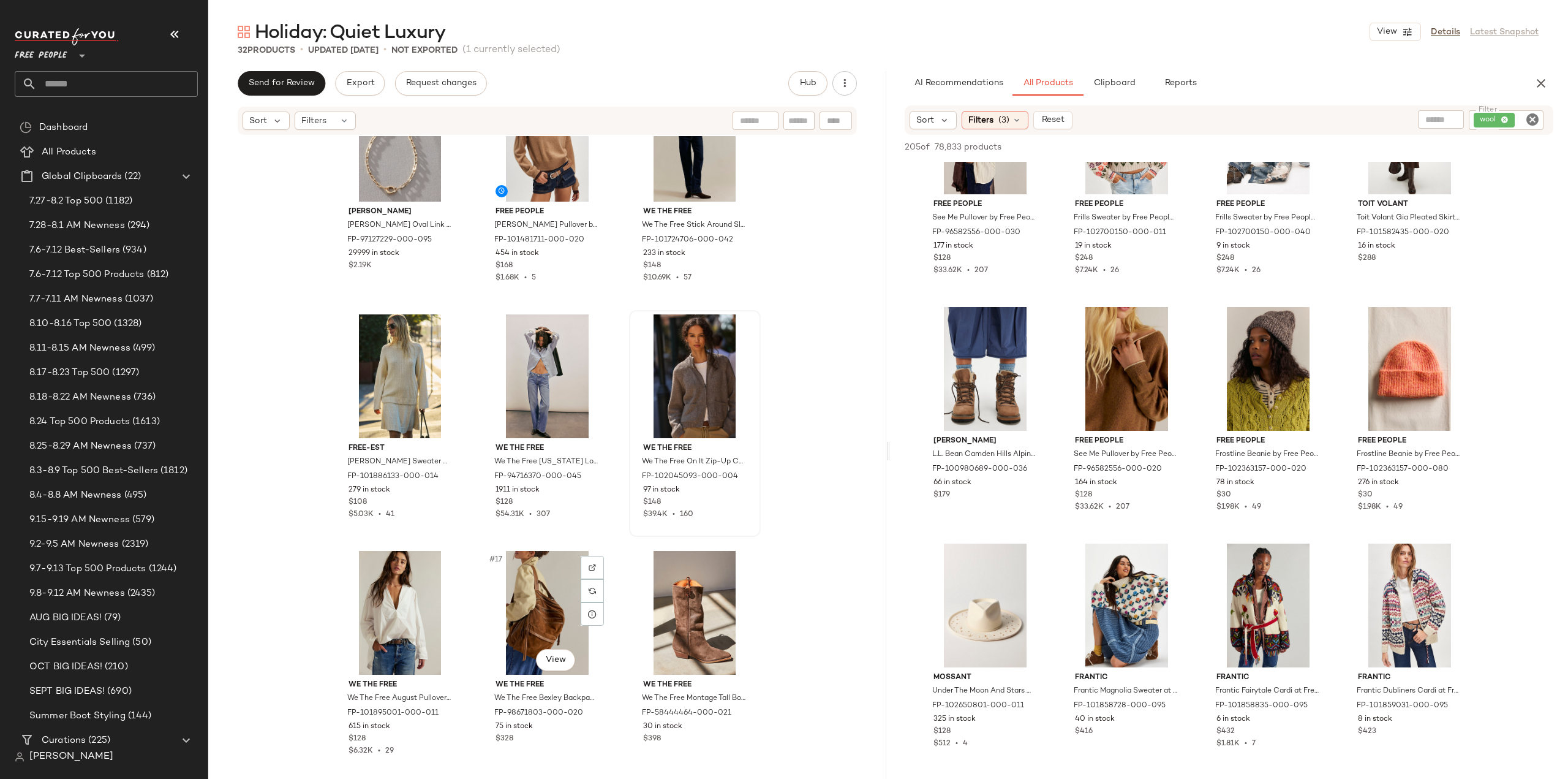
scroll to position [806, 0]
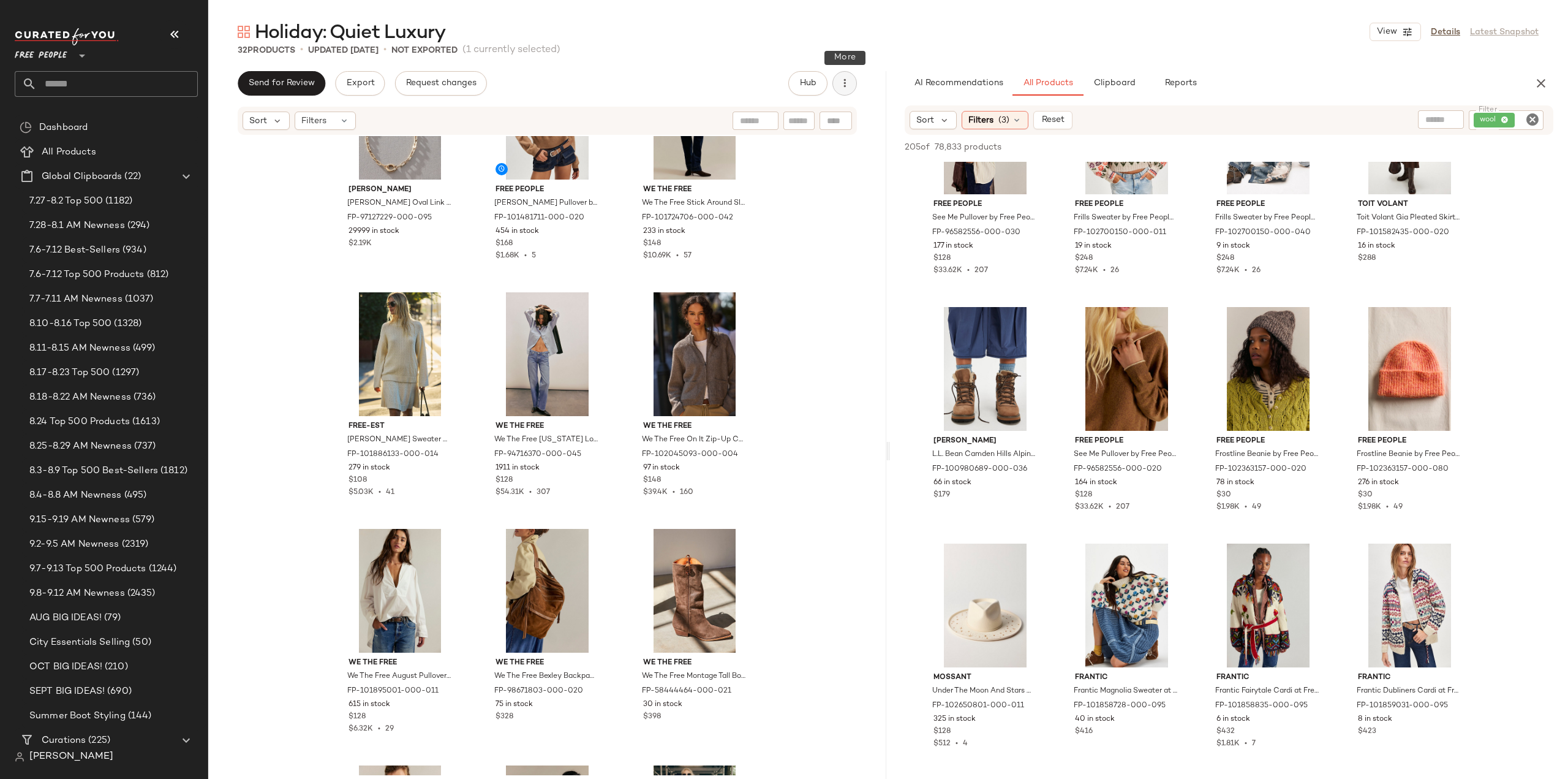
click at [842, 87] on icon "button" at bounding box center [844, 83] width 12 height 12
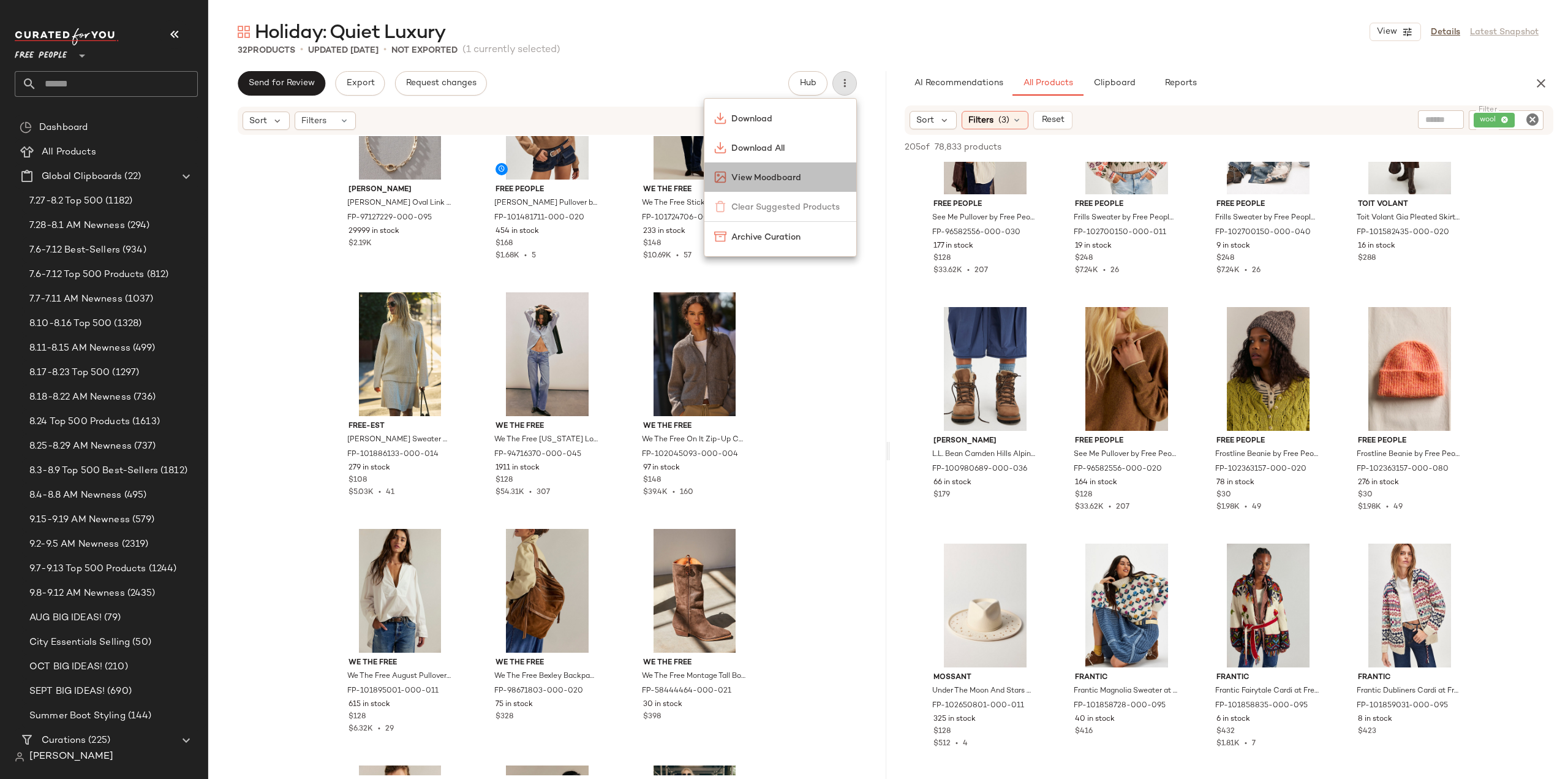
click at [757, 179] on span "View Moodboard" at bounding box center [788, 178] width 115 height 13
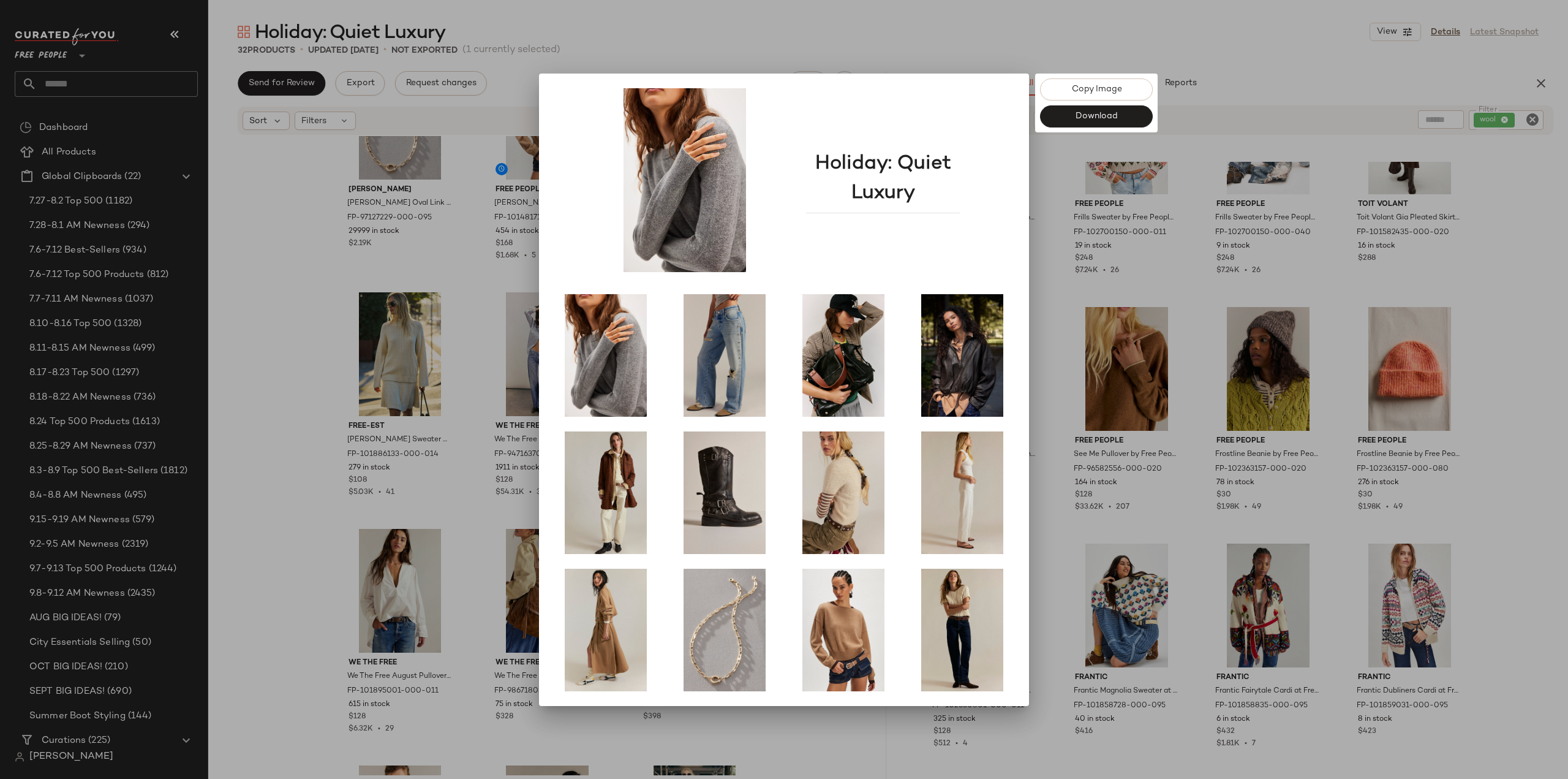
click at [283, 232] on div at bounding box center [784, 389] width 1568 height 779
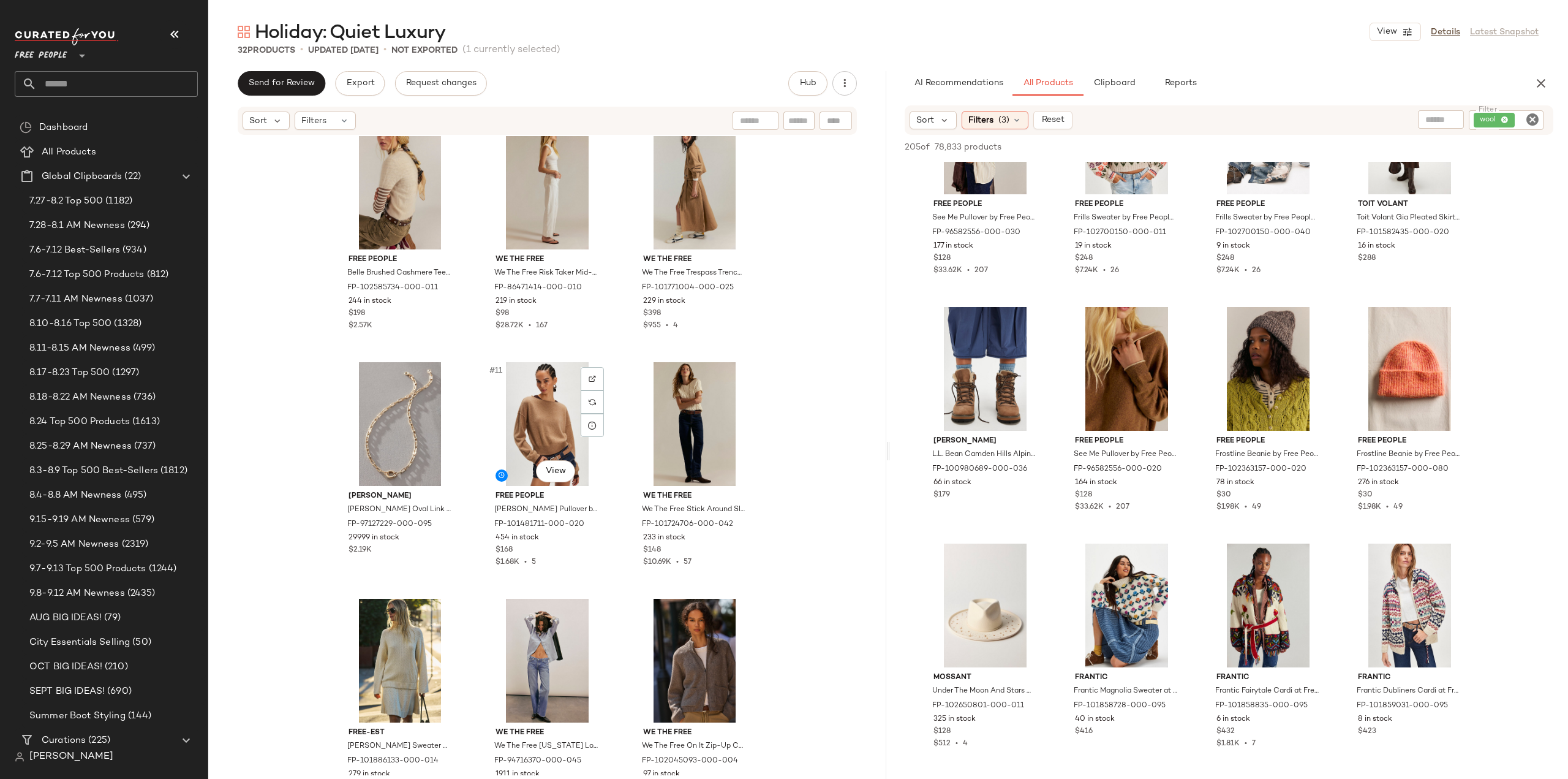
scroll to position [438, 0]
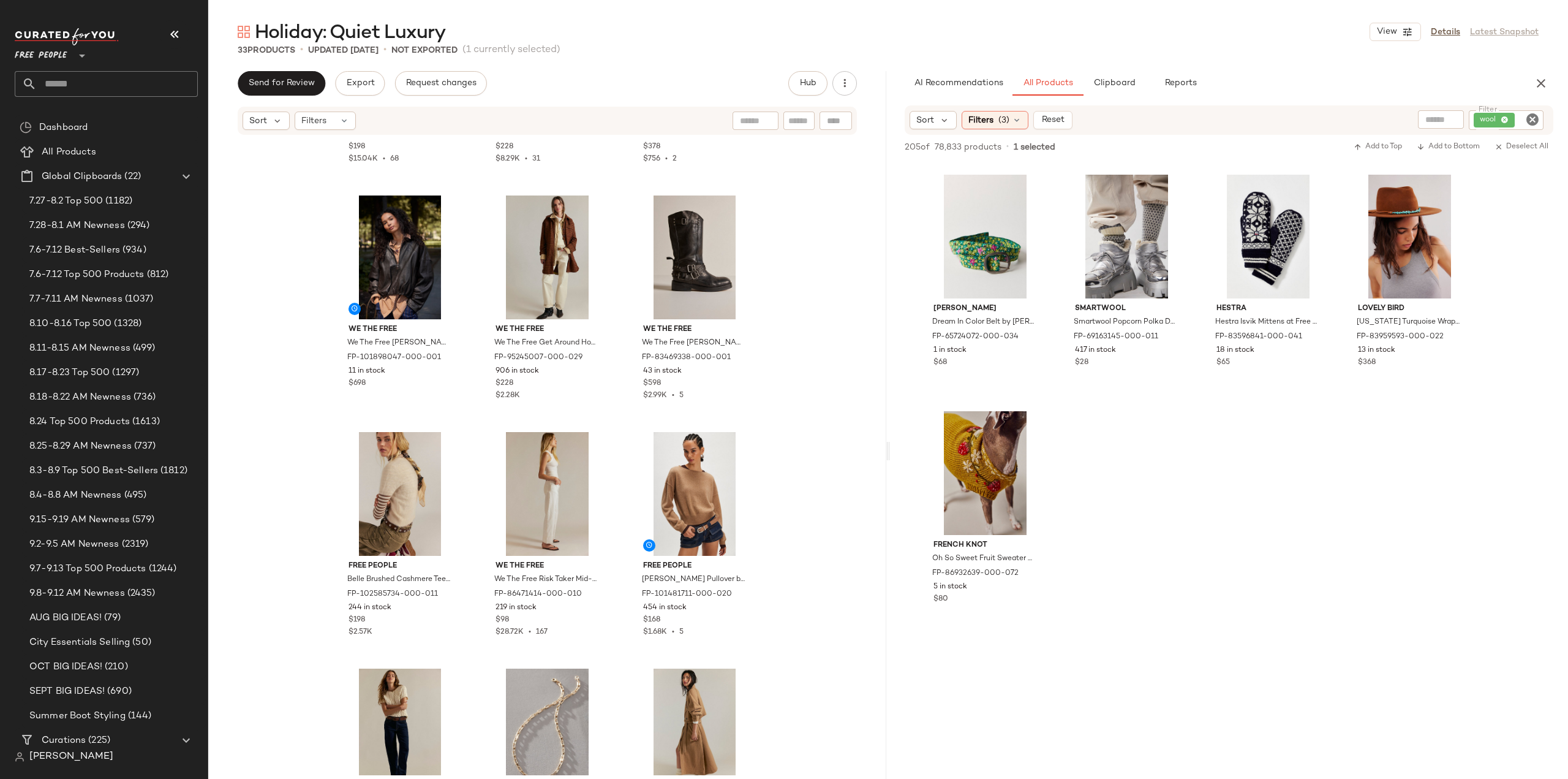
scroll to position [11702, 0]
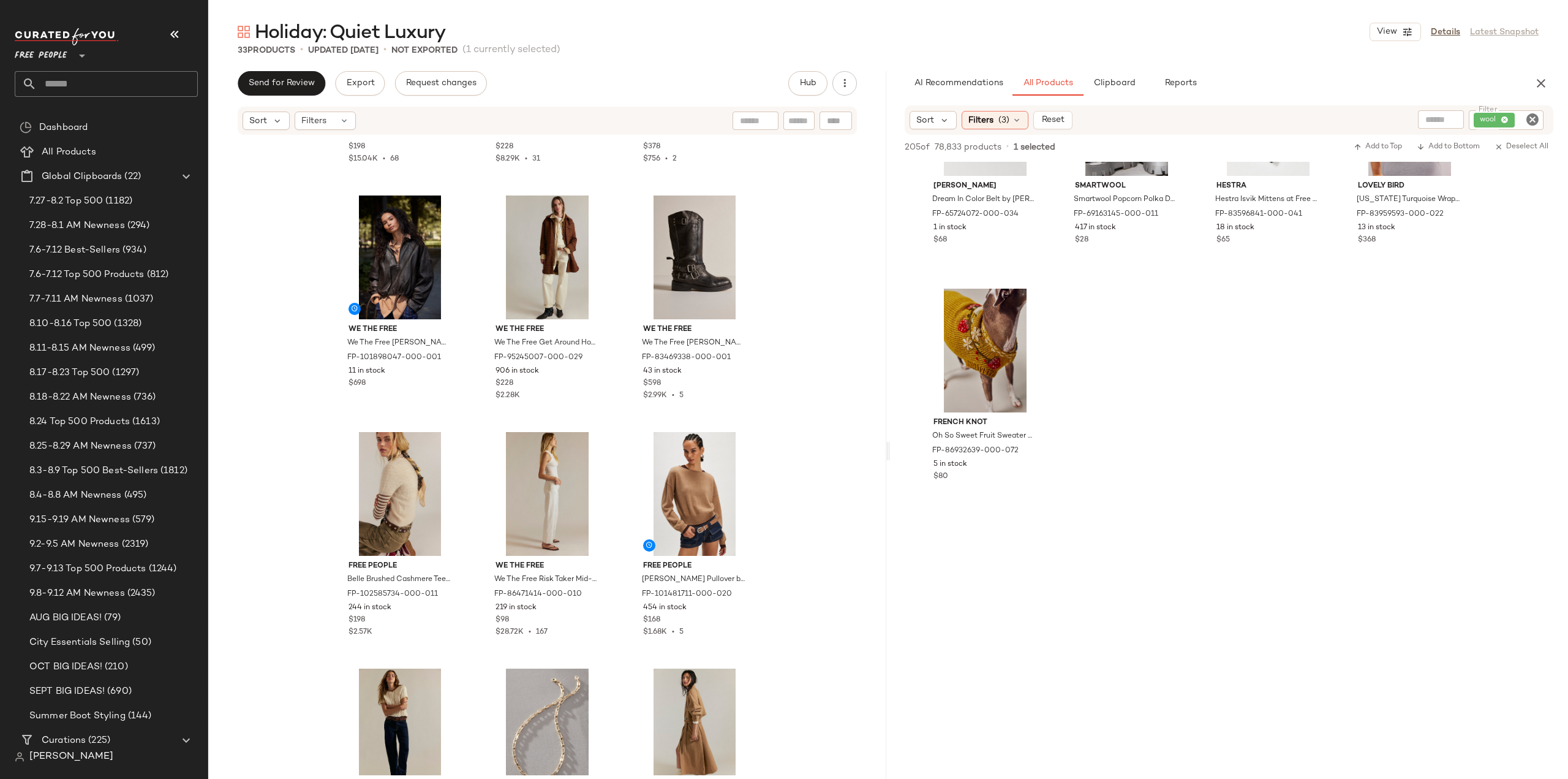
click at [1528, 119] on icon "Clear Filter" at bounding box center [1532, 119] width 15 height 15
click at [1005, 117] on span "(3)" at bounding box center [1004, 120] width 11 height 13
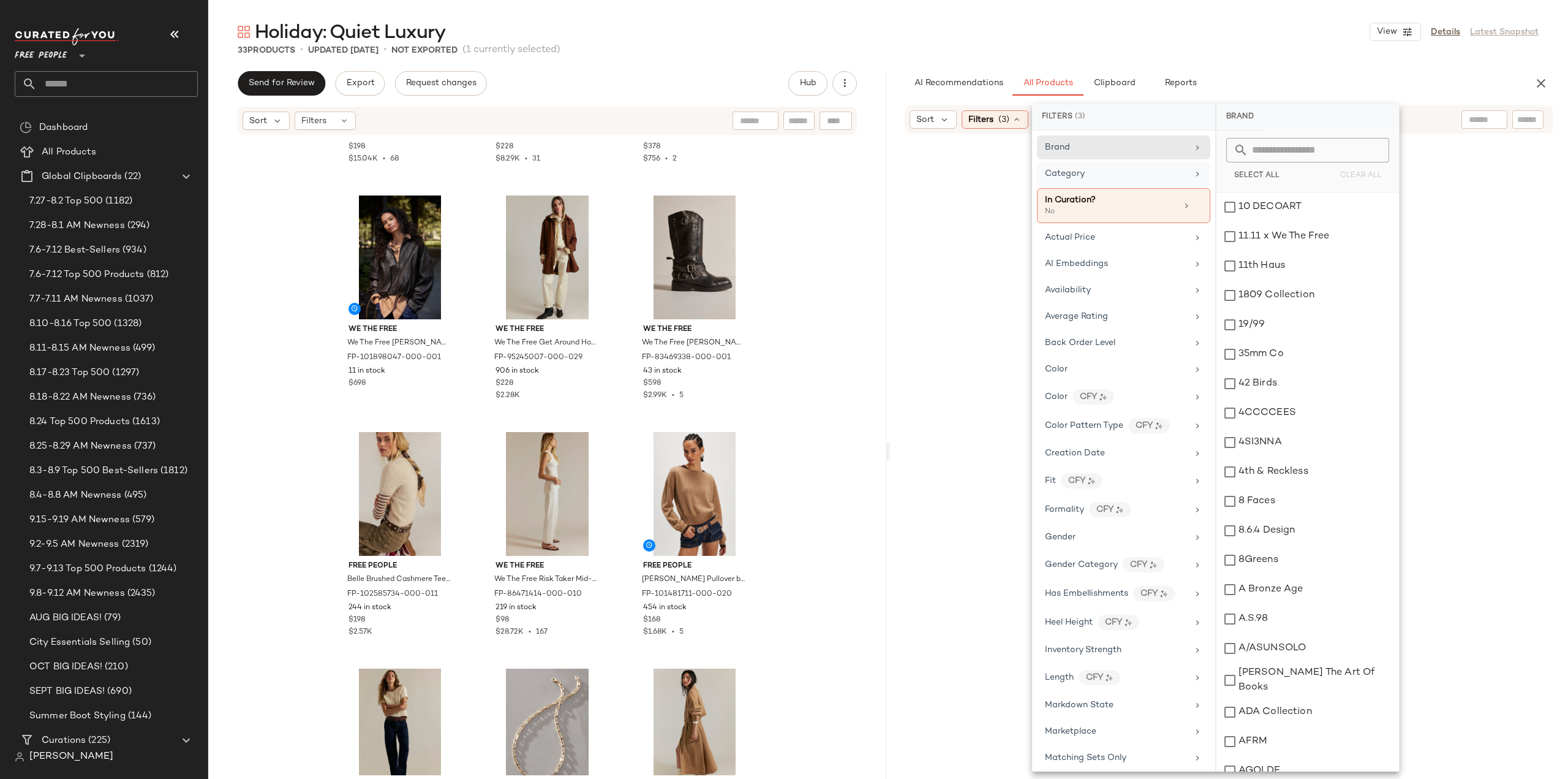
click at [1162, 171] on div "Category" at bounding box center [1116, 174] width 143 height 13
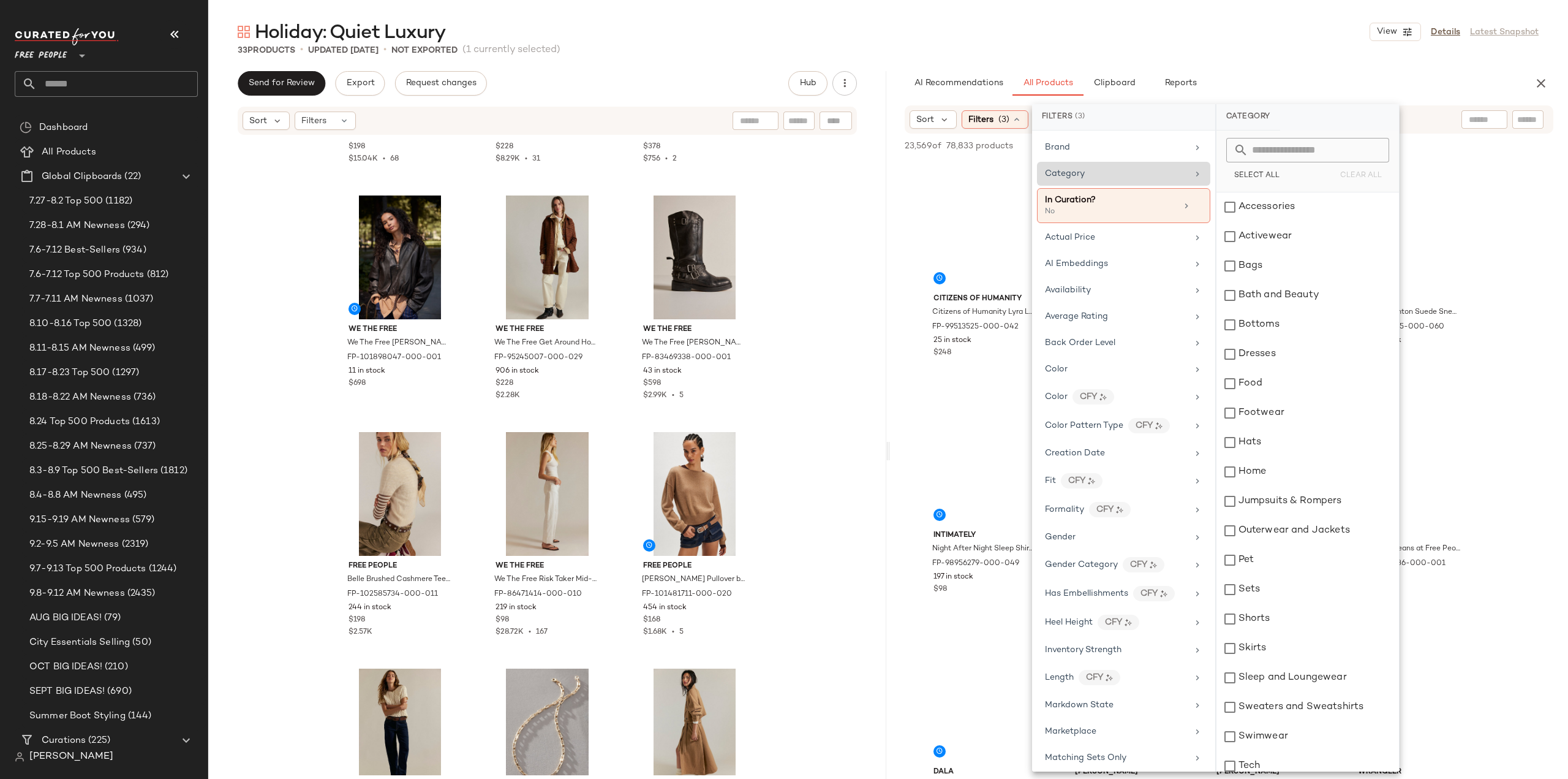
click at [1194, 175] on icon at bounding box center [1197, 174] width 10 height 10
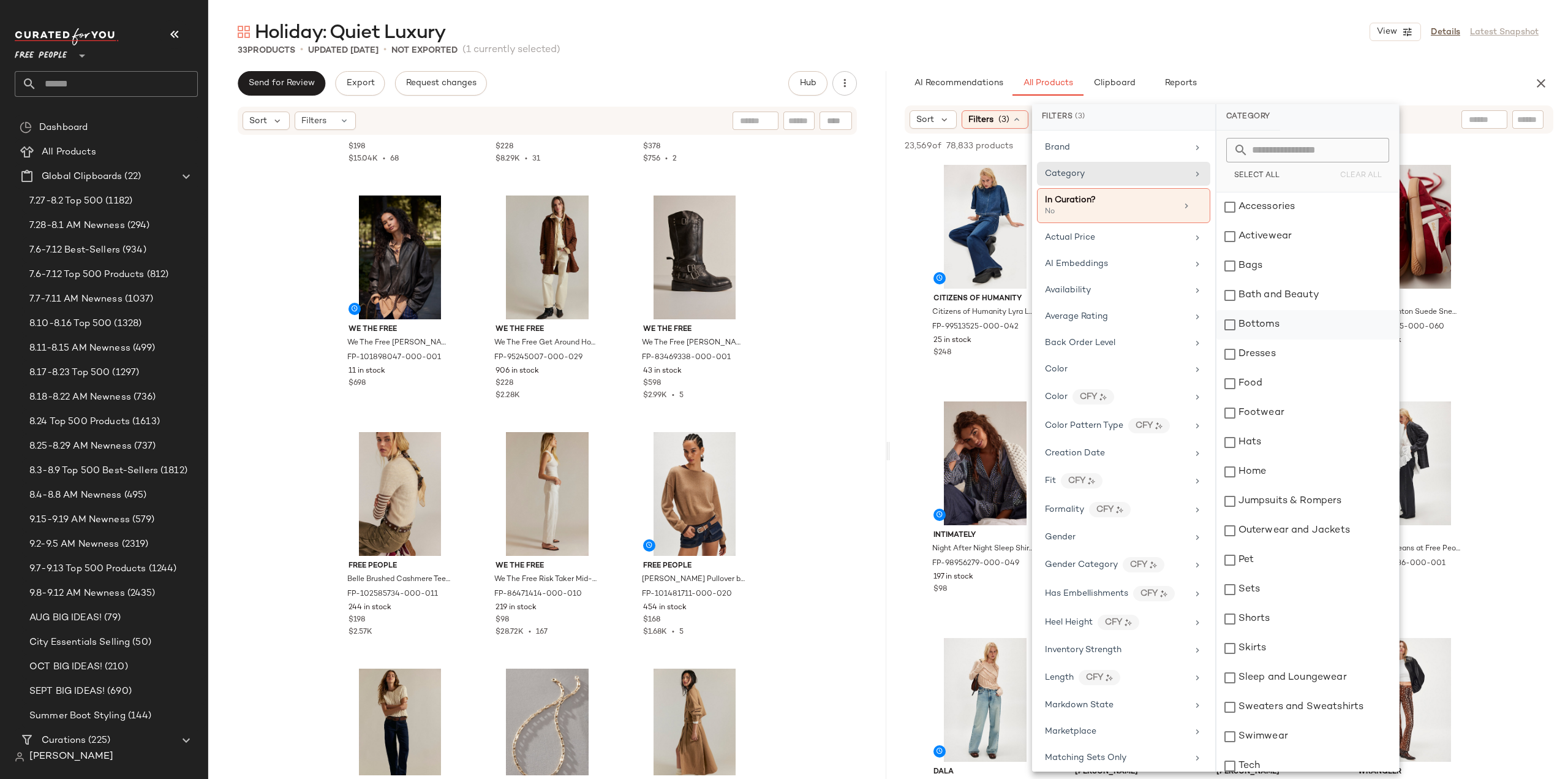
click at [1225, 321] on div "Bottoms" at bounding box center [1308, 324] width 183 height 29
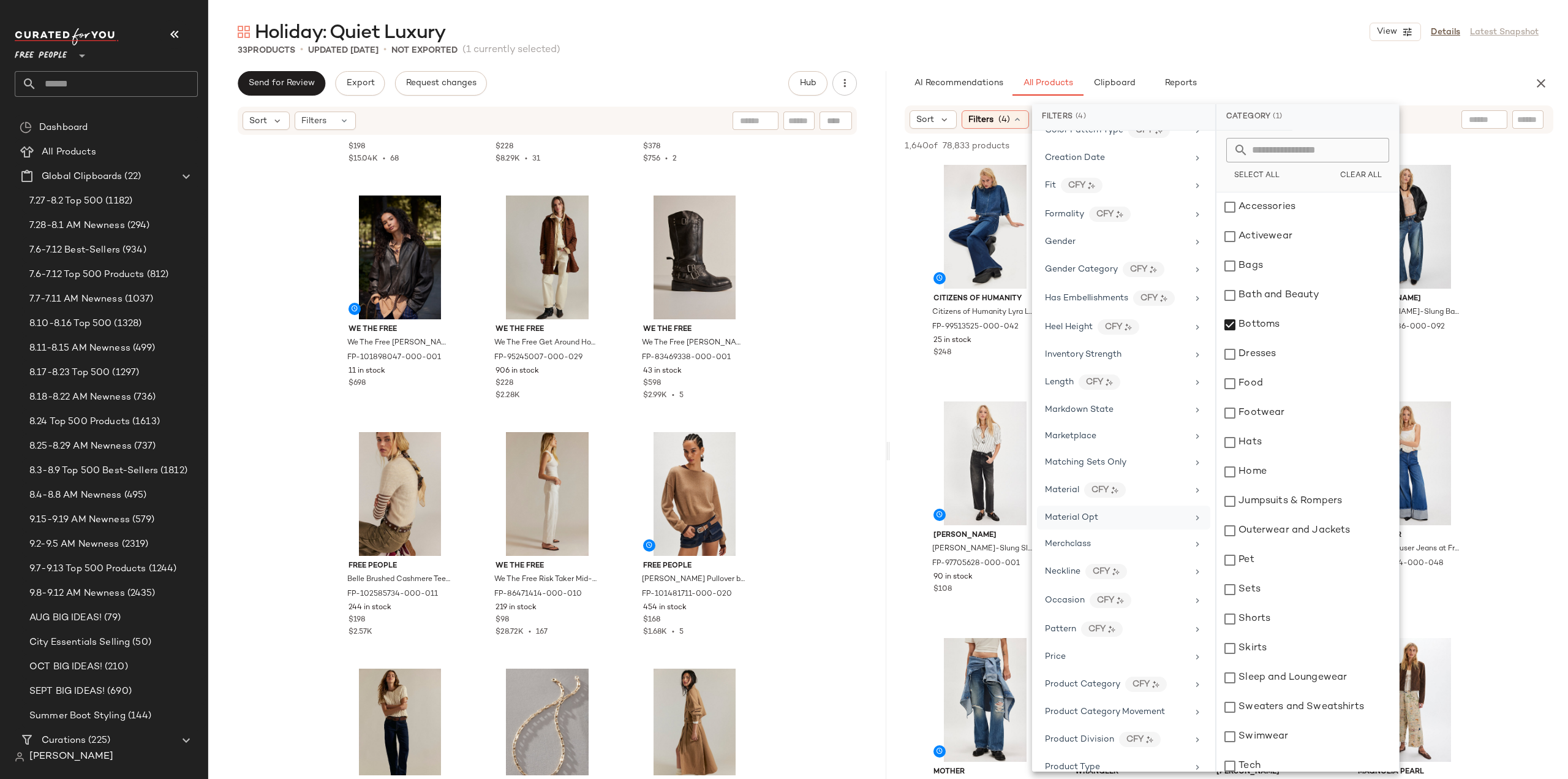
scroll to position [490, 0]
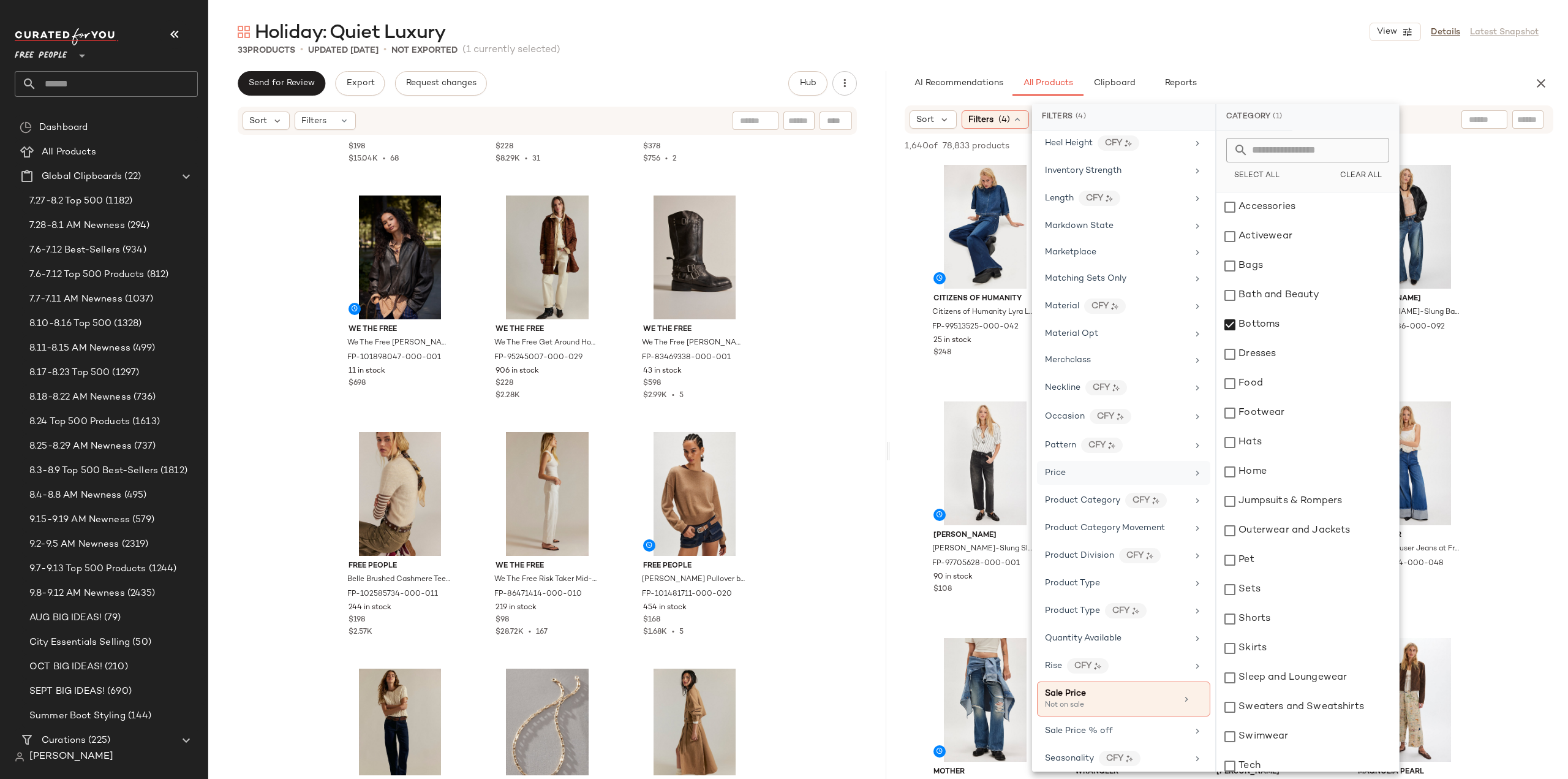
click at [1065, 466] on div "Price" at bounding box center [1116, 472] width 143 height 13
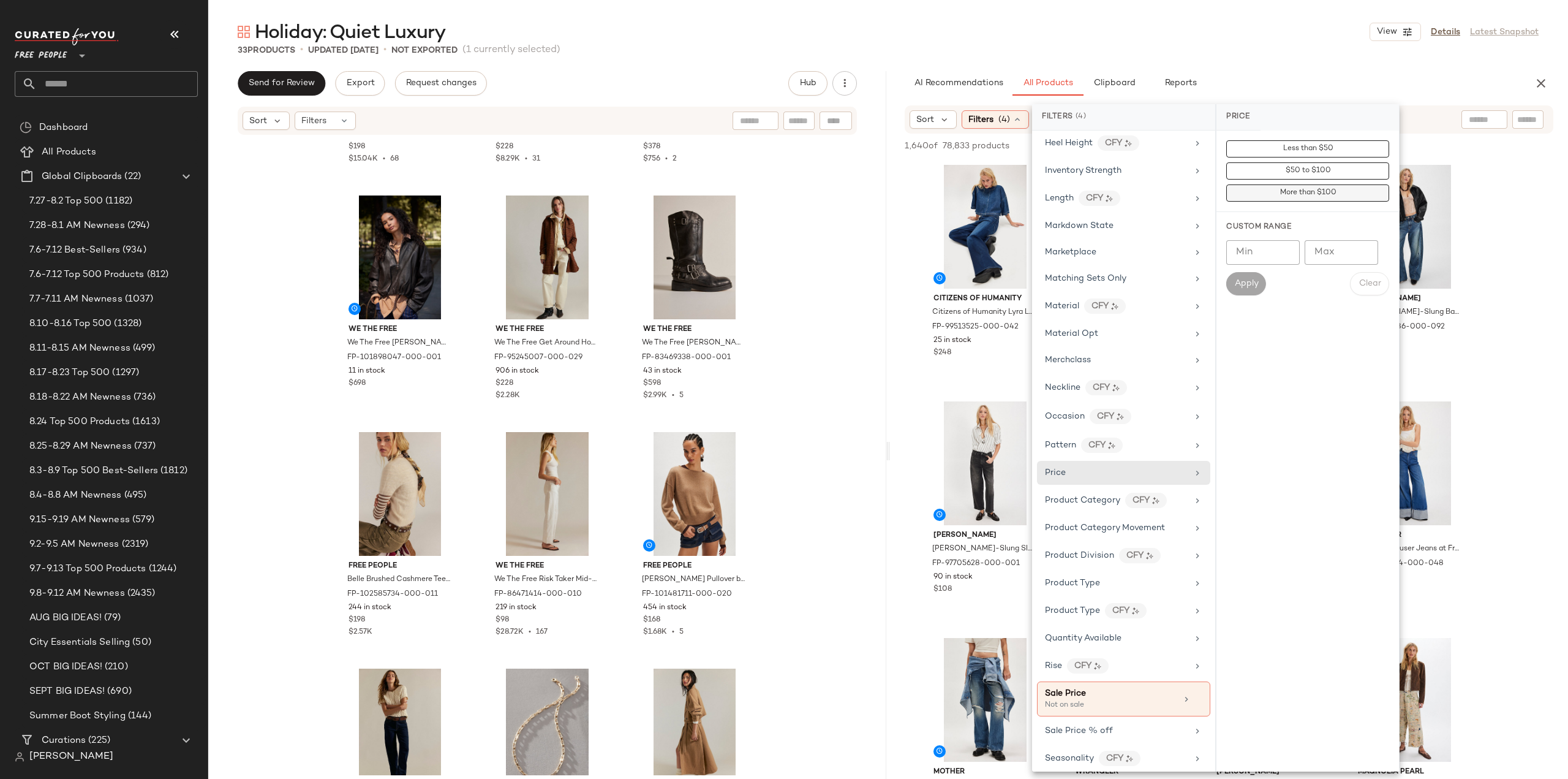
click at [1278, 193] on button "More than $100" at bounding box center [1308, 193] width 163 height 17
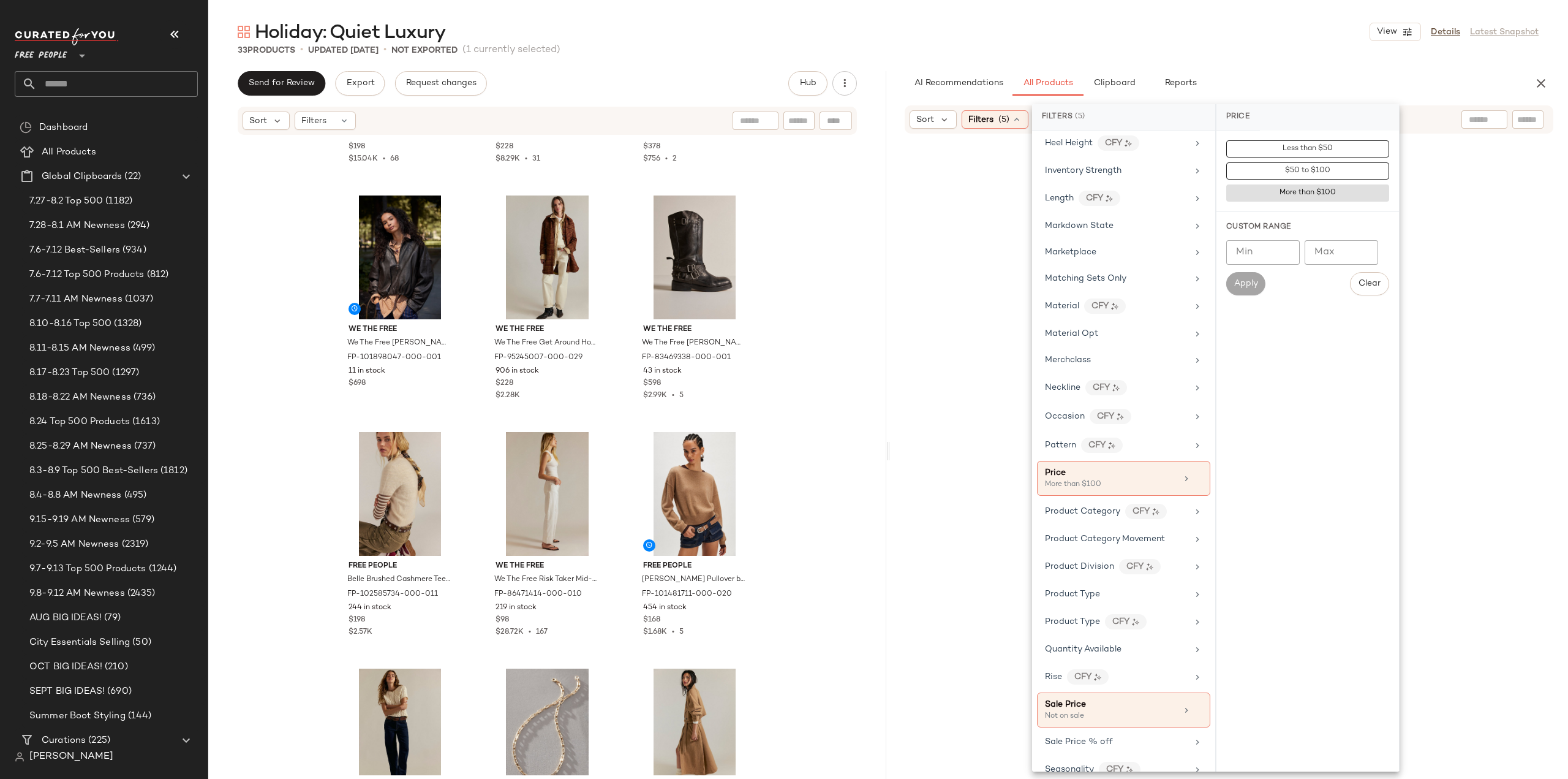
click at [897, 426] on div at bounding box center [1229, 496] width 673 height 720
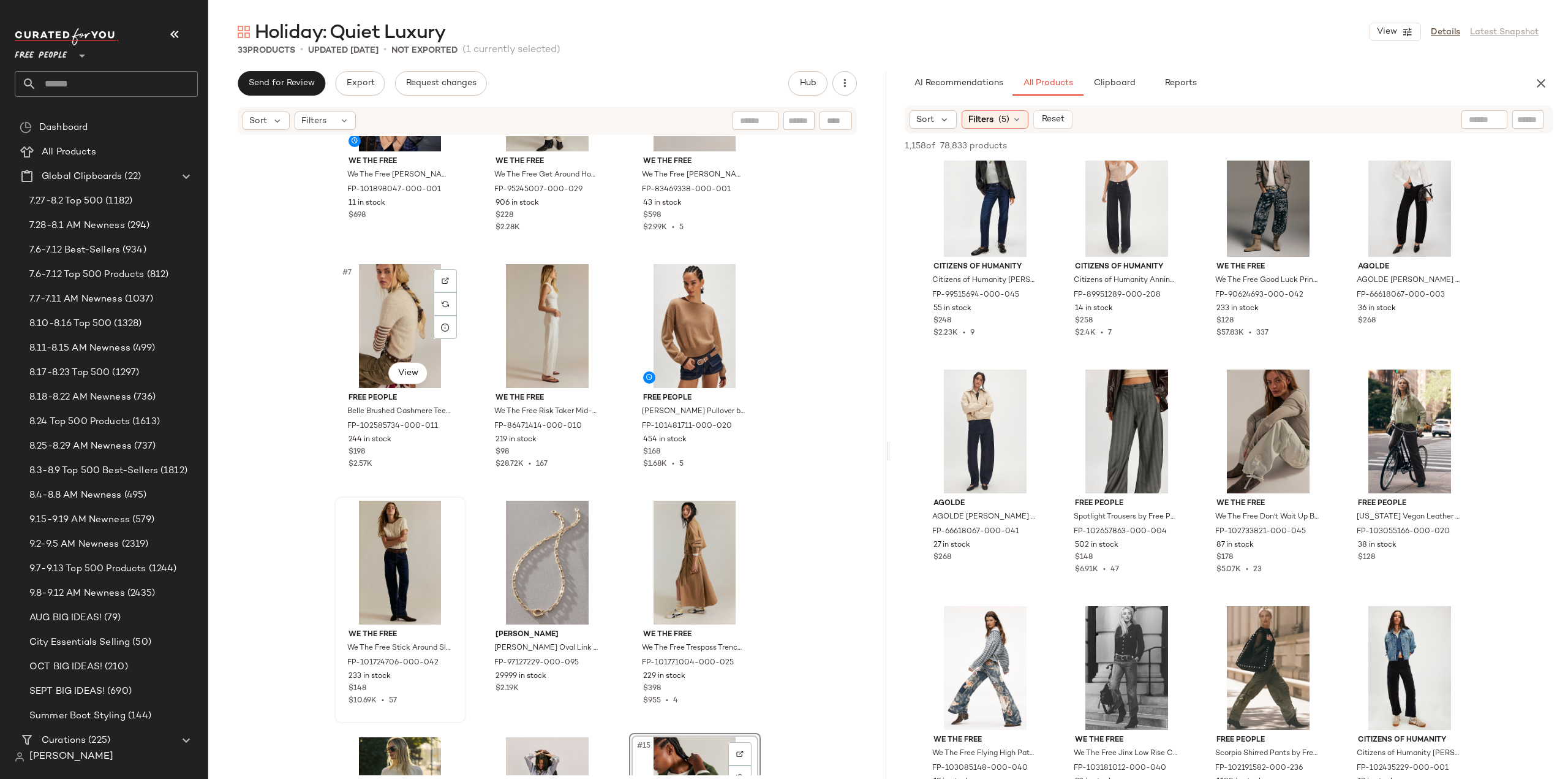
scroll to position [438, 0]
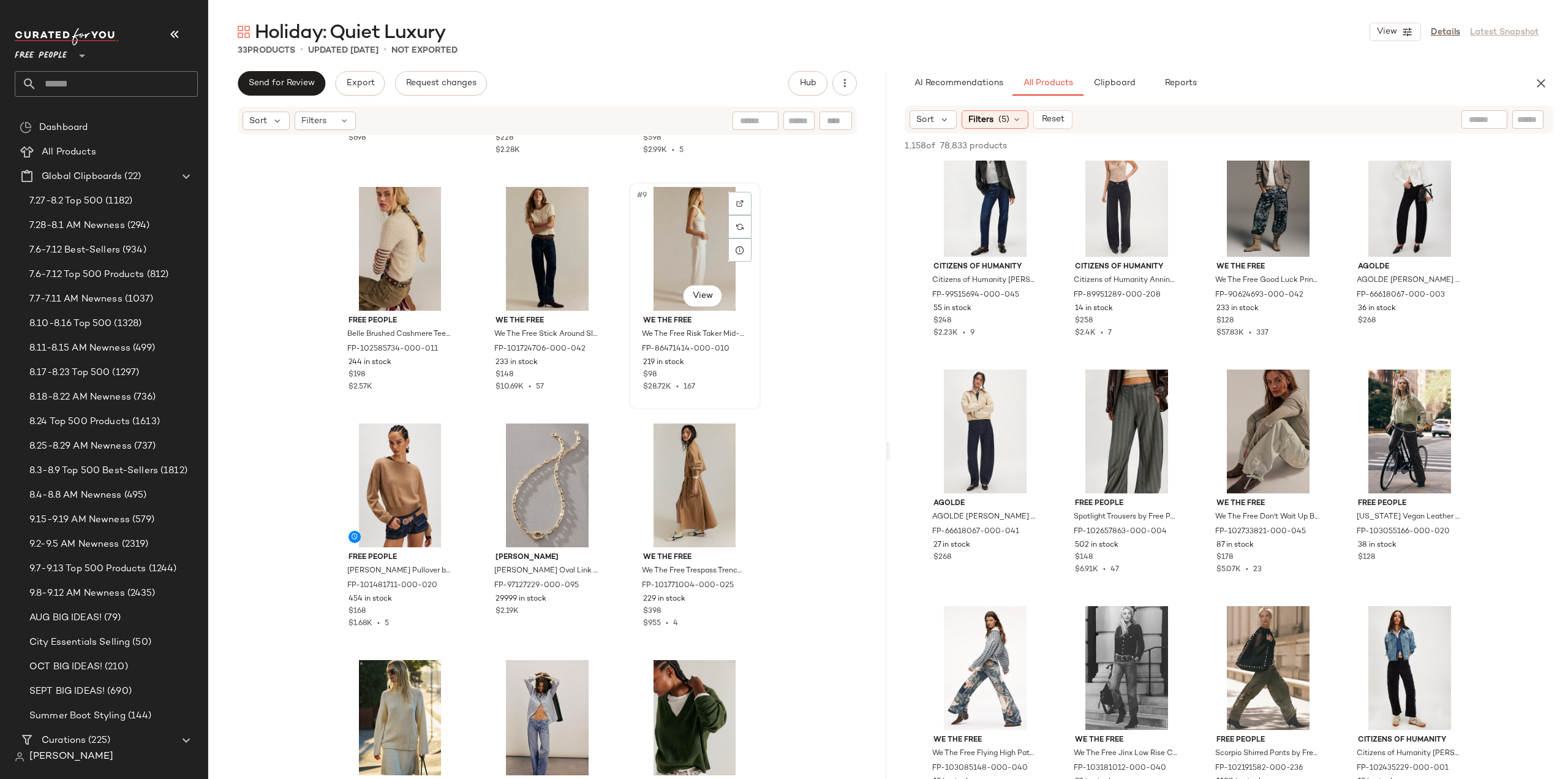
click at [715, 372] on div "$98" at bounding box center [695, 375] width 103 height 11
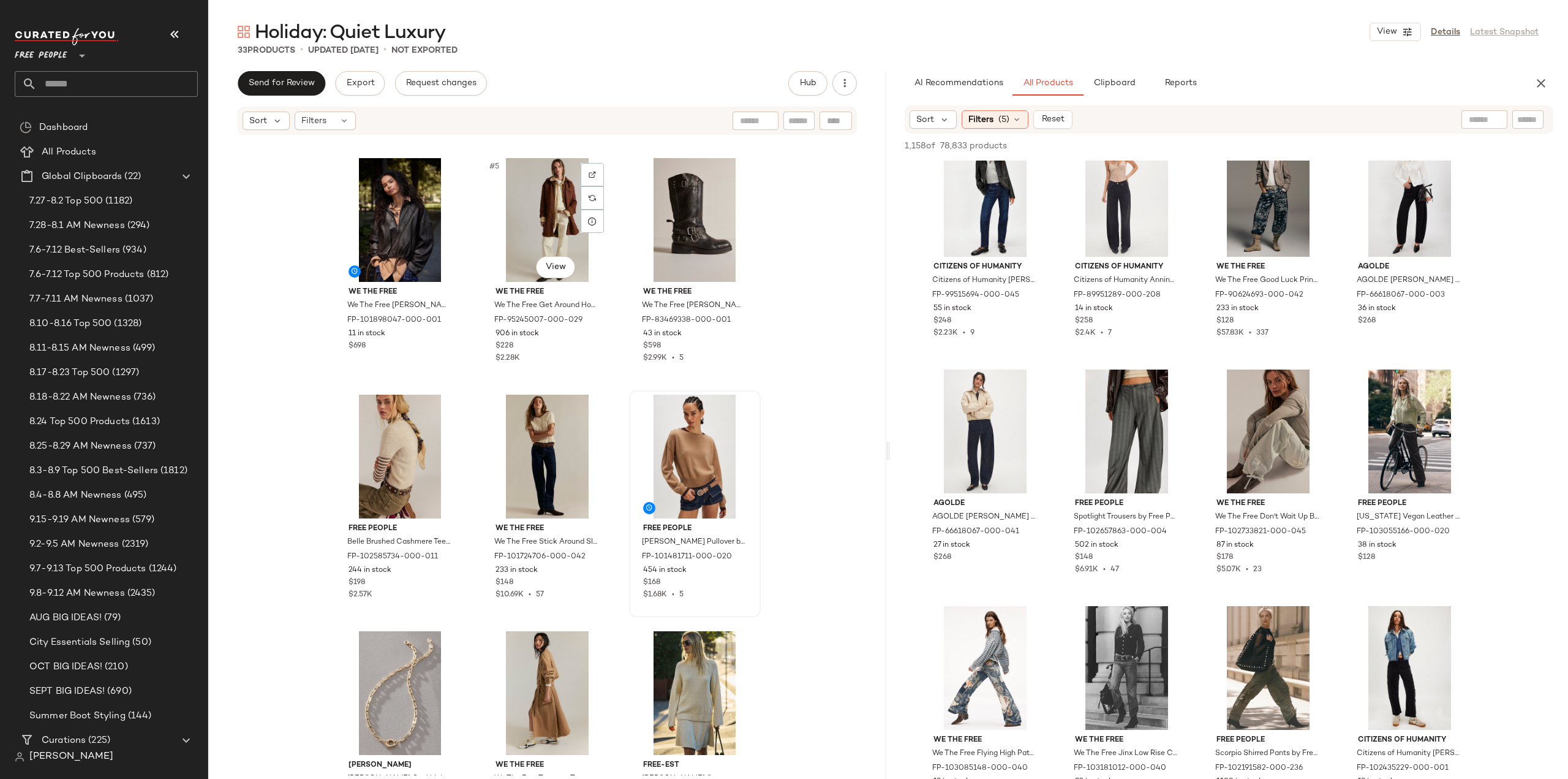
scroll to position [316, 0]
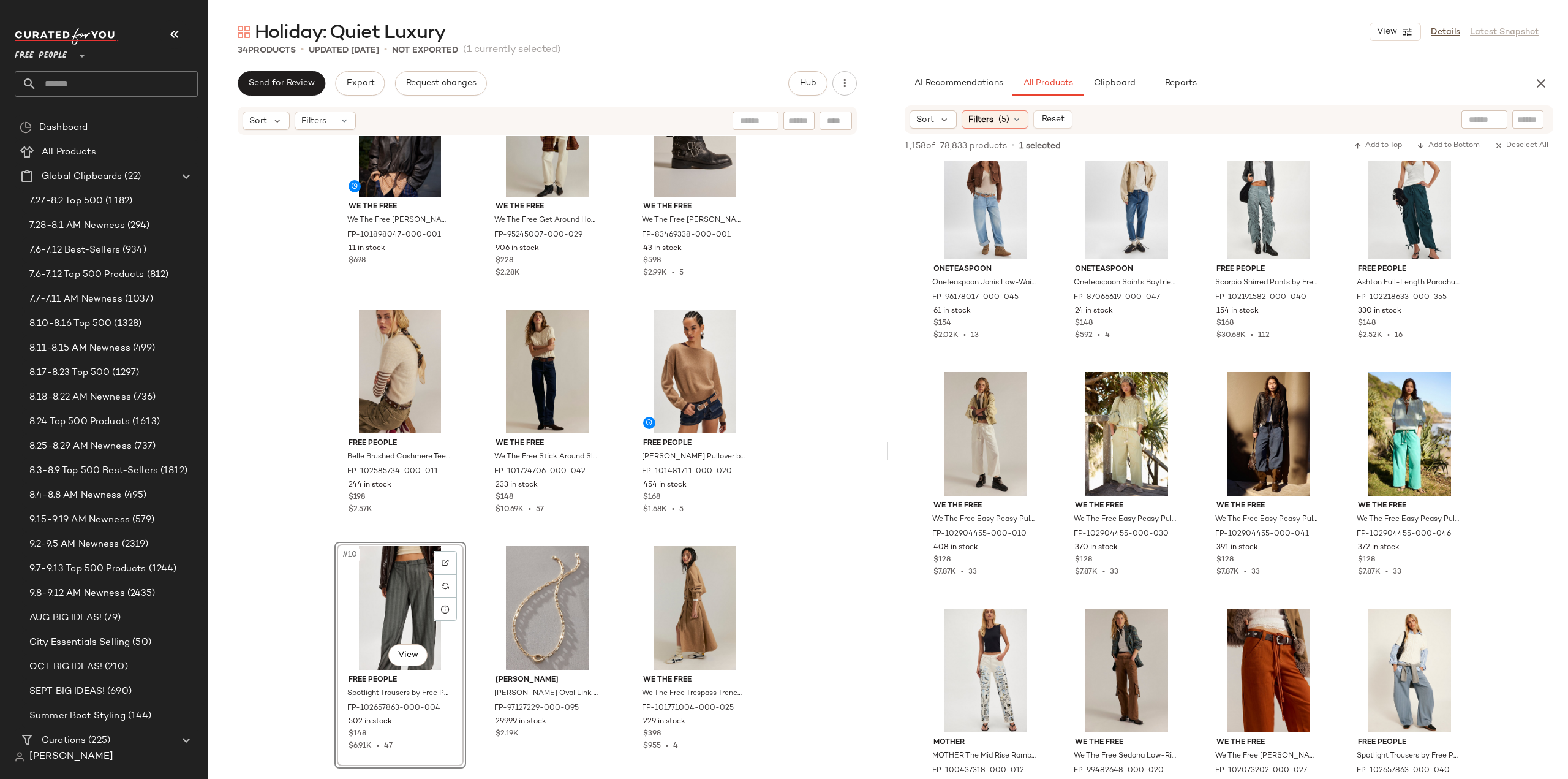
scroll to position [7842, 0]
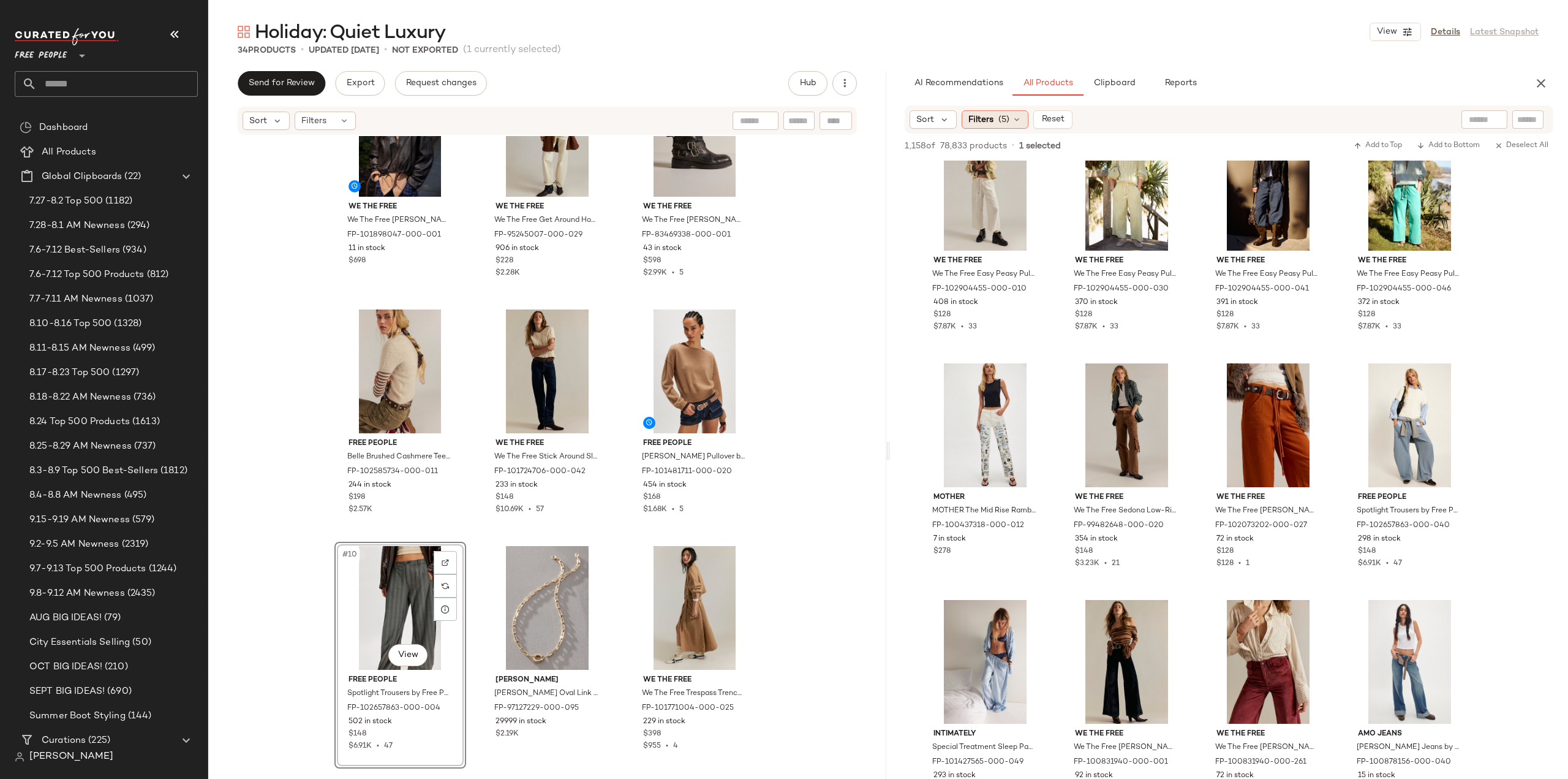
click at [990, 118] on span "Filters" at bounding box center [981, 120] width 25 height 13
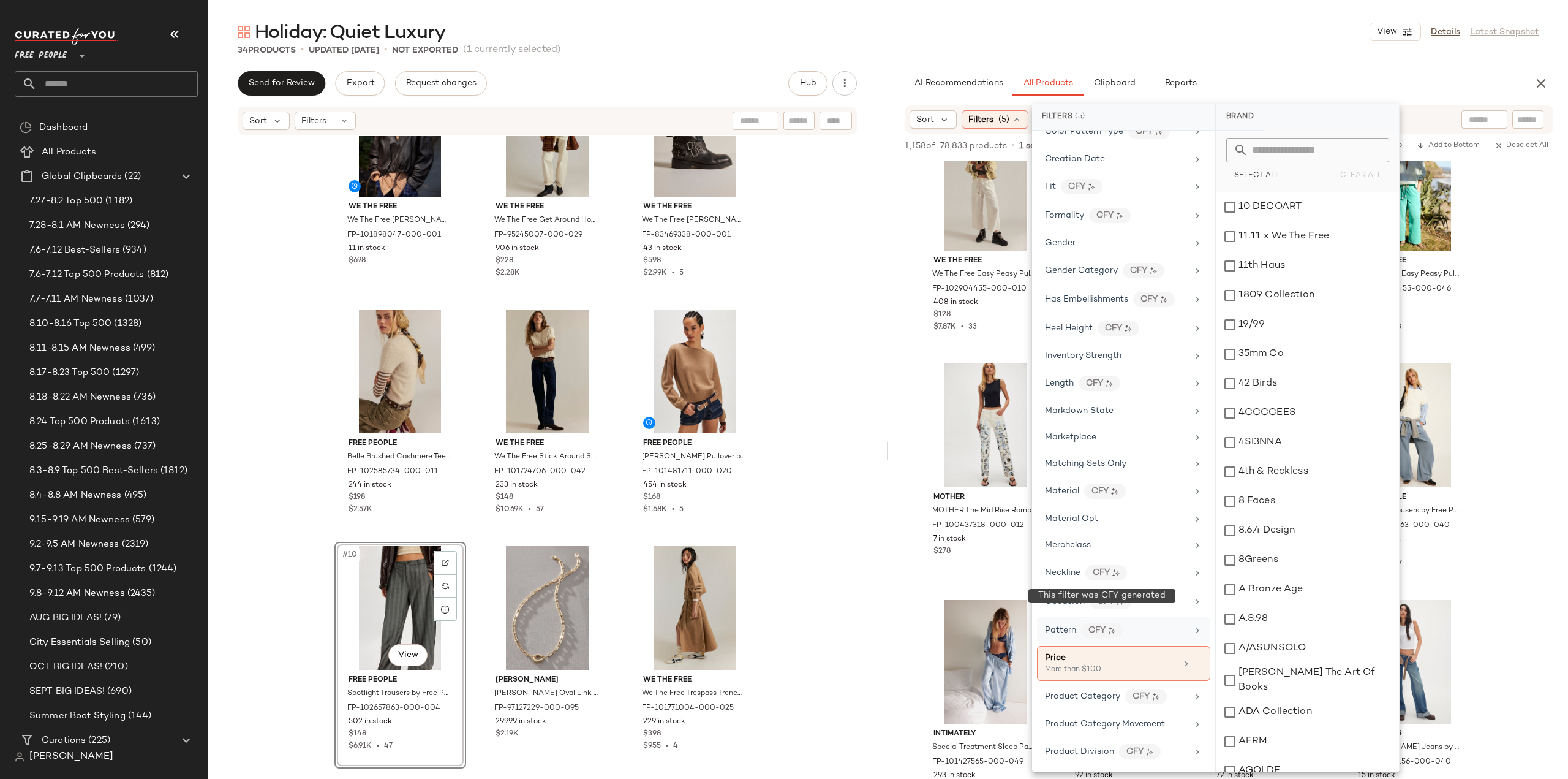
scroll to position [307, 0]
click at [1160, 650] on div "Price" at bounding box center [1111, 657] width 132 height 13
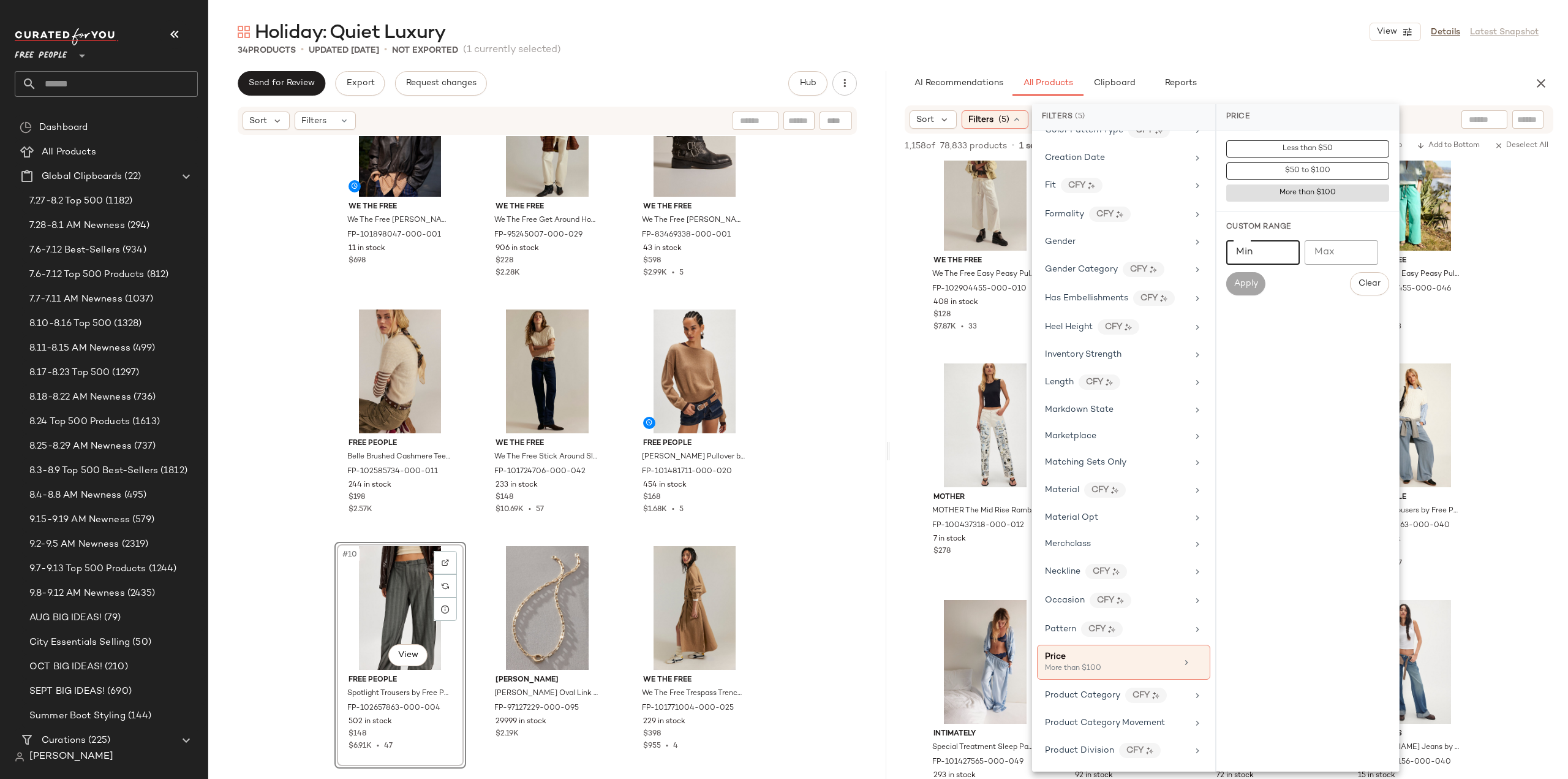
click at [1277, 256] on input "Min" at bounding box center [1263, 252] width 74 height 25
type input "***"
click at [1250, 283] on span "Apply" at bounding box center [1246, 283] width 25 height 10
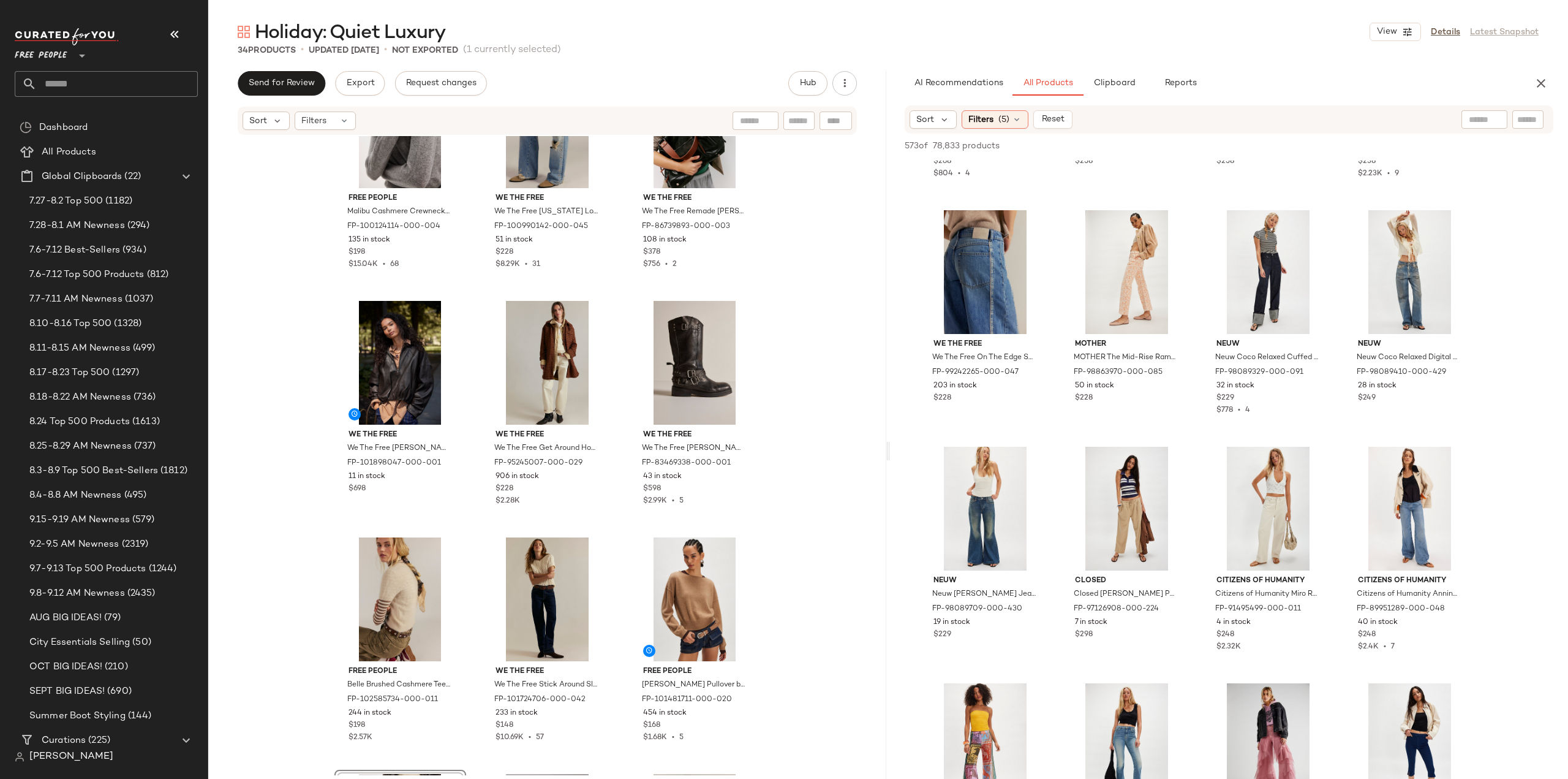
scroll to position [0, 0]
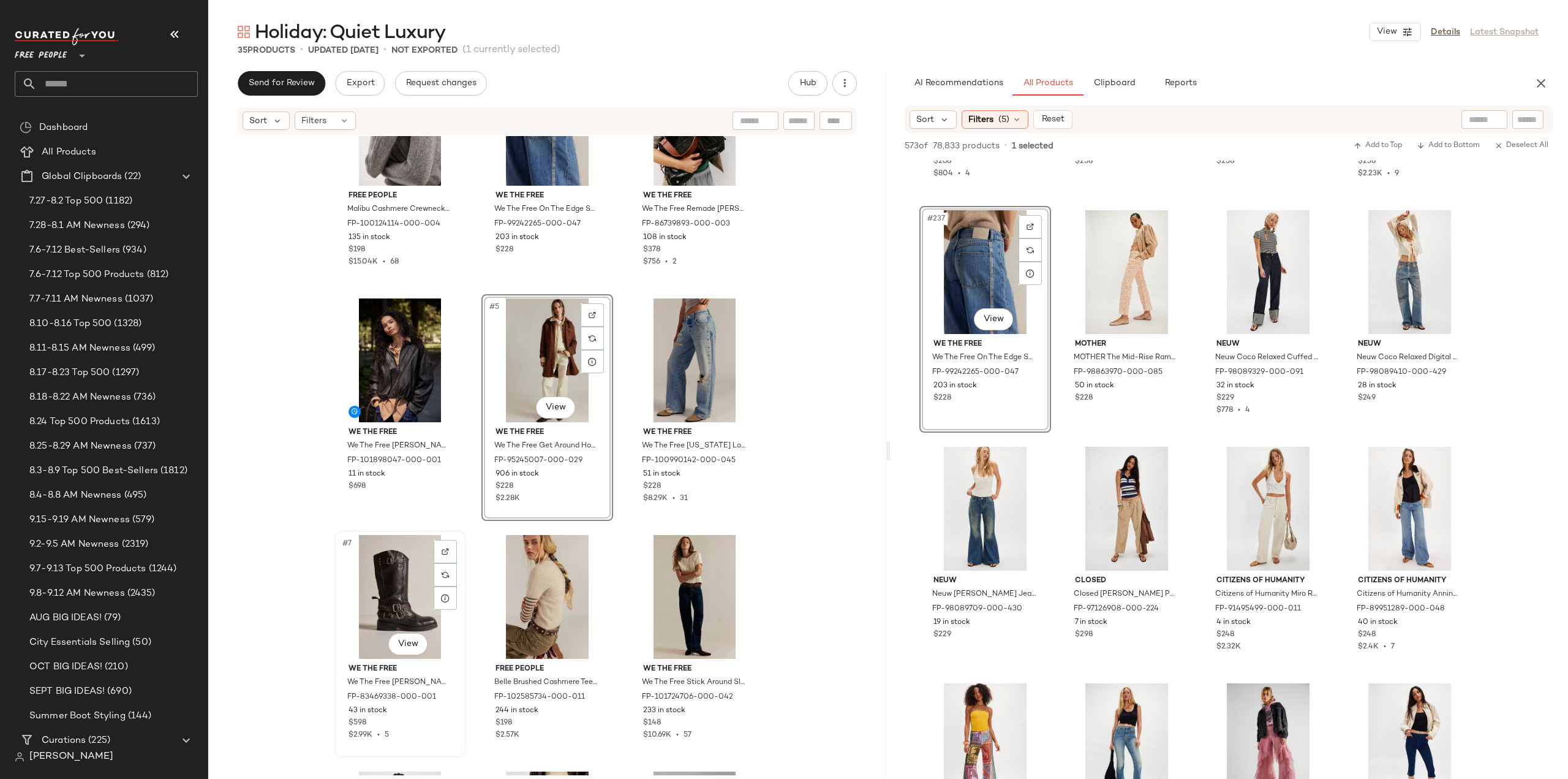
scroll to position [122, 0]
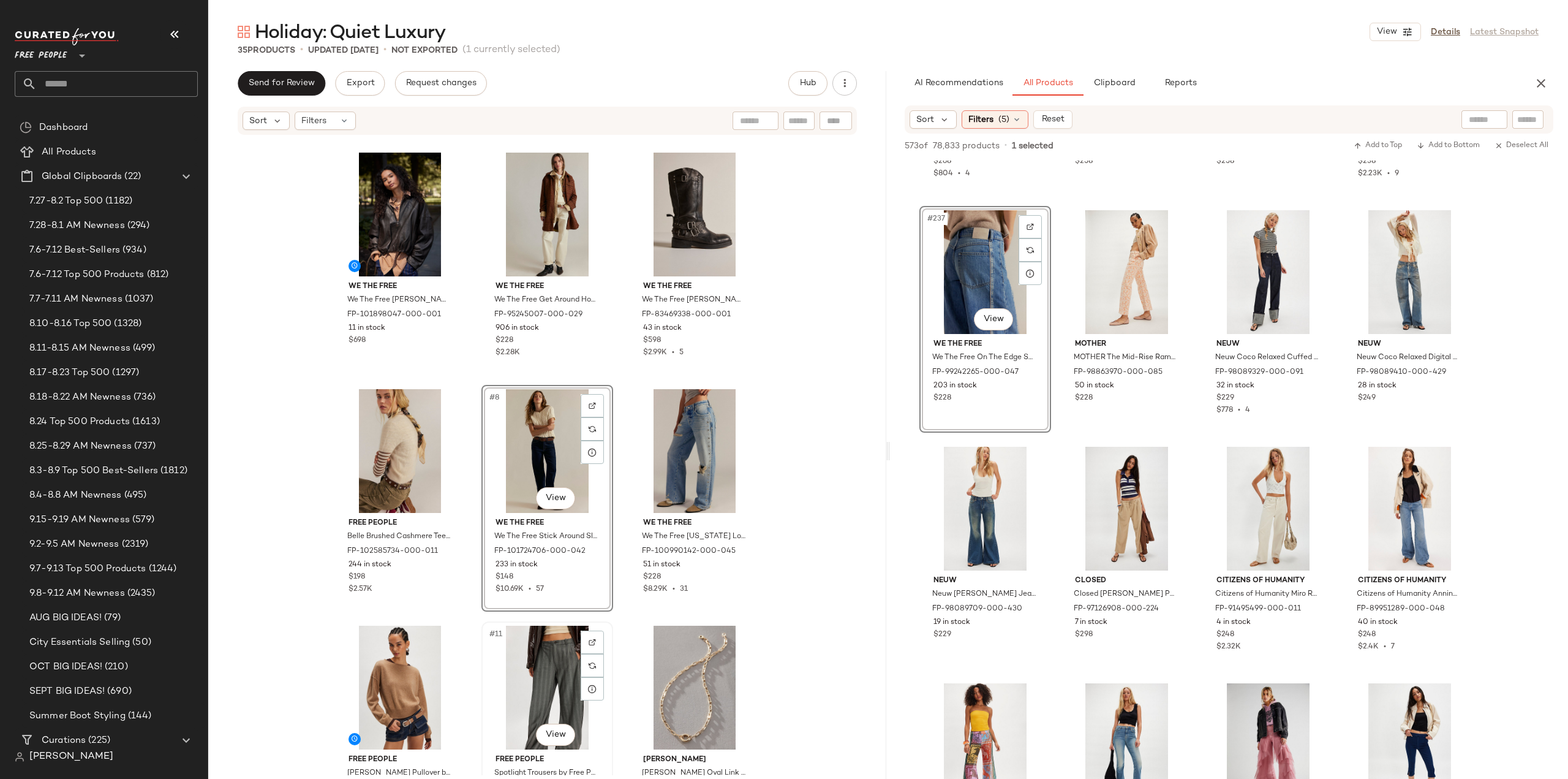
scroll to position [316, 0]
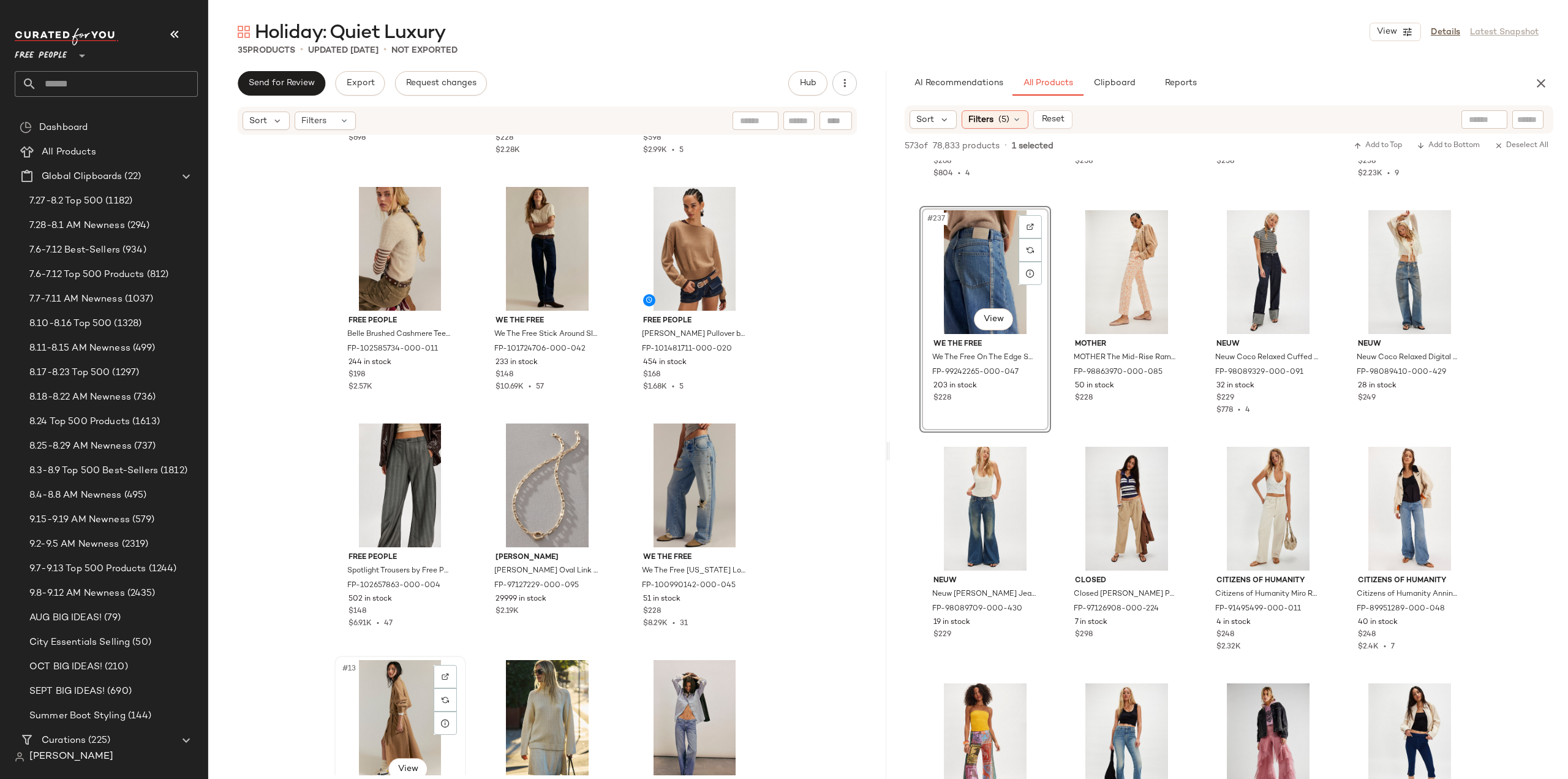
scroll to position [440, 0]
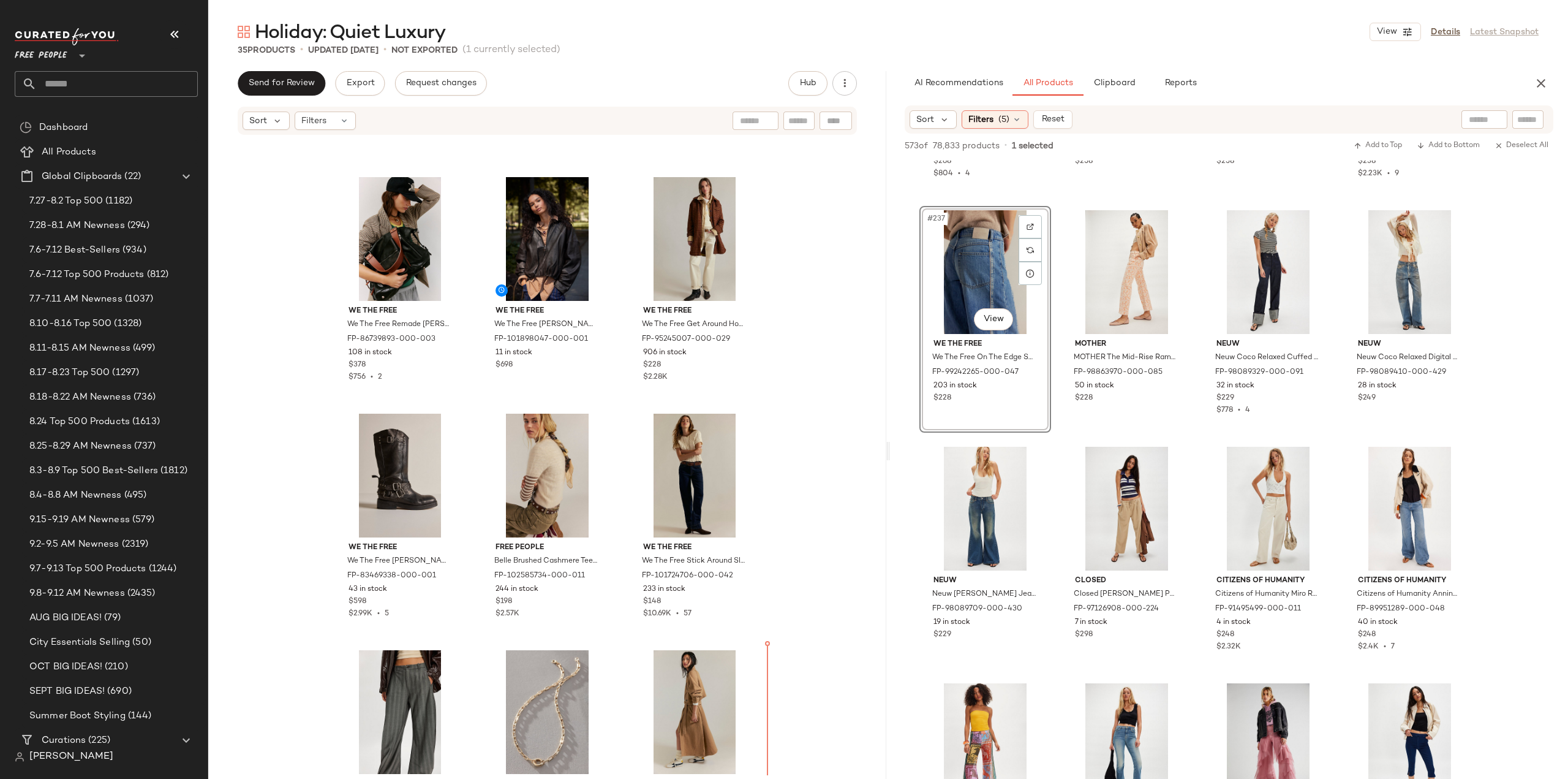
scroll to position [348, 0]
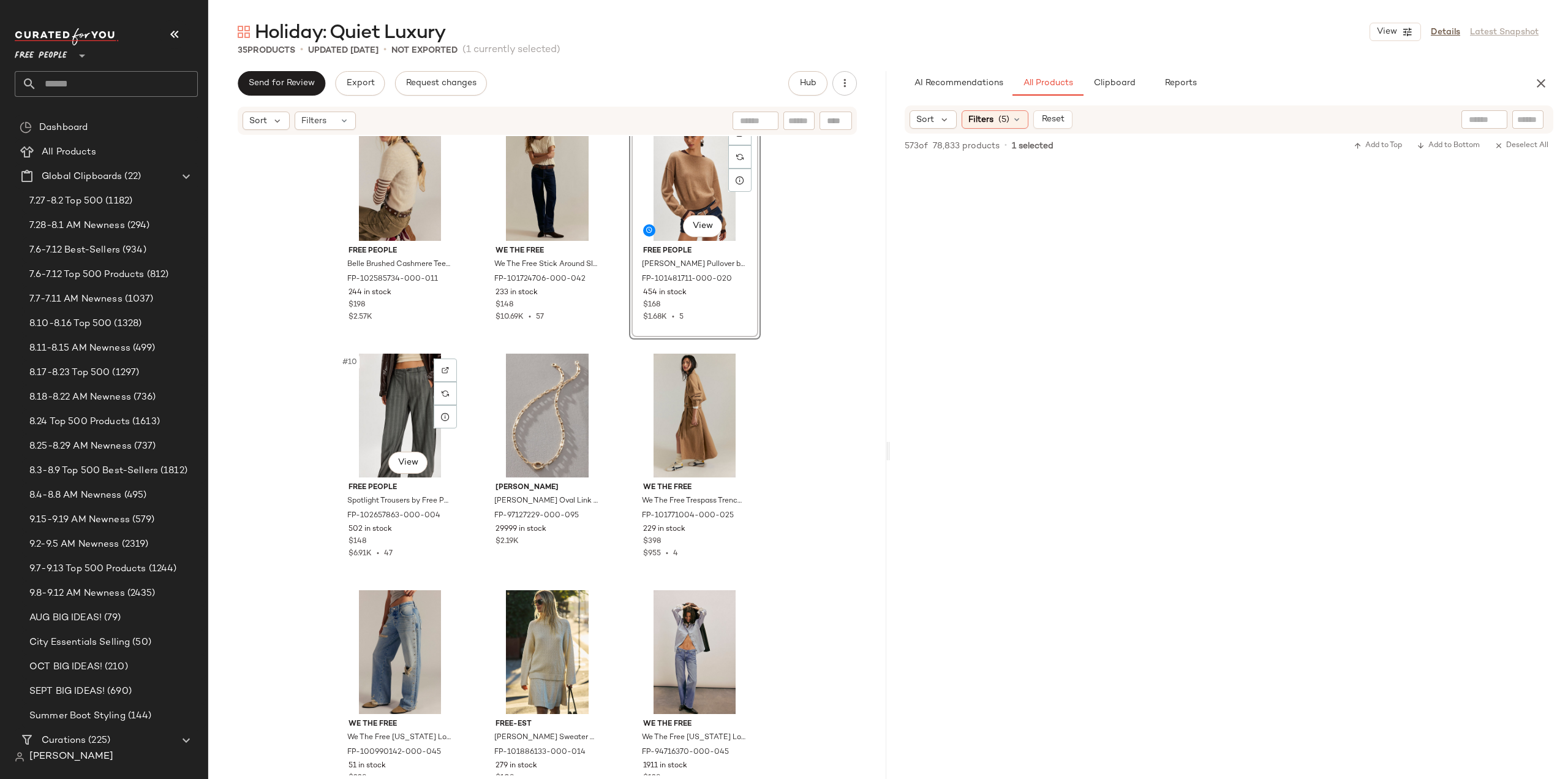
scroll to position [325, 0]
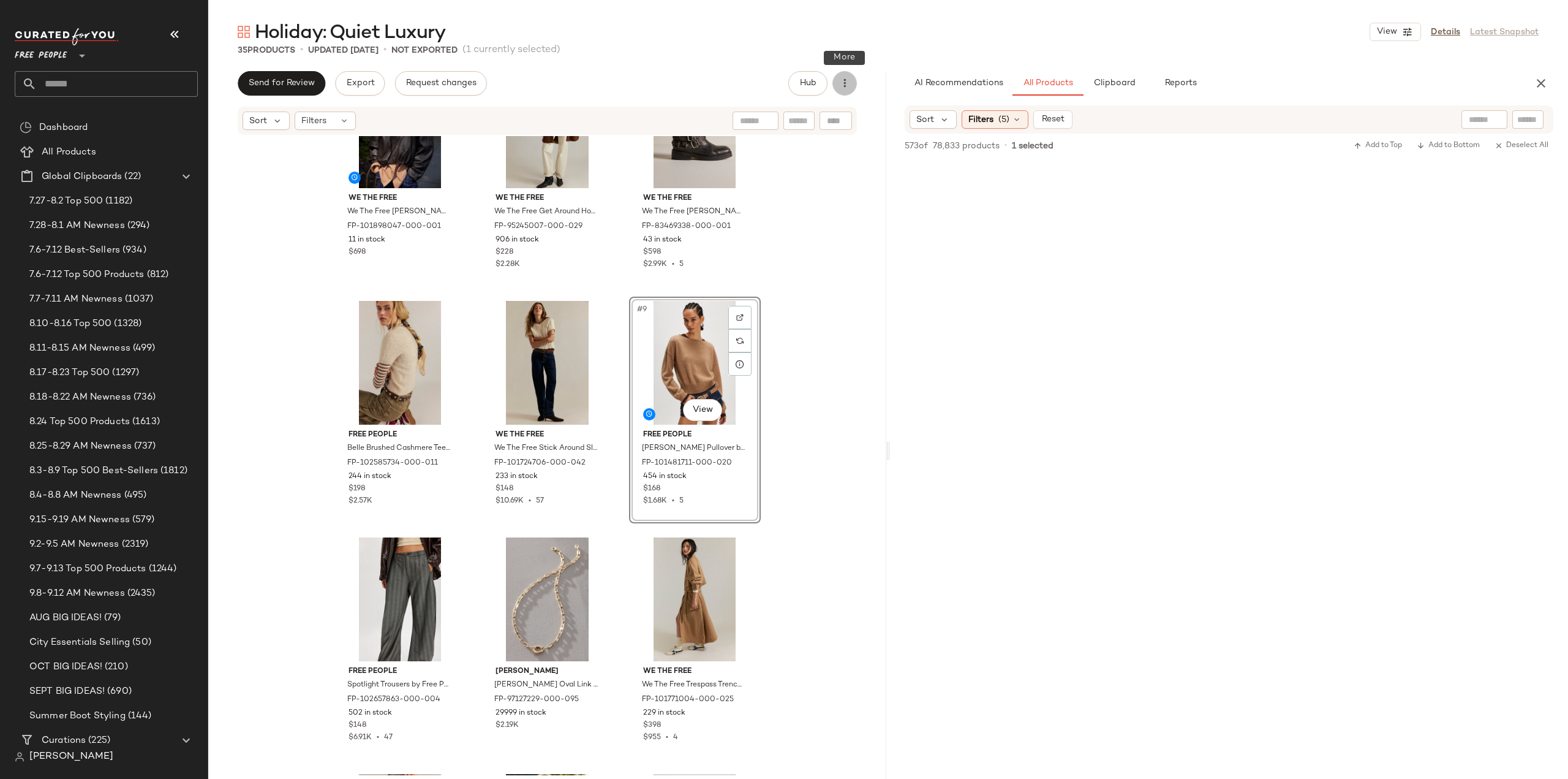
click at [846, 85] on icon "button" at bounding box center [844, 83] width 12 height 12
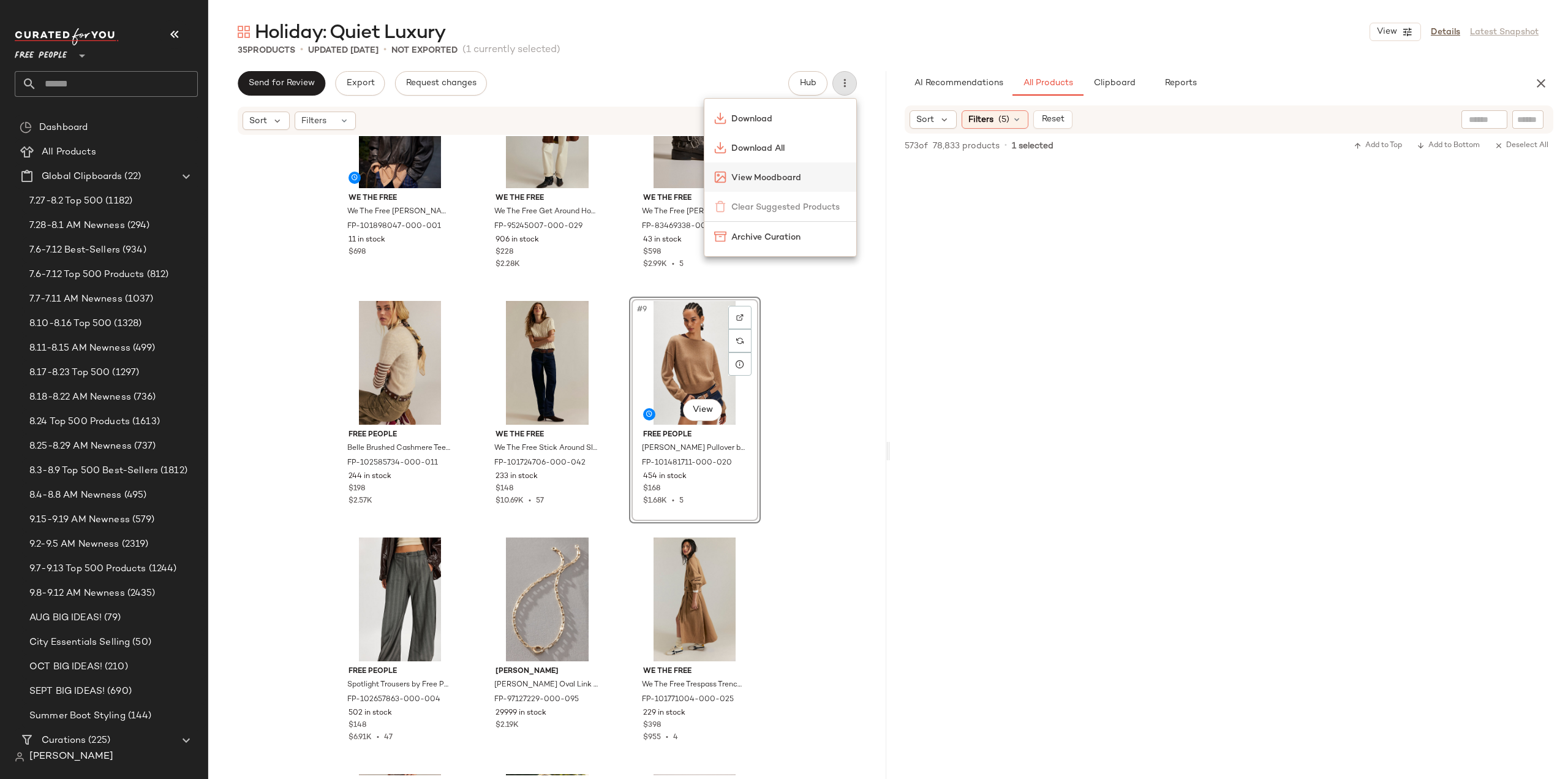
click at [763, 176] on span "View Moodboard" at bounding box center [788, 178] width 115 height 13
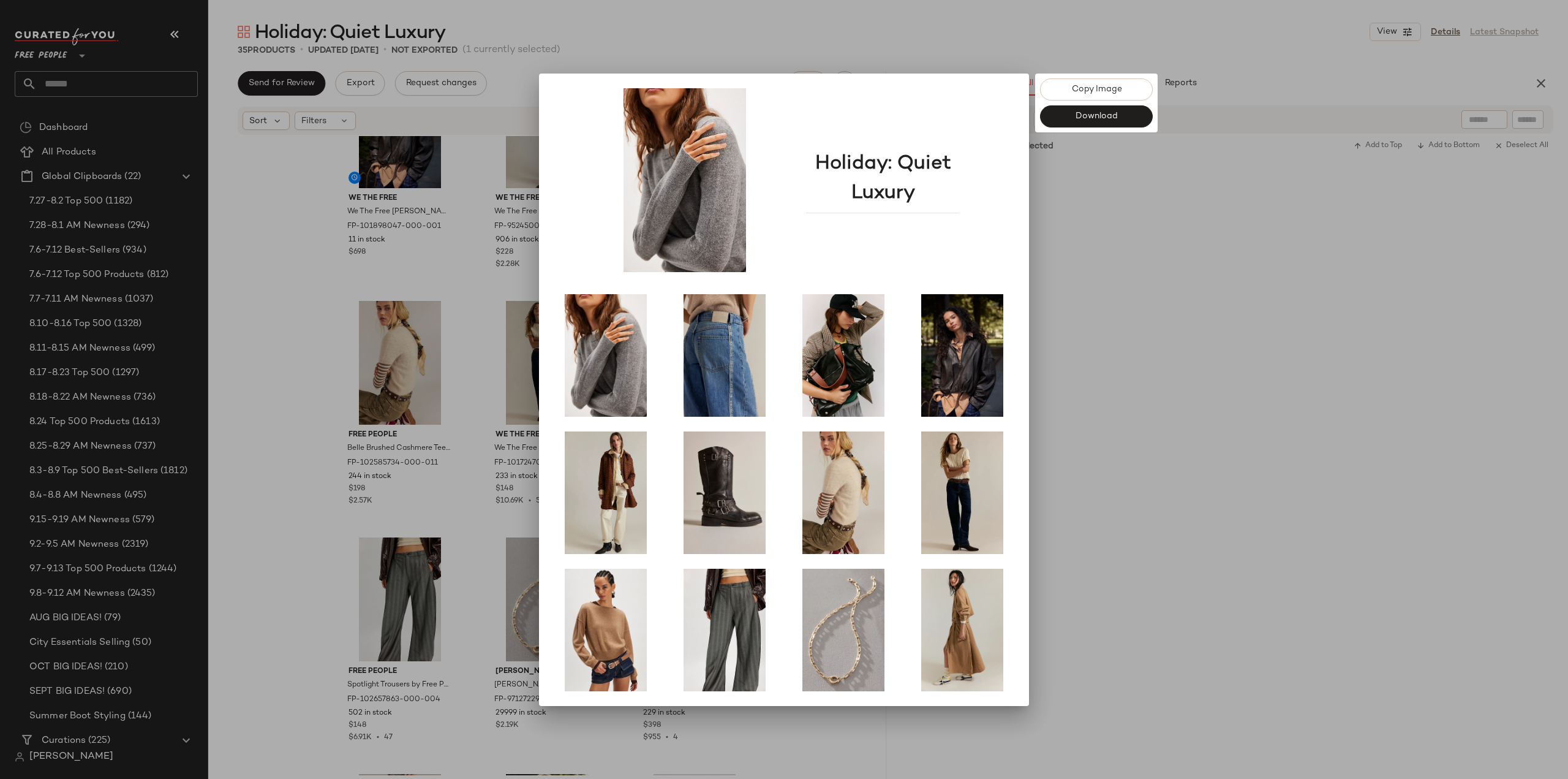
click at [264, 301] on div at bounding box center [784, 389] width 1568 height 779
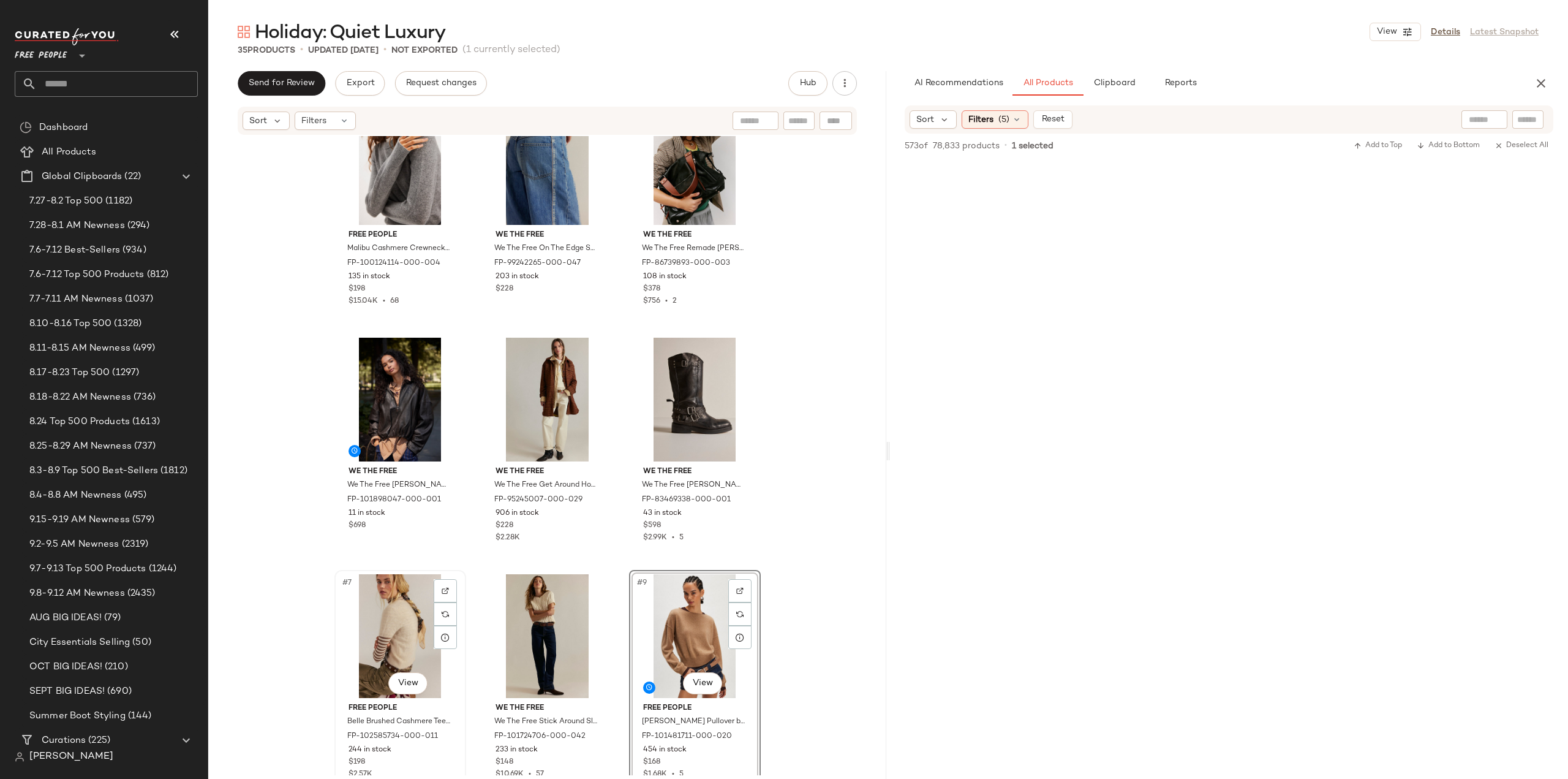
scroll to position [61, 0]
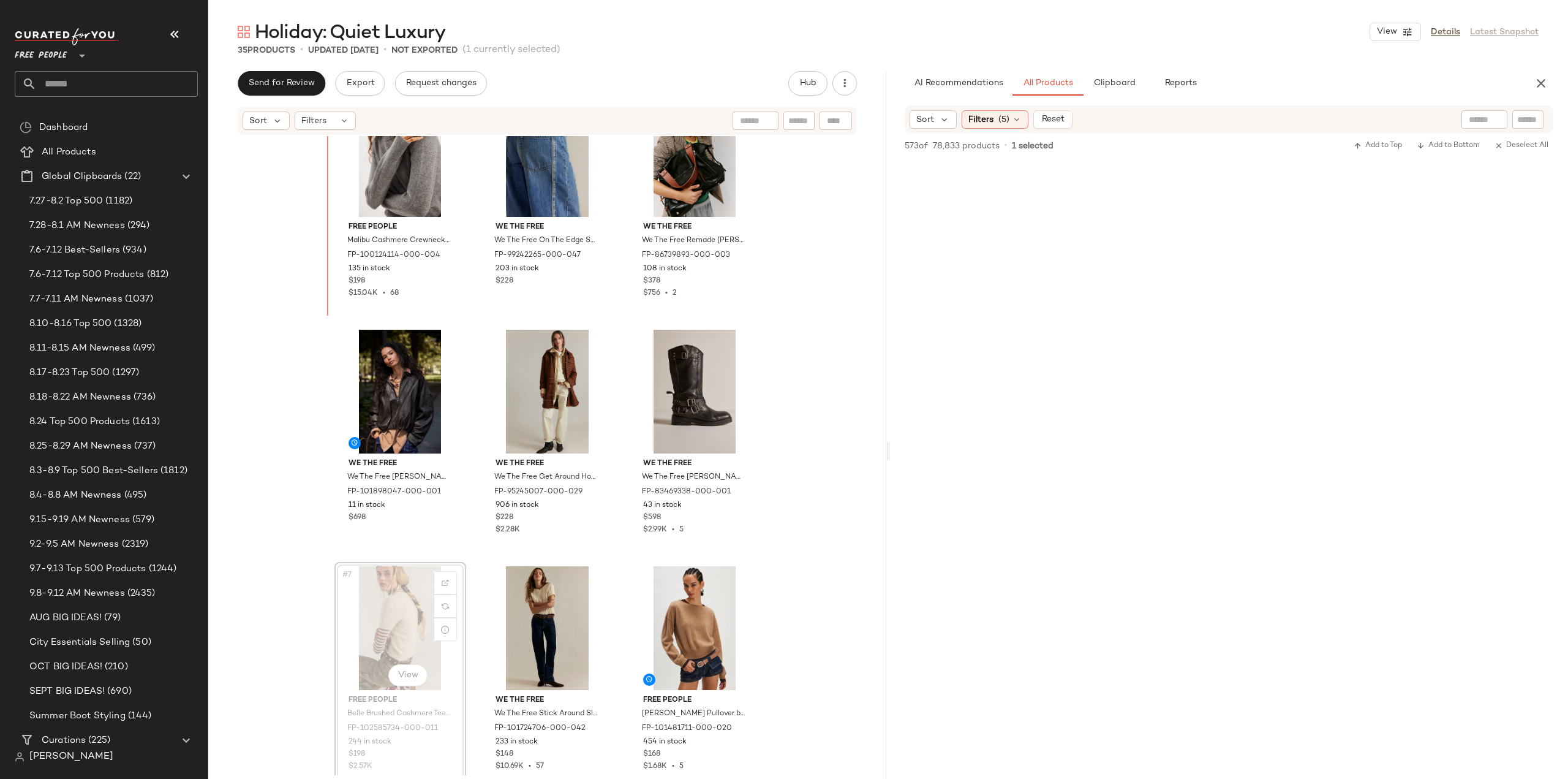
scroll to position [27, 0]
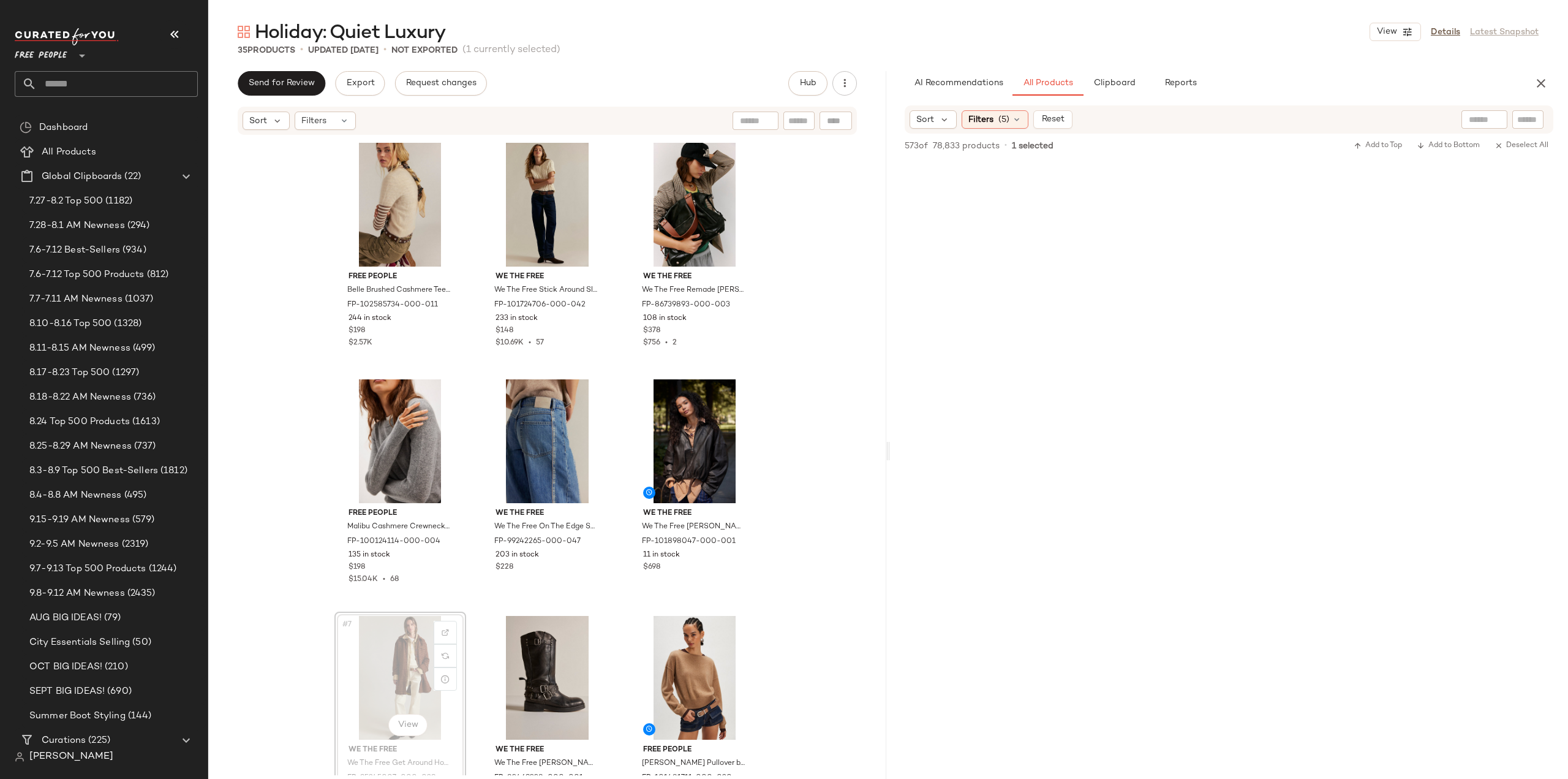
scroll to position [1, 0]
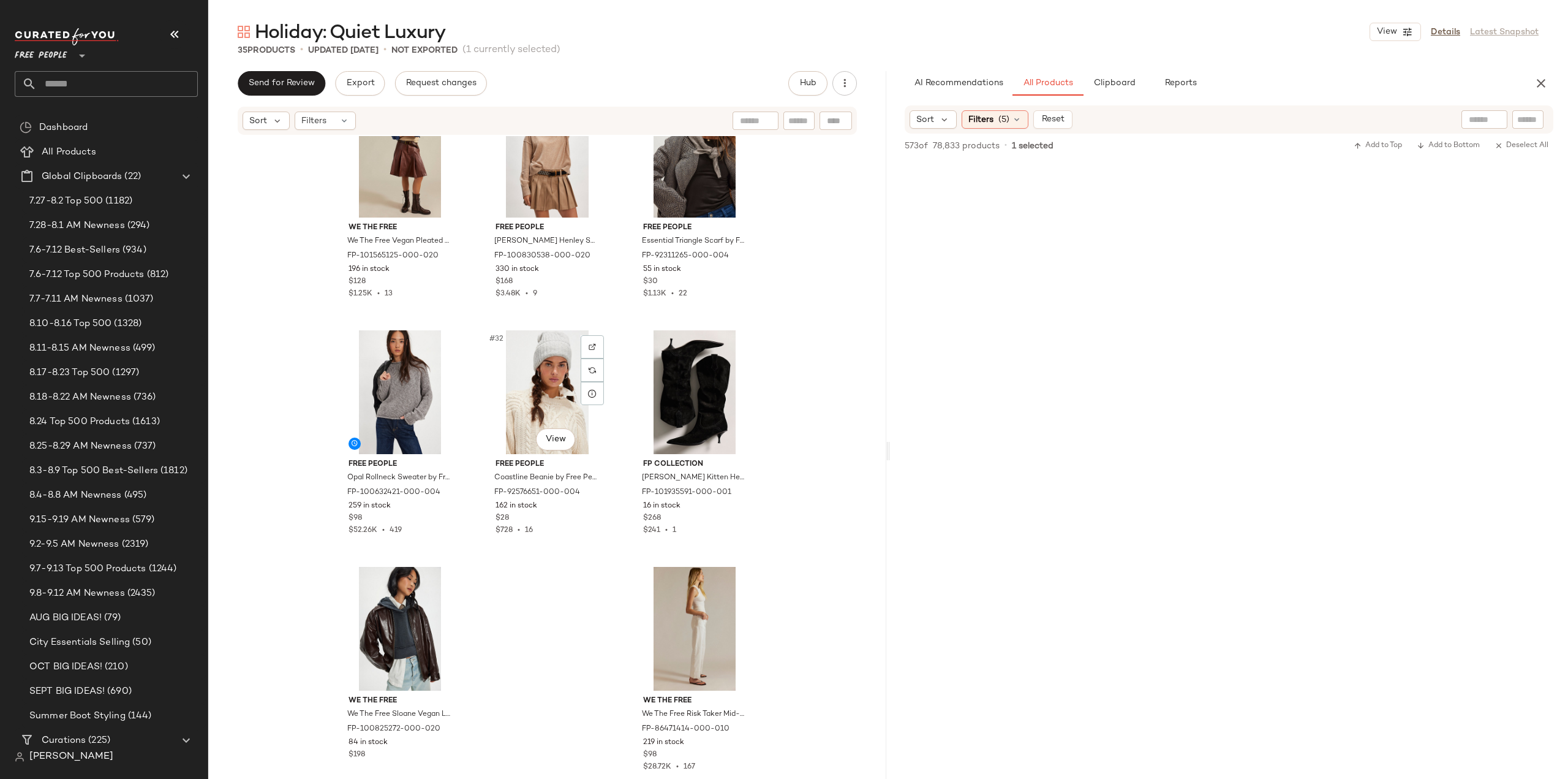
scroll to position [2200, 0]
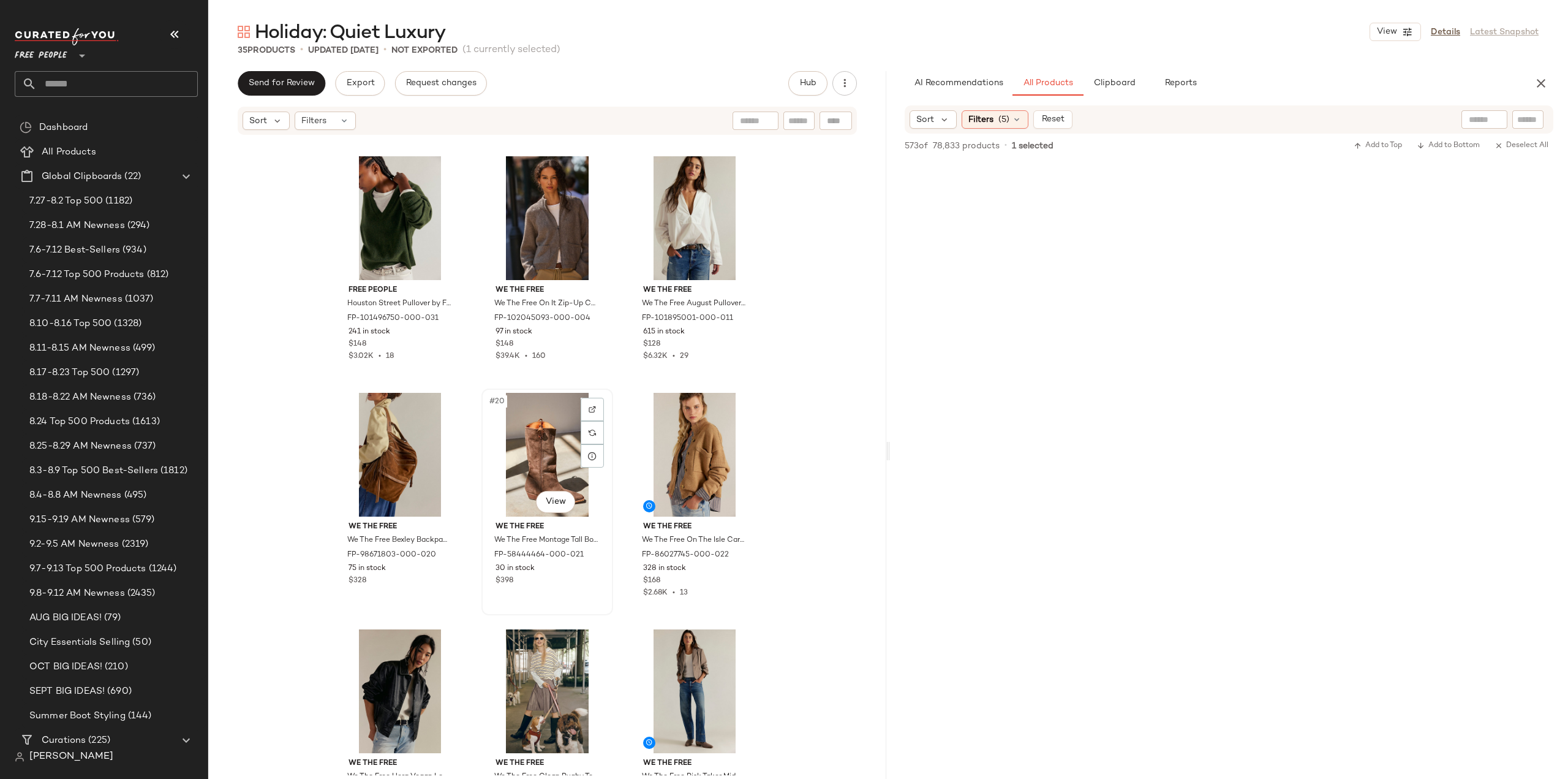
scroll to position [1159, 0]
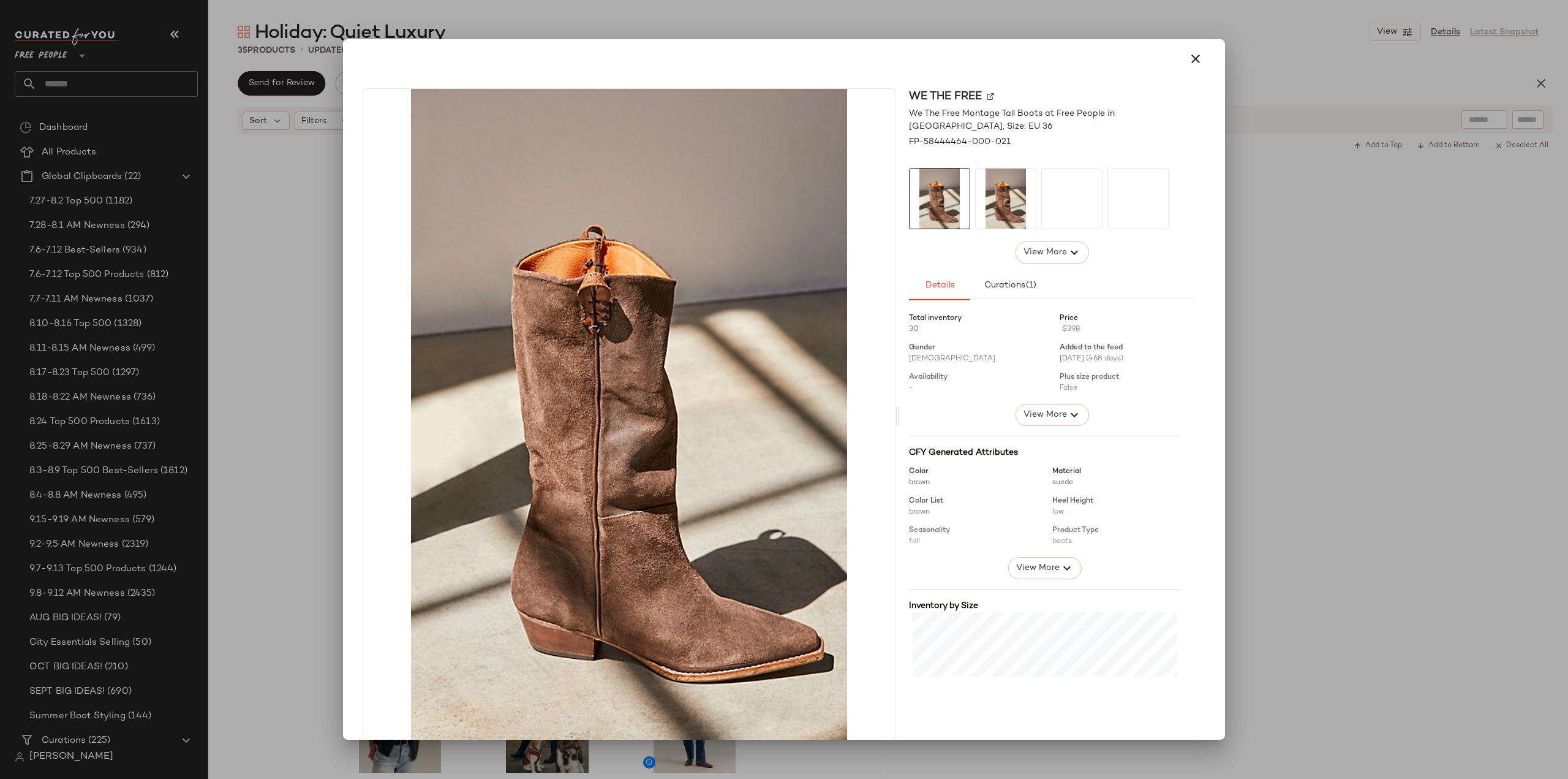
drag, startPoint x: 534, startPoint y: 505, endPoint x: 352, endPoint y: 173, distance: 378.6
click at [1189, 58] on icon "button" at bounding box center [1196, 59] width 15 height 15
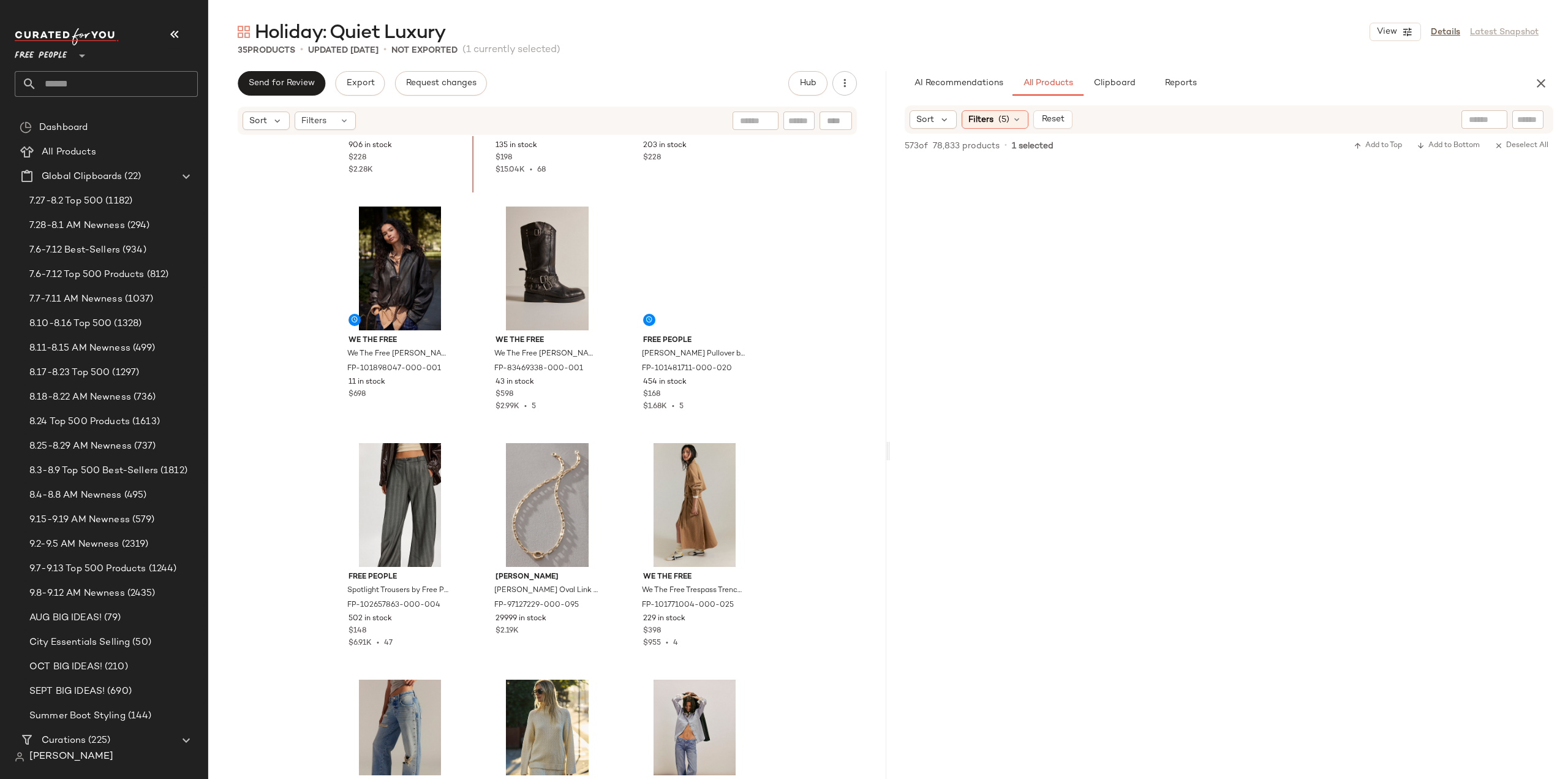
scroll to position [357, 0]
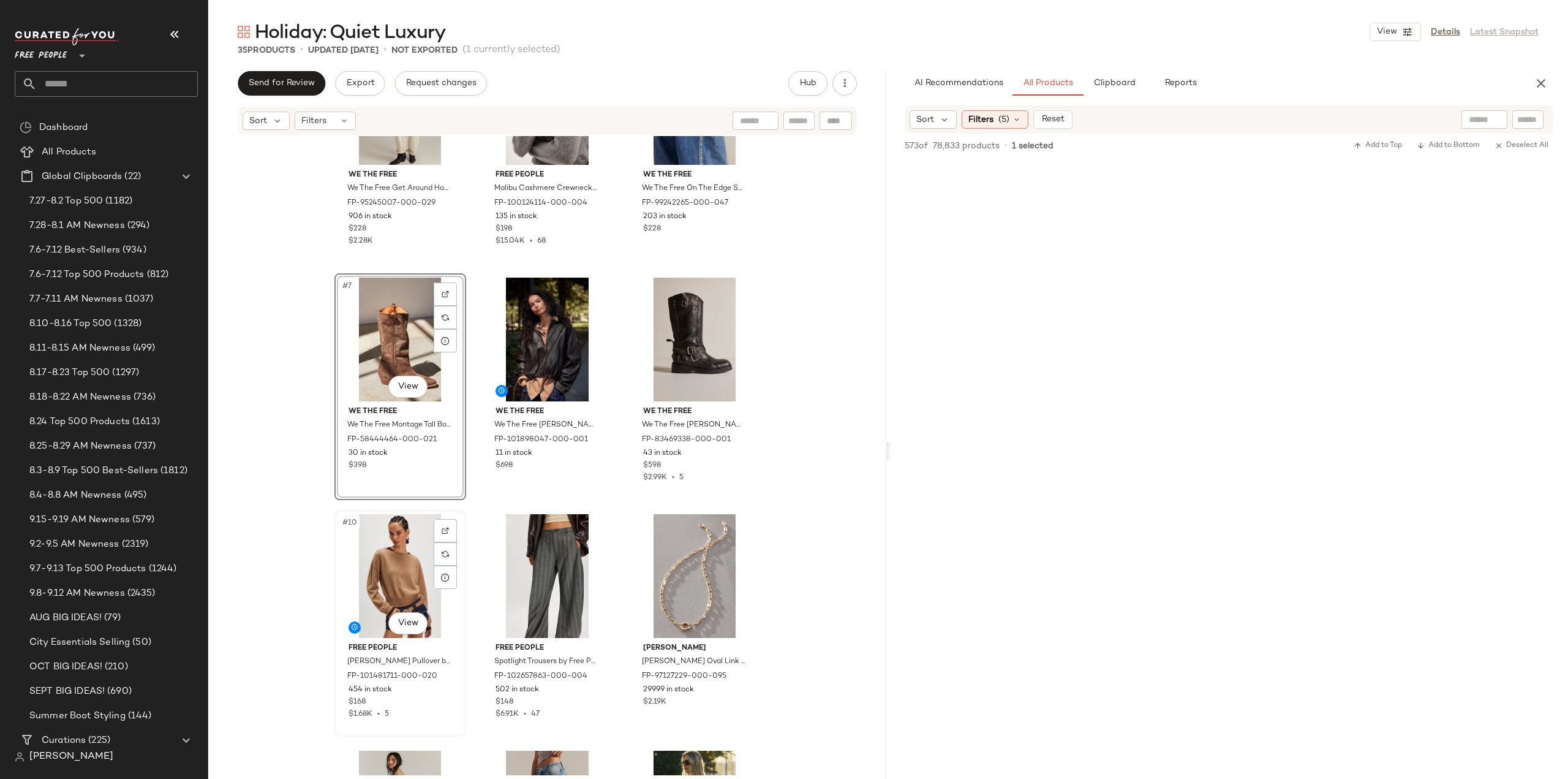
scroll to position [377, 0]
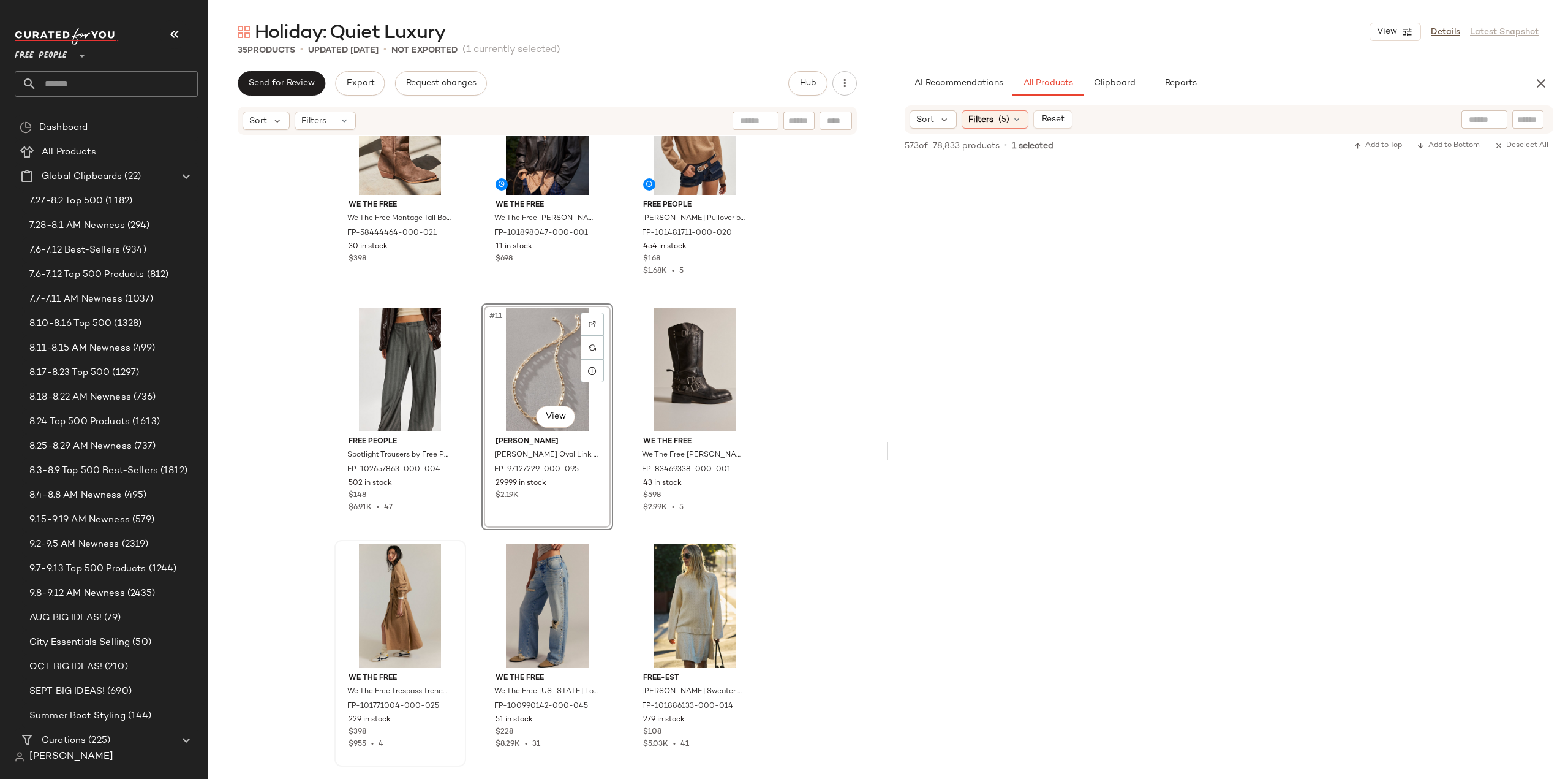
scroll to position [561, 0]
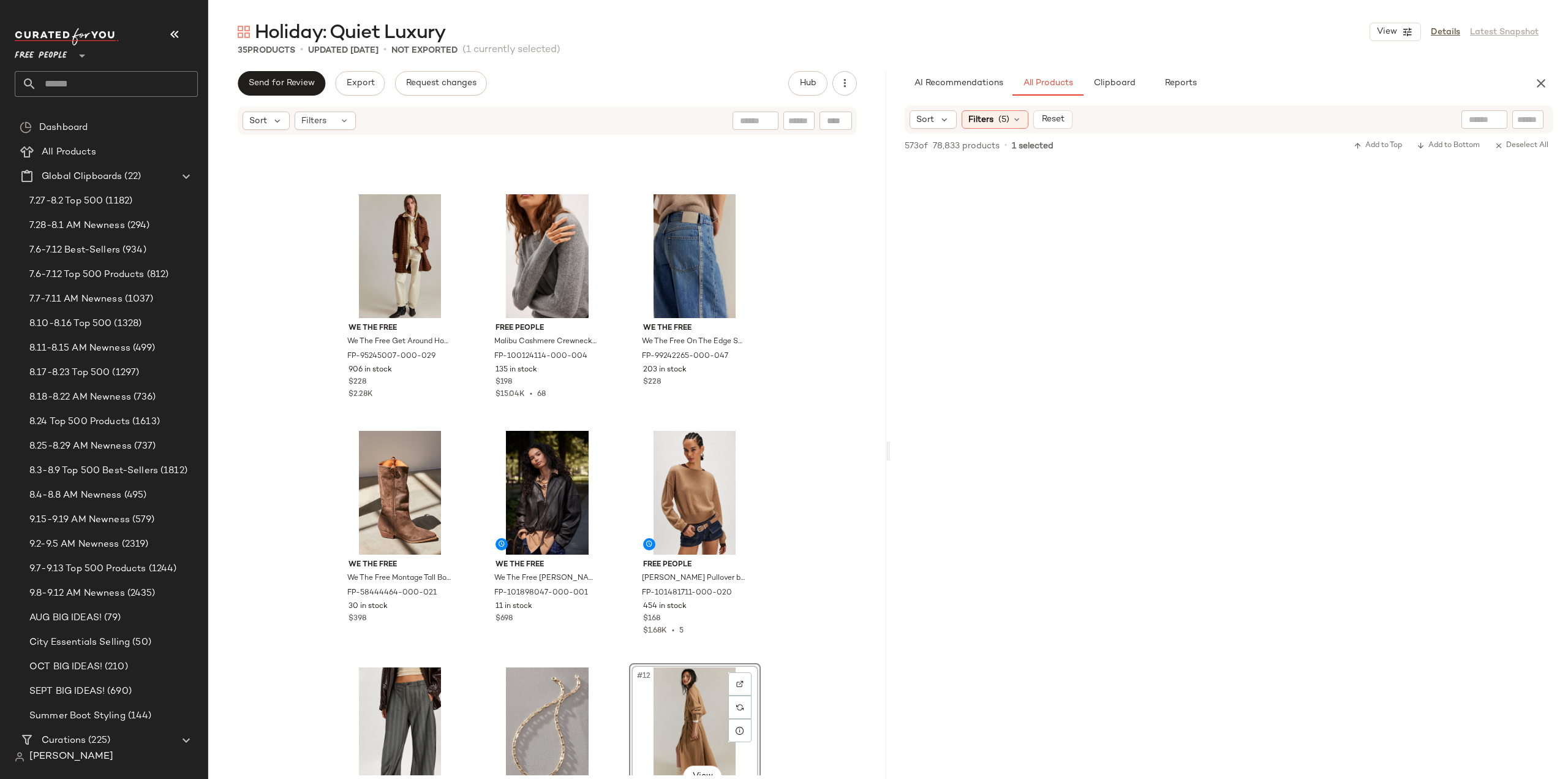
scroll to position [194, 0]
click at [843, 83] on icon "button" at bounding box center [844, 83] width 12 height 12
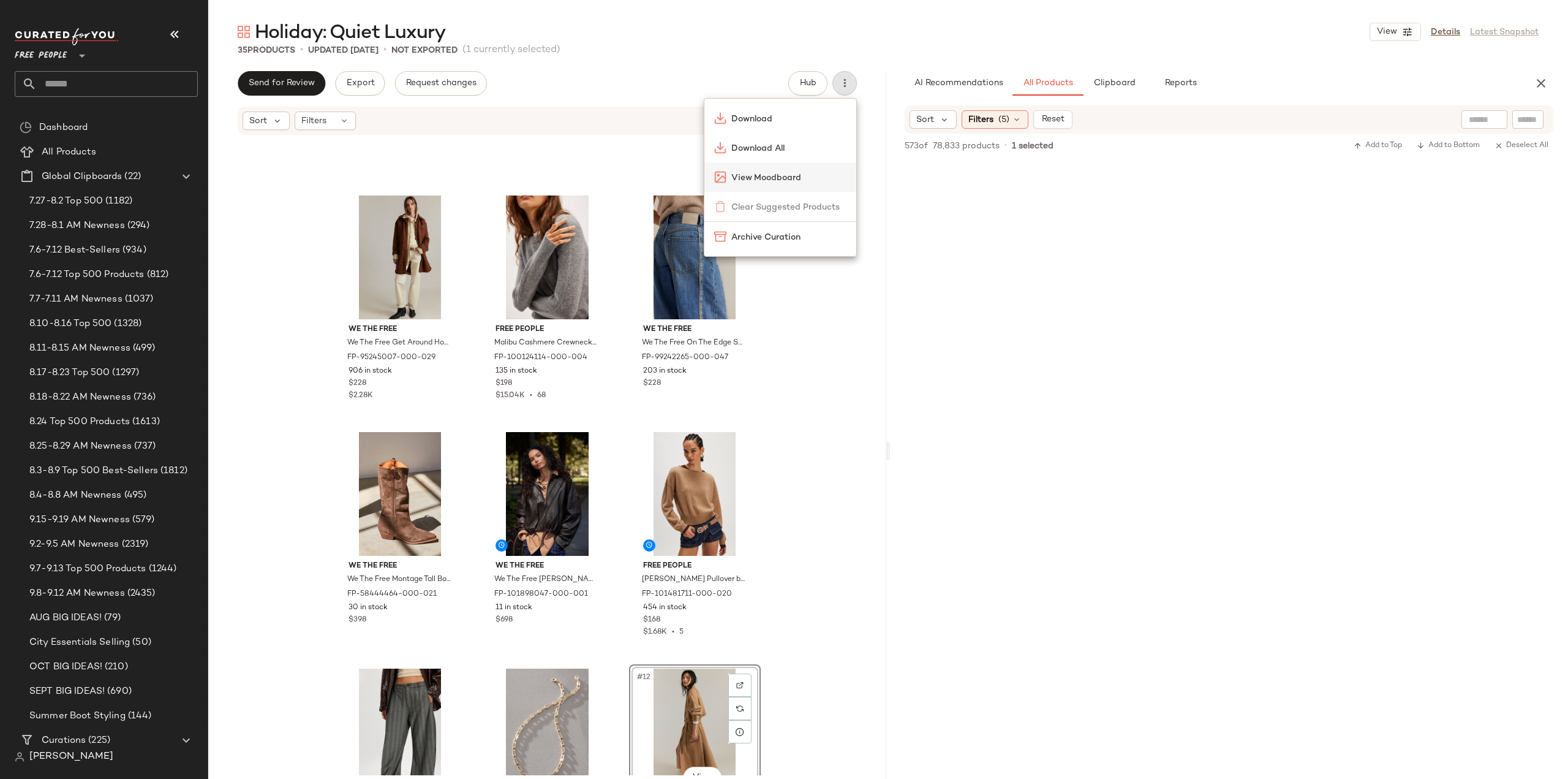
click at [757, 179] on span "View Moodboard" at bounding box center [788, 178] width 115 height 13
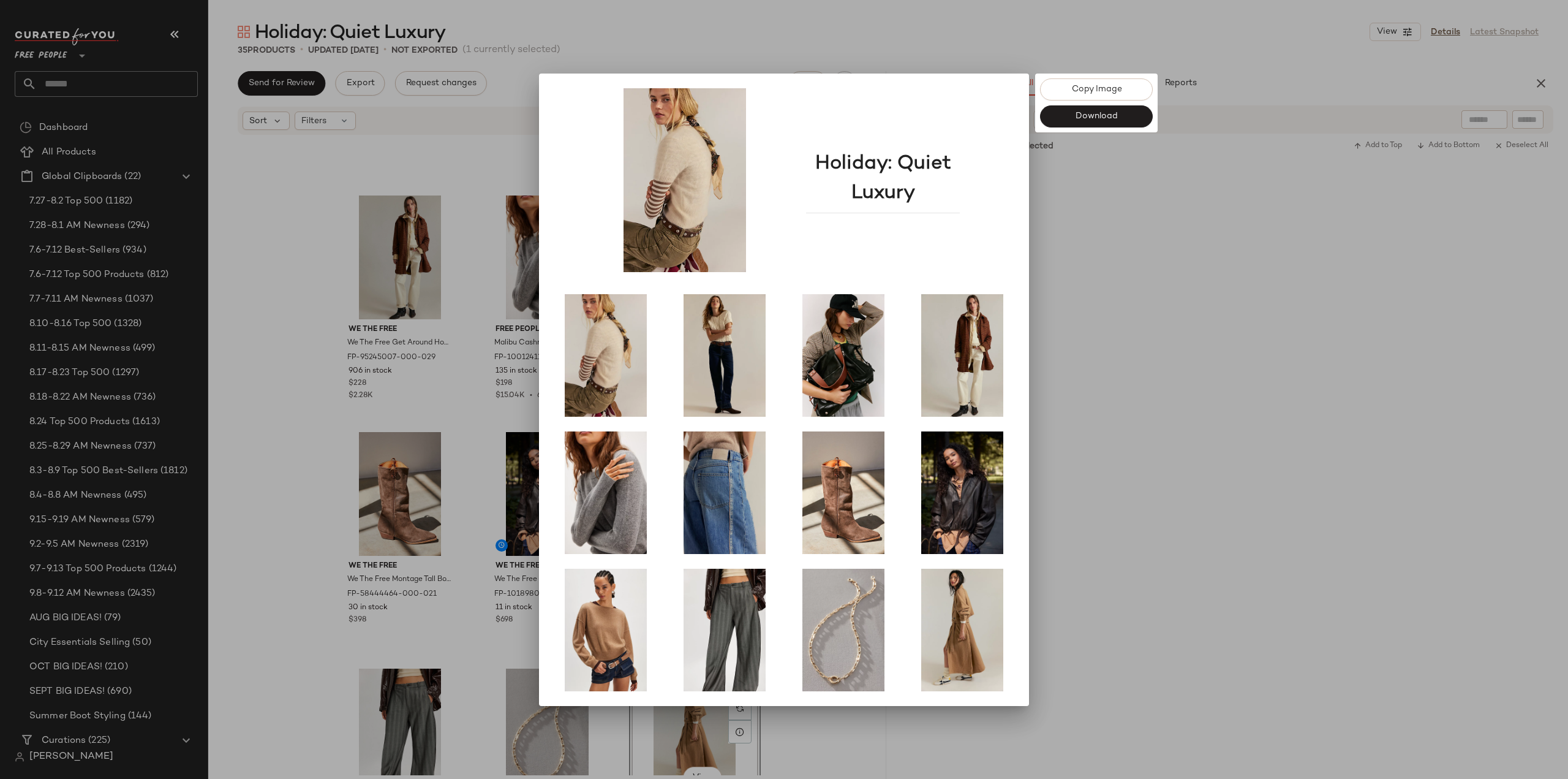
click at [261, 321] on div at bounding box center [784, 389] width 1568 height 779
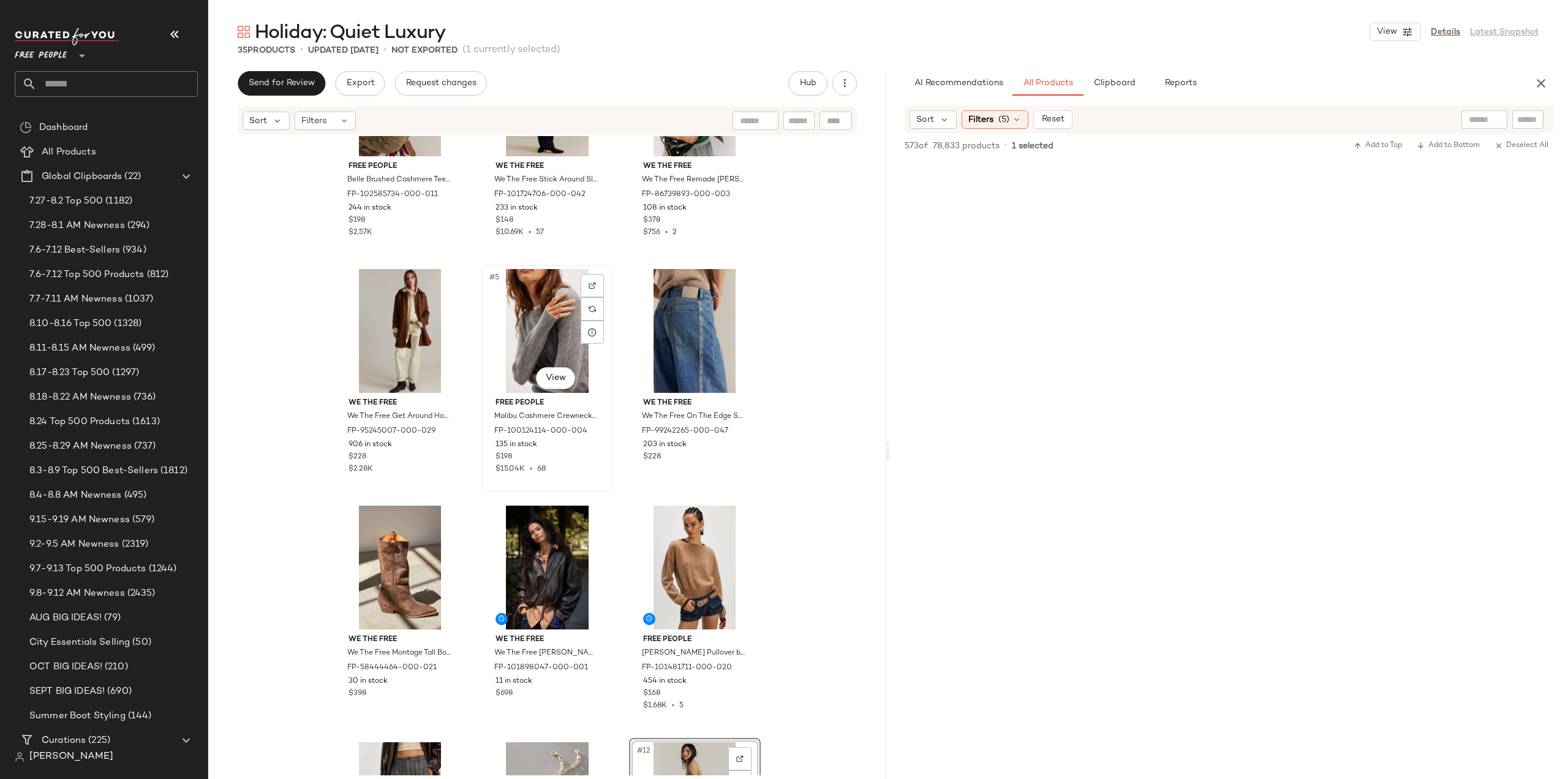
scroll to position [122, 0]
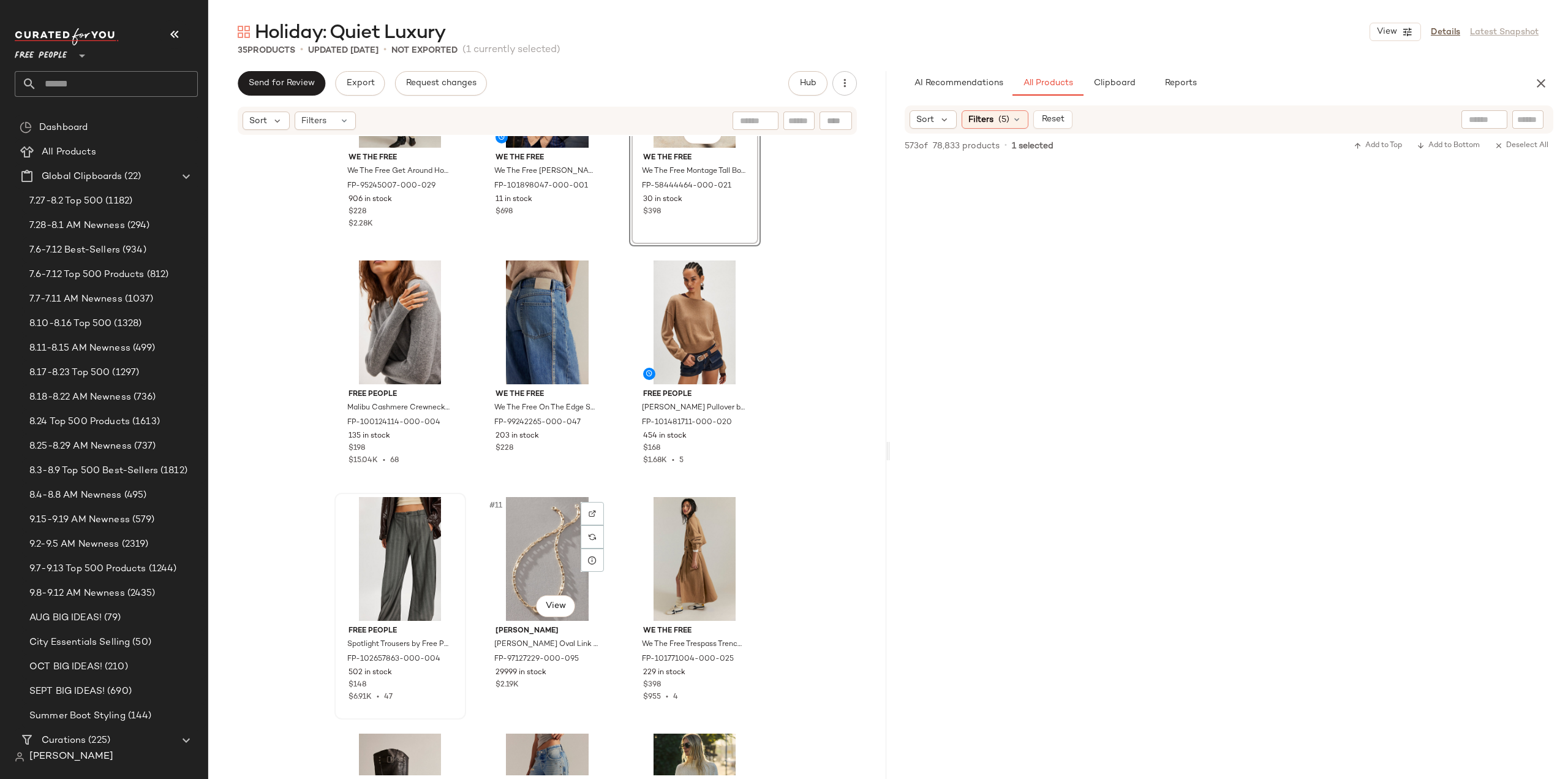
scroll to position [377, 0]
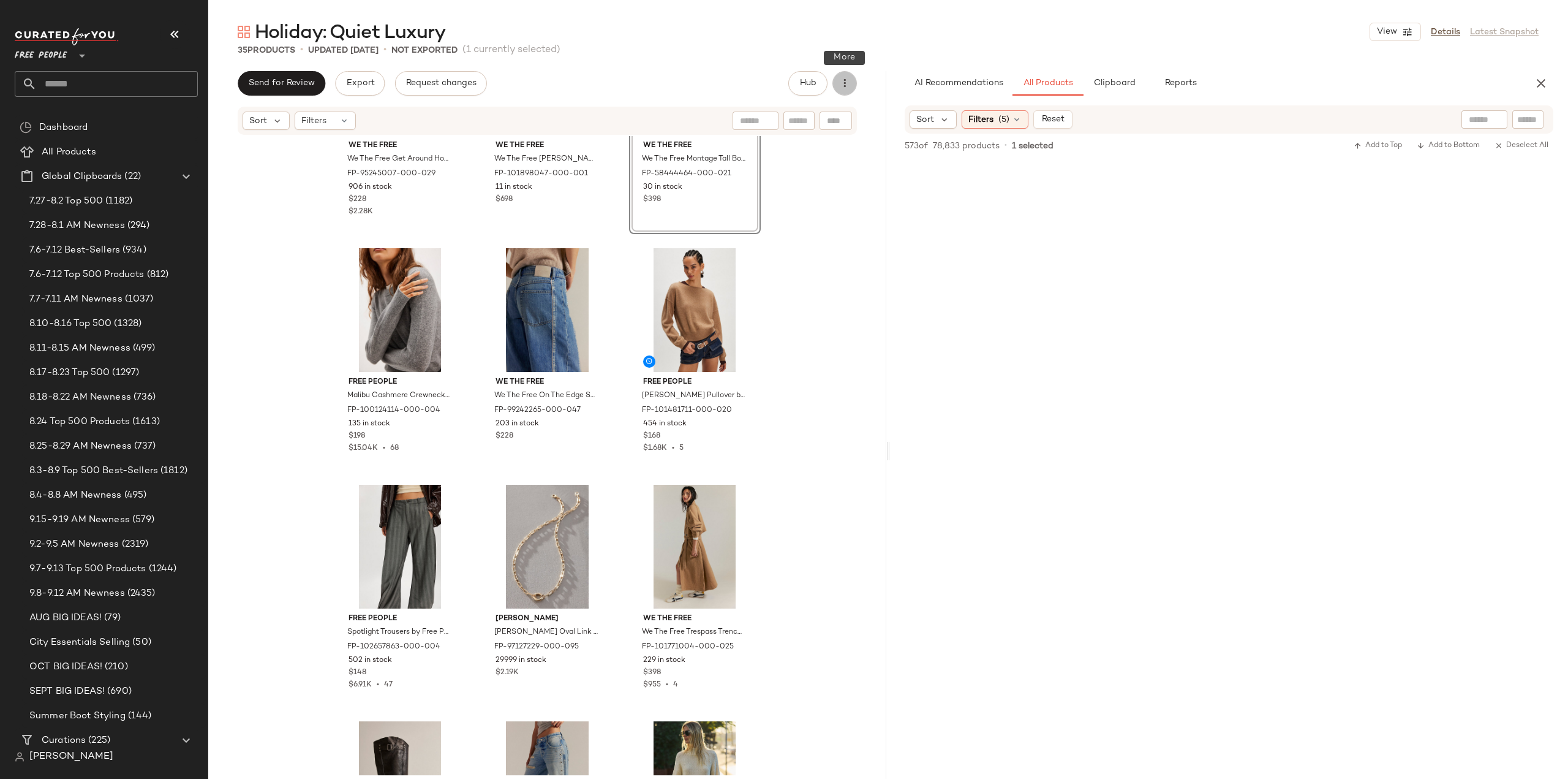
click at [845, 83] on icon "button" at bounding box center [844, 83] width 12 height 12
click at [753, 181] on span "View Moodboard" at bounding box center [788, 178] width 115 height 13
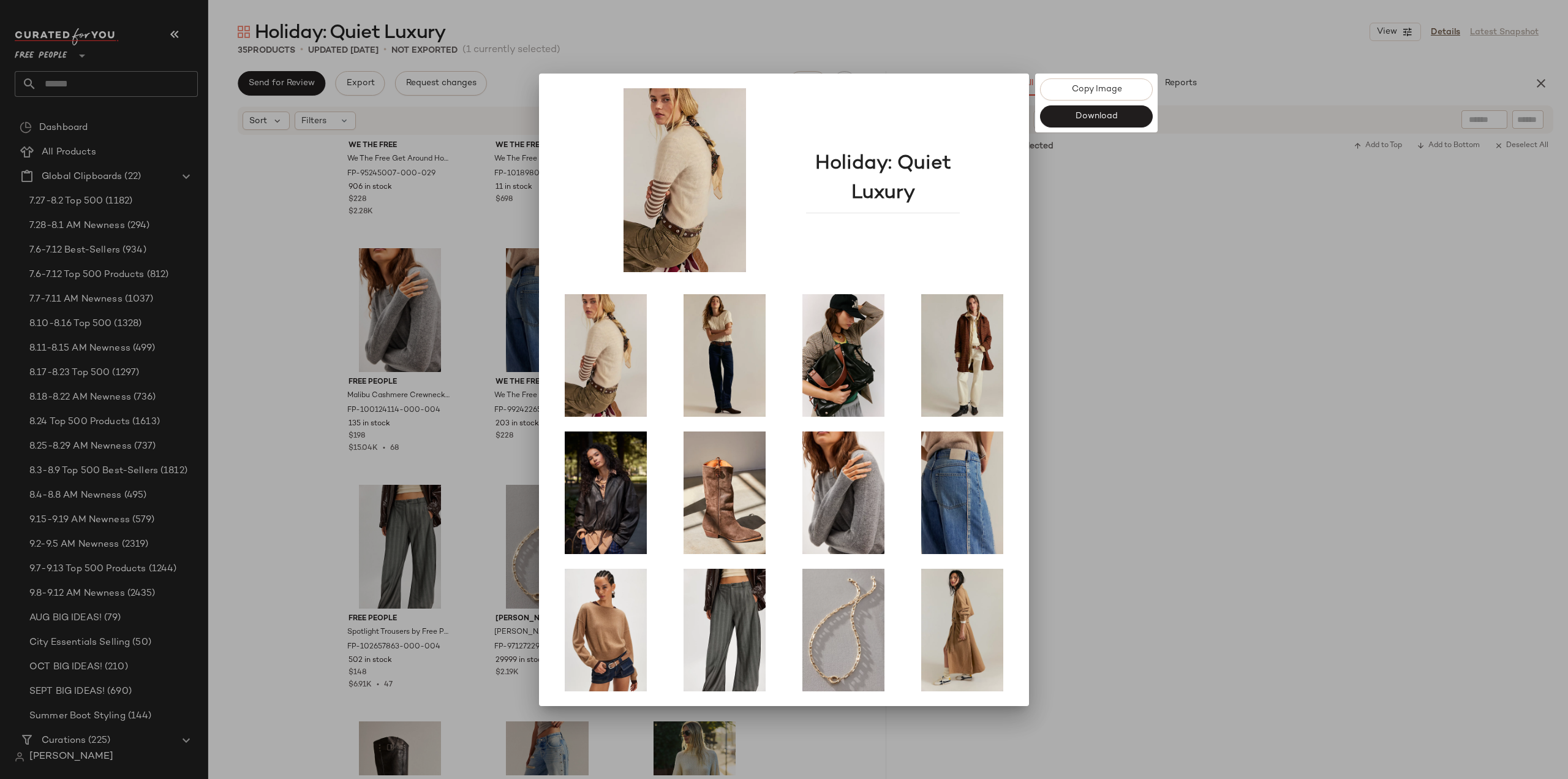
click at [1279, 629] on div at bounding box center [784, 389] width 1568 height 779
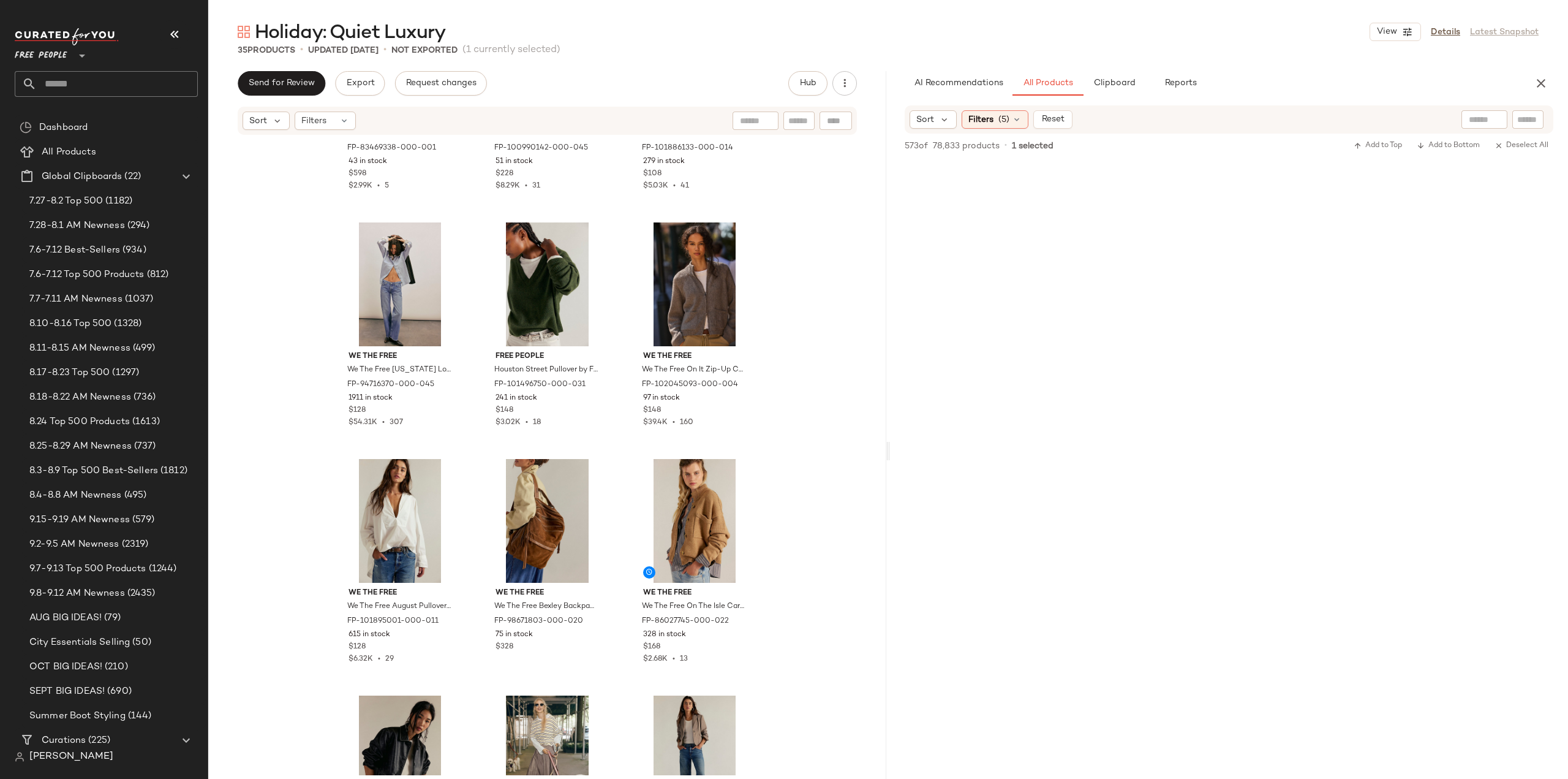
scroll to position [31247, 0]
click at [1000, 114] on span "(5)" at bounding box center [1004, 120] width 11 height 13
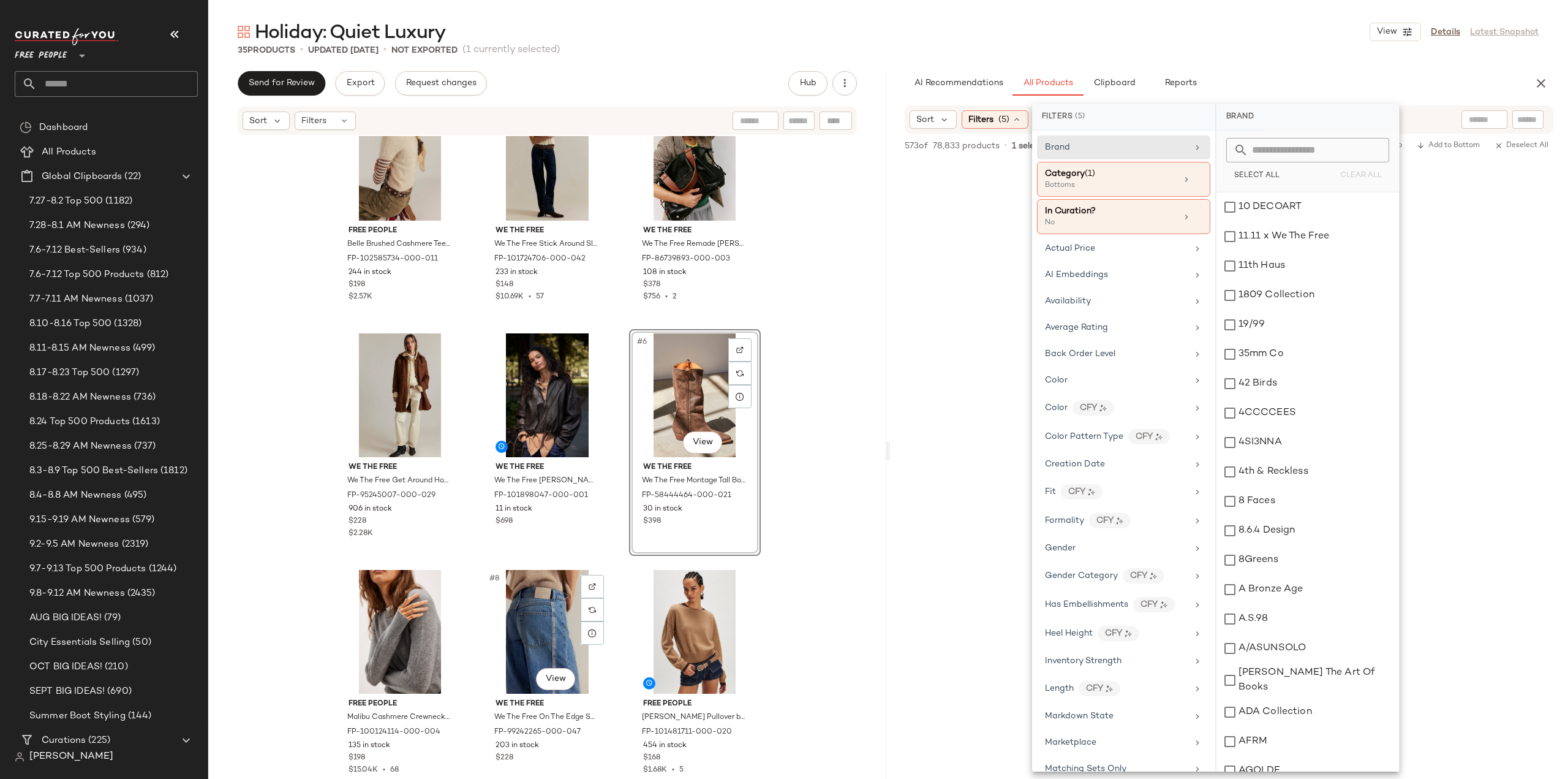
scroll to position [0, 0]
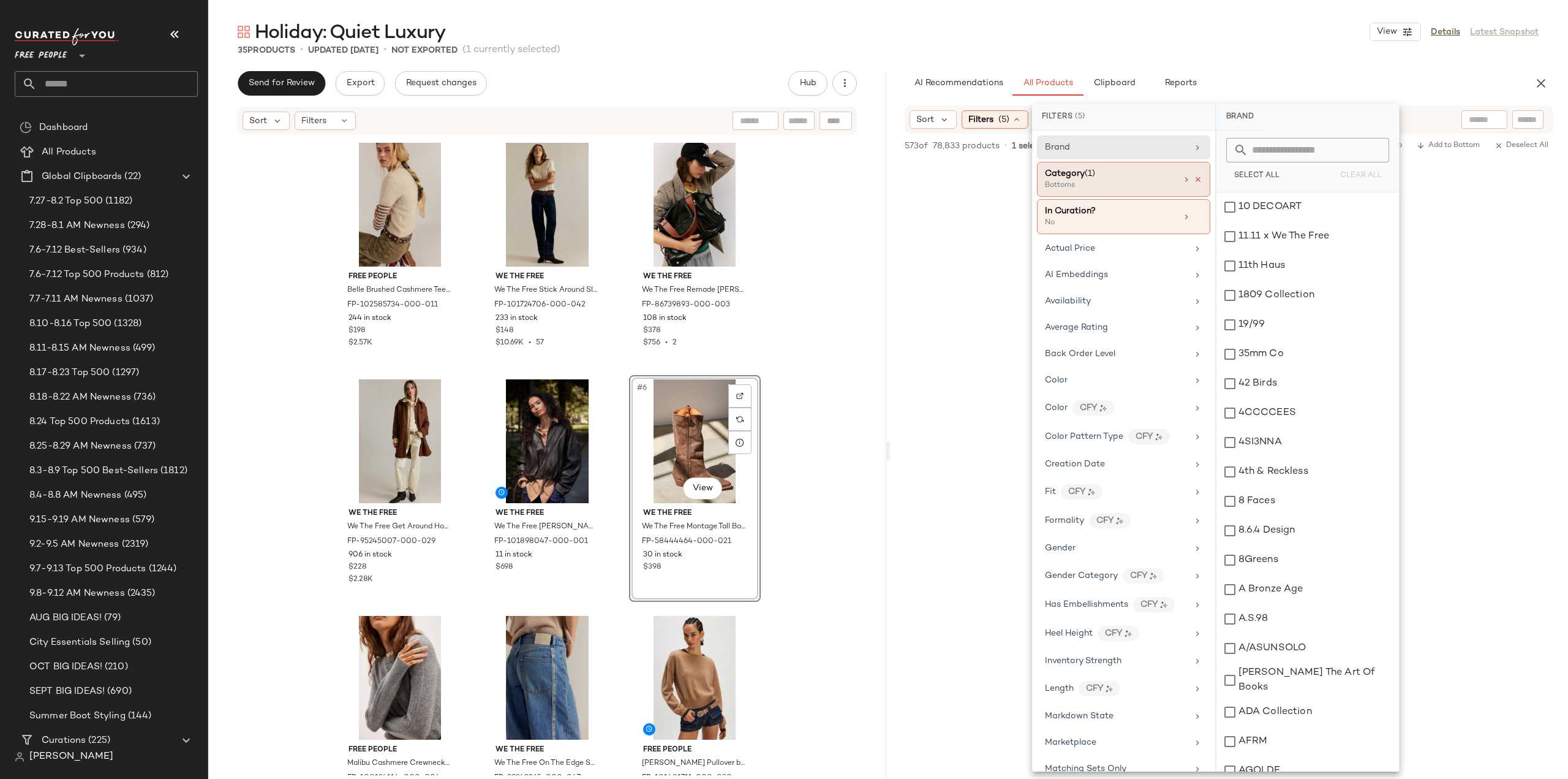
click at [1194, 179] on icon at bounding box center [1198, 179] width 9 height 9
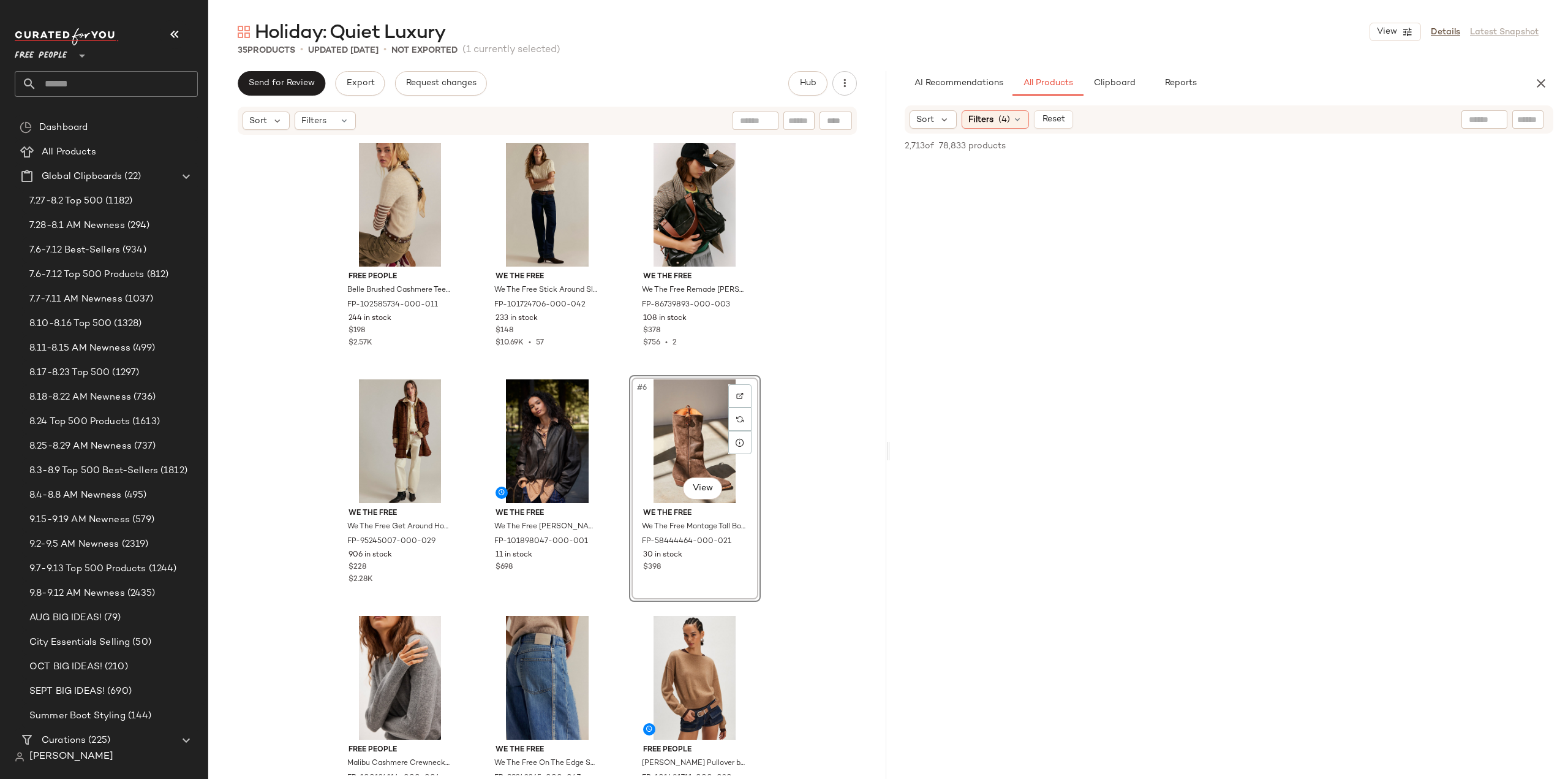
click at [1527, 122] on input "text" at bounding box center [1528, 120] width 21 height 13
type input "********"
click at [1454, 119] on input "Filter" at bounding box center [1486, 121] width 104 height 13
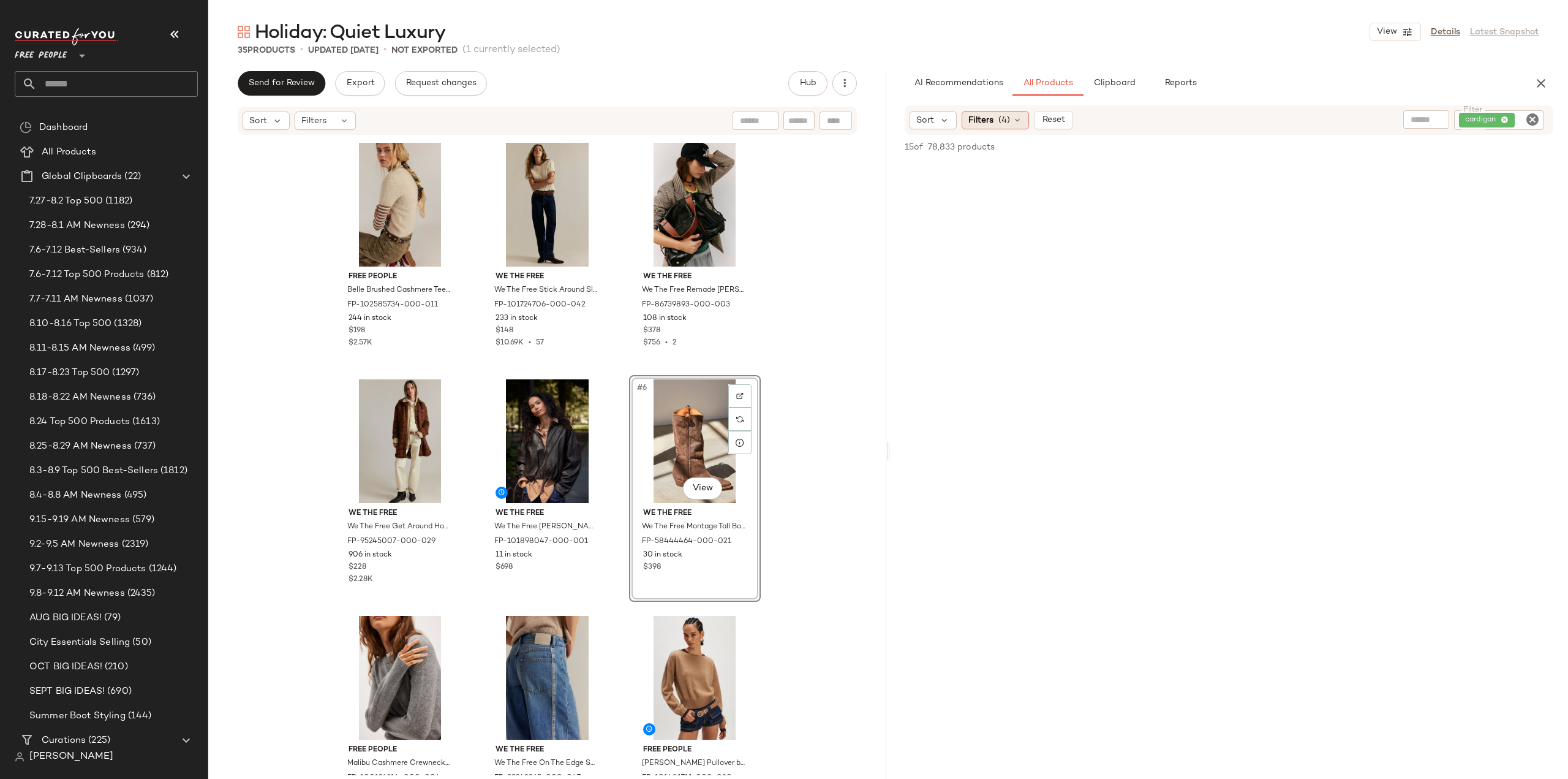
click at [995, 116] on div "Filters (4)" at bounding box center [995, 120] width 67 height 18
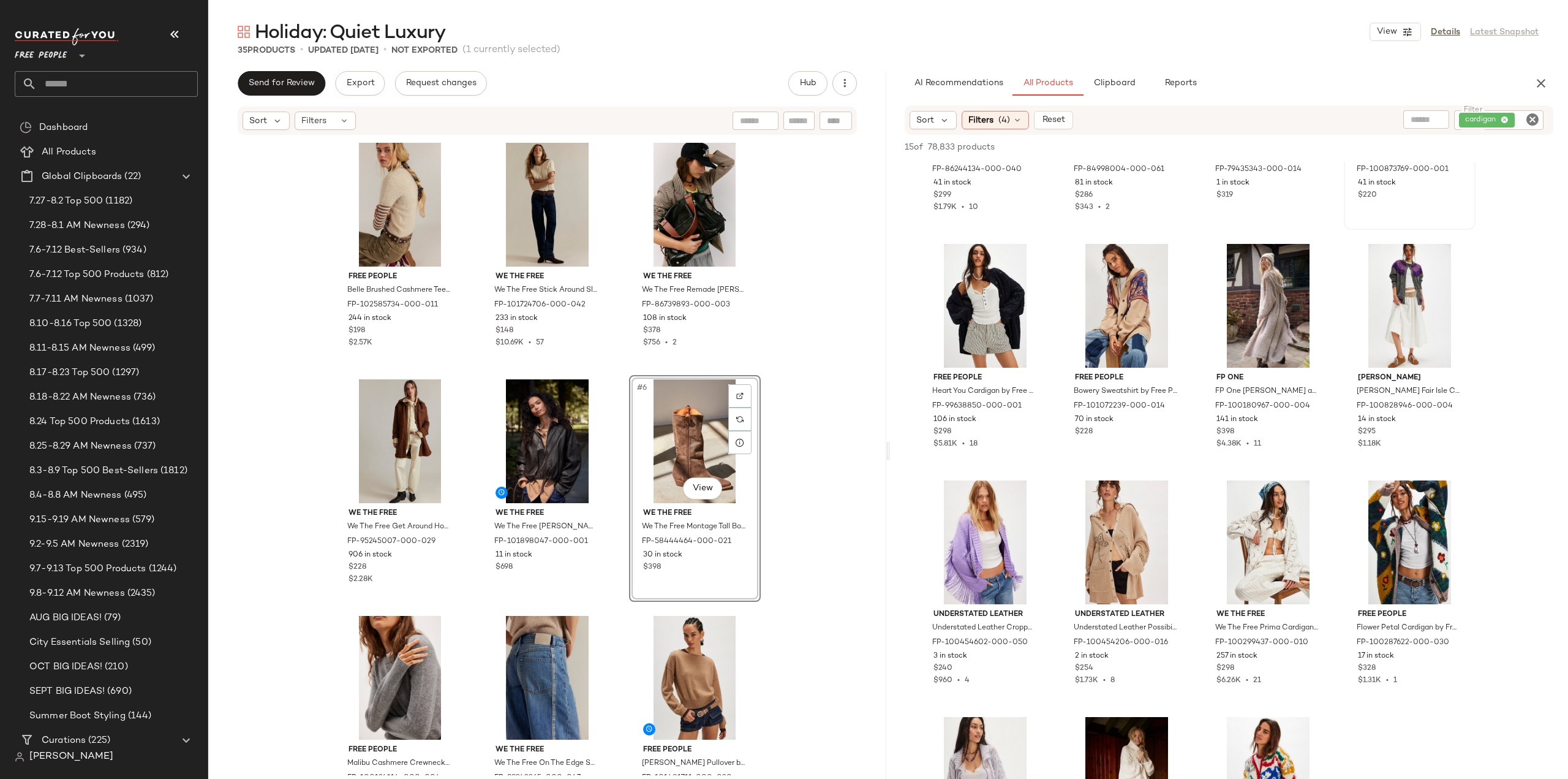
scroll to position [61, 0]
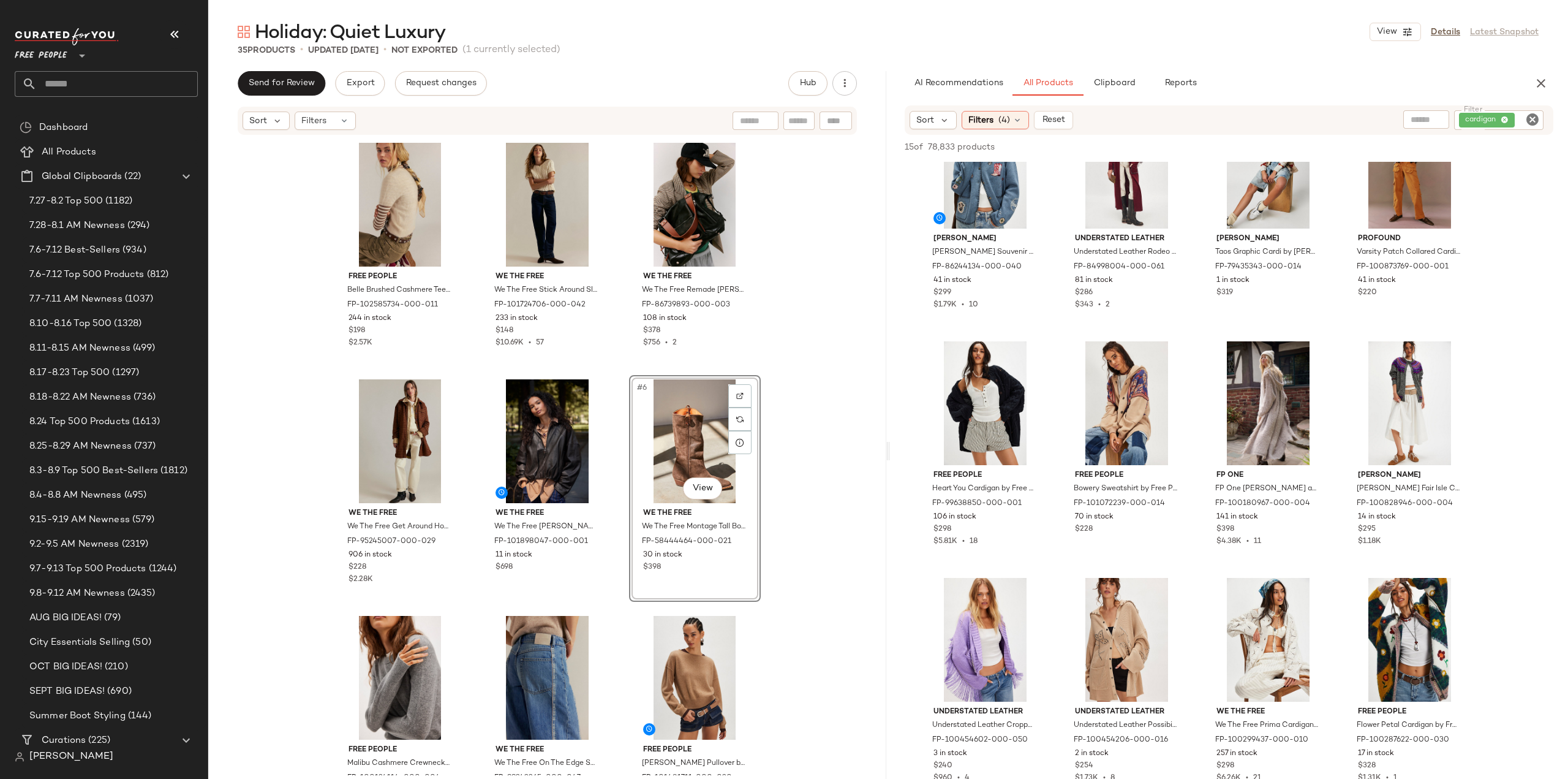
click at [1532, 119] on icon "Clear Filter" at bounding box center [1532, 119] width 15 height 15
click at [982, 117] on span "Filters" at bounding box center [981, 120] width 25 height 13
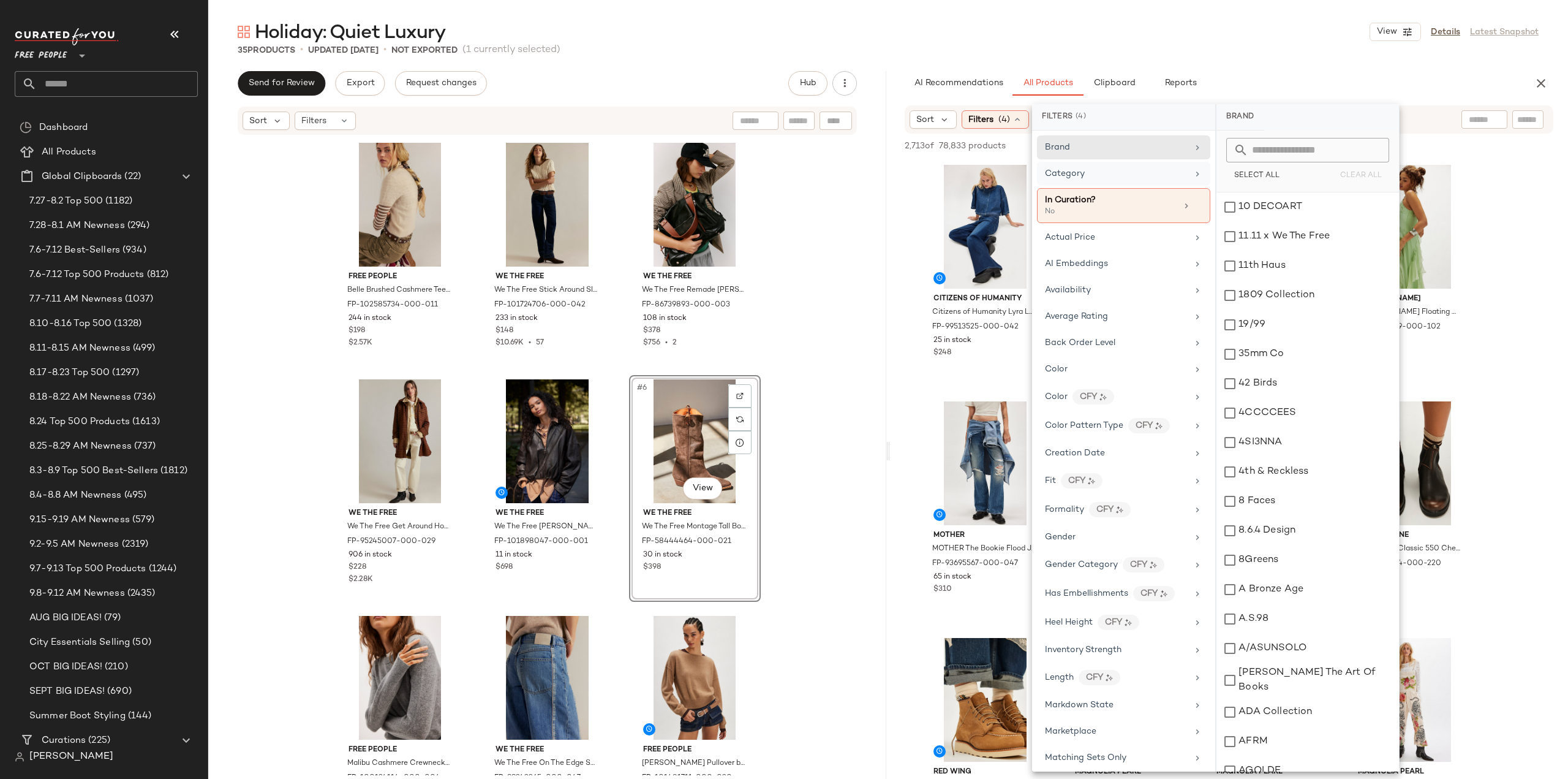
click at [1111, 175] on div "Category" at bounding box center [1116, 174] width 143 height 13
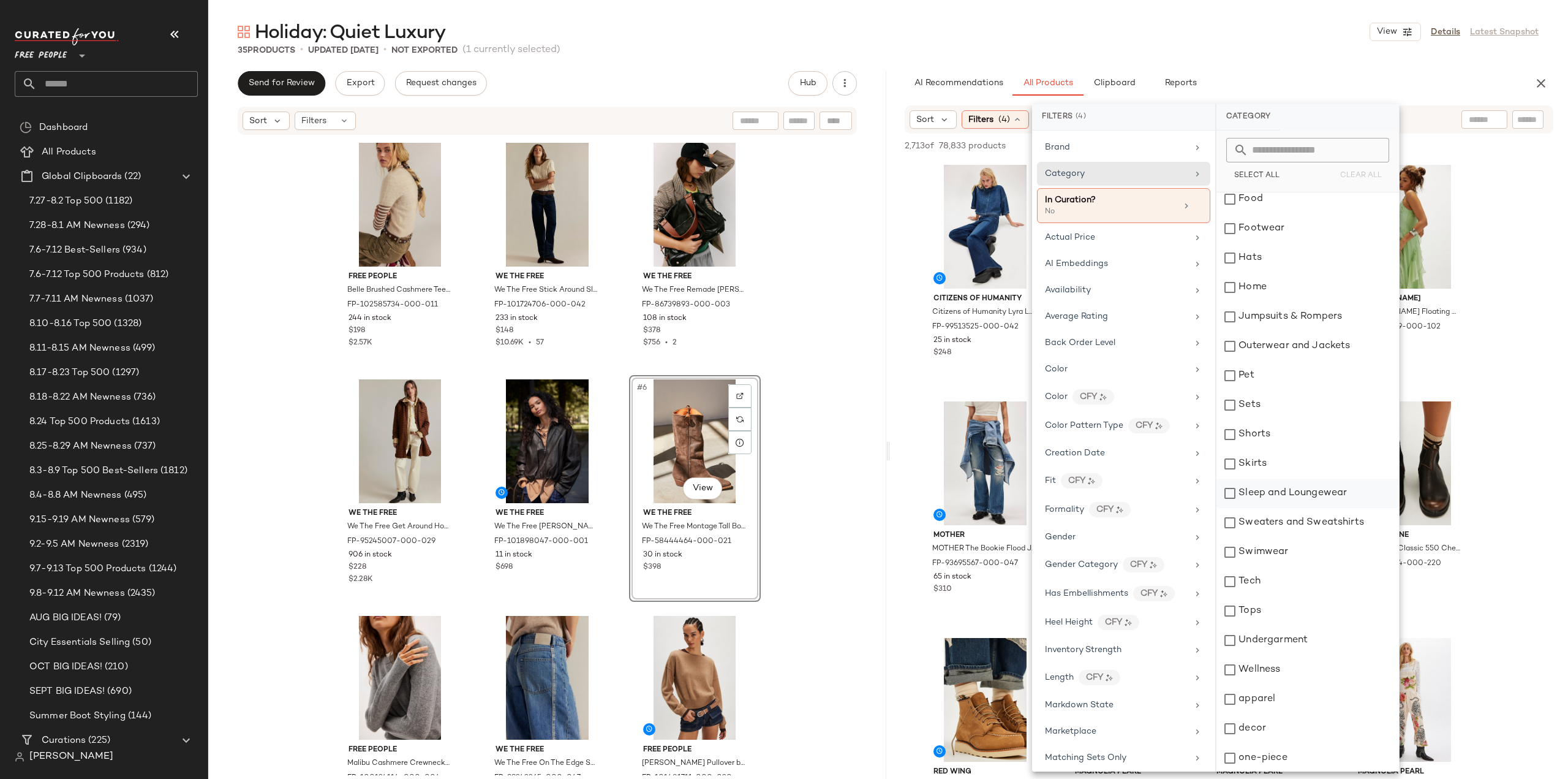
scroll to position [185, 0]
click at [1229, 516] on div "Sweaters and Sweatshirts" at bounding box center [1308, 522] width 183 height 29
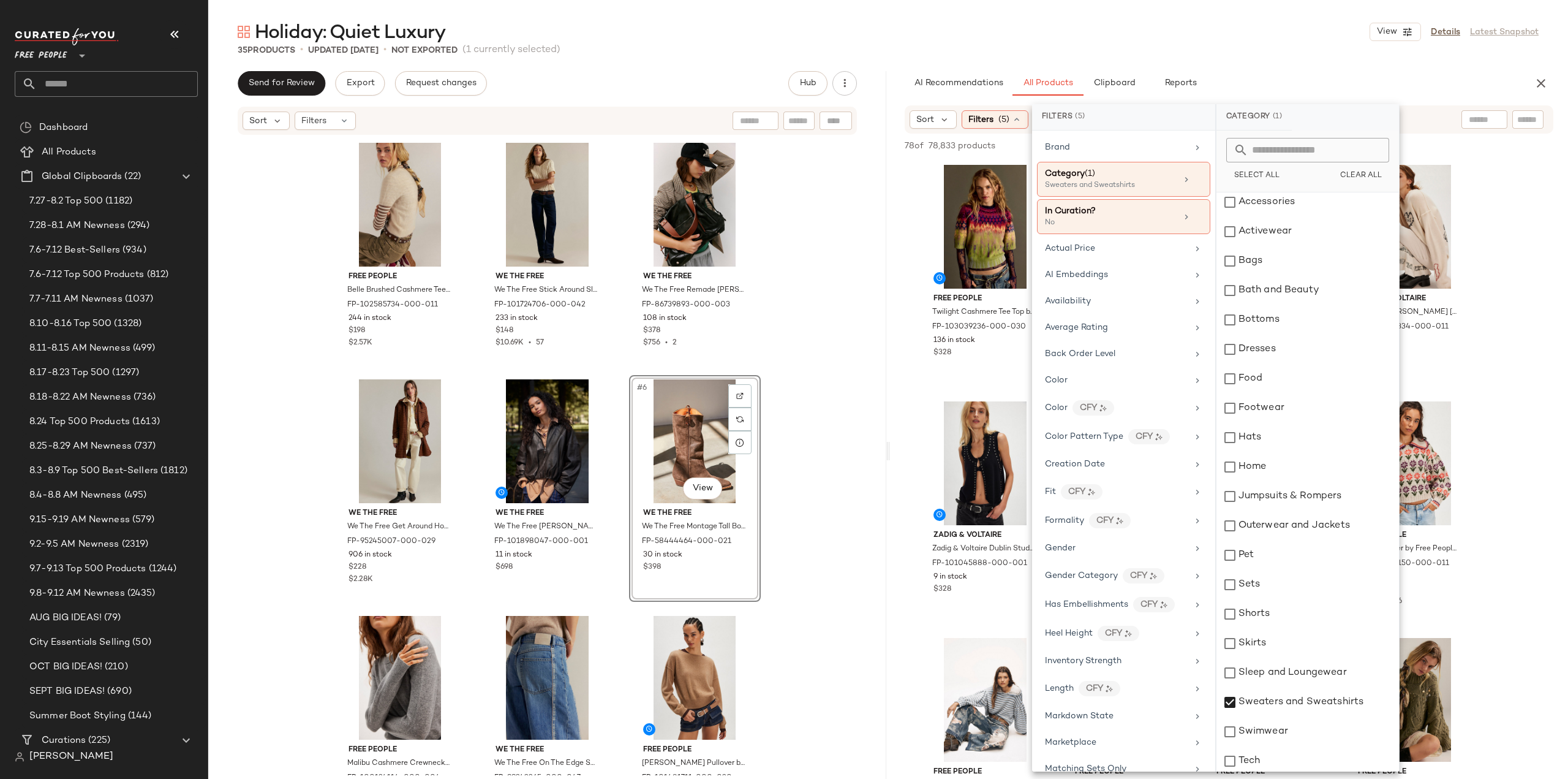
scroll to position [0, 0]
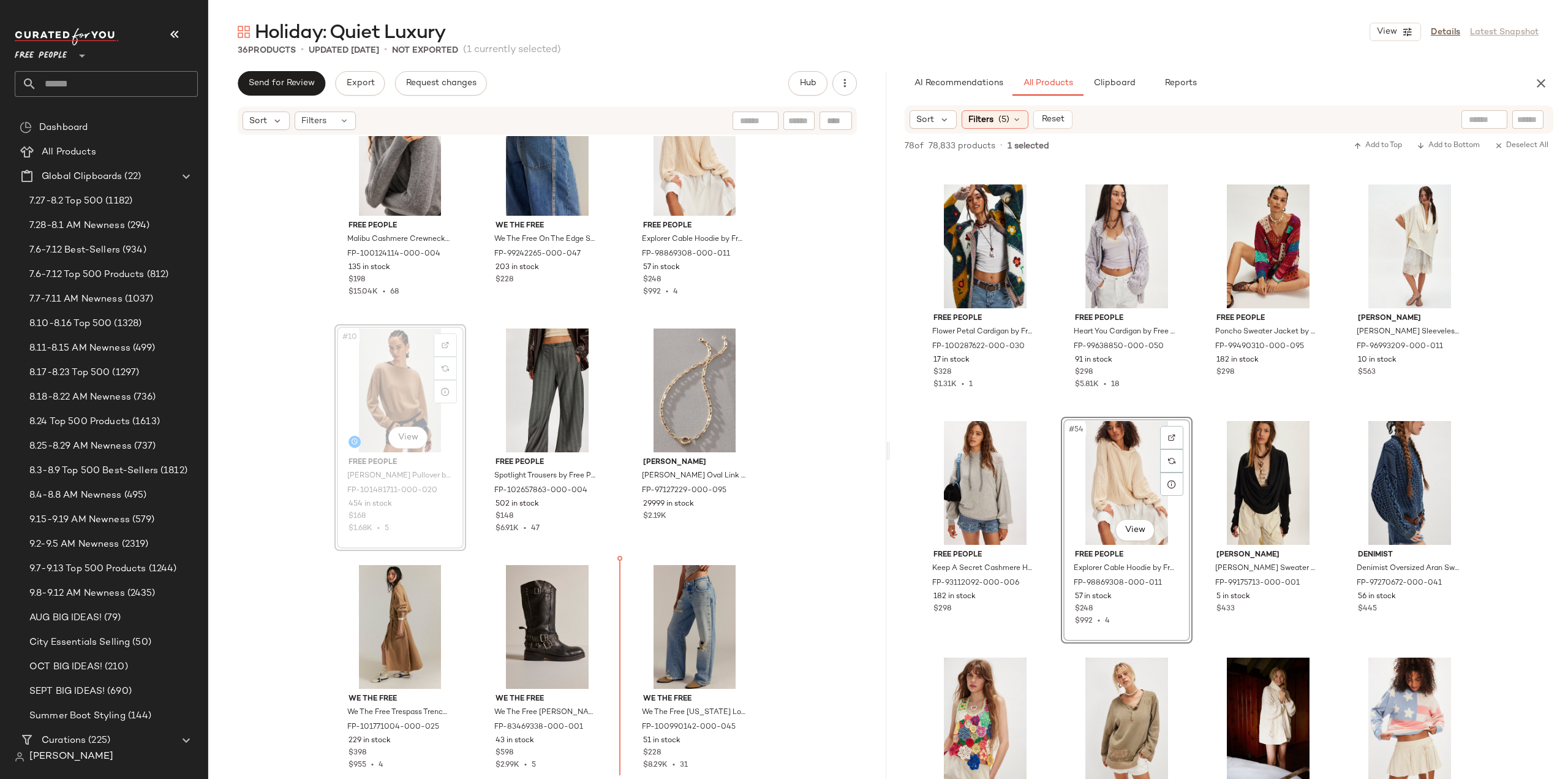
scroll to position [546, 0]
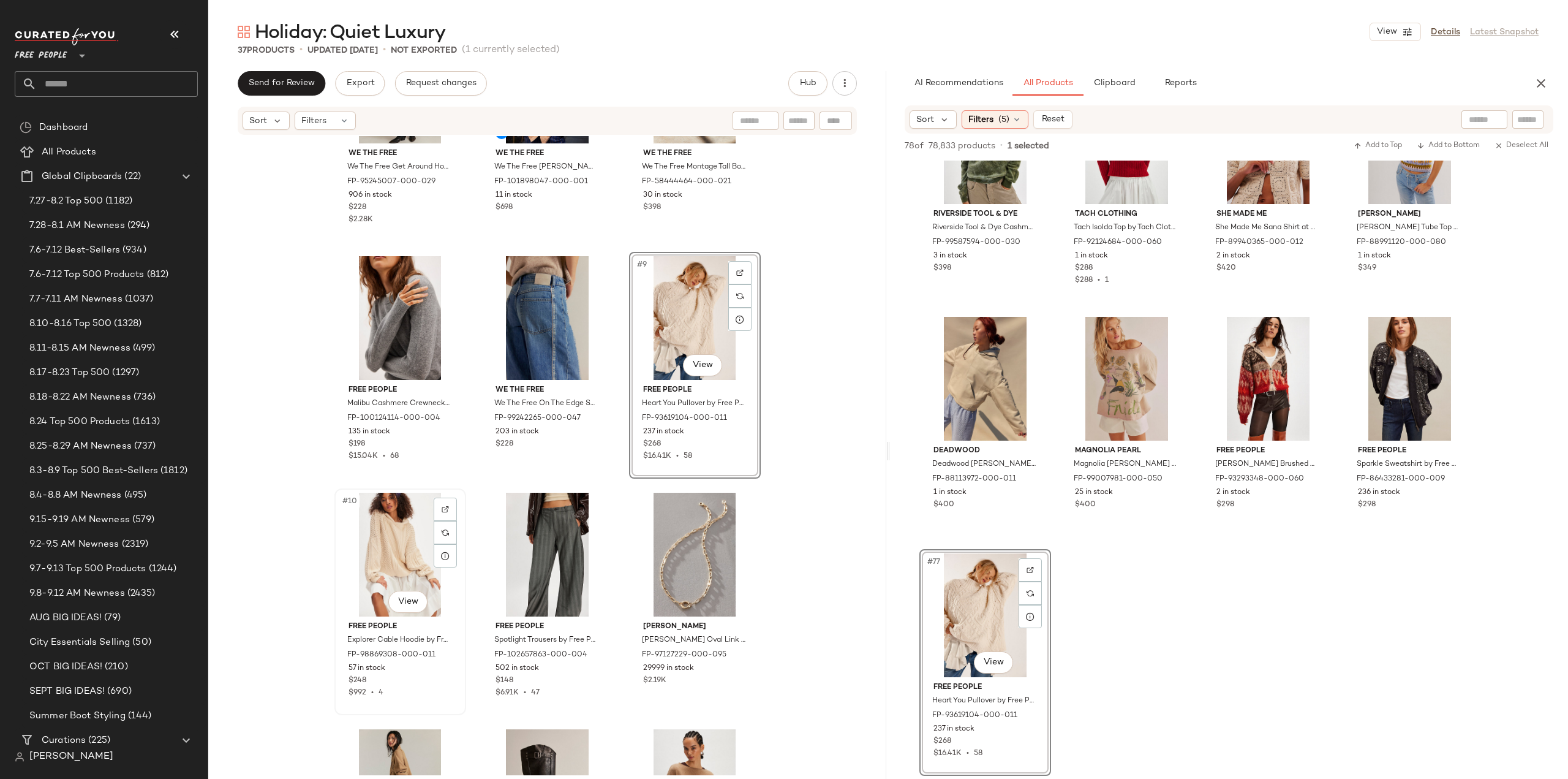
scroll to position [438, 0]
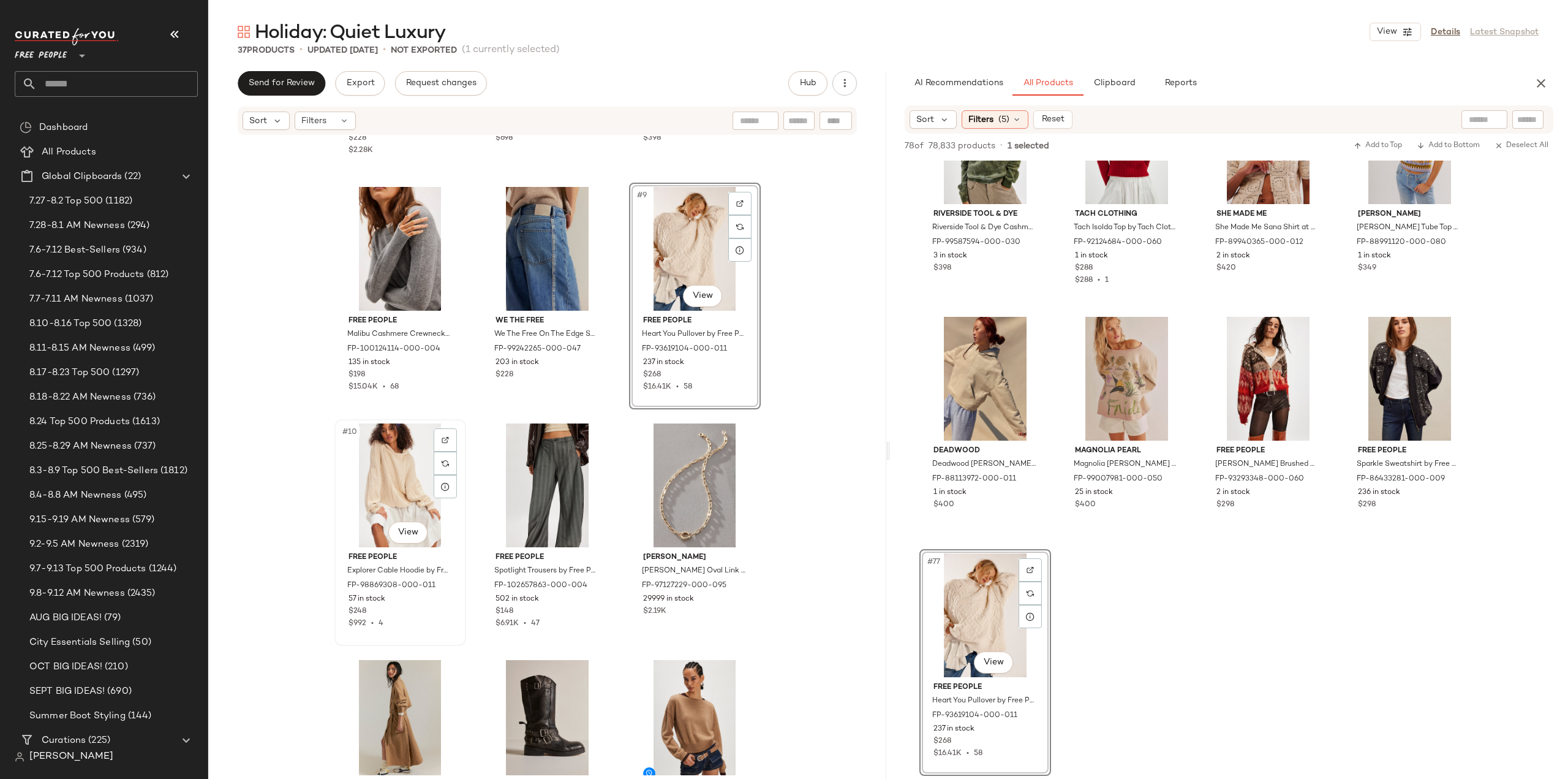
click at [411, 620] on div "$992 • 4" at bounding box center [400, 623] width 103 height 11
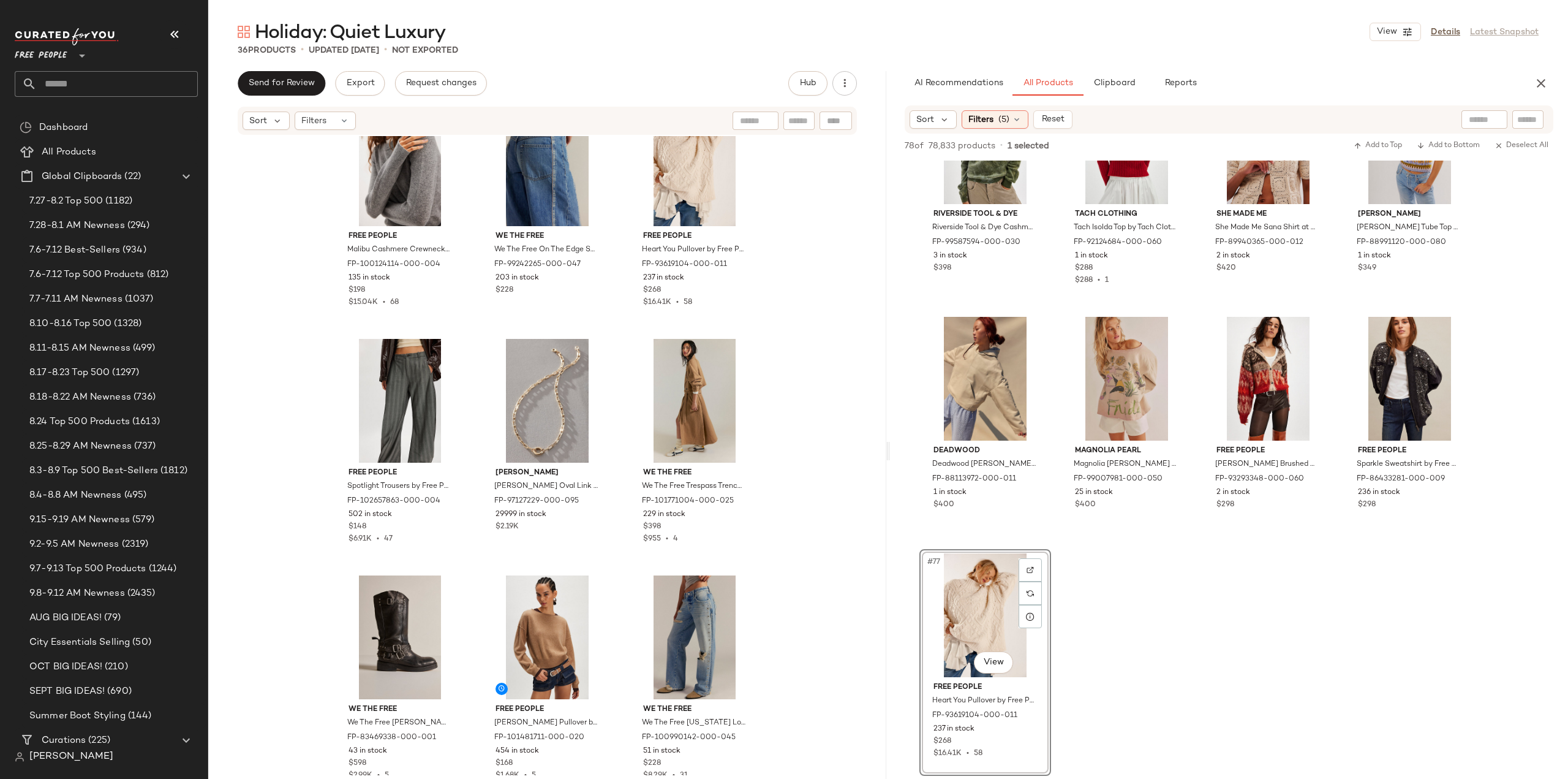
scroll to position [438, 0]
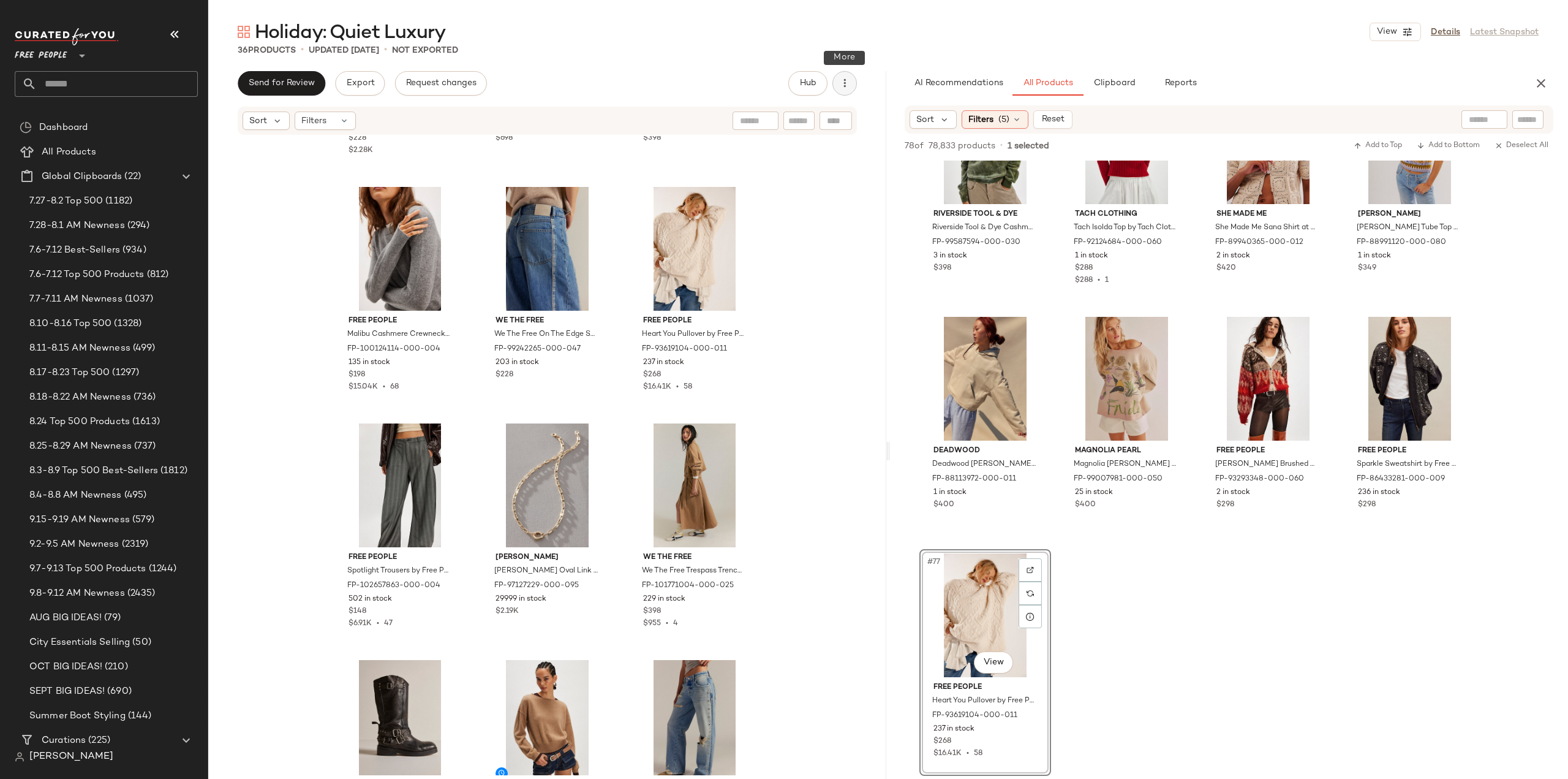
click at [846, 87] on icon "button" at bounding box center [844, 83] width 12 height 12
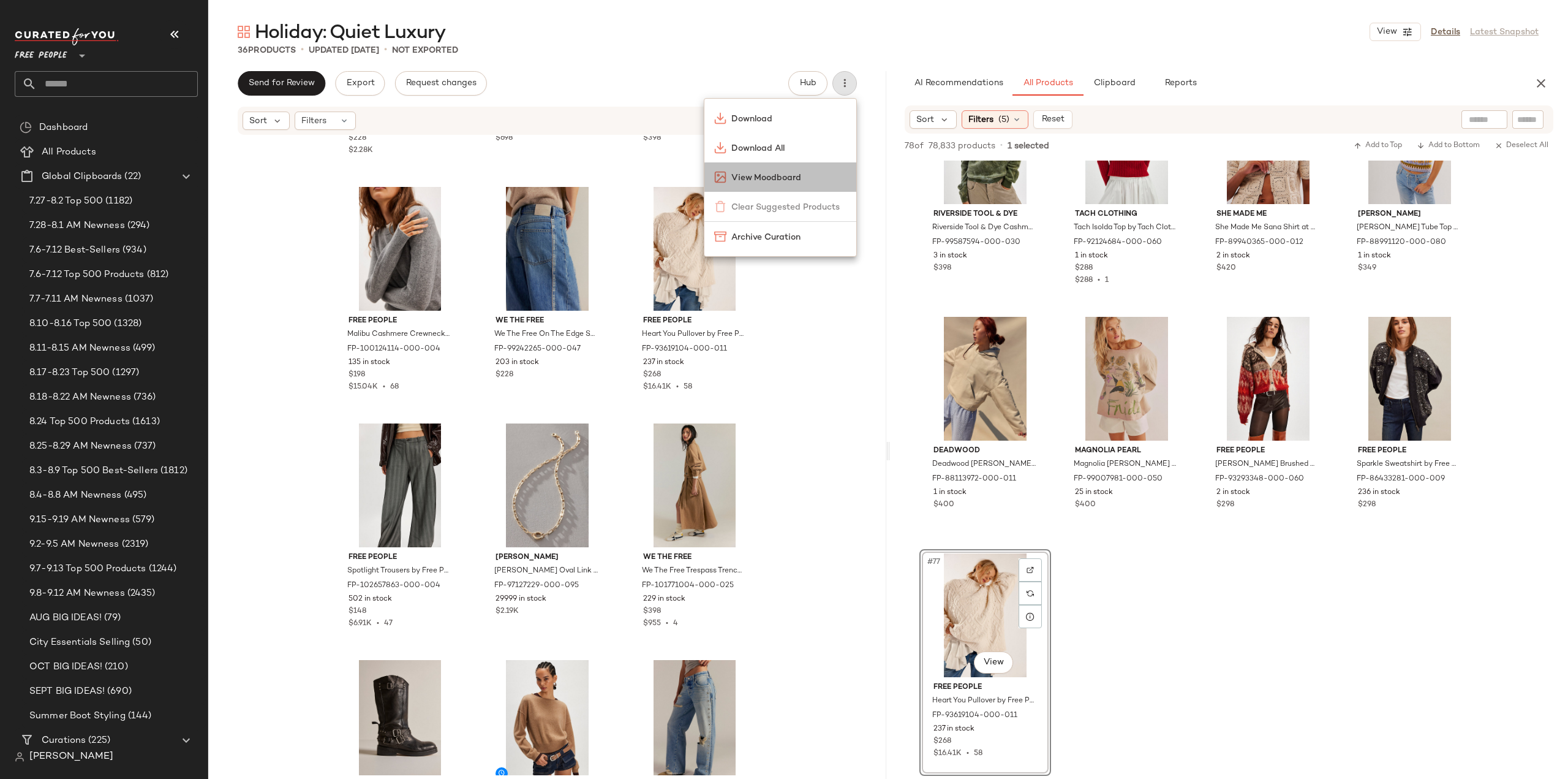
click at [756, 179] on span "View Moodboard" at bounding box center [788, 178] width 115 height 13
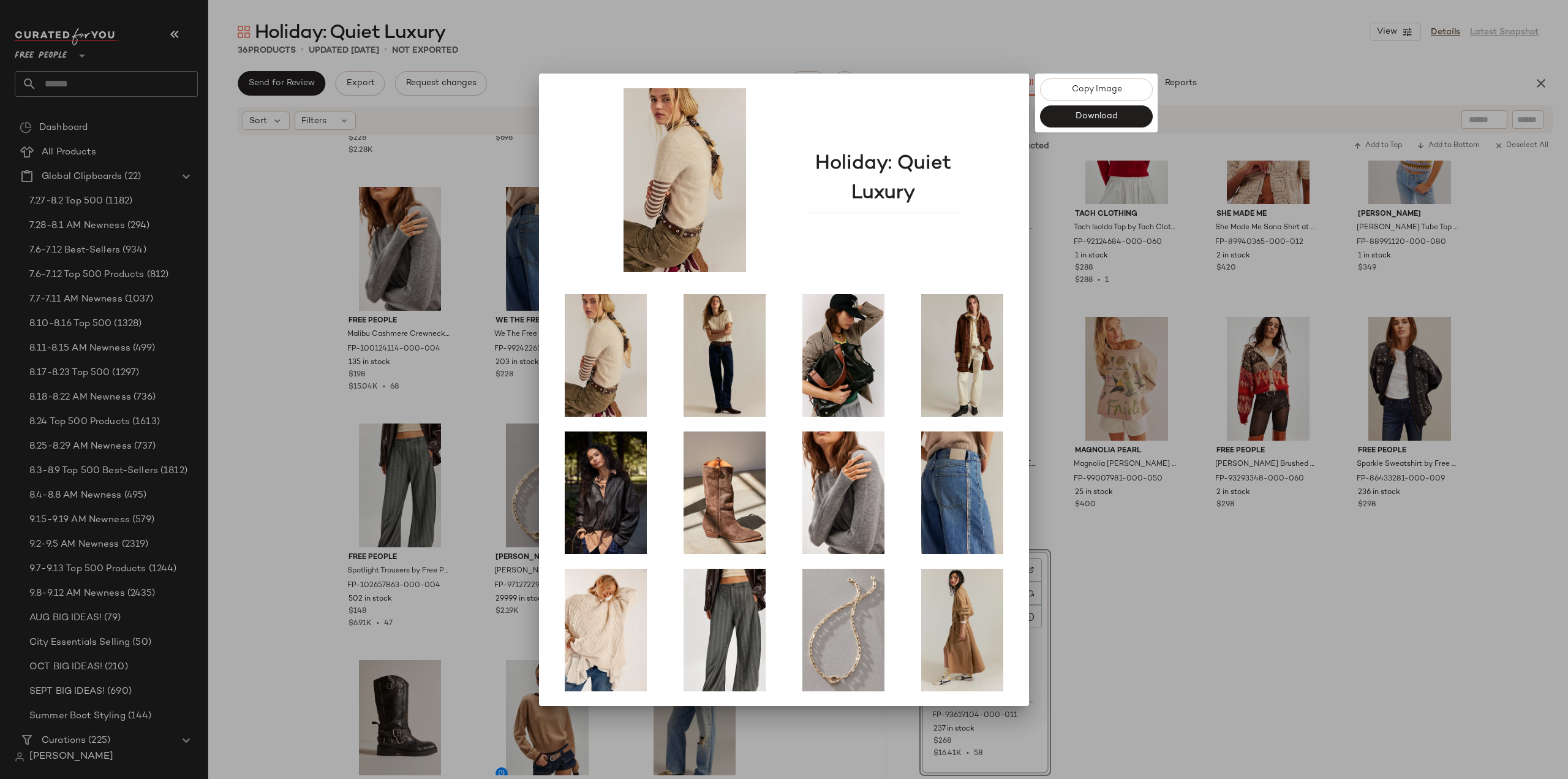
click at [1138, 708] on div at bounding box center [784, 389] width 1568 height 779
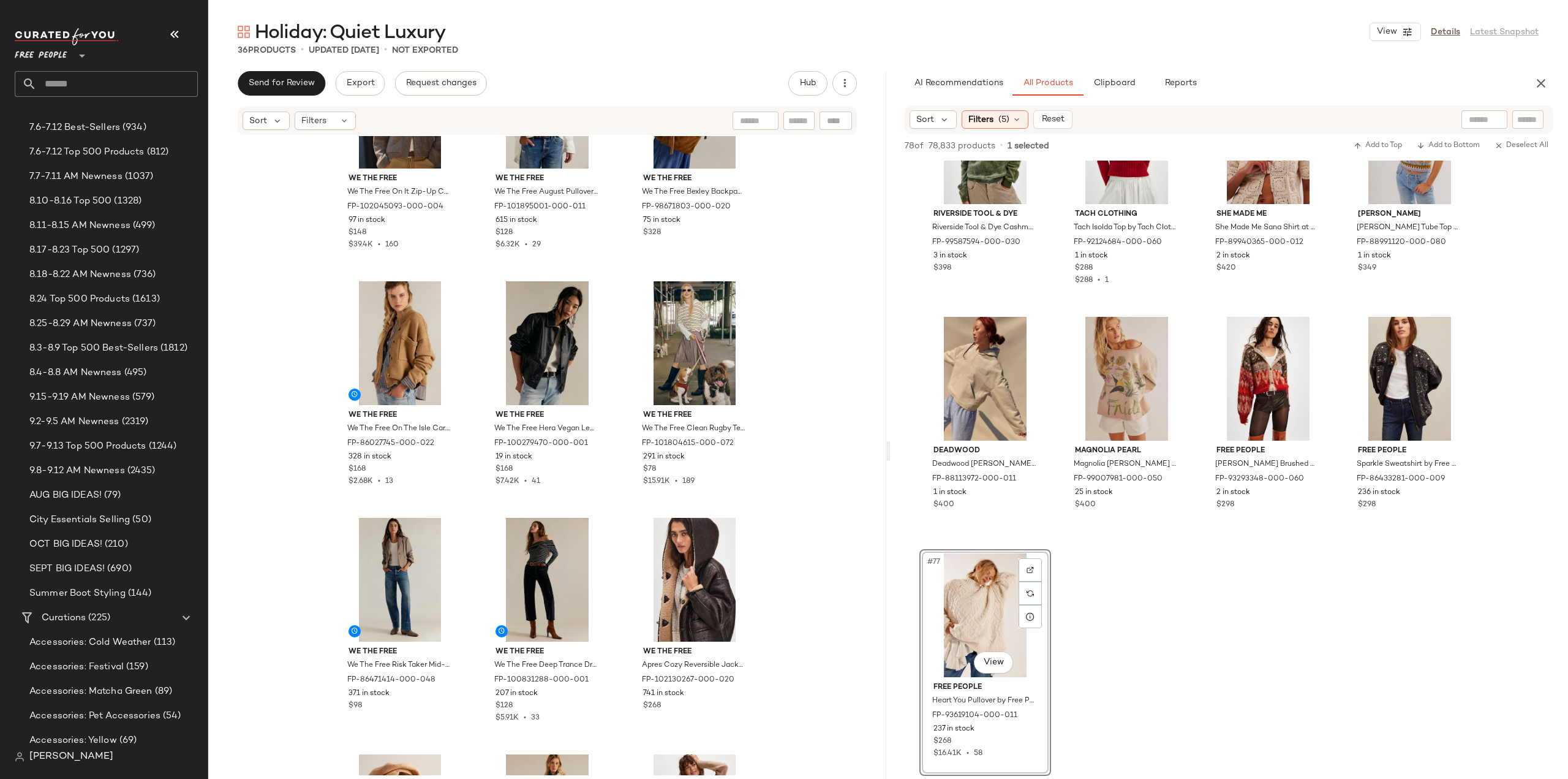
scroll to position [122, 0]
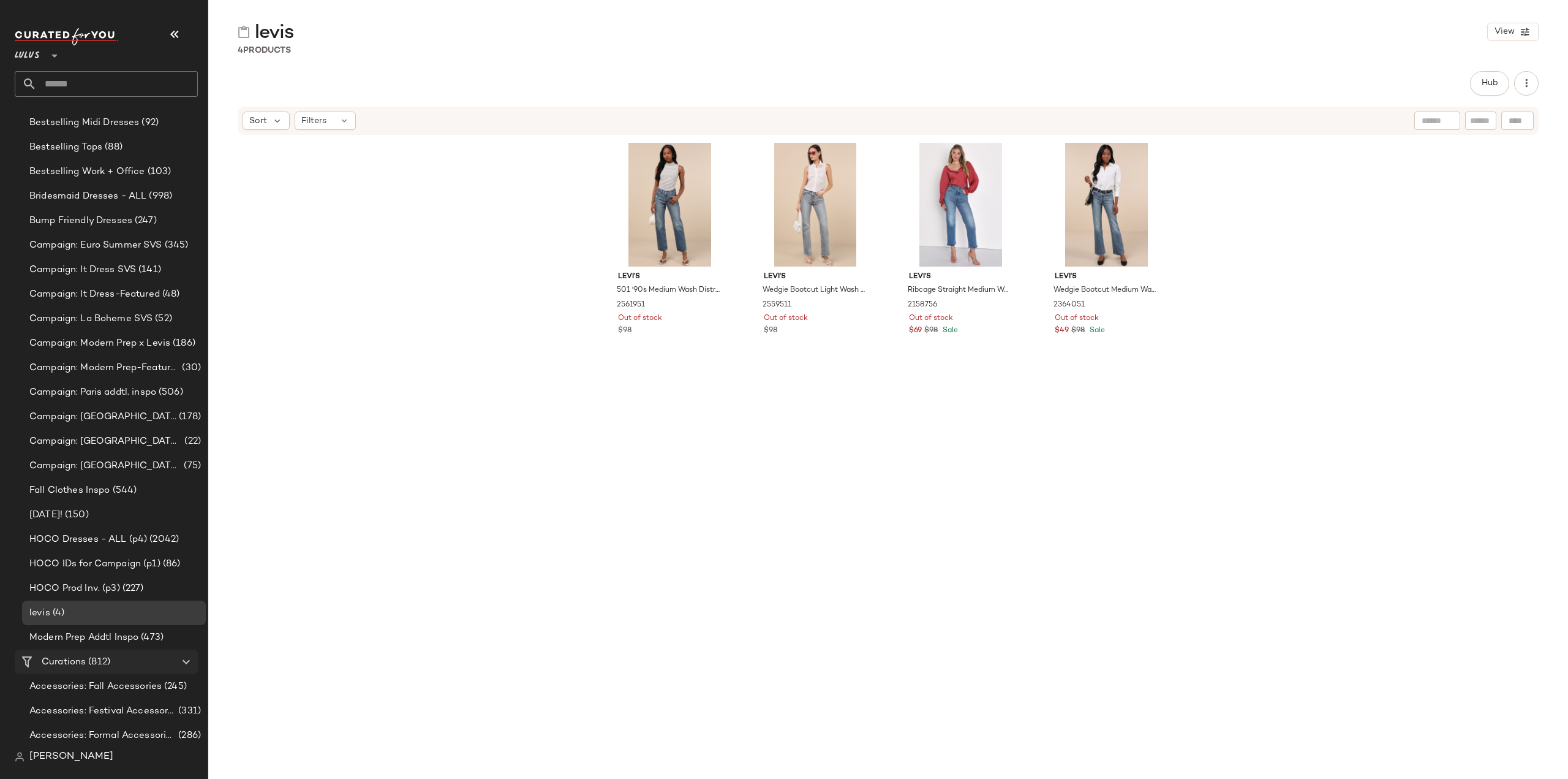
scroll to position [613, 0]
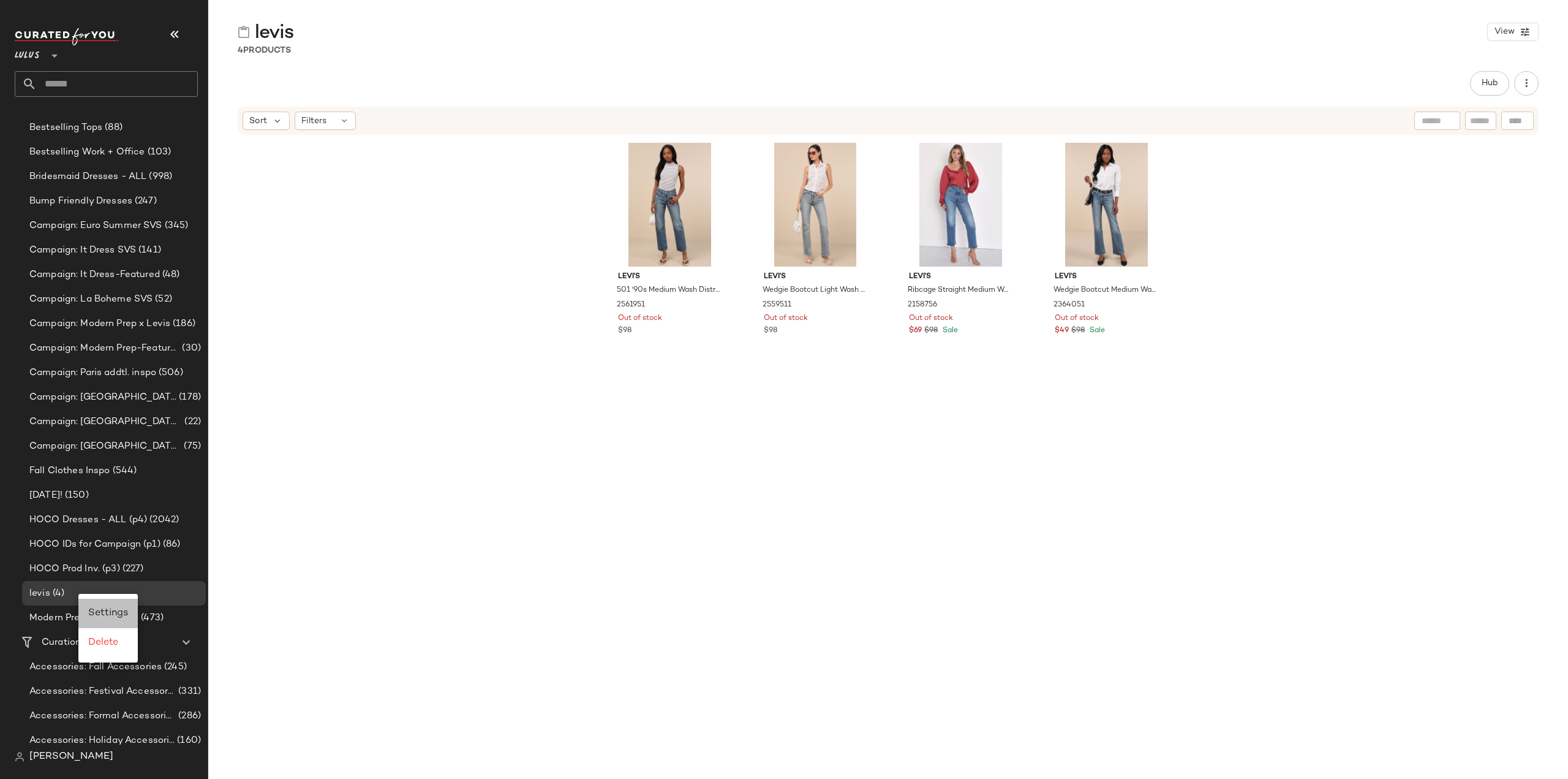
click at [101, 614] on span "Settings" at bounding box center [108, 612] width 40 height 10
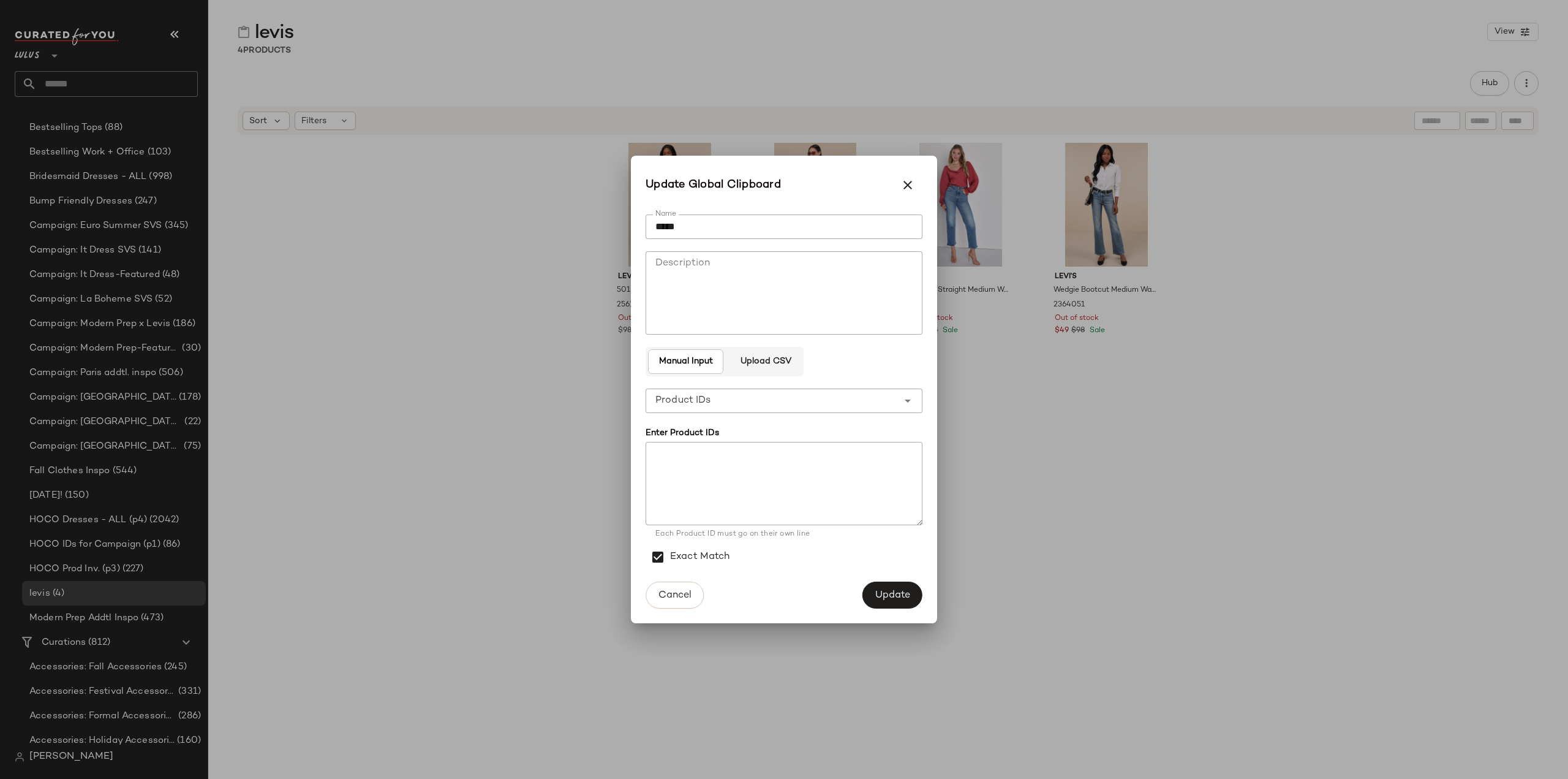
click at [700, 464] on textarea at bounding box center [784, 483] width 277 height 83
paste textarea "******* ******* ******* ******* ******* ******* ******* ******* ******* *******…"
type textarea "******* ******* ******* ******* ******* ******* ******* ******* ******* *******…"
click at [897, 599] on span "Update" at bounding box center [892, 595] width 36 height 12
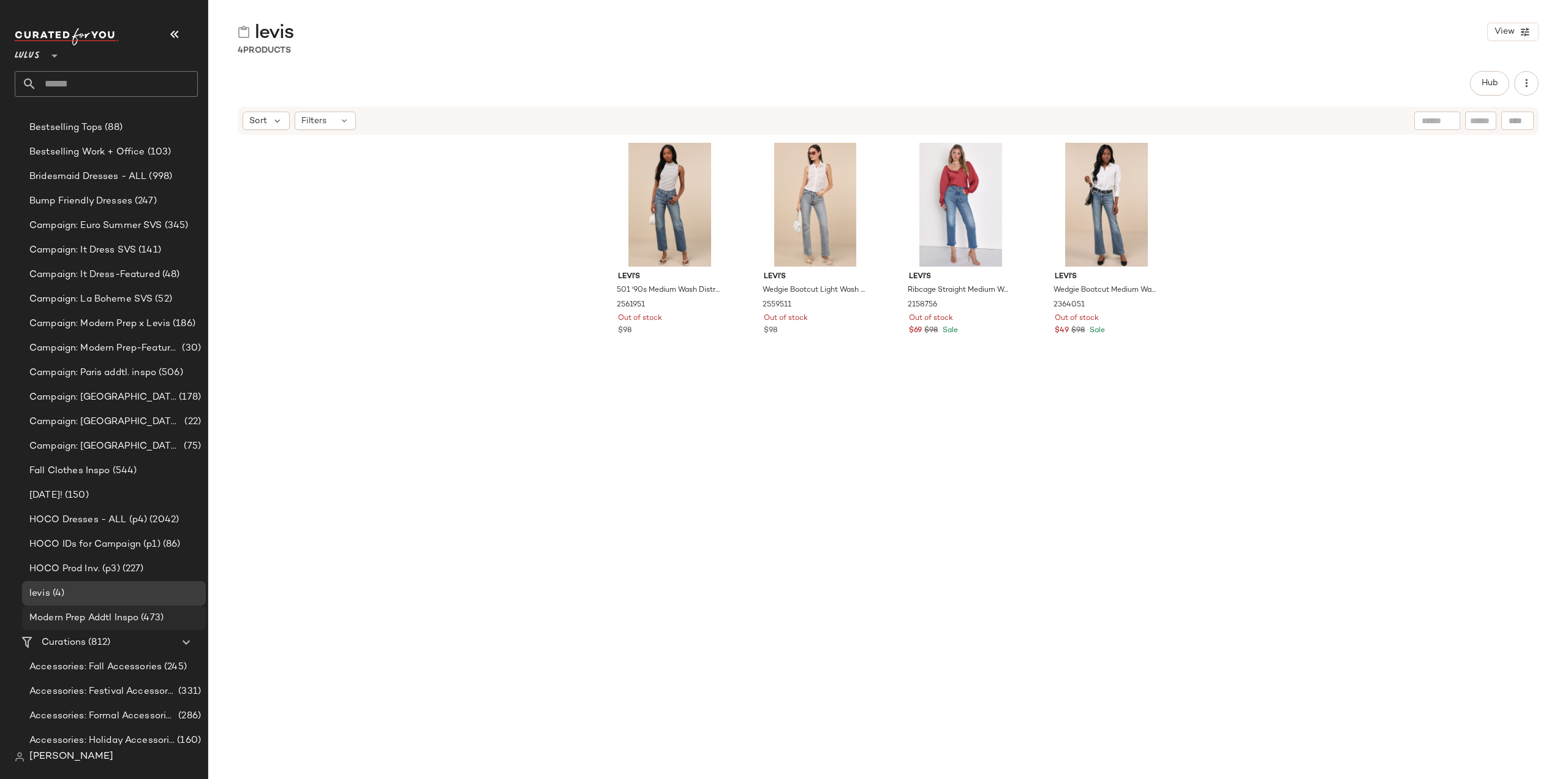
click at [79, 613] on span "Modern Prep Addtl Inspo" at bounding box center [83, 618] width 109 height 14
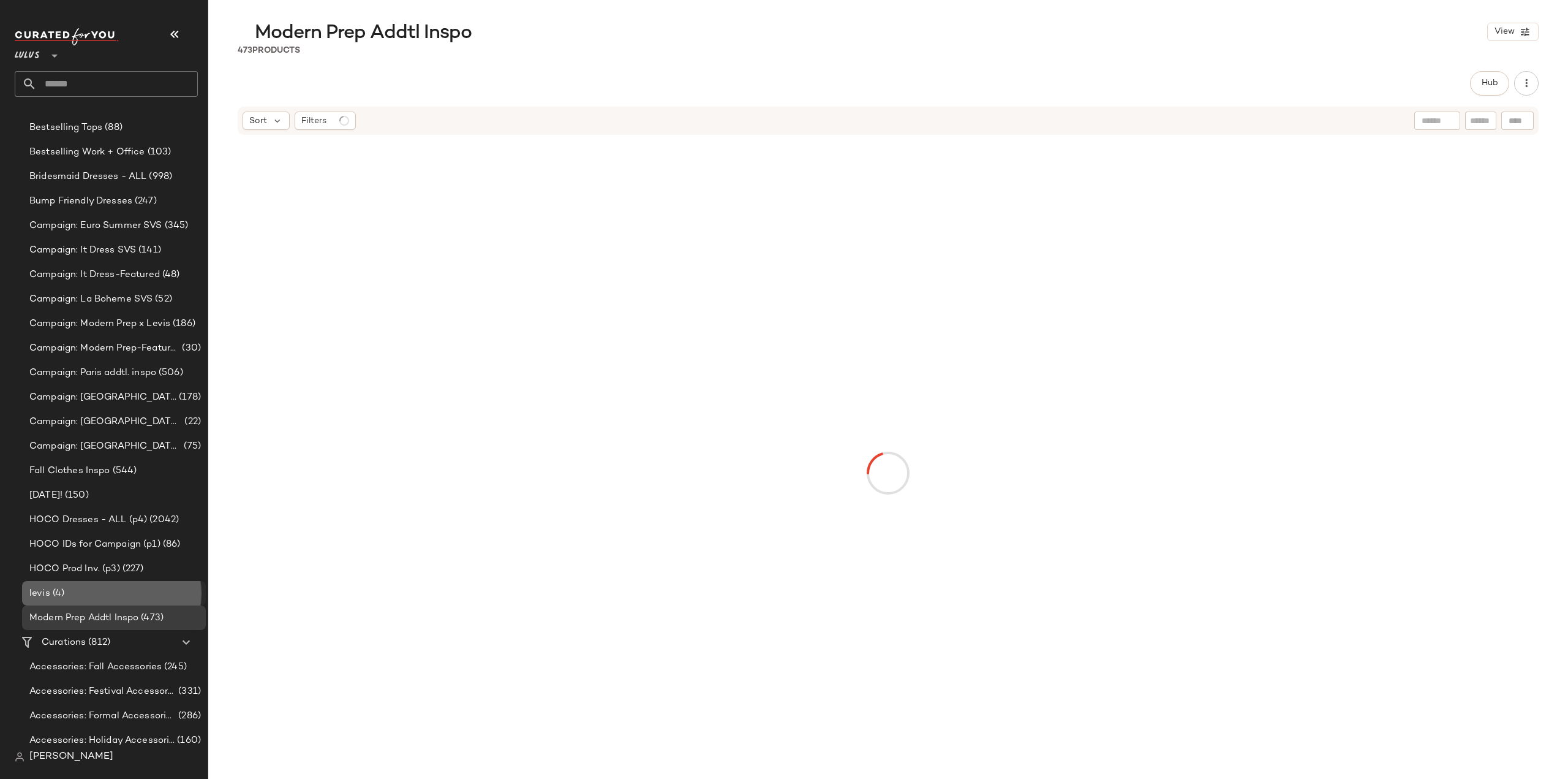
click at [74, 591] on div "levis (4)" at bounding box center [113, 593] width 175 height 14
